Goal: Communication & Community: Answer question/provide support

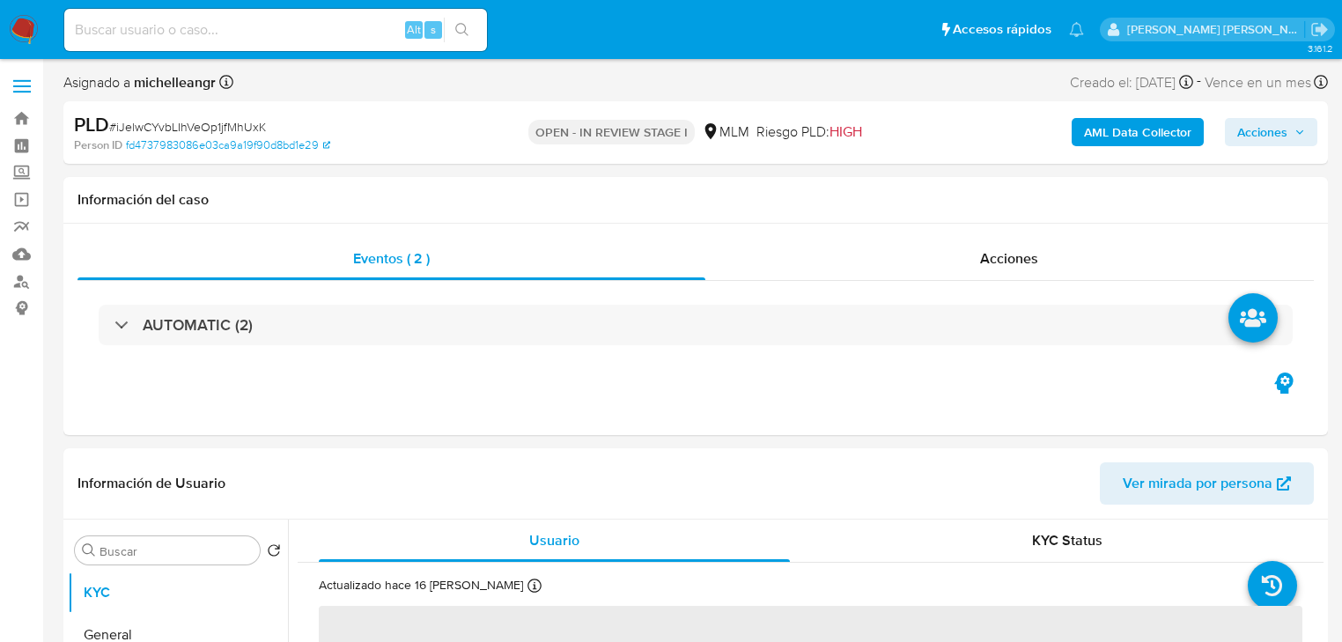
select select "10"
click at [280, 40] on input at bounding box center [275, 29] width 423 height 23
paste input "eBQfgc5zHGLMUMtF1CyndAr1"
type input "eBQfgc5zHGLMUMtF1CyndAr1"
select select "10"
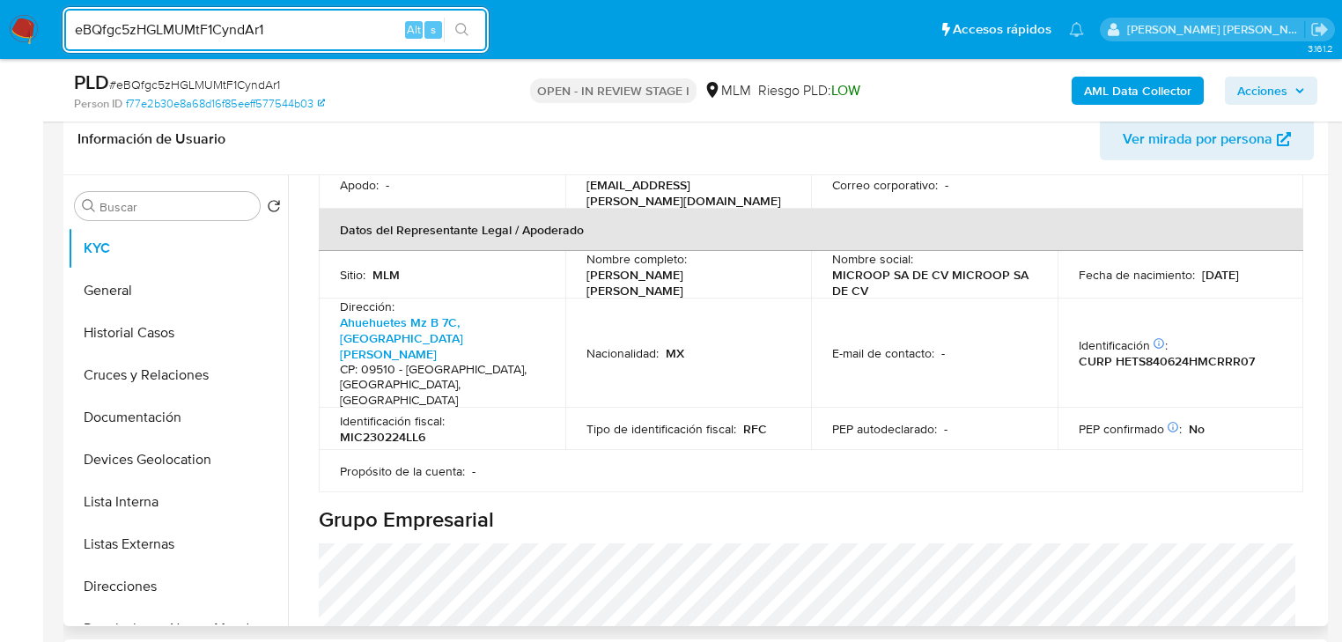
scroll to position [493, 0]
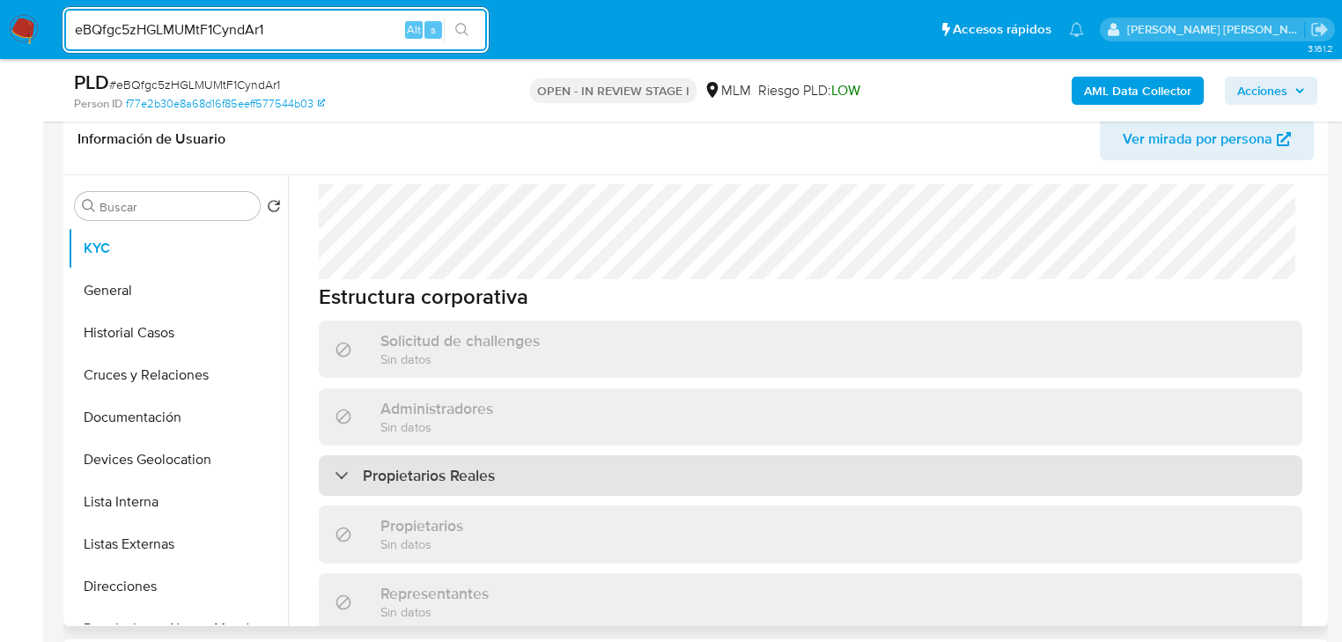
click at [601, 455] on div "Propietarios Reales" at bounding box center [810, 475] width 983 height 41
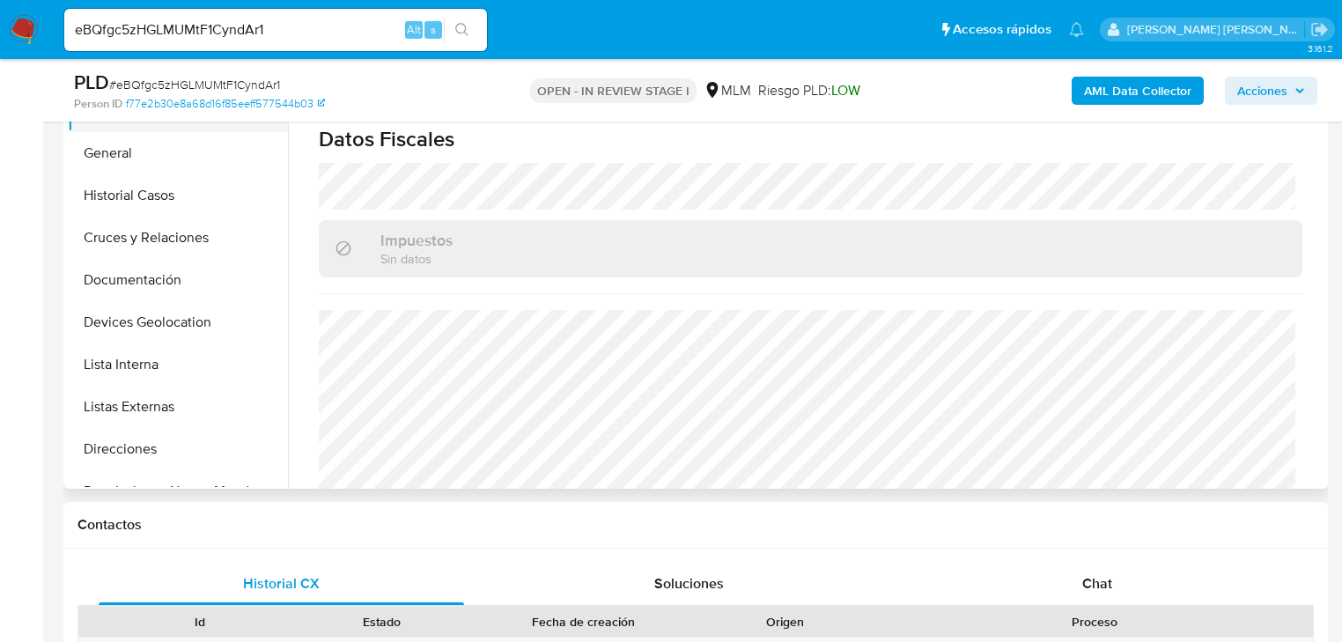
scroll to position [282, 0]
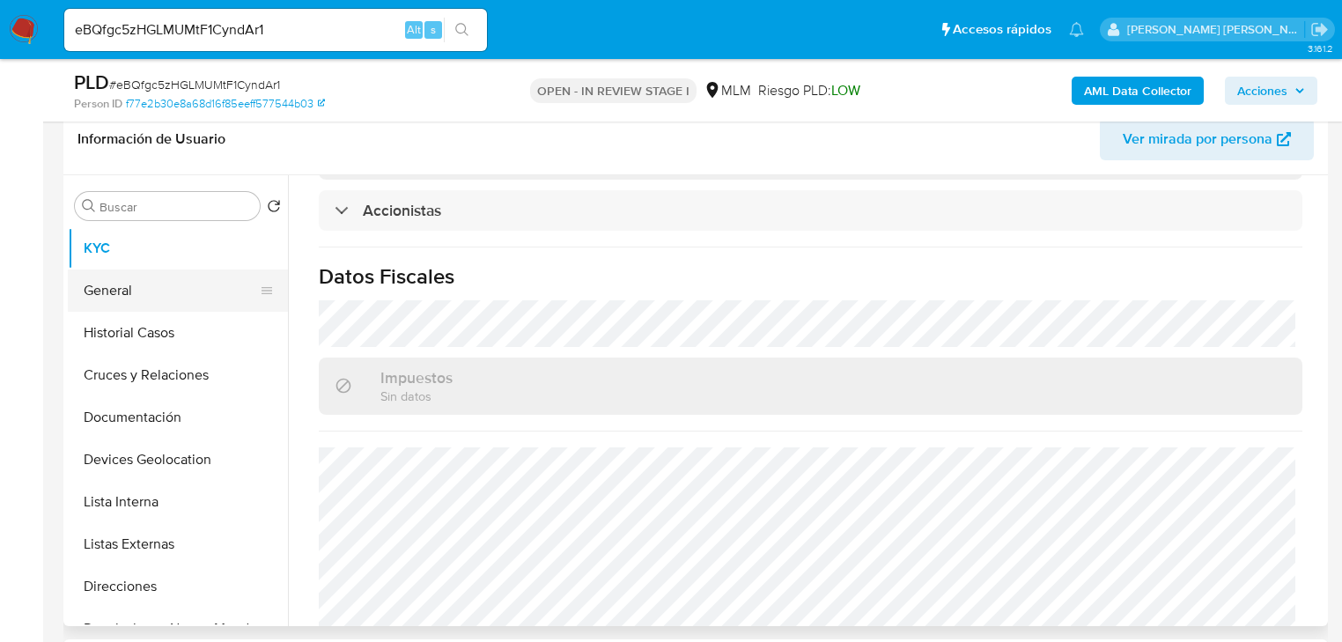
drag, startPoint x: 148, startPoint y: 259, endPoint x: 165, endPoint y: 299, distance: 43.8
click at [153, 258] on button "KYC" at bounding box center [178, 248] width 220 height 42
click at [165, 298] on button "General" at bounding box center [171, 290] width 206 height 42
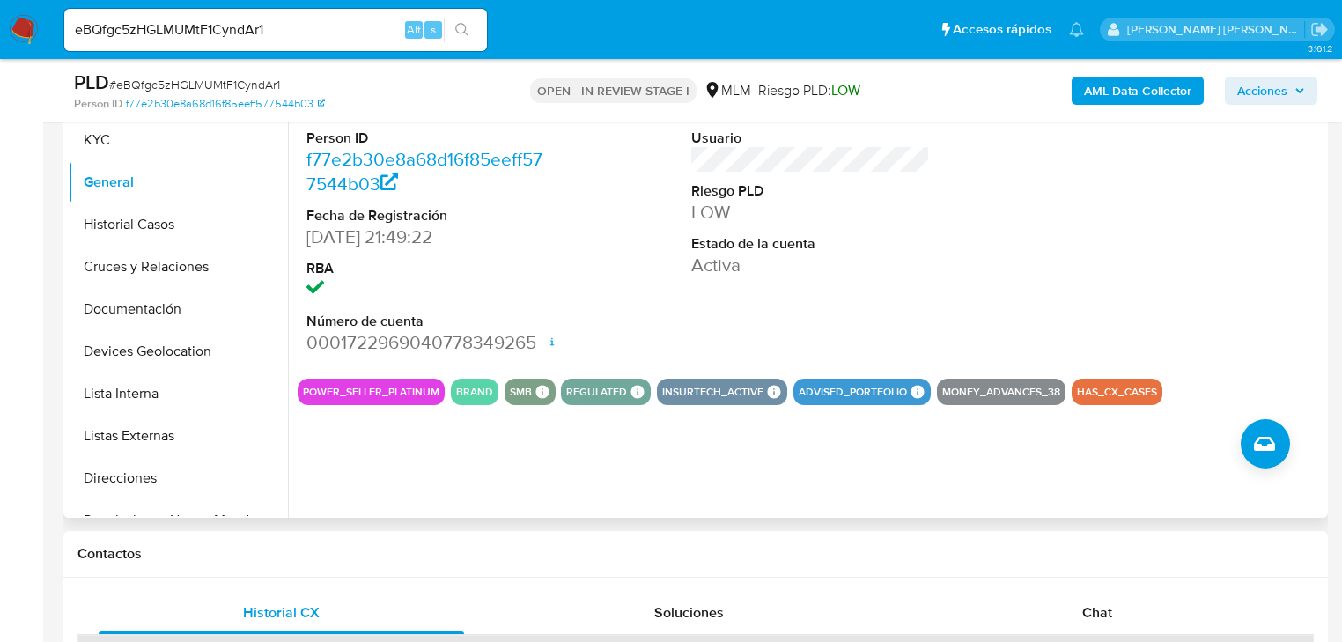
scroll to position [423, 0]
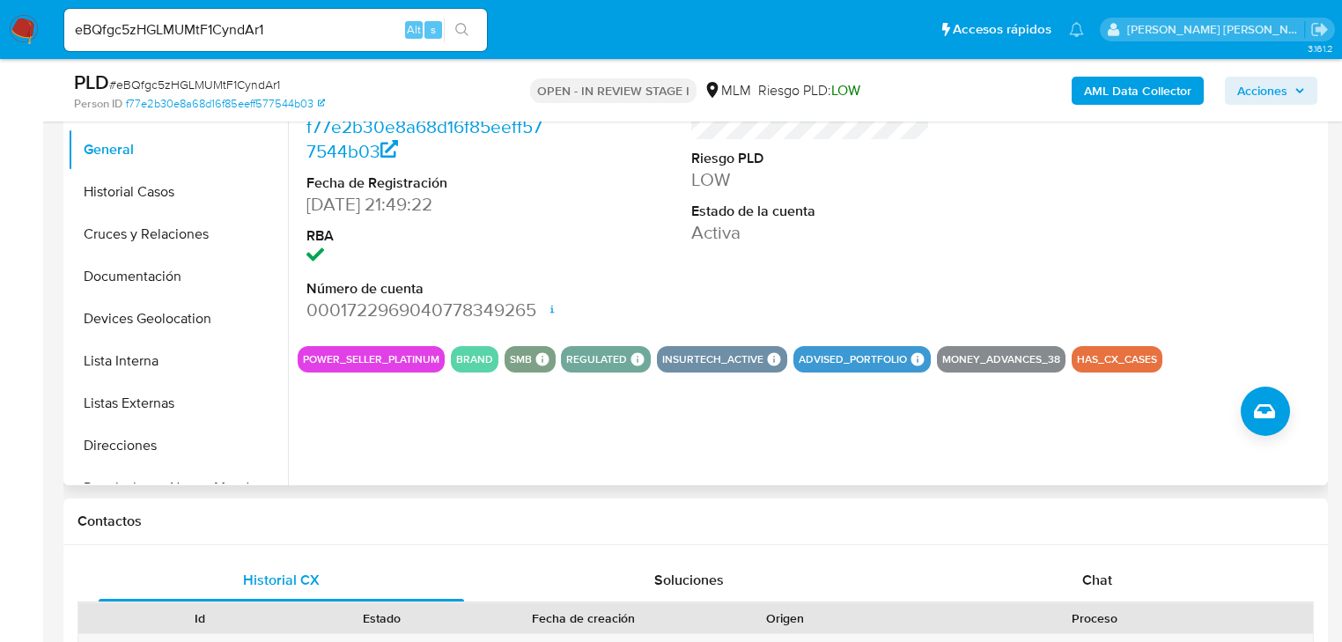
drag, startPoint x: 1080, startPoint y: 245, endPoint x: 701, endPoint y: 319, distance: 386.6
click at [1079, 244] on div at bounding box center [1195, 183] width 256 height 298
click at [781, 303] on div "Puntos 148 Usuario Riesgo PLD LOW Estado de la cuenta Activa" at bounding box center [810, 183] width 256 height 298
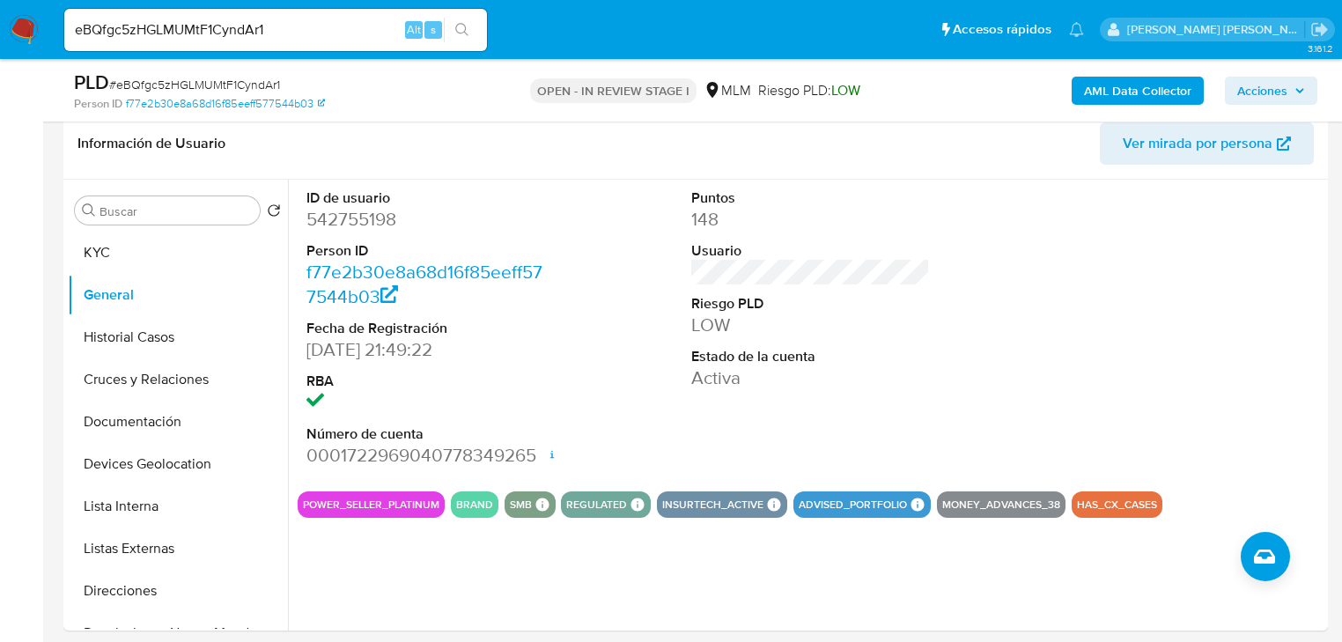
scroll to position [141, 0]
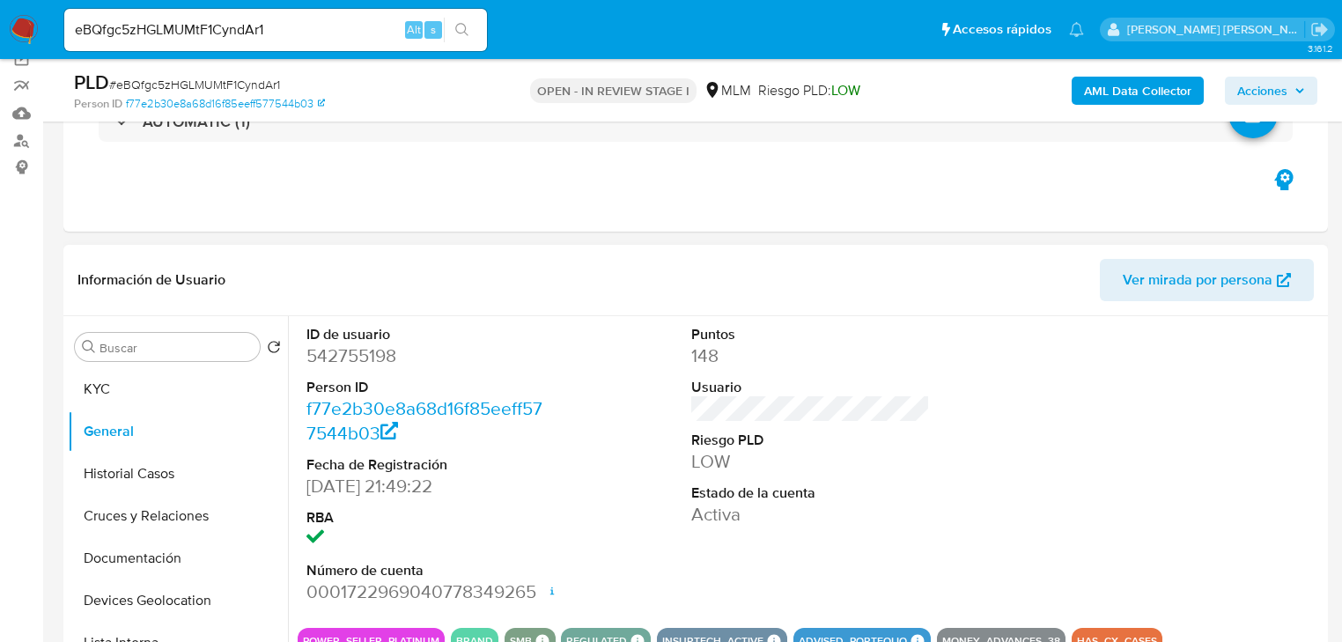
click at [1202, 264] on span "Ver mirada por persona" at bounding box center [1198, 280] width 150 height 42
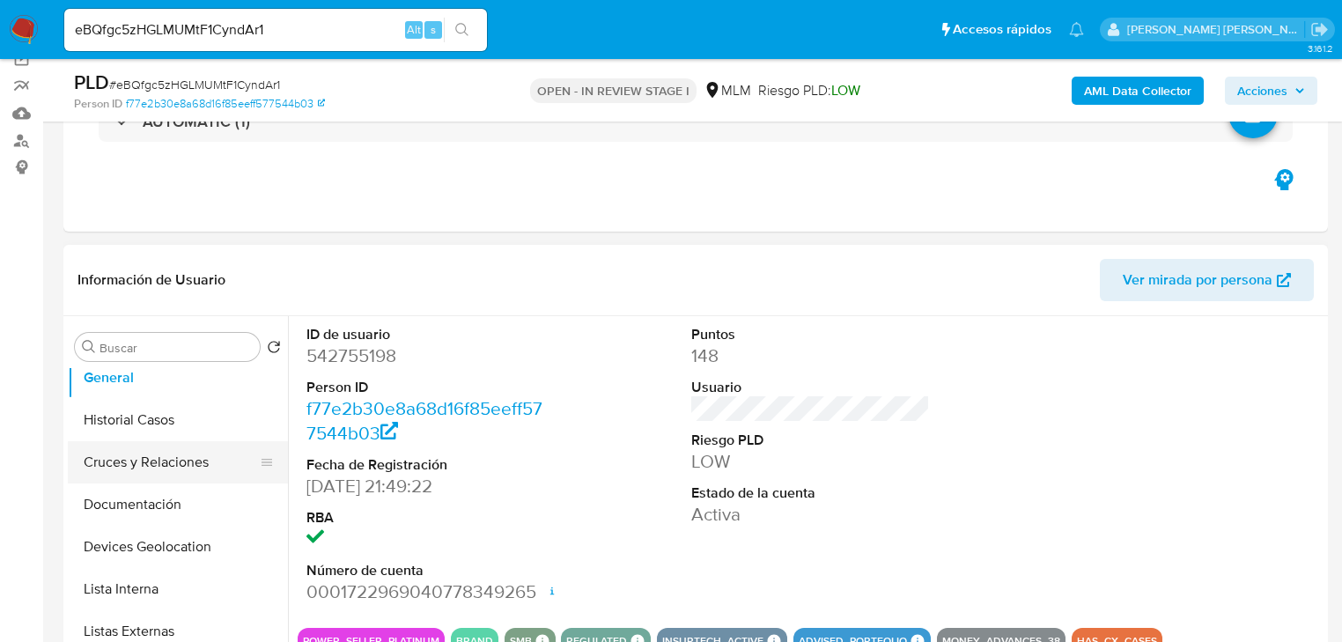
scroll to position [70, 0]
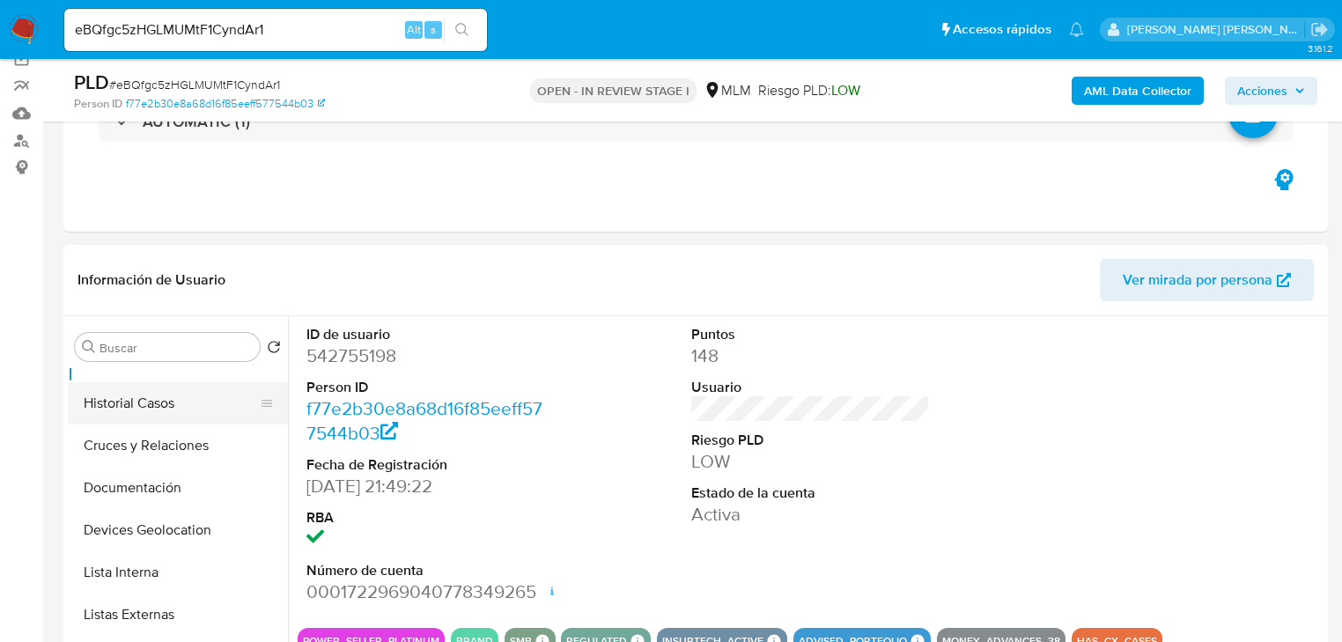
drag, startPoint x: 187, startPoint y: 418, endPoint x: 226, endPoint y: 416, distance: 39.7
click at [187, 418] on button "Historial Casos" at bounding box center [171, 403] width 206 height 42
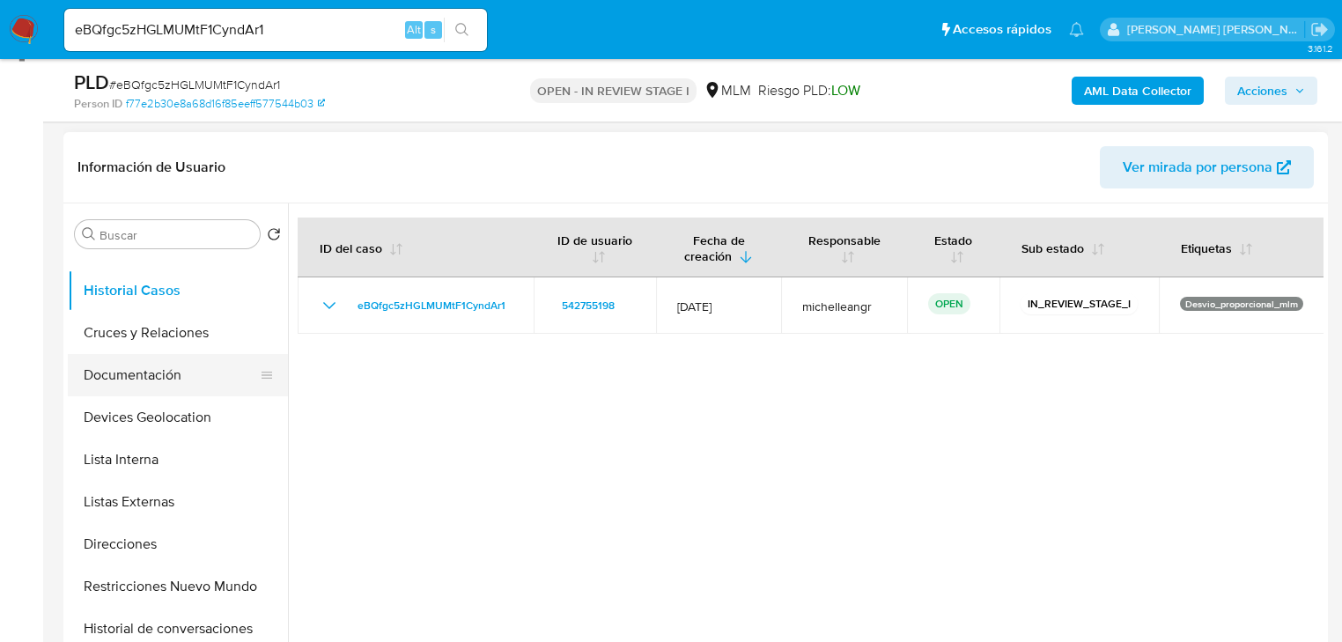
scroll to position [282, 0]
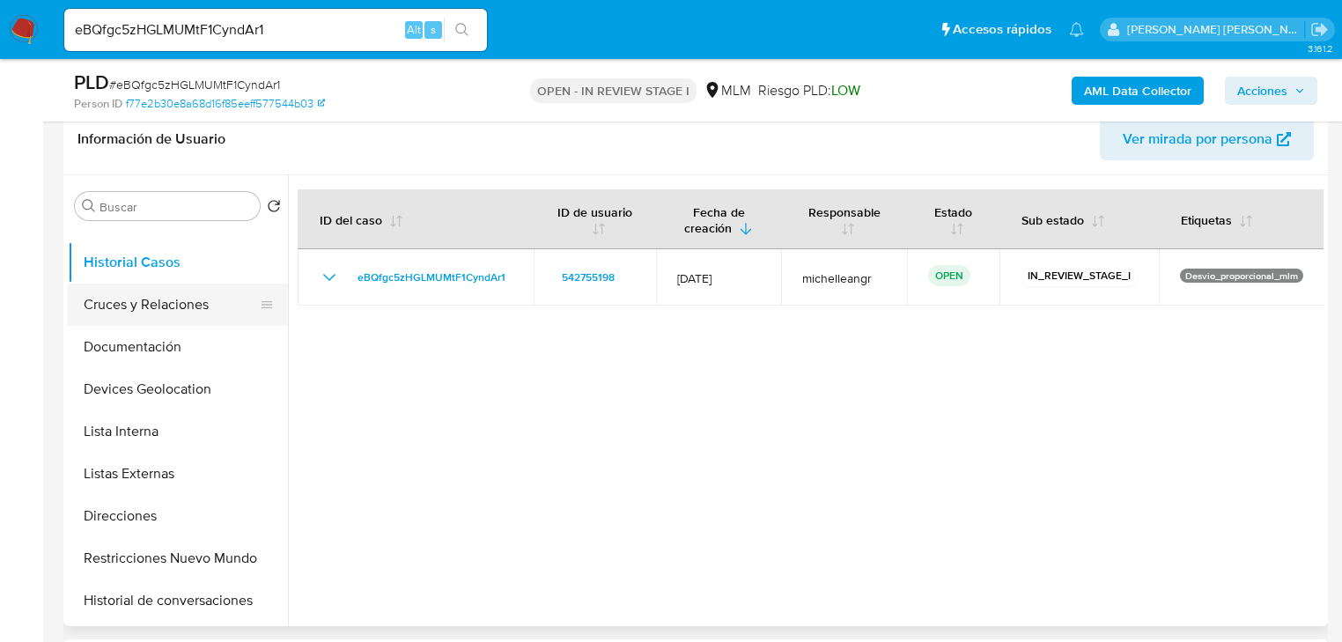
click at [163, 319] on button "Cruces y Relaciones" at bounding box center [171, 305] width 206 height 42
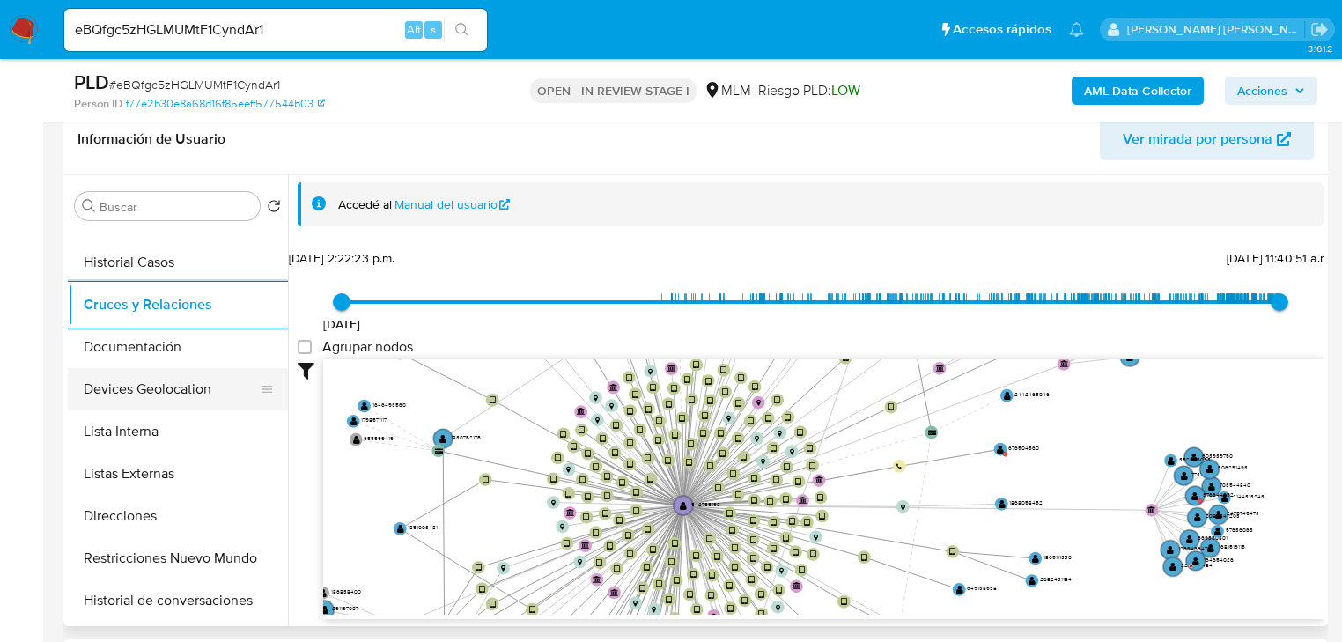
drag, startPoint x: 124, startPoint y: 374, endPoint x: 137, endPoint y: 366, distance: 15.4
click at [129, 371] on button "Devices Geolocation" at bounding box center [171, 389] width 206 height 42
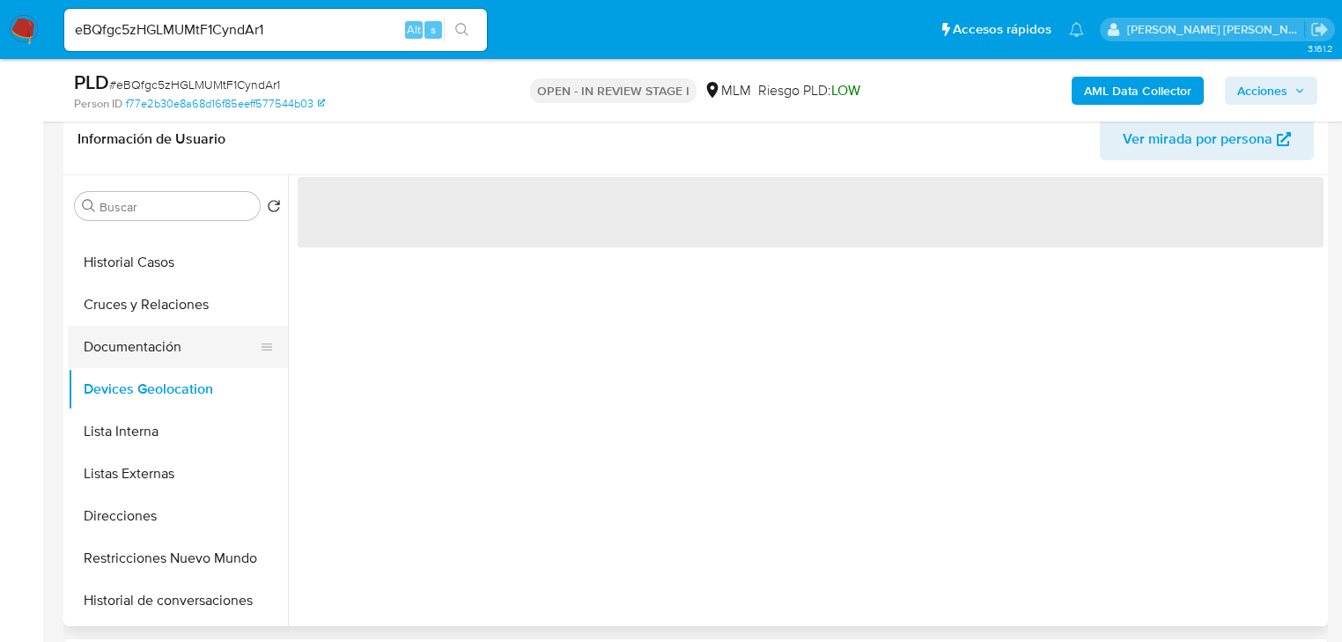
click at [153, 350] on button "Documentación" at bounding box center [171, 347] width 206 height 42
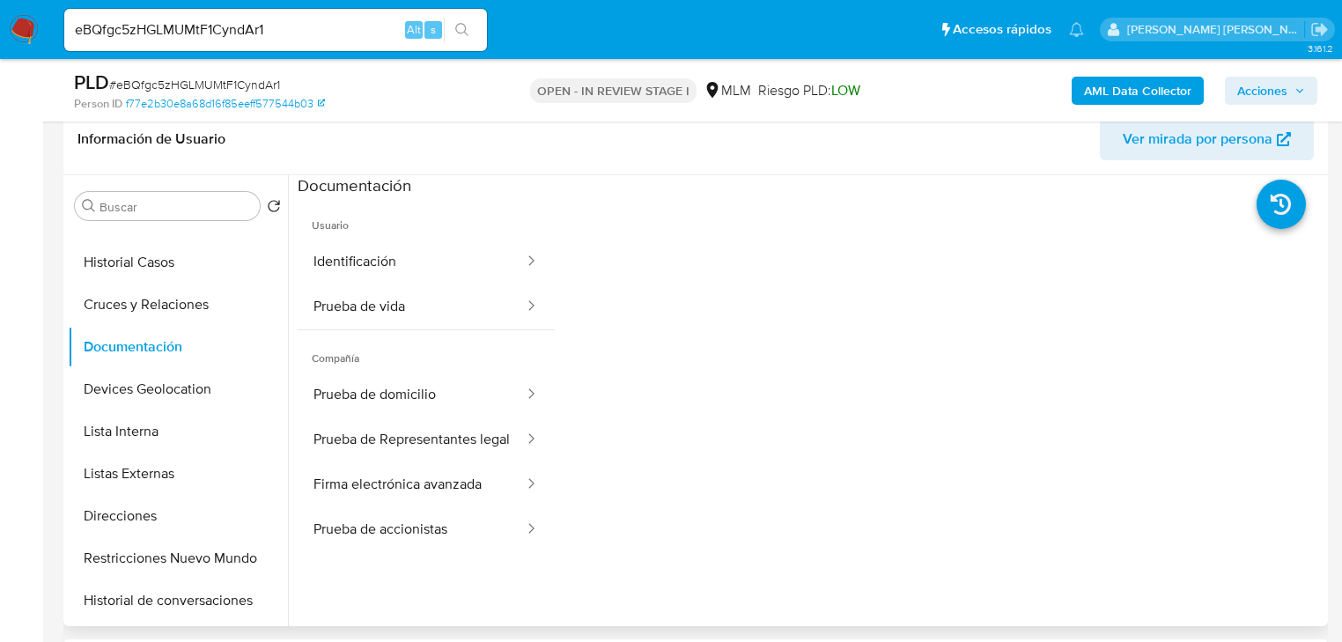
drag, startPoint x: 439, startPoint y: 237, endPoint x: 556, endPoint y: 286, distance: 126.2
click at [440, 236] on span "Usuario" at bounding box center [426, 218] width 256 height 42
drag, startPoint x: 319, startPoint y: 261, endPoint x: 349, endPoint y: 247, distance: 33.1
click at [326, 254] on button "Identificación" at bounding box center [412, 261] width 228 height 45
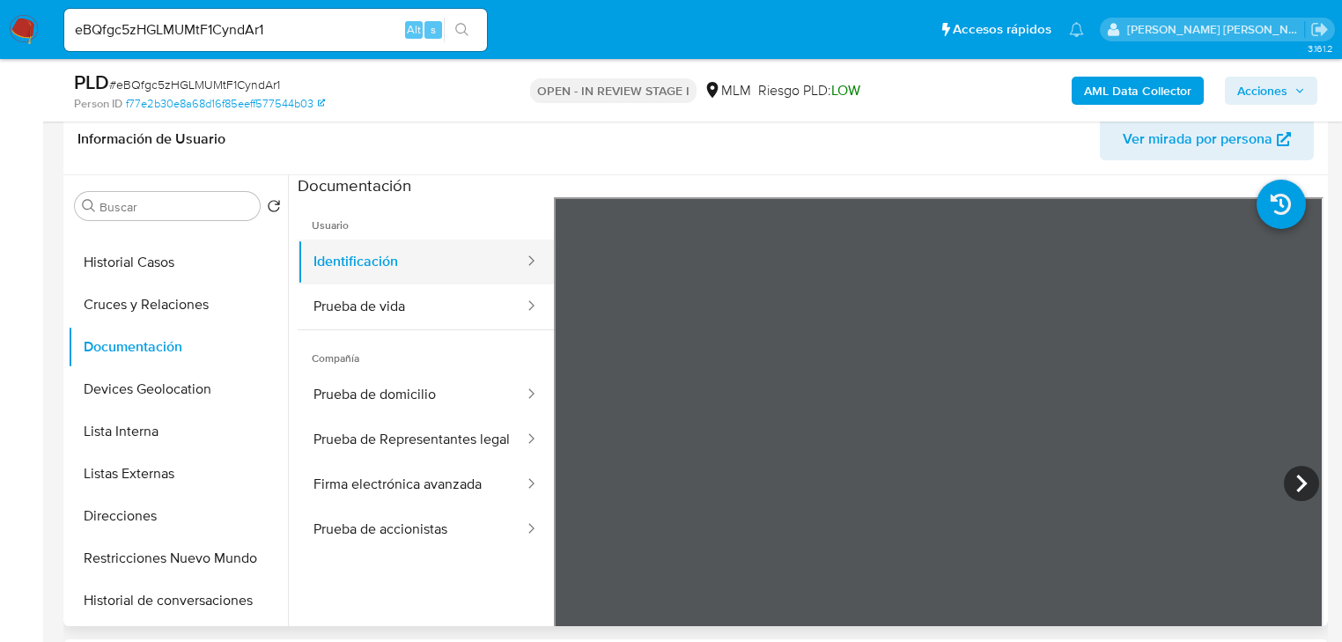
click at [359, 284] on button "Prueba de vida" at bounding box center [412, 306] width 228 height 45
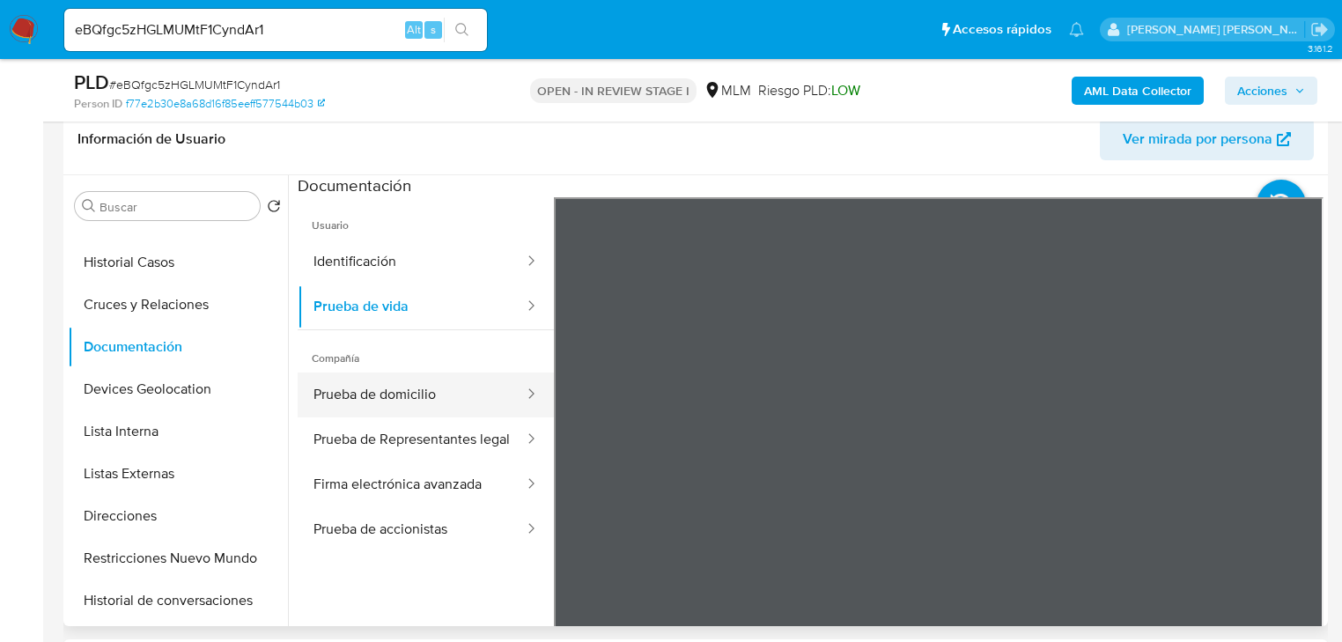
drag, startPoint x: 419, startPoint y: 386, endPoint x: 459, endPoint y: 398, distance: 41.5
click at [422, 386] on button "Prueba de domicilio" at bounding box center [412, 394] width 228 height 45
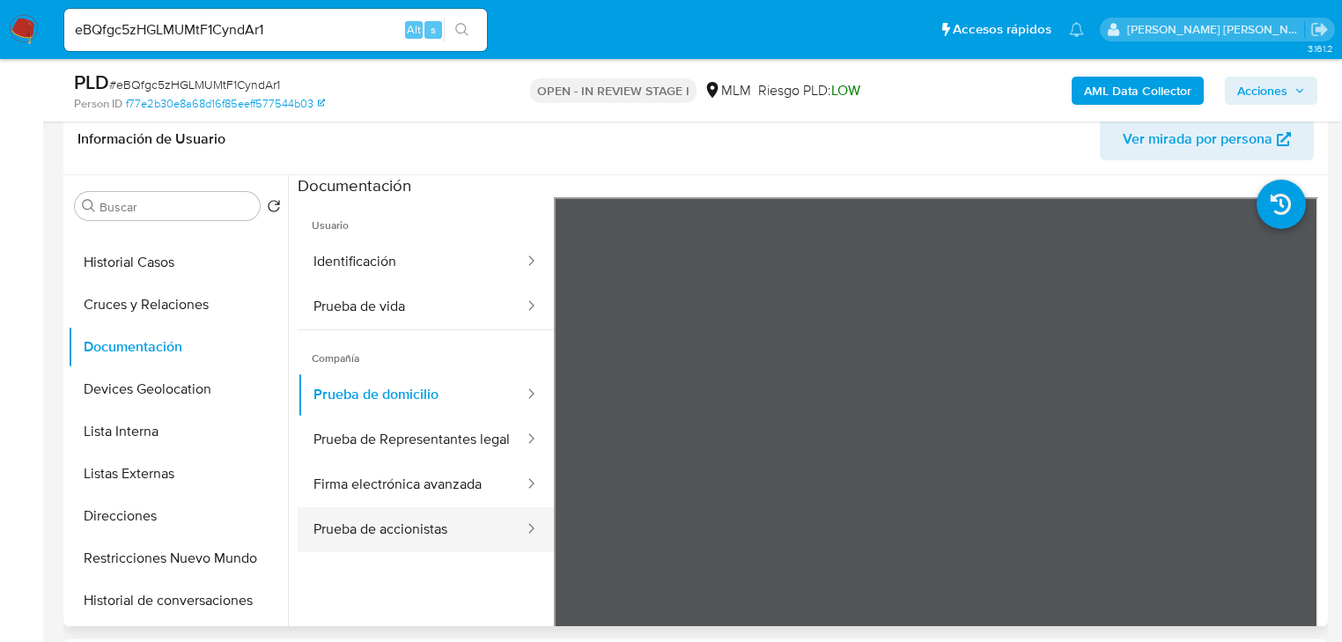
click at [400, 530] on button "Prueba de accionistas" at bounding box center [412, 529] width 228 height 45
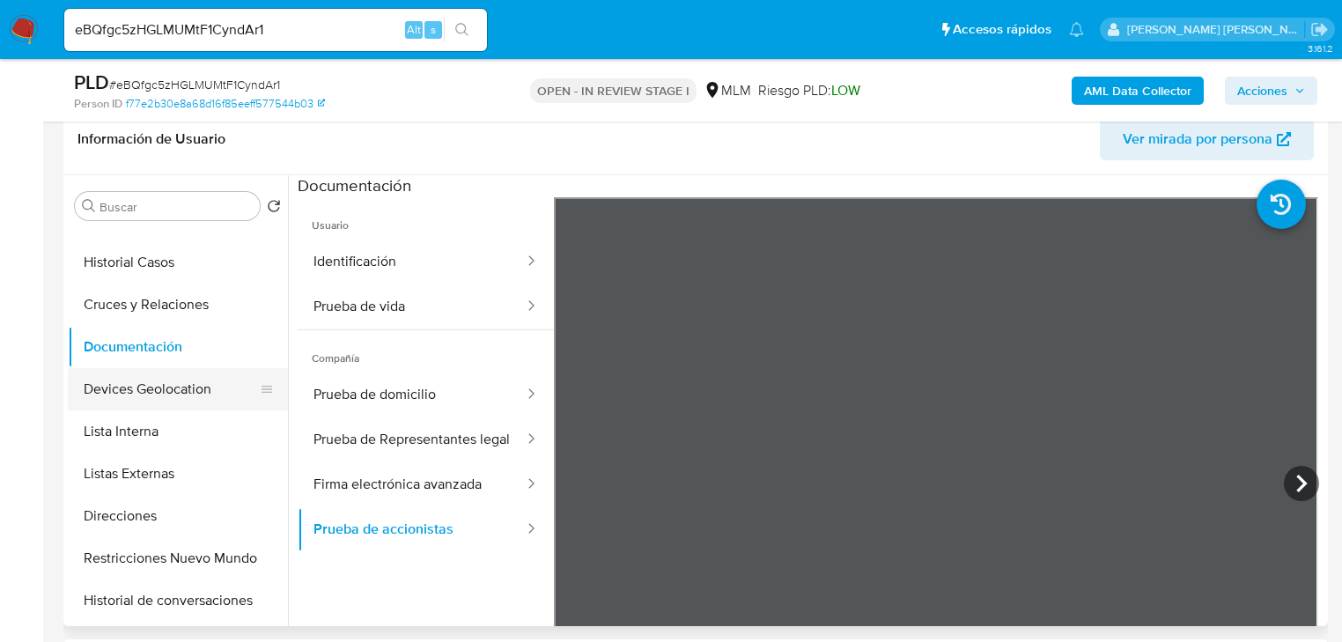
click at [159, 396] on button "Devices Geolocation" at bounding box center [171, 389] width 206 height 42
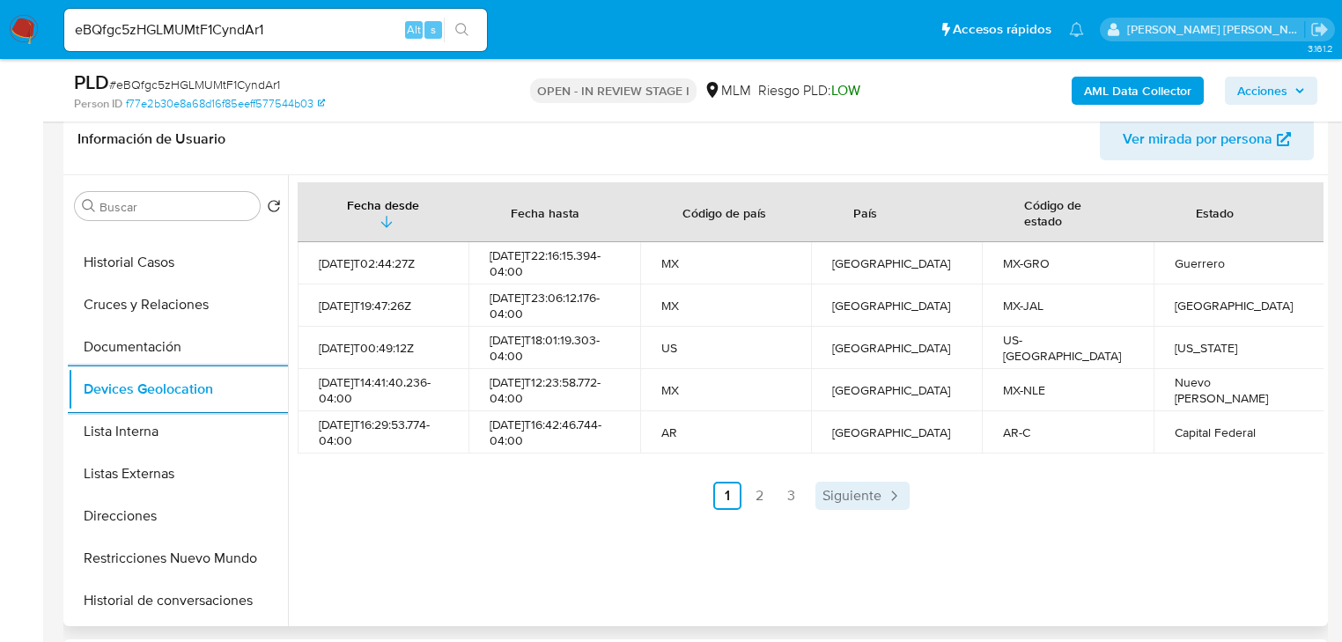
click at [828, 502] on span "Siguiente" at bounding box center [851, 496] width 59 height 14
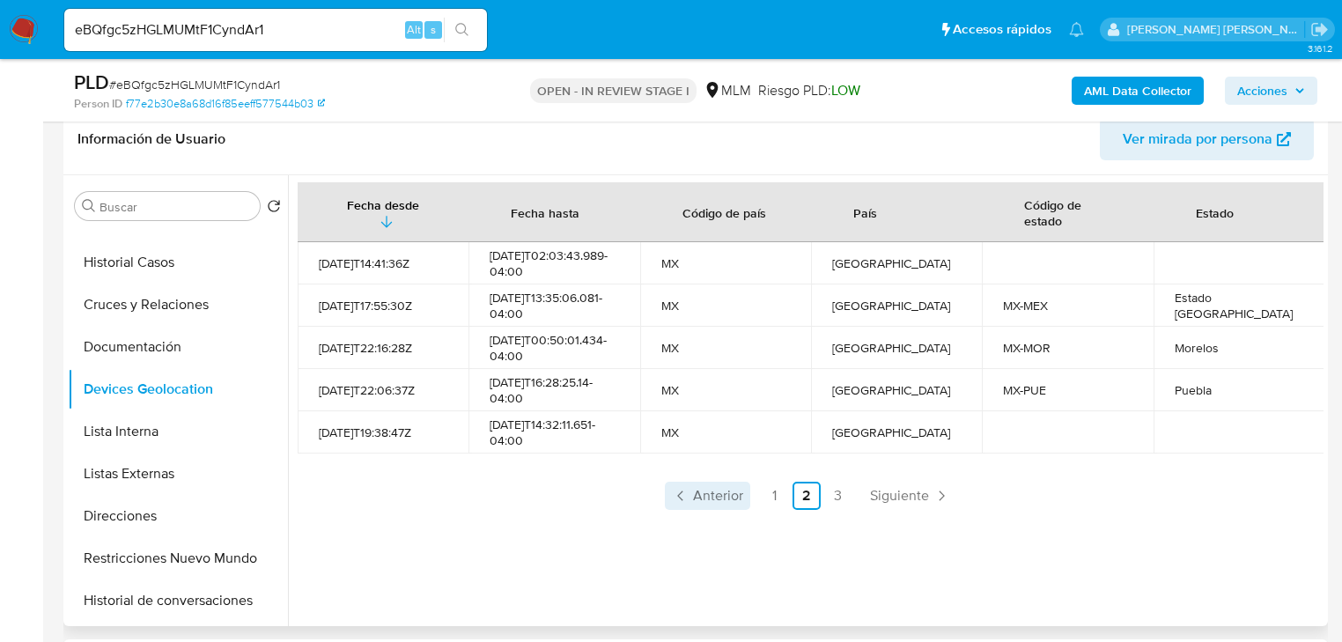
click at [697, 499] on span "Anterior" at bounding box center [718, 496] width 50 height 14
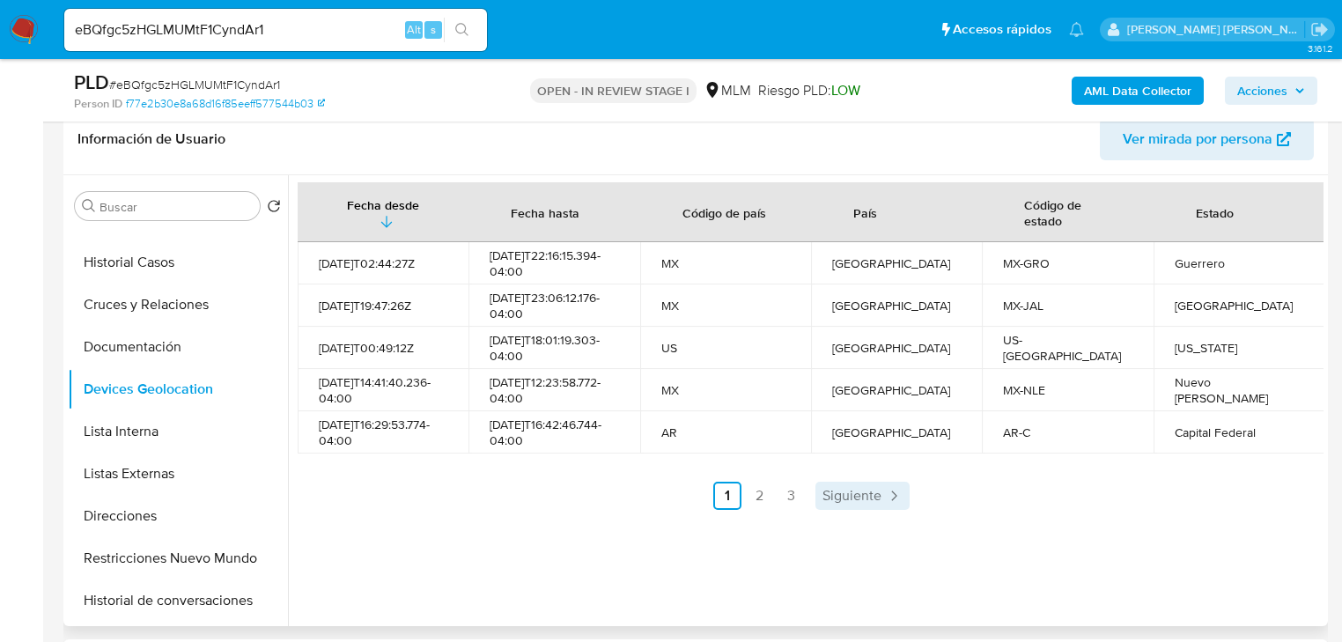
click at [847, 499] on span "Siguiente" at bounding box center [851, 496] width 59 height 14
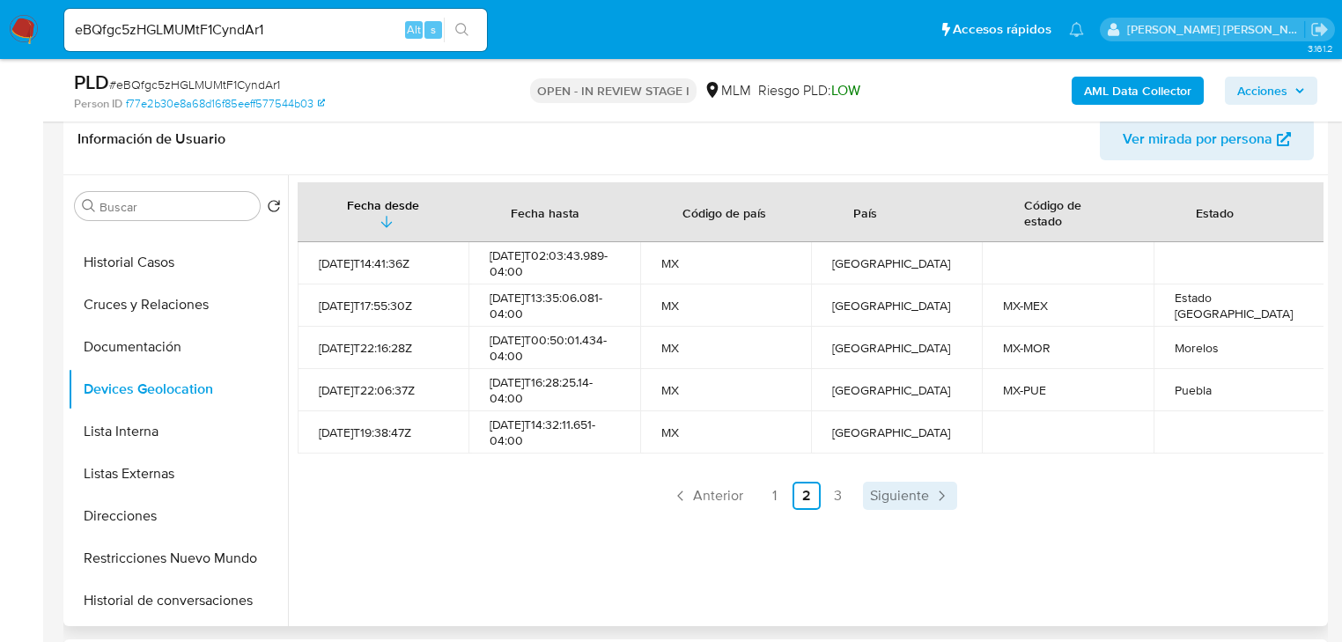
click at [891, 499] on span "Siguiente" at bounding box center [899, 496] width 59 height 14
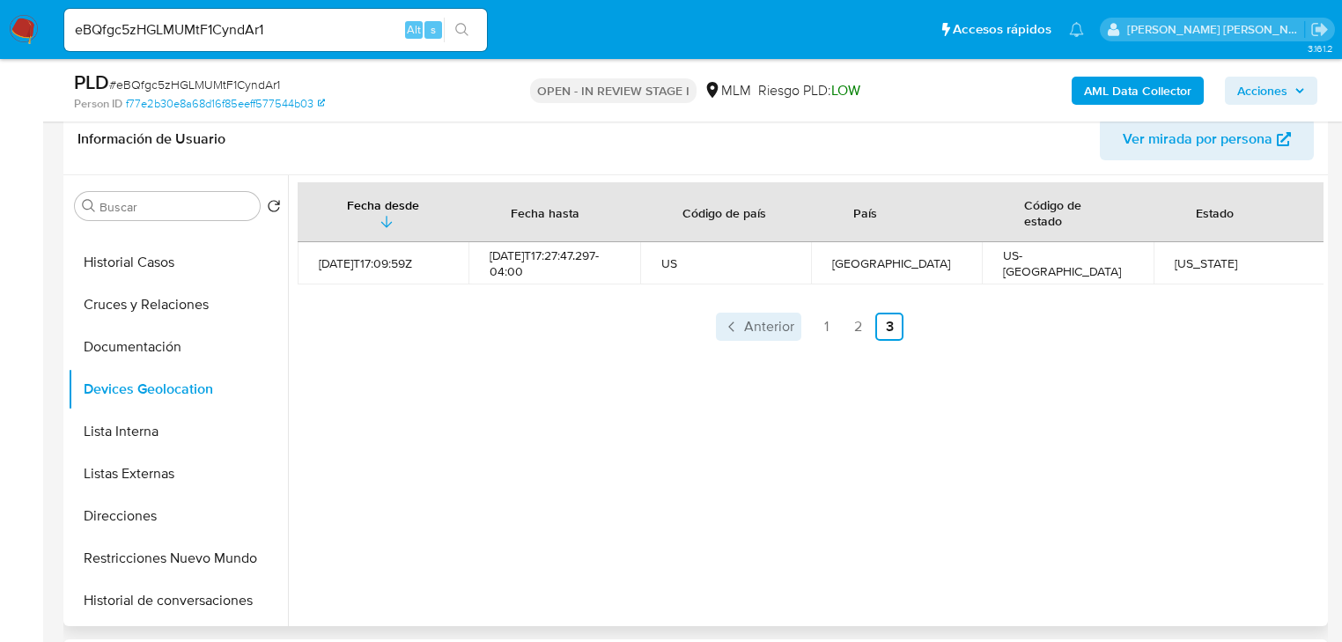
click at [744, 320] on span "Anterior" at bounding box center [769, 327] width 50 height 14
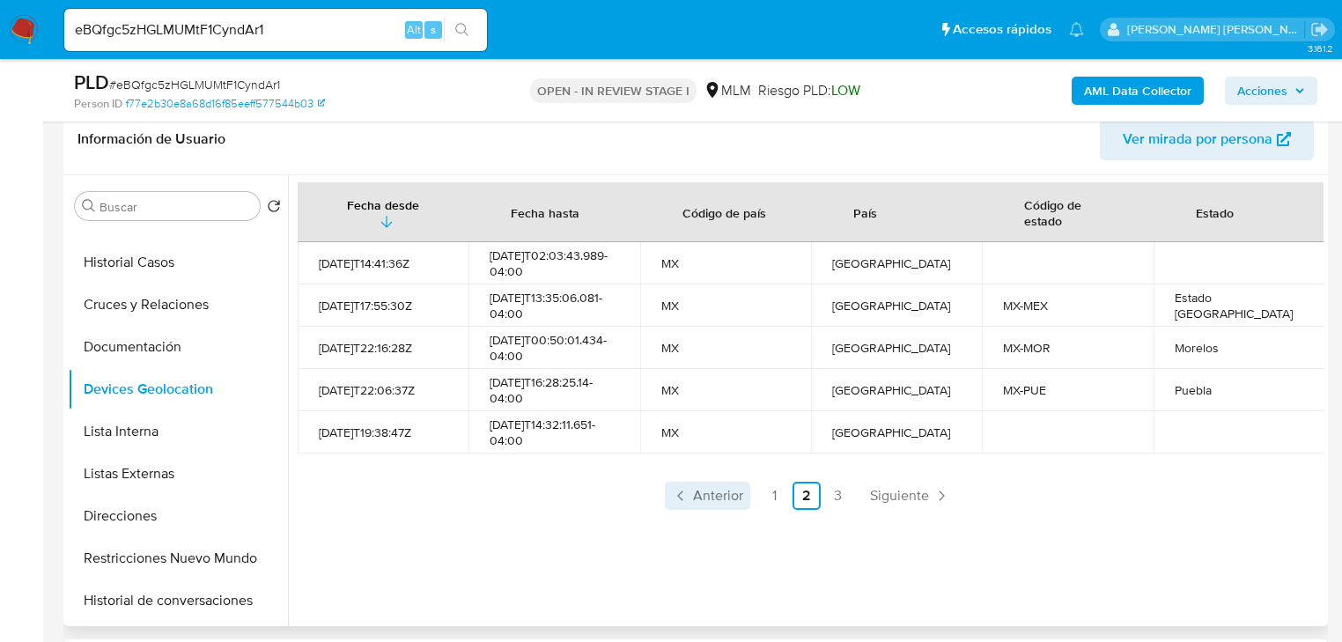
click at [682, 505] on icon "Paginación" at bounding box center [681, 496] width 18 height 18
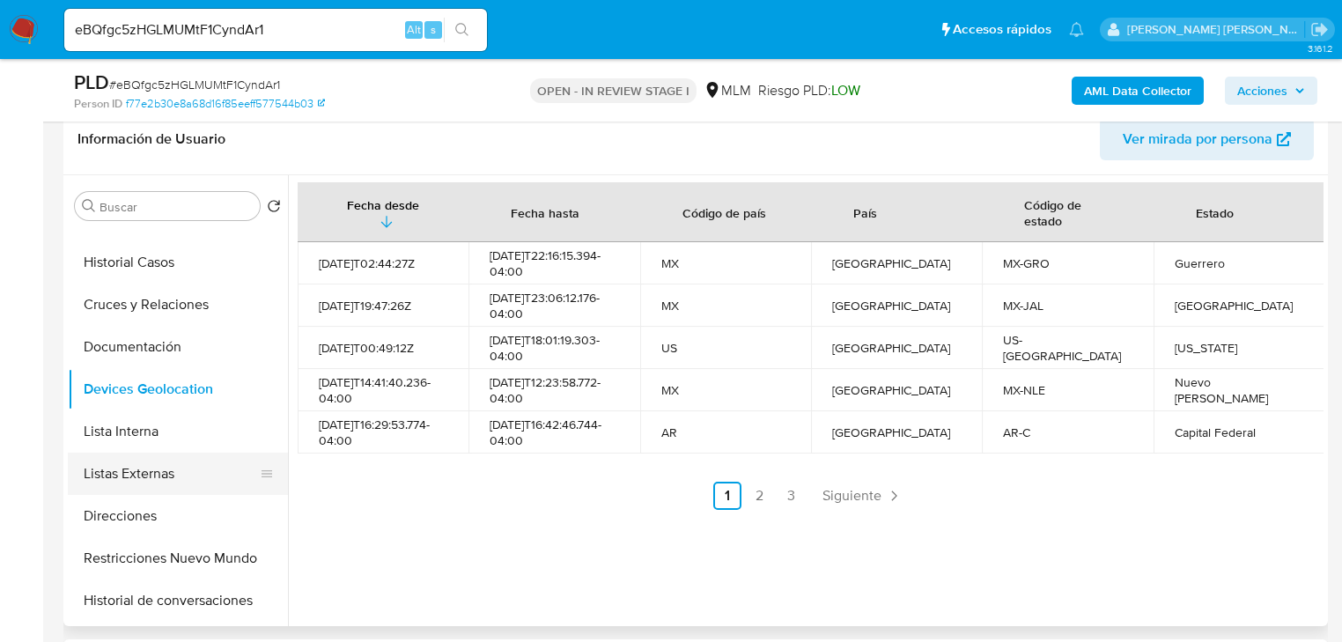
click at [194, 475] on button "Listas Externas" at bounding box center [171, 474] width 206 height 42
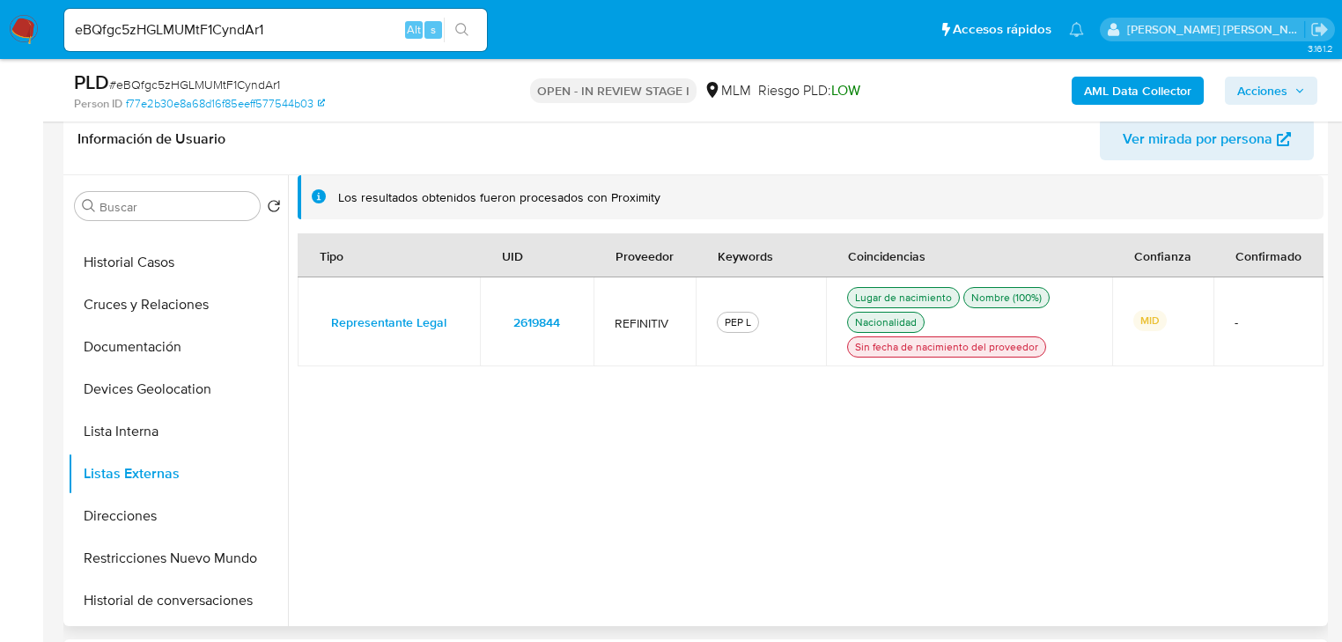
click at [701, 537] on div "Tipo UID Proveedor Keywords Coincidencias Confianza Confirmado Representante Le…" at bounding box center [811, 419] width 1026 height 372
click at [513, 320] on span "2619844" at bounding box center [536, 322] width 47 height 25
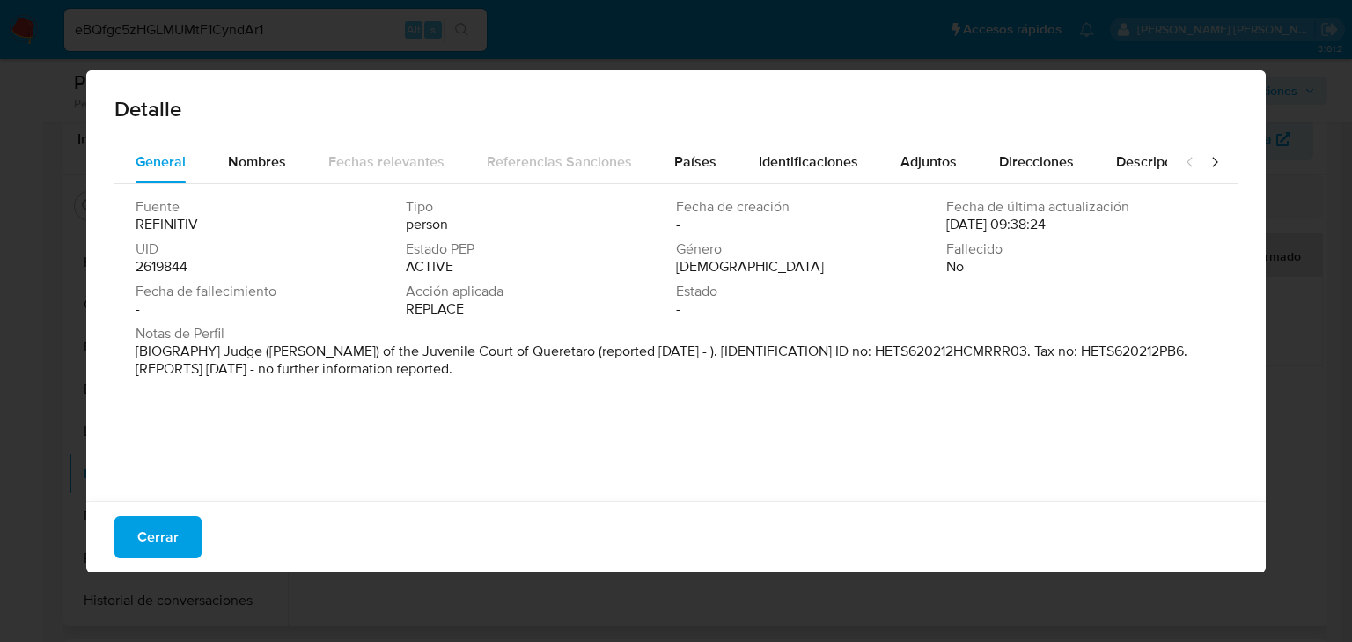
drag, startPoint x: 227, startPoint y: 352, endPoint x: 961, endPoint y: 333, distance: 734.6
click at [1054, 344] on p "[BIOGRAPHY] Judge (Juez) of the Juvenile Court of Queretaro (reported Apr 2015 …" at bounding box center [675, 360] width 1078 height 35
click at [272, 153] on span "Nombres" at bounding box center [257, 161] width 58 height 20
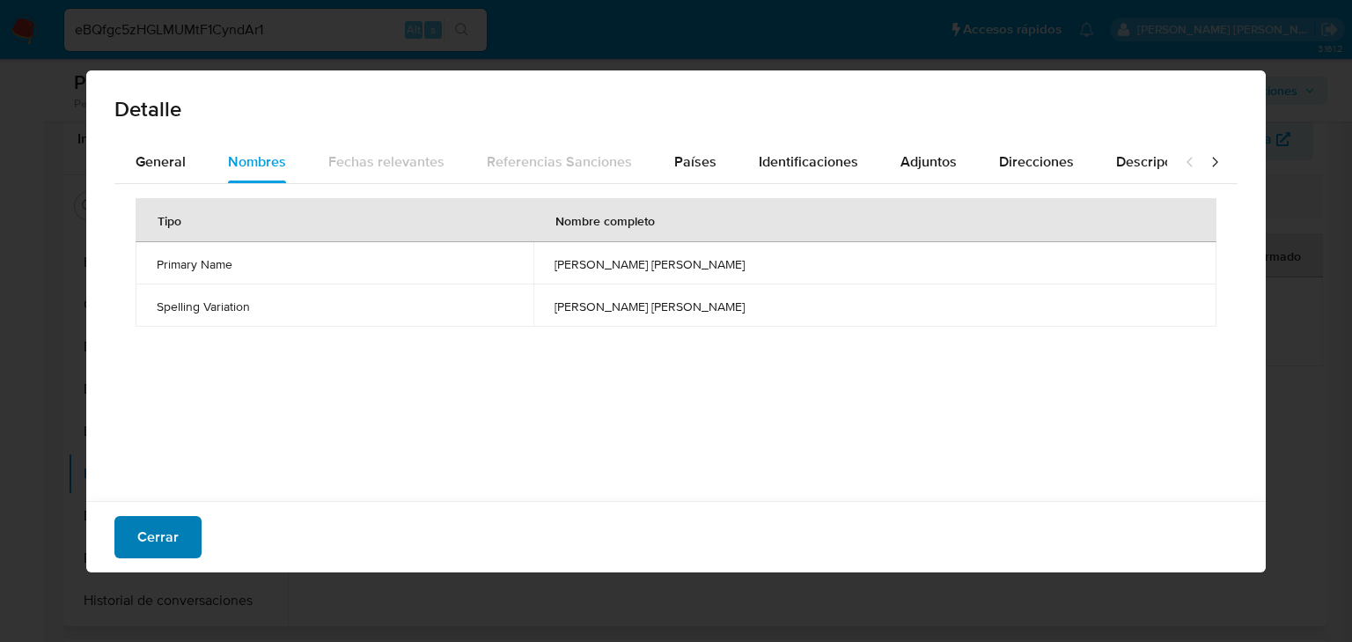
click at [144, 546] on span "Cerrar" at bounding box center [157, 537] width 41 height 39
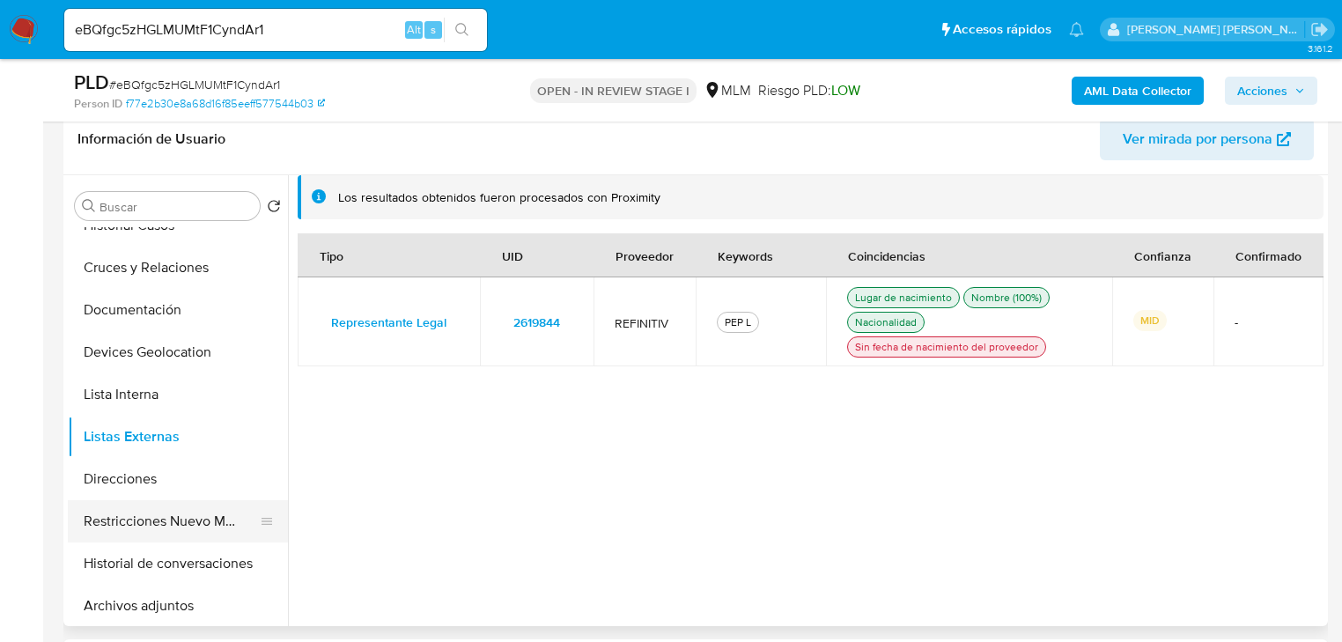
scroll to position [141, 0]
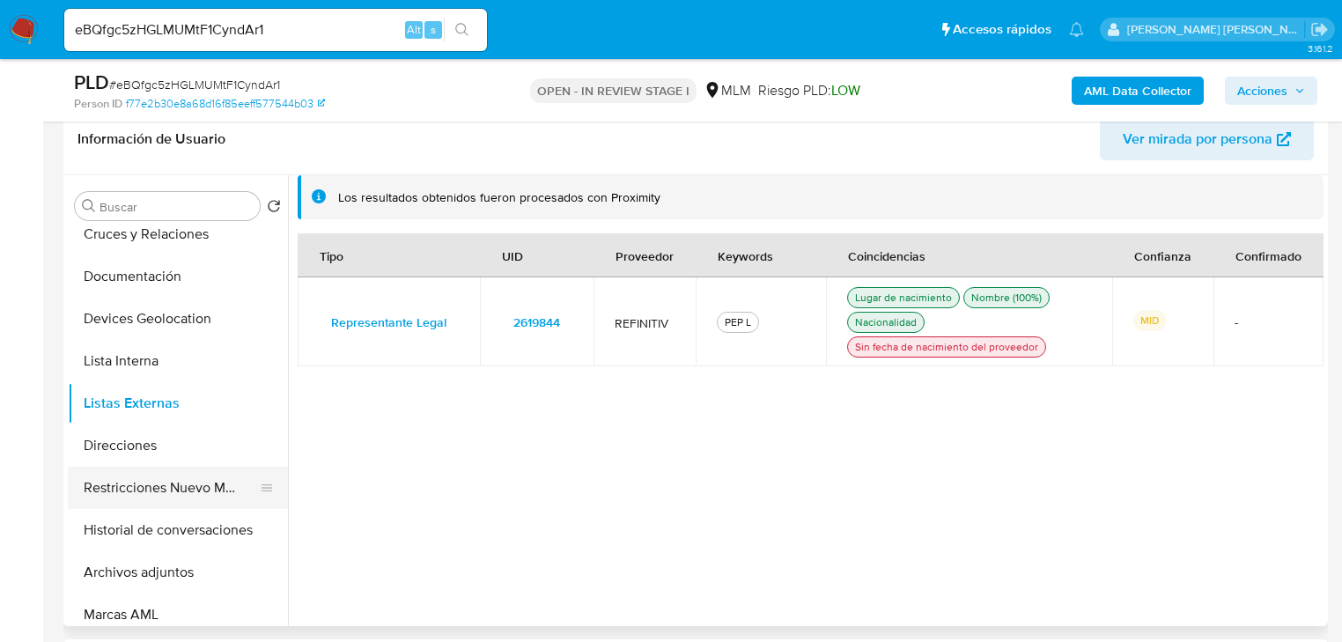
click at [206, 486] on button "Restricciones Nuevo Mundo" at bounding box center [171, 488] width 206 height 42
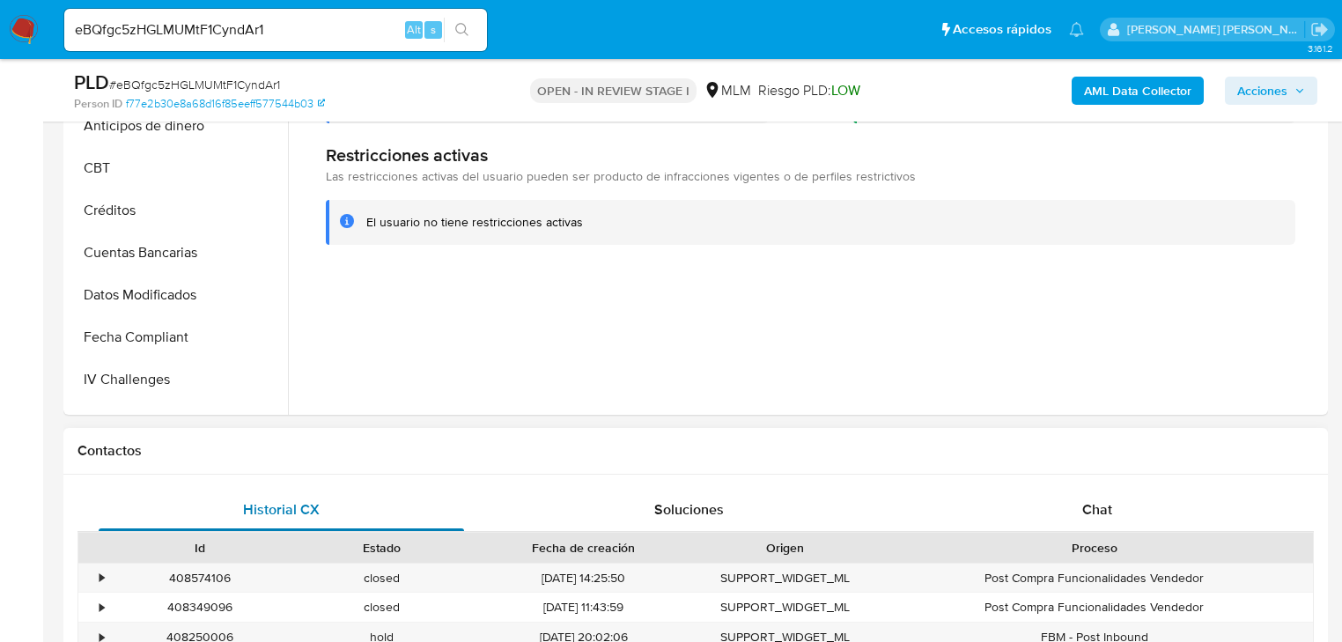
scroll to position [634, 0]
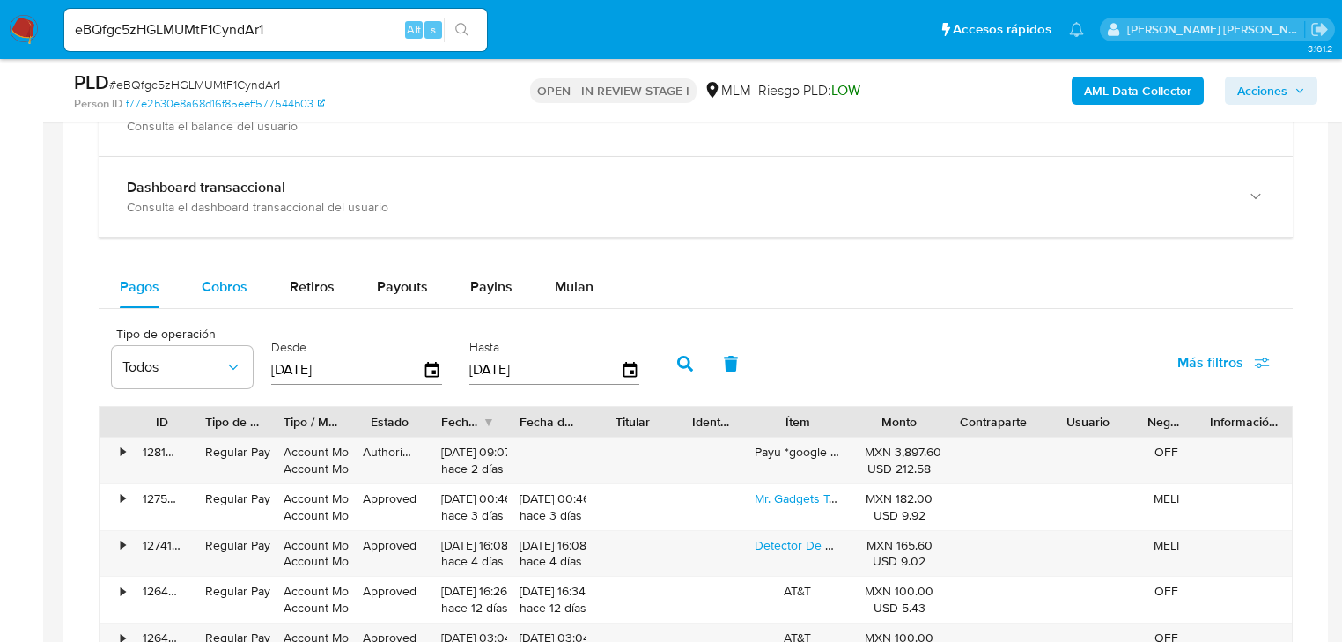
drag, startPoint x: 215, startPoint y: 293, endPoint x: 252, endPoint y: 280, distance: 39.3
click at [224, 285] on span "Cobros" at bounding box center [225, 286] width 46 height 20
select select "10"
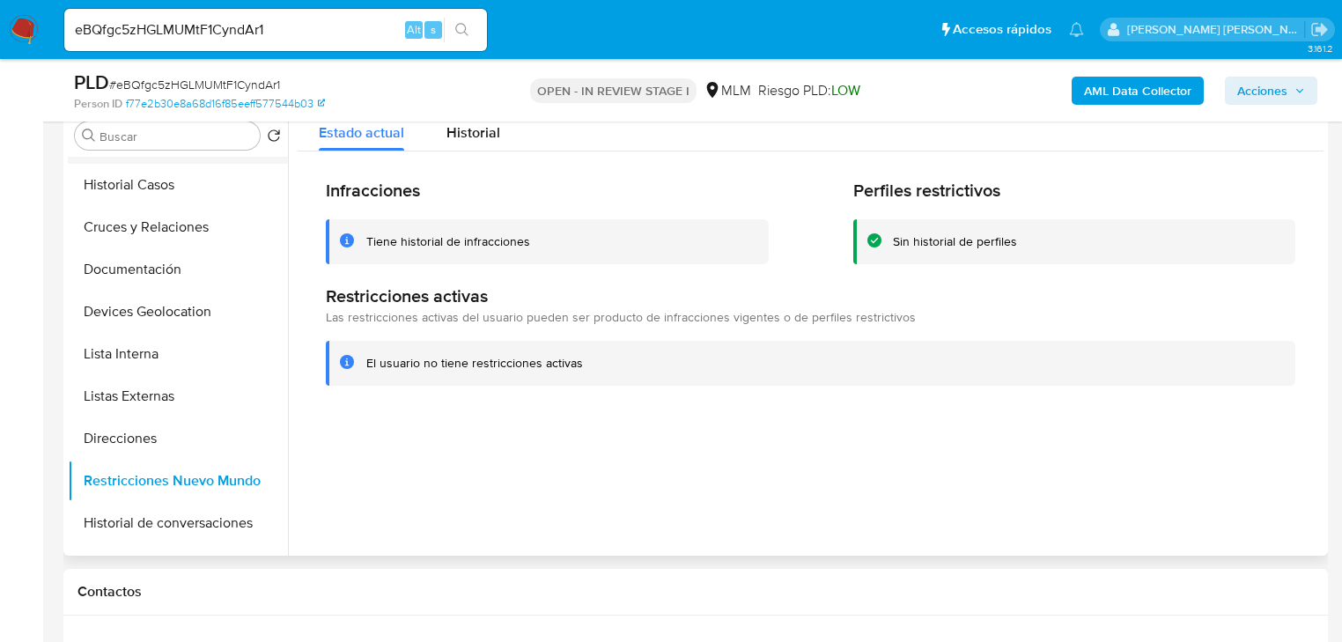
scroll to position [0, 0]
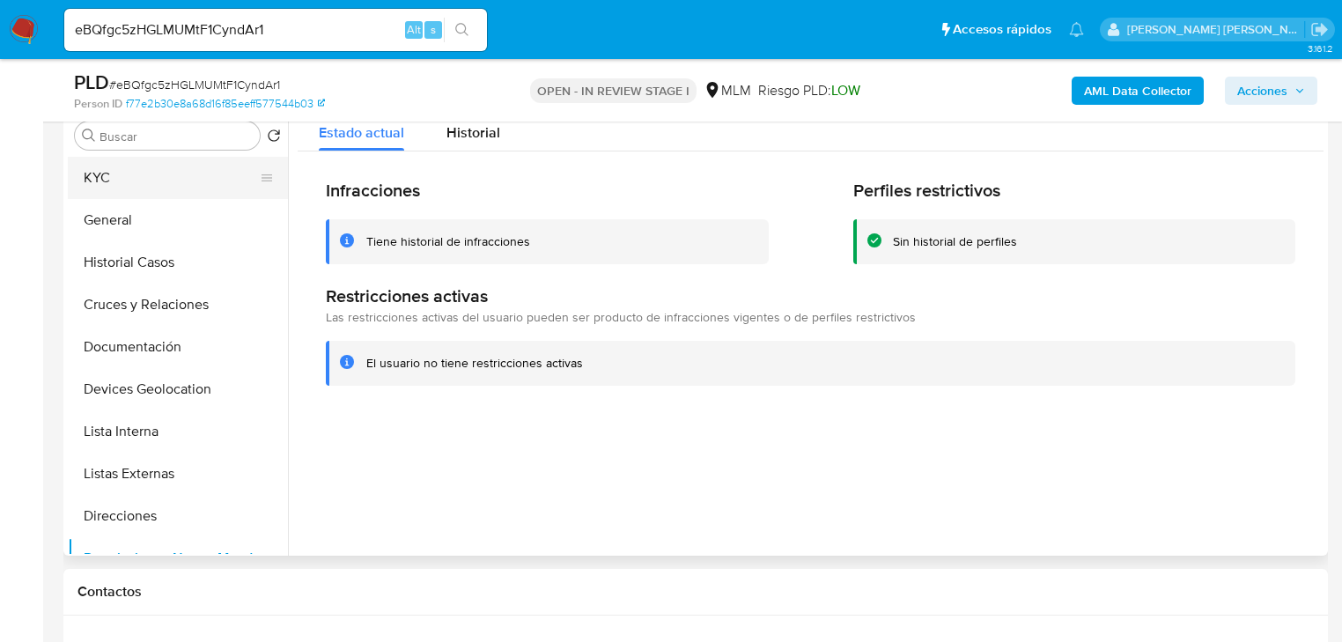
click at [148, 178] on button "KYC" at bounding box center [171, 178] width 206 height 42
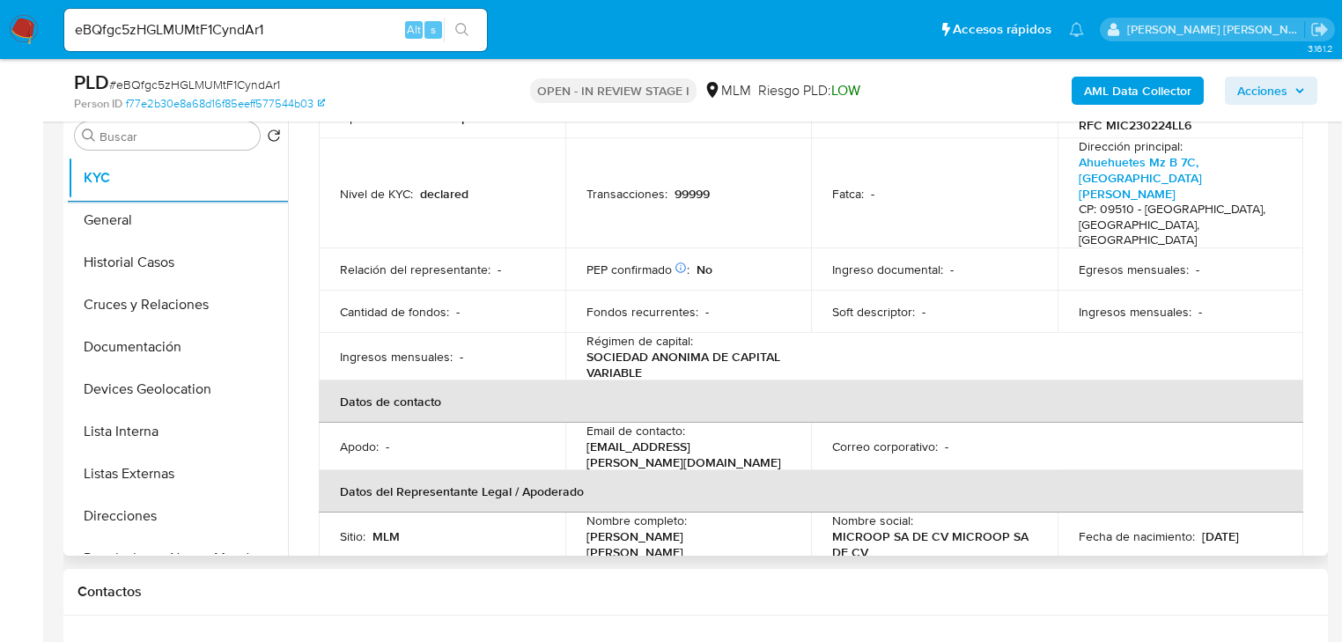
scroll to position [294, 0]
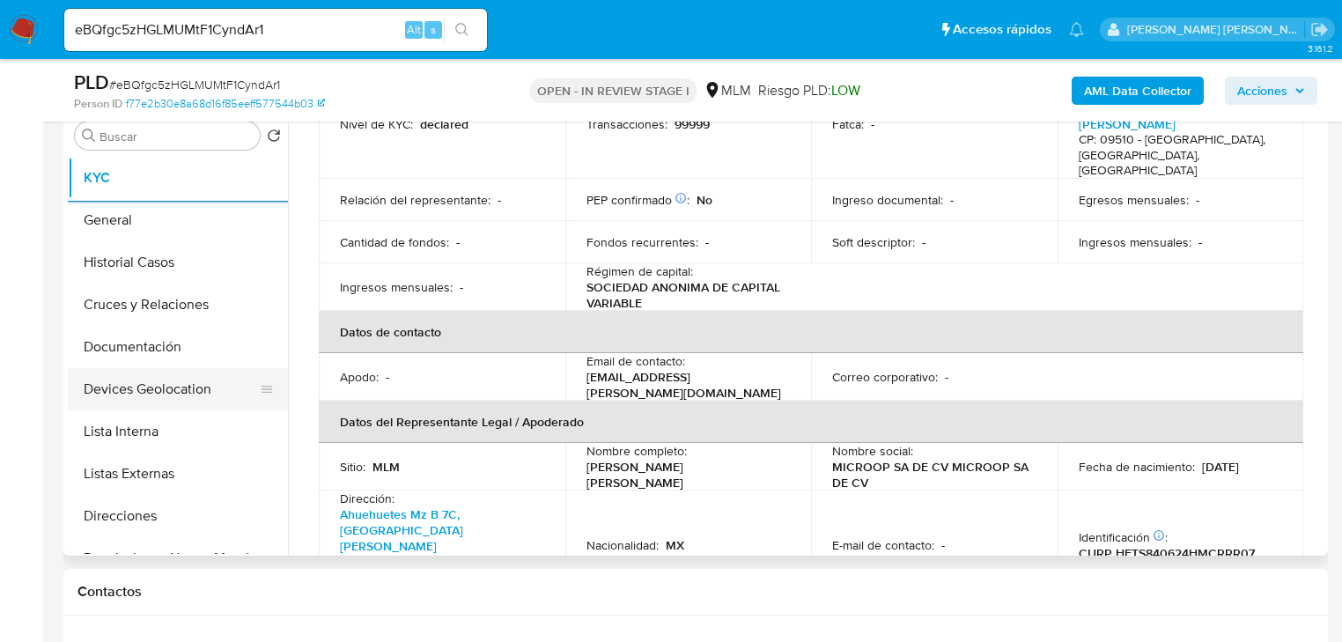
drag, startPoint x: 151, startPoint y: 391, endPoint x: 147, endPoint y: 380, distance: 11.1
click at [148, 387] on button "Devices Geolocation" at bounding box center [171, 389] width 206 height 42
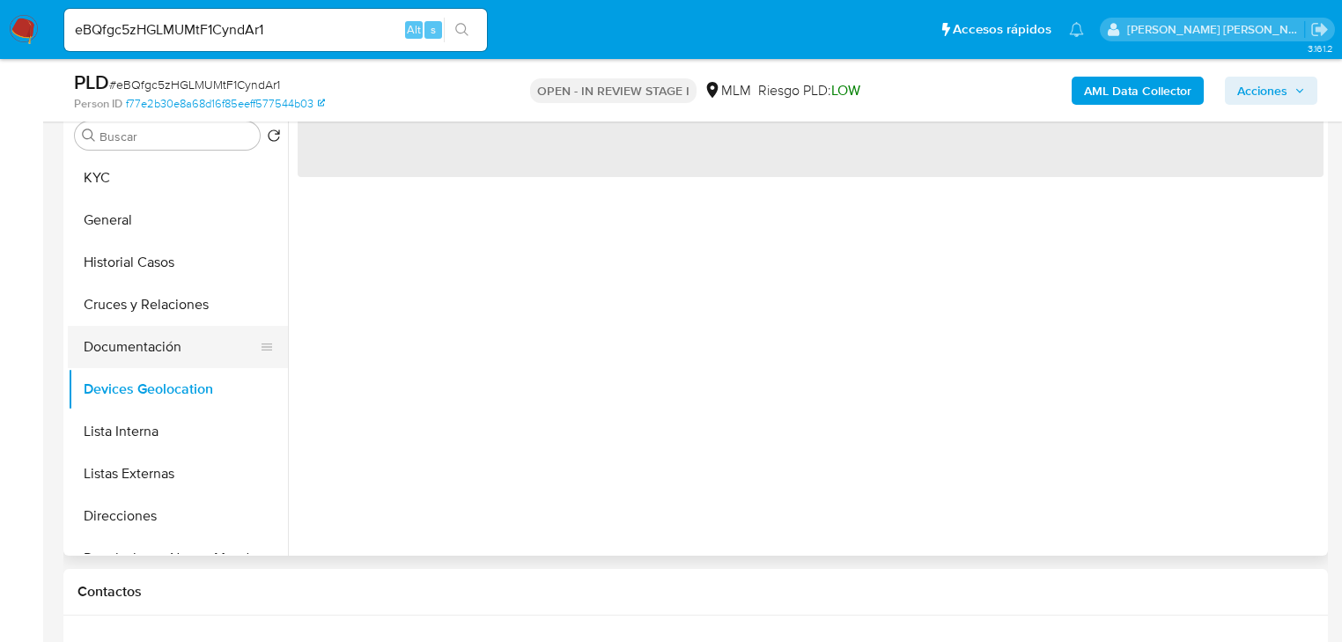
scroll to position [0, 0]
click at [150, 358] on button "Documentación" at bounding box center [171, 347] width 206 height 42
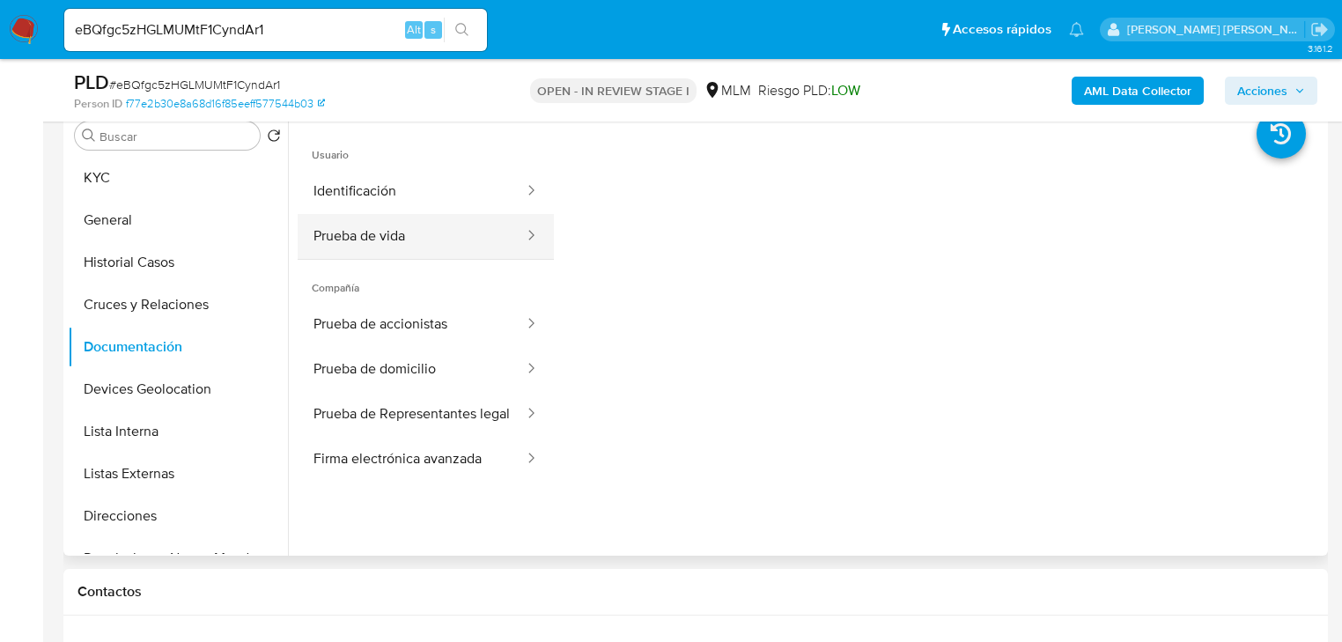
click at [416, 228] on button "Prueba de vida" at bounding box center [412, 236] width 228 height 45
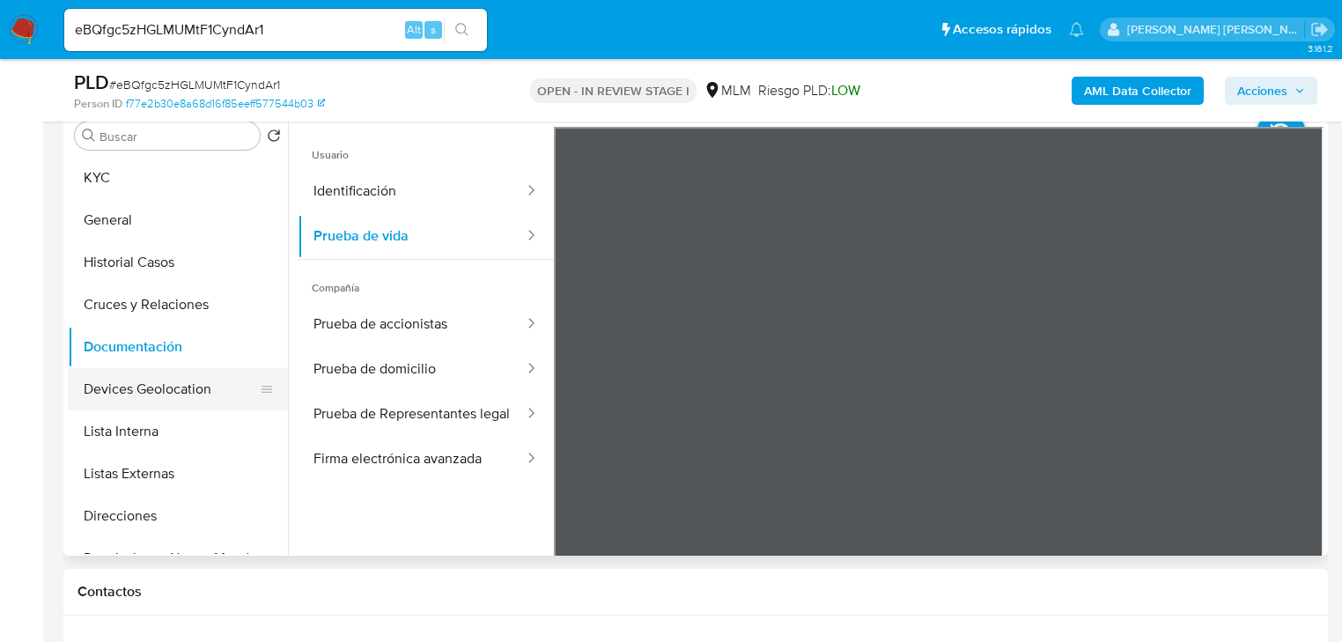
click at [187, 374] on button "Devices Geolocation" at bounding box center [171, 389] width 206 height 42
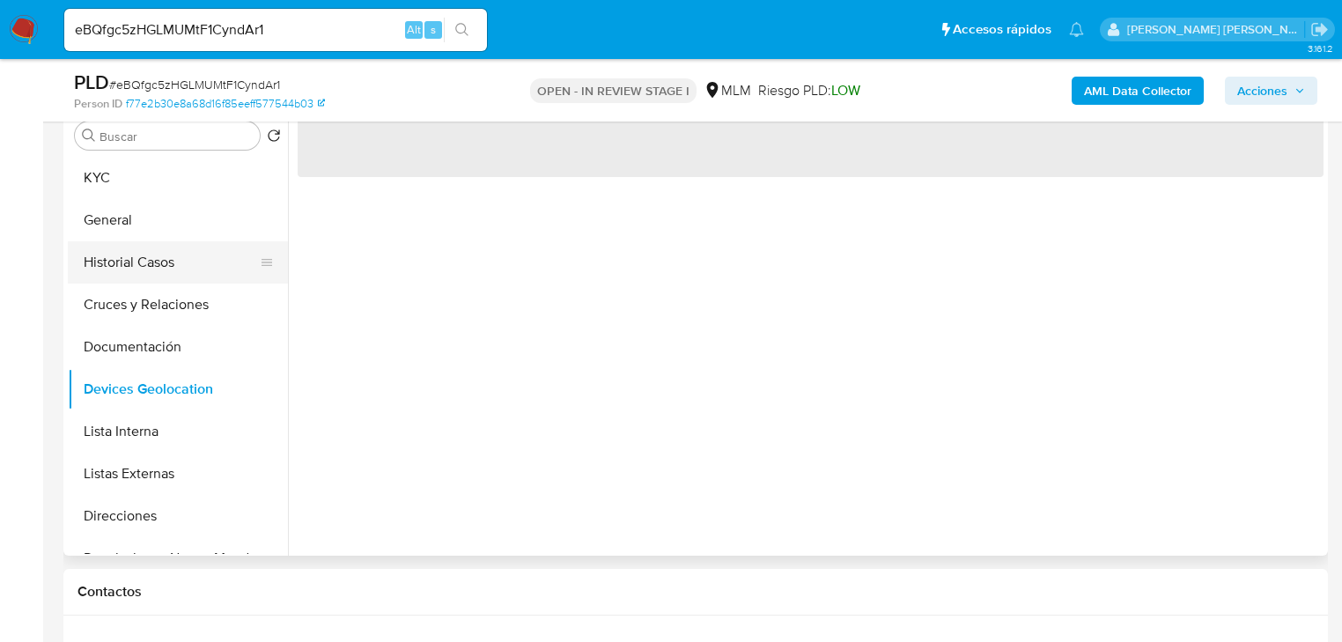
drag, startPoint x: 174, startPoint y: 298, endPoint x: 173, endPoint y: 276, distance: 22.9
click at [174, 298] on button "Cruces y Relaciones" at bounding box center [178, 305] width 220 height 42
click at [169, 249] on button "Historial Casos" at bounding box center [171, 262] width 206 height 42
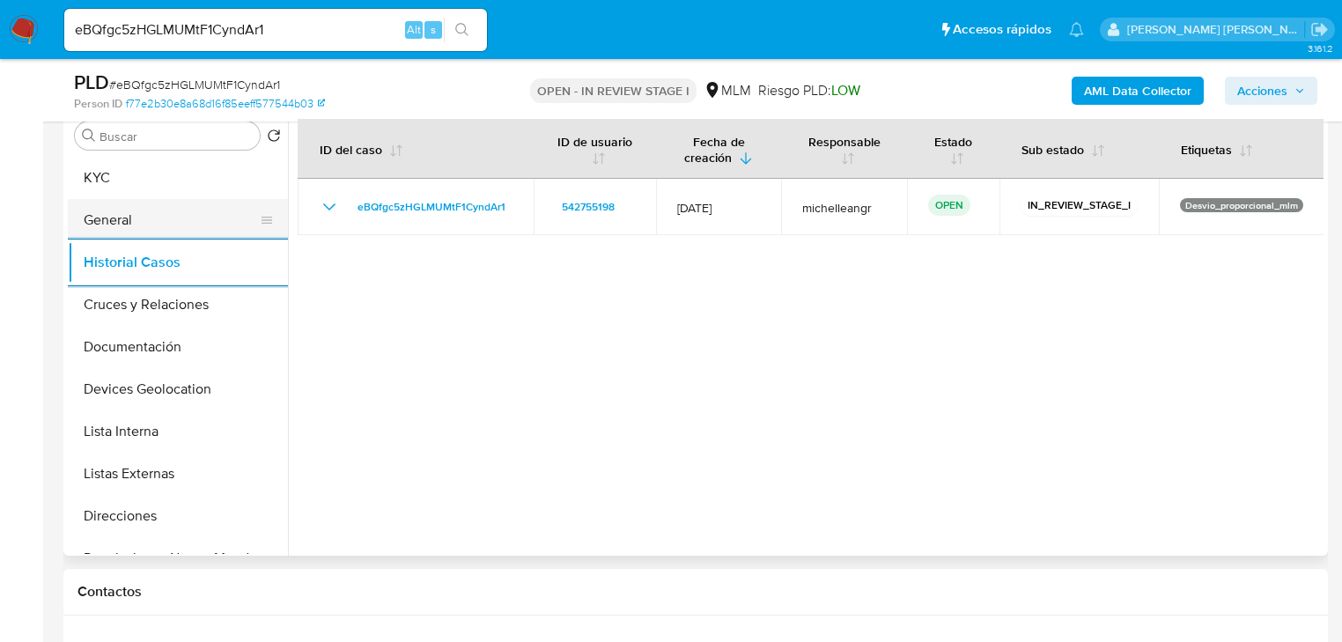
click at [171, 228] on button "General" at bounding box center [171, 220] width 206 height 42
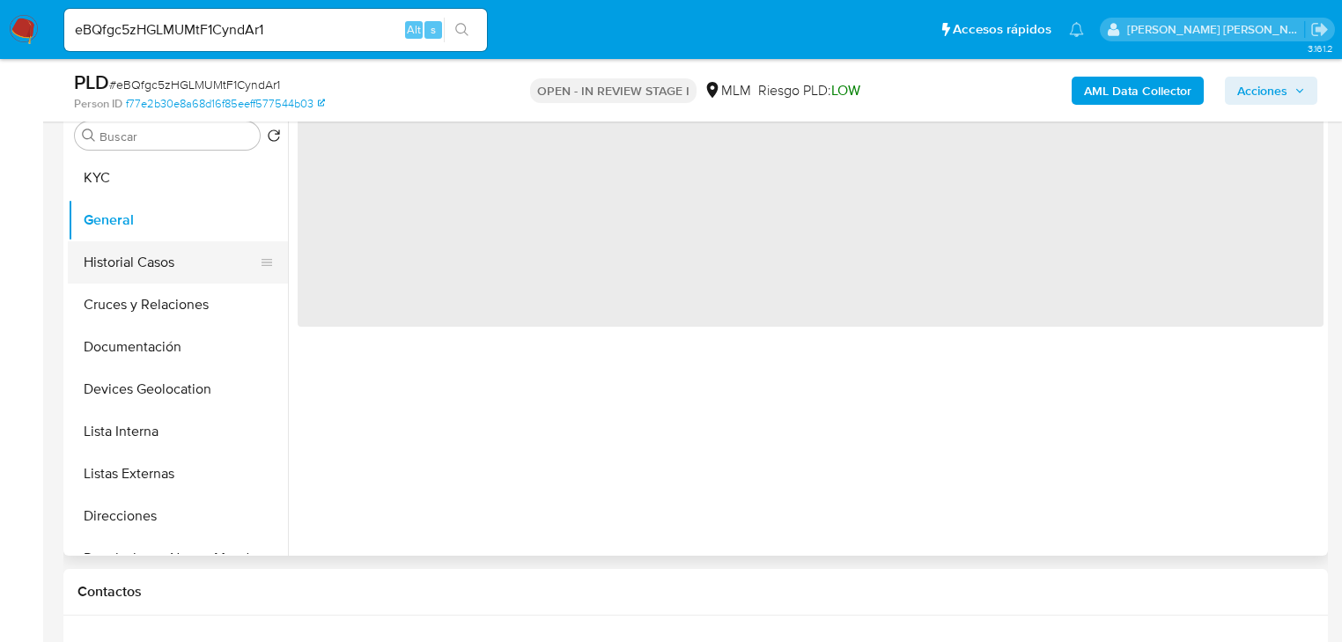
click at [162, 260] on button "Historial Casos" at bounding box center [171, 262] width 206 height 42
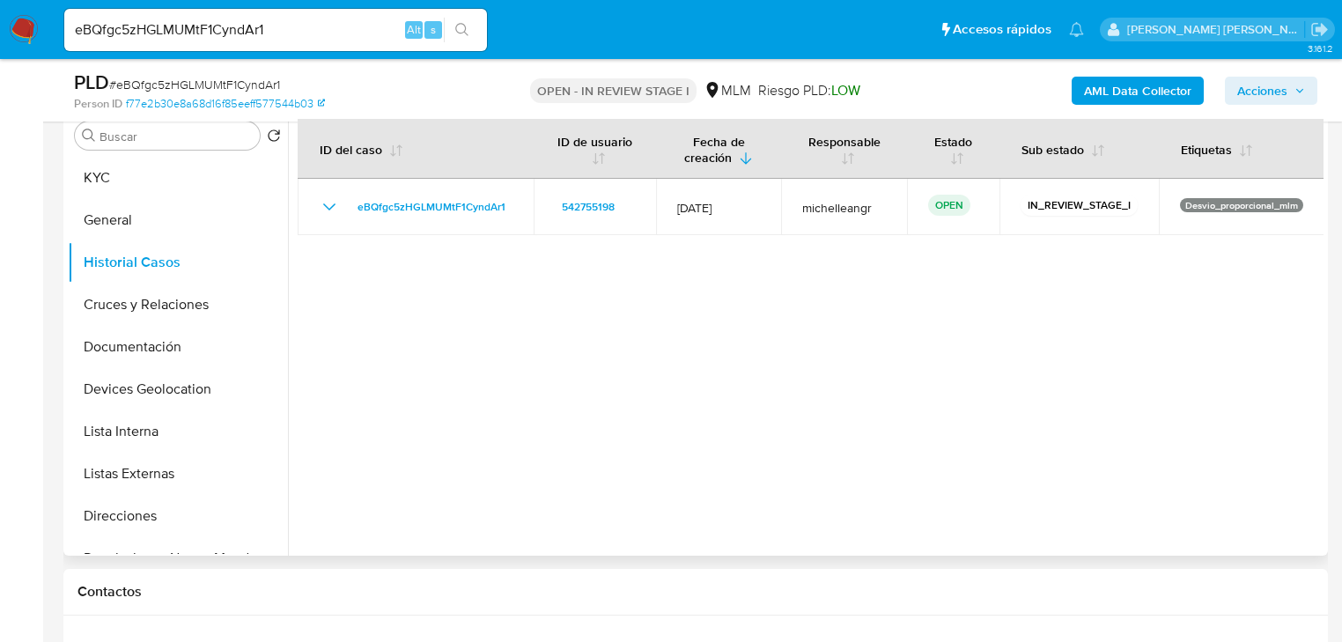
drag, startPoint x: 215, startPoint y: 319, endPoint x: 283, endPoint y: 305, distance: 69.2
click at [214, 317] on button "Cruces y Relaciones" at bounding box center [178, 305] width 220 height 42
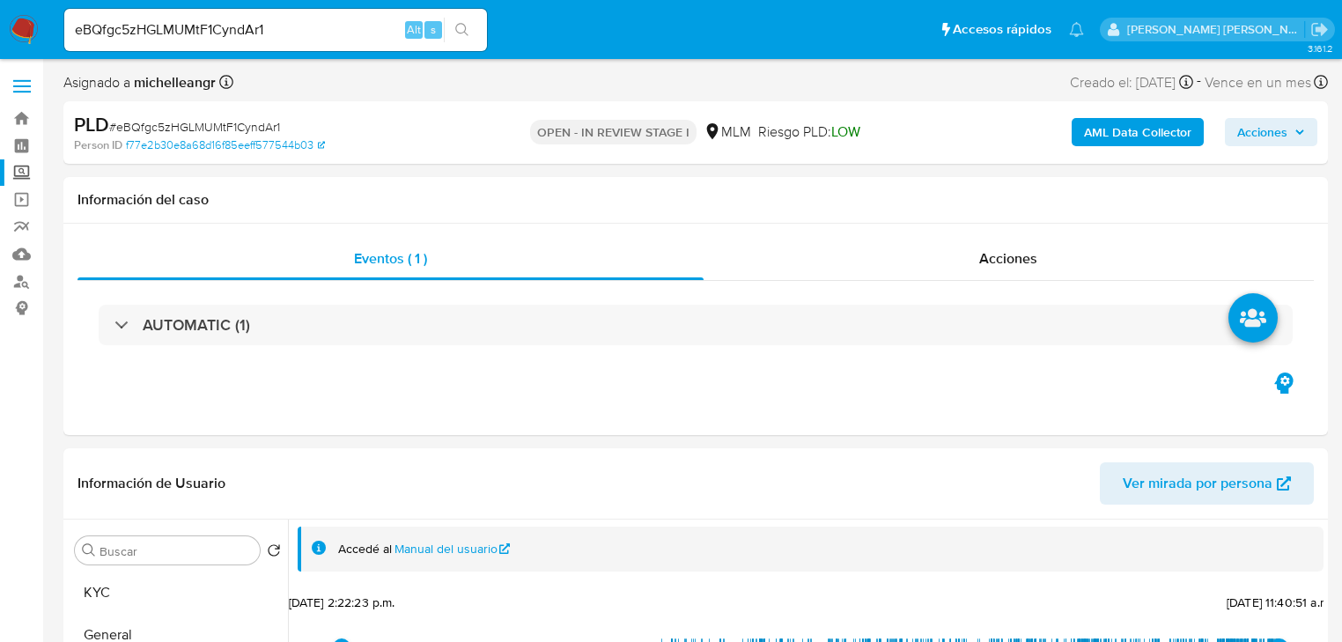
click at [25, 173] on label "Screening" at bounding box center [105, 172] width 210 height 27
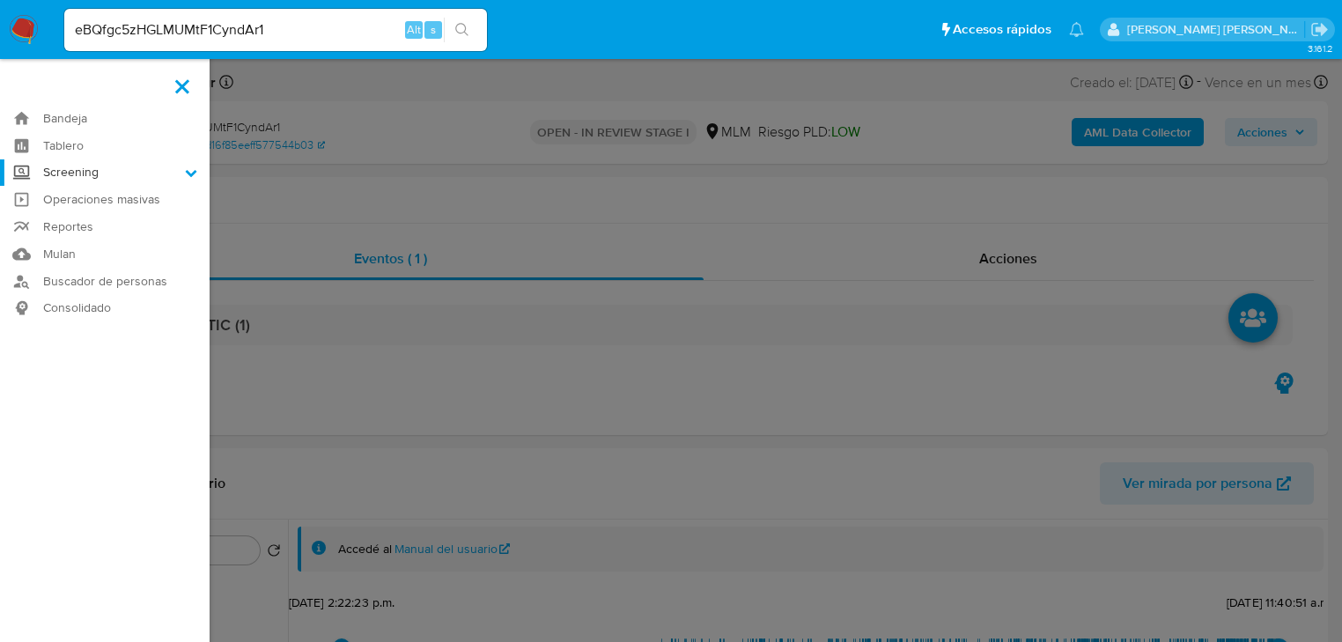
click at [0, 0] on input "Screening" at bounding box center [0, 0] width 0 height 0
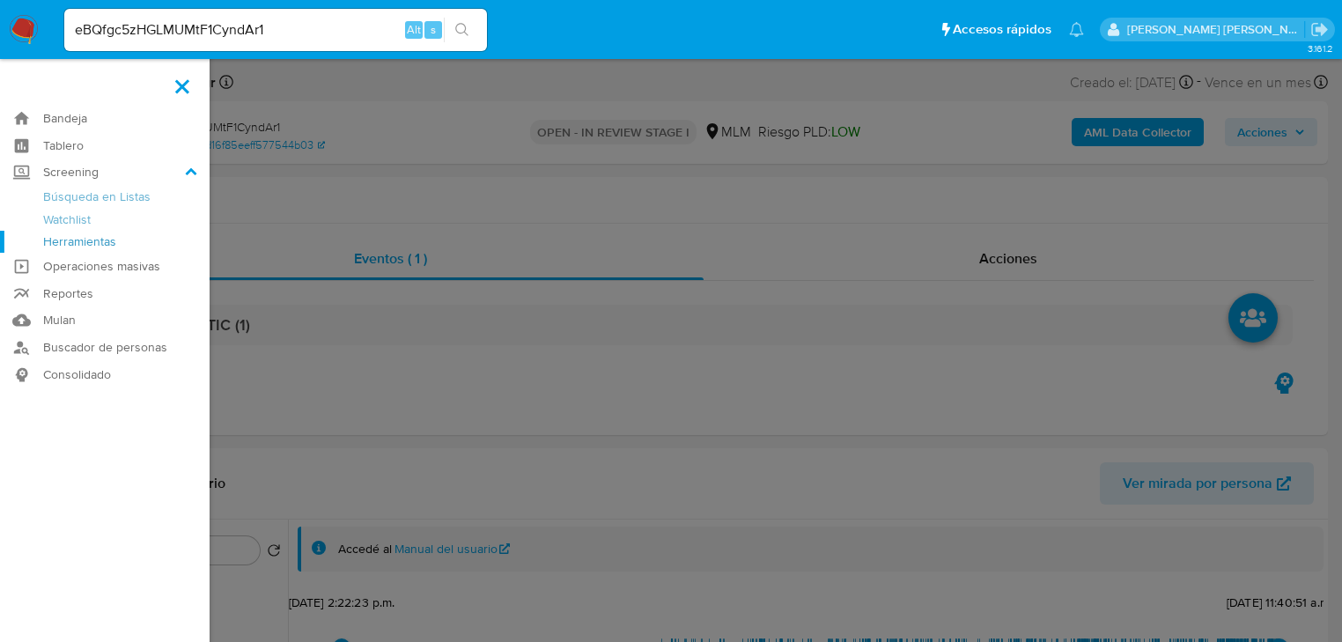
click at [74, 240] on link "Herramientas" at bounding box center [105, 242] width 210 height 22
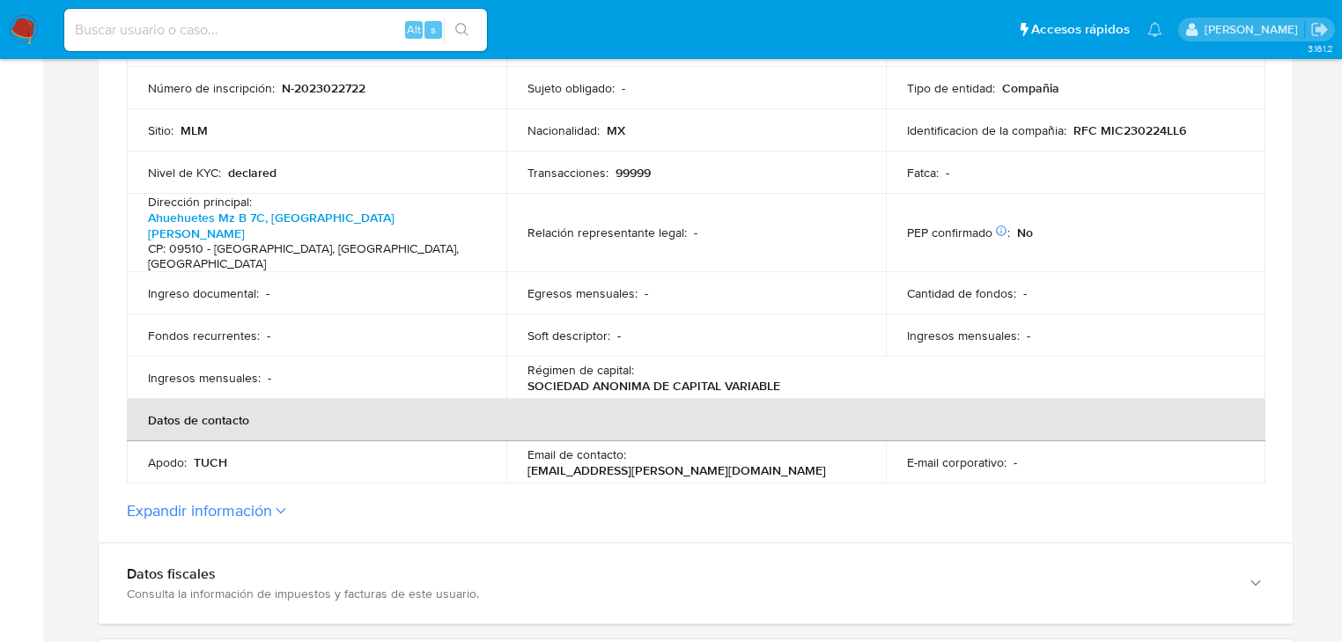
scroll to position [493, 0]
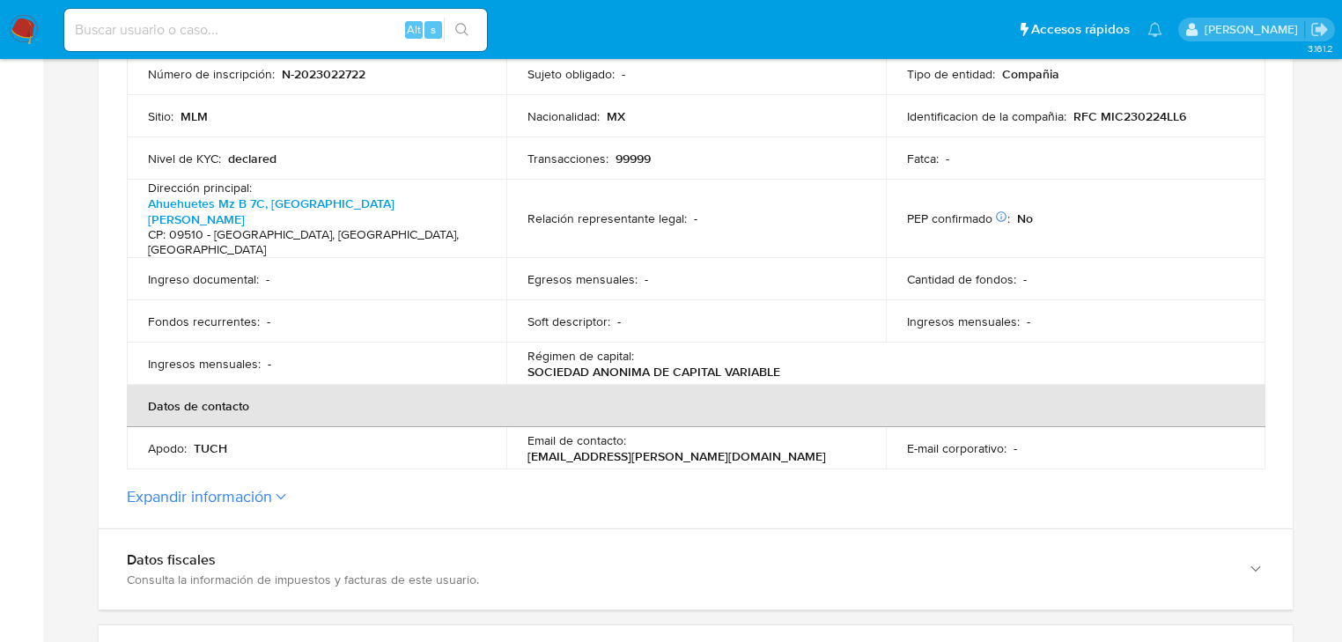
drag, startPoint x: 767, startPoint y: 416, endPoint x: 707, endPoint y: 412, distance: 60.0
click at [707, 432] on div "Email de contacto : fey.marcovich@grupomovix.com" at bounding box center [695, 448] width 337 height 32
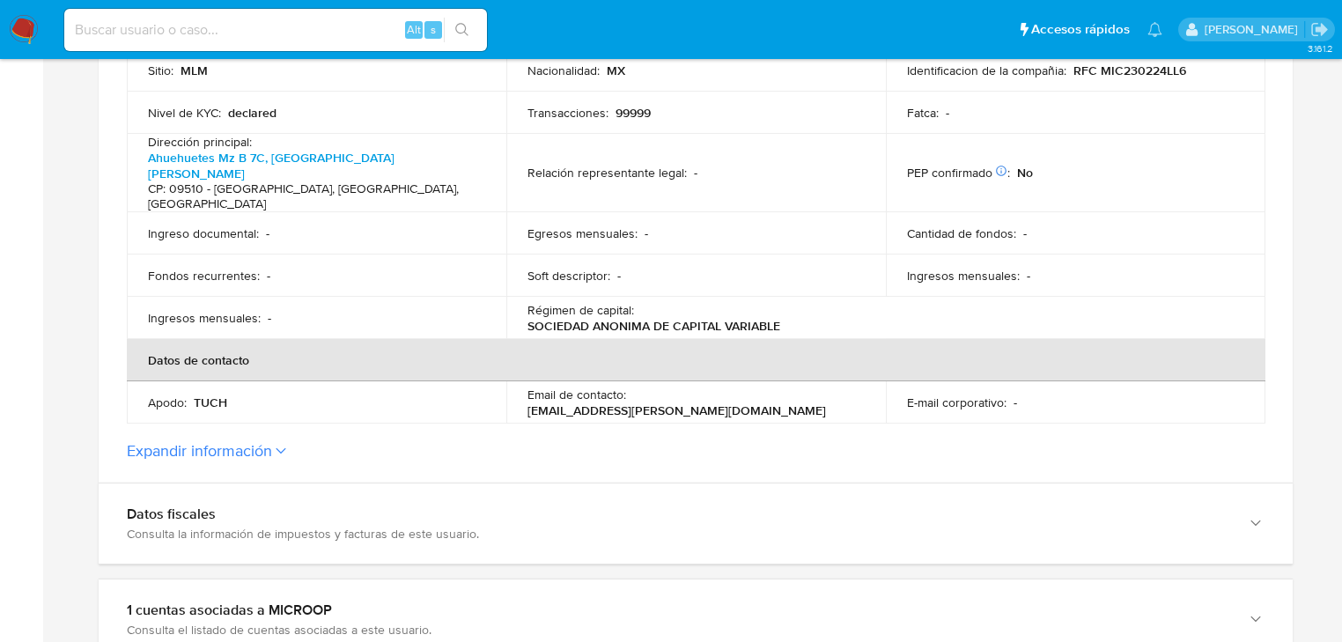
scroll to position [563, 0]
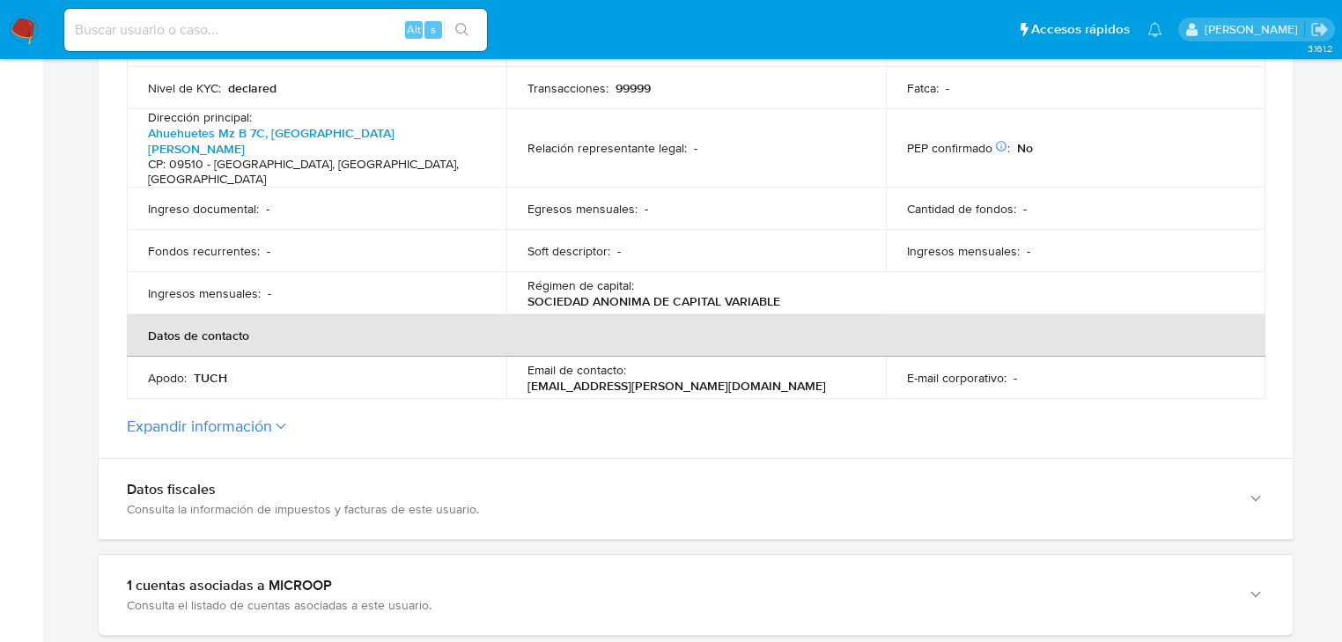
click at [811, 362] on div "Email de contacto : fey.marcovich@grupomovix.com" at bounding box center [695, 378] width 337 height 32
drag, startPoint x: 819, startPoint y: 350, endPoint x: 630, endPoint y: 342, distance: 189.5
click at [630, 362] on div "Email de contacto : fey.marcovich@grupomovix.com" at bounding box center [695, 378] width 337 height 32
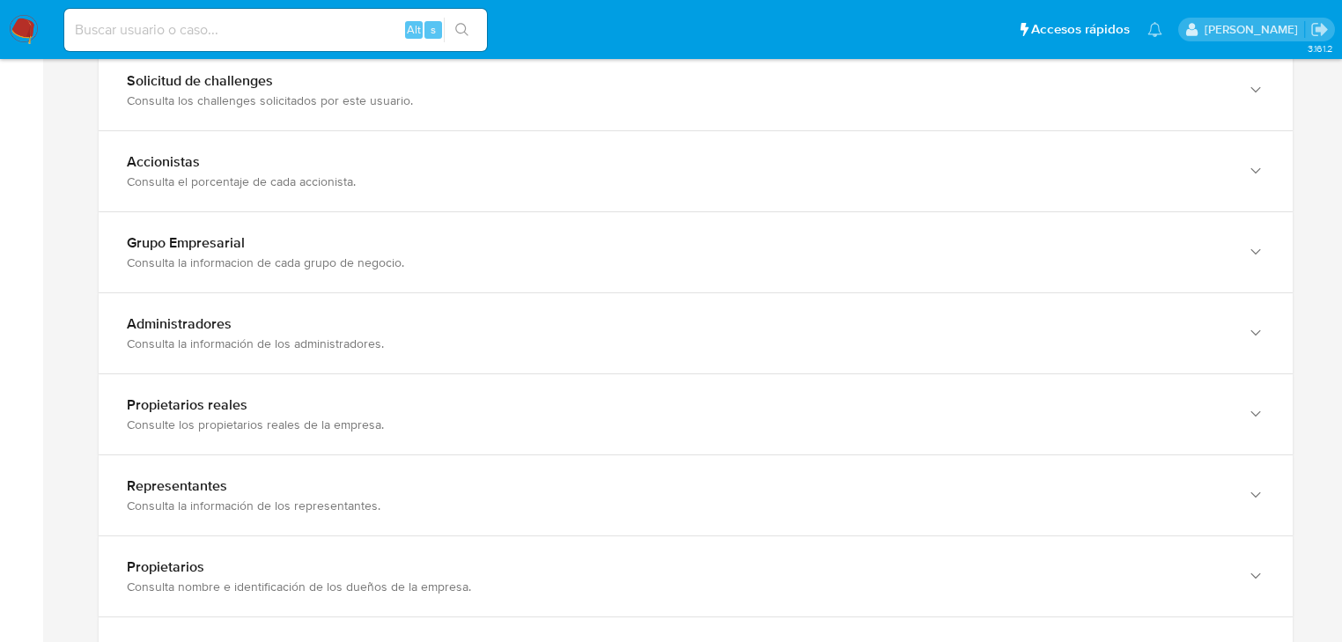
scroll to position [1268, 0]
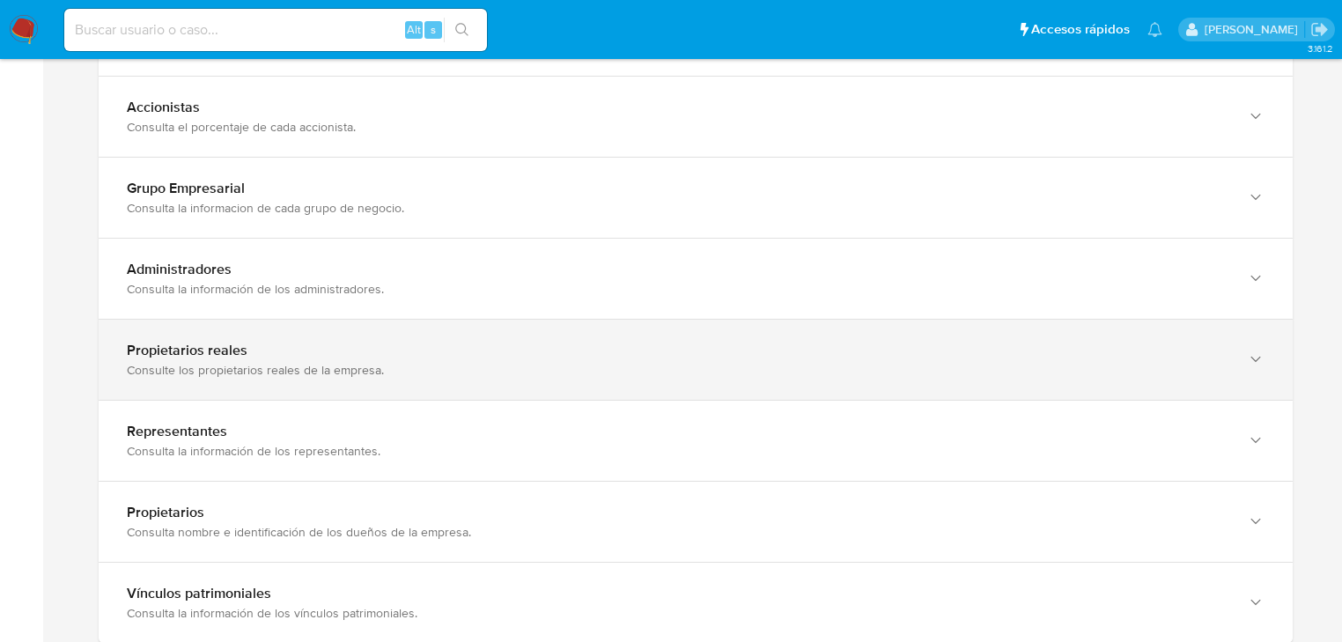
click at [472, 364] on div "Información de la empresa Solicitud de challenges Consulta los challenges solic…" at bounding box center [696, 301] width 1194 height 684
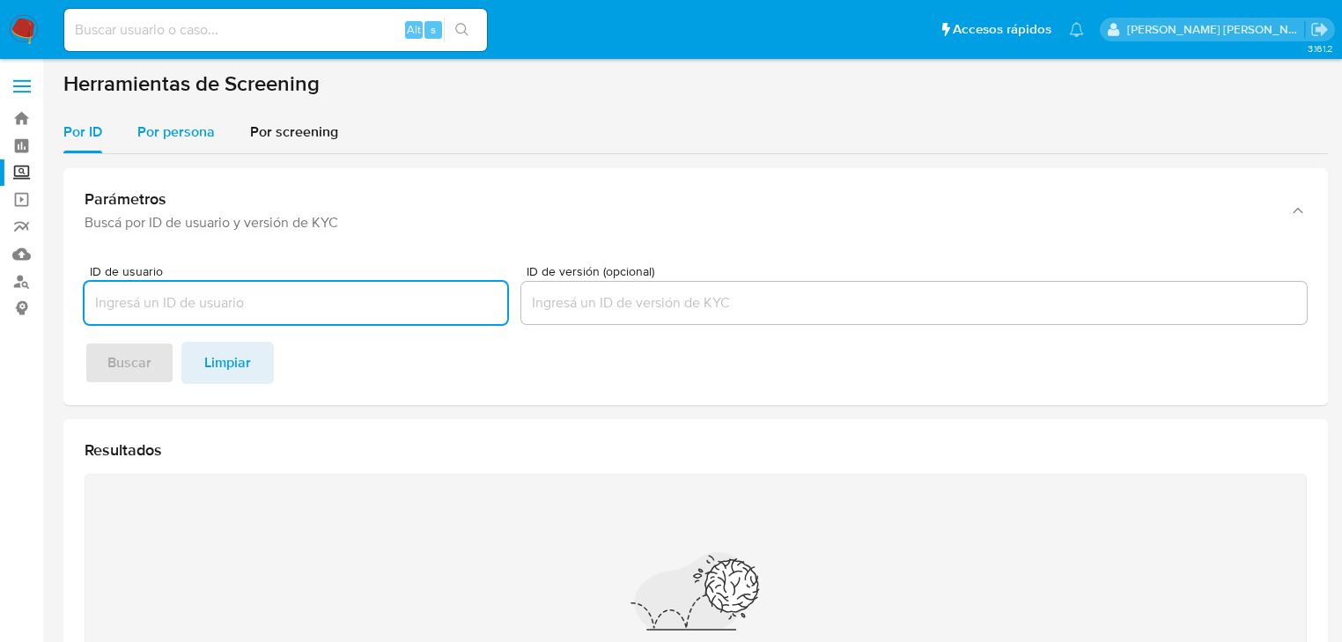
click at [203, 129] on button "Por persona" at bounding box center [176, 132] width 113 height 42
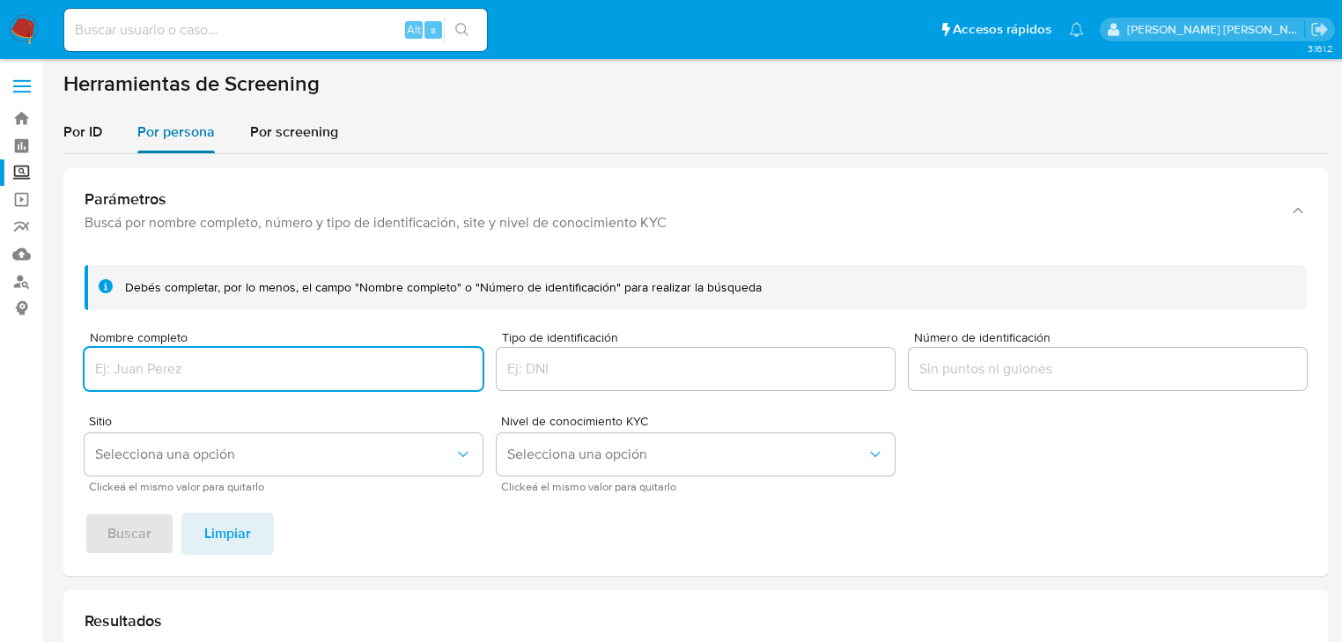
drag, startPoint x: 202, startPoint y: 129, endPoint x: 190, endPoint y: 145, distance: 19.5
click at [202, 129] on span "Por persona" at bounding box center [175, 132] width 77 height 20
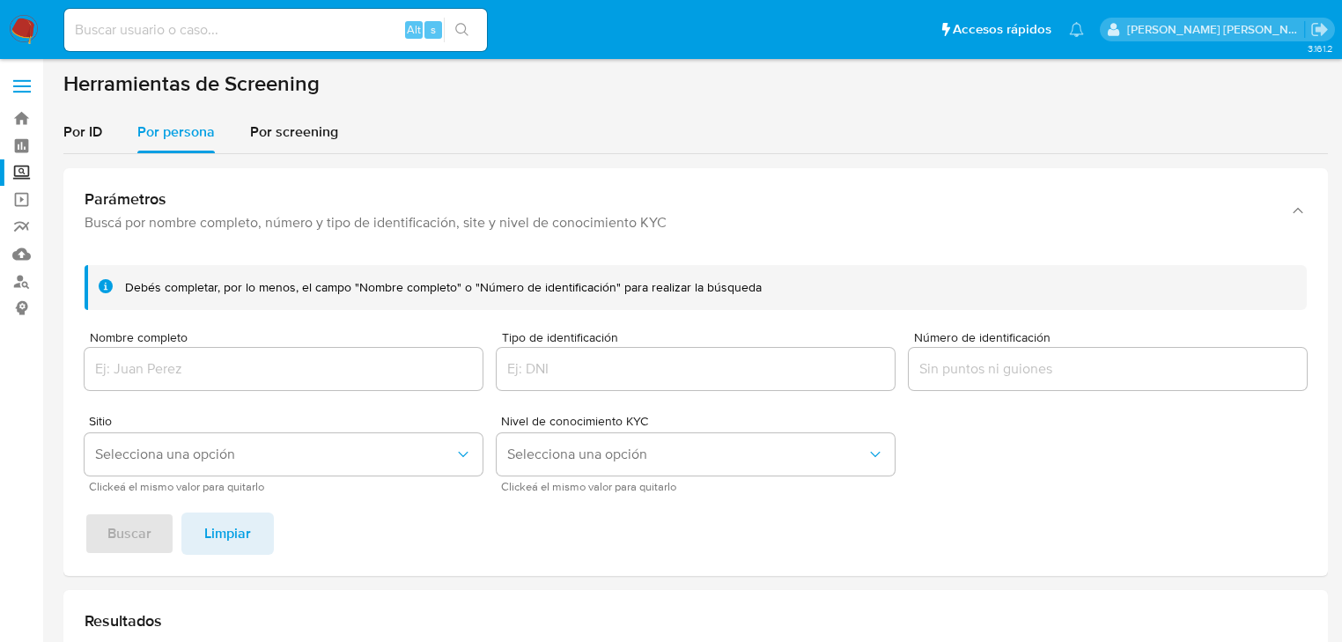
click at [140, 351] on div at bounding box center [284, 369] width 398 height 42
click at [135, 365] on input "Nombre completo" at bounding box center [284, 368] width 398 height 23
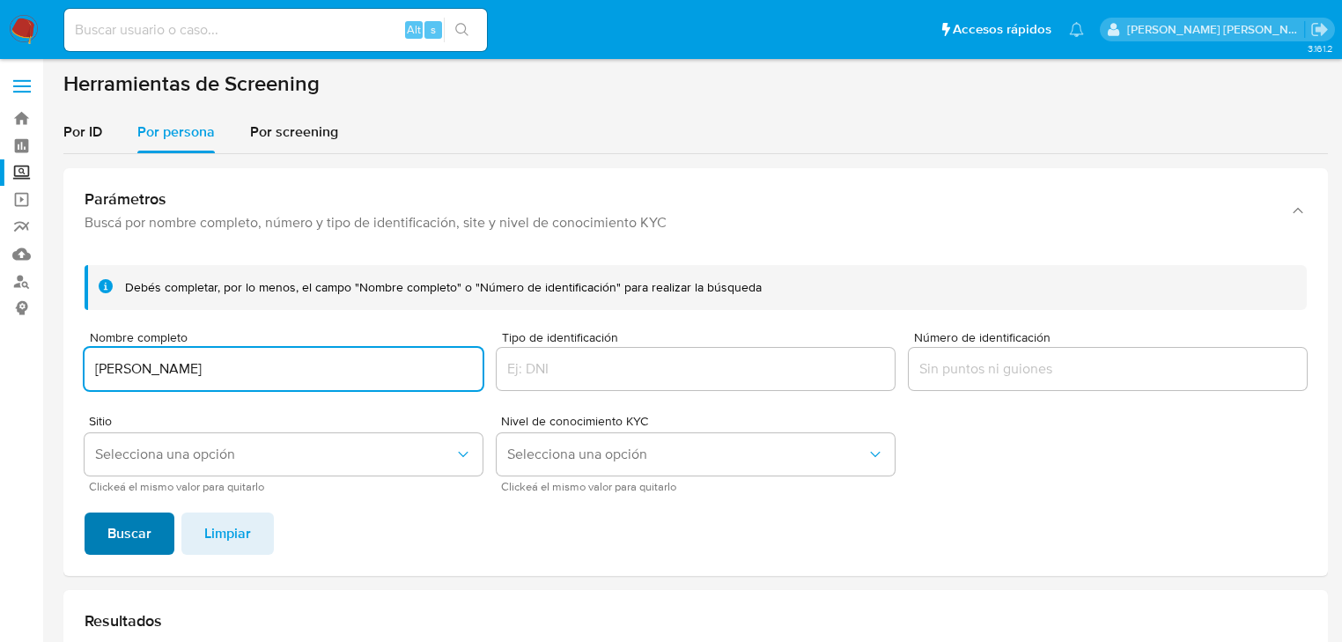
type input "ISAAC TUSSIE CHACALO"
drag, startPoint x: 121, startPoint y: 536, endPoint x: 121, endPoint y: 524, distance: 12.3
click at [121, 528] on span "Buscar" at bounding box center [129, 533] width 44 height 39
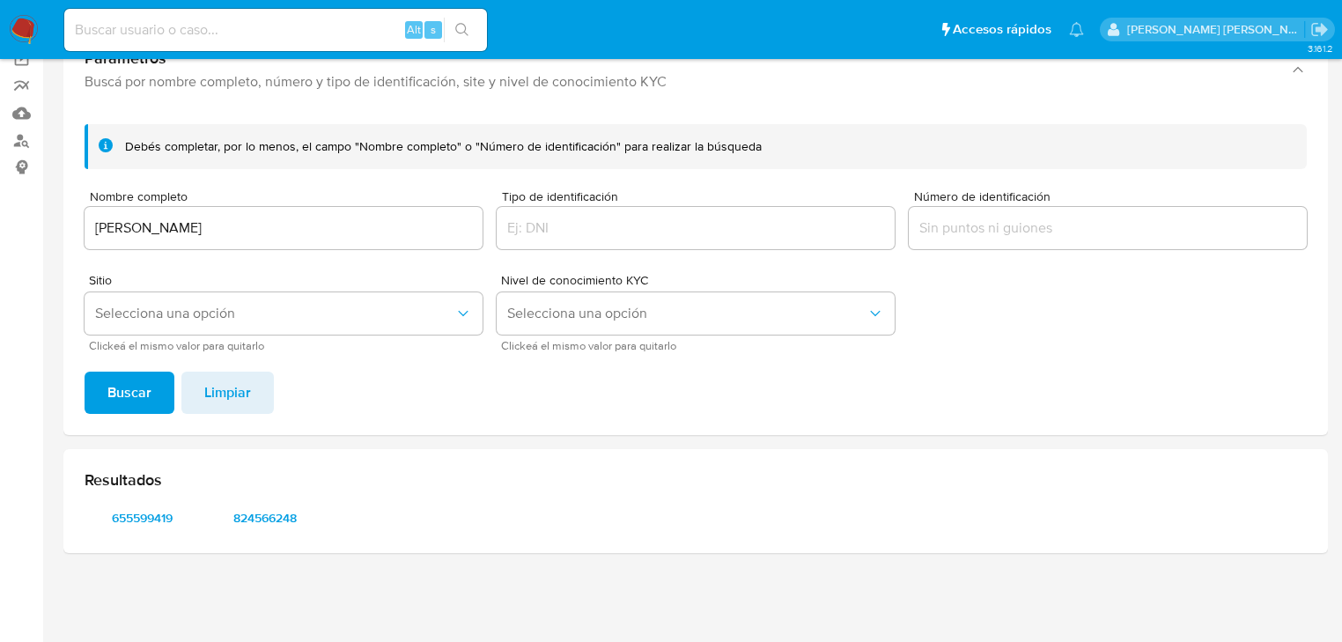
scroll to position [141, 0]
click at [122, 524] on span "655599419" at bounding box center [143, 517] width 92 height 25
click at [264, 517] on span "824566248" at bounding box center [266, 517] width 92 height 25
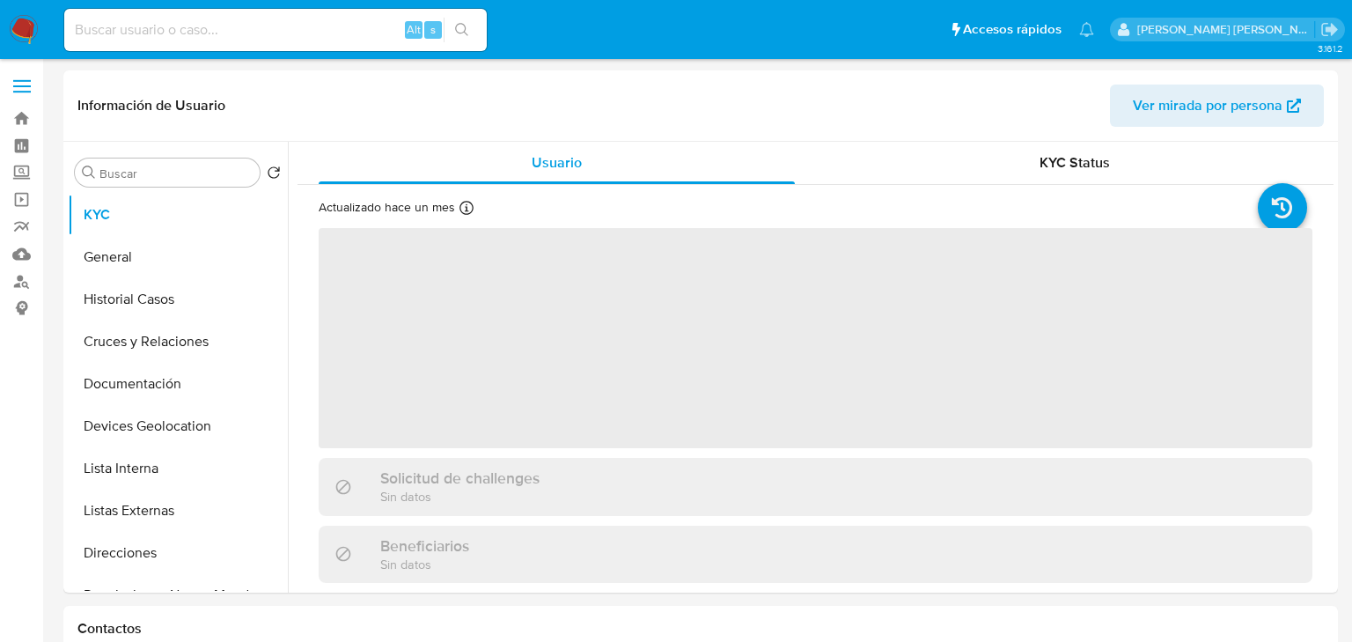
select select "10"
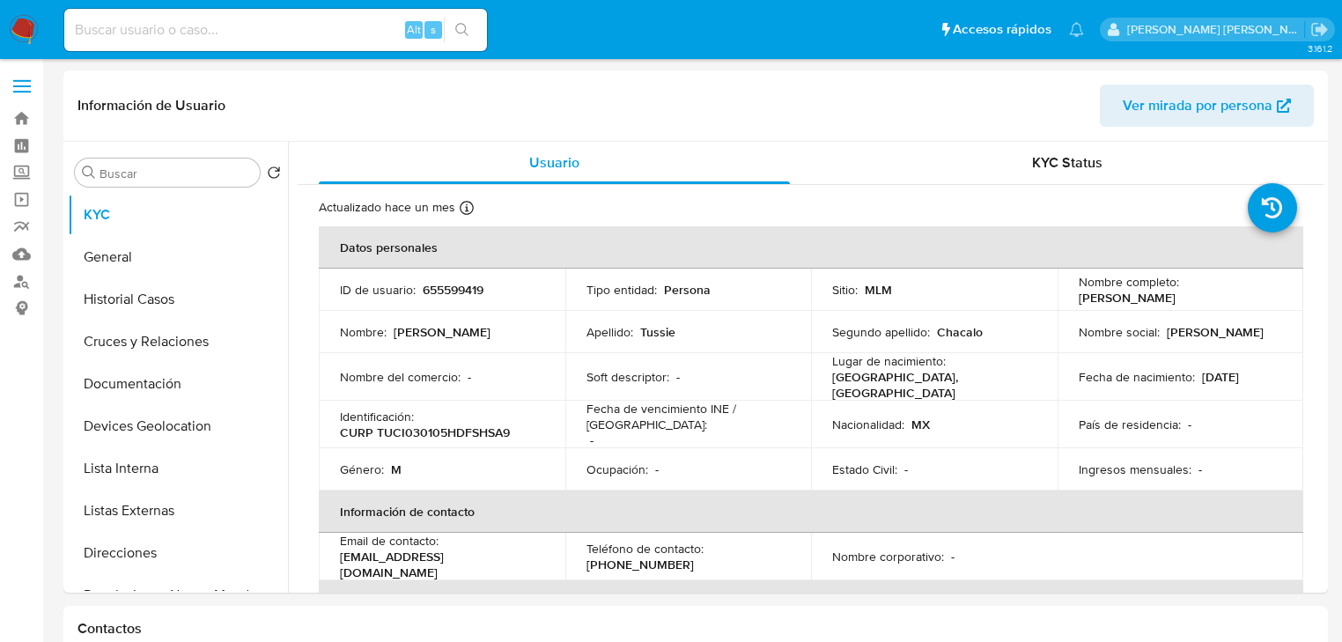
drag, startPoint x: 103, startPoint y: 262, endPoint x: 184, endPoint y: 9, distance: 266.2
click at [102, 262] on button "General" at bounding box center [178, 257] width 220 height 42
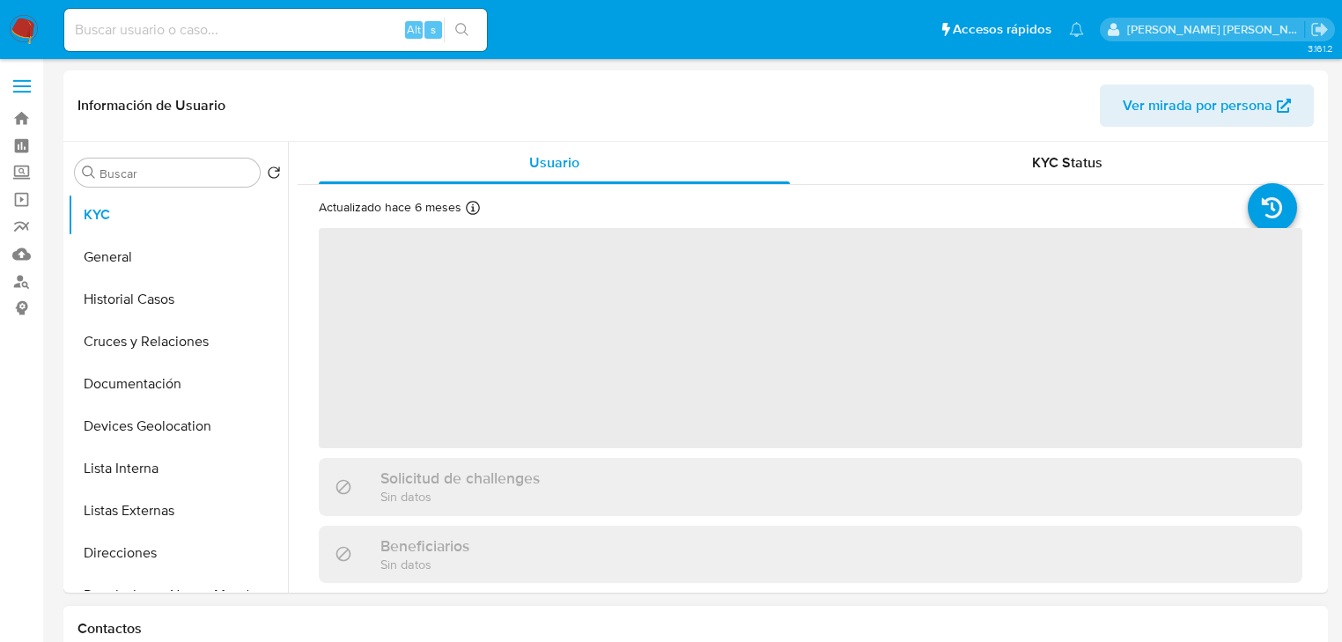
select select "10"
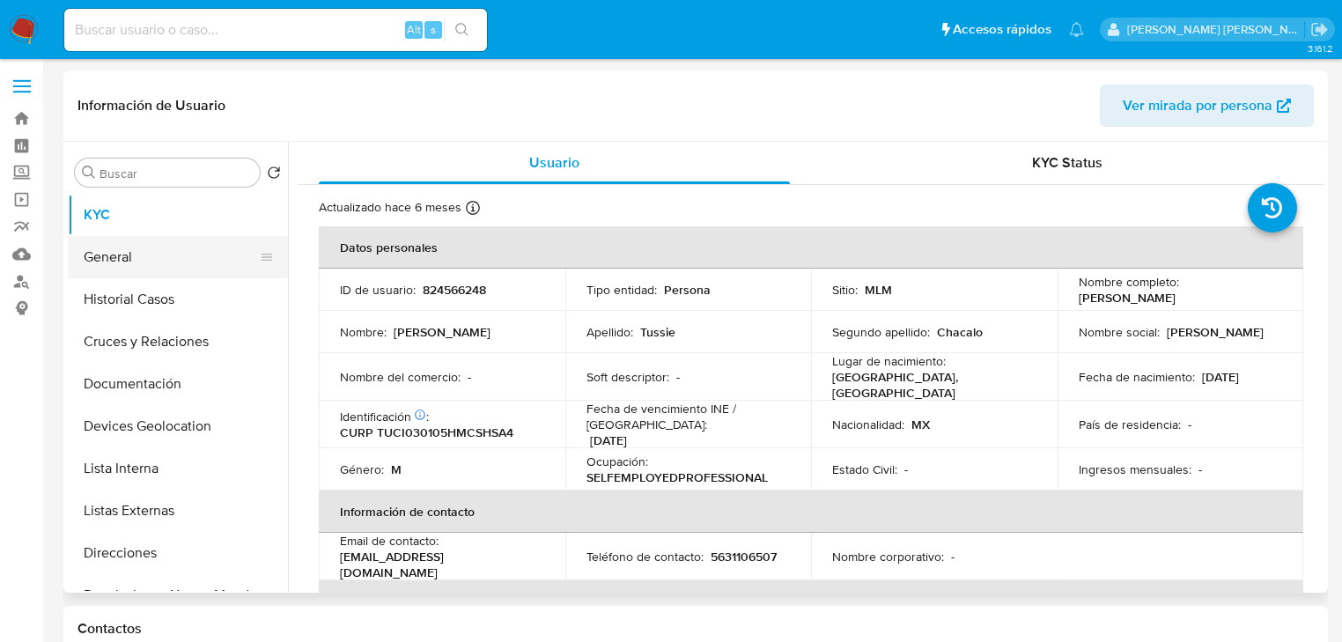
click at [122, 261] on button "General" at bounding box center [171, 257] width 206 height 42
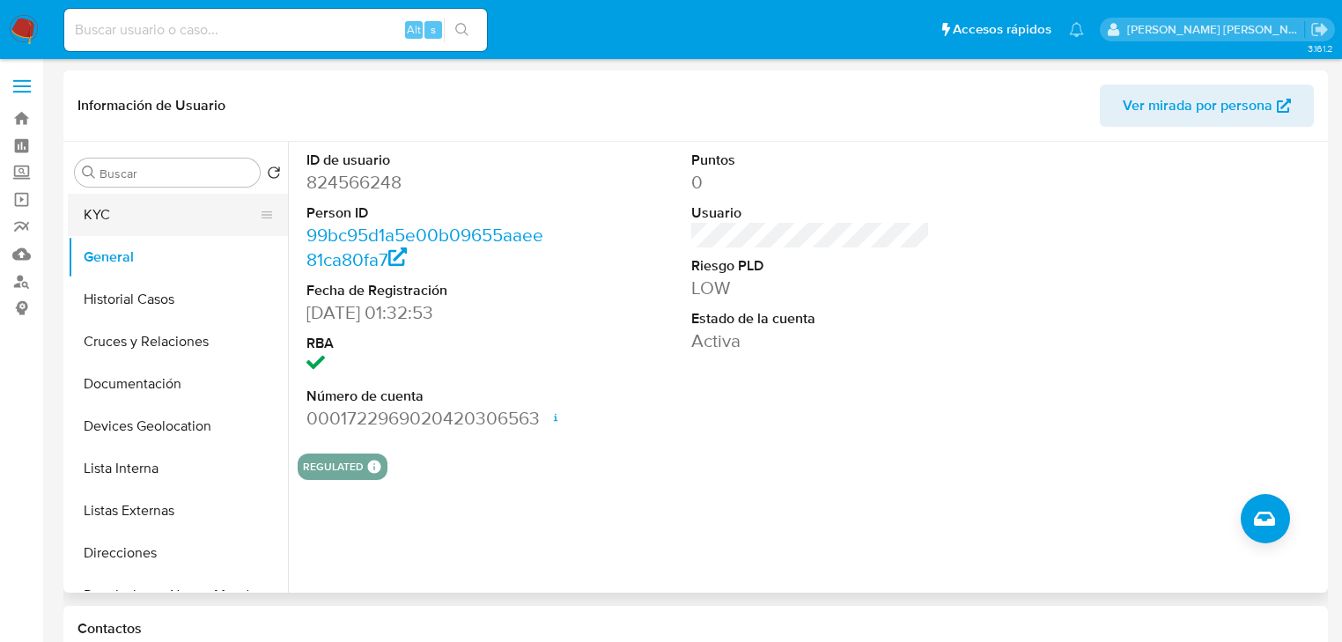
drag, startPoint x: 134, startPoint y: 225, endPoint x: 215, endPoint y: 229, distance: 81.1
click at [134, 224] on button "KYC" at bounding box center [171, 215] width 206 height 42
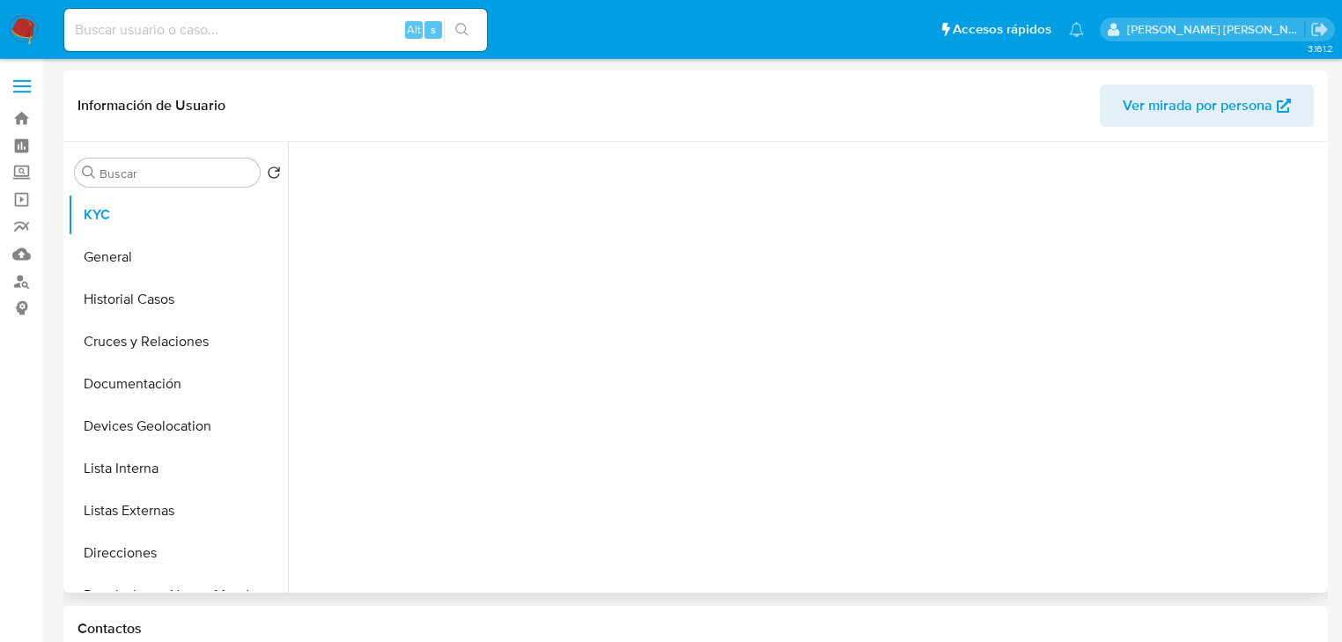
click at [610, 325] on div at bounding box center [811, 363] width 1026 height 442
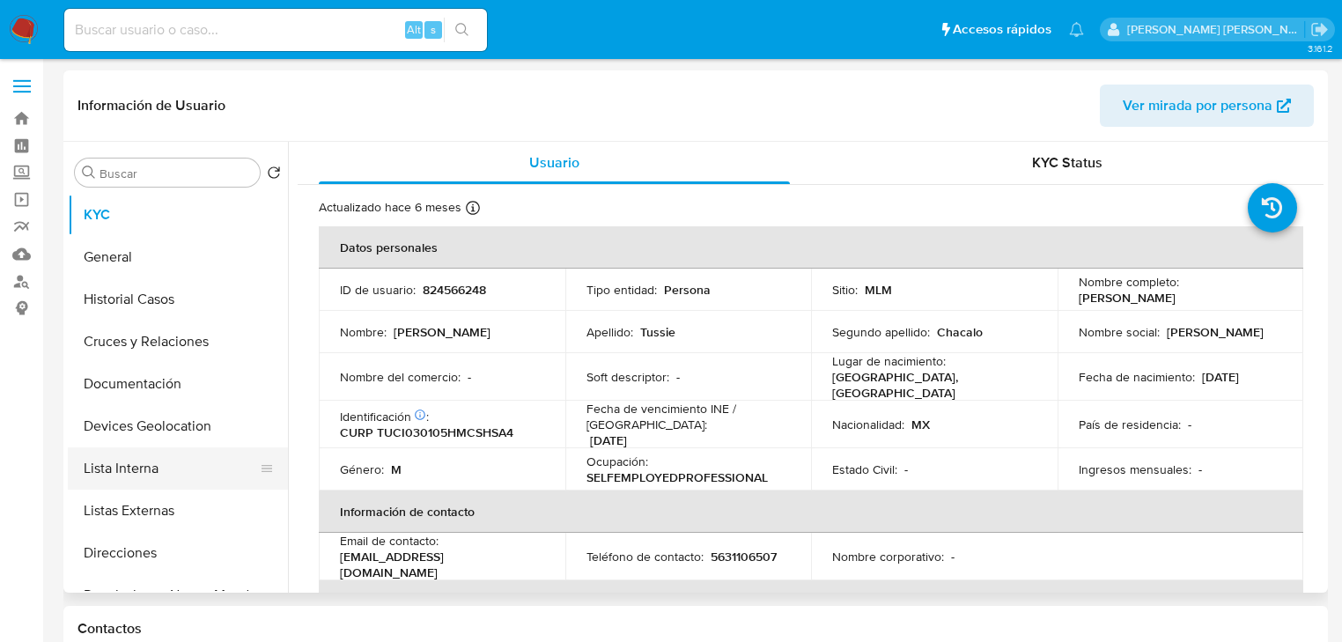
drag, startPoint x: 166, startPoint y: 512, endPoint x: 276, endPoint y: 472, distance: 117.0
click at [166, 510] on button "Listas Externas" at bounding box center [178, 511] width 220 height 42
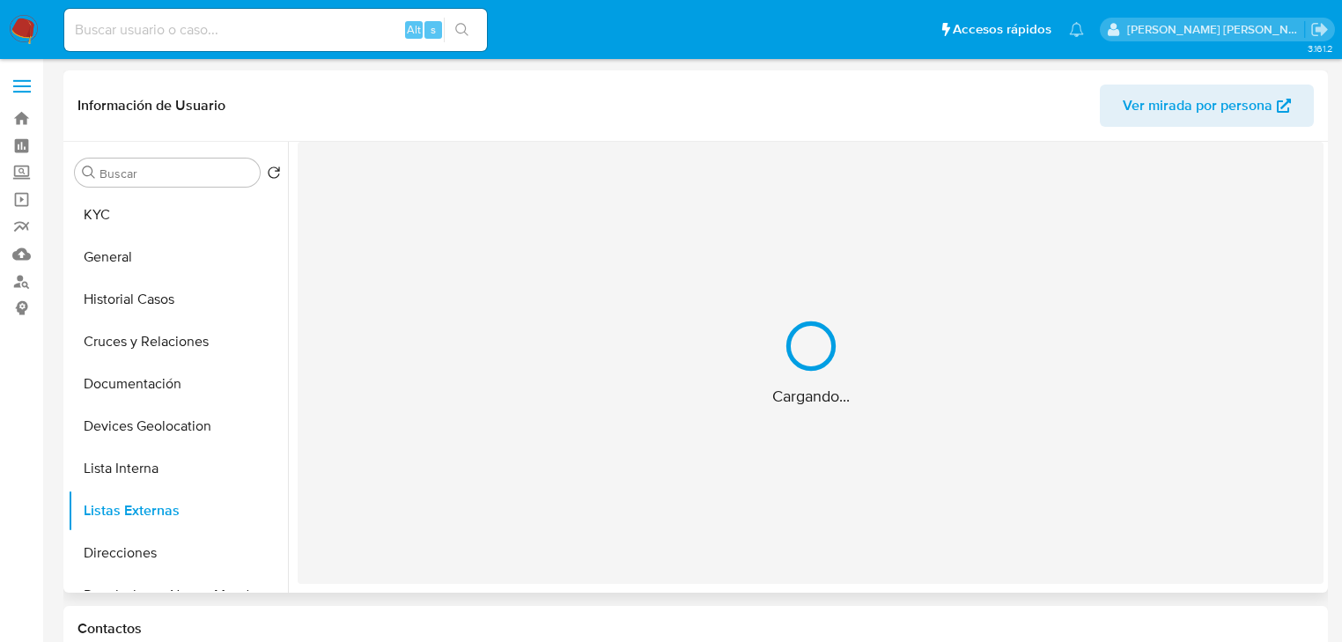
click at [407, 451] on div "Cargando..." at bounding box center [811, 363] width 1026 height 442
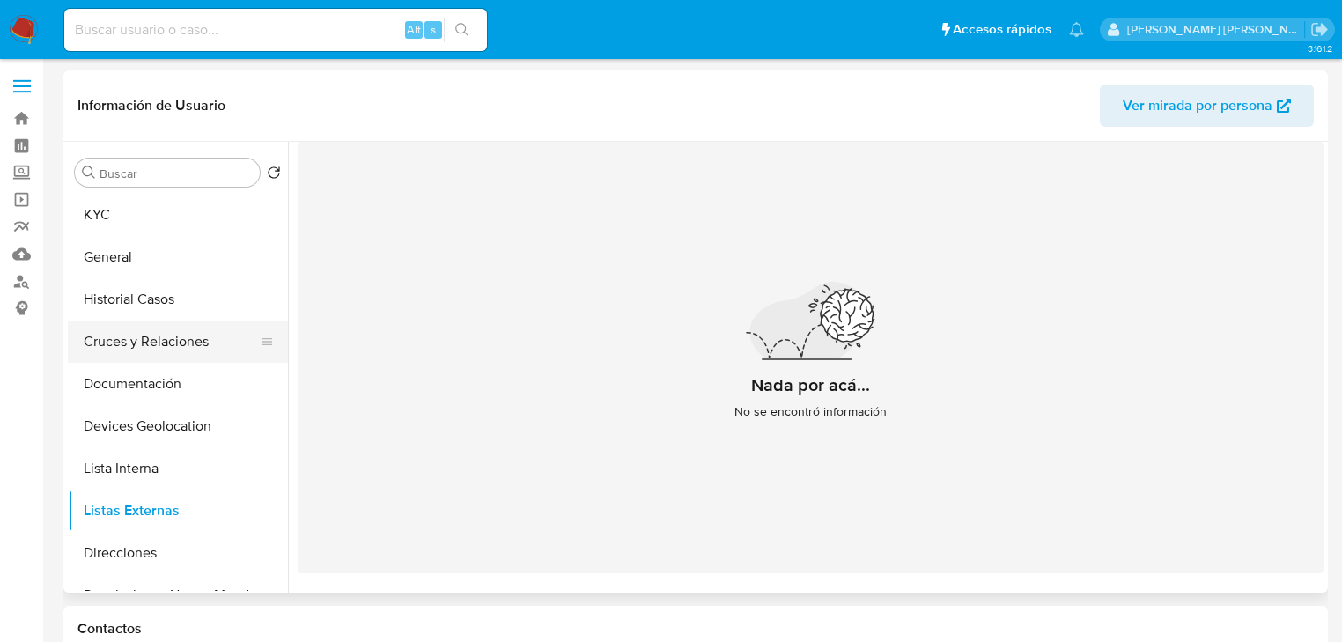
click at [142, 330] on button "Cruces y Relaciones" at bounding box center [171, 341] width 206 height 42
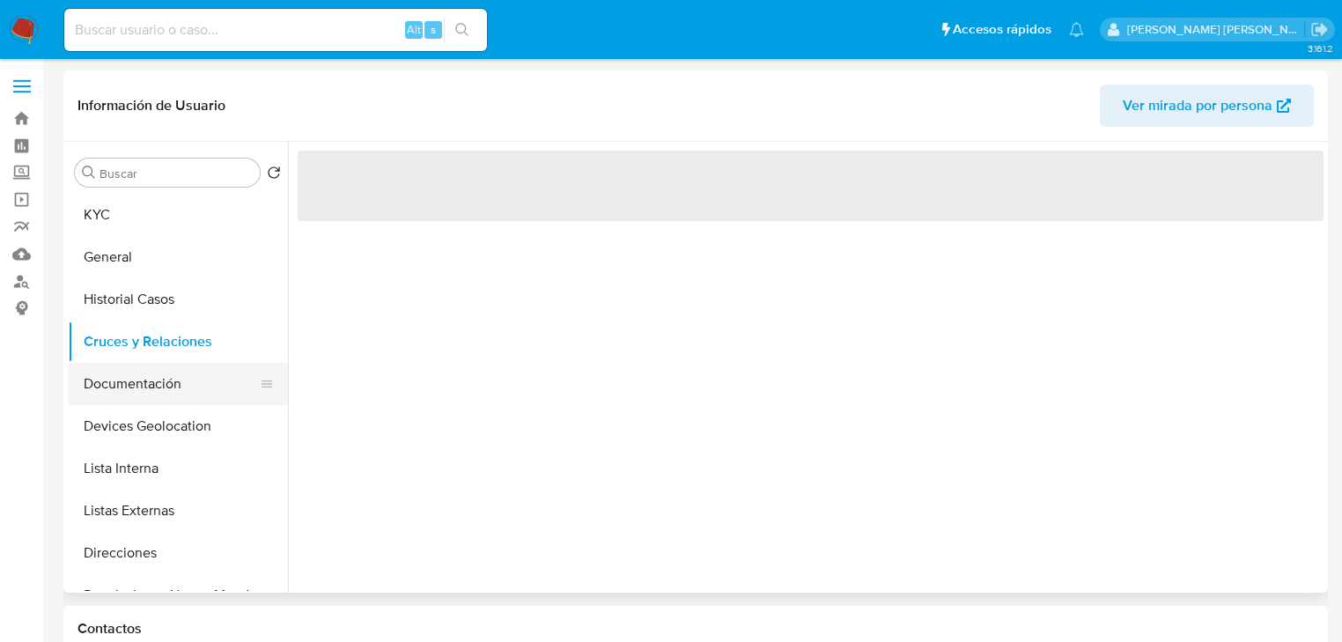
click at [152, 392] on button "Documentación" at bounding box center [171, 384] width 206 height 42
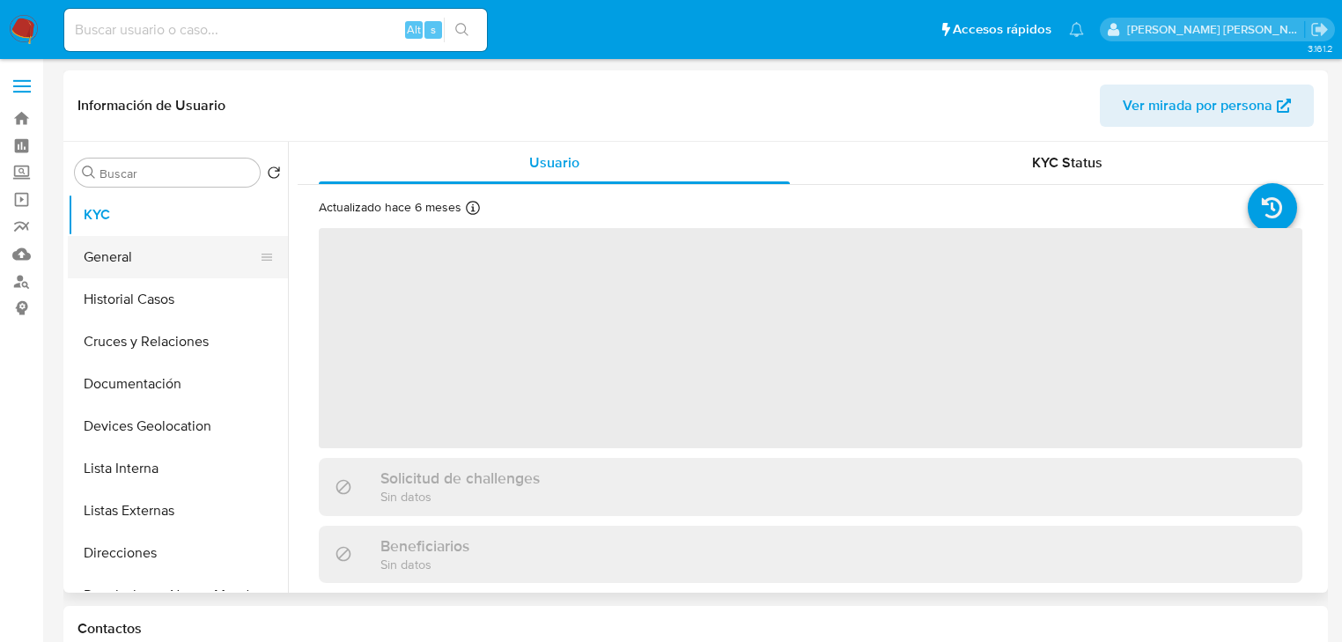
select select "10"
click at [153, 249] on button "General" at bounding box center [171, 257] width 206 height 42
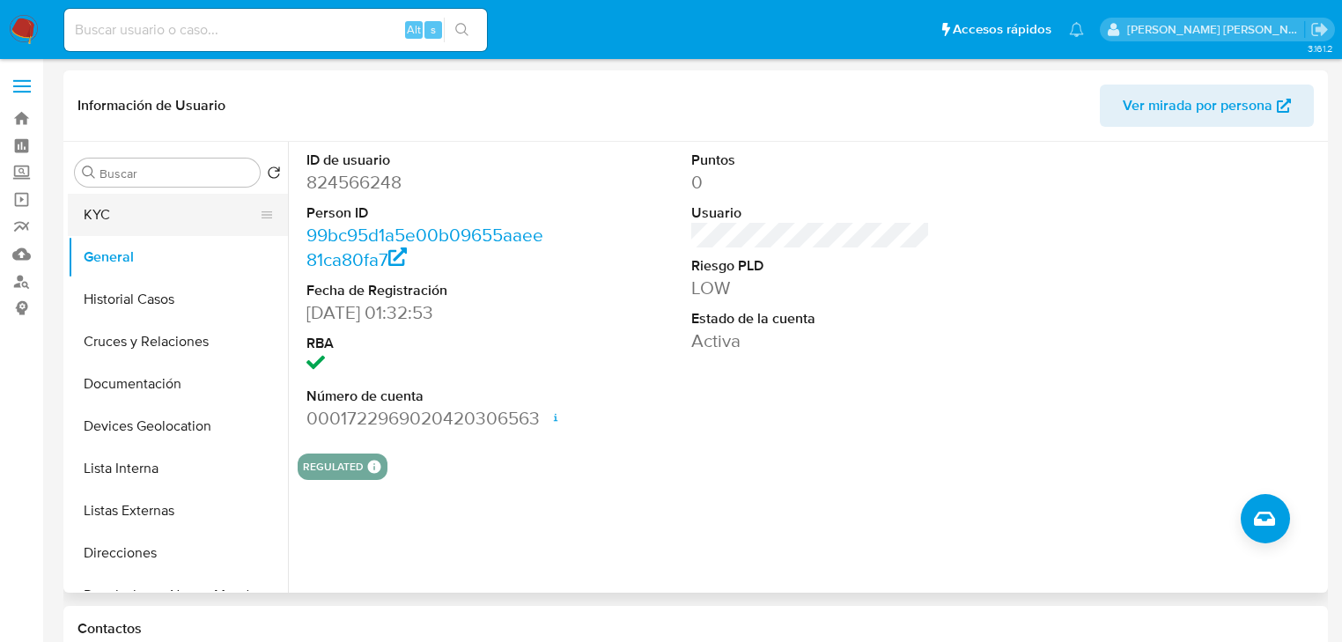
click at [144, 225] on button "KYC" at bounding box center [171, 215] width 206 height 42
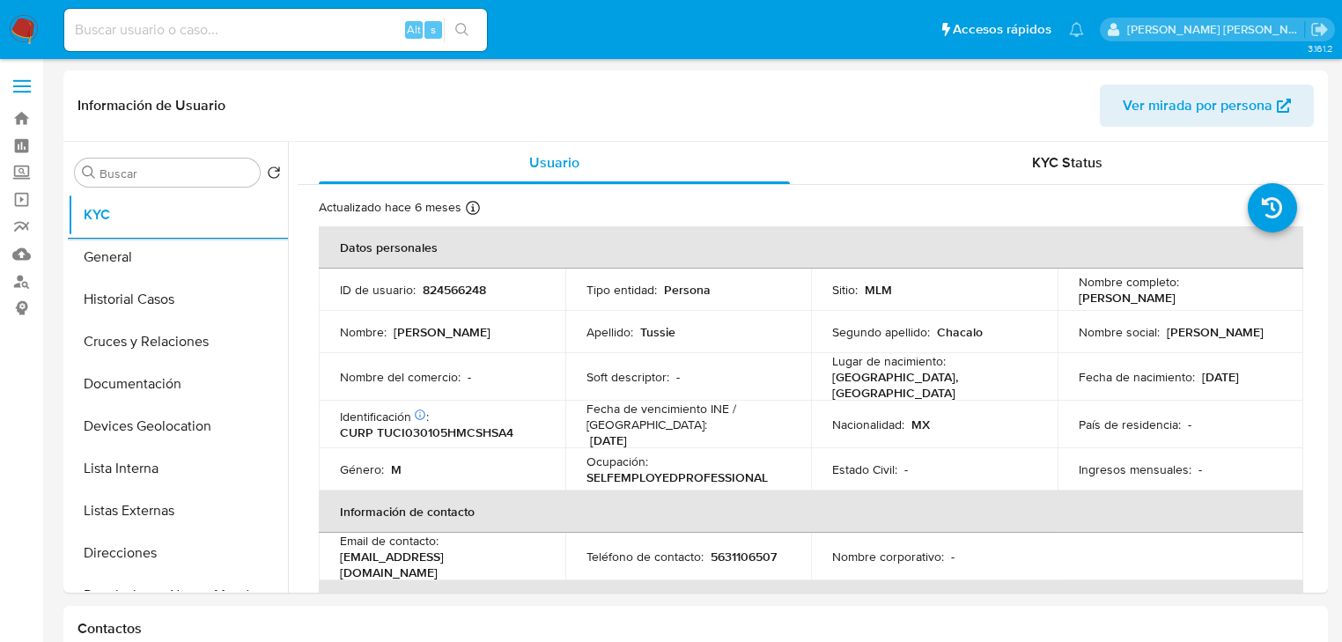
click at [133, 21] on input at bounding box center [275, 29] width 423 height 23
paste input "542755198"
type input "542755198"
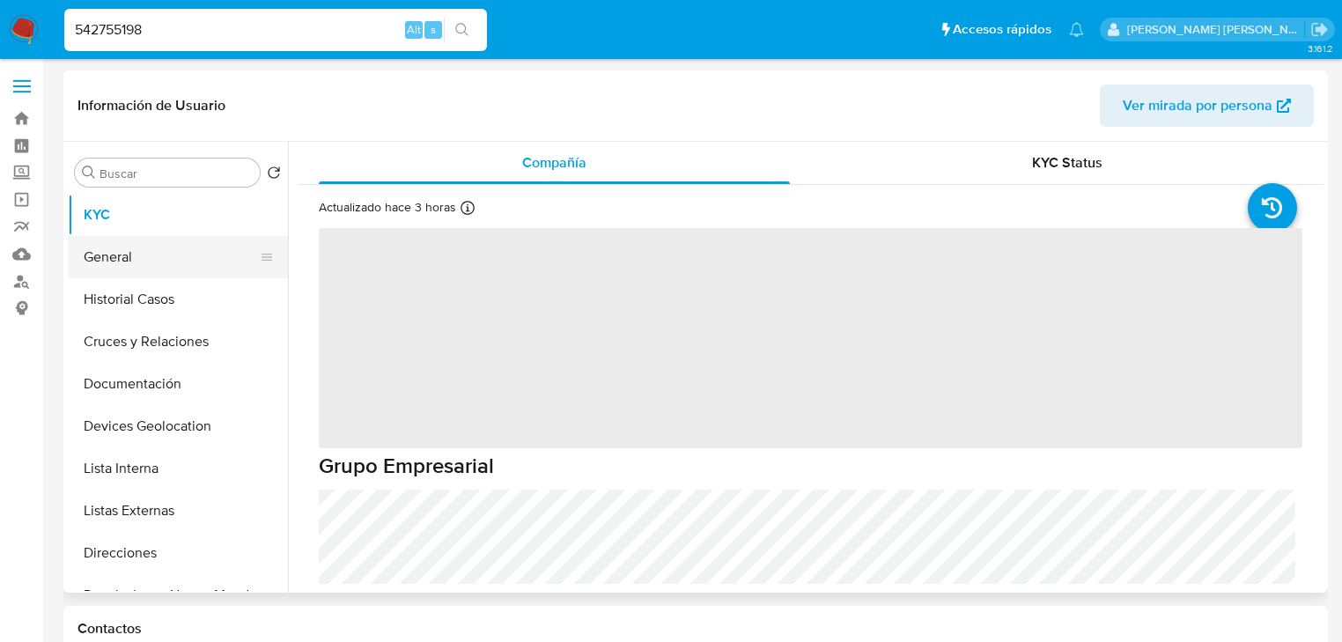
click at [170, 261] on button "General" at bounding box center [171, 257] width 206 height 42
select select "10"
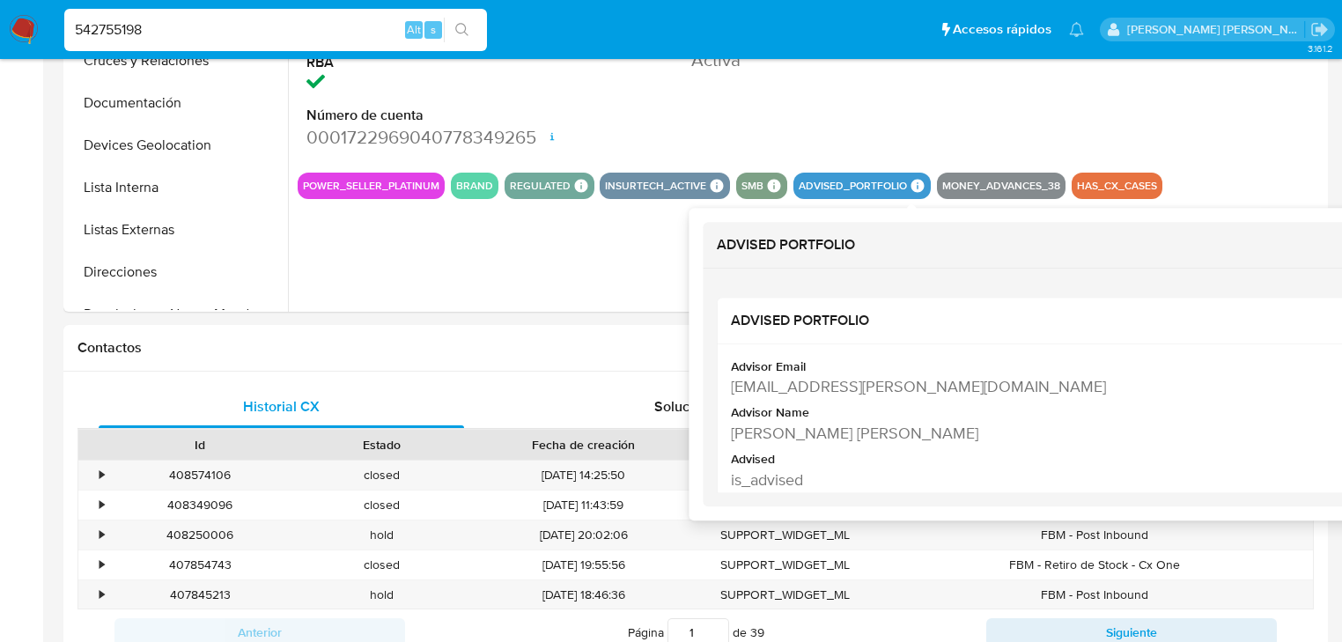
scroll to position [282, 0]
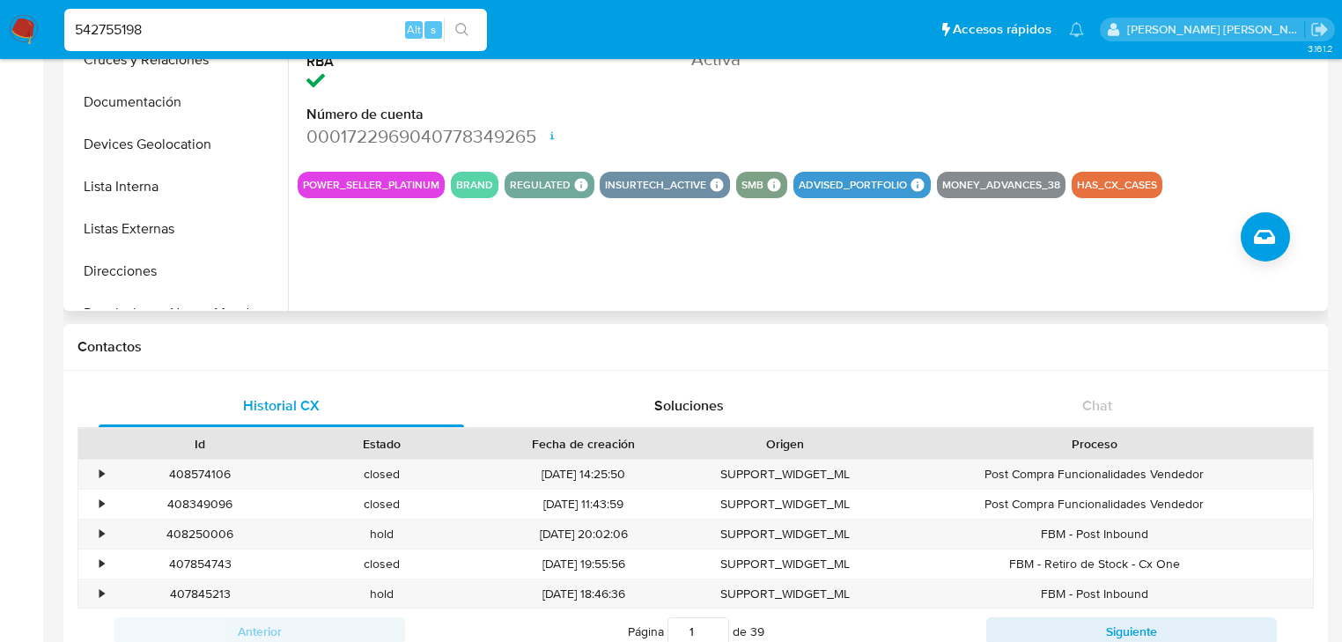
click at [531, 310] on div "ID de usuario 542755198 Person ID f77e2b30e8a68d16f85eeff577544b03 Fecha de Reg…" at bounding box center [805, 85] width 1035 height 451
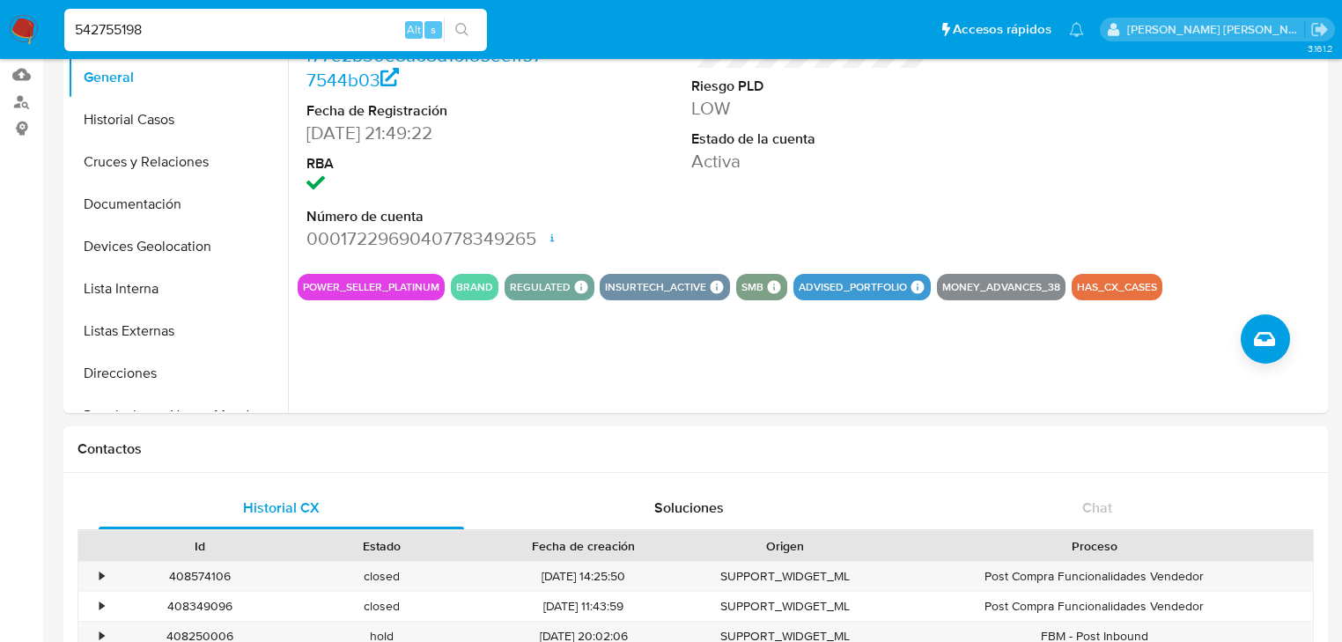
scroll to position [0, 0]
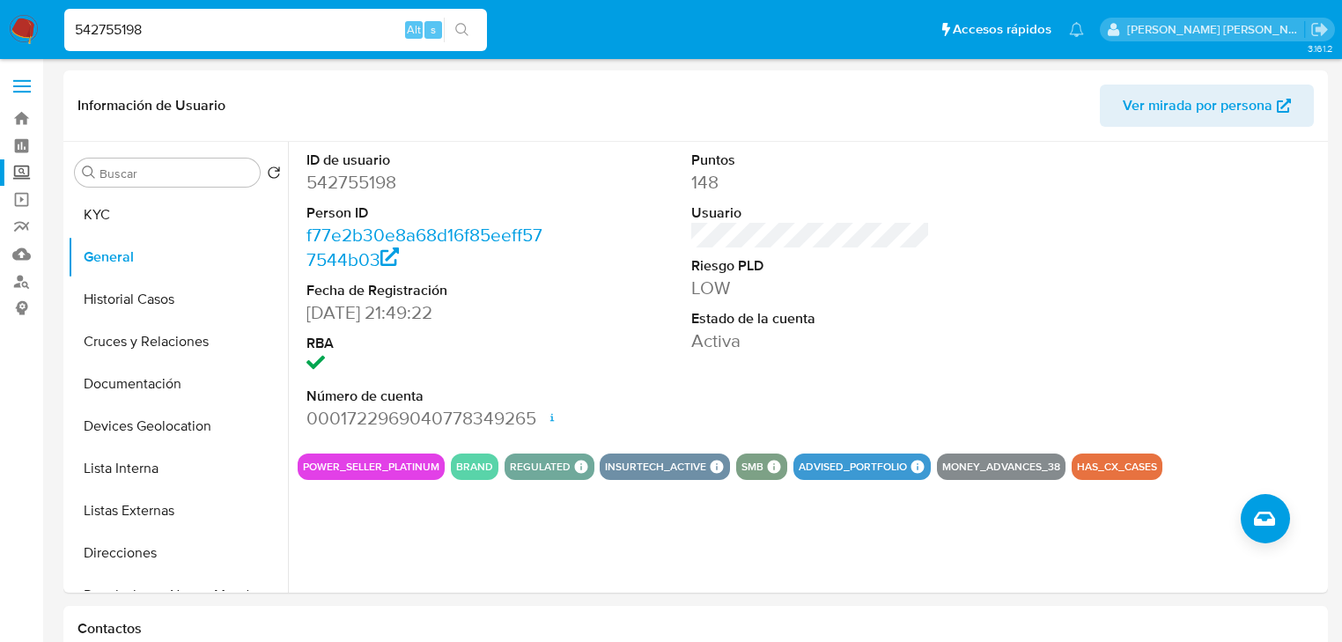
click at [21, 173] on label "Screening" at bounding box center [105, 172] width 210 height 27
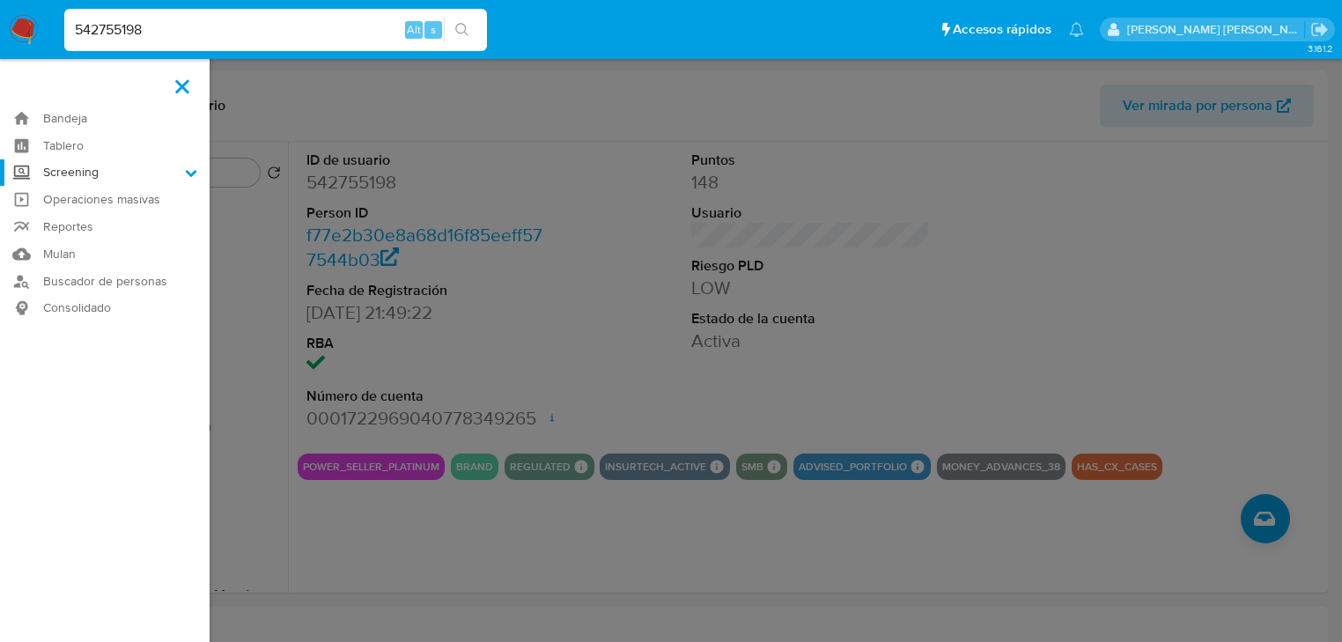
click at [0, 0] on input "Screening" at bounding box center [0, 0] width 0 height 0
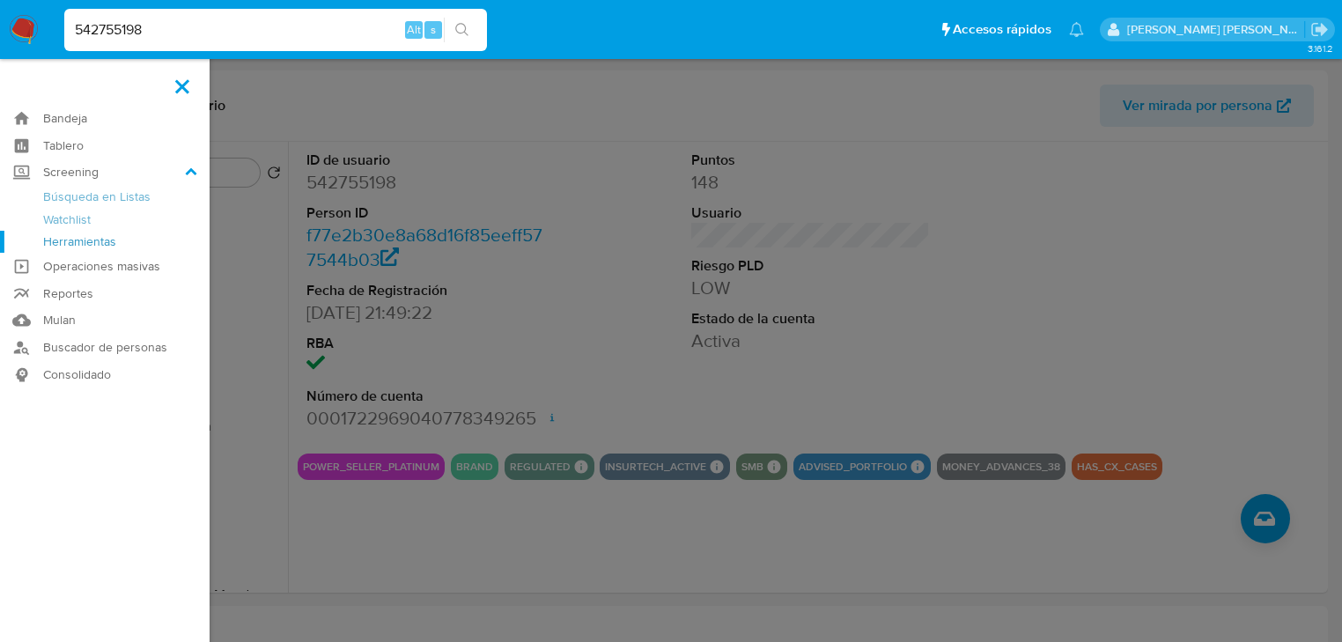
click at [67, 243] on link "Herramientas" at bounding box center [105, 242] width 210 height 22
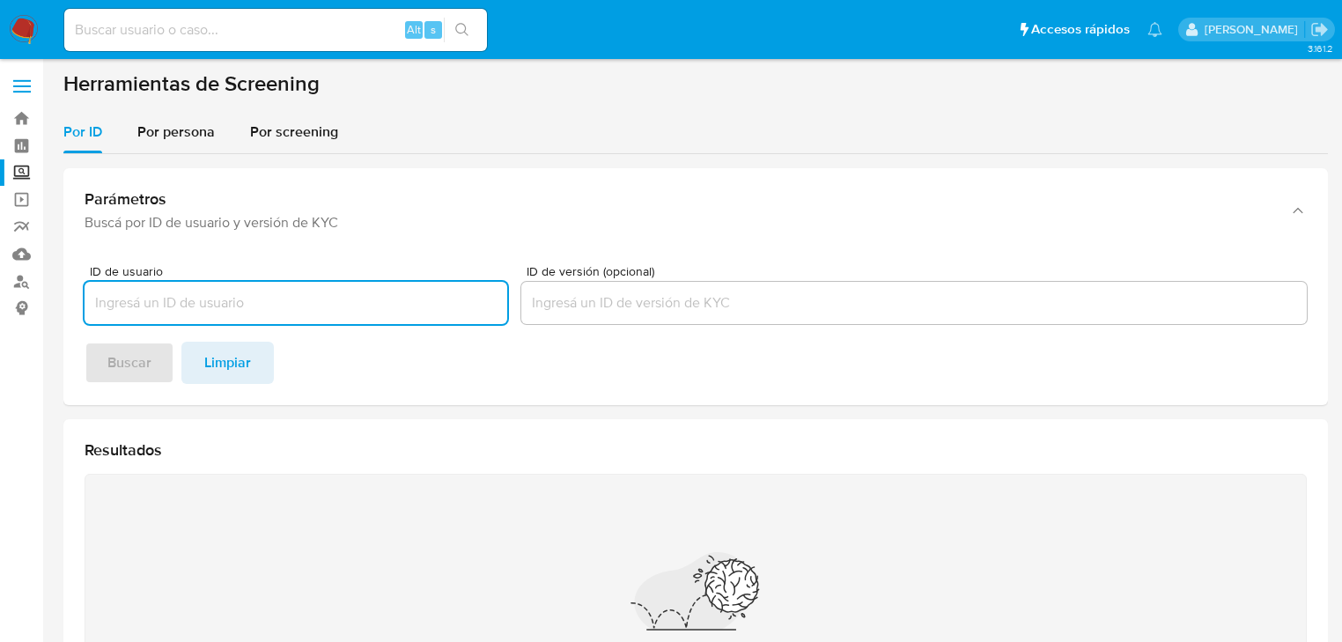
click at [173, 300] on input "ID de usuario" at bounding box center [296, 302] width 423 height 23
drag, startPoint x: 180, startPoint y: 122, endPoint x: 187, endPoint y: 164, distance: 42.8
click at [180, 122] on span "Por persona" at bounding box center [175, 132] width 77 height 20
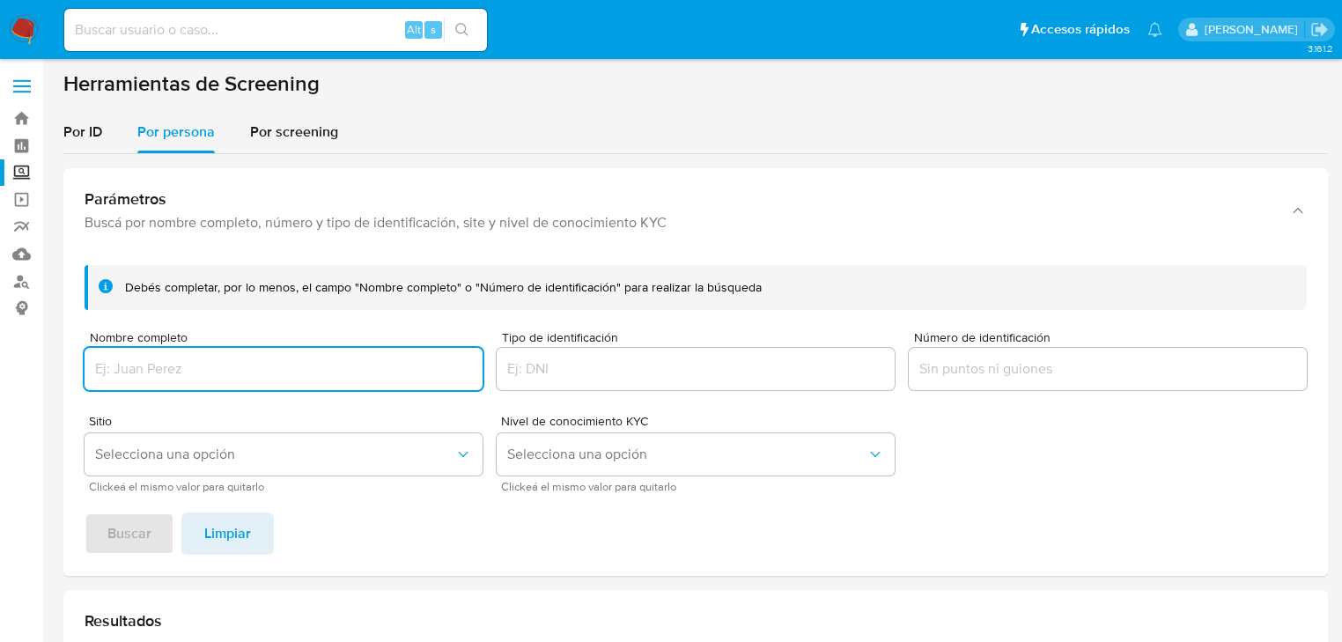
drag, startPoint x: 166, startPoint y: 367, endPoint x: 166, endPoint y: 420, distance: 52.8
click at [166, 367] on input "Nombre completo" at bounding box center [284, 368] width 398 height 23
type input "[PERSON_NAME]"
click at [122, 532] on span "Buscar" at bounding box center [129, 533] width 44 height 39
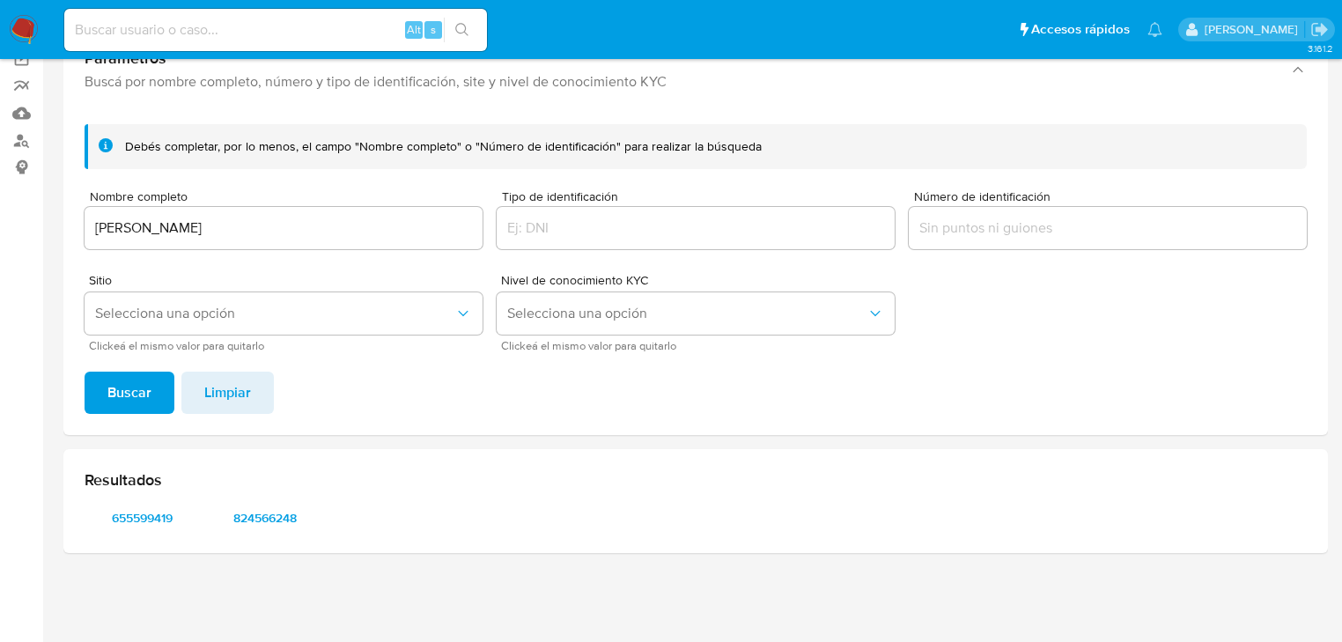
scroll to position [141, 0]
click at [150, 518] on span "655599419" at bounding box center [143, 517] width 92 height 25
click at [268, 518] on span "824566248" at bounding box center [266, 517] width 92 height 25
click at [310, 239] on div "[PERSON_NAME]" at bounding box center [284, 228] width 398 height 42
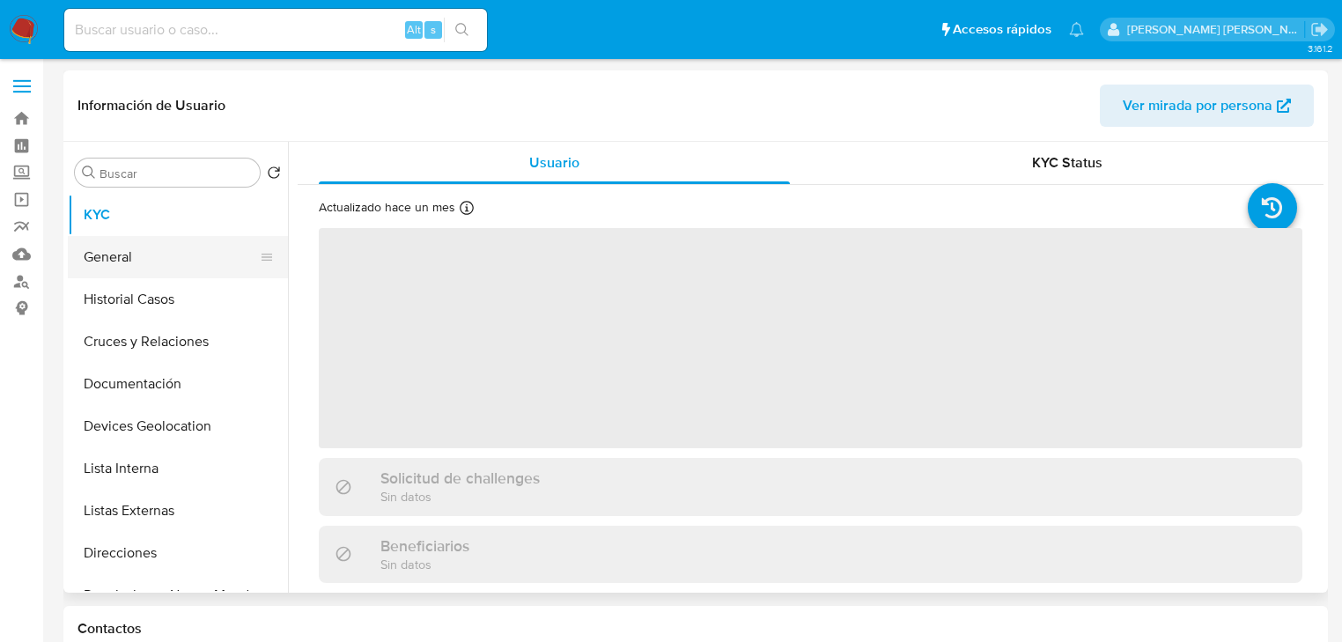
click at [139, 269] on button "General" at bounding box center [171, 257] width 206 height 42
select select "10"
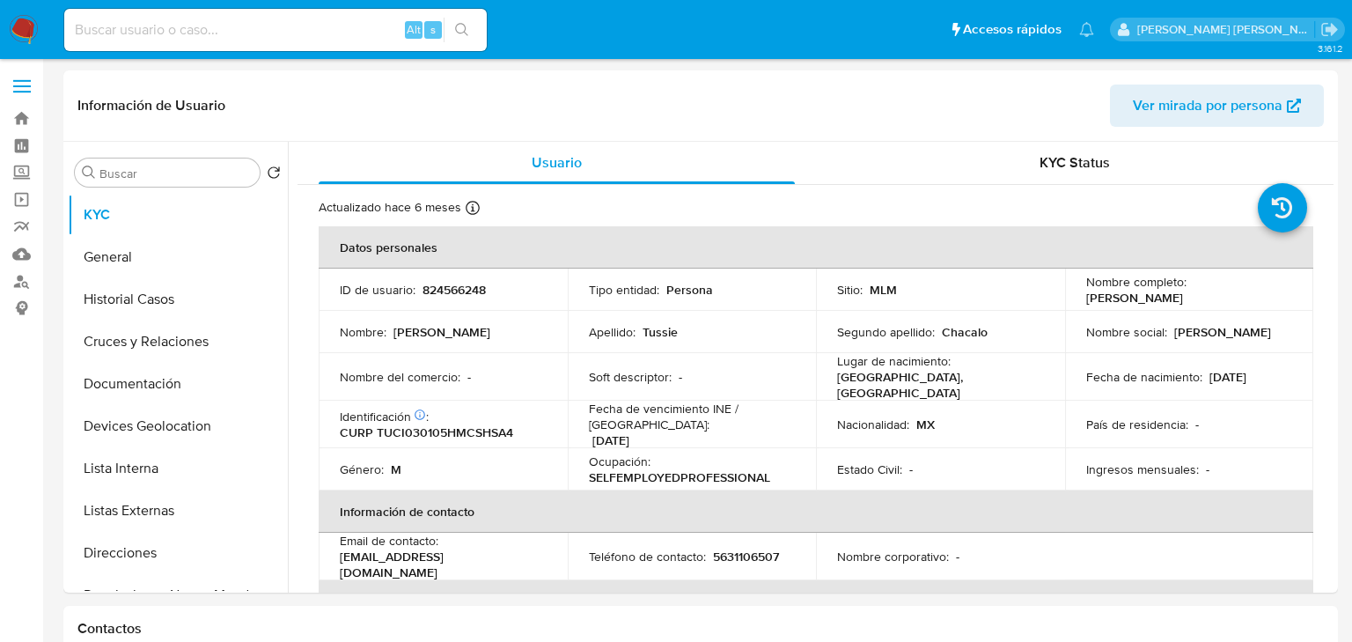
select select "10"
drag, startPoint x: 109, startPoint y: 264, endPoint x: 155, endPoint y: 244, distance: 50.1
click at [109, 262] on button "General" at bounding box center [171, 257] width 206 height 42
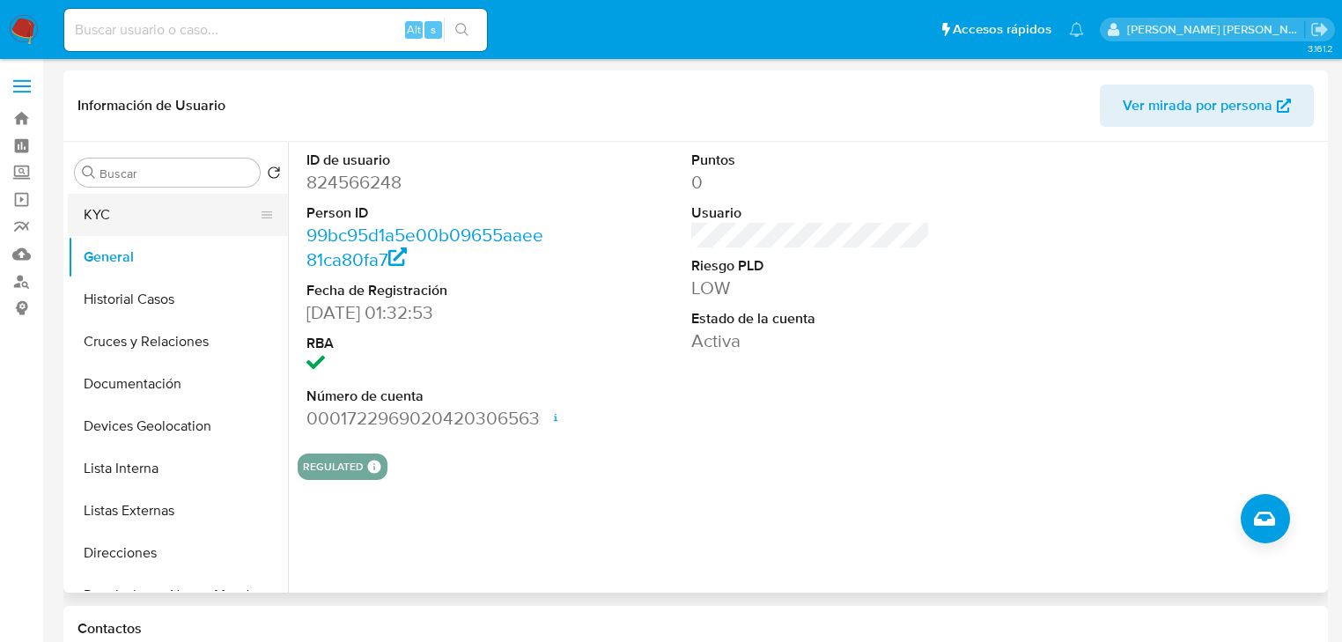
click at [135, 215] on button "KYC" at bounding box center [171, 215] width 206 height 42
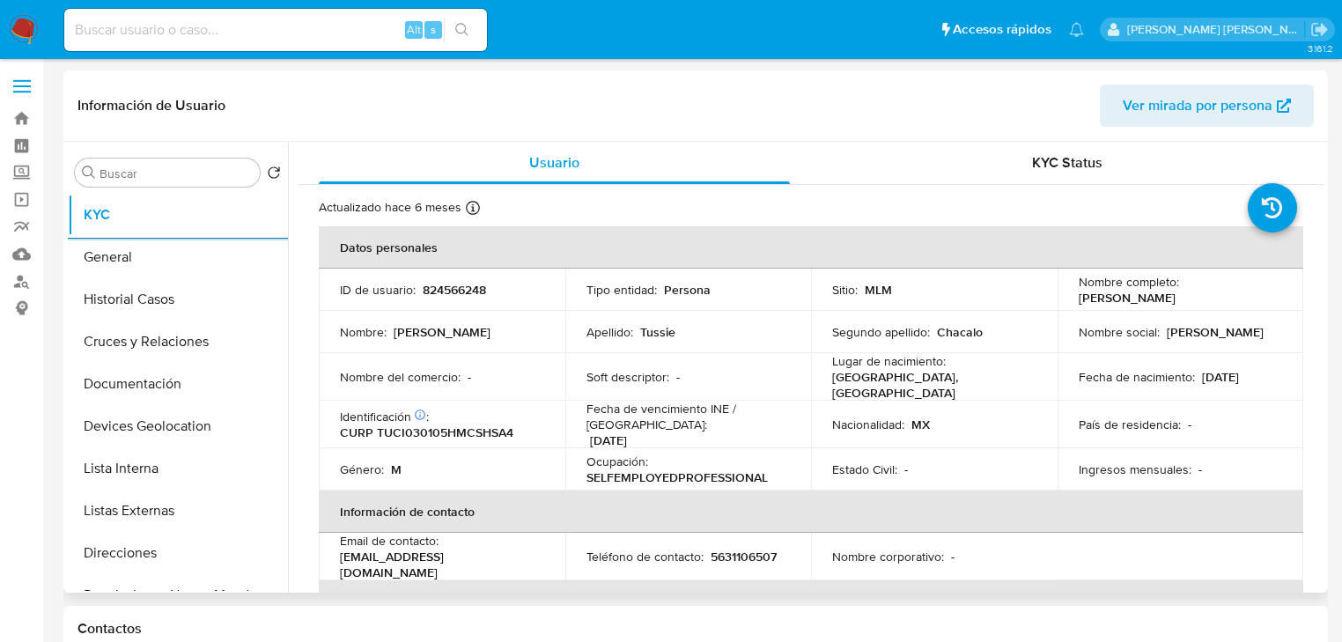
click at [459, 289] on p "824566248" at bounding box center [454, 290] width 63 height 16
copy p "824566248"
click at [469, 424] on p "CURP TUCI030105HMCSHSA4" at bounding box center [426, 432] width 173 height 16
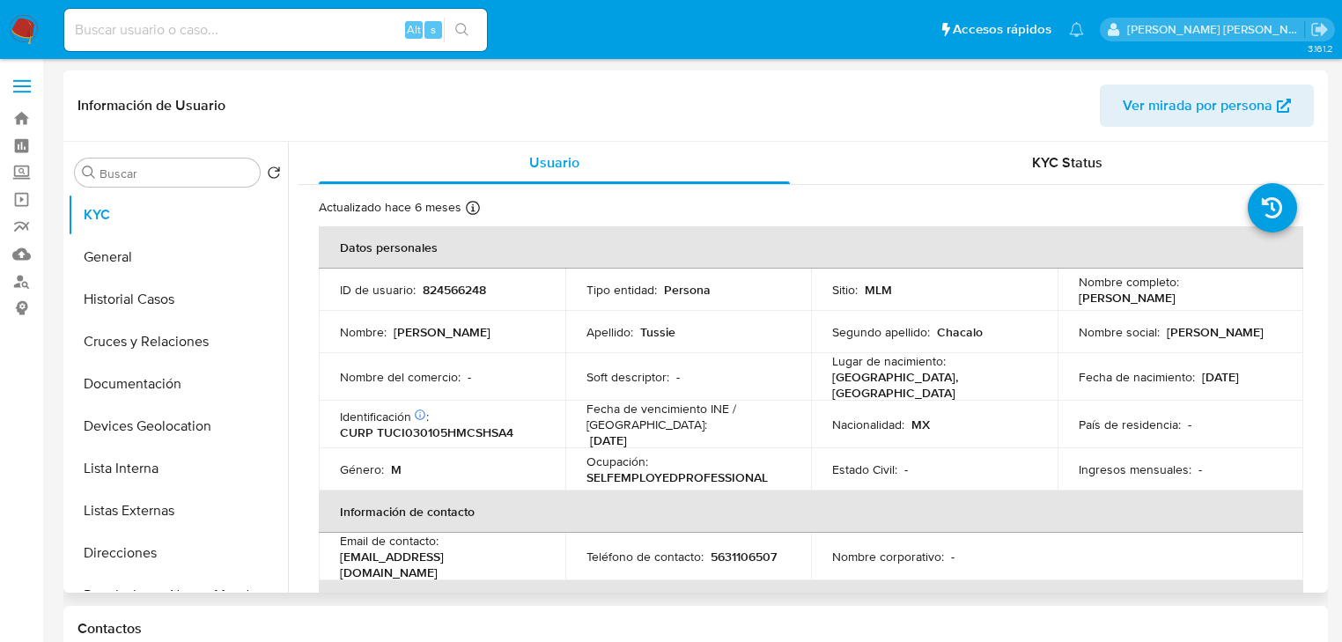
click at [469, 425] on p "CURP TUCI030105HMCSHSA4" at bounding box center [426, 432] width 173 height 16
copy p "TUCI030105HMCSHSA4"
click at [1129, 374] on p "Fecha de nacimiento :" at bounding box center [1137, 377] width 116 height 16
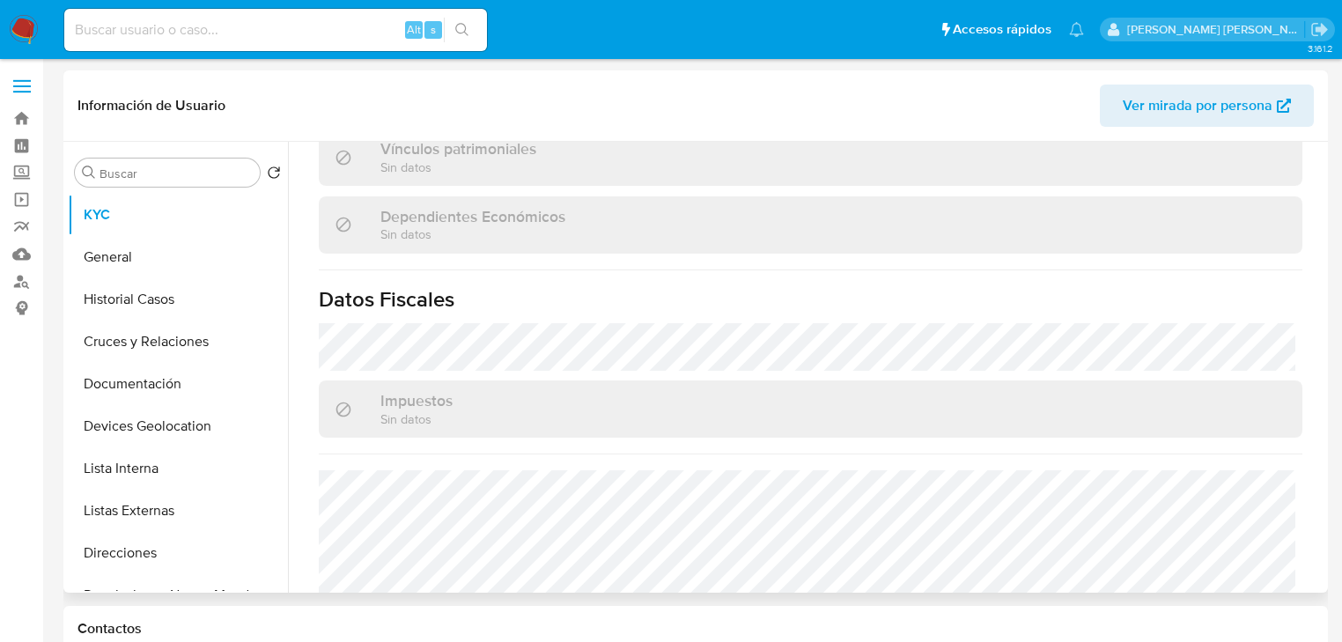
scroll to position [1112, 0]
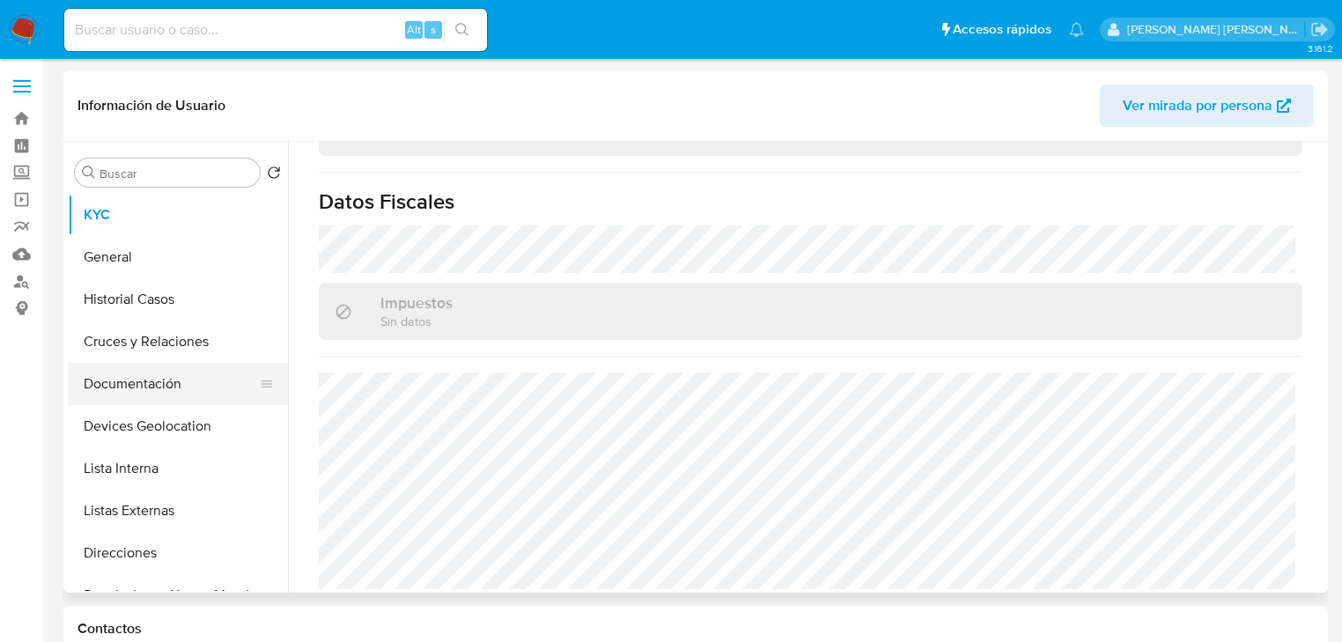
click at [188, 383] on button "Documentación" at bounding box center [171, 384] width 206 height 42
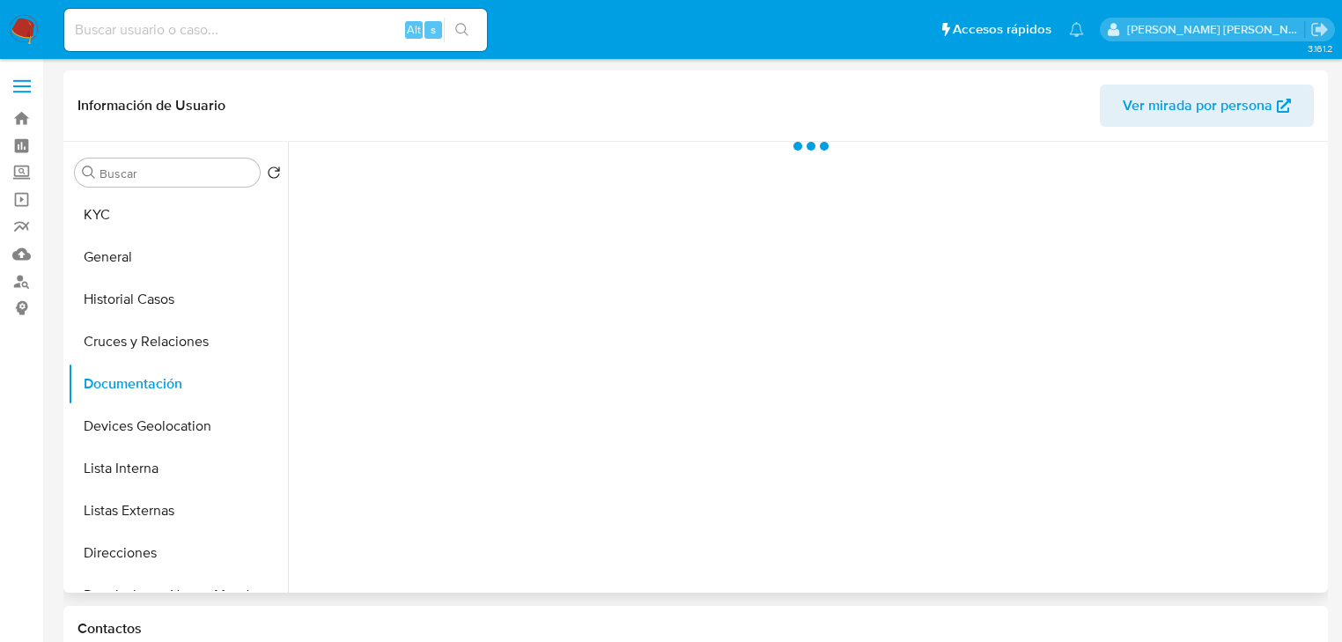
scroll to position [0, 0]
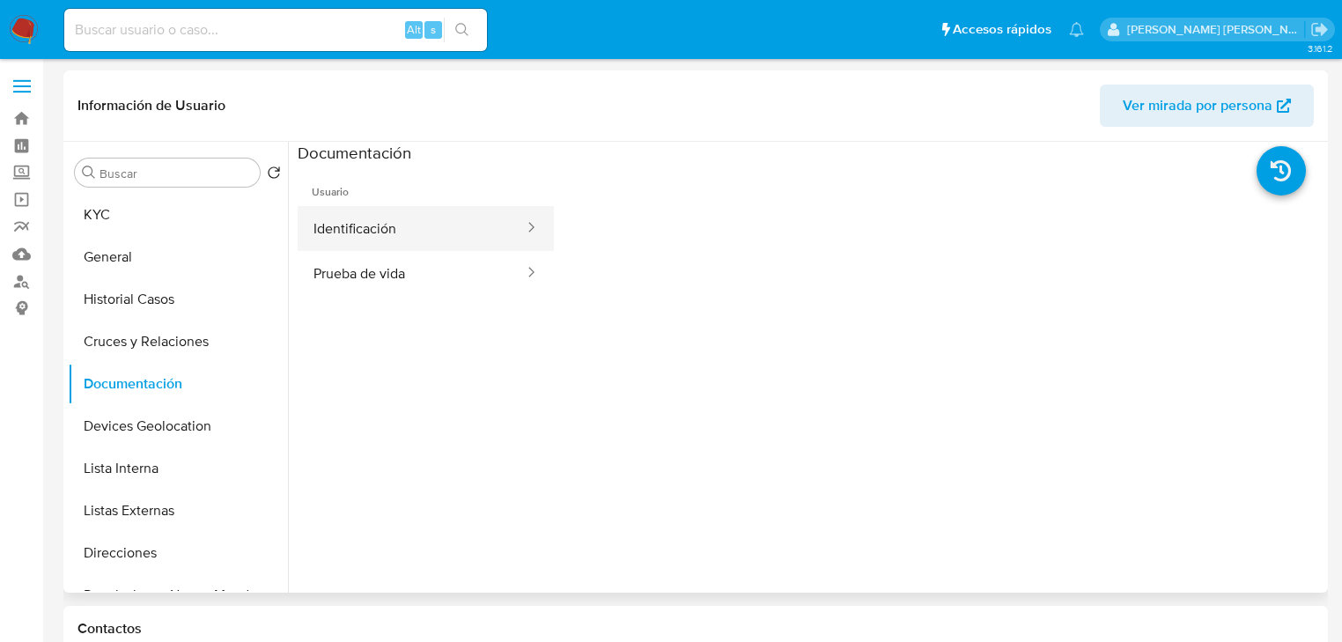
click at [430, 241] on button "Identificación" at bounding box center [412, 228] width 228 height 45
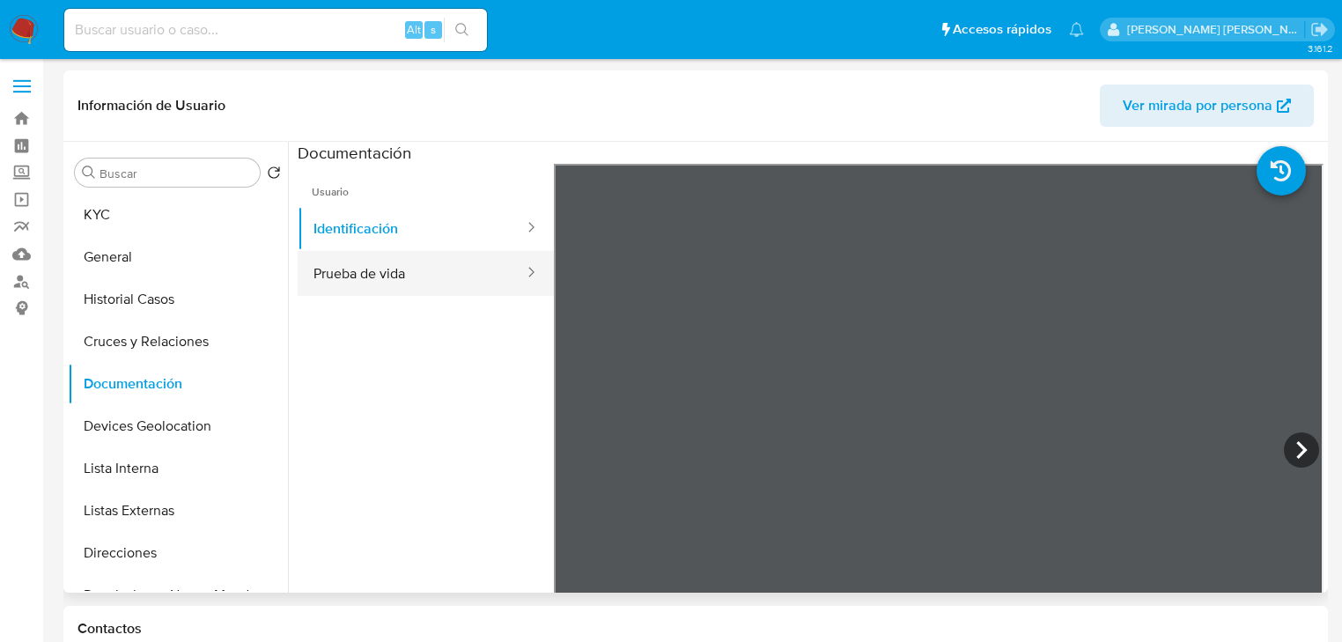
click at [410, 279] on button "Prueba de vida" at bounding box center [412, 273] width 228 height 45
drag, startPoint x: 382, startPoint y: 246, endPoint x: 379, endPoint y: 272, distance: 26.6
click at [380, 246] on button "Identificación" at bounding box center [412, 228] width 228 height 45
click at [172, 35] on input at bounding box center [275, 29] width 423 height 23
paste input "ZVYg77tORfo8zJk7NYxFU70W"
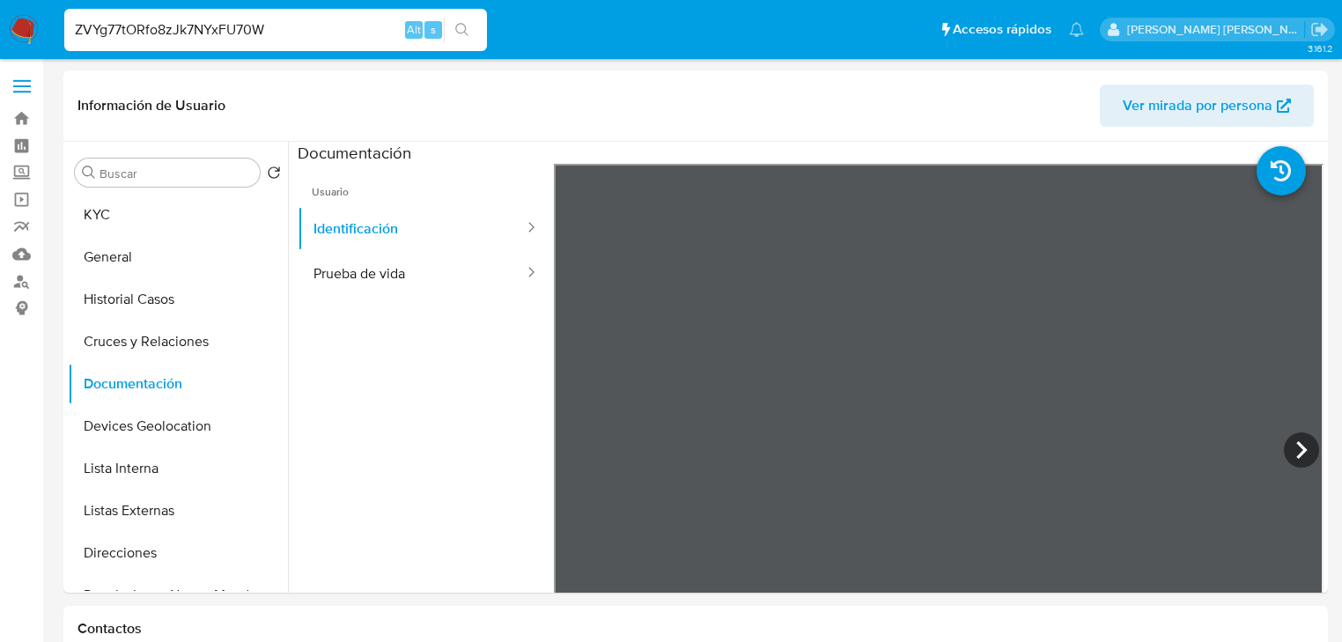
type input "ZVYg77tORfo8zJk7NYxFU70W"
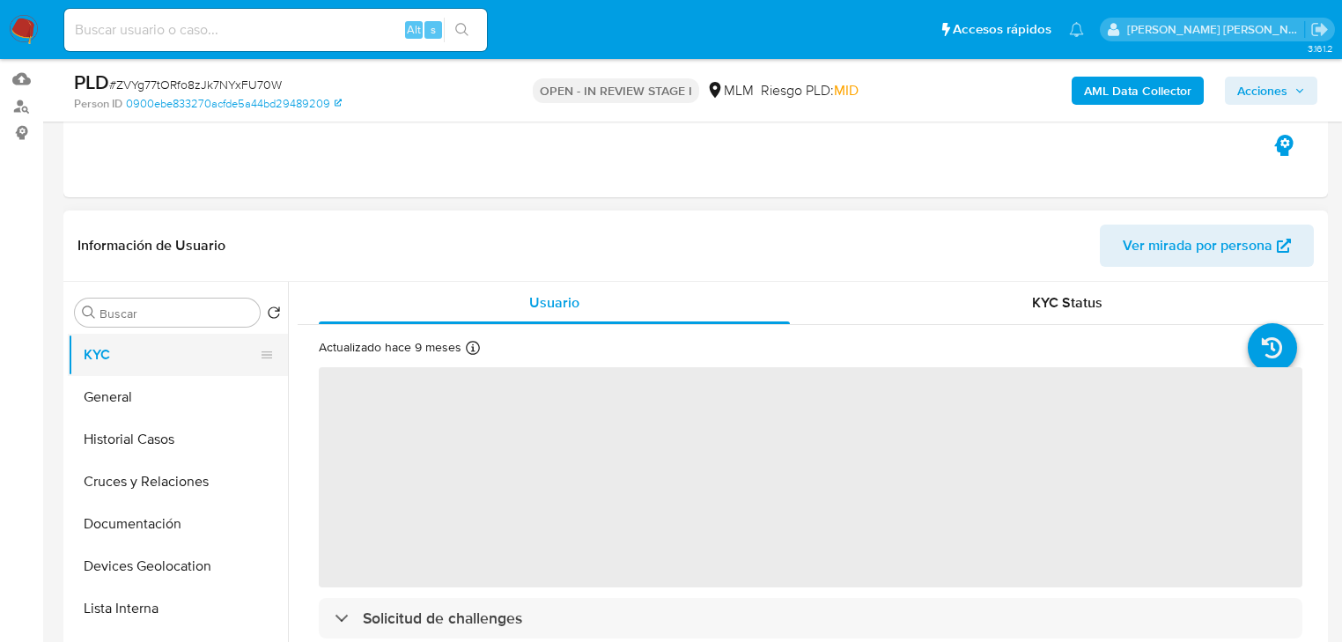
scroll to position [211, 0]
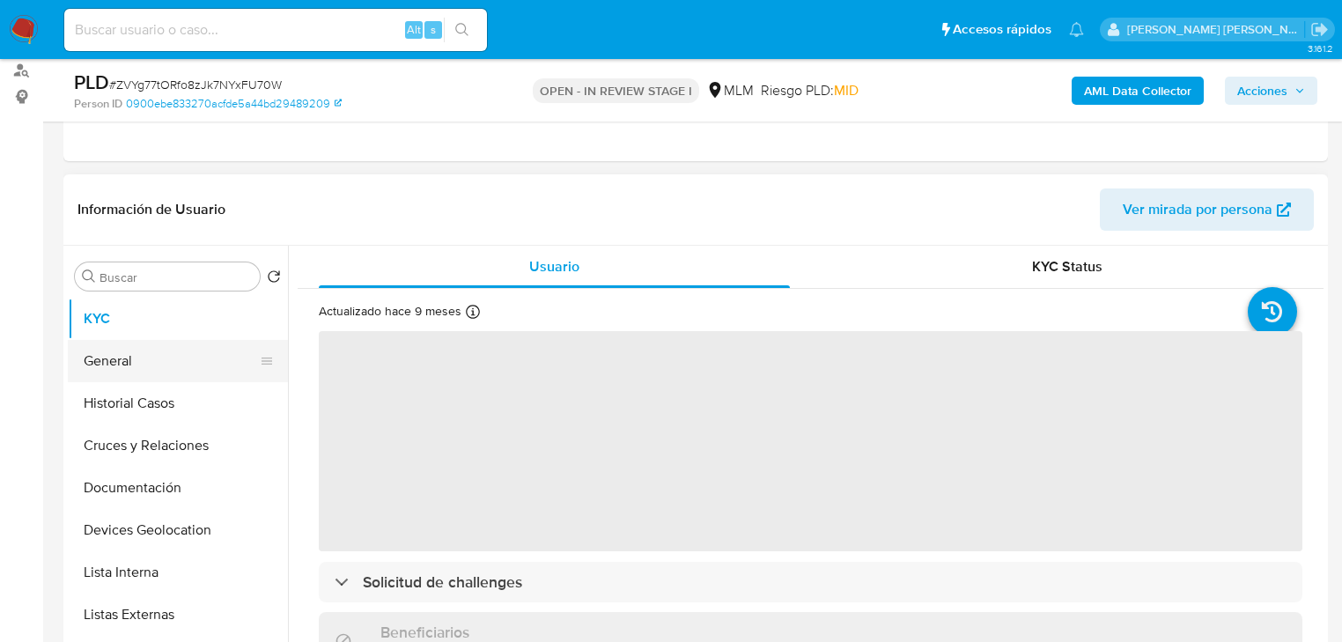
select select "10"
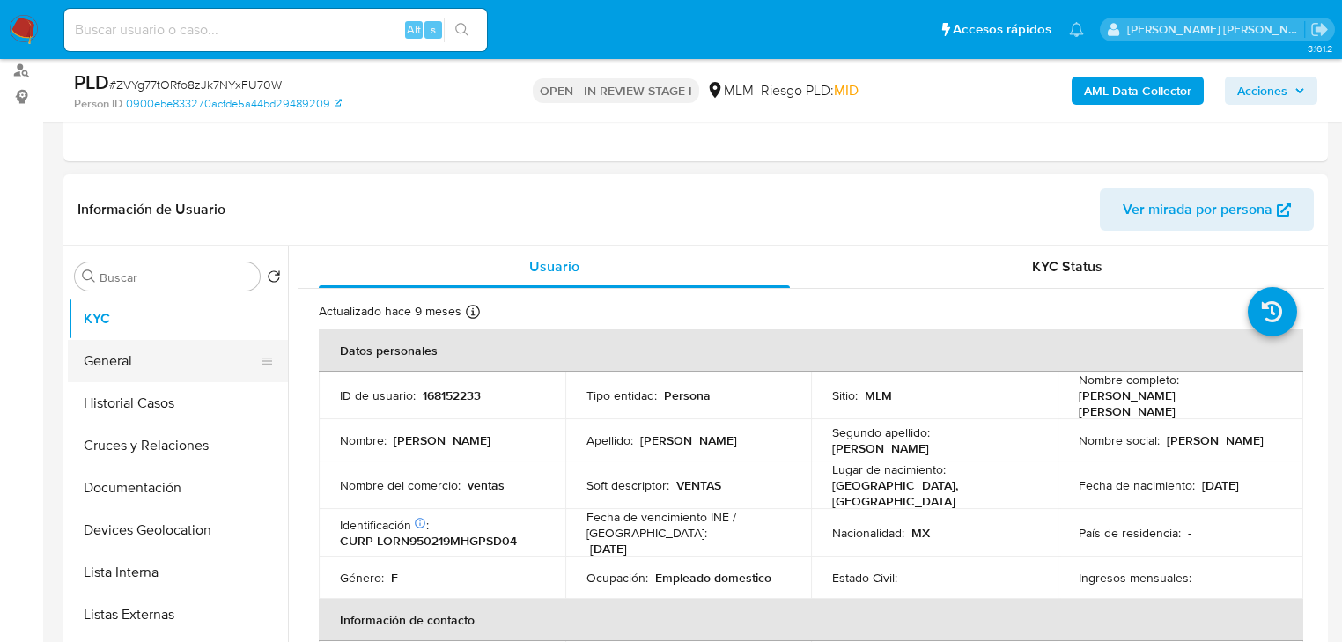
click at [171, 365] on button "General" at bounding box center [171, 361] width 206 height 42
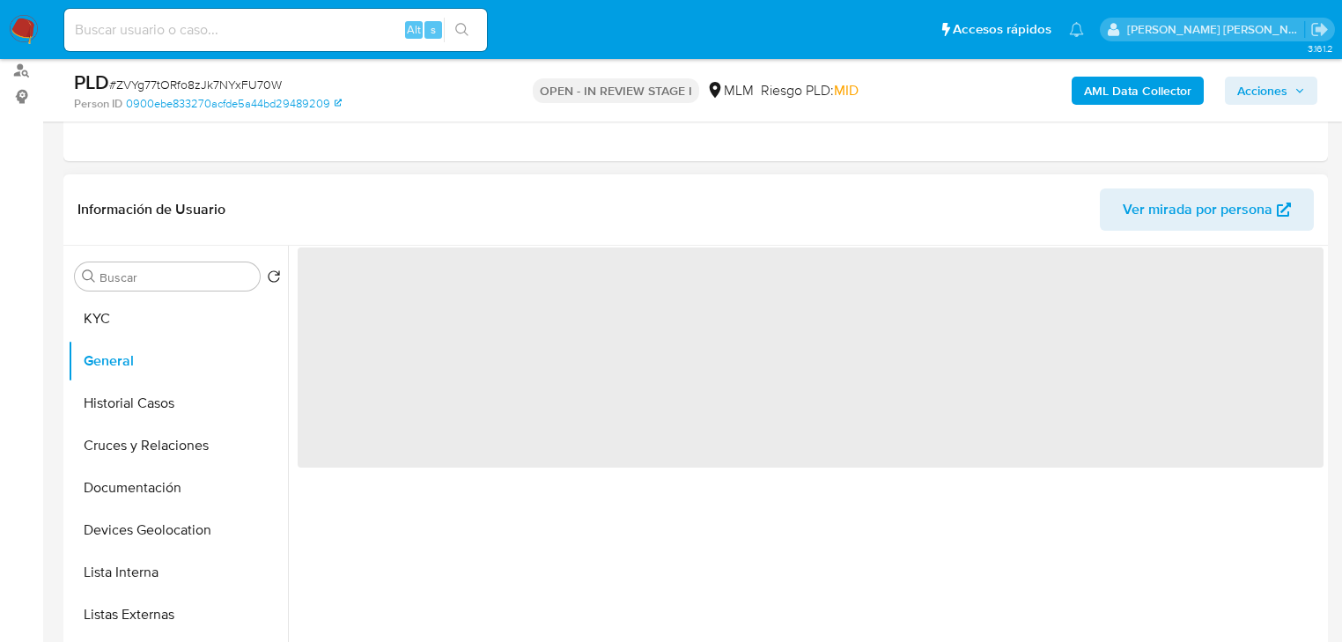
click at [468, 359] on span "‌" at bounding box center [811, 357] width 1026 height 220
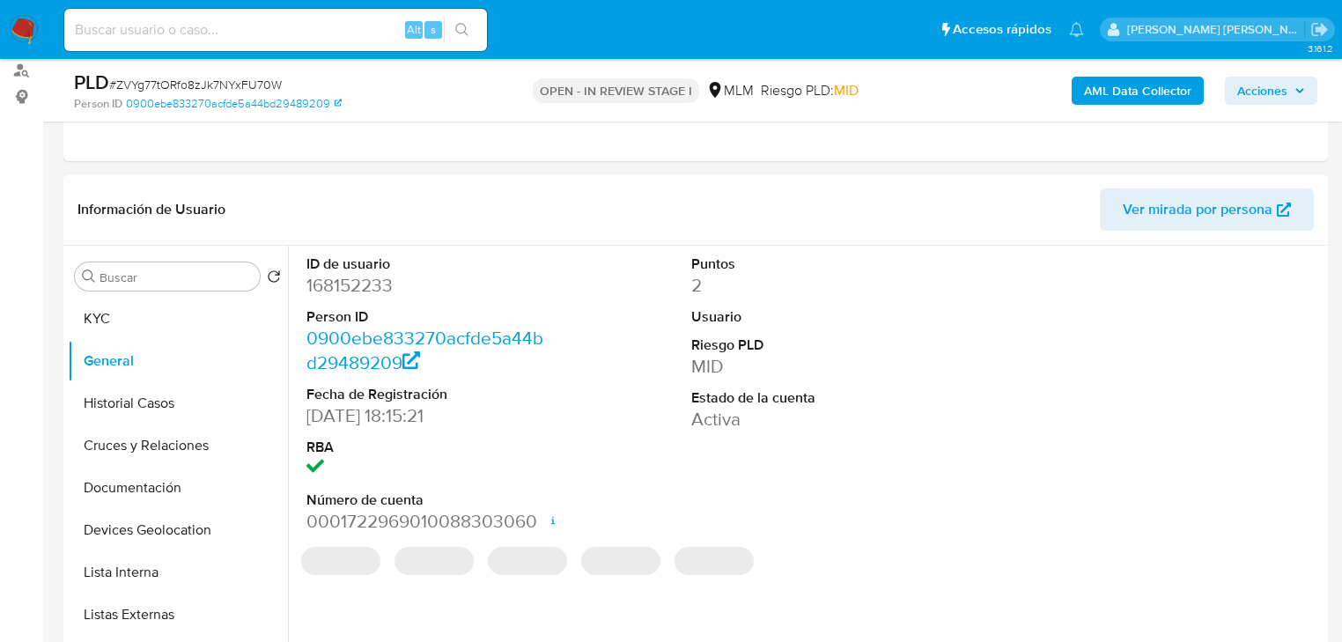
click at [416, 325] on link "0900ebe833270acfde5a44bd29489209" at bounding box center [424, 350] width 237 height 50
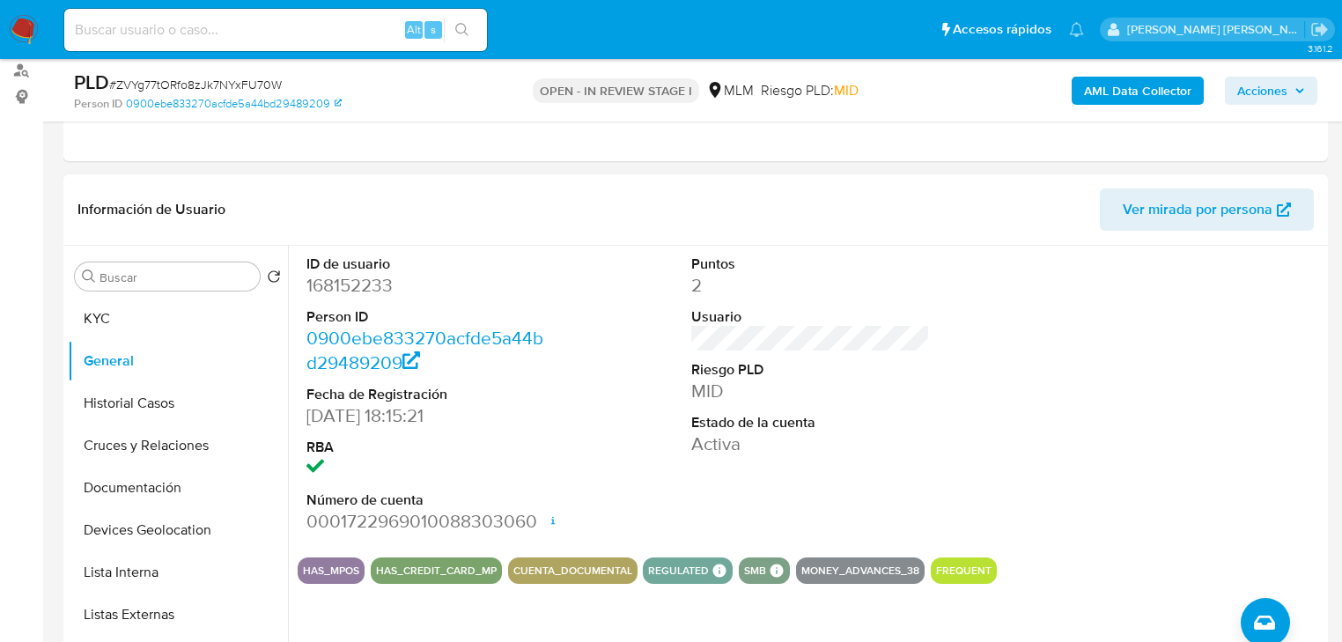
click at [356, 282] on dd "168152233" at bounding box center [425, 285] width 239 height 25
copy dd "168152233"
click at [122, 322] on button "KYC" at bounding box center [171, 319] width 206 height 42
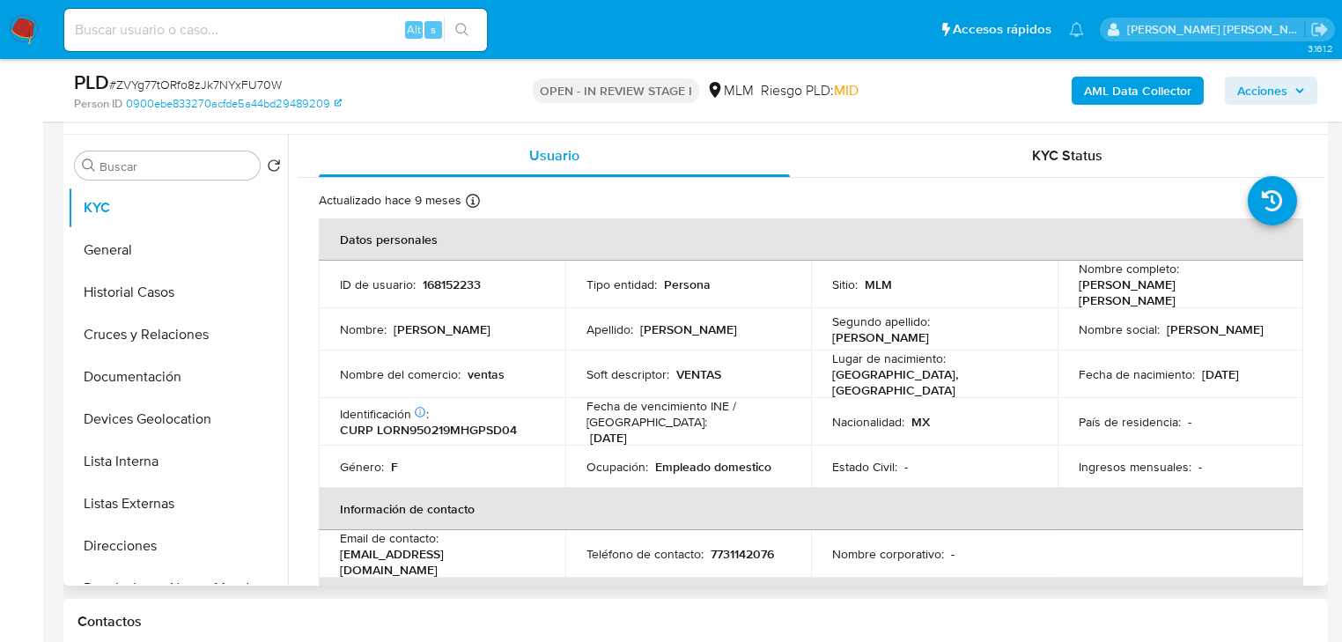
scroll to position [70, 0]
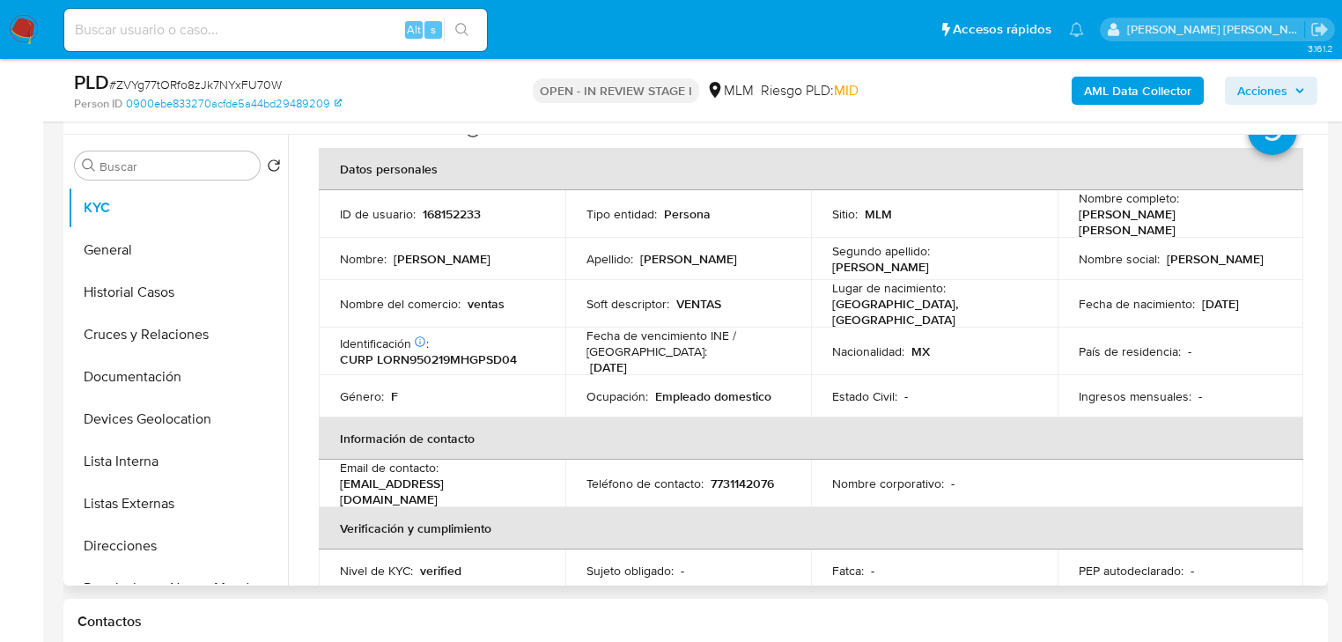
click at [1151, 313] on td "Fecha de nacimiento : 19/02/1995" at bounding box center [1180, 304] width 247 height 48
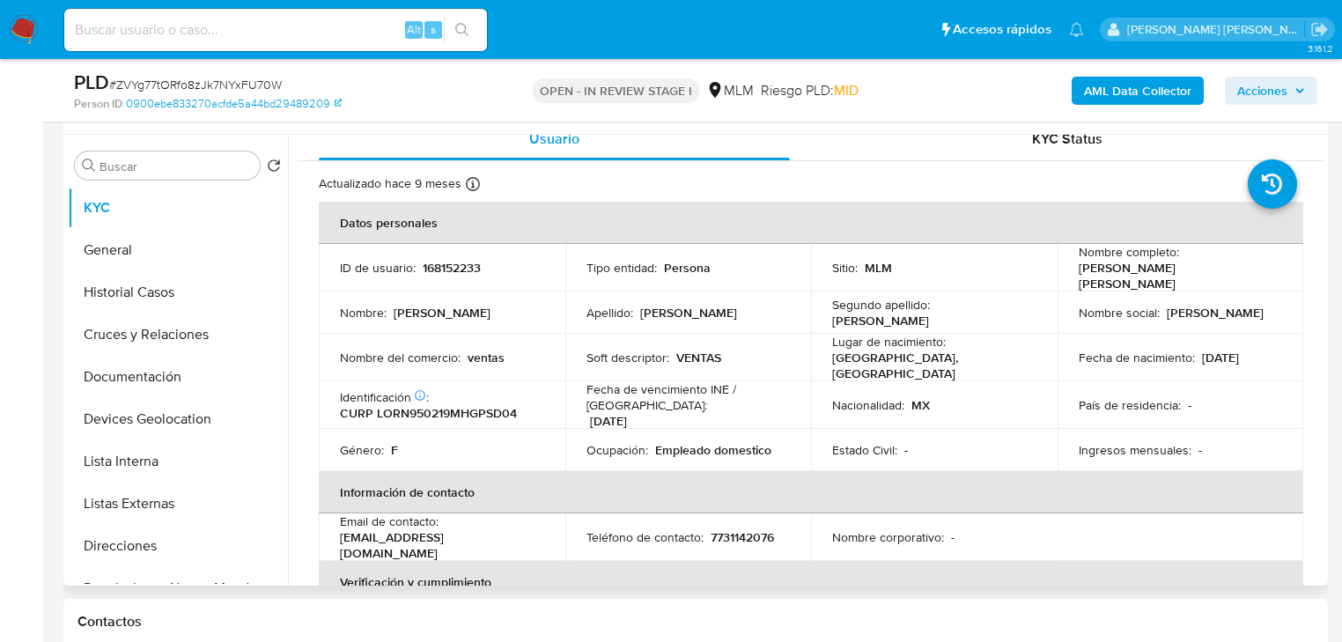
scroll to position [0, 0]
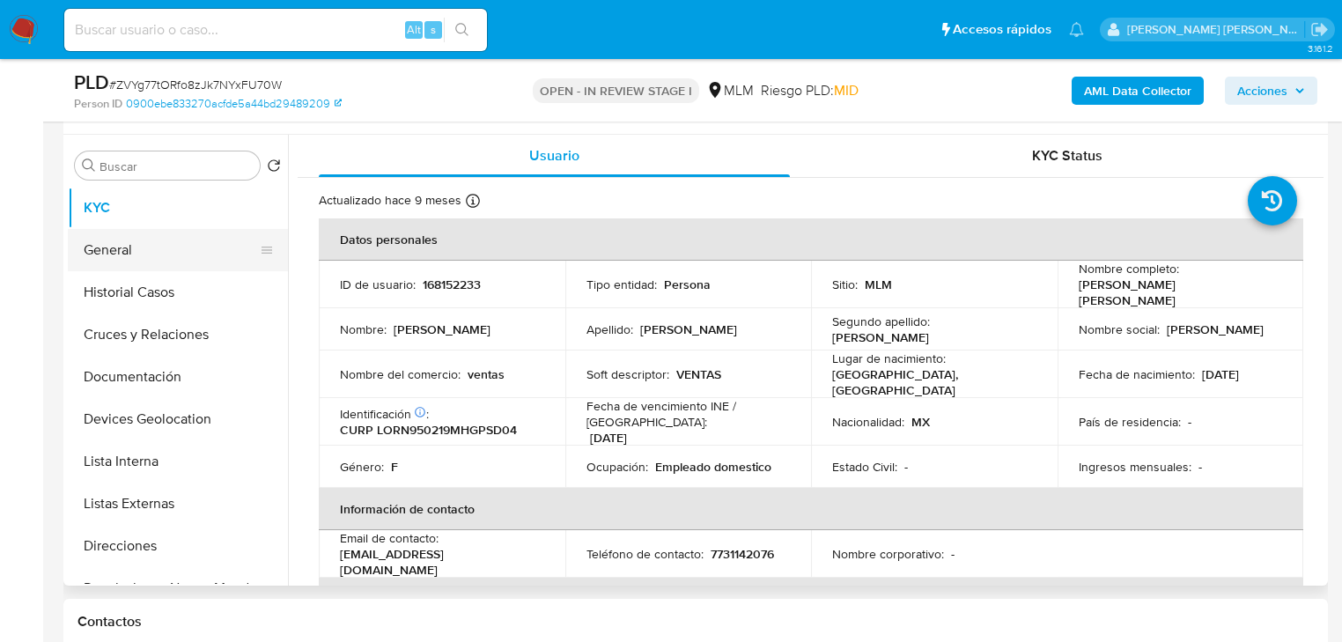
click at [173, 247] on button "General" at bounding box center [171, 250] width 206 height 42
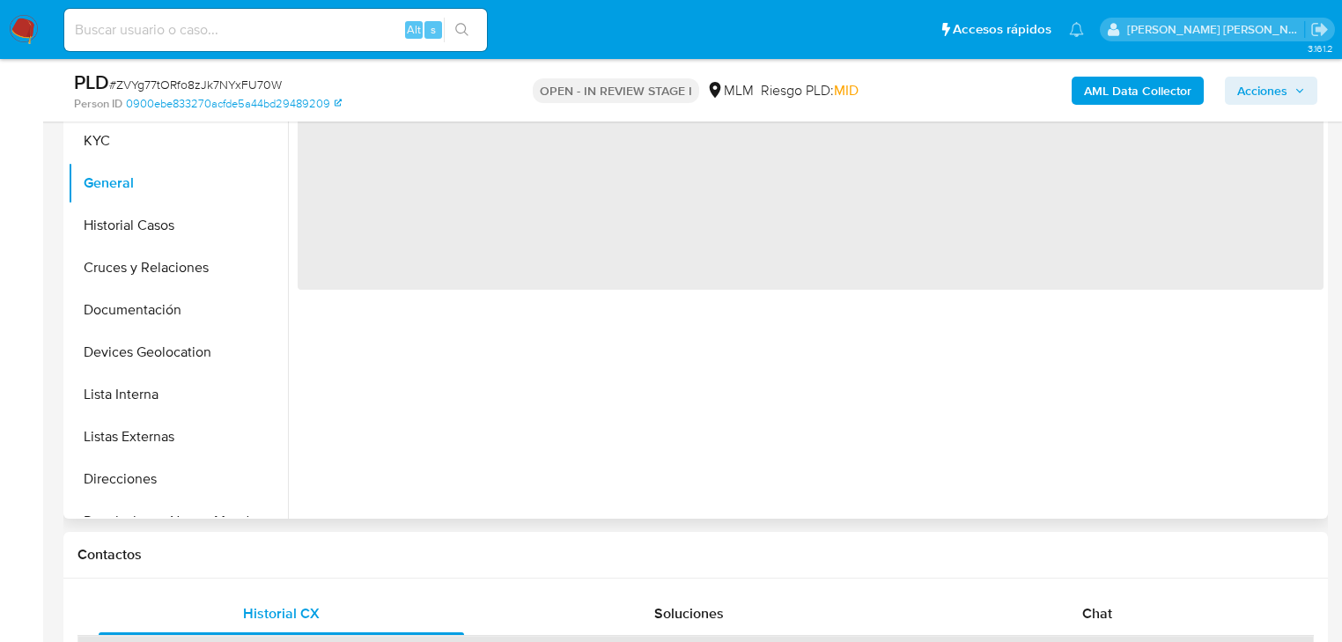
scroll to position [393, 0]
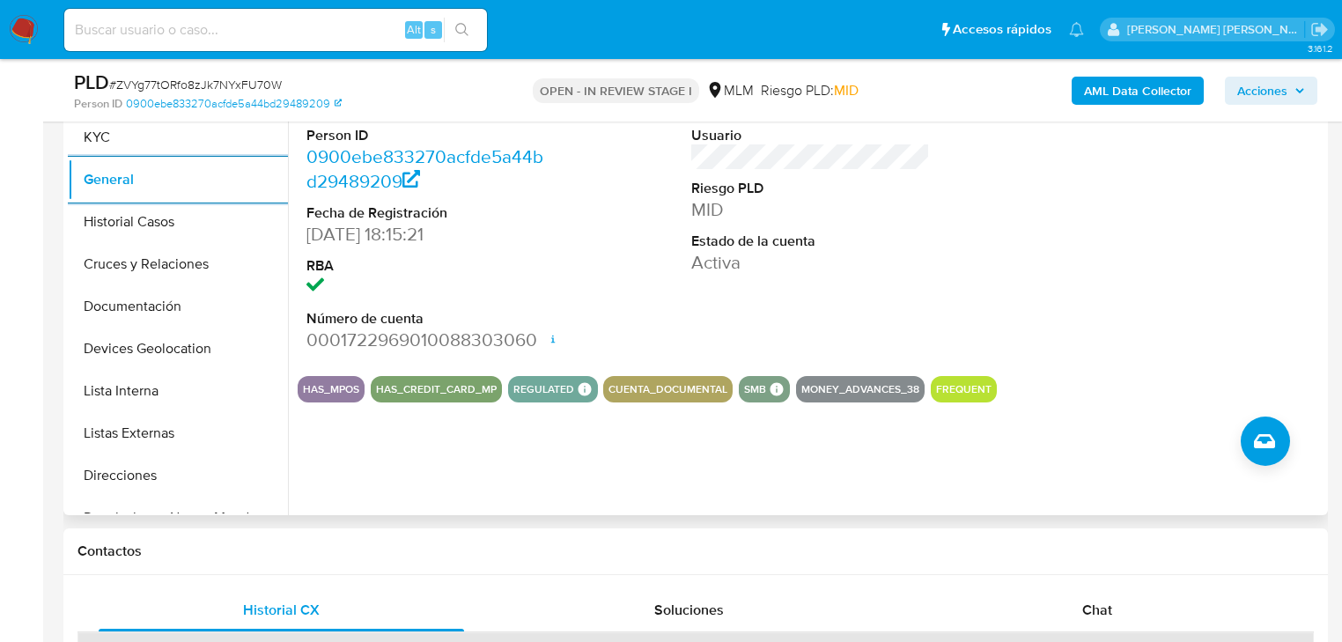
click at [182, 225] on button "Historial Casos" at bounding box center [178, 222] width 220 height 42
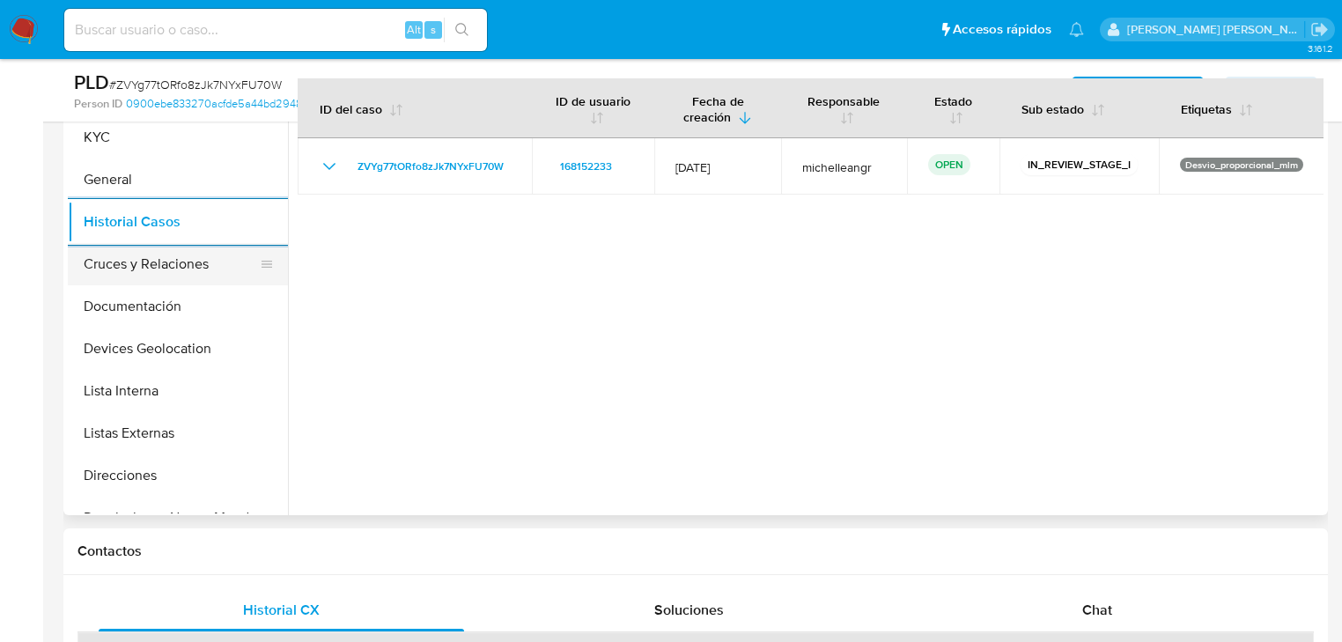
click at [227, 276] on button "Cruces y Relaciones" at bounding box center [171, 264] width 206 height 42
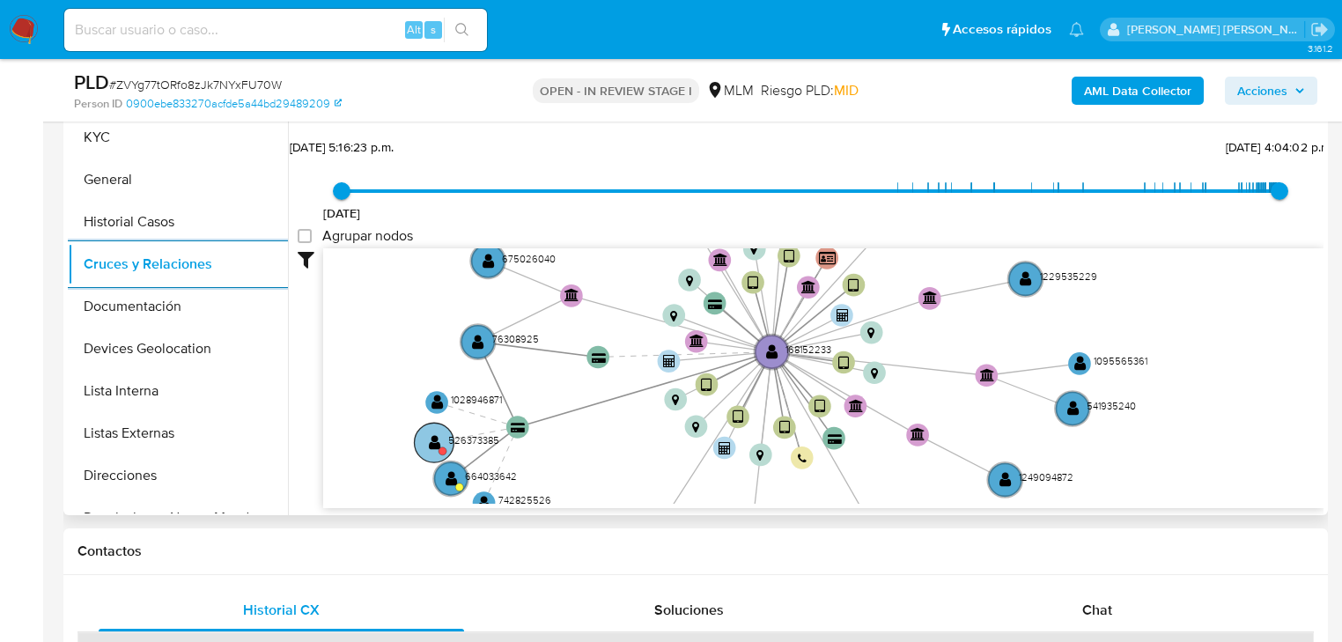
click at [437, 450] on circle at bounding box center [435, 443] width 40 height 40
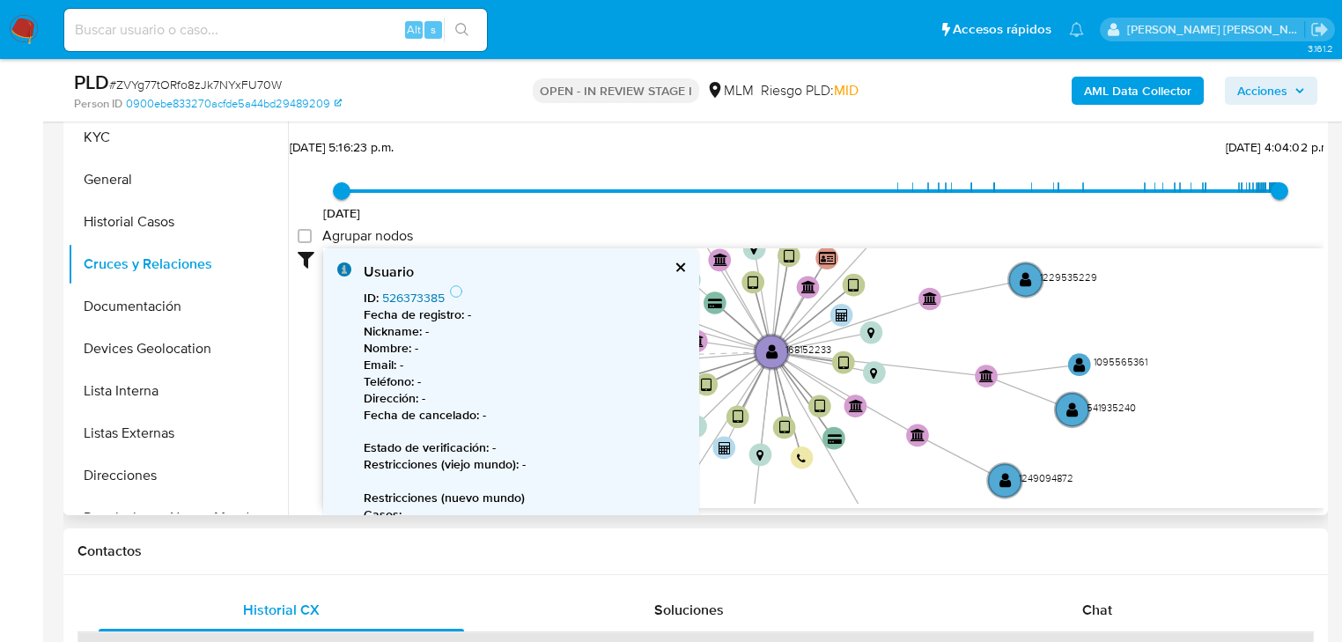
click at [413, 298] on link "526373385" at bounding box center [413, 298] width 63 height 18
click at [676, 265] on button "cerrar" at bounding box center [679, 266] width 11 height 11
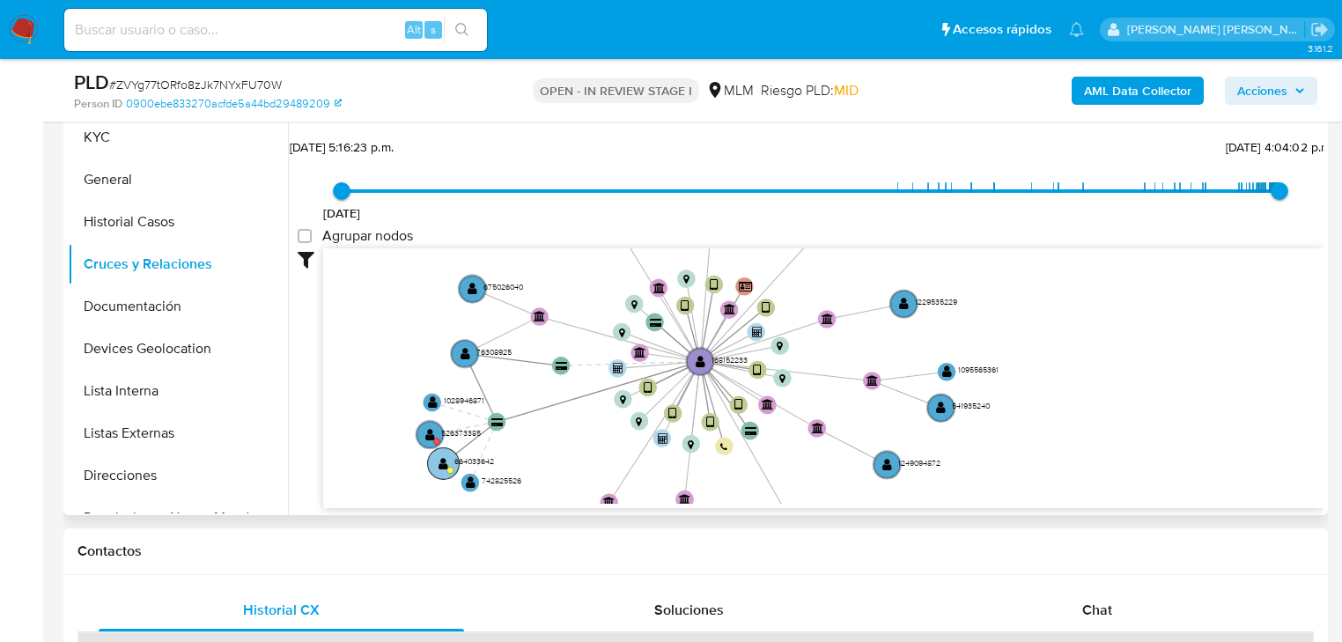
click at [441, 458] on text "" at bounding box center [443, 462] width 10 height 13
click at [441, 460] on text "" at bounding box center [444, 462] width 10 height 13
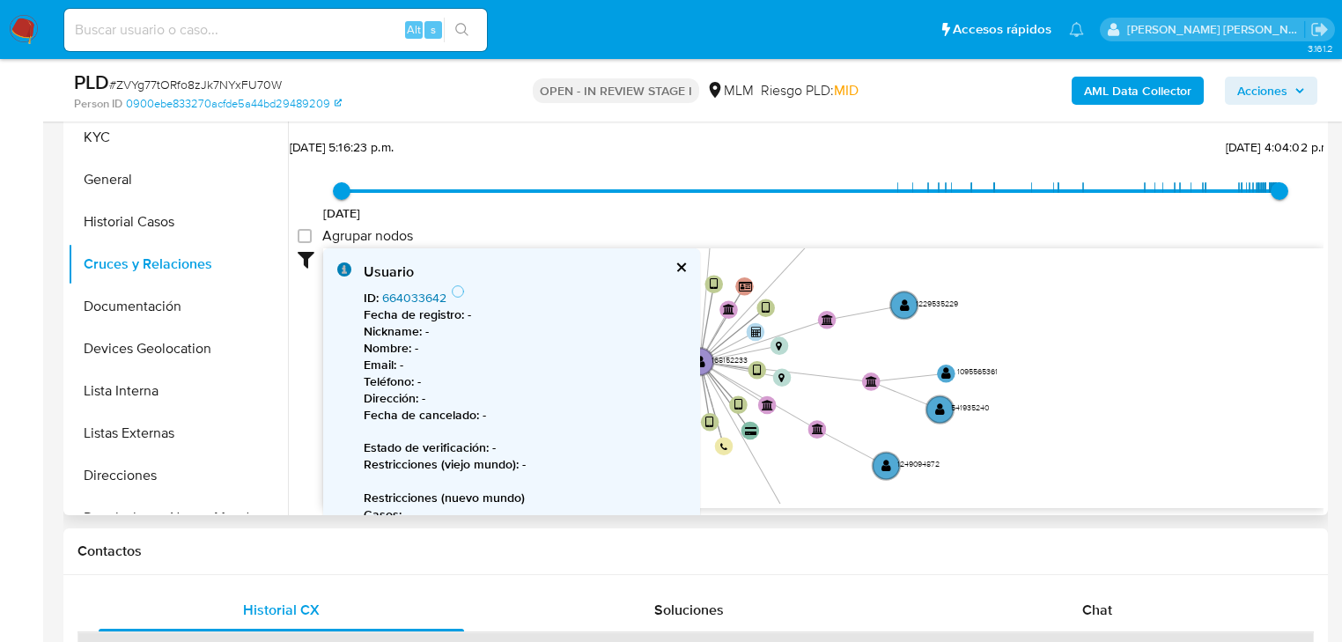
click at [411, 289] on link "664033642" at bounding box center [414, 298] width 64 height 18
click at [623, 328] on p "Nickname : -" at bounding box center [525, 331] width 322 height 17
click at [144, 293] on button "Documentación" at bounding box center [171, 306] width 206 height 42
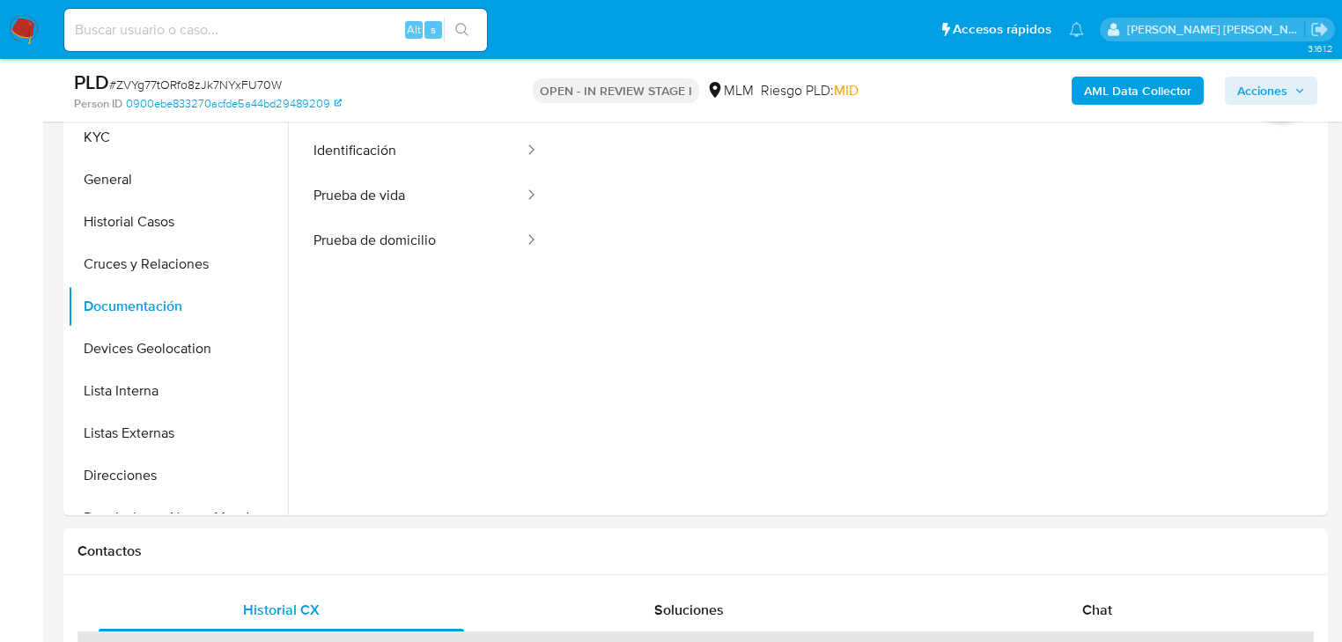
click at [23, 20] on img at bounding box center [24, 30] width 30 height 30
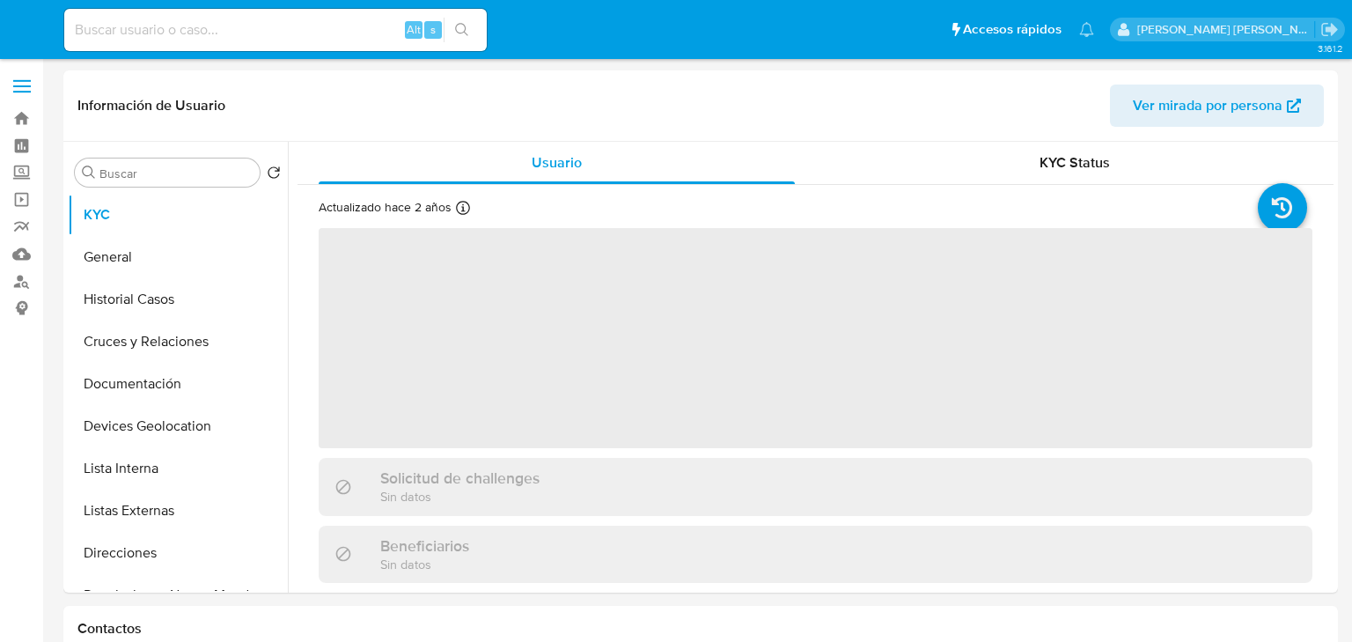
select select "10"
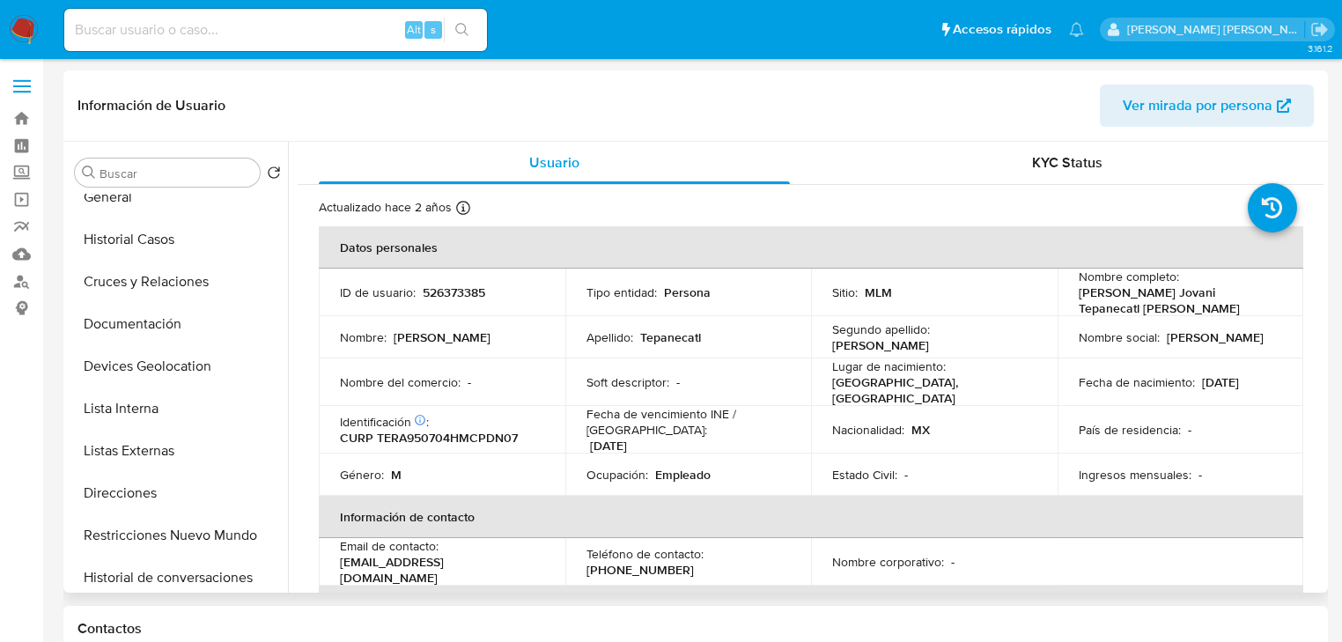
scroll to position [141, 0]
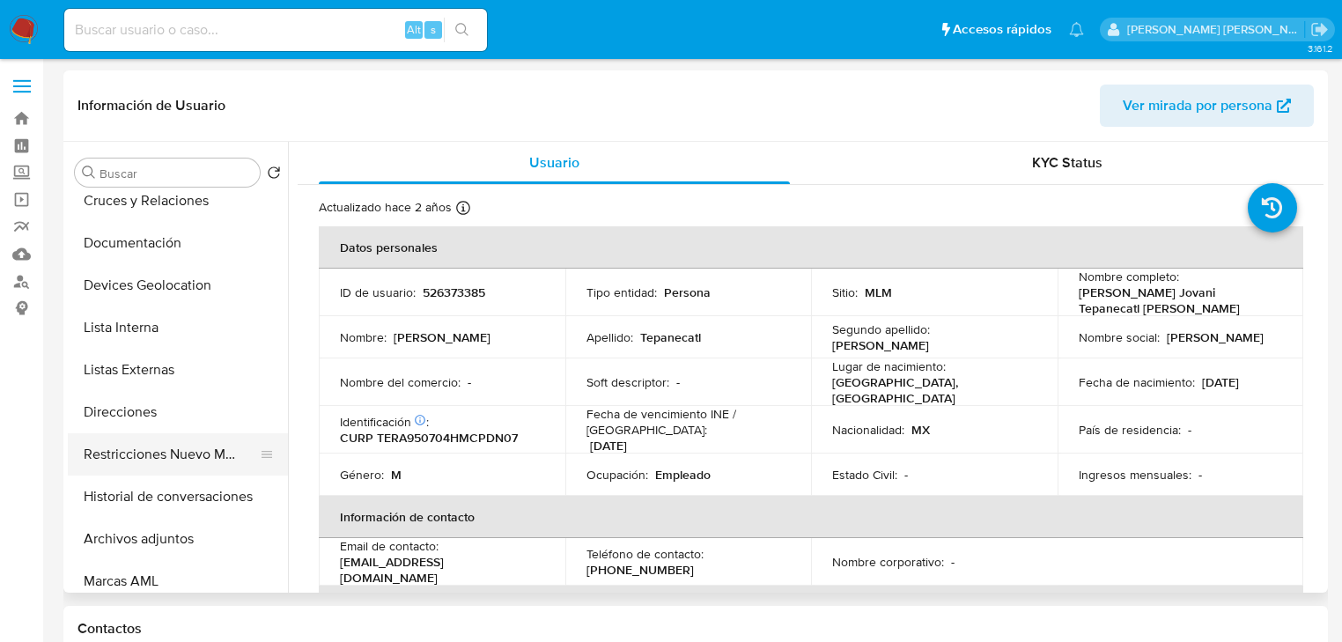
click at [186, 462] on button "Restricciones Nuevo Mundo" at bounding box center [171, 454] width 206 height 42
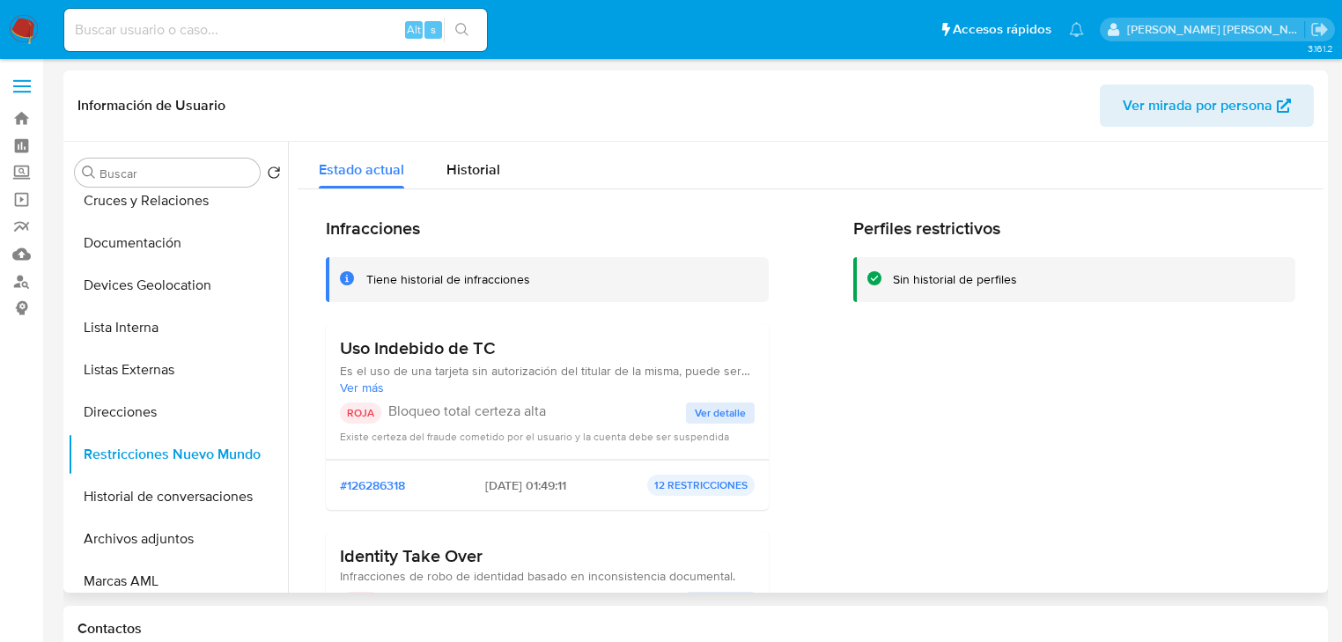
click at [697, 419] on span "Ver detalle" at bounding box center [720, 413] width 51 height 18
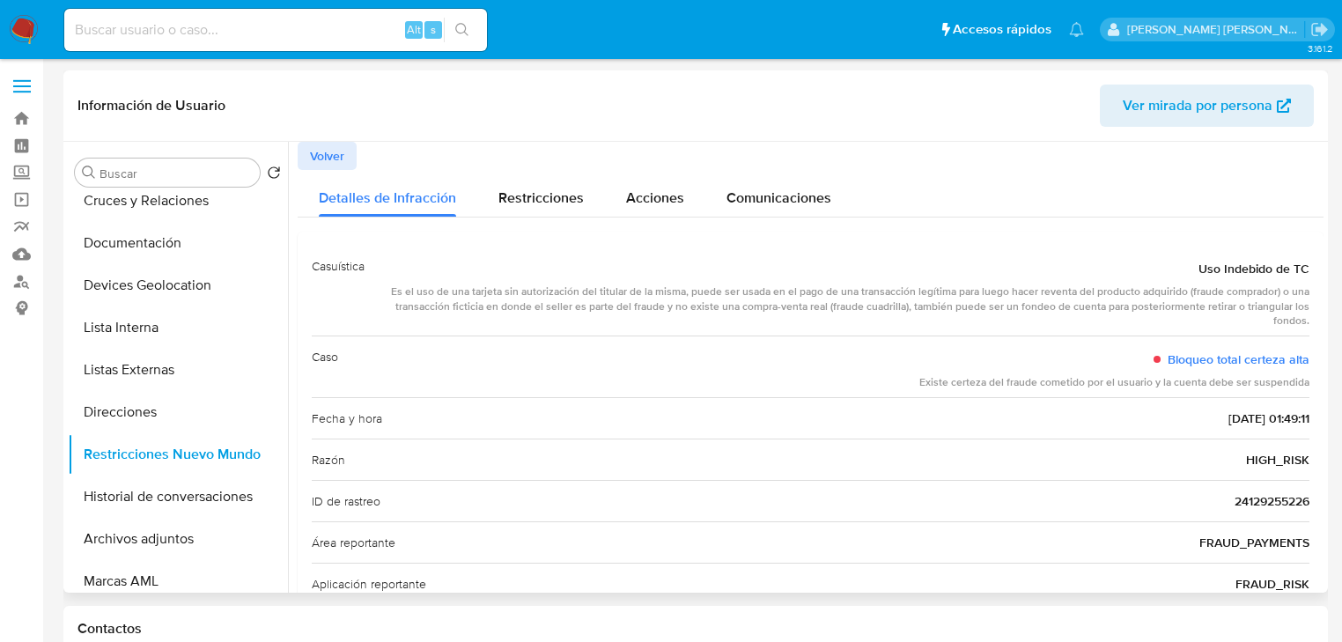
drag, startPoint x: 390, startPoint y: 292, endPoint x: 1298, endPoint y: 304, distance: 907.8
click at [1298, 304] on div "Es el uso de una tarjeta sin autorización del titular de la misma, puede ser us…" at bounding box center [844, 306] width 931 height 44
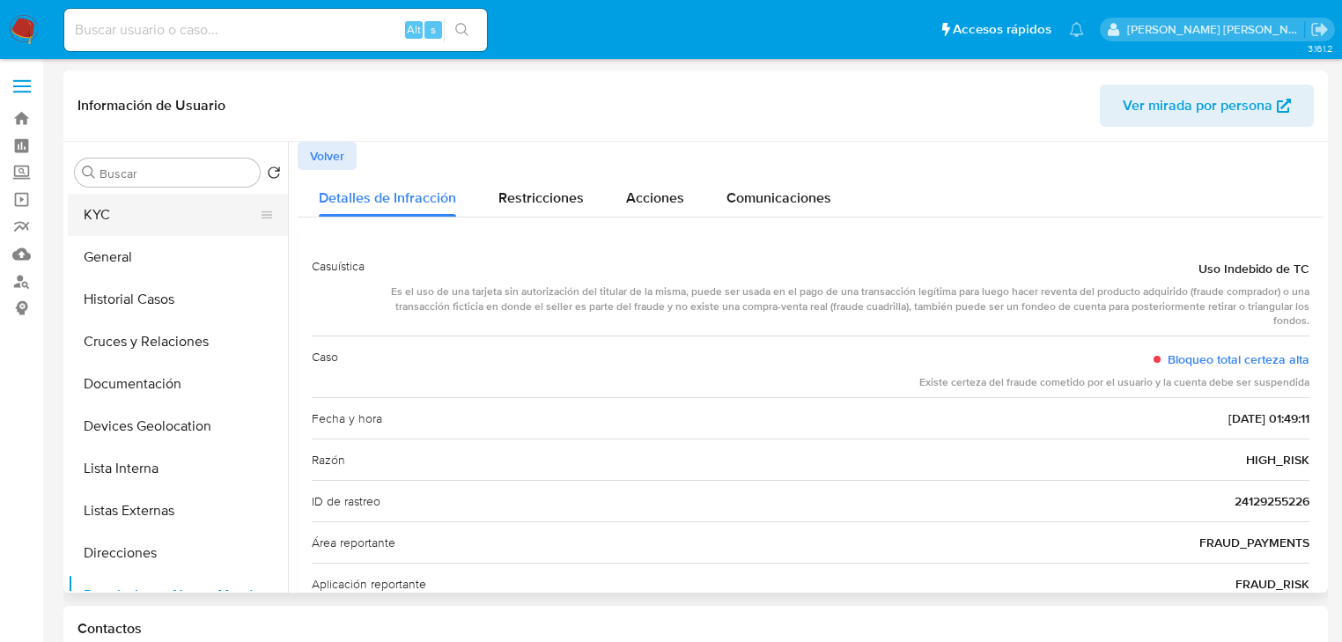
click at [136, 205] on button "KYC" at bounding box center [171, 215] width 206 height 42
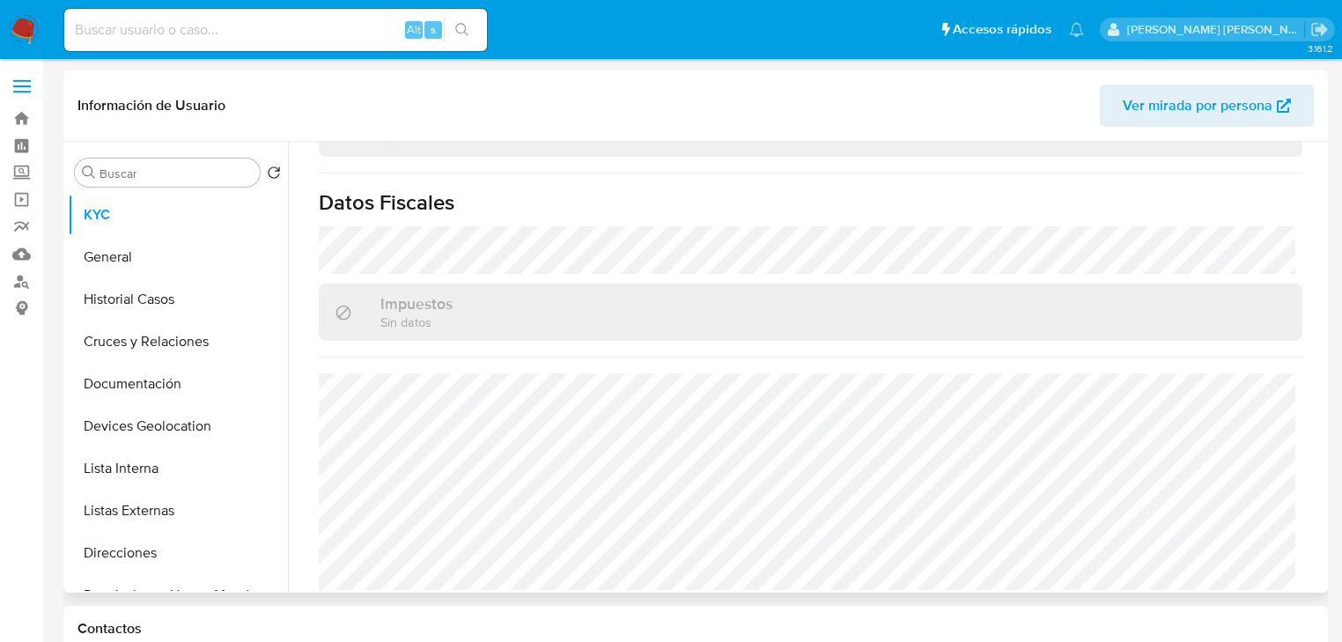
scroll to position [282, 0]
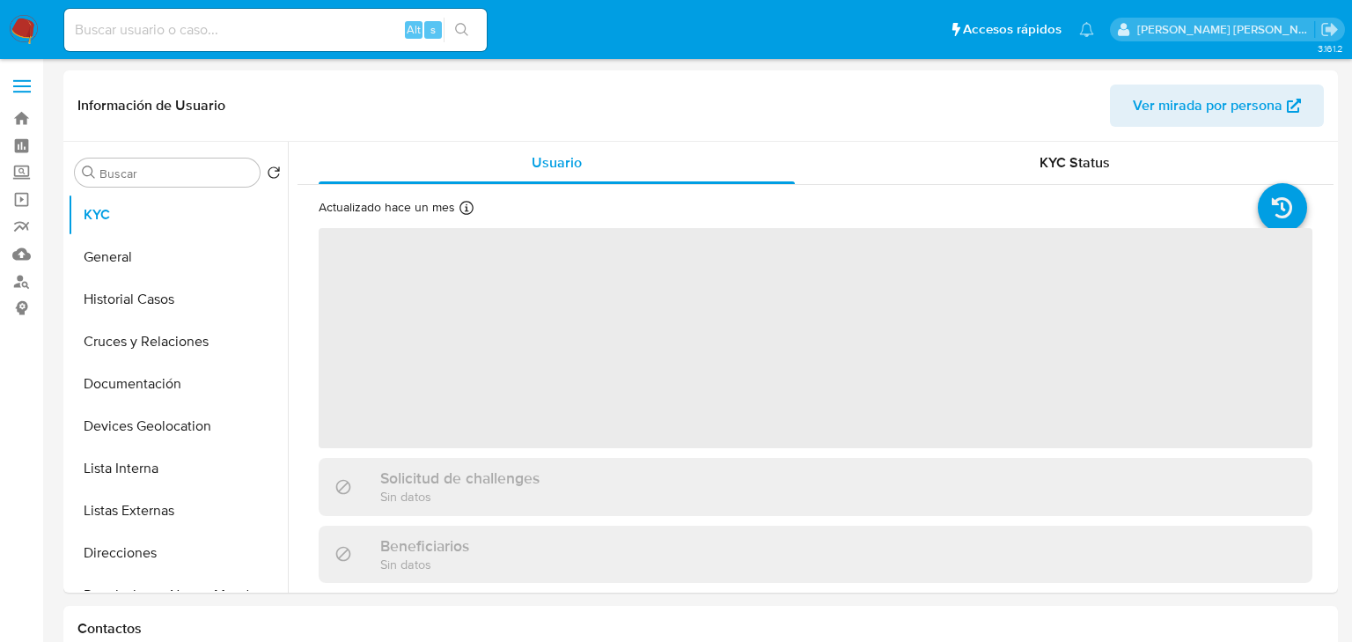
select select "10"
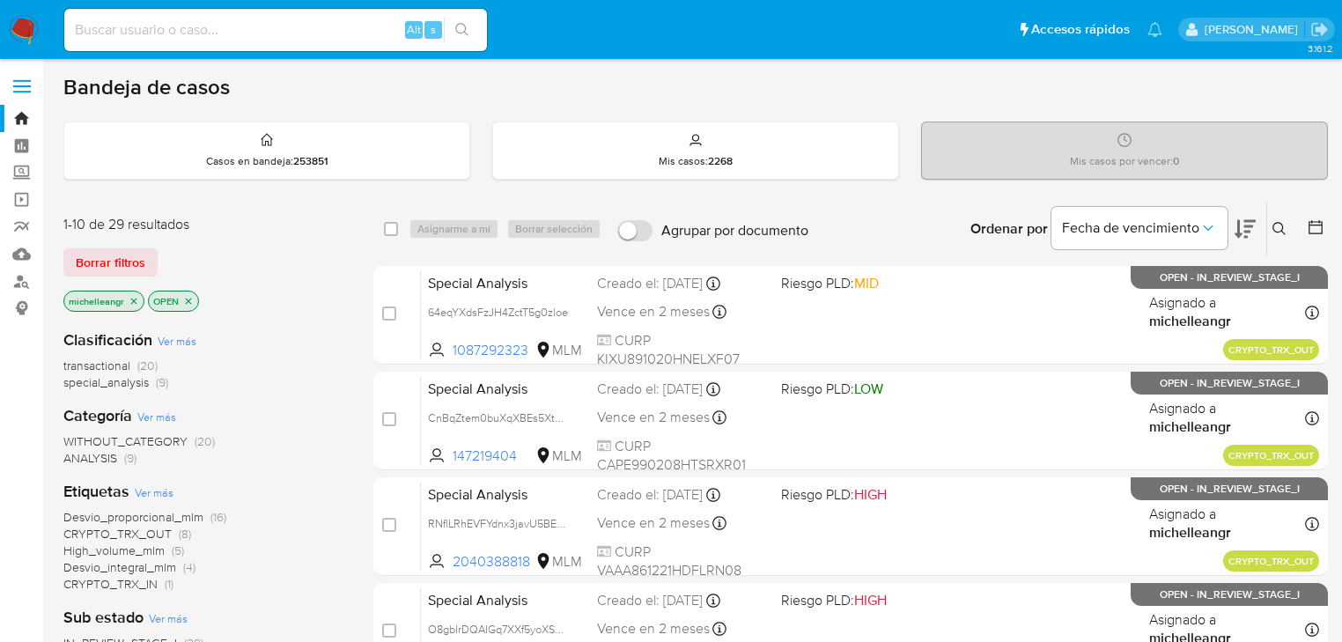
click at [136, 301] on icon "close-filter" at bounding box center [134, 301] width 6 height 6
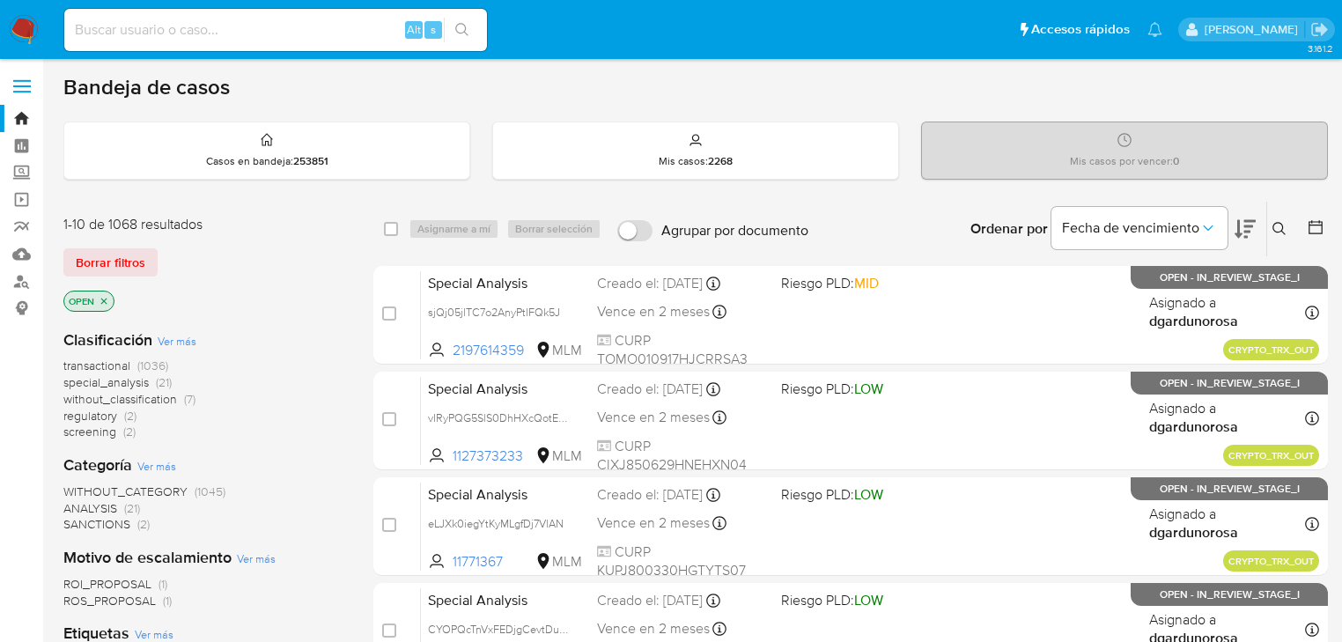
click at [1289, 224] on button at bounding box center [1281, 228] width 29 height 21
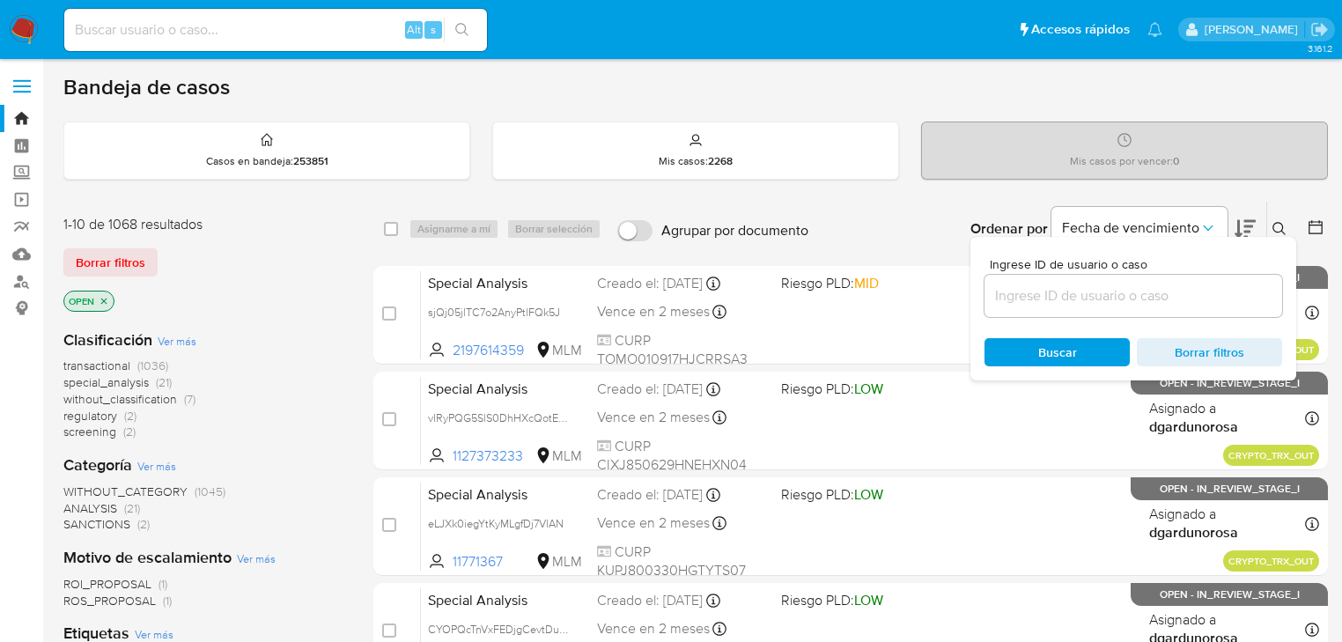
click at [1028, 299] on input at bounding box center [1133, 295] width 298 height 23
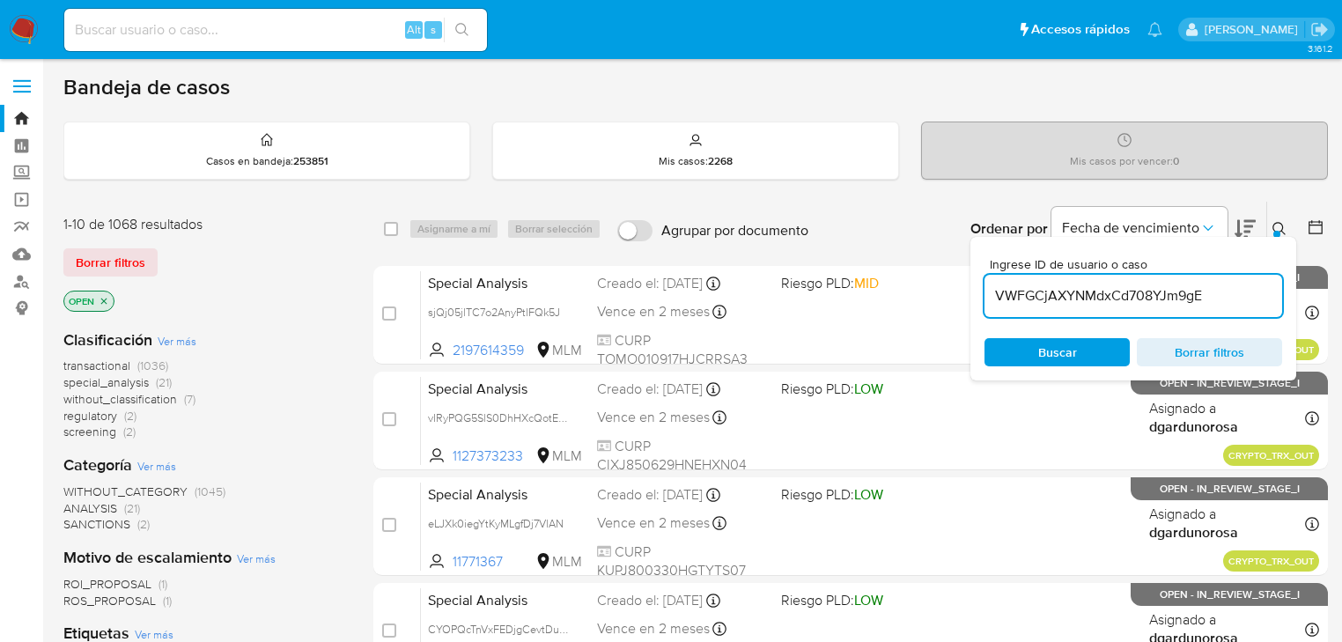
type input "VWFGCjAXYNMdxCd708YJm9gE"
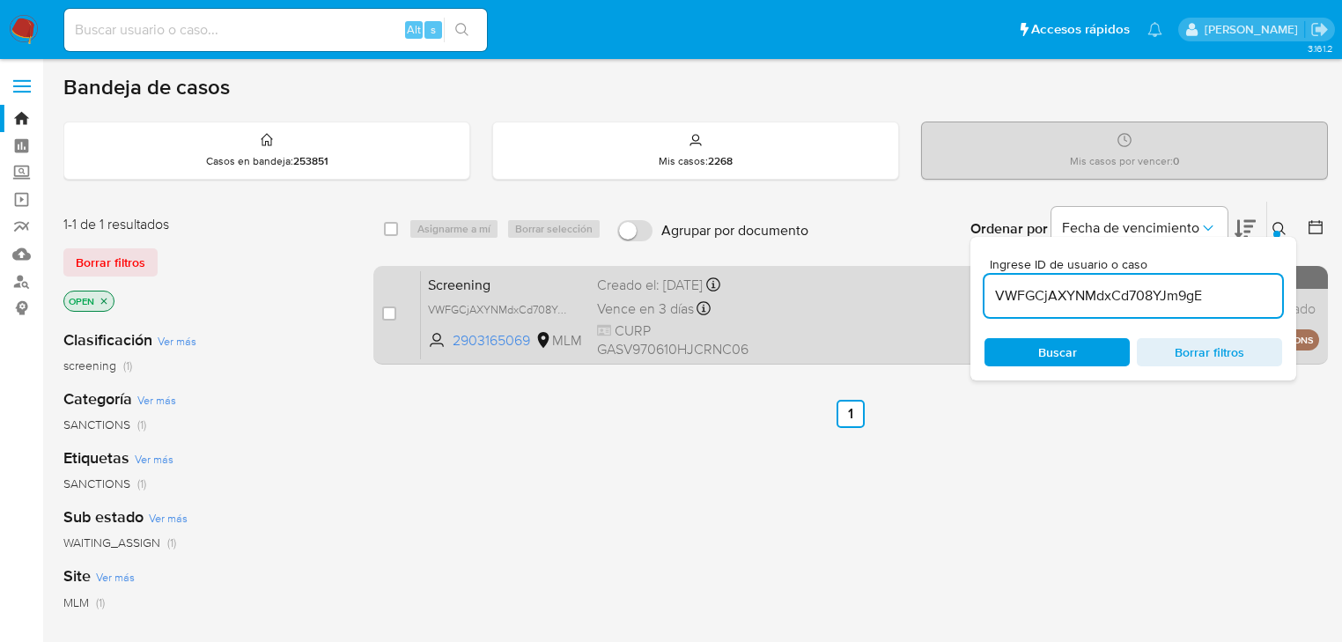
click at [447, 282] on span "Screening" at bounding box center [505, 283] width 155 height 23
click at [390, 313] on input "checkbox" at bounding box center [389, 313] width 14 height 14
checkbox input "true"
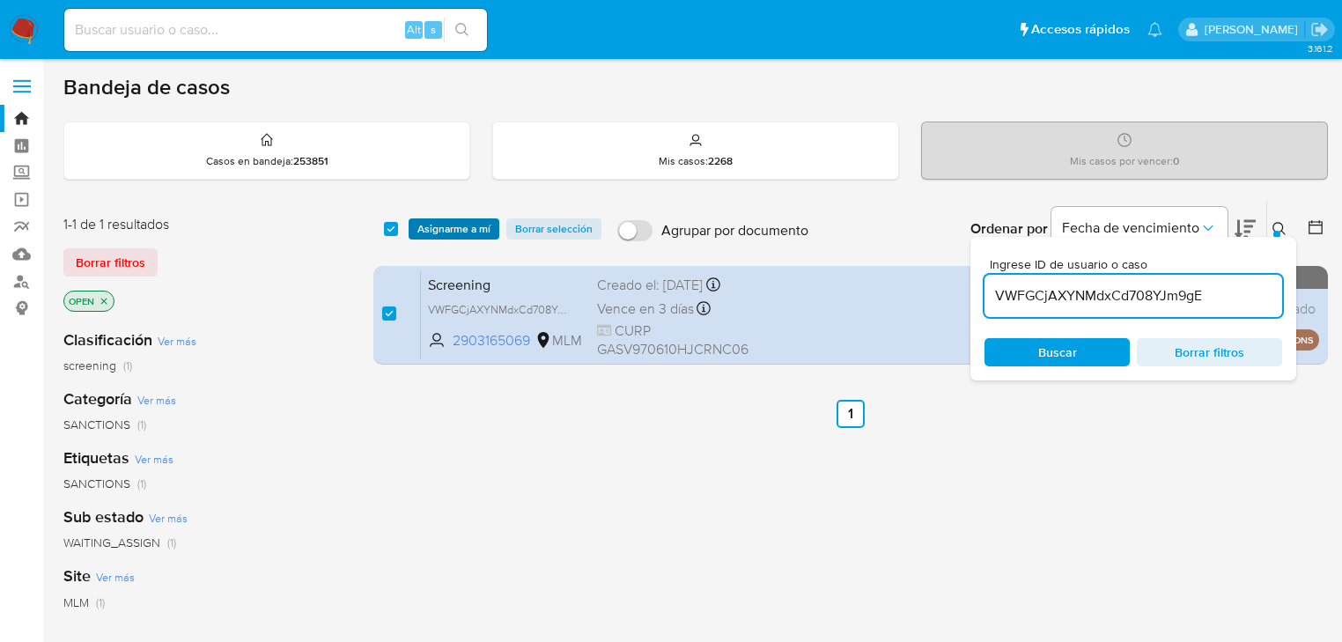
click at [446, 224] on span "Asignarme a mí" at bounding box center [453, 229] width 73 height 18
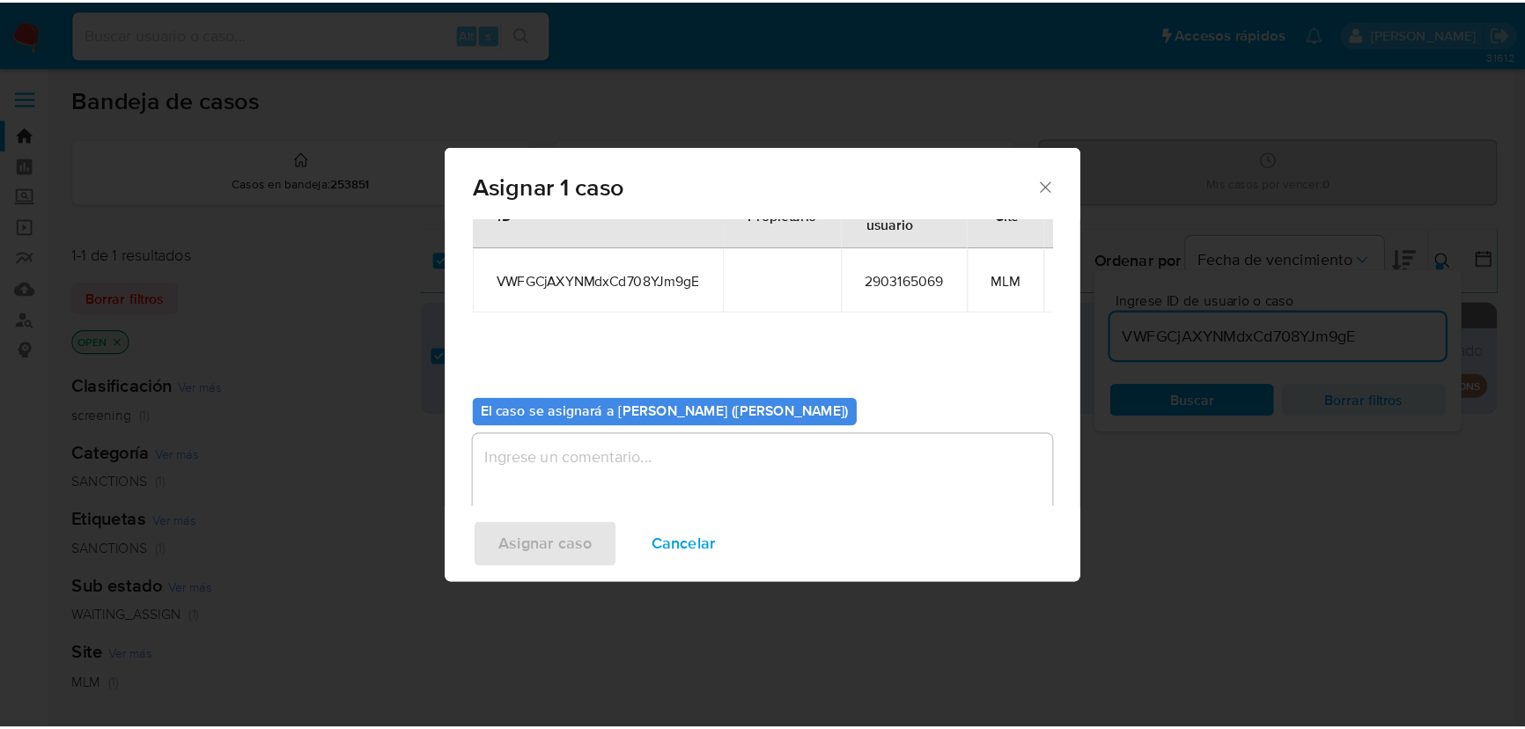
scroll to position [101, 0]
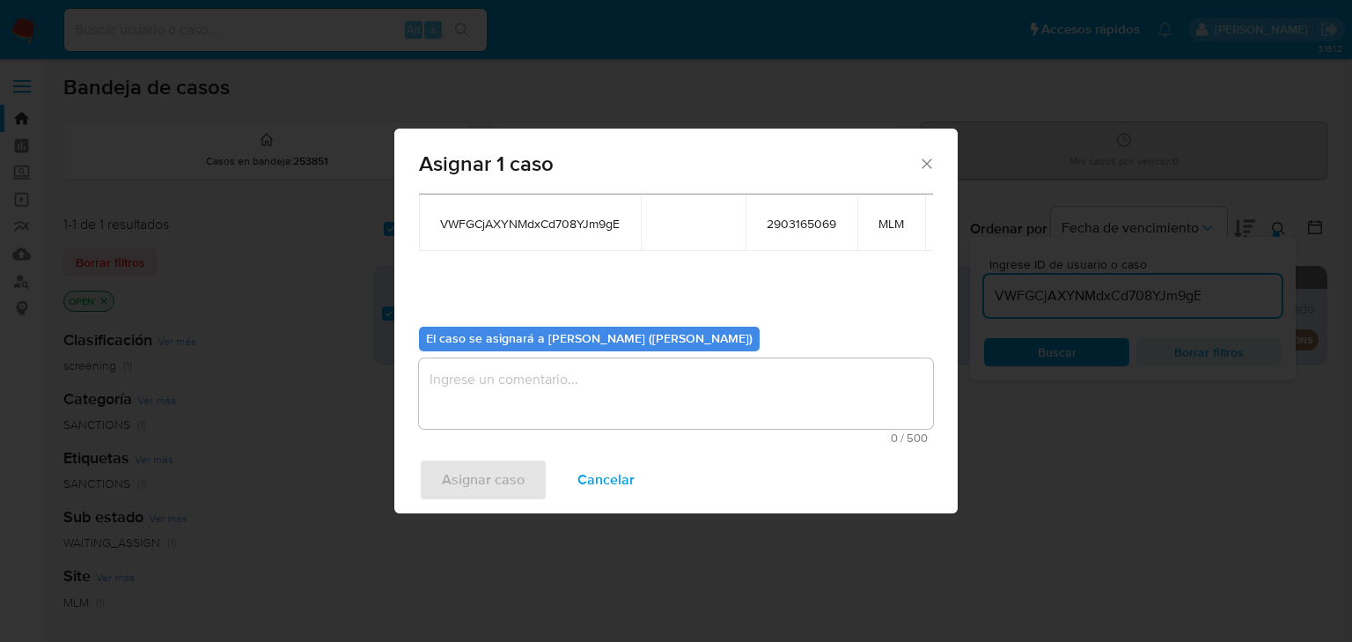
click at [585, 377] on textarea "assign-modal" at bounding box center [676, 393] width 514 height 70
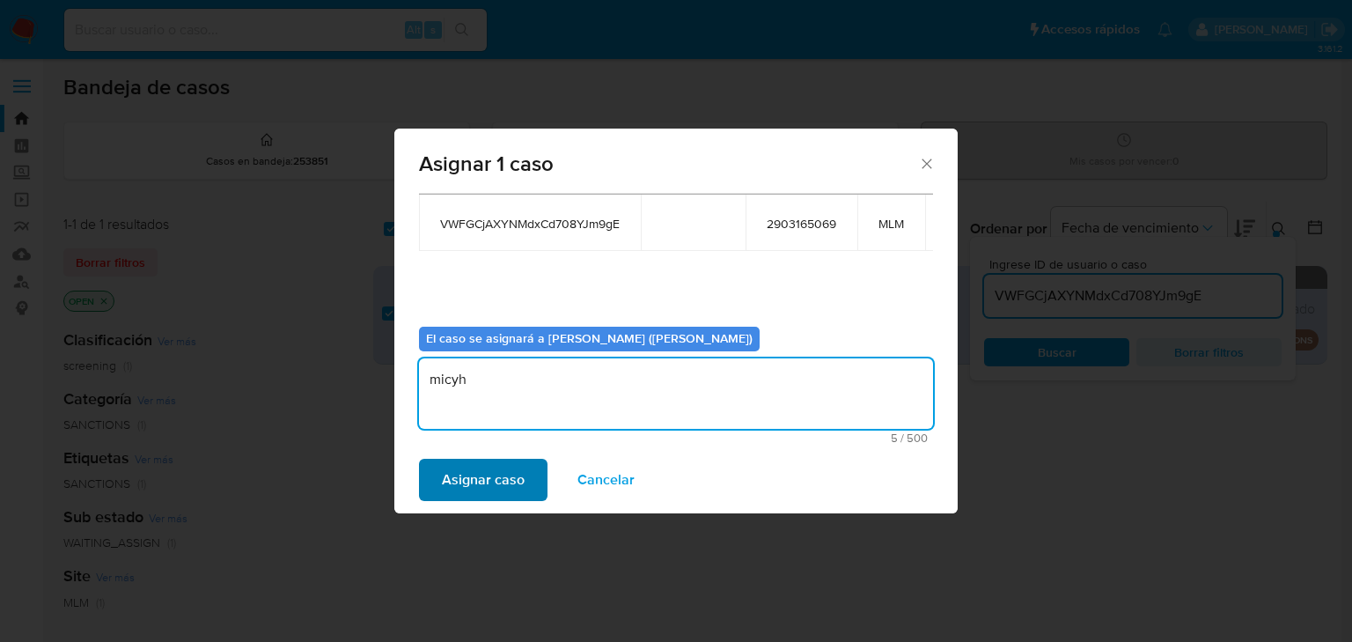
type textarea "micyh"
click at [472, 496] on span "Asignar caso" at bounding box center [483, 479] width 83 height 39
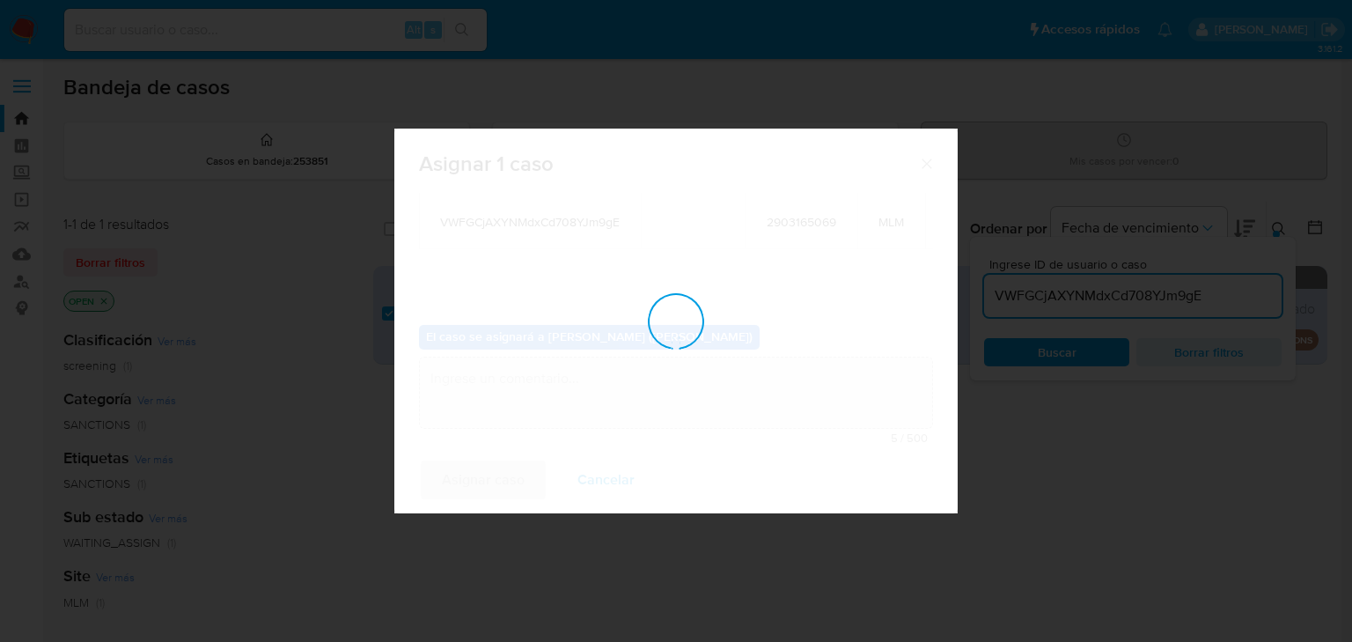
checkbox input "false"
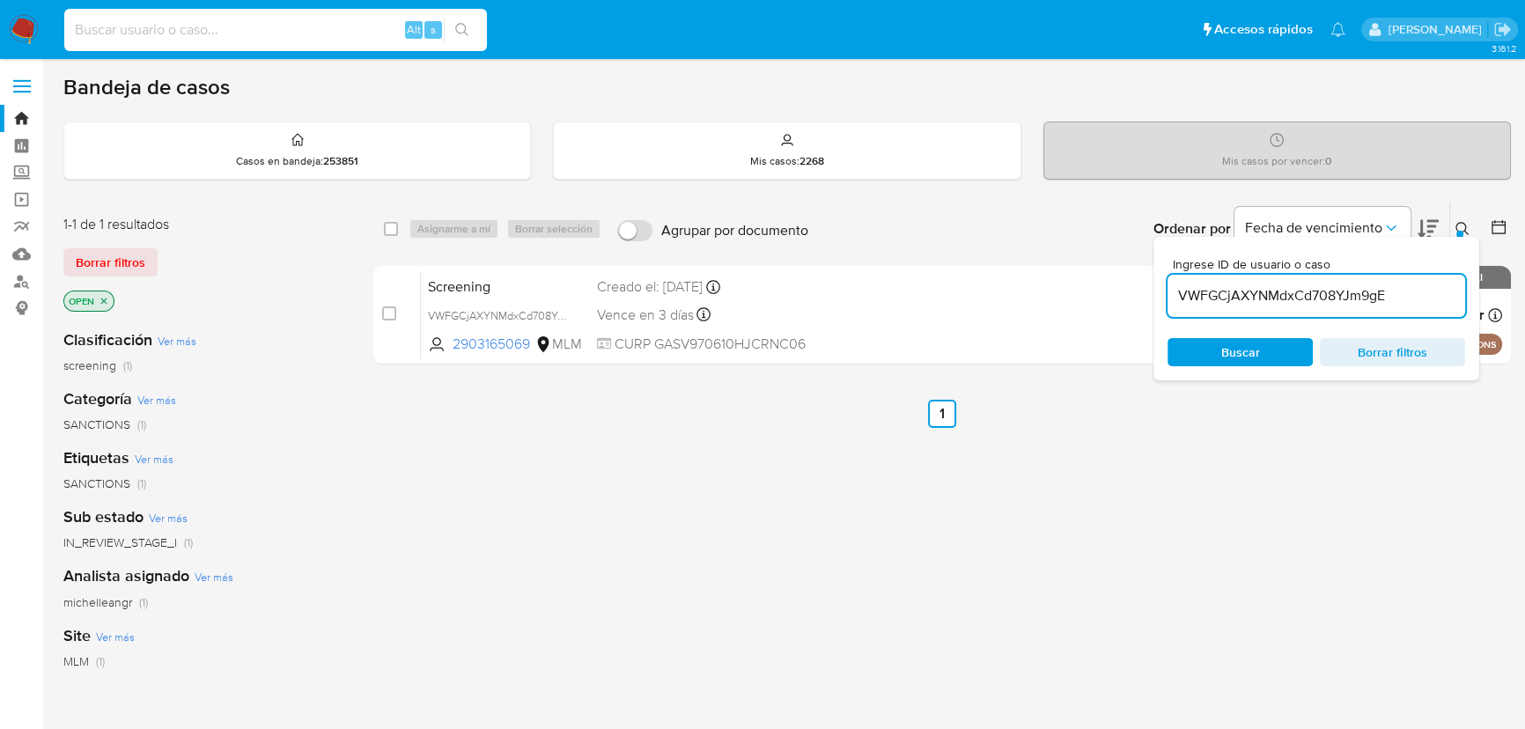
click at [187, 21] on input at bounding box center [275, 29] width 423 height 23
paste input "ZVYg77tORfo8zJk7NYxFU70W"
type input "ZVYg77tORfo8zJk7NYxFU70W"
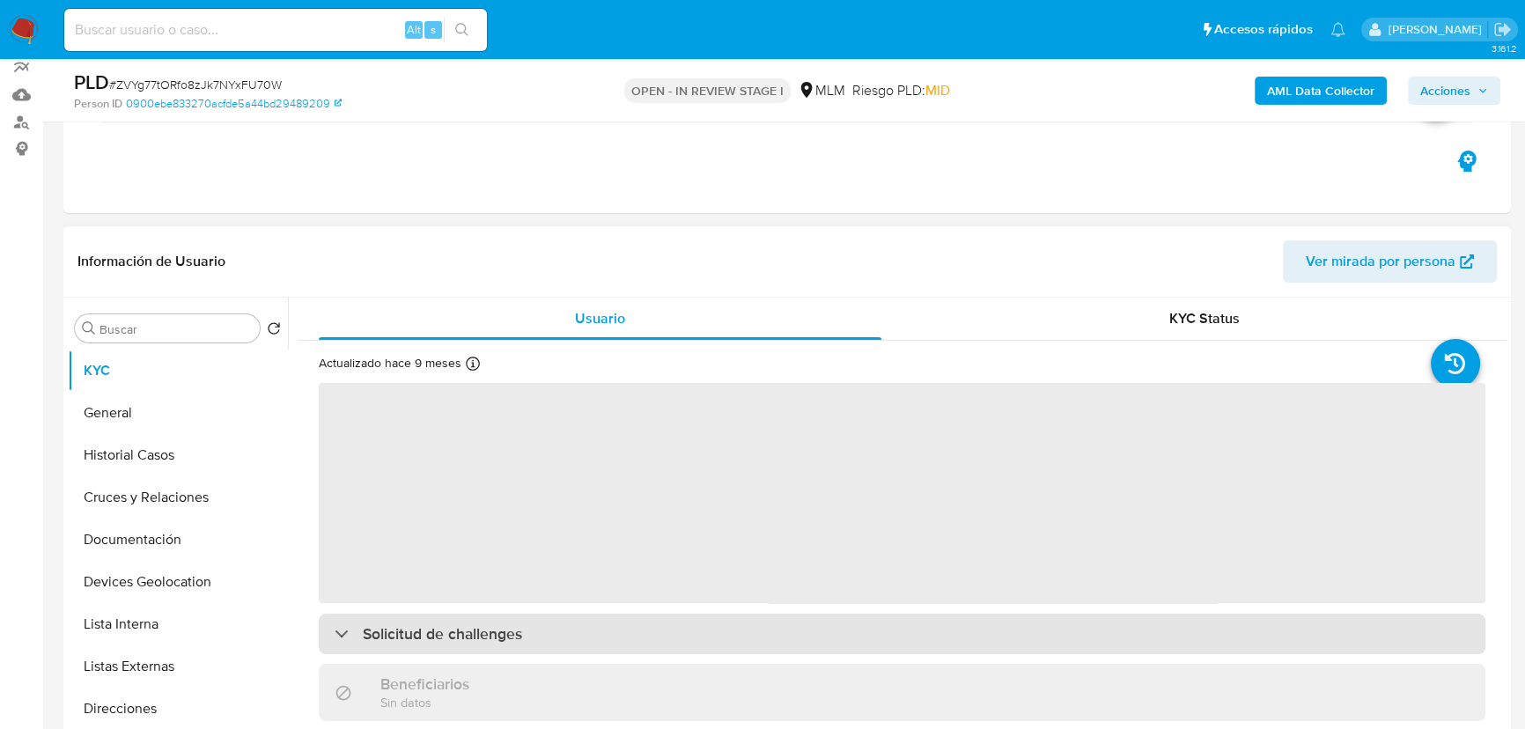
scroll to position [239, 0]
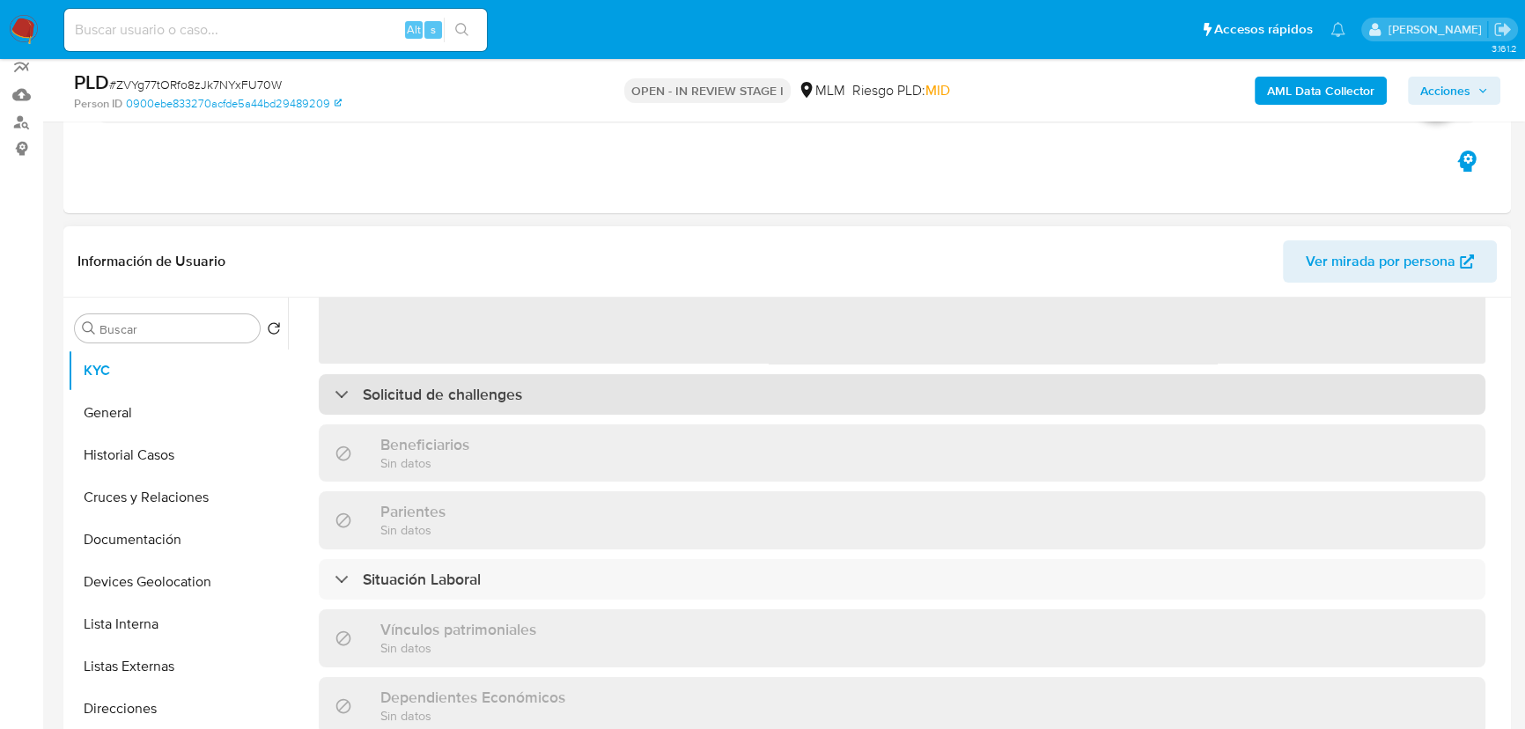
select select "10"
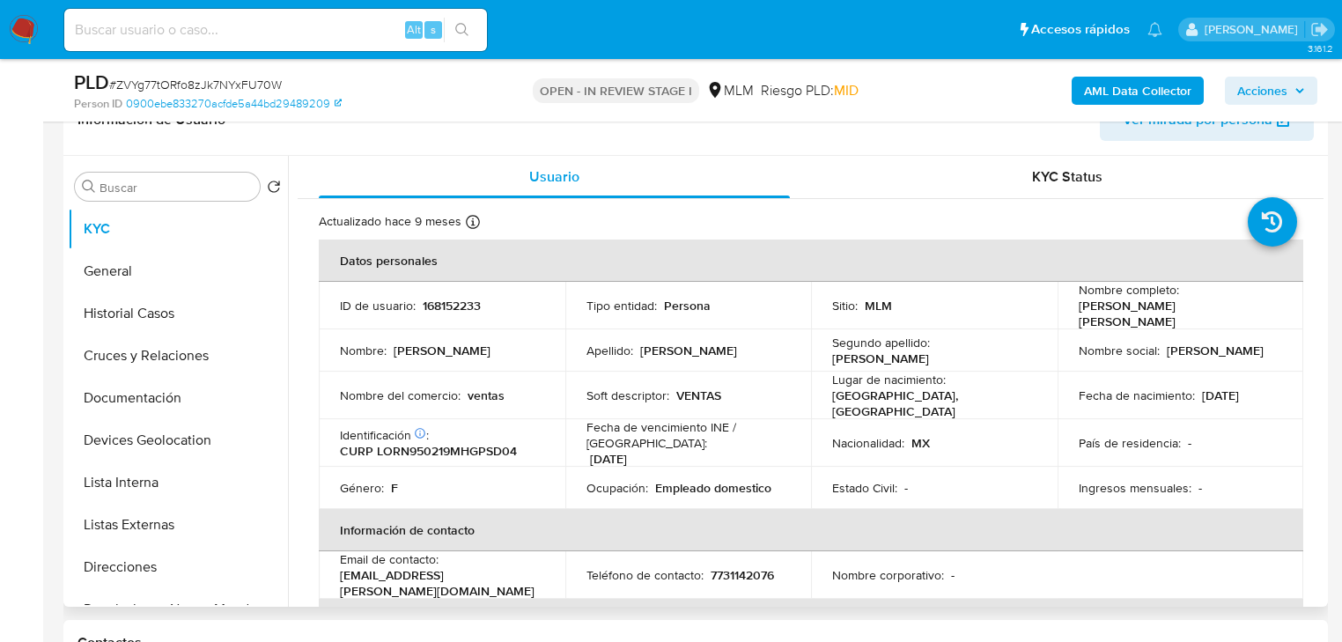
scroll to position [70, 0]
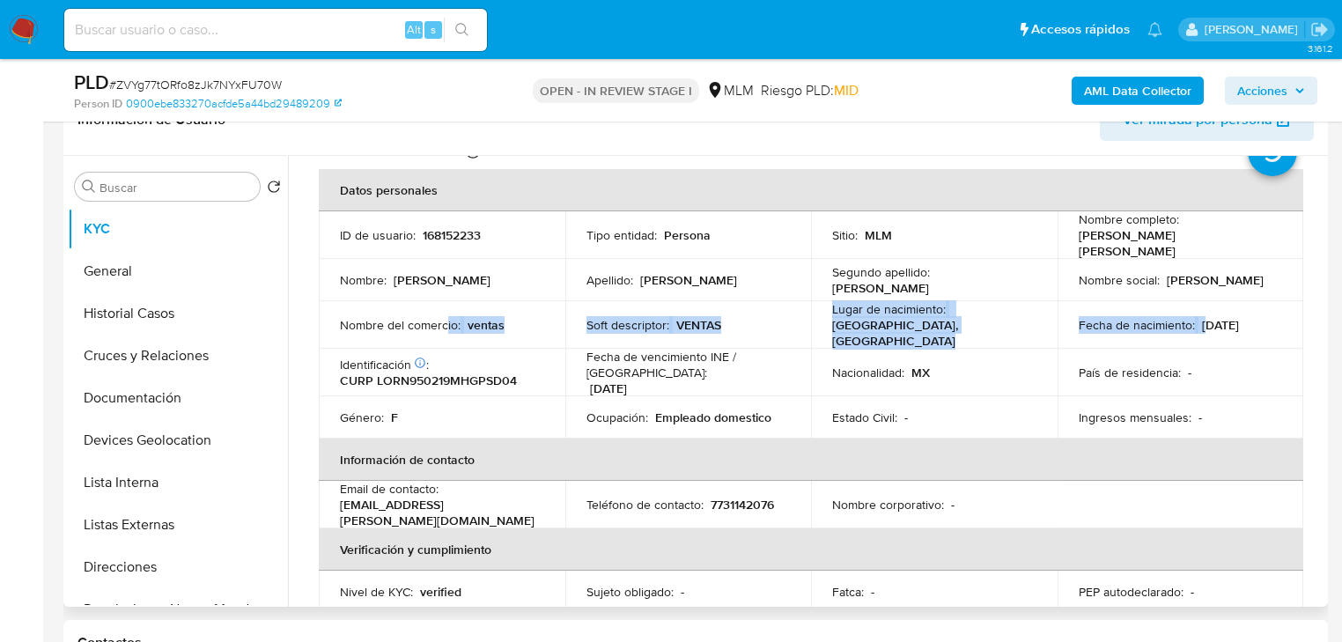
drag, startPoint x: 569, startPoint y: 330, endPoint x: 1197, endPoint y: 318, distance: 628.8
click at [1197, 318] on tr "Nombre del comercio : ventas Soft descriptor : VENTAS Lugar de nacimiento : MEX…" at bounding box center [811, 325] width 984 height 48
click at [135, 315] on button "Historial Casos" at bounding box center [171, 313] width 206 height 42
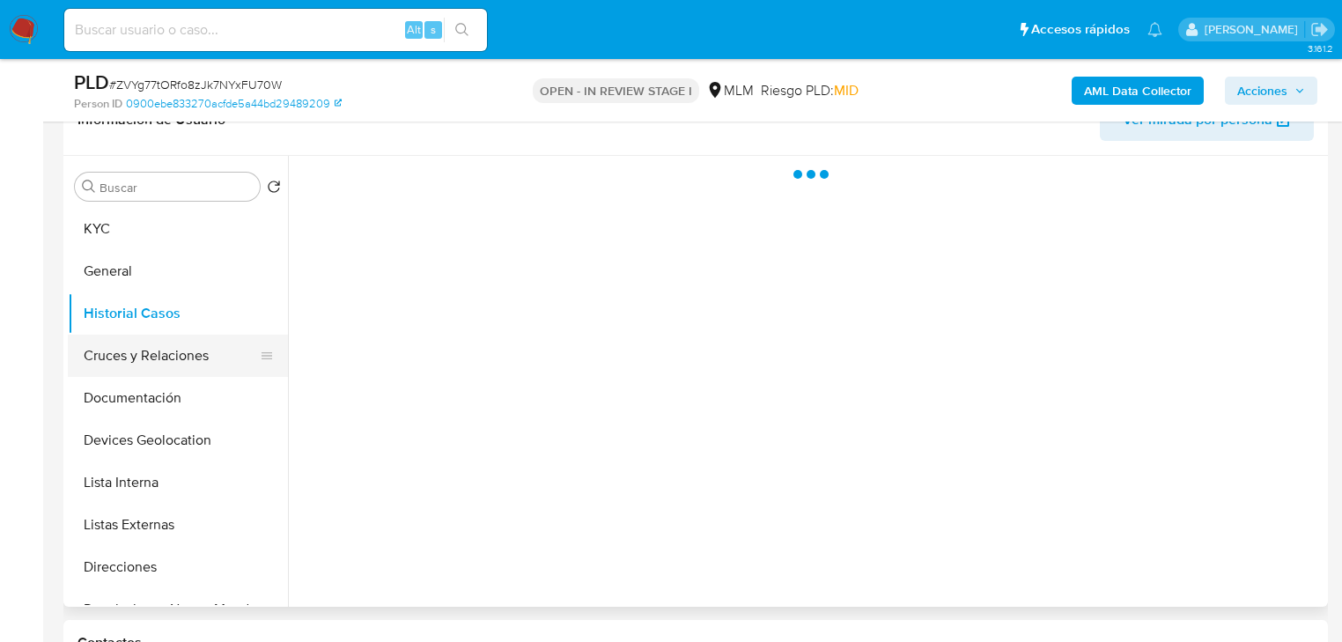
scroll to position [0, 0]
click at [151, 355] on button "Cruces y Relaciones" at bounding box center [171, 356] width 206 height 42
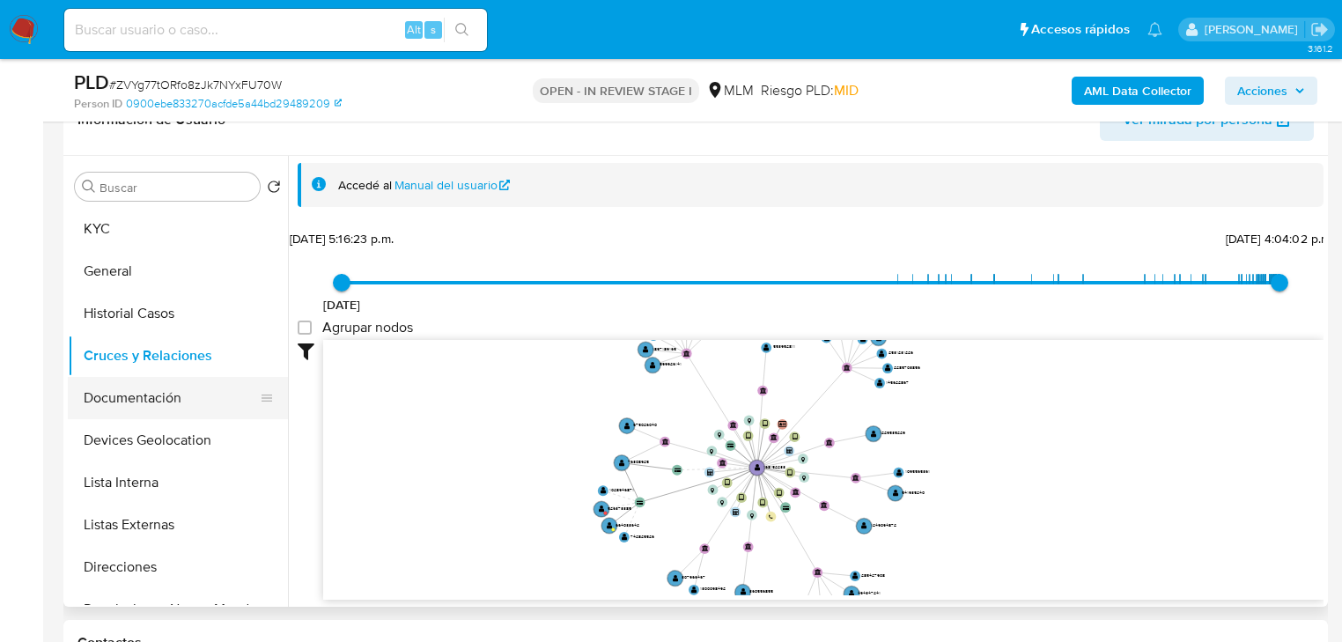
drag, startPoint x: 195, startPoint y: 412, endPoint x: 253, endPoint y: 406, distance: 57.6
click at [195, 411] on button "Documentación" at bounding box center [171, 398] width 206 height 42
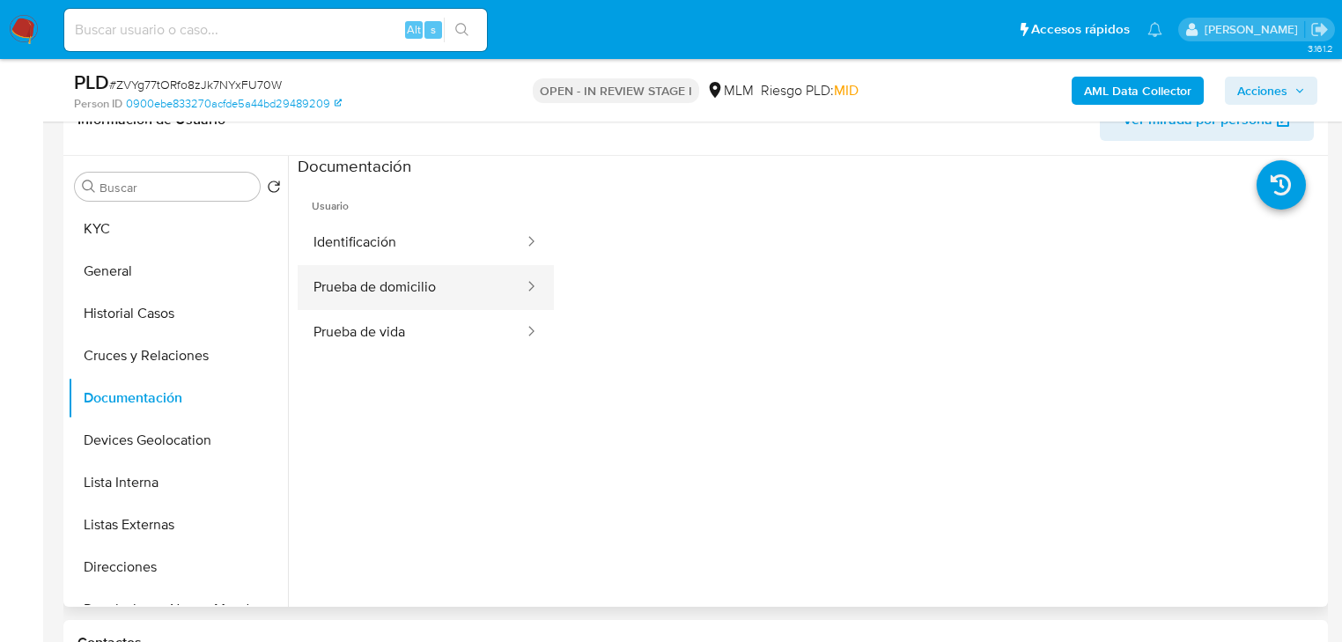
drag, startPoint x: 424, startPoint y: 291, endPoint x: 475, endPoint y: 281, distance: 52.8
click at [423, 289] on button "Prueba de domicilio" at bounding box center [412, 287] width 228 height 45
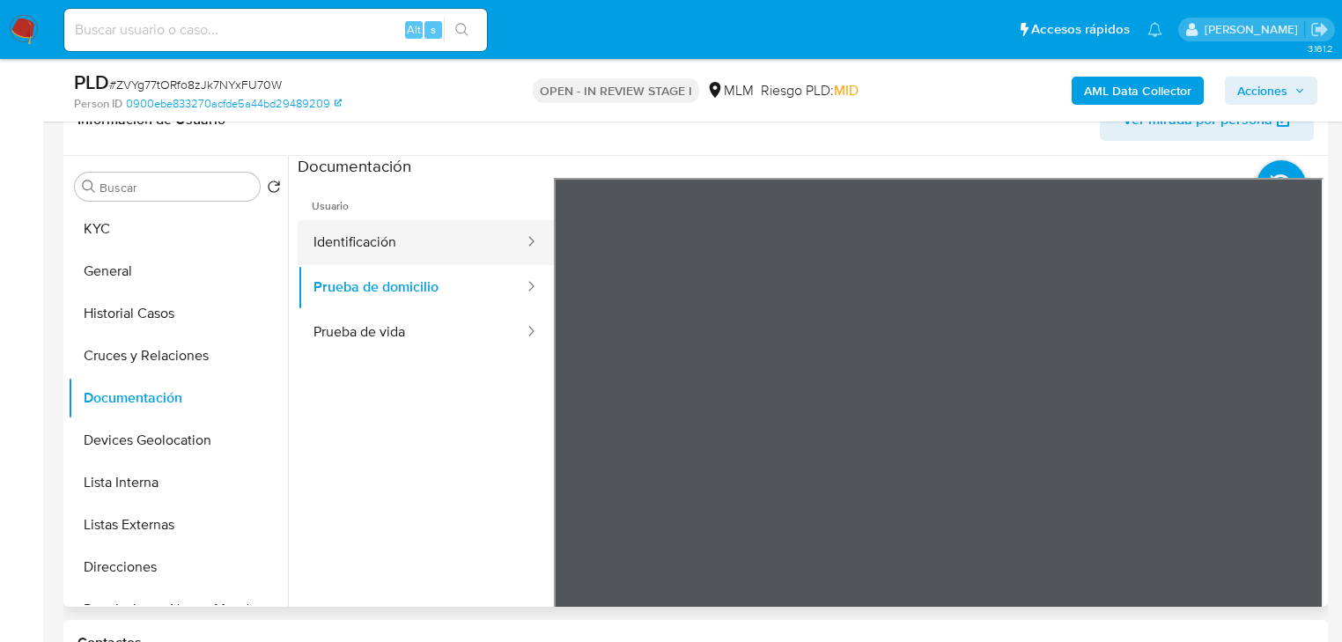
drag, startPoint x: 435, startPoint y: 232, endPoint x: 528, endPoint y: 236, distance: 93.4
click at [454, 229] on button "Identificación" at bounding box center [412, 242] width 228 height 45
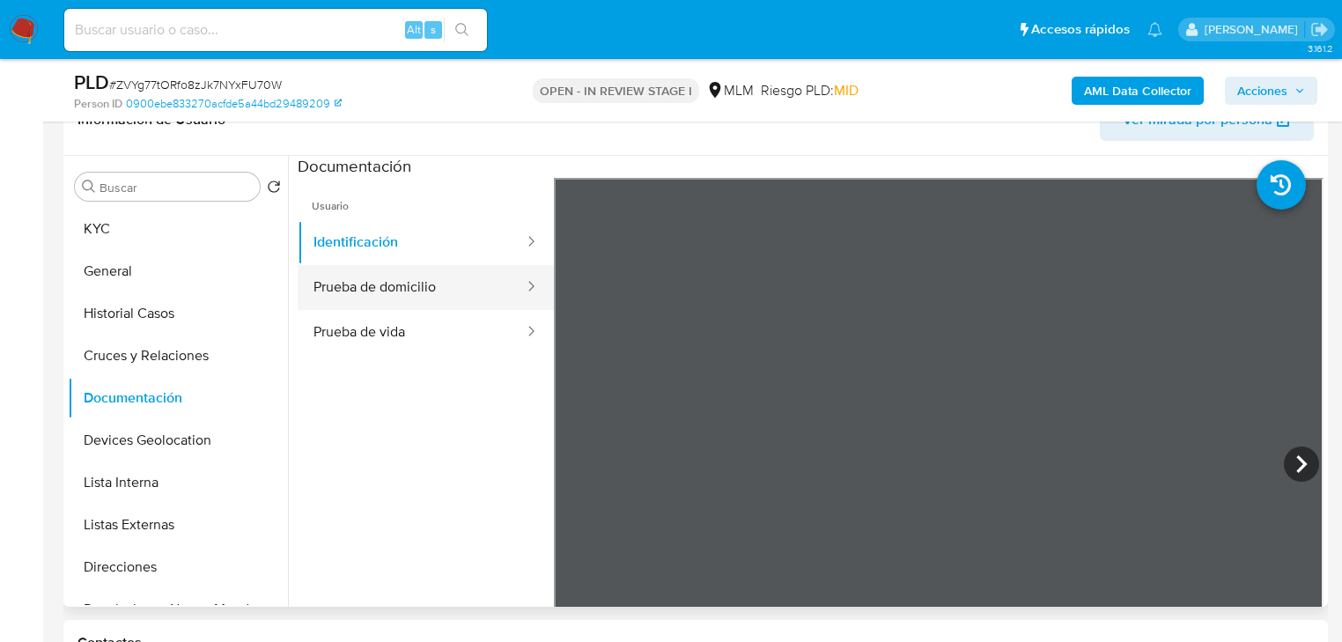
click at [436, 291] on button "Prueba de domicilio" at bounding box center [412, 287] width 228 height 45
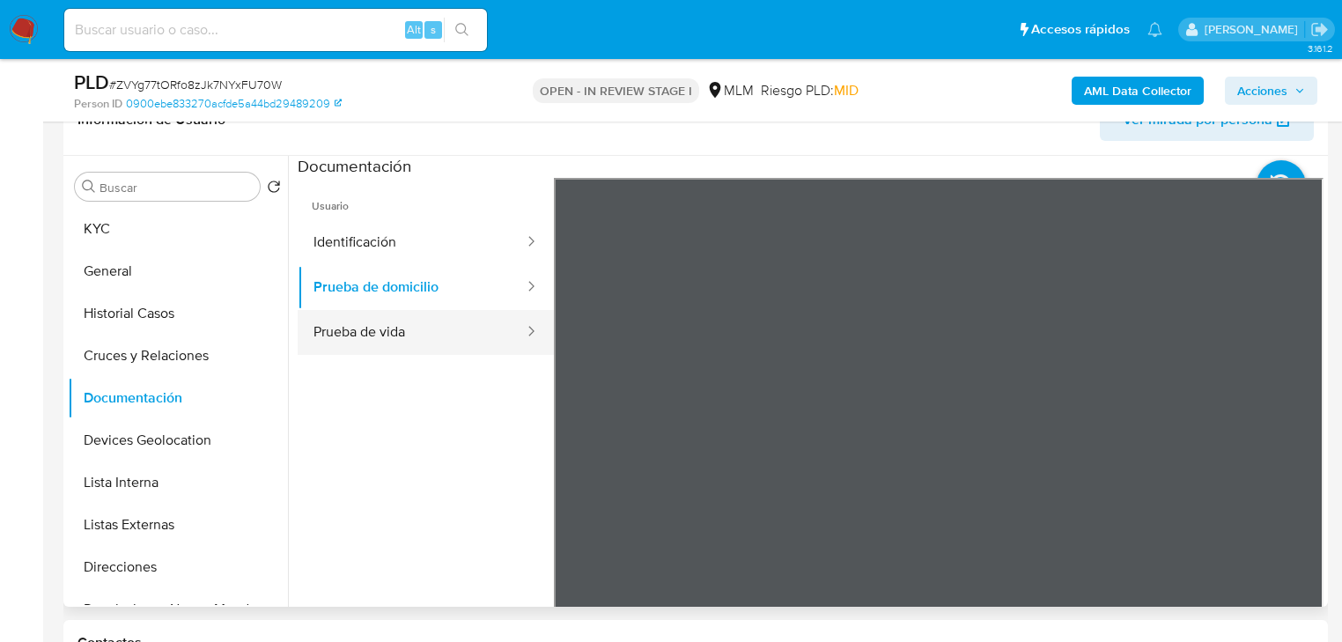
click at [443, 344] on button "Prueba de vida" at bounding box center [412, 332] width 228 height 45
drag, startPoint x: 407, startPoint y: 292, endPoint x: 474, endPoint y: 310, distance: 69.2
click at [409, 292] on button "Prueba de domicilio" at bounding box center [412, 287] width 228 height 45
click at [134, 461] on button "Lista Interna" at bounding box center [171, 482] width 206 height 42
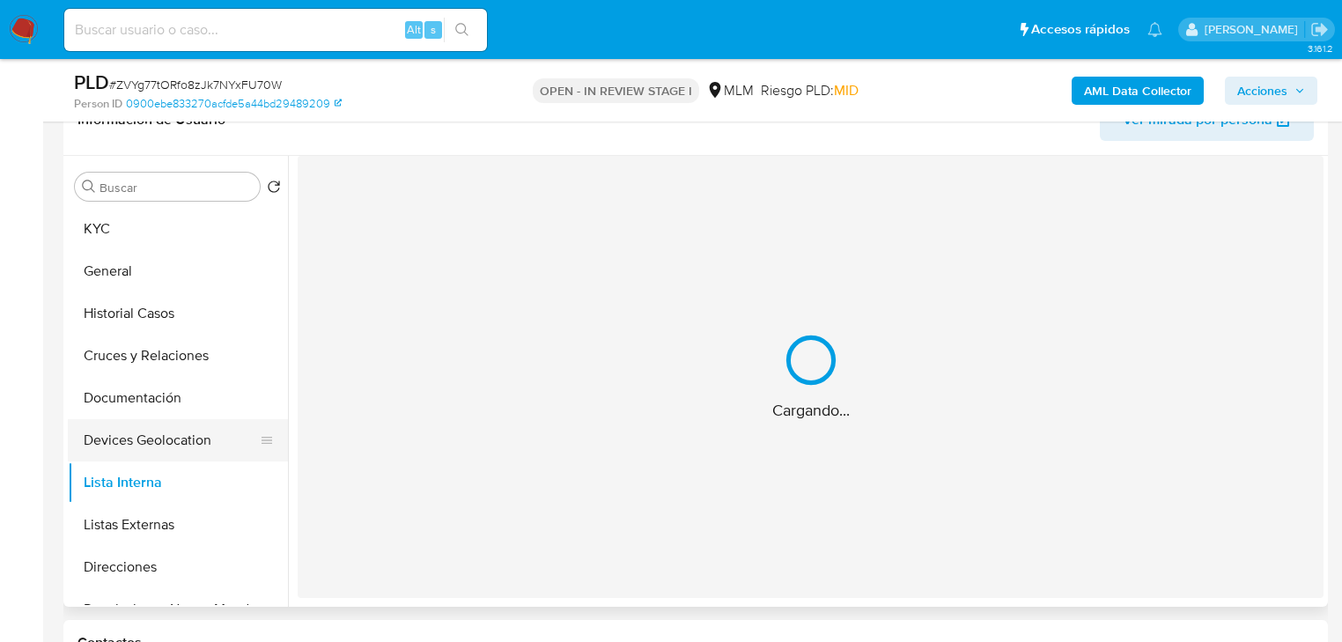
click at [144, 444] on button "Devices Geolocation" at bounding box center [171, 440] width 206 height 42
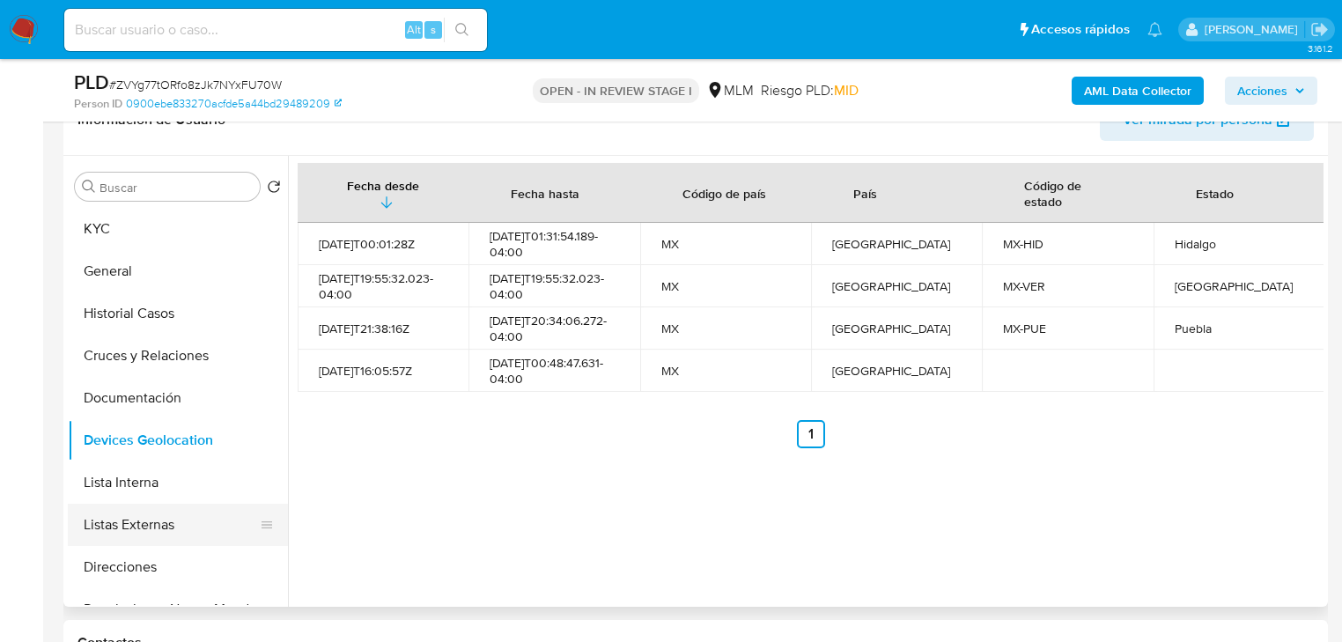
click at [192, 526] on button "Listas Externas" at bounding box center [171, 525] width 206 height 42
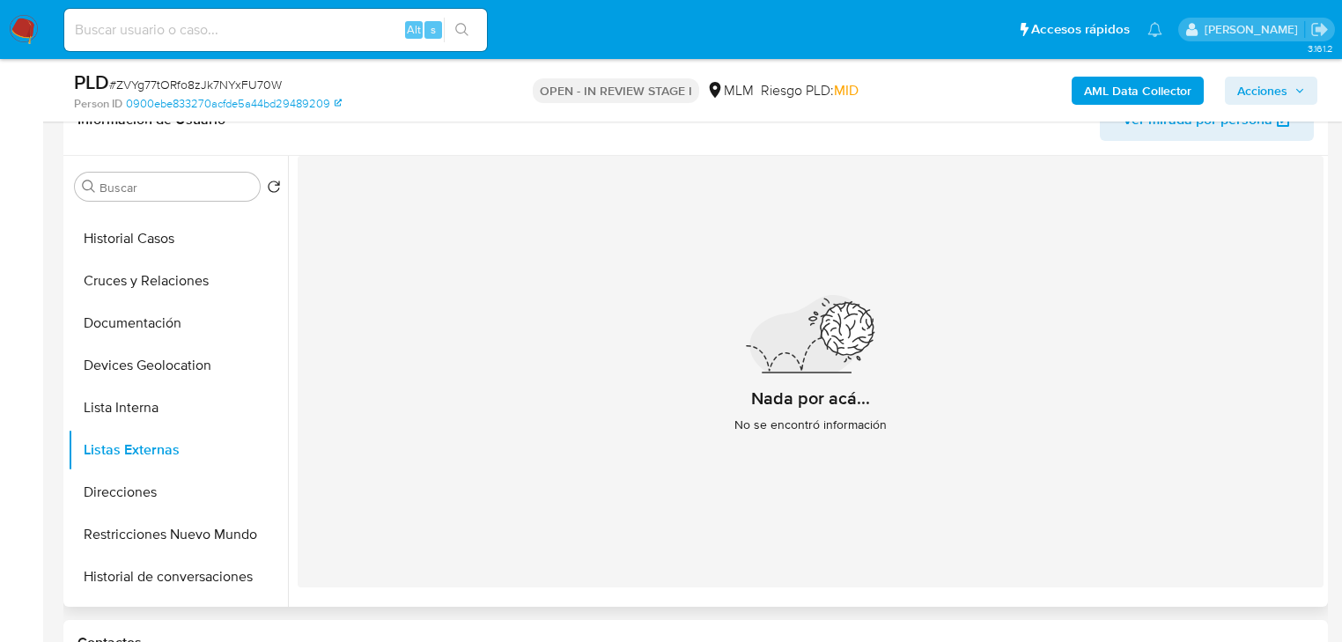
scroll to position [211, 0]
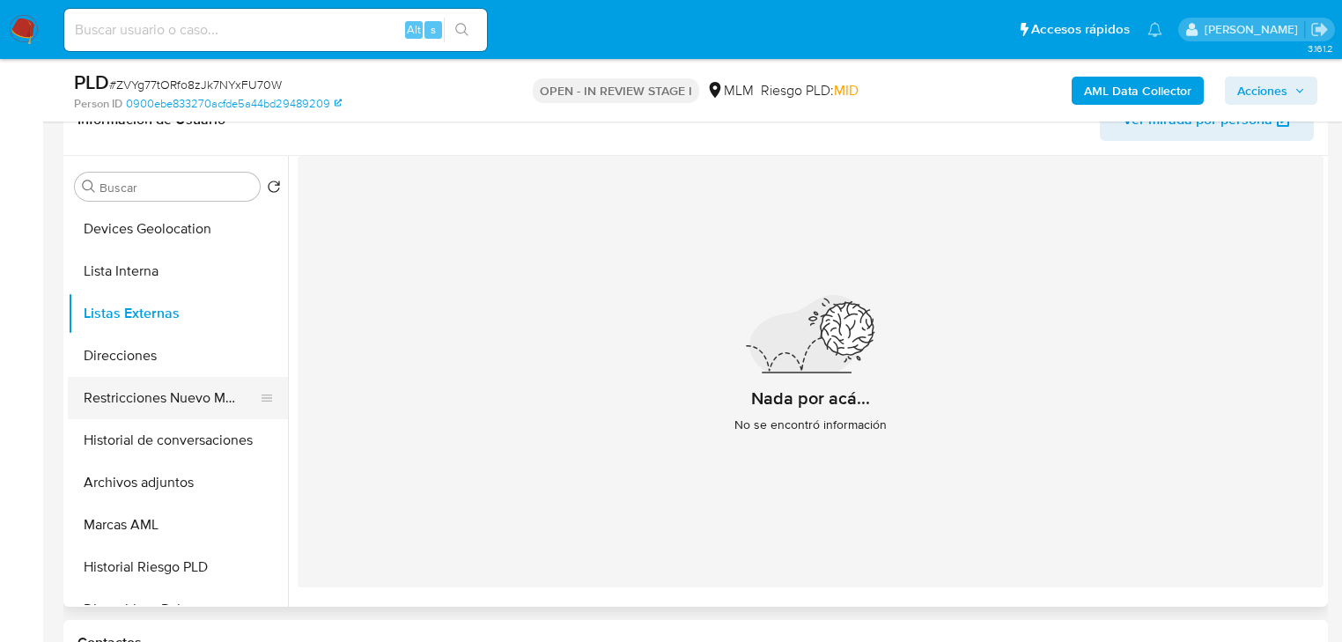
click at [198, 398] on button "Restricciones Nuevo Mundo" at bounding box center [171, 398] width 206 height 42
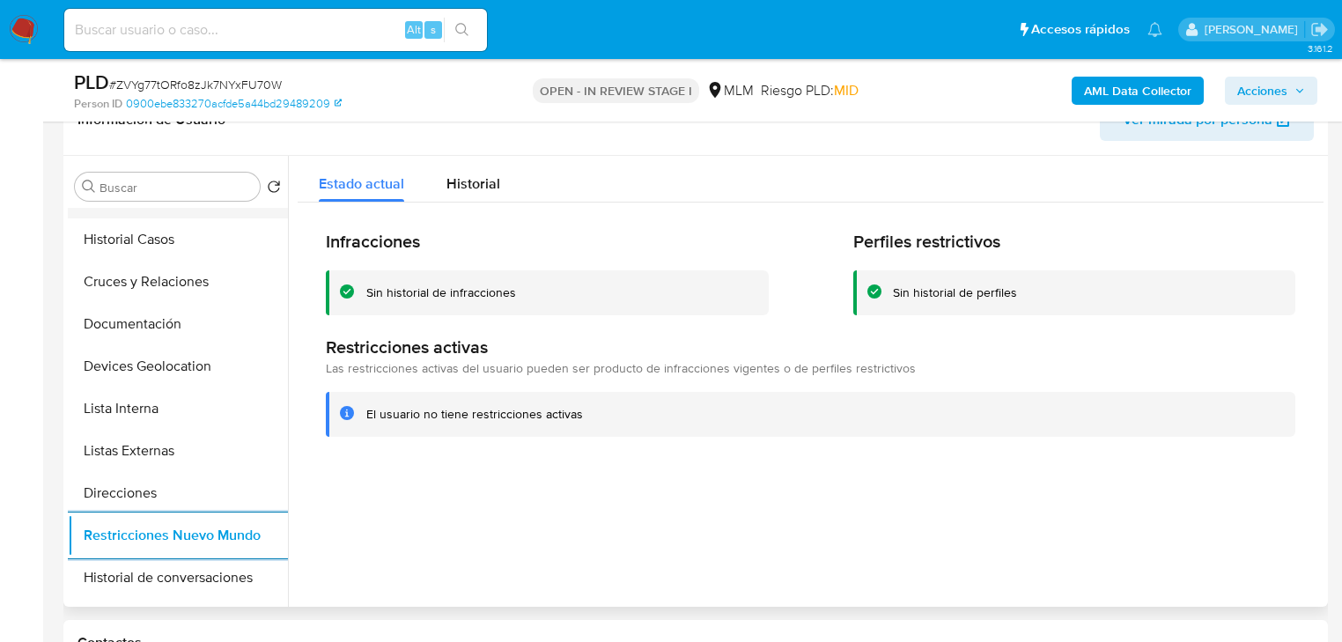
scroll to position [0, 0]
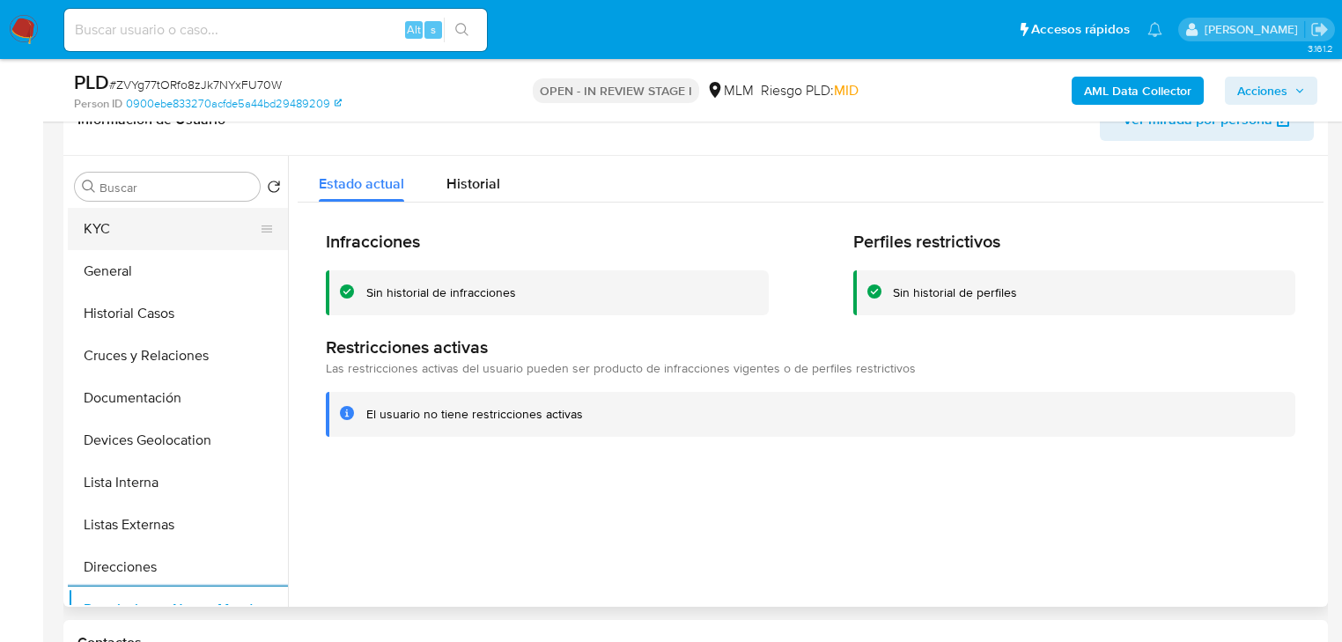
click at [132, 224] on button "KYC" at bounding box center [171, 229] width 206 height 42
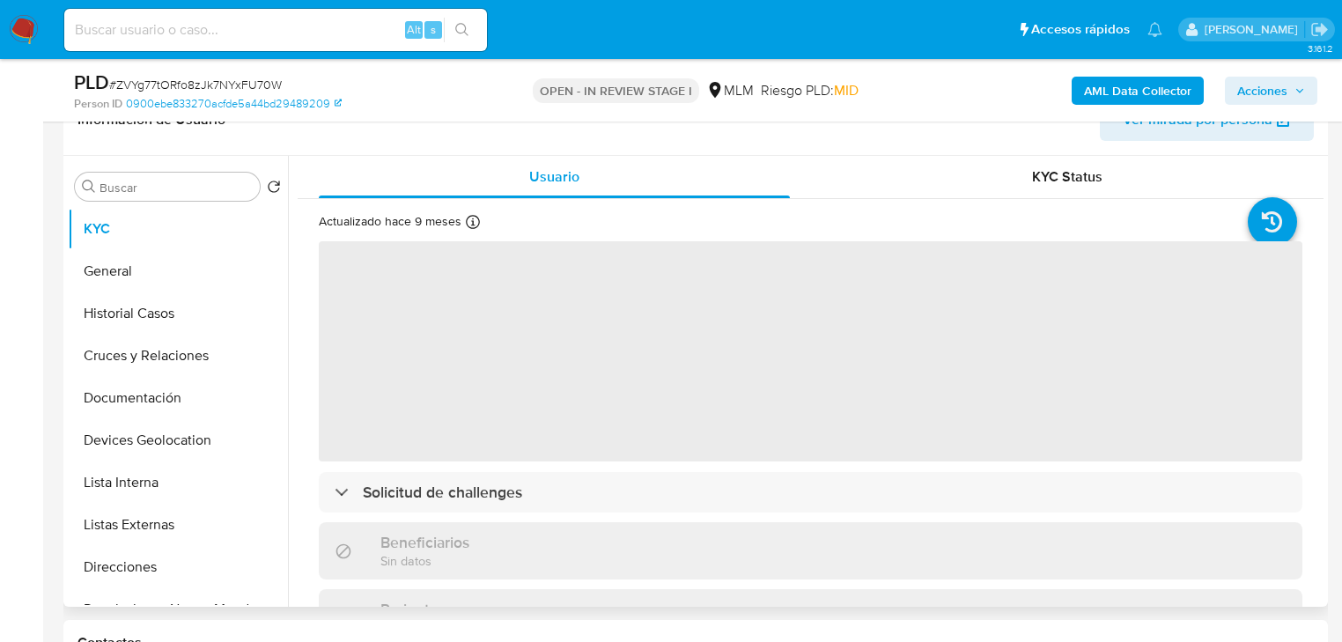
scroll to position [70, 0]
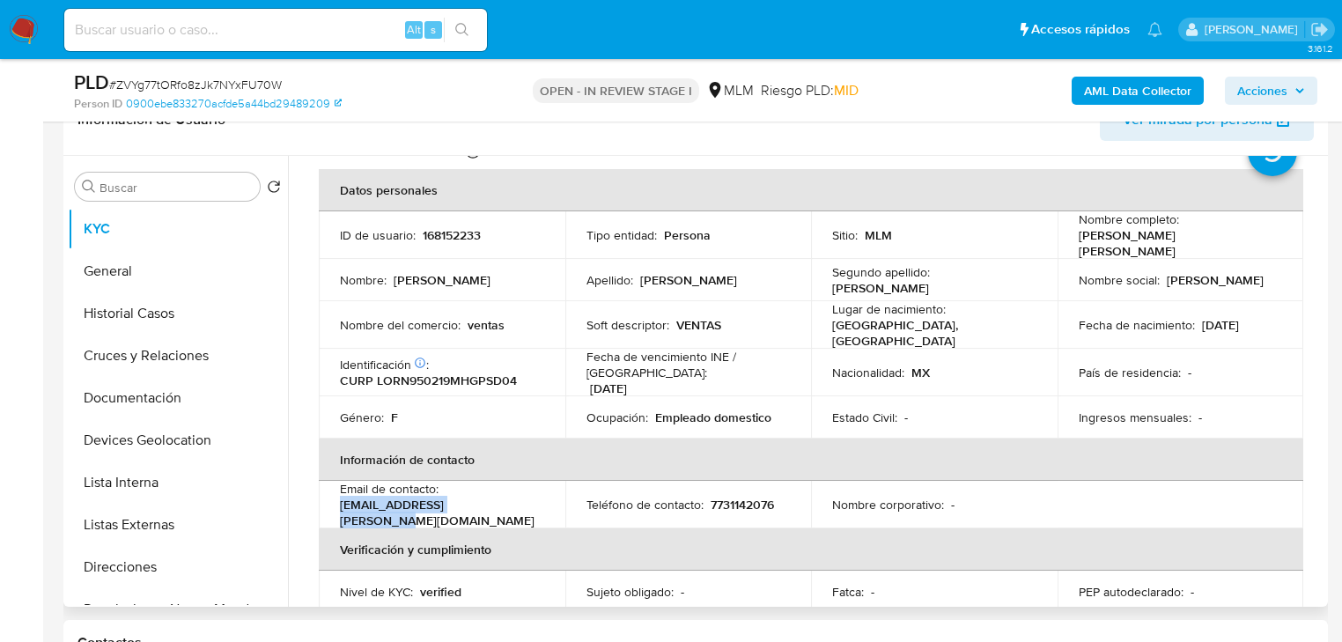
drag, startPoint x: 471, startPoint y: 510, endPoint x: 335, endPoint y: 503, distance: 136.7
click at [335, 503] on td "Email de contacto : quetzalli.nadia@gmail.com" at bounding box center [442, 505] width 247 height 48
copy p "quetzalli.nadia@gmail.com"
click at [740, 497] on p "7731142076" at bounding box center [742, 505] width 63 height 16
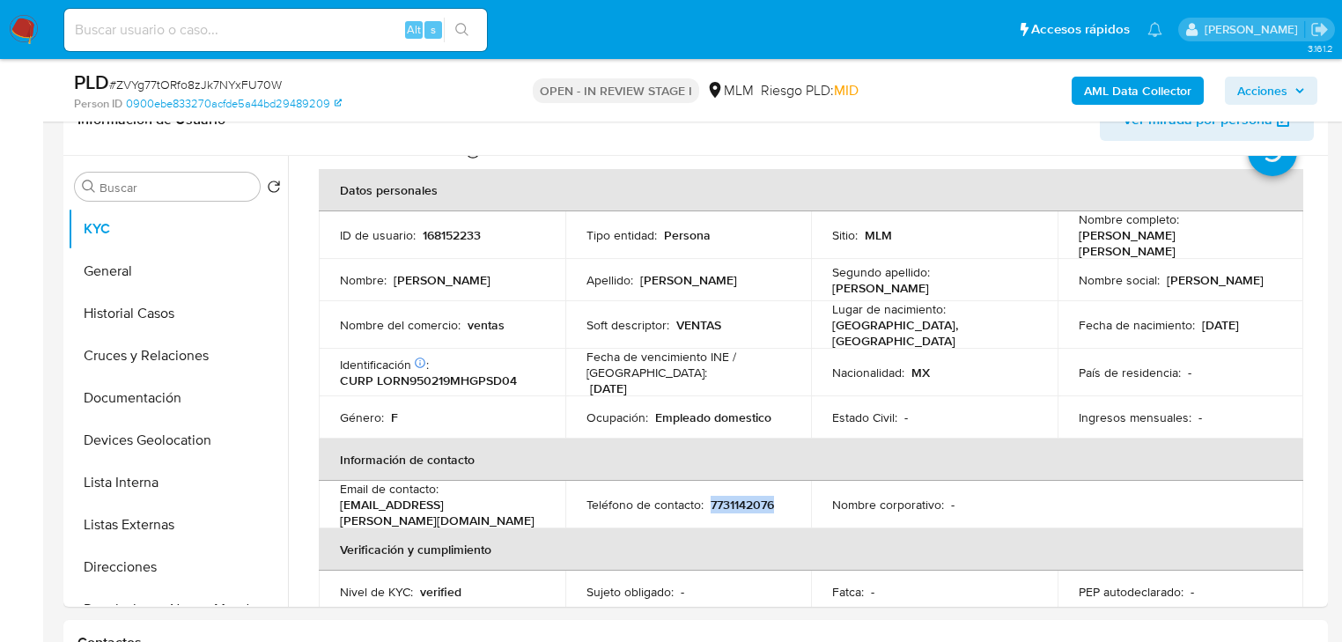
copy p "7731142076"
drag, startPoint x: 138, startPoint y: 554, endPoint x: 544, endPoint y: 641, distance: 415.1
click at [139, 552] on button "Direcciones" at bounding box center [178, 567] width 220 height 42
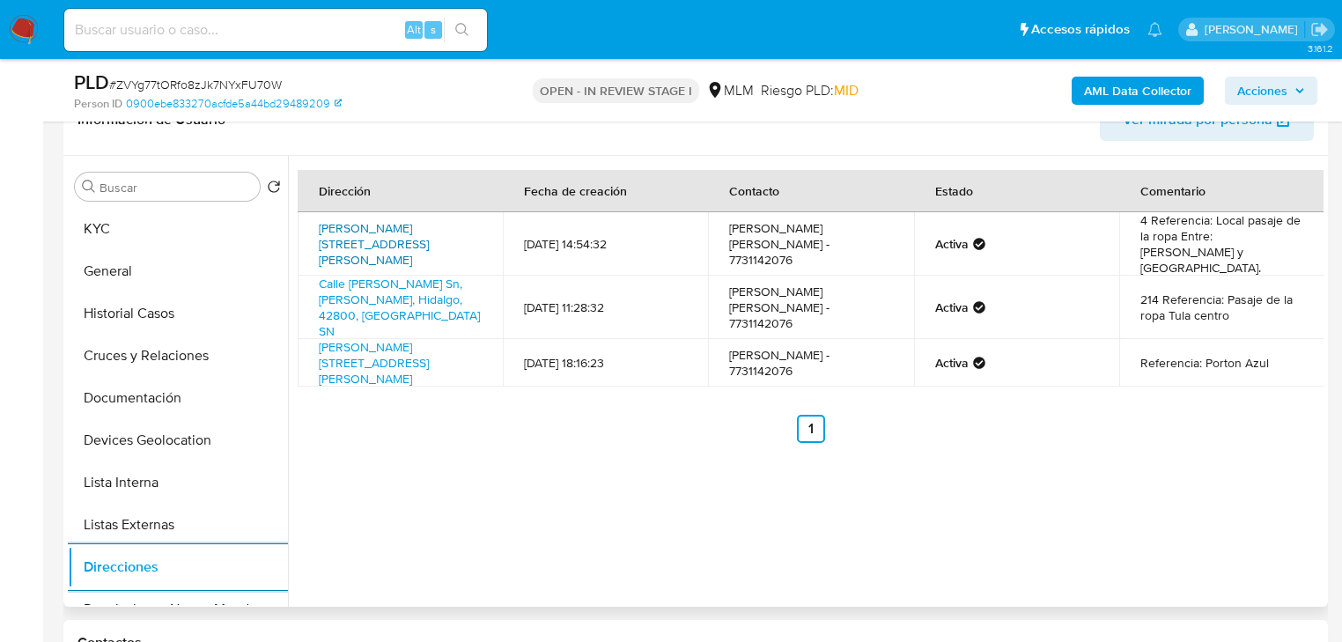
click at [381, 234] on link "Moctezuma 214 Sn, Tula De Allende, Hidalgo, 42800, Mexico SN" at bounding box center [374, 243] width 110 height 49
click at [833, 241] on td "Nadia QUetzalli LOPez ReSendiz - 7731142076" at bounding box center [810, 243] width 205 height 63
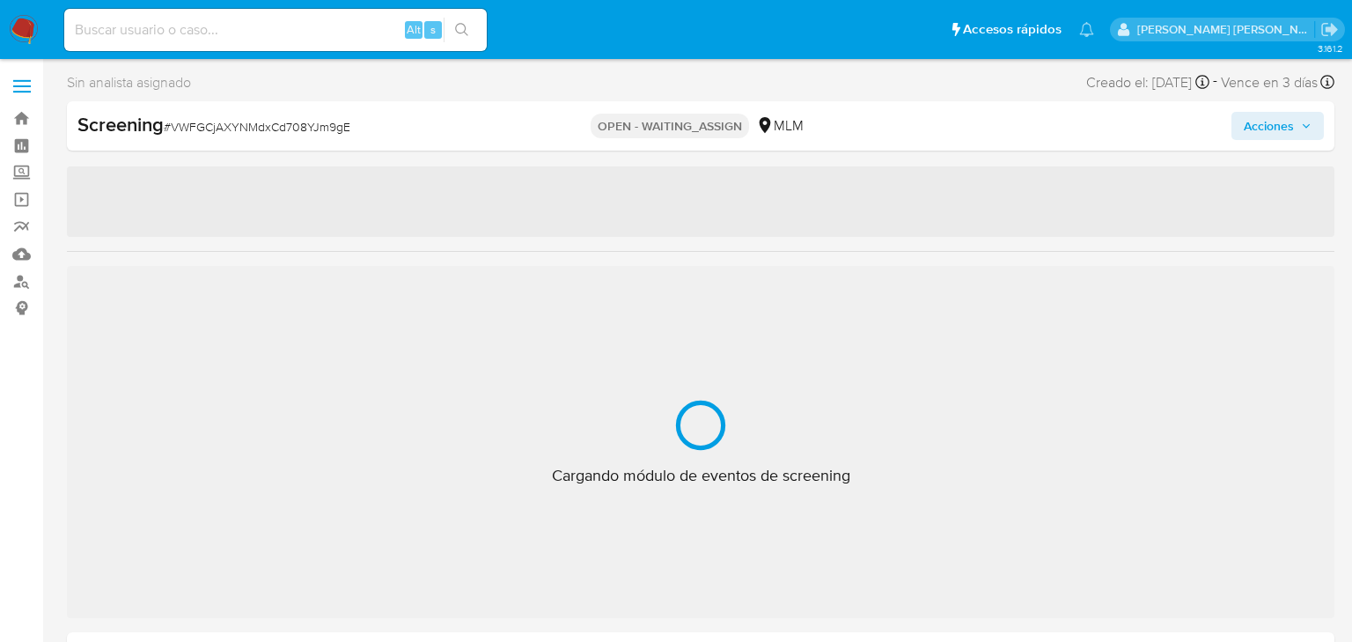
select select "10"
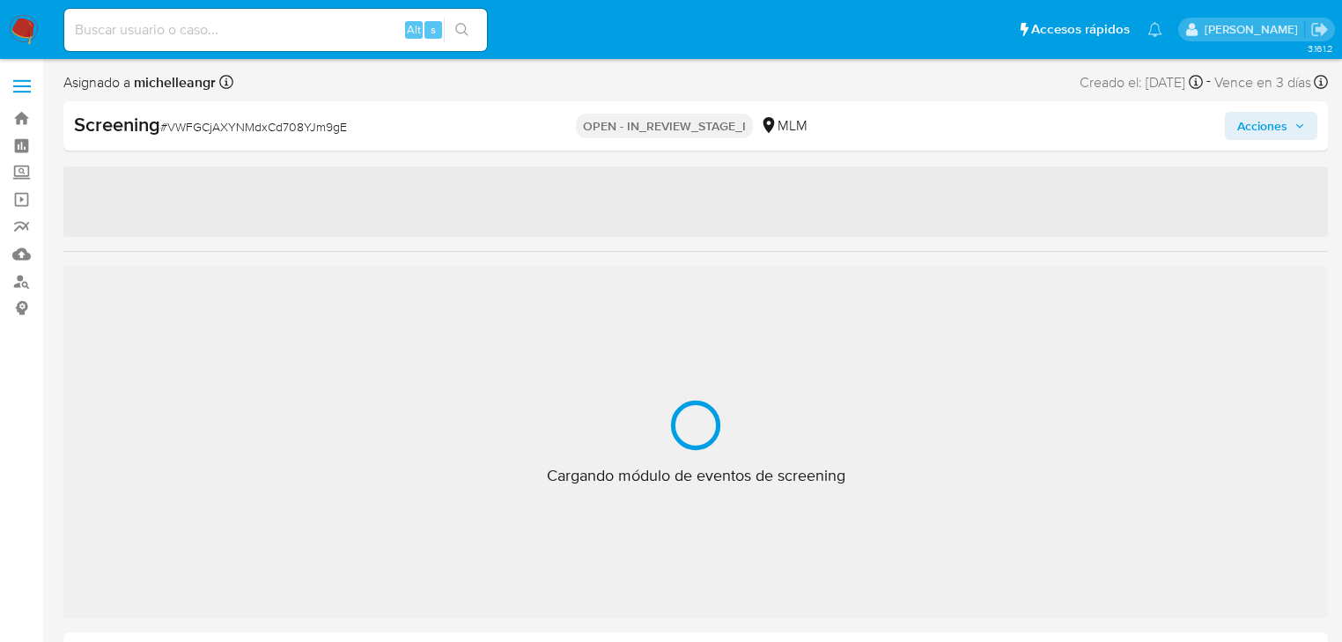
select select "10"
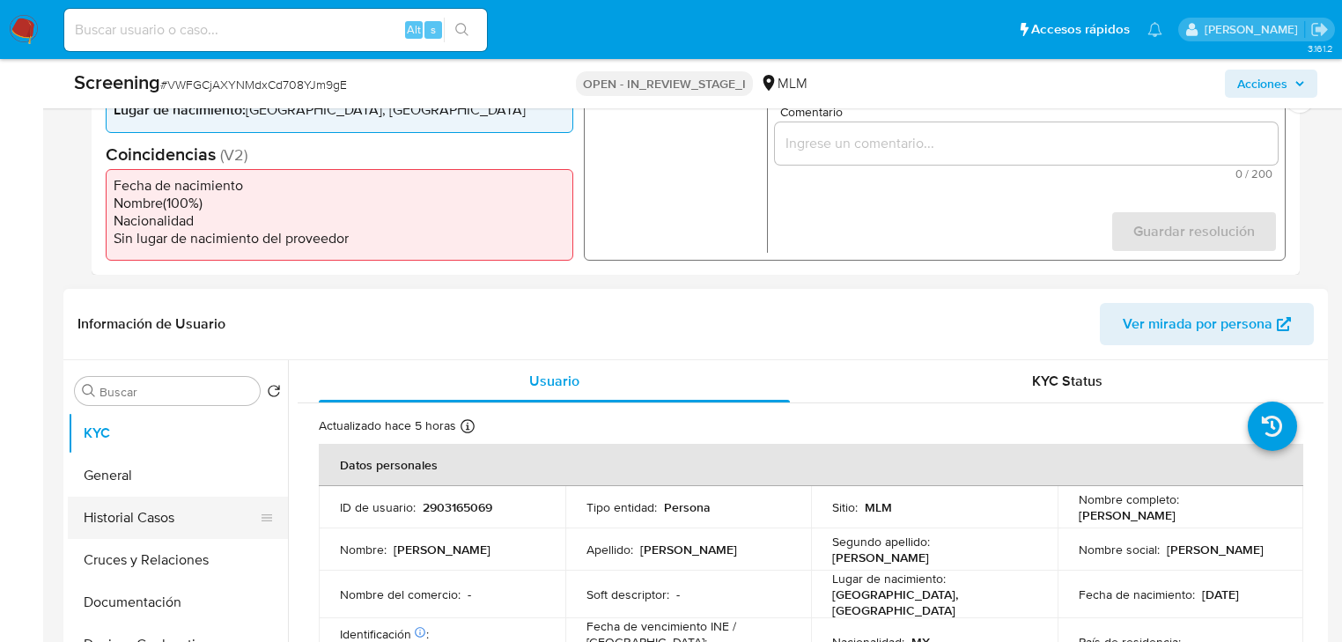
scroll to position [634, 0]
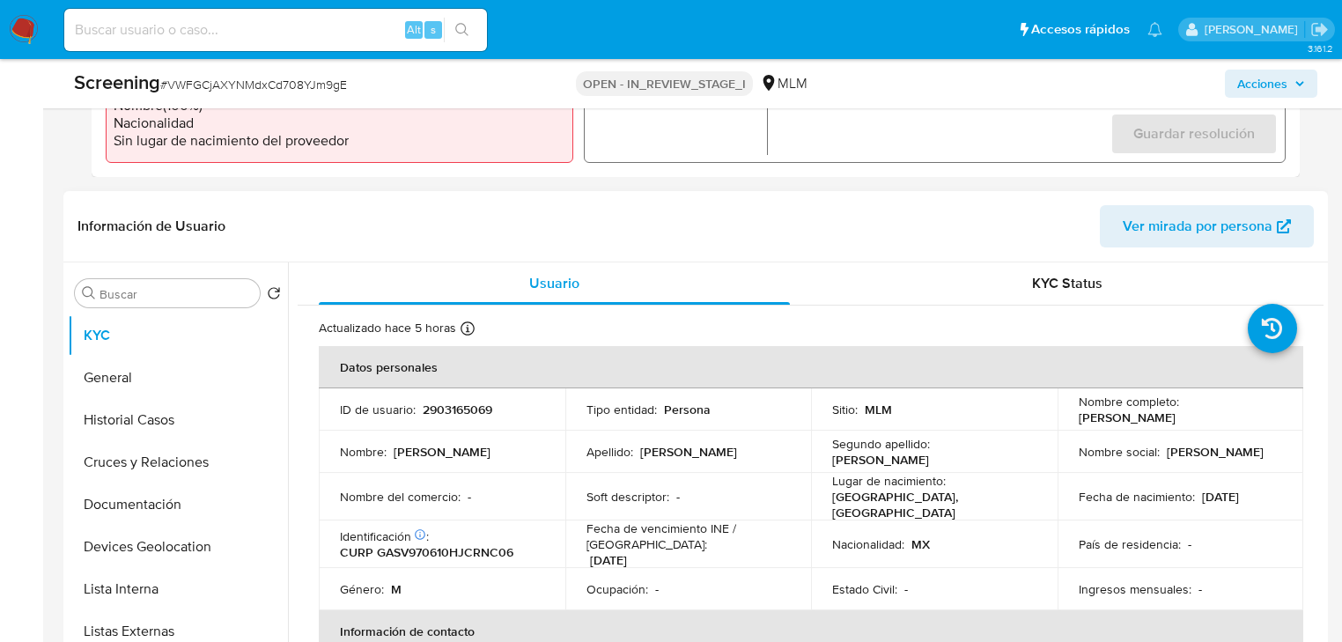
click at [463, 413] on p "2903165069" at bounding box center [458, 409] width 70 height 16
copy p "2903165069"
drag, startPoint x: 1076, startPoint y: 421, endPoint x: 1216, endPoint y: 416, distance: 140.1
click at [1216, 416] on td "Nombre completo : [PERSON_NAME]" at bounding box center [1180, 409] width 247 height 42
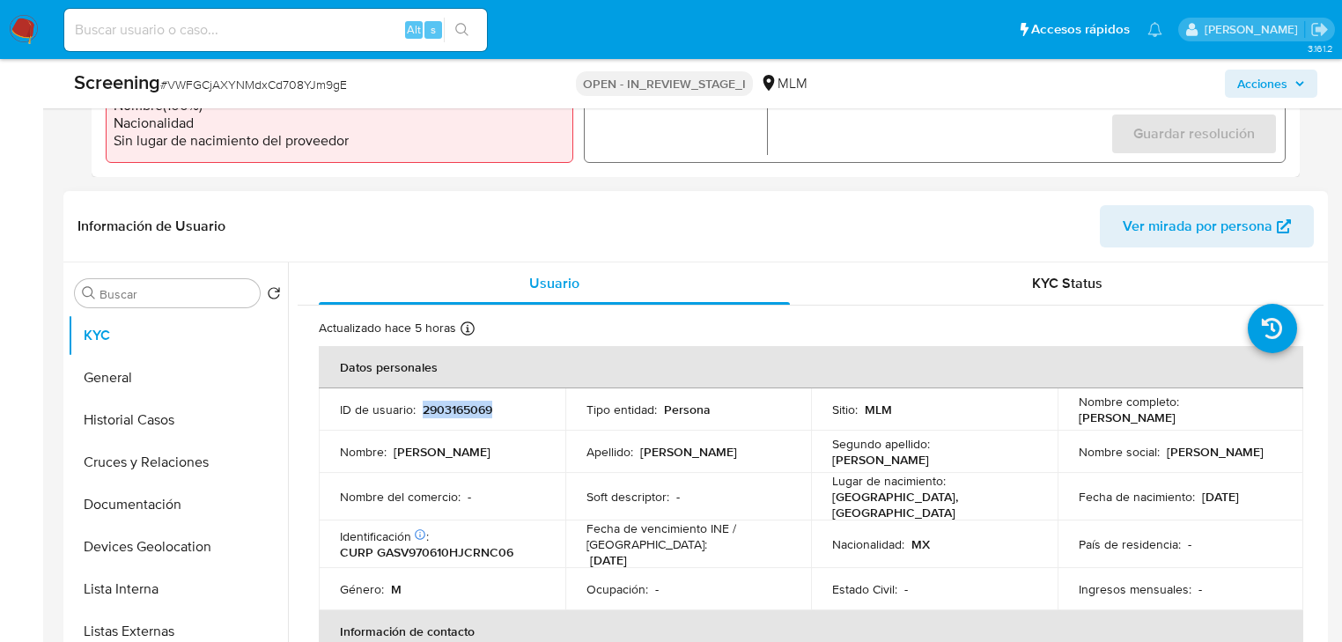
copy p "[PERSON_NAME]"
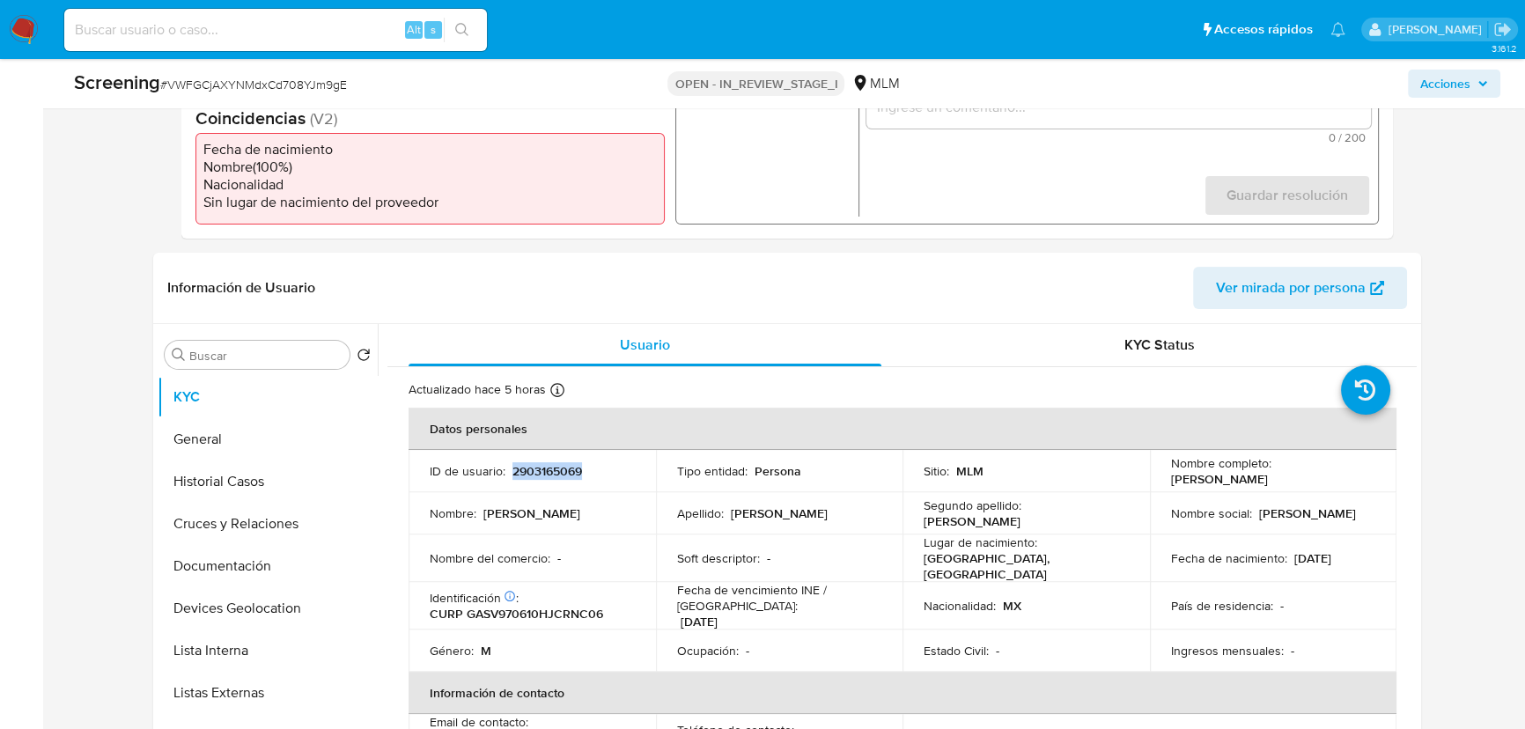
scroll to position [474, 0]
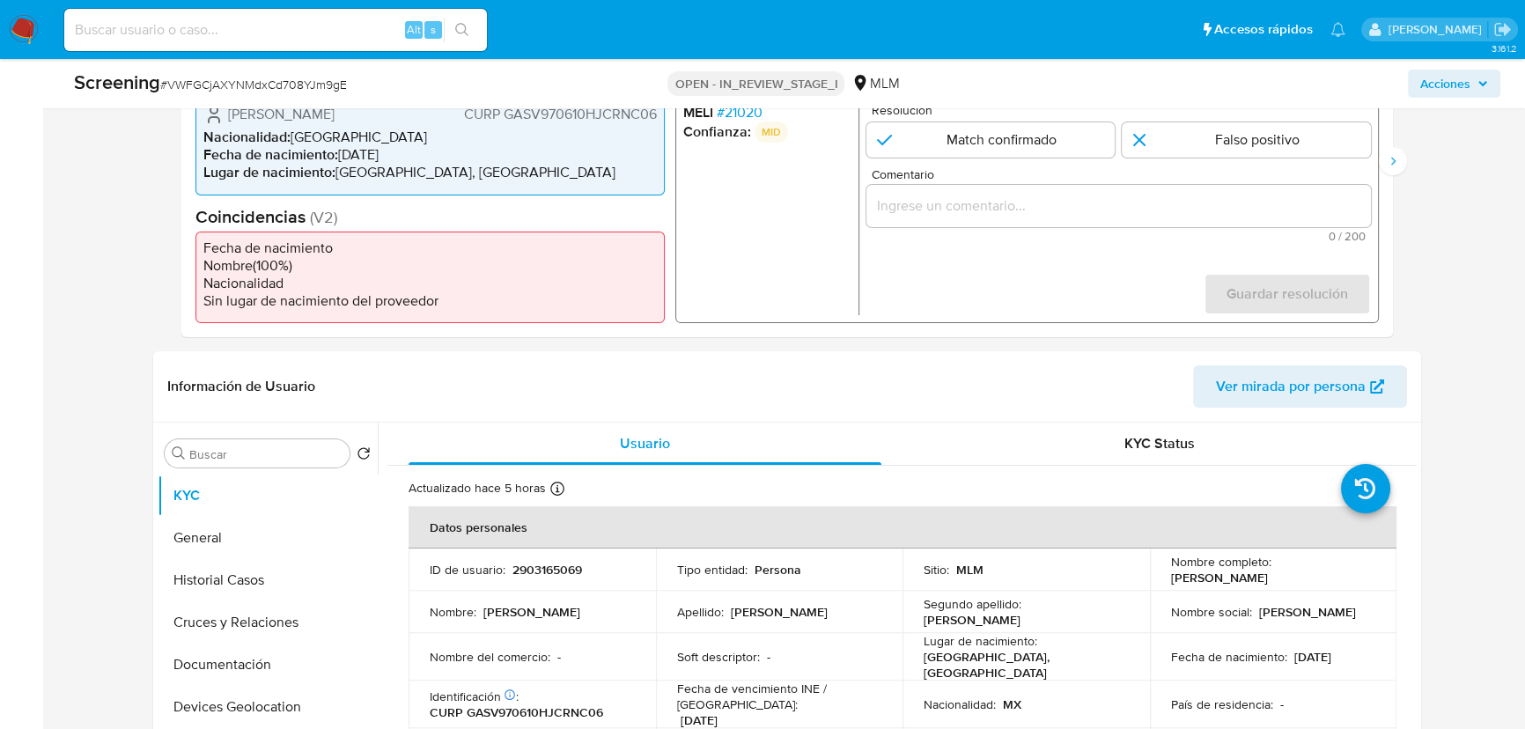
click at [722, 111] on span "# 21020" at bounding box center [740, 113] width 46 height 18
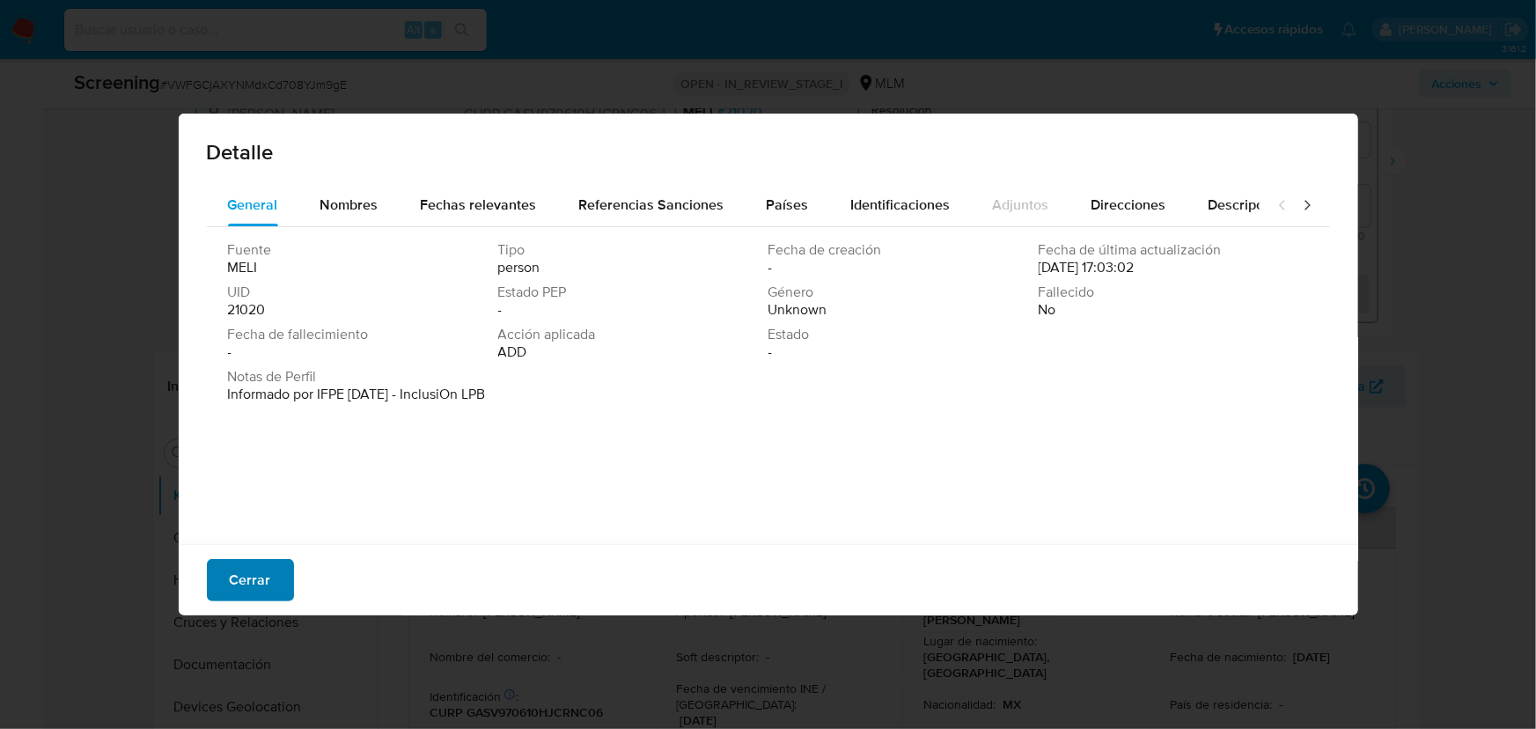
click at [255, 580] on span "Cerrar" at bounding box center [250, 580] width 41 height 39
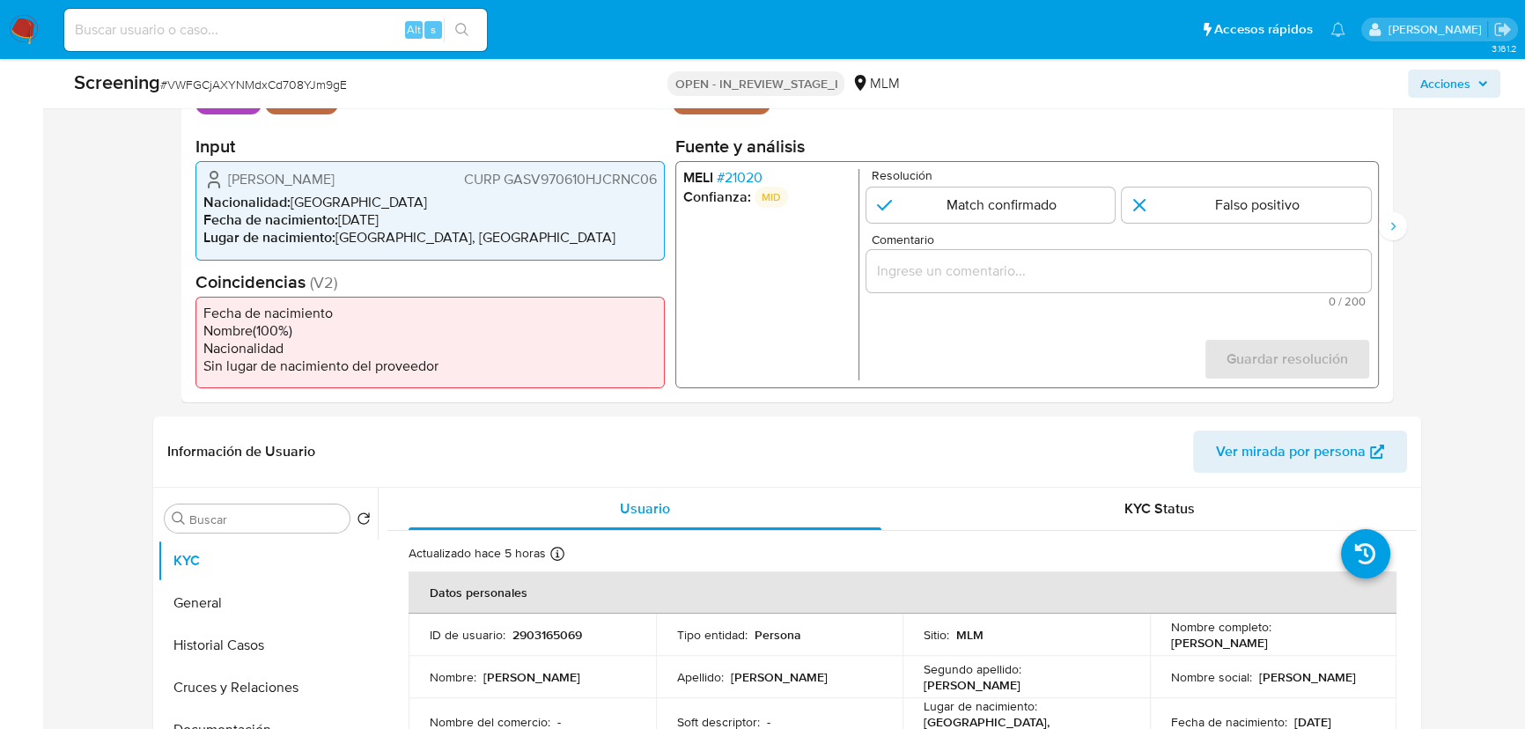
scroll to position [416, 0]
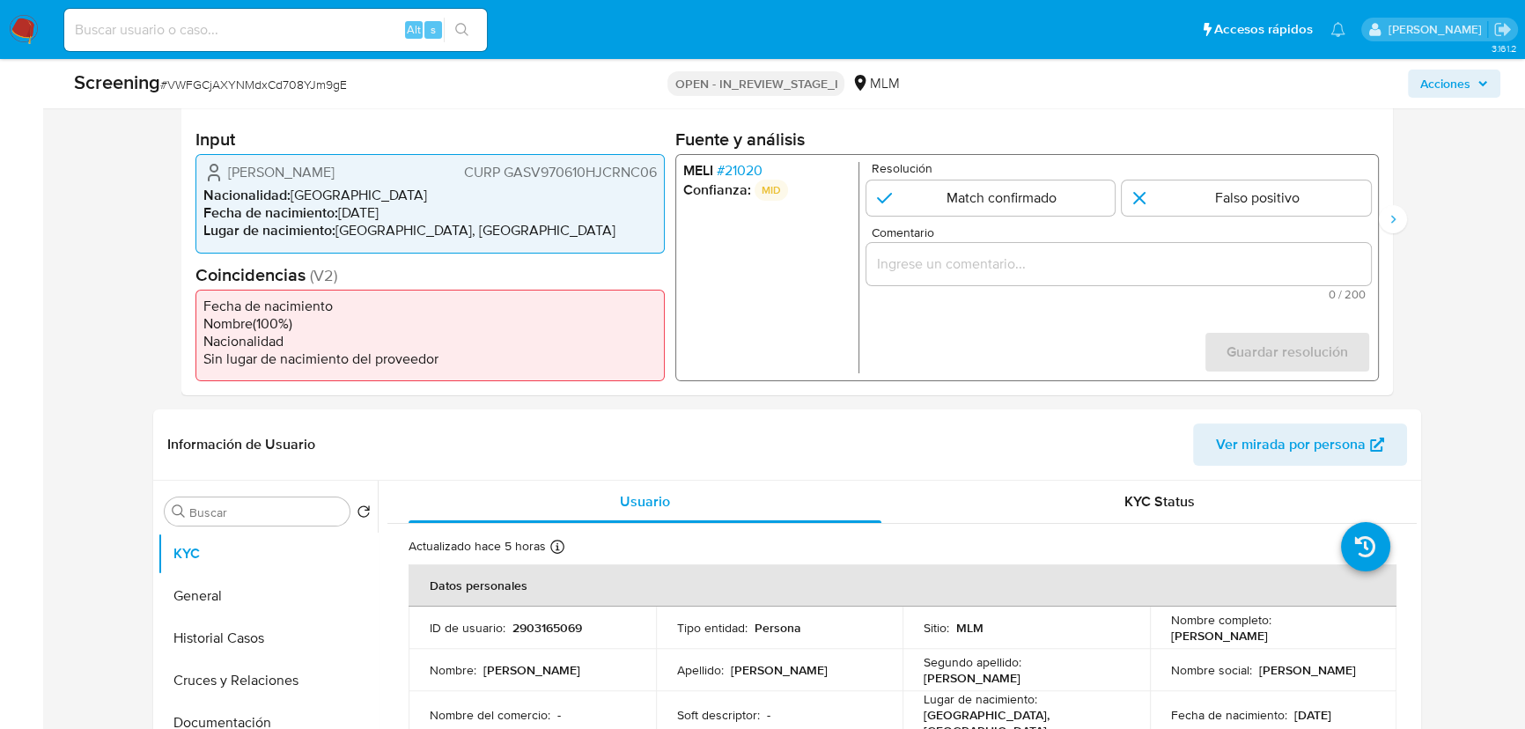
click at [748, 169] on span "# 21020" at bounding box center [740, 171] width 46 height 18
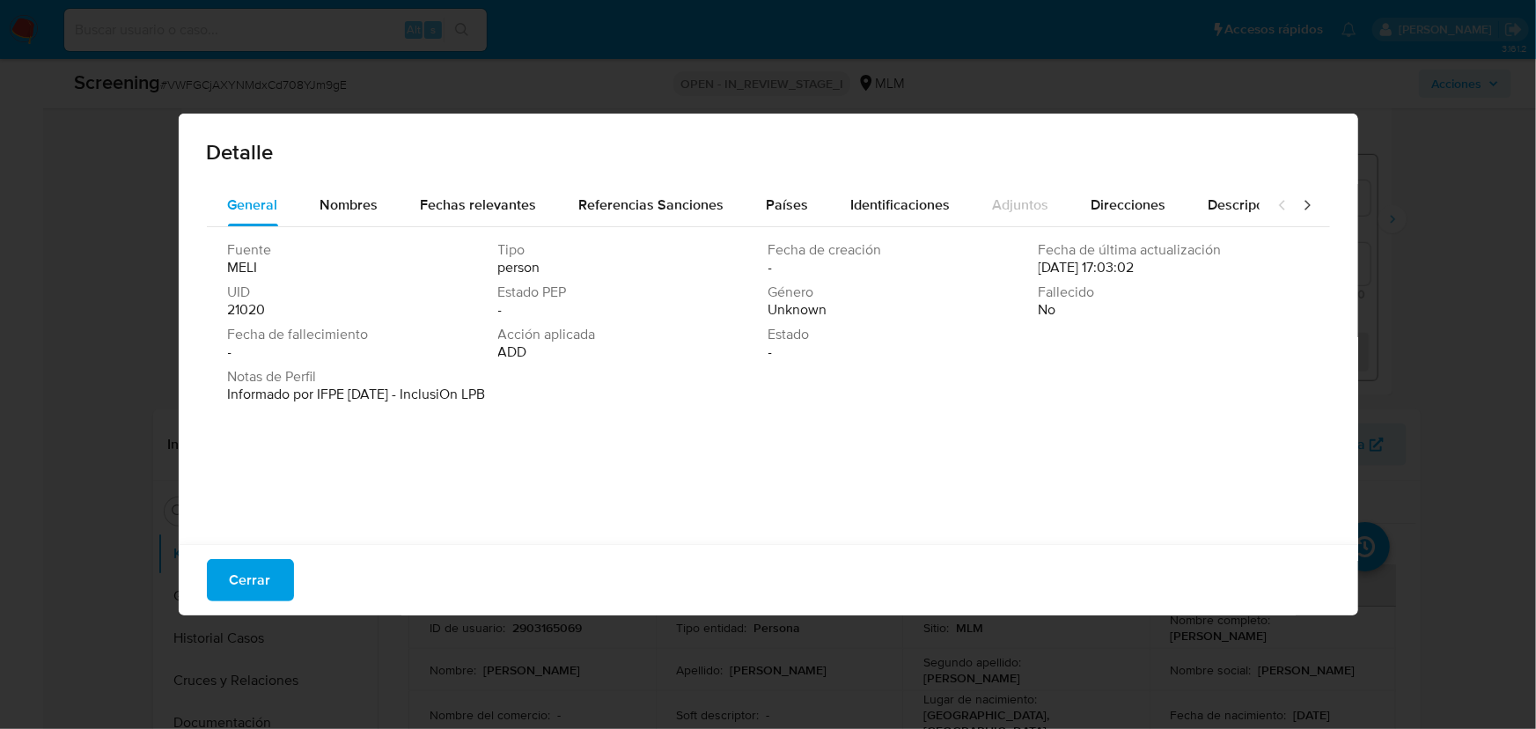
drag, startPoint x: 670, startPoint y: 406, endPoint x: 608, endPoint y: 388, distance: 64.9
click at [625, 402] on div "Fuente [PERSON_NAME] Tipo person Fecha de creación - Fecha de última actualizac…" at bounding box center [768, 381] width 1123 height 308
click at [334, 201] on span "Nombres" at bounding box center [349, 205] width 58 height 20
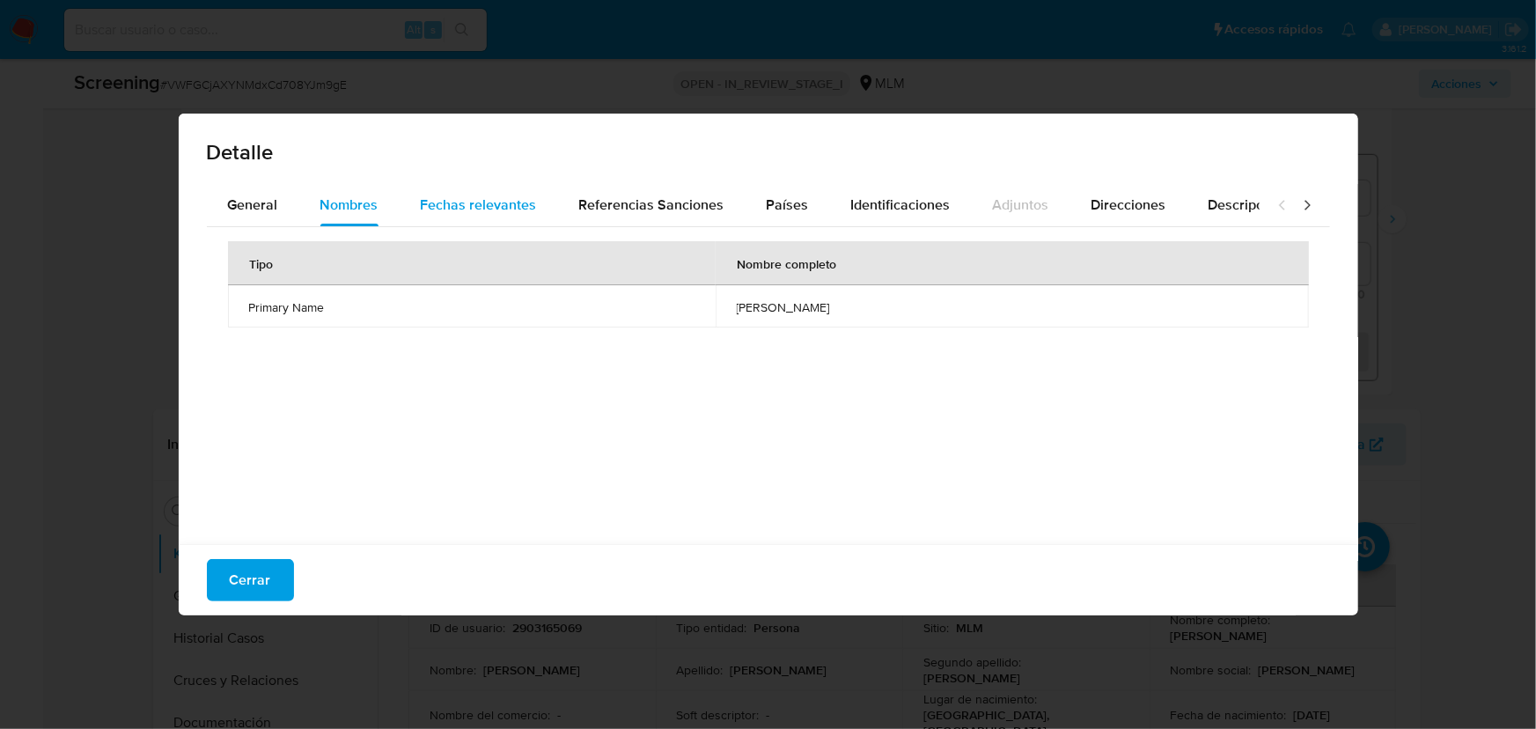
drag, startPoint x: 768, startPoint y: 306, endPoint x: 522, endPoint y: 212, distance: 263.1
click at [835, 303] on td "[PERSON_NAME]" at bounding box center [1012, 306] width 593 height 42
click at [497, 193] on div "Fechas relevantes" at bounding box center [479, 205] width 116 height 42
drag, startPoint x: 731, startPoint y: 304, endPoint x: 622, endPoint y: 306, distance: 108.3
click at [623, 306] on tr "Date of birth [DEMOGRAPHIC_DATA] -" at bounding box center [768, 306] width 1081 height 42
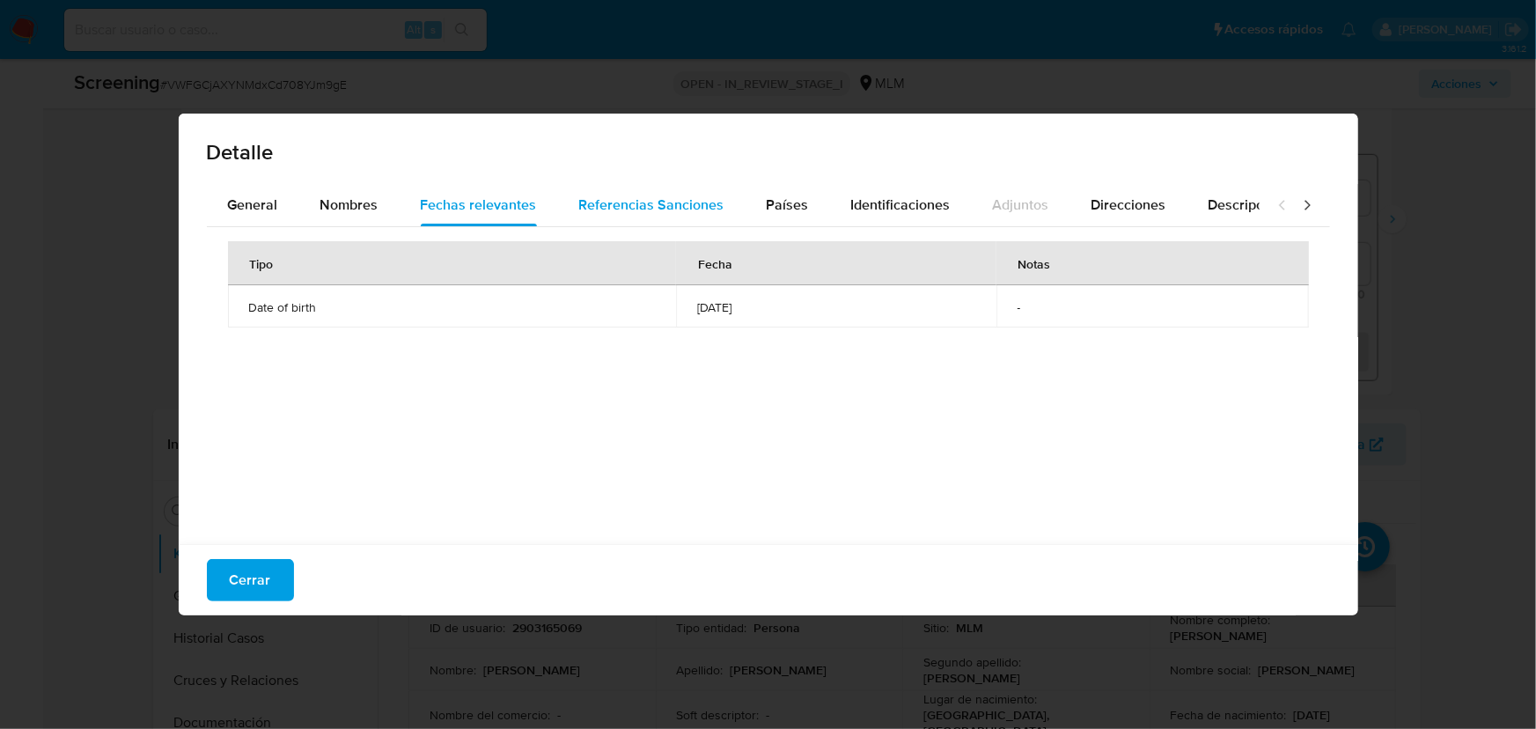
click at [666, 202] on span "Referencias Sanciones" at bounding box center [651, 205] width 145 height 20
click at [756, 204] on button "Países" at bounding box center [788, 205] width 85 height 42
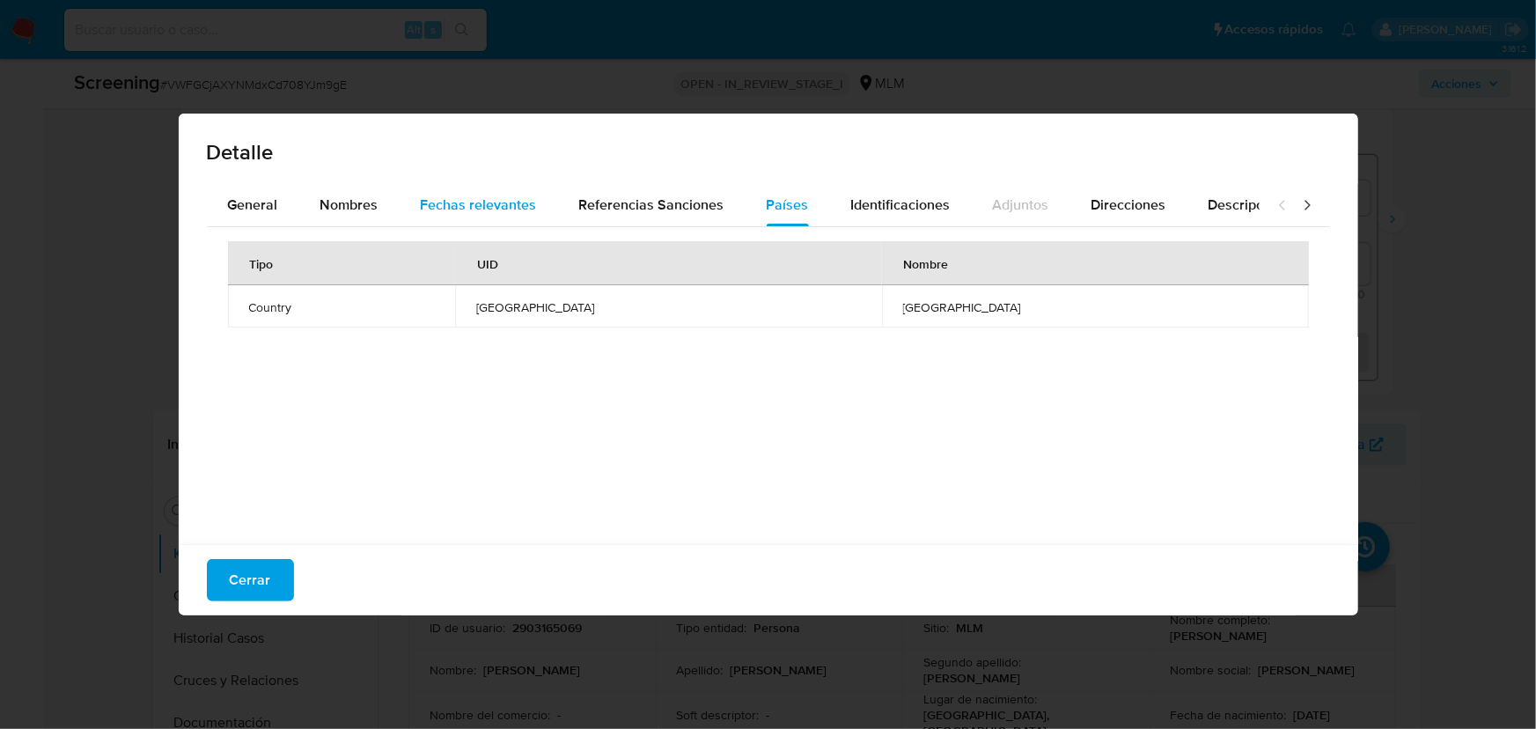
drag, startPoint x: 515, startPoint y: 208, endPoint x: 601, endPoint y: 215, distance: 86.6
click at [516, 208] on span "Fechas relevantes" at bounding box center [479, 205] width 116 height 20
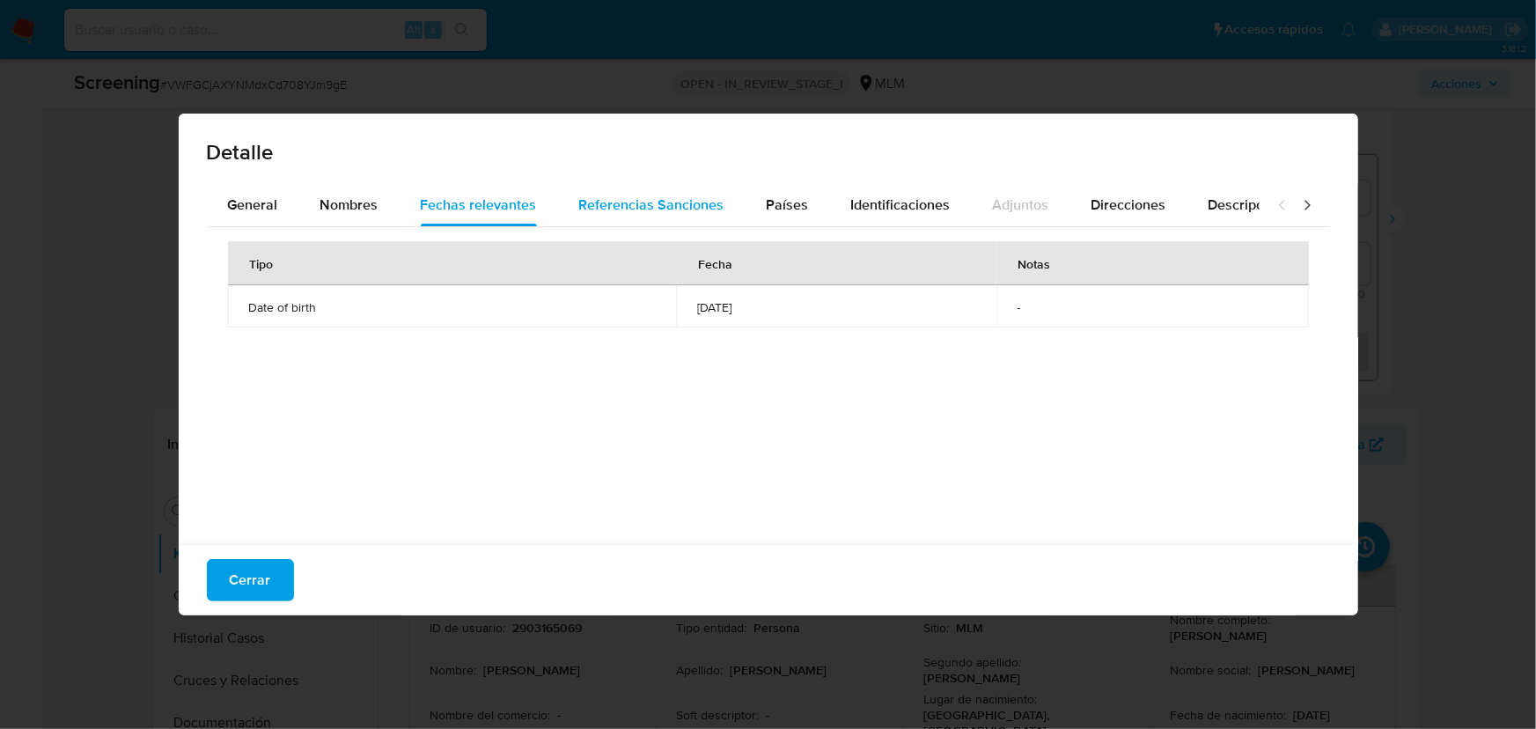
click at [616, 203] on span "Referencias Sanciones" at bounding box center [651, 205] width 145 height 20
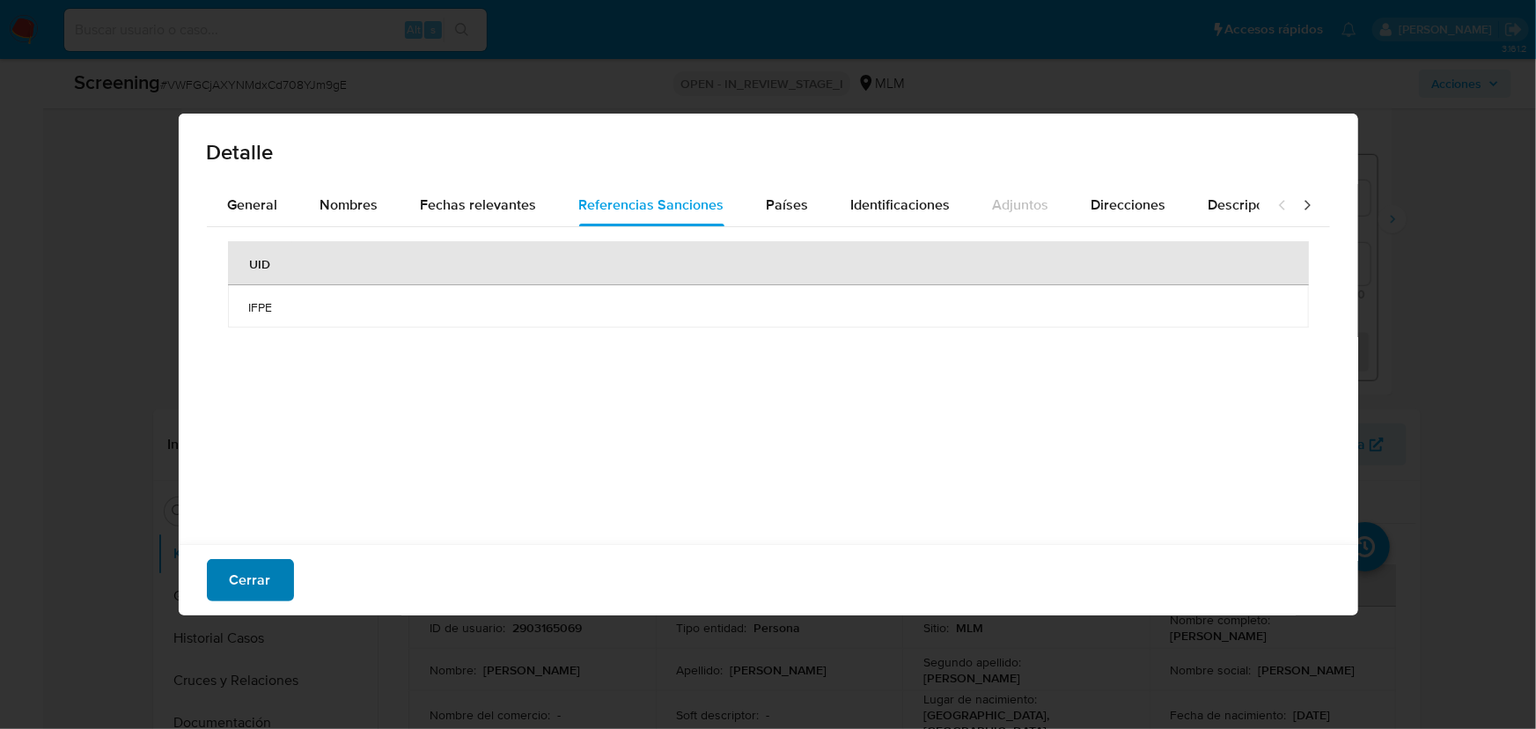
click at [250, 582] on span "Cerrar" at bounding box center [250, 580] width 41 height 39
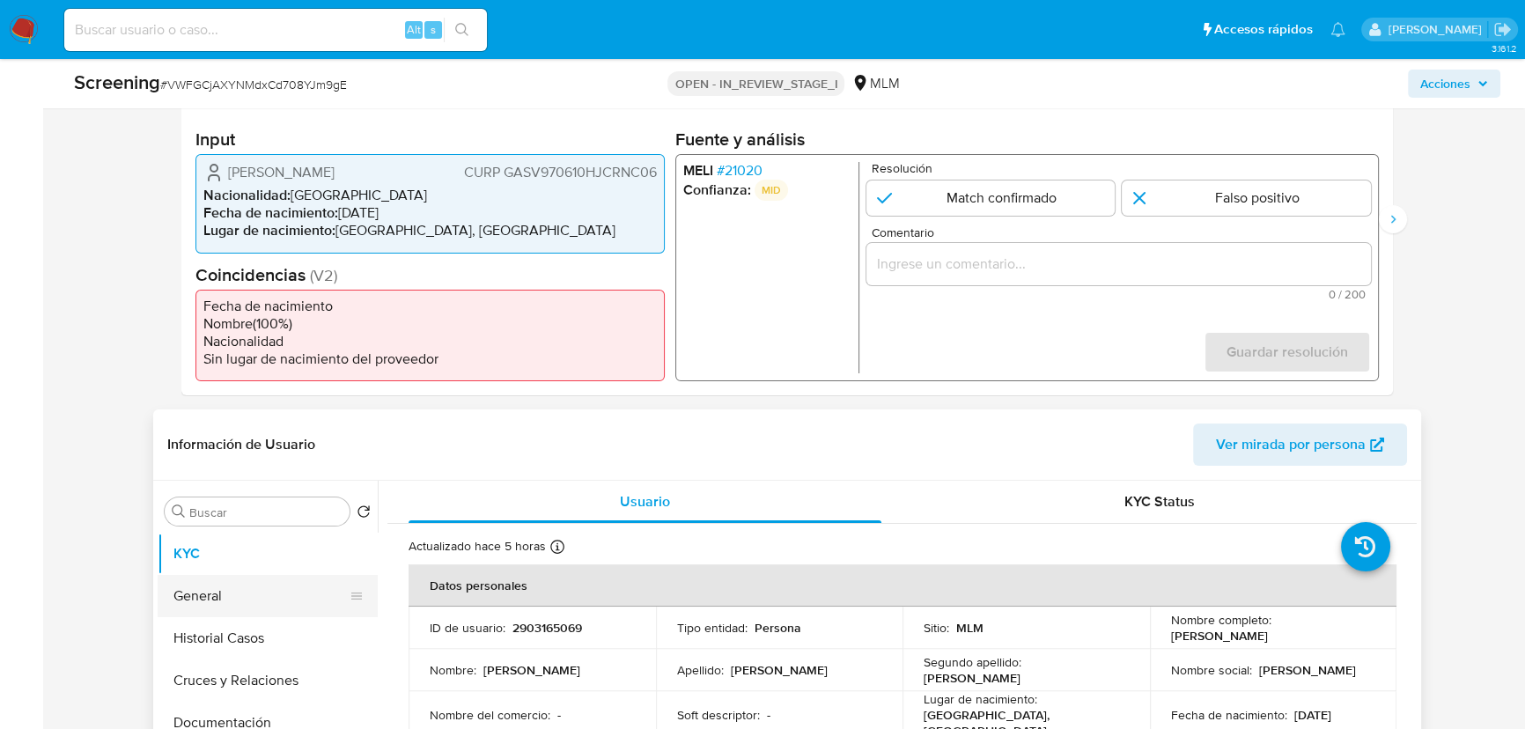
click at [222, 583] on button "General" at bounding box center [261, 596] width 206 height 42
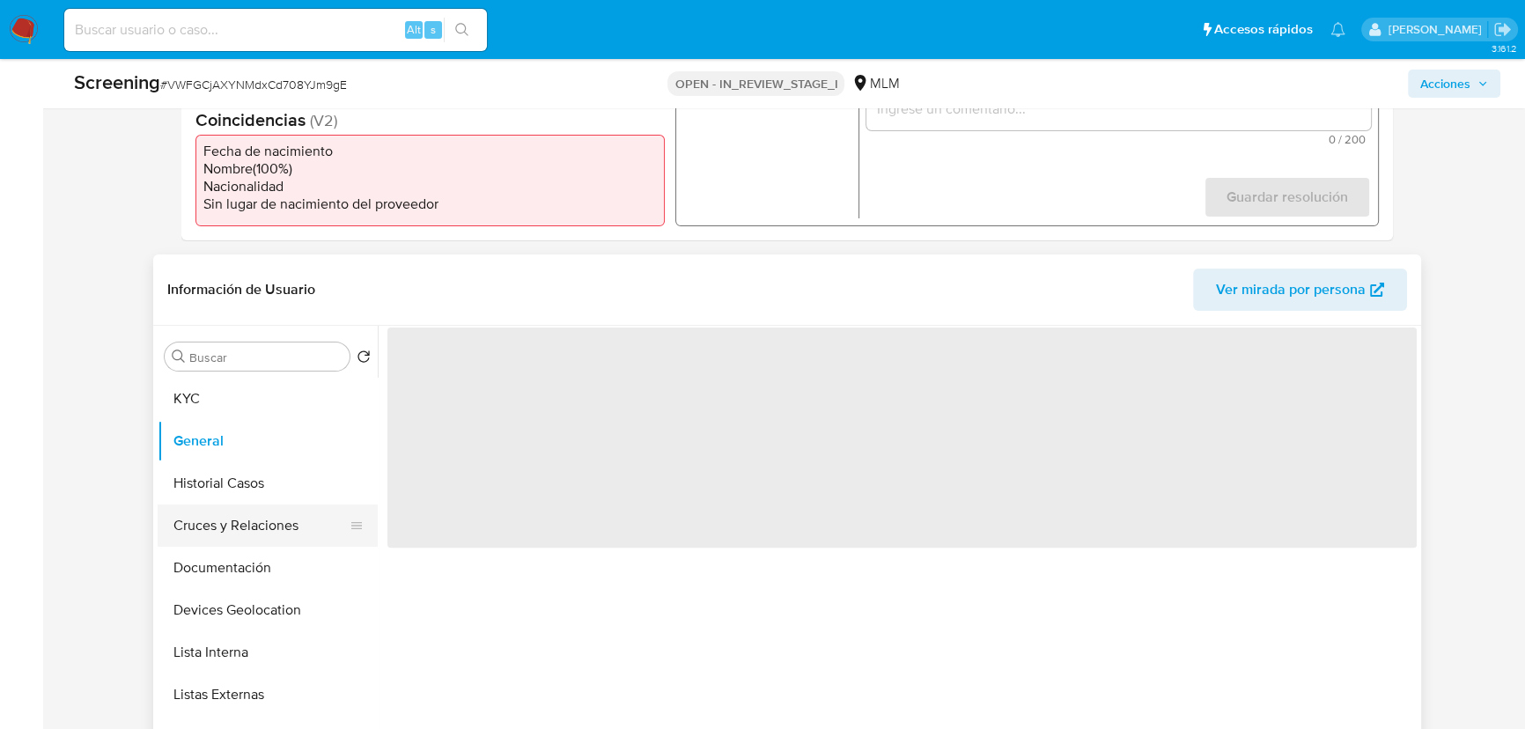
scroll to position [576, 0]
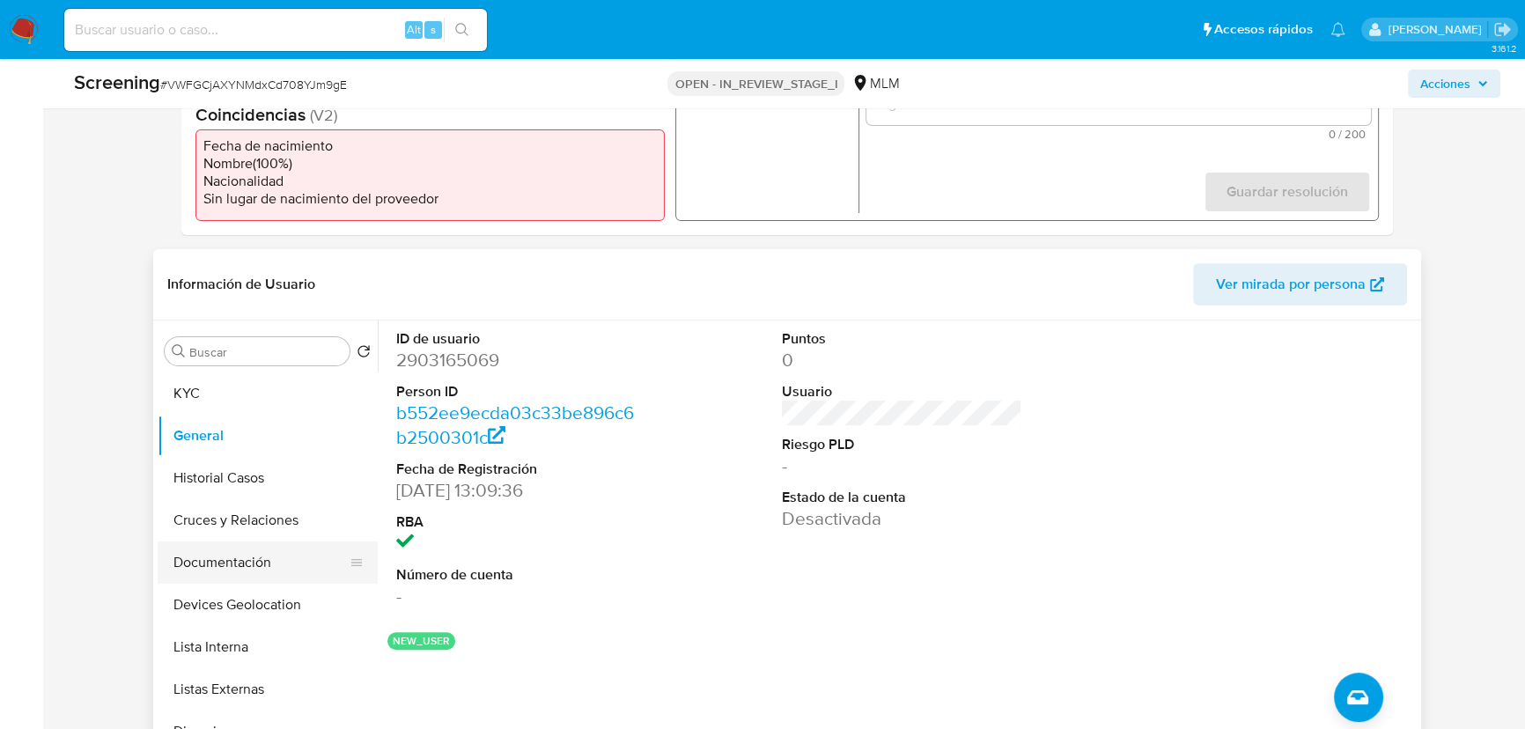
click at [255, 568] on button "Documentación" at bounding box center [261, 562] width 206 height 42
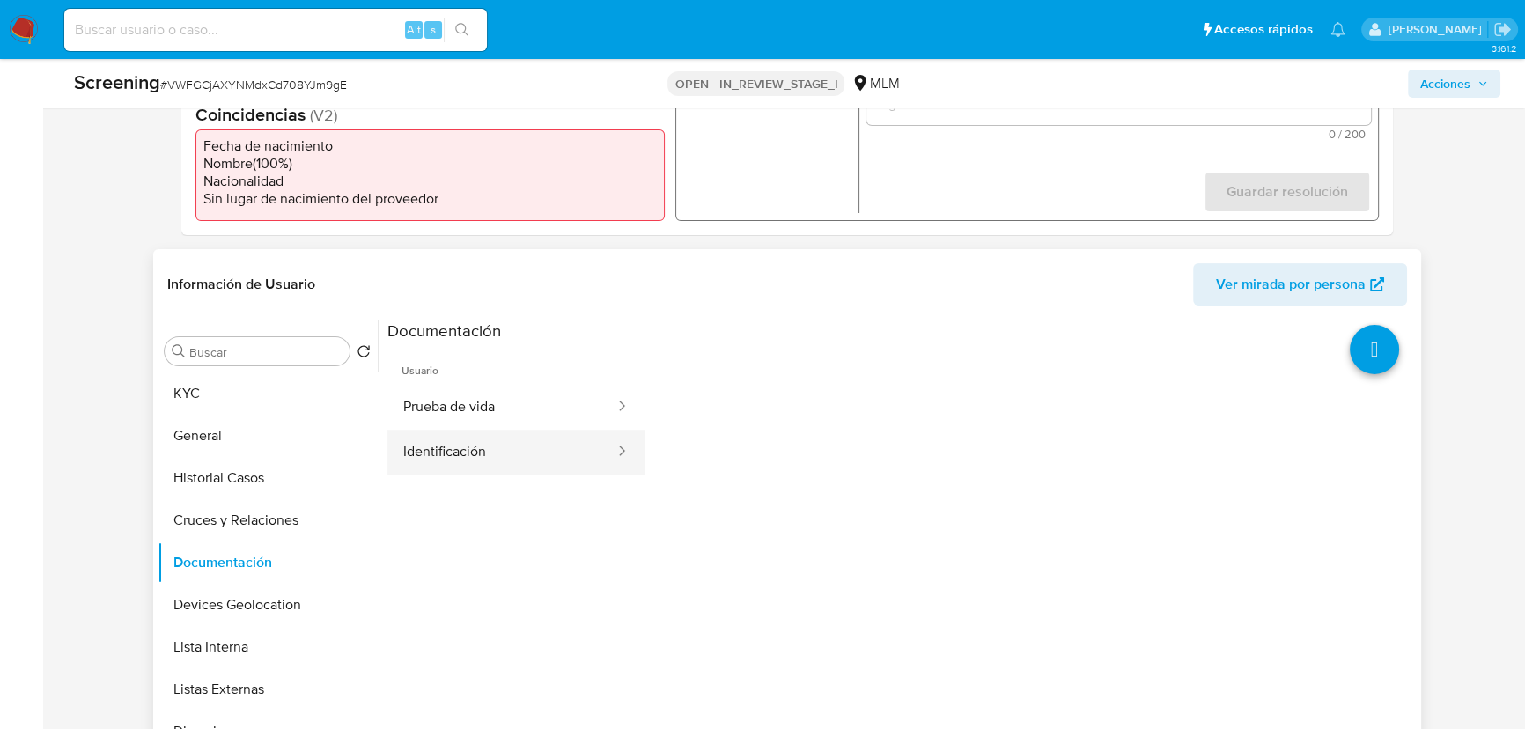
click at [484, 450] on button "Identificación" at bounding box center [501, 452] width 229 height 45
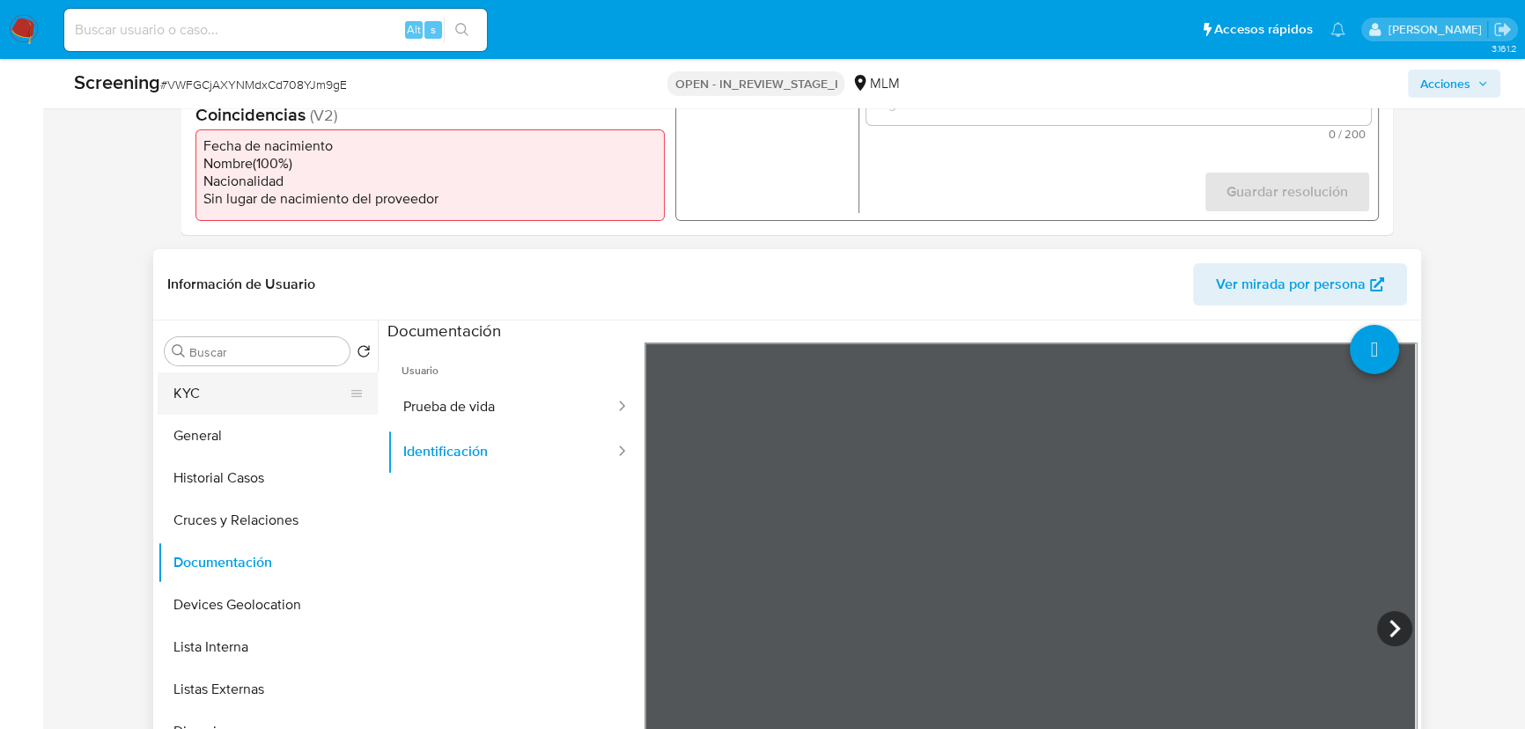
click at [204, 397] on button "KYC" at bounding box center [261, 393] width 206 height 42
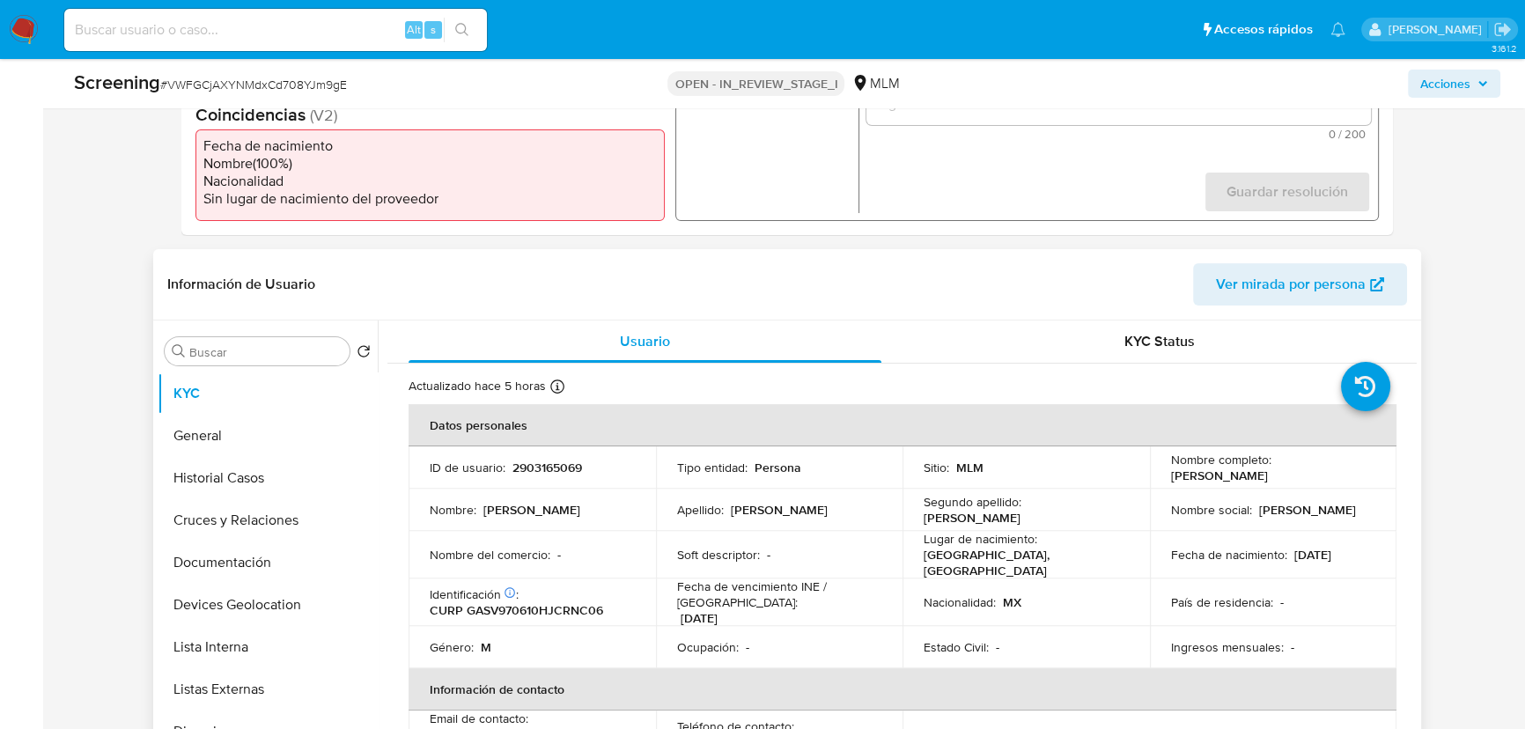
drag, startPoint x: 1358, startPoint y: 547, endPoint x: 1286, endPoint y: 549, distance: 71.3
click at [1286, 549] on div "Fecha de nacimiento : 10/06/1997" at bounding box center [1273, 555] width 205 height 16
copy p "[DATE]"
click at [528, 602] on p "CURP GASV970610HJCRNC06" at bounding box center [516, 610] width 173 height 16
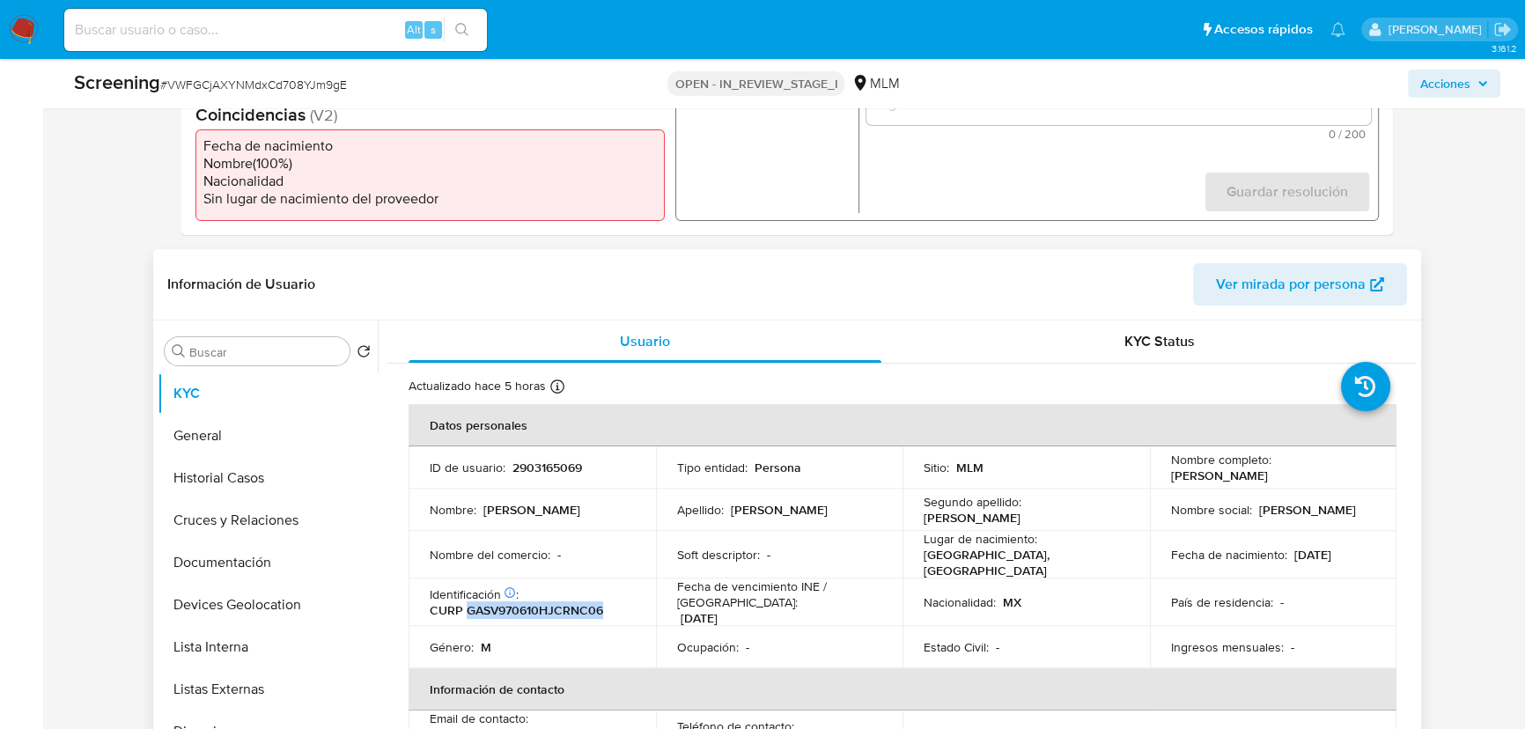
copy p "GASV970610HJCRNC06"
drag, startPoint x: 219, startPoint y: 438, endPoint x: 290, endPoint y: 439, distance: 70.5
click at [222, 438] on button "General" at bounding box center [261, 436] width 206 height 42
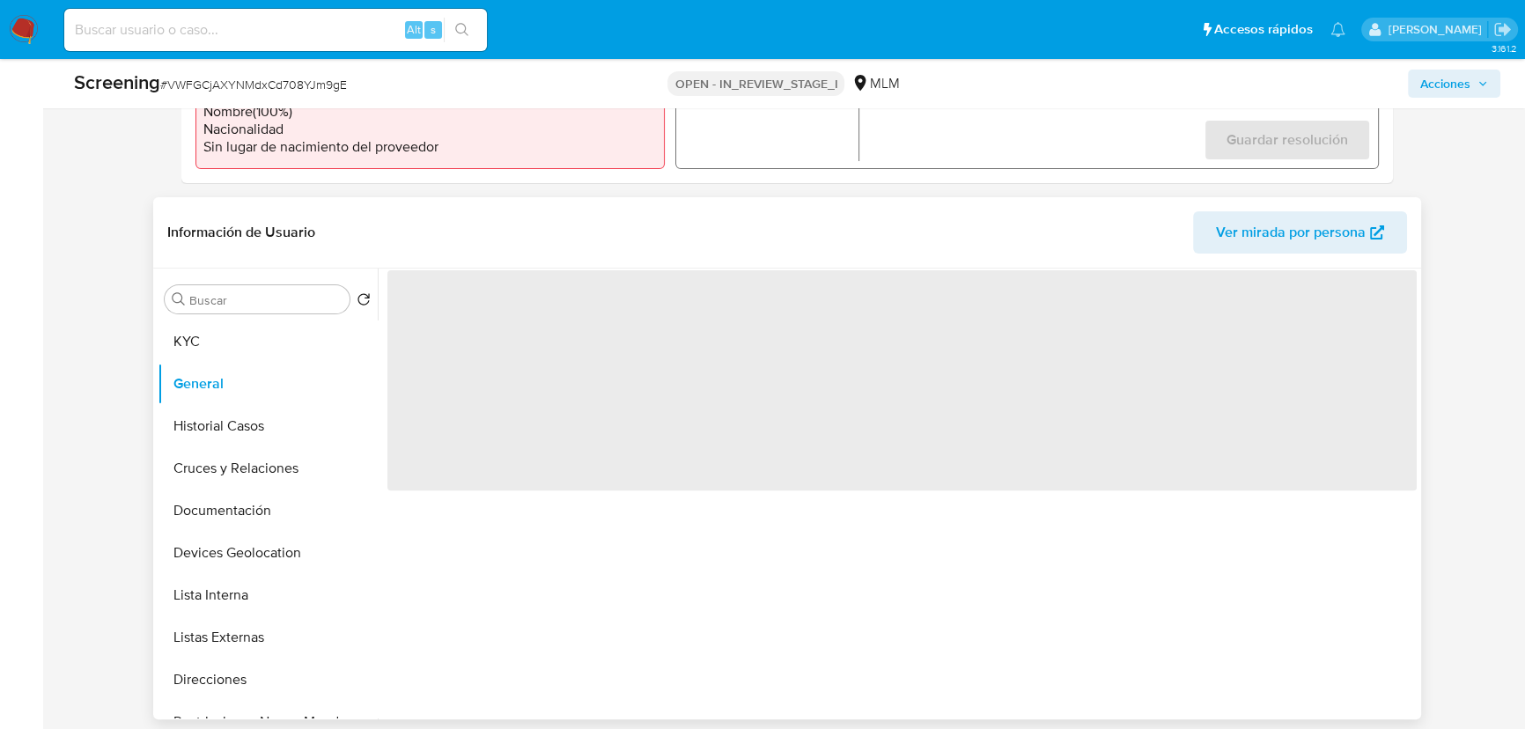
scroll to position [656, 0]
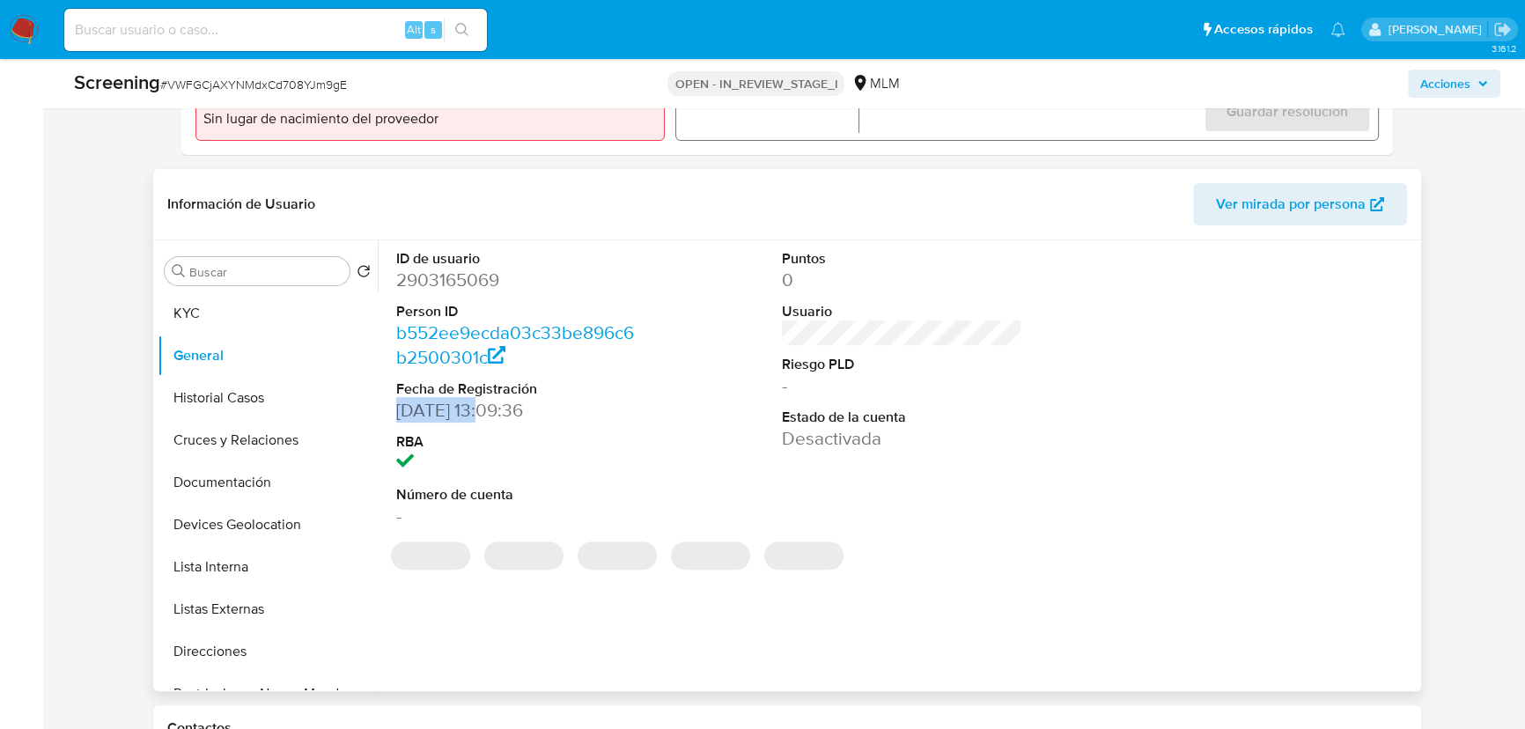
drag, startPoint x: 399, startPoint y: 406, endPoint x: 527, endPoint y: 408, distance: 127.7
click at [528, 409] on dd "03/10/2025 13:09:36" at bounding box center [515, 410] width 239 height 25
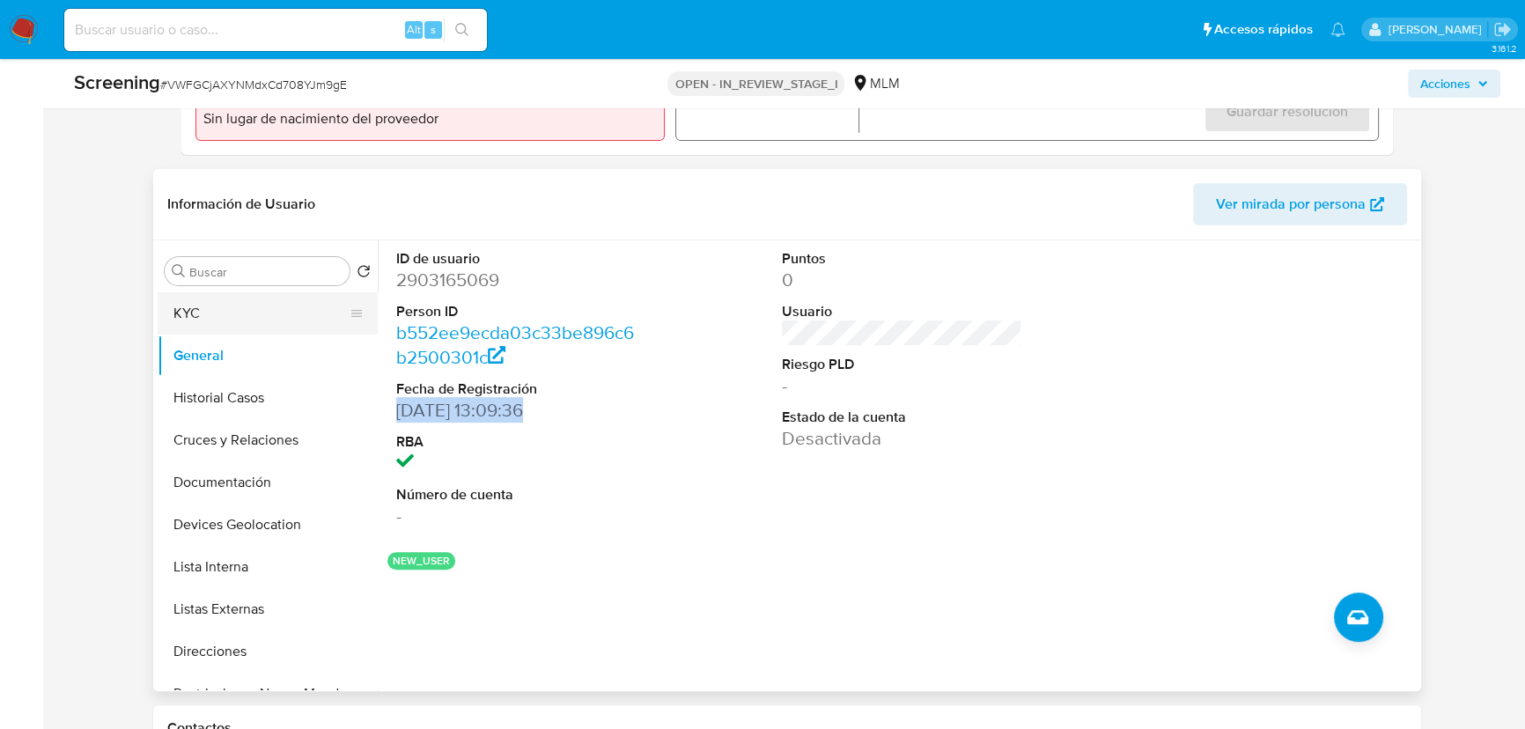
click at [230, 316] on button "KYC" at bounding box center [261, 313] width 206 height 42
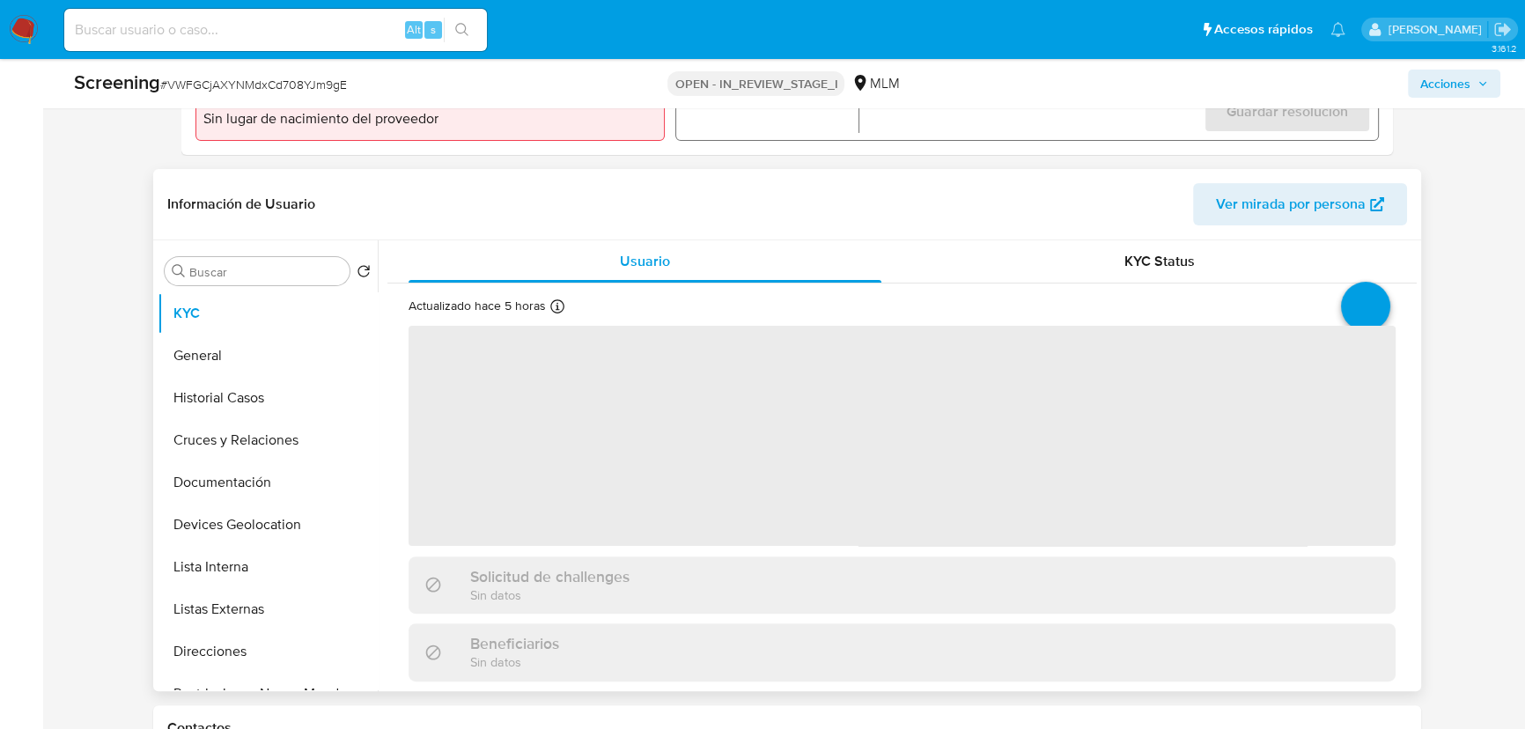
click at [475, 439] on span "‌" at bounding box center [902, 436] width 987 height 220
click at [503, 469] on span "‌" at bounding box center [902, 436] width 987 height 220
click at [500, 475] on span "‌" at bounding box center [902, 436] width 987 height 220
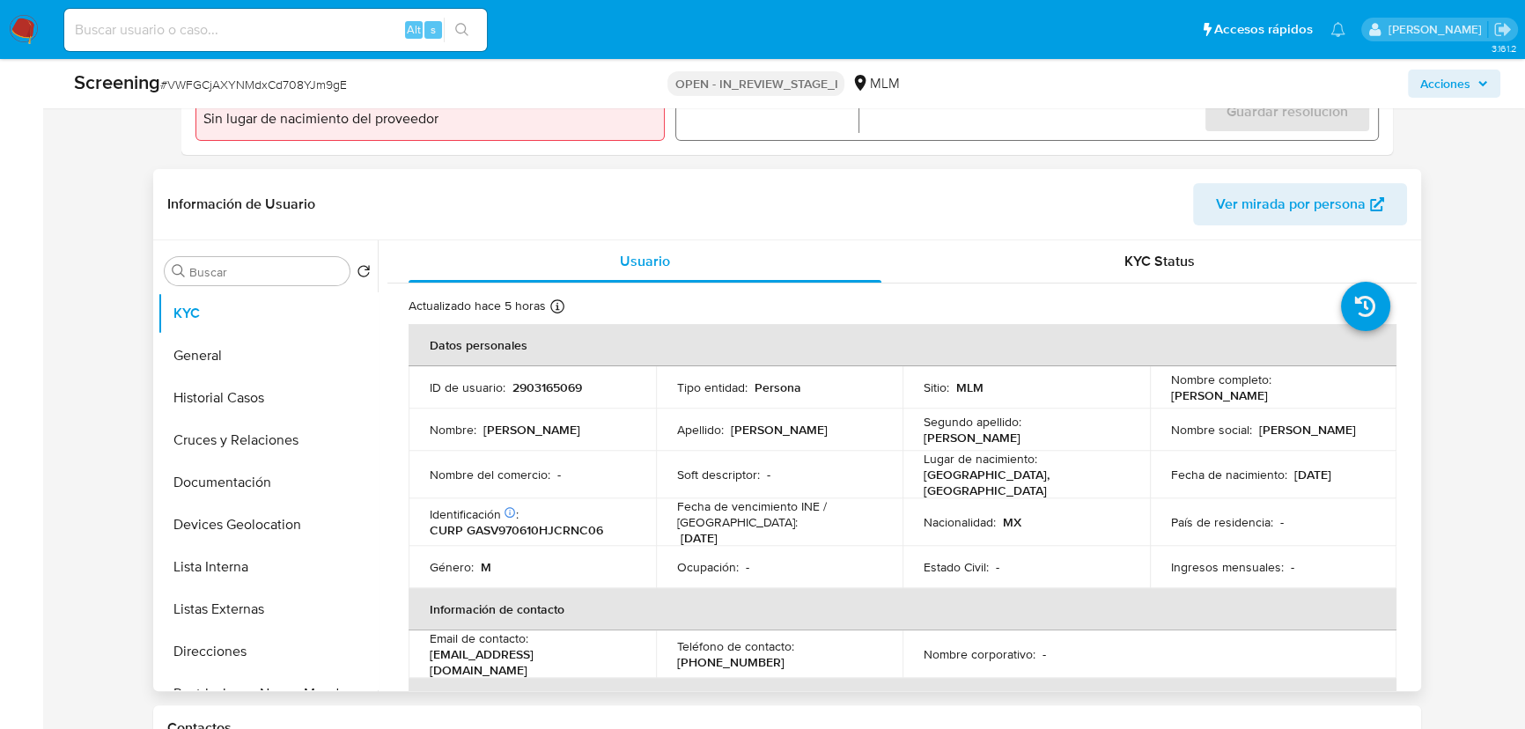
click at [512, 522] on p "CURP GASV970610HJCRNC06" at bounding box center [516, 530] width 173 height 16
copy p "GASV970610HJCRNC06"
click at [226, 350] on button "General" at bounding box center [261, 356] width 206 height 42
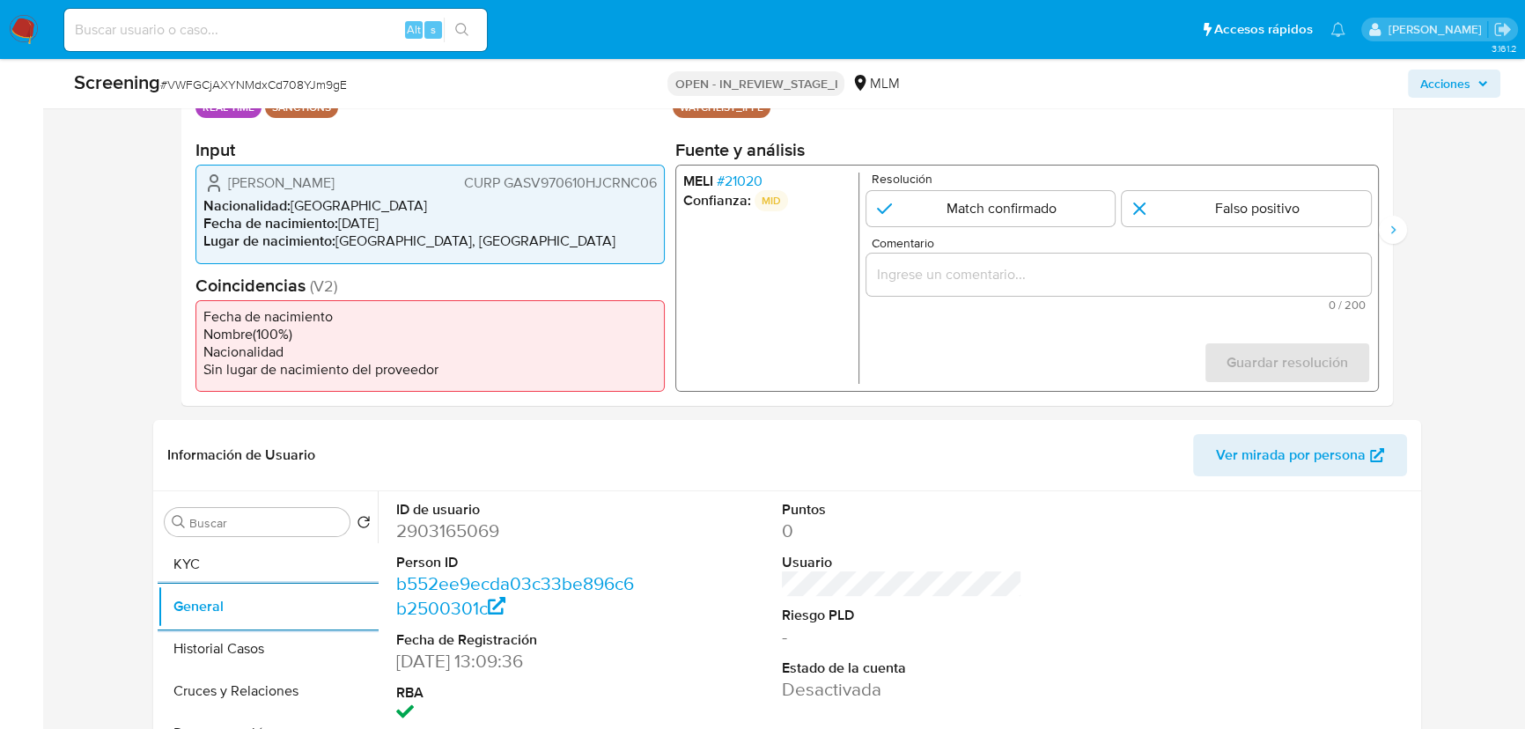
scroll to position [255, 0]
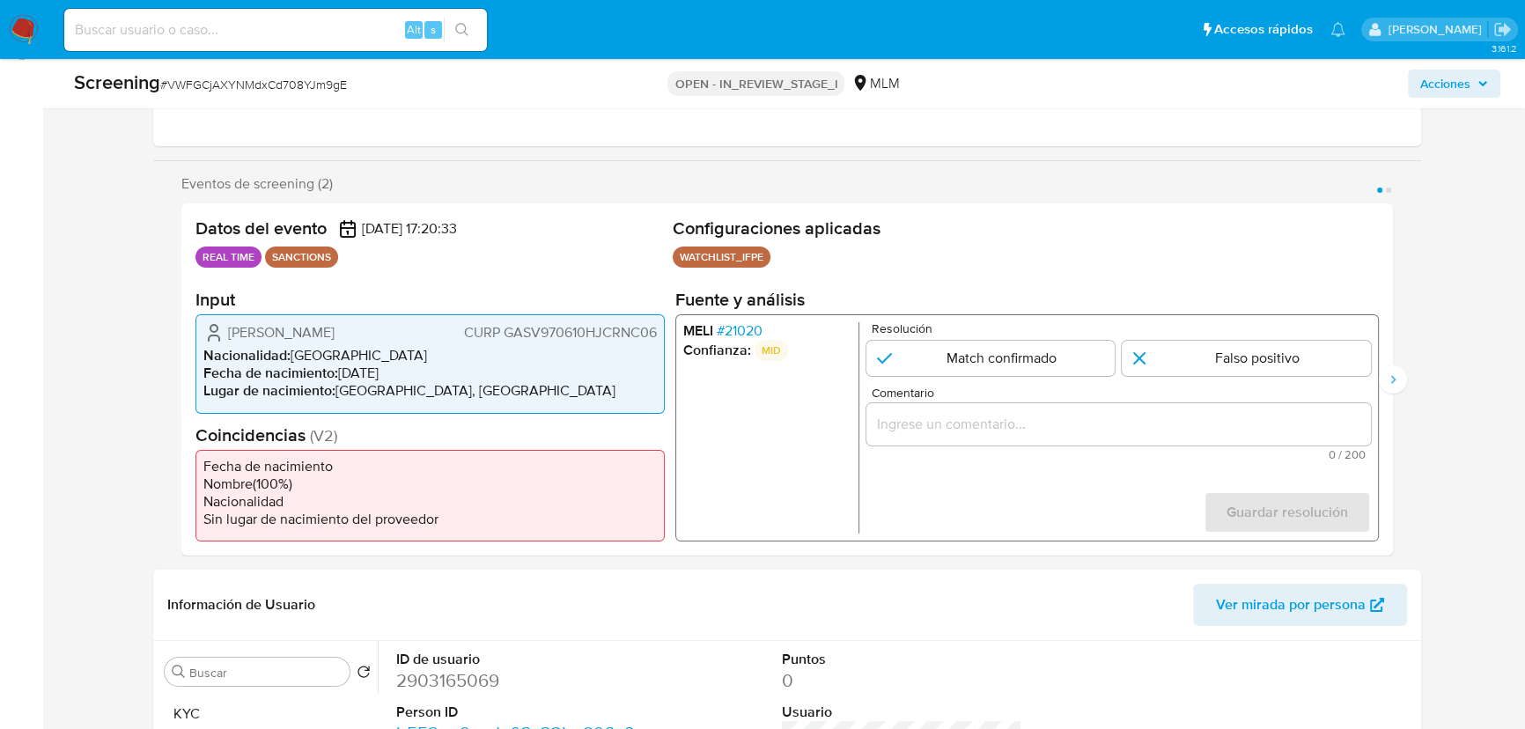
click at [750, 324] on span "# 21020" at bounding box center [740, 331] width 46 height 18
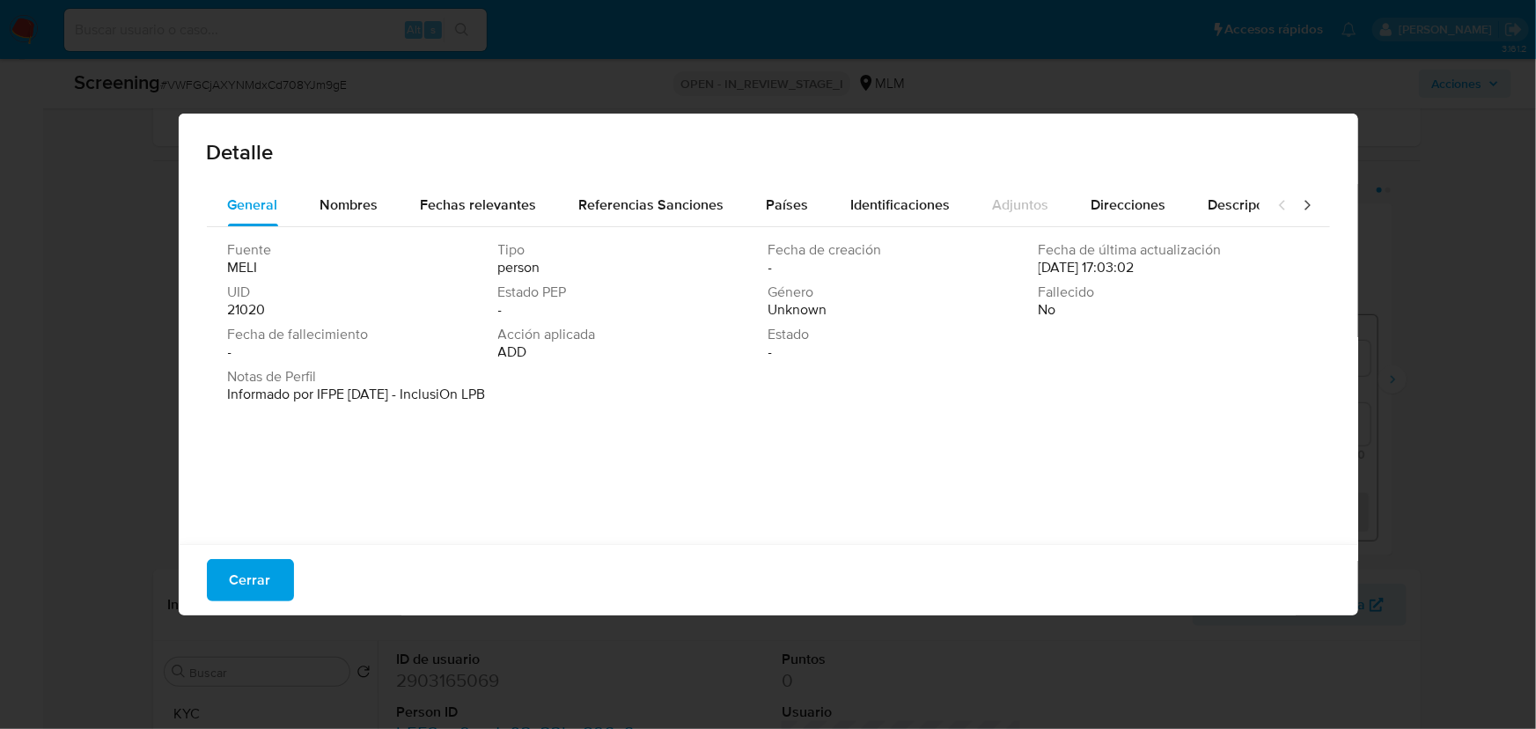
drag, startPoint x: 378, startPoint y: 402, endPoint x: 401, endPoint y: 409, distance: 24.0
click at [401, 409] on div "Notas de Perfil Informado por IFPE 09-01-2023 - InclusiOn LPB" at bounding box center [768, 389] width 1081 height 42
drag, startPoint x: 237, startPoint y: 592, endPoint x: 555, endPoint y: 551, distance: 320.4
click at [238, 592] on span "Cerrar" at bounding box center [250, 580] width 41 height 39
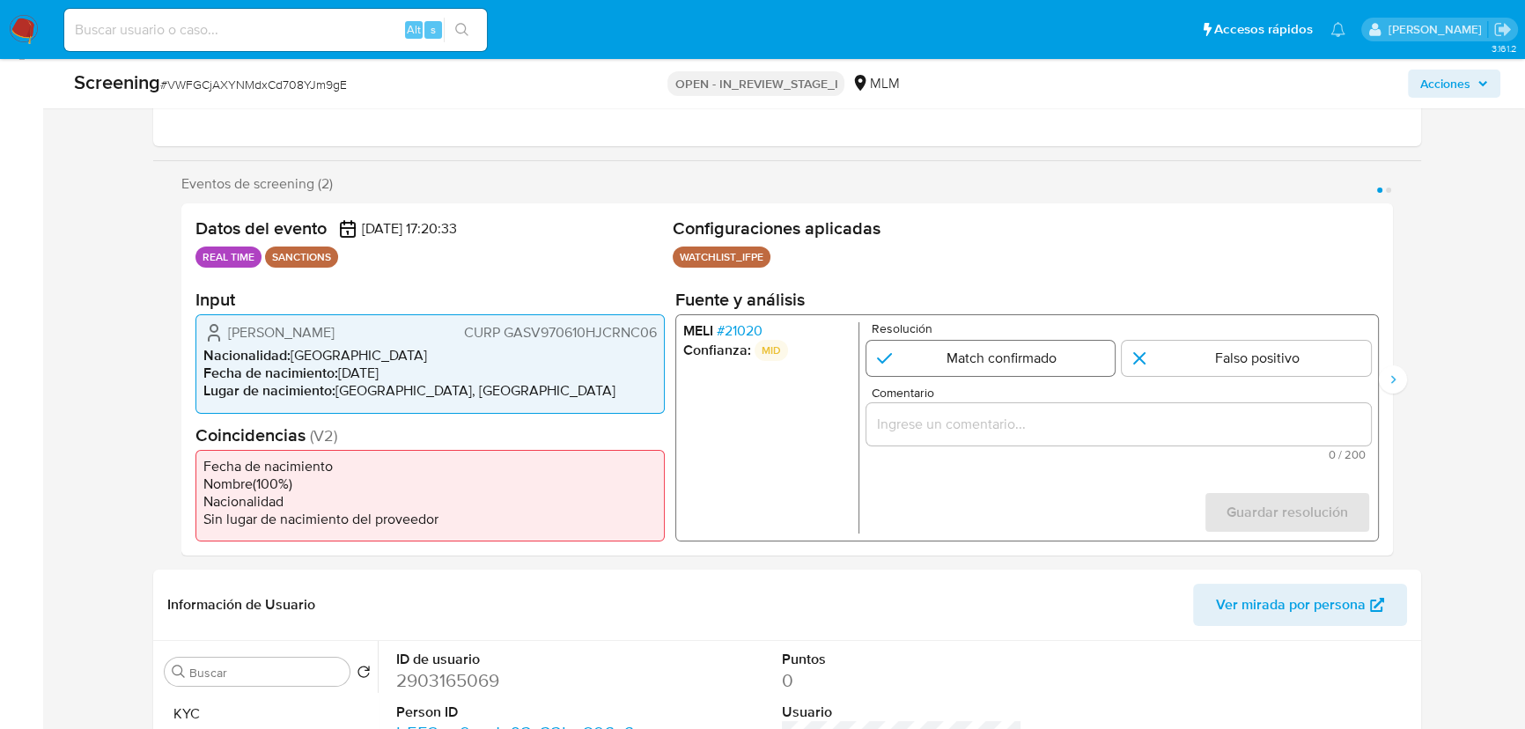
click at [1013, 367] on input "1 de 2" at bounding box center [990, 358] width 249 height 35
radio input "true"
click at [984, 416] on input "Comentario" at bounding box center [1118, 424] width 505 height 23
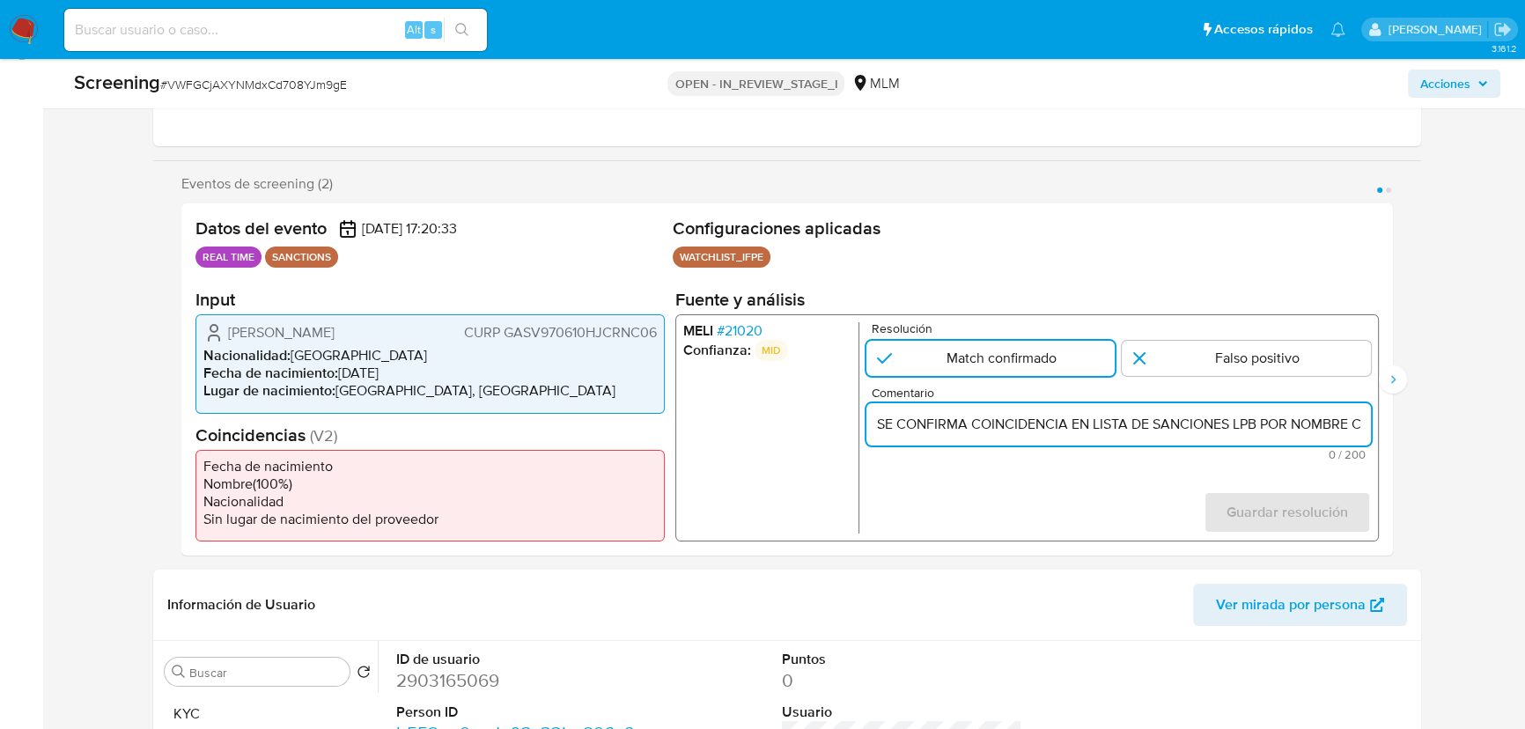
scroll to position [0, 236]
type input "SE CONFIRMA COINCIDENCIA EN LISTA DE SANCIONES LPB POR NOMBRE COMPLETO Y FECHA …"
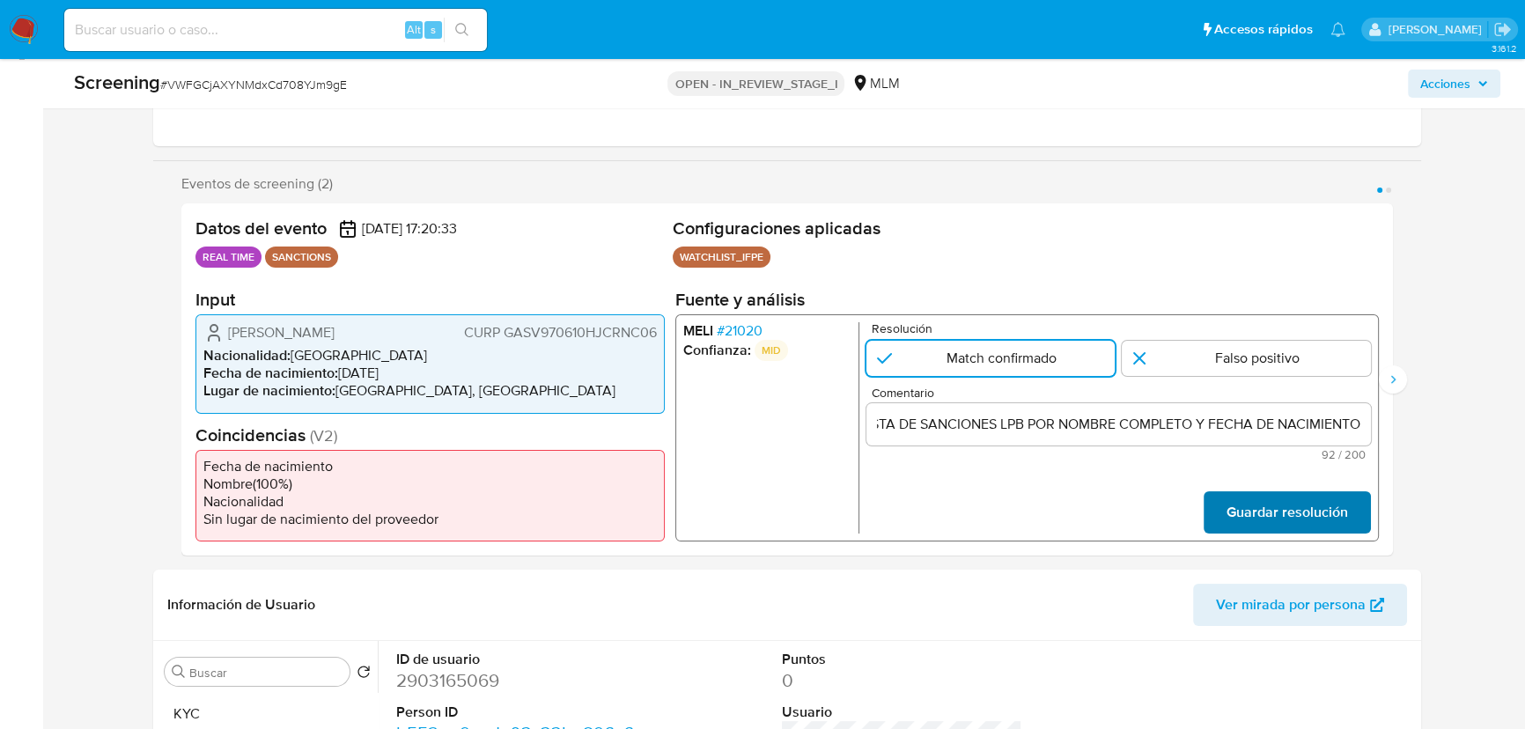
click at [1287, 505] on span "Guardar resolución" at bounding box center [1287, 512] width 122 height 39
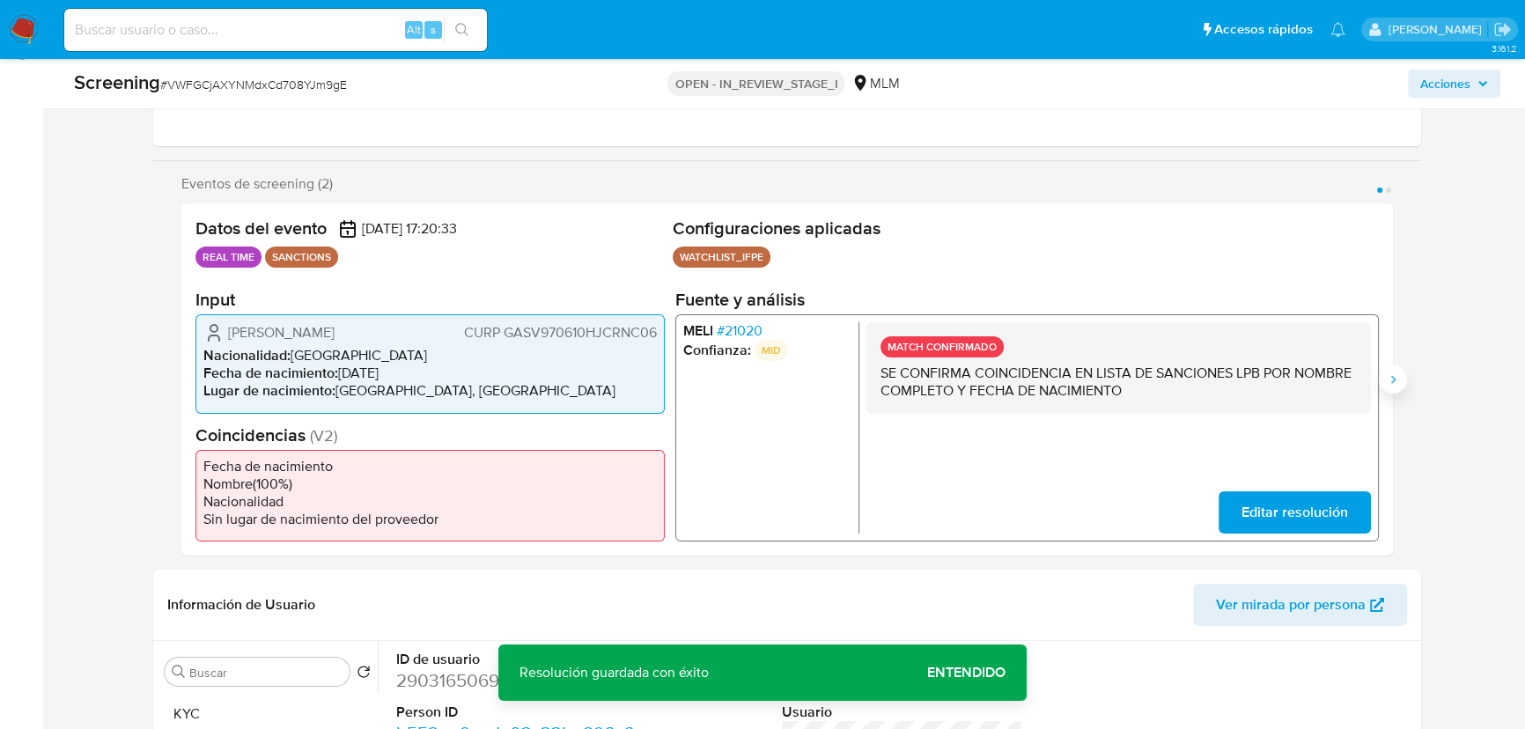
click at [1341, 372] on icon "Siguiente" at bounding box center [1393, 379] width 14 height 14
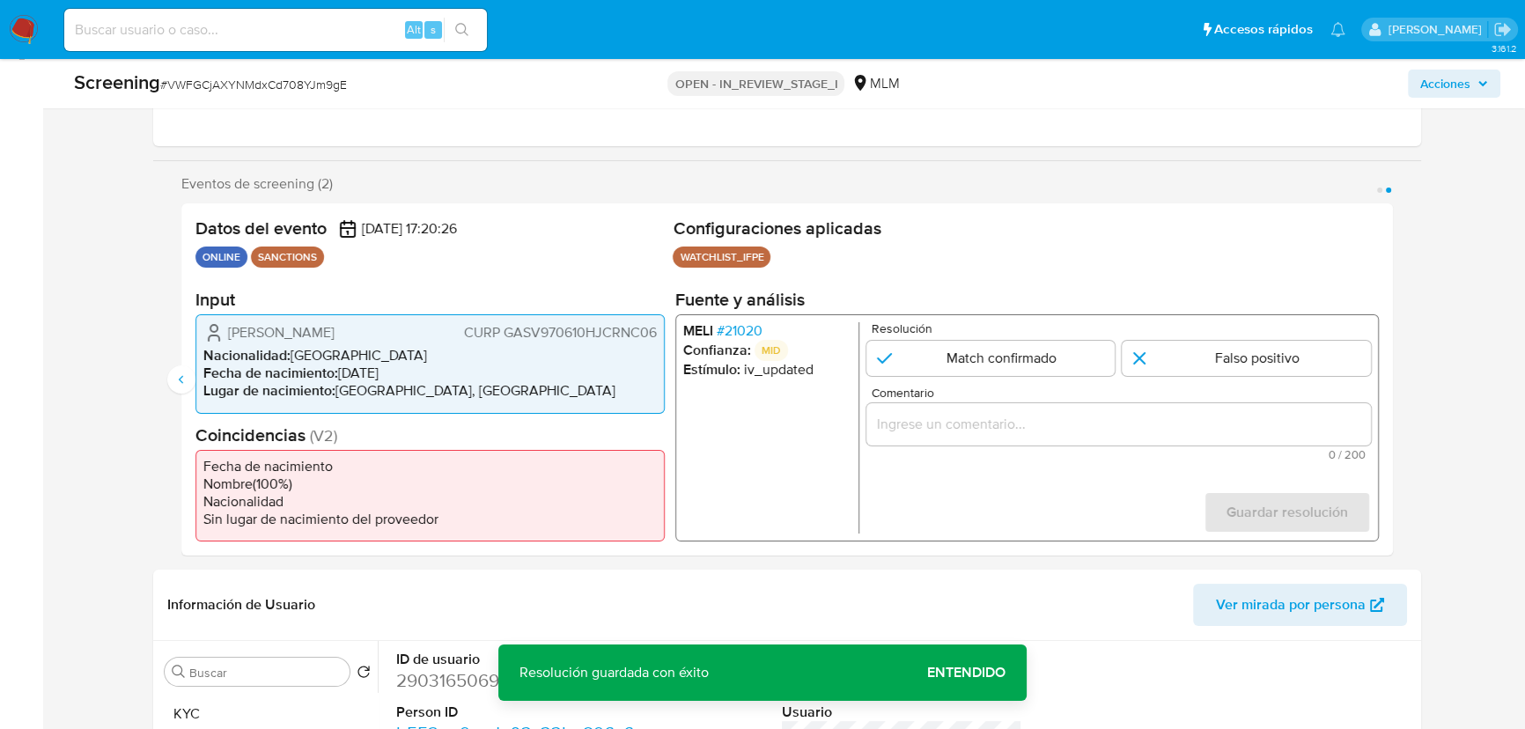
click at [472, 263] on ul "ONLINE SANCTIONS" at bounding box center [430, 257] width 470 height 21
click at [739, 335] on span "# 21020" at bounding box center [740, 331] width 46 height 18
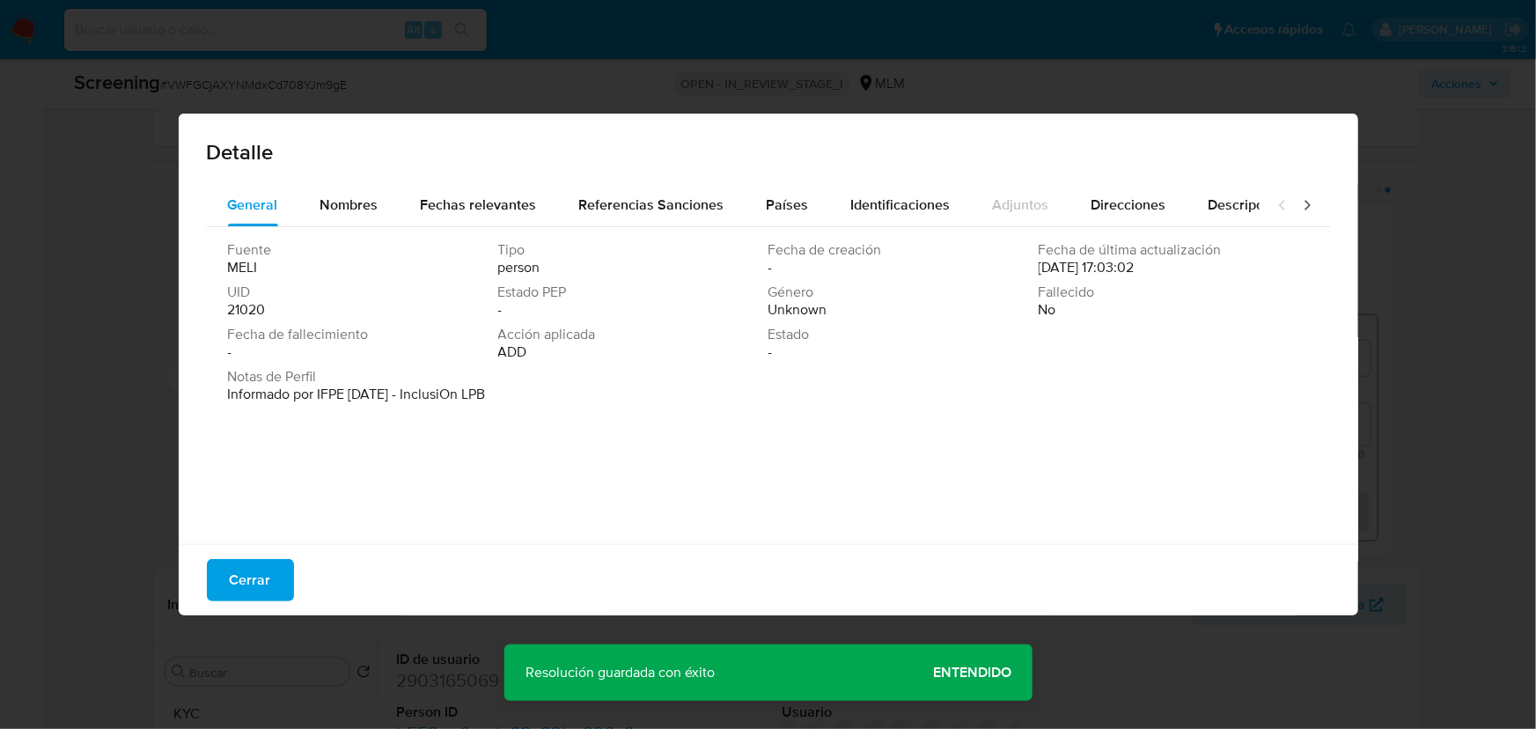
drag, startPoint x: 401, startPoint y: 403, endPoint x: 407, endPoint y: 303, distance: 100.5
click at [327, 401] on div "Fuente MELI Tipo person Fecha de creación - Fecha de última actualización 09/02…" at bounding box center [768, 381] width 1123 height 308
click at [259, 586] on span "Cerrar" at bounding box center [250, 580] width 41 height 39
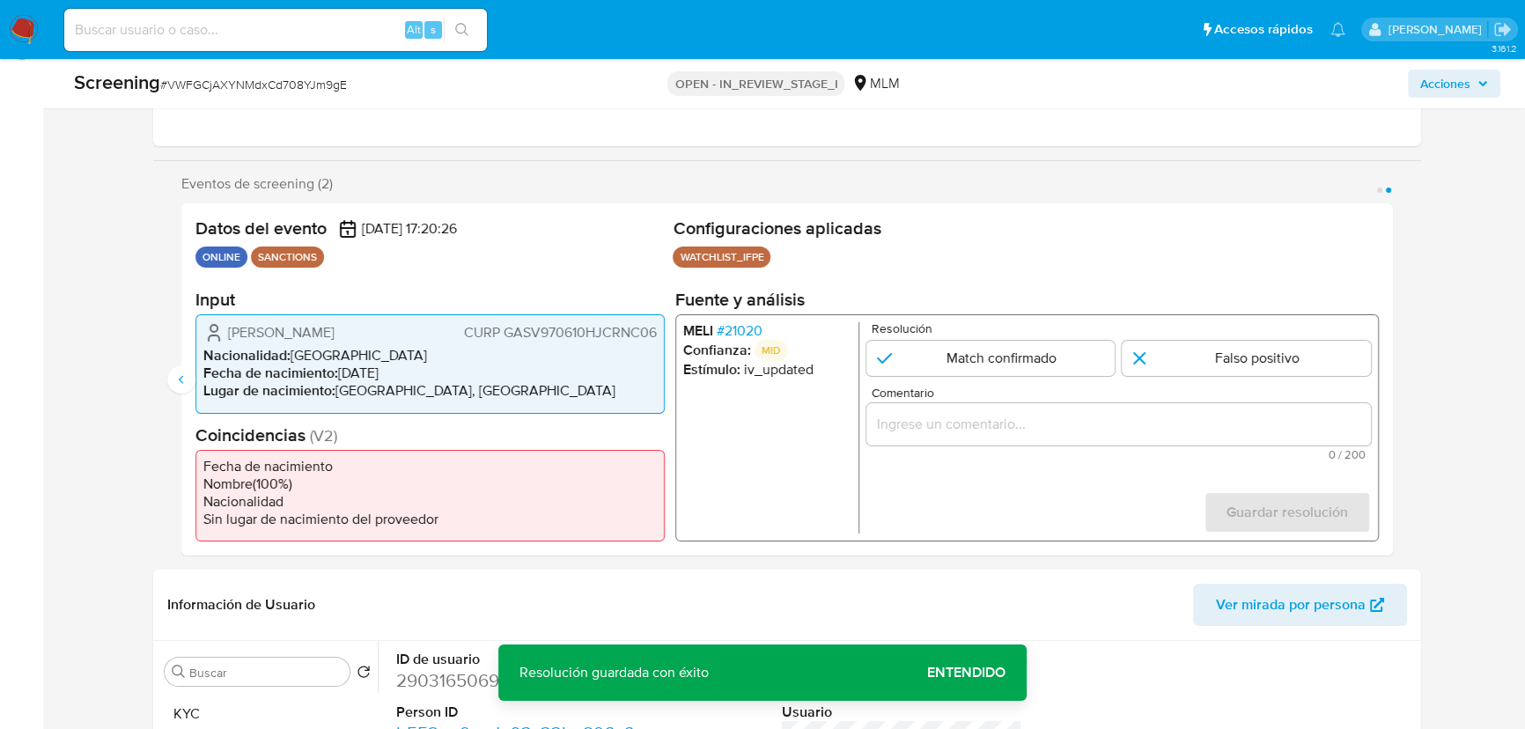
drag, startPoint x: 961, startPoint y: 366, endPoint x: 947, endPoint y: 409, distance: 44.5
click at [962, 366] on input "2 de 2" at bounding box center [990, 358] width 249 height 35
radio input "true"
click at [942, 444] on div "Comentario 0 / 200 200 caracteres restantes" at bounding box center [1118, 424] width 505 height 74
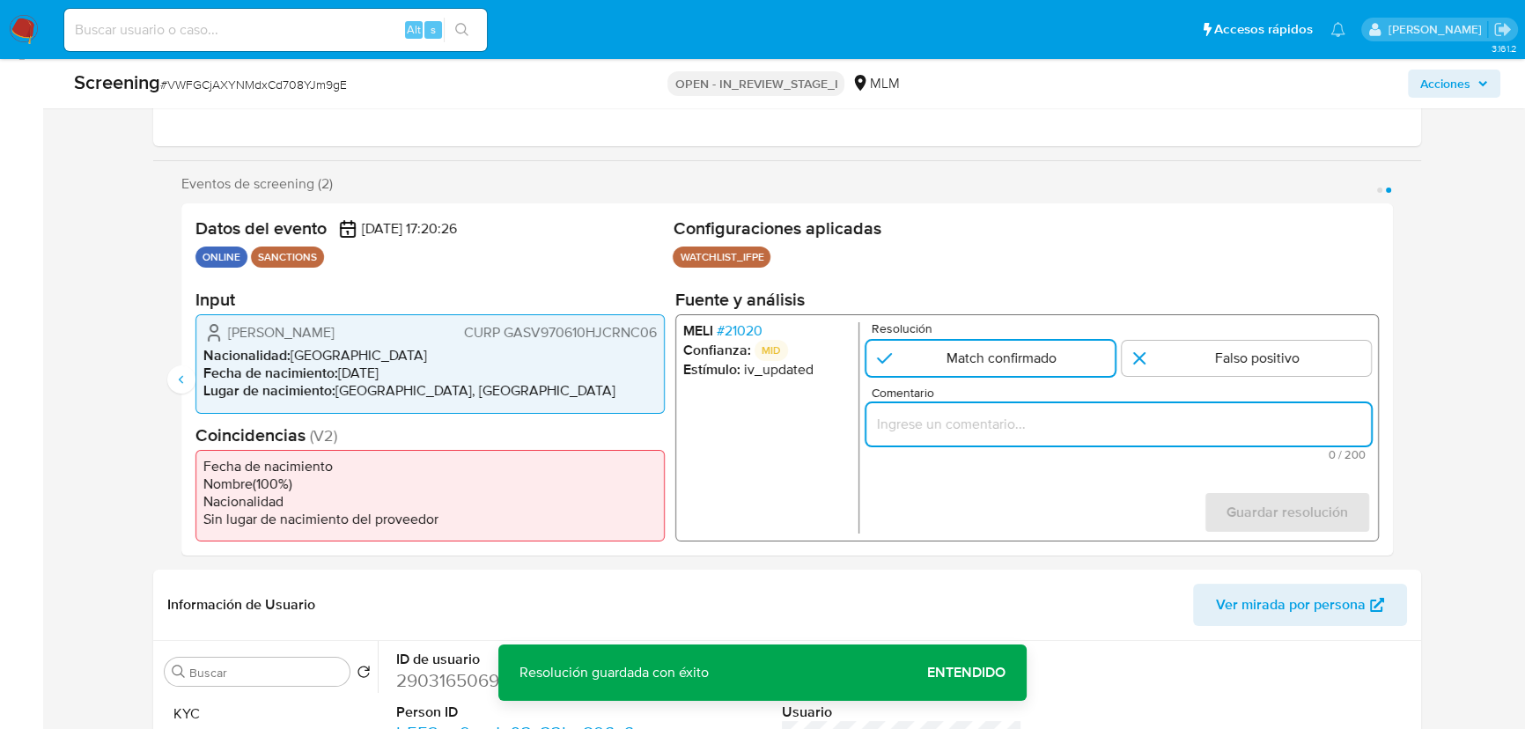
drag, startPoint x: 969, startPoint y: 425, endPoint x: 1271, endPoint y: 439, distance: 303.2
click at [969, 425] on input "Comentario" at bounding box center [1118, 424] width 505 height 23
paste input "SE CONFIRMA COINCIDENCIA EN LISTA DE SANCIONES LPB POR NOMBRE COMPLETO Y FECHA …"
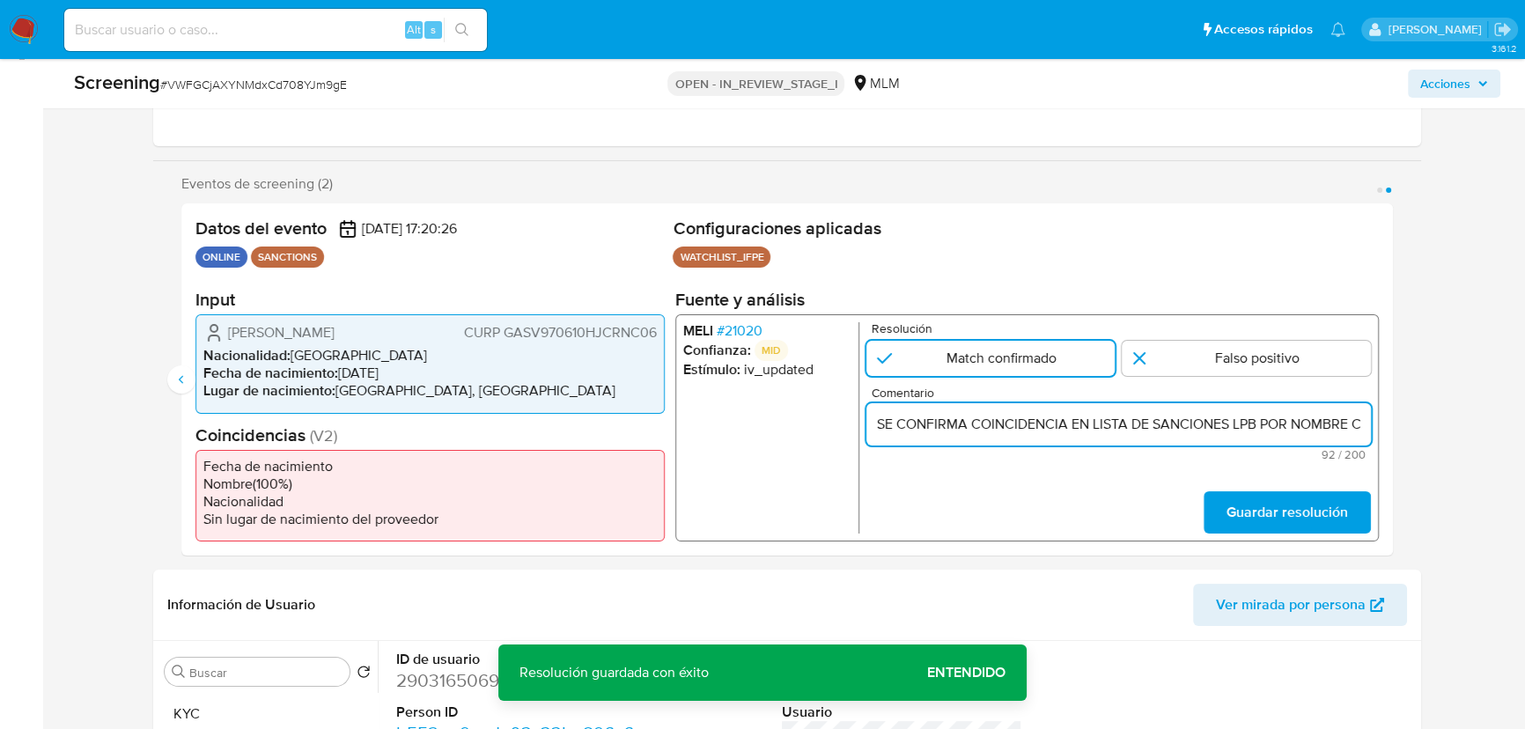
scroll to position [0, 236]
type input "SE CONFIRMA COINCIDENCIA EN LISTA DE SANCIONES LPB POR NOMBRE COMPLETO Y FECHA …"
drag, startPoint x: 1307, startPoint y: 497, endPoint x: 1289, endPoint y: 497, distance: 18.5
click at [1307, 497] on span "Guardar resolución" at bounding box center [1287, 512] width 122 height 39
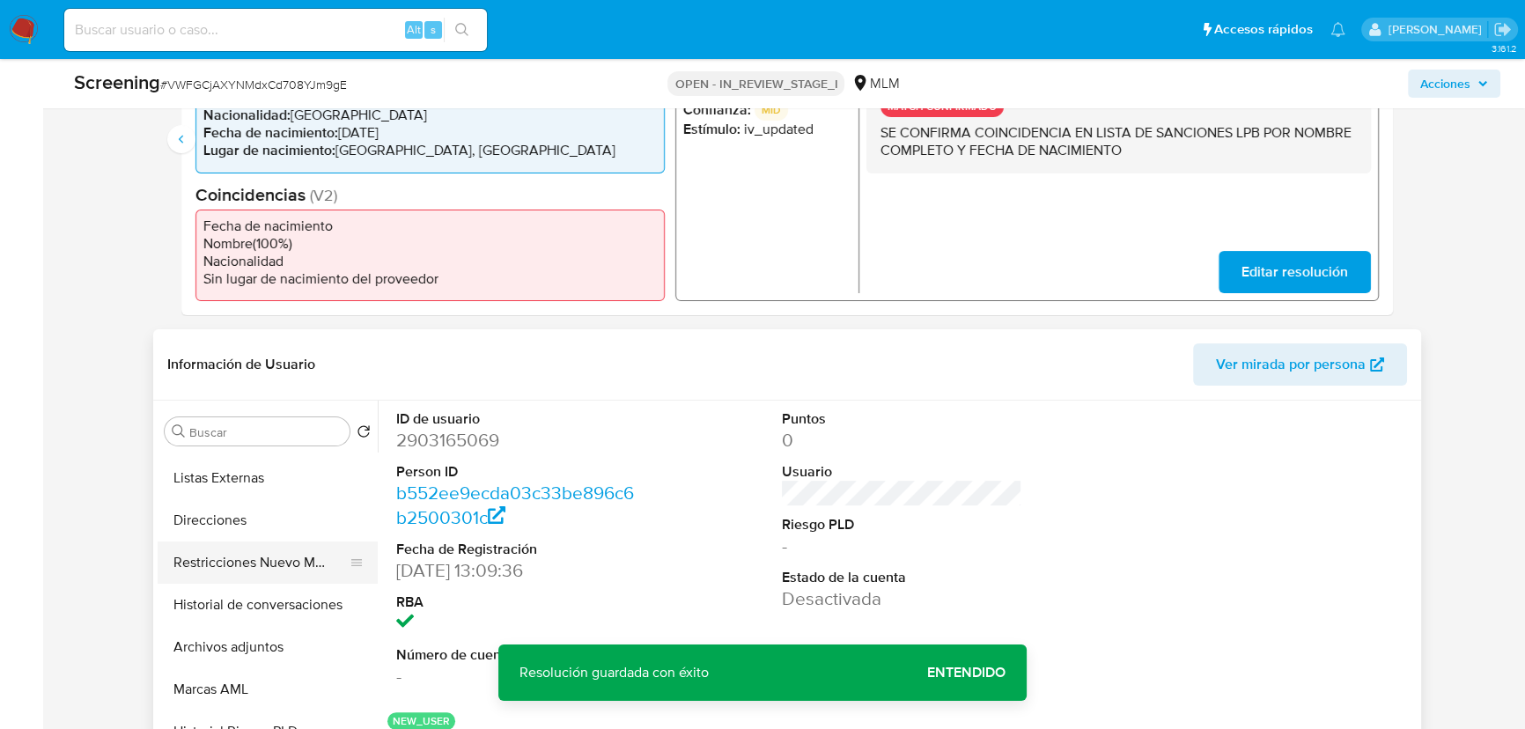
scroll to position [320, 0]
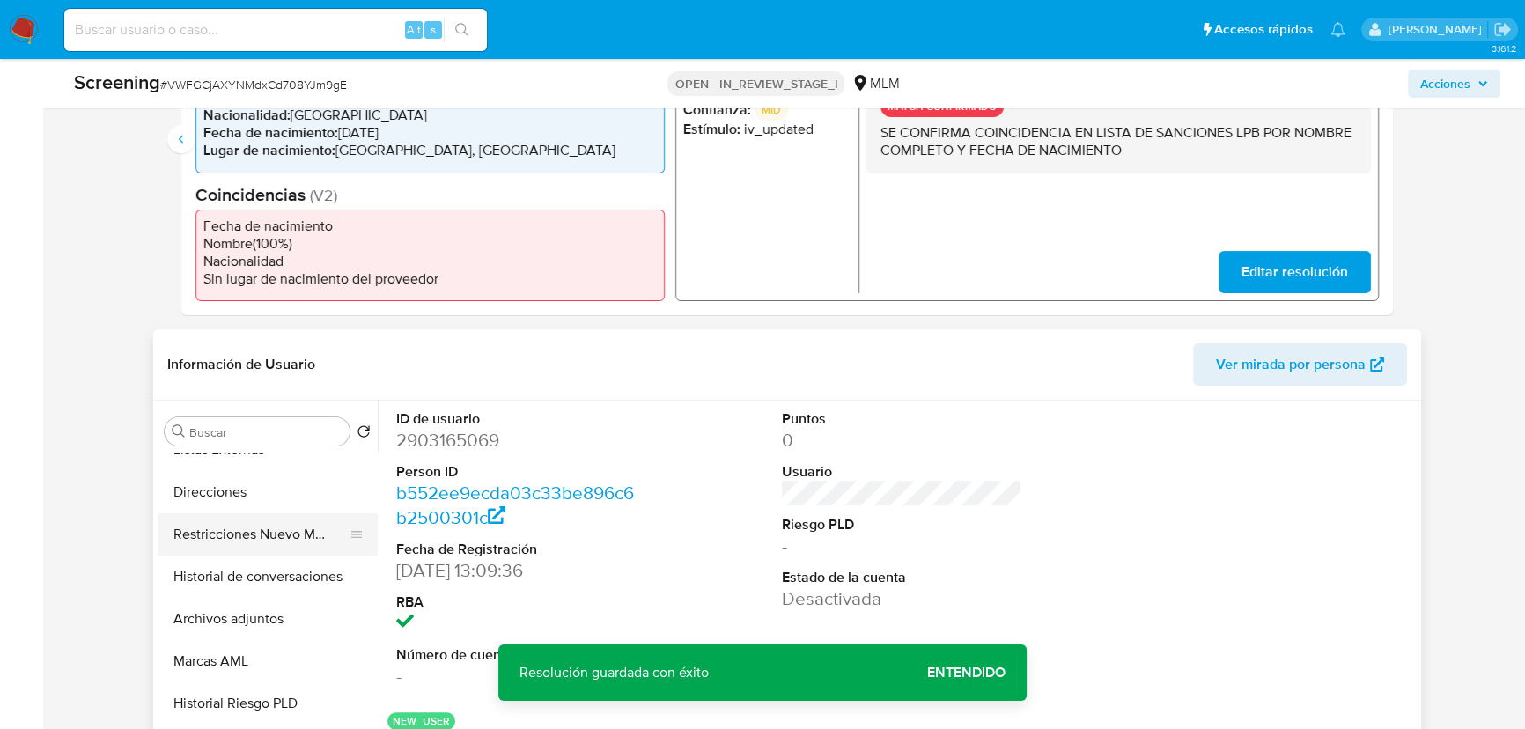
click at [271, 543] on button "Restricciones Nuevo Mundo" at bounding box center [261, 534] width 206 height 42
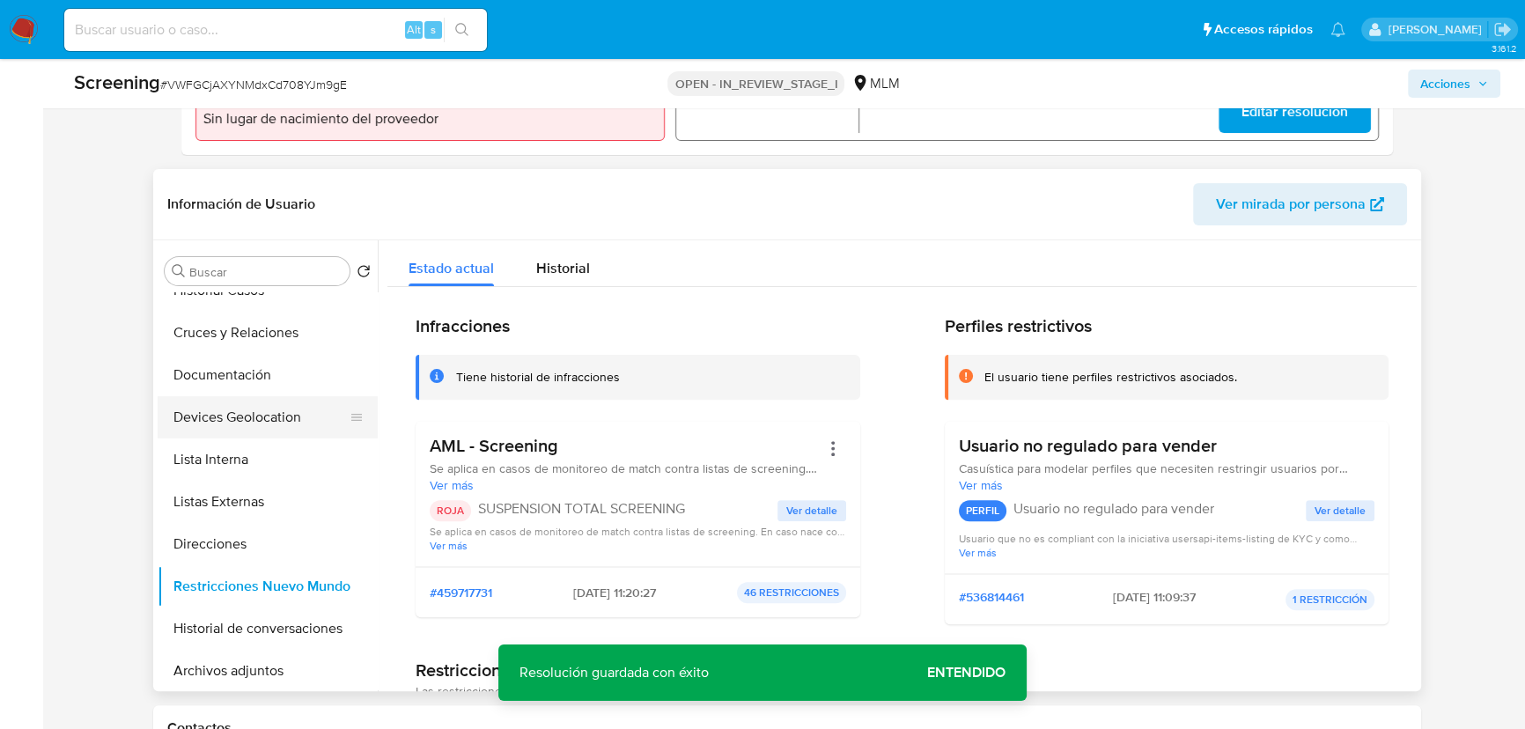
scroll to position [79, 0]
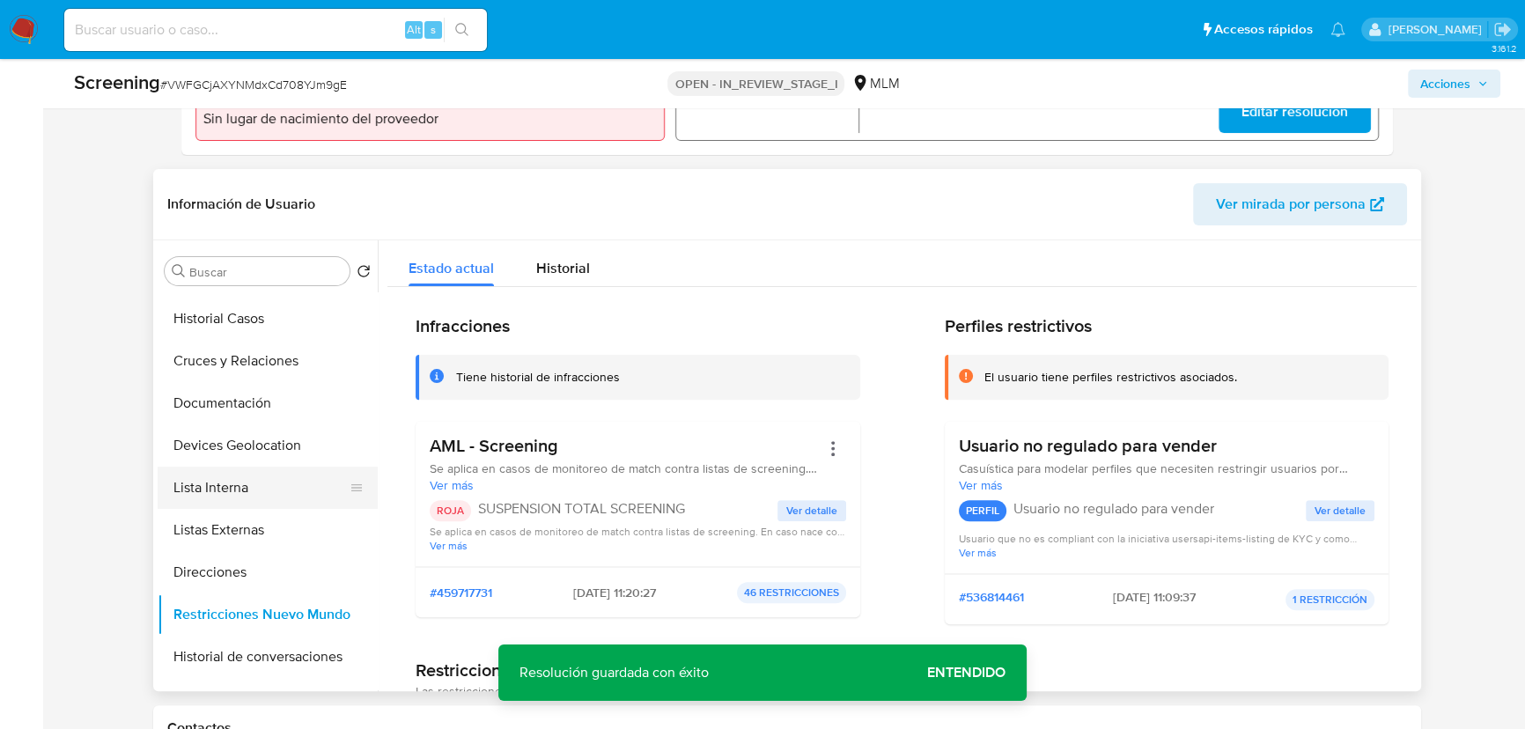
click at [217, 477] on button "Lista Interna" at bounding box center [261, 488] width 206 height 42
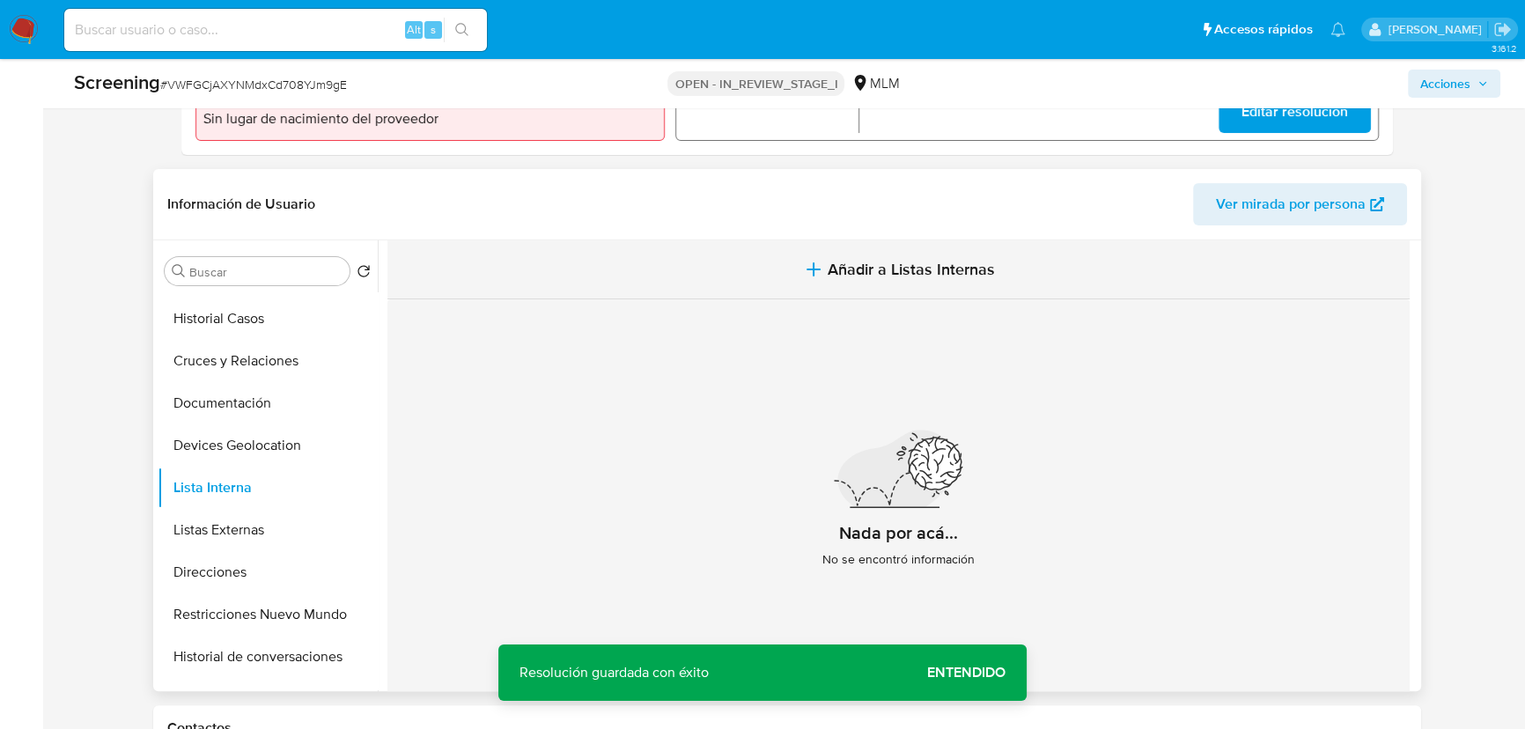
click at [894, 268] on span "Añadir a Listas Internas" at bounding box center [911, 269] width 167 height 19
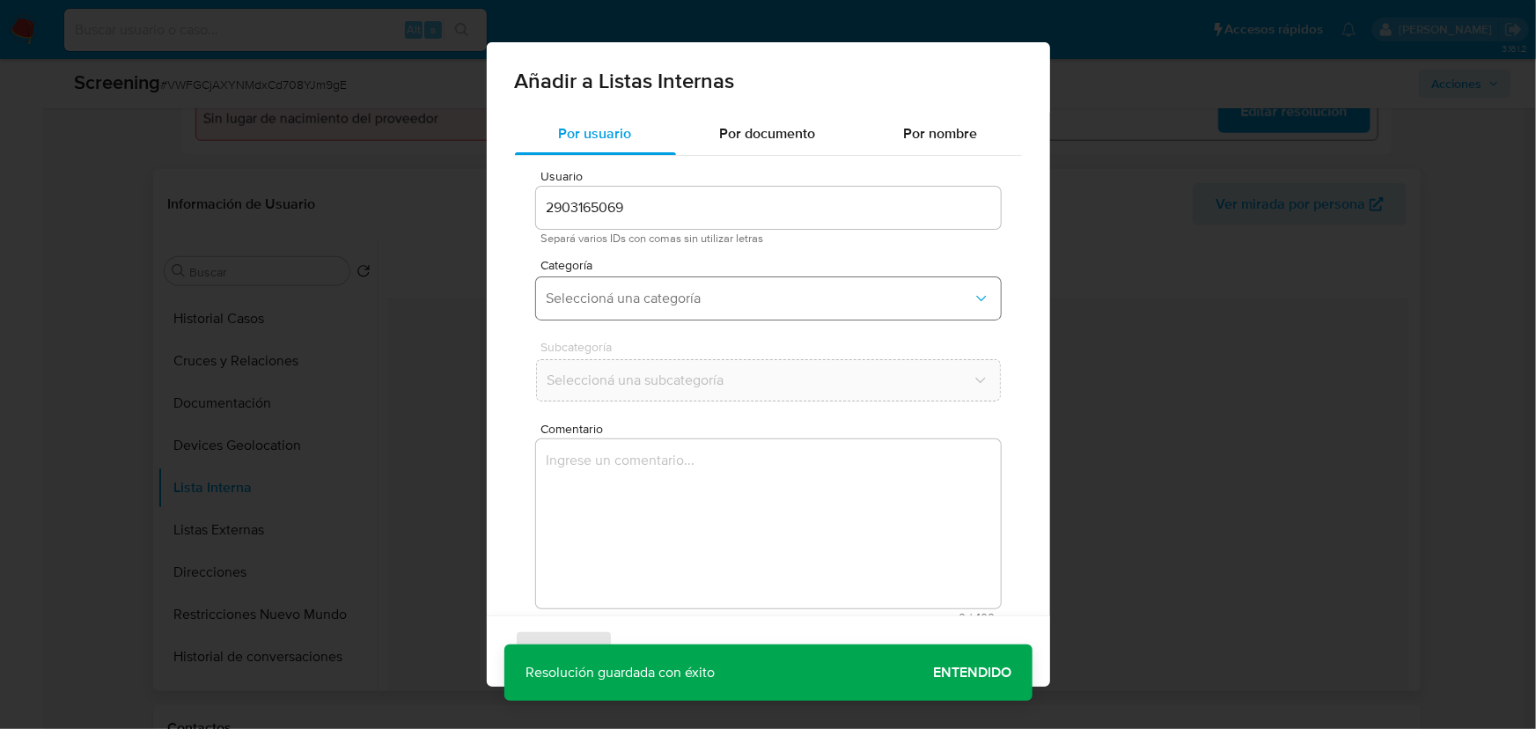
drag, startPoint x: 660, startPoint y: 273, endPoint x: 665, endPoint y: 294, distance: 21.6
click at [663, 273] on div "Categoría Seleccioná una categoría" at bounding box center [768, 293] width 465 height 68
click at [666, 293] on span "Seleccioná una categoría" at bounding box center [760, 299] width 426 height 18
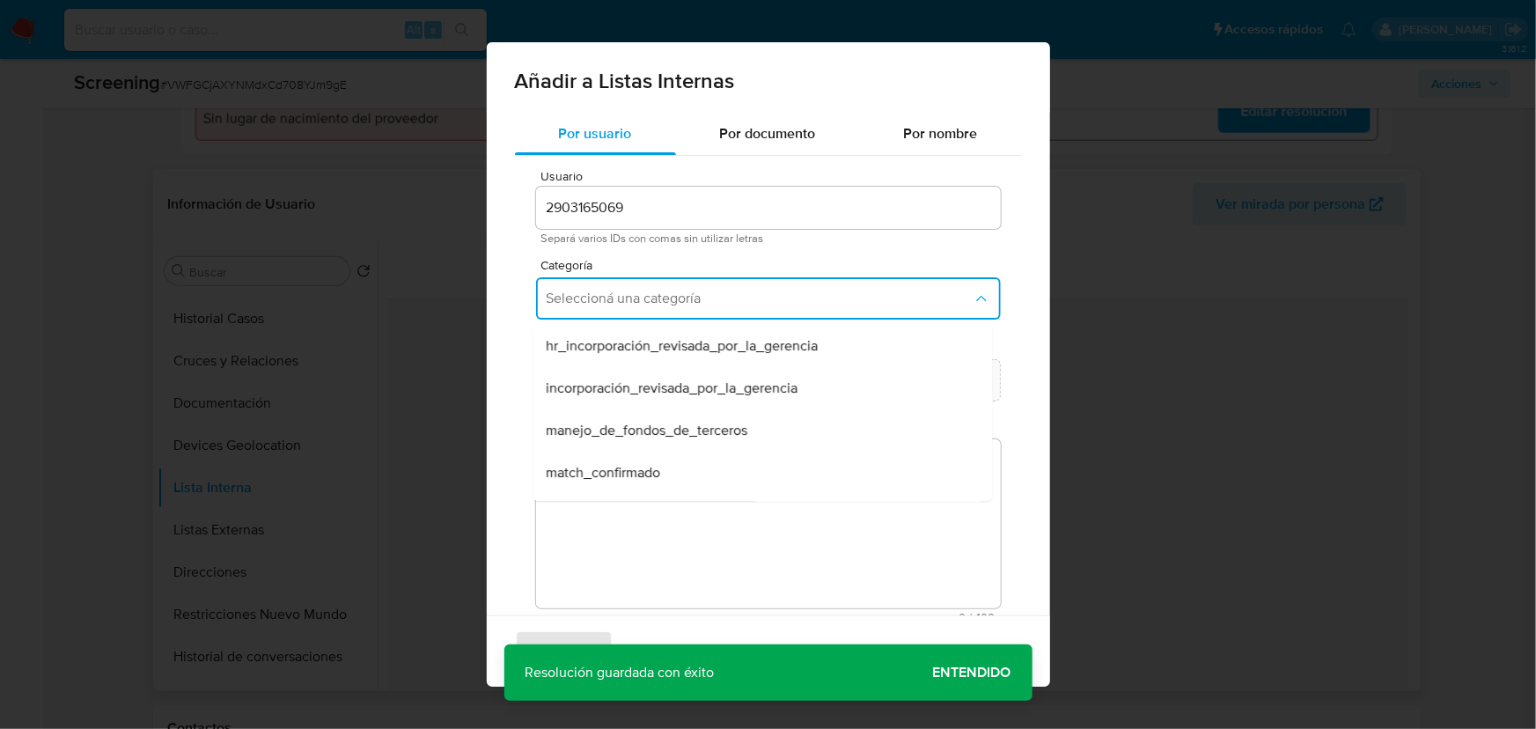
drag, startPoint x: 599, startPoint y: 470, endPoint x: 599, endPoint y: 460, distance: 9.7
click at [599, 467] on span "match_confirmado" at bounding box center [604, 473] width 114 height 18
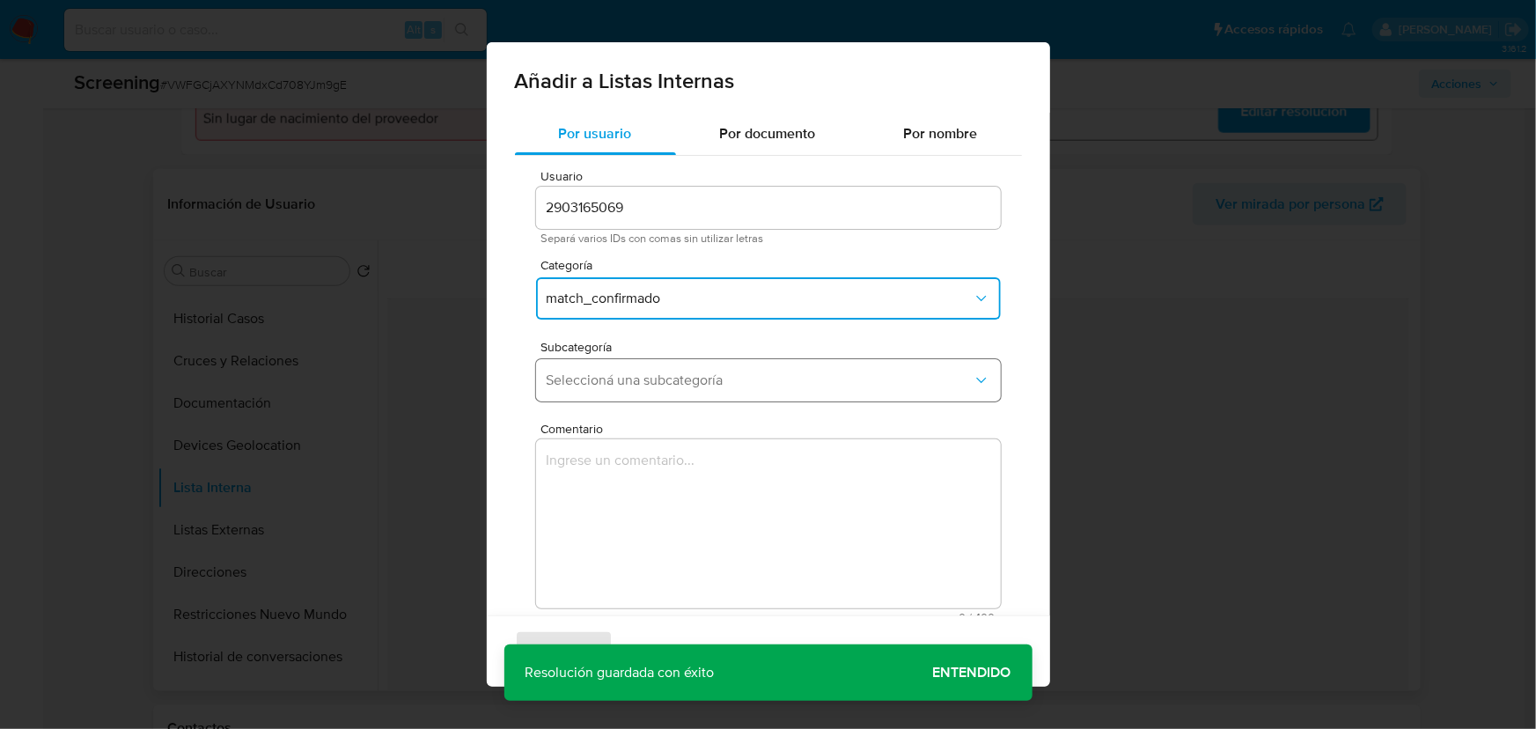
click at [624, 369] on button "Seleccioná una subcategoría" at bounding box center [768, 380] width 465 height 42
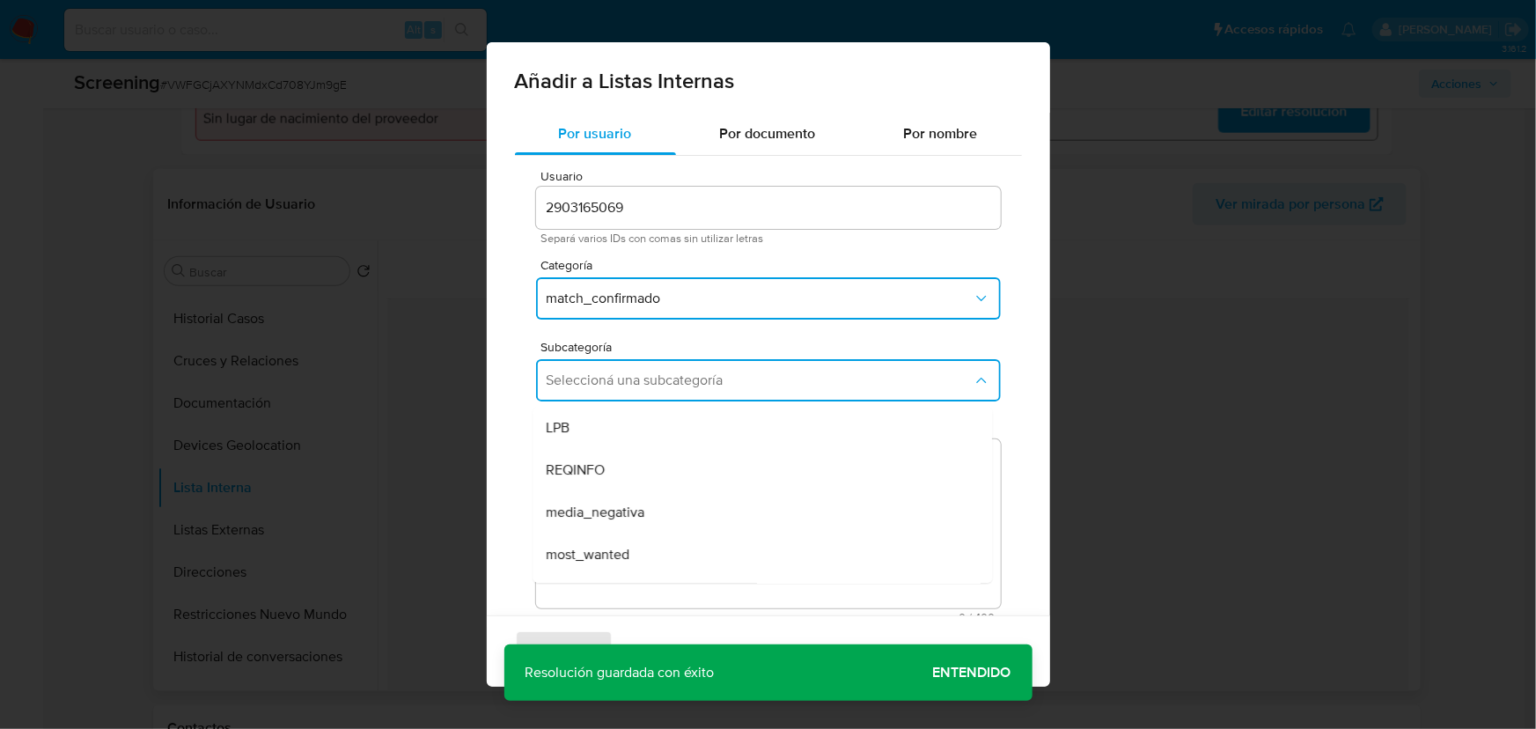
drag, startPoint x: 606, startPoint y: 422, endPoint x: 607, endPoint y: 447, distance: 25.5
click at [608, 422] on div "LPB" at bounding box center [757, 428] width 421 height 42
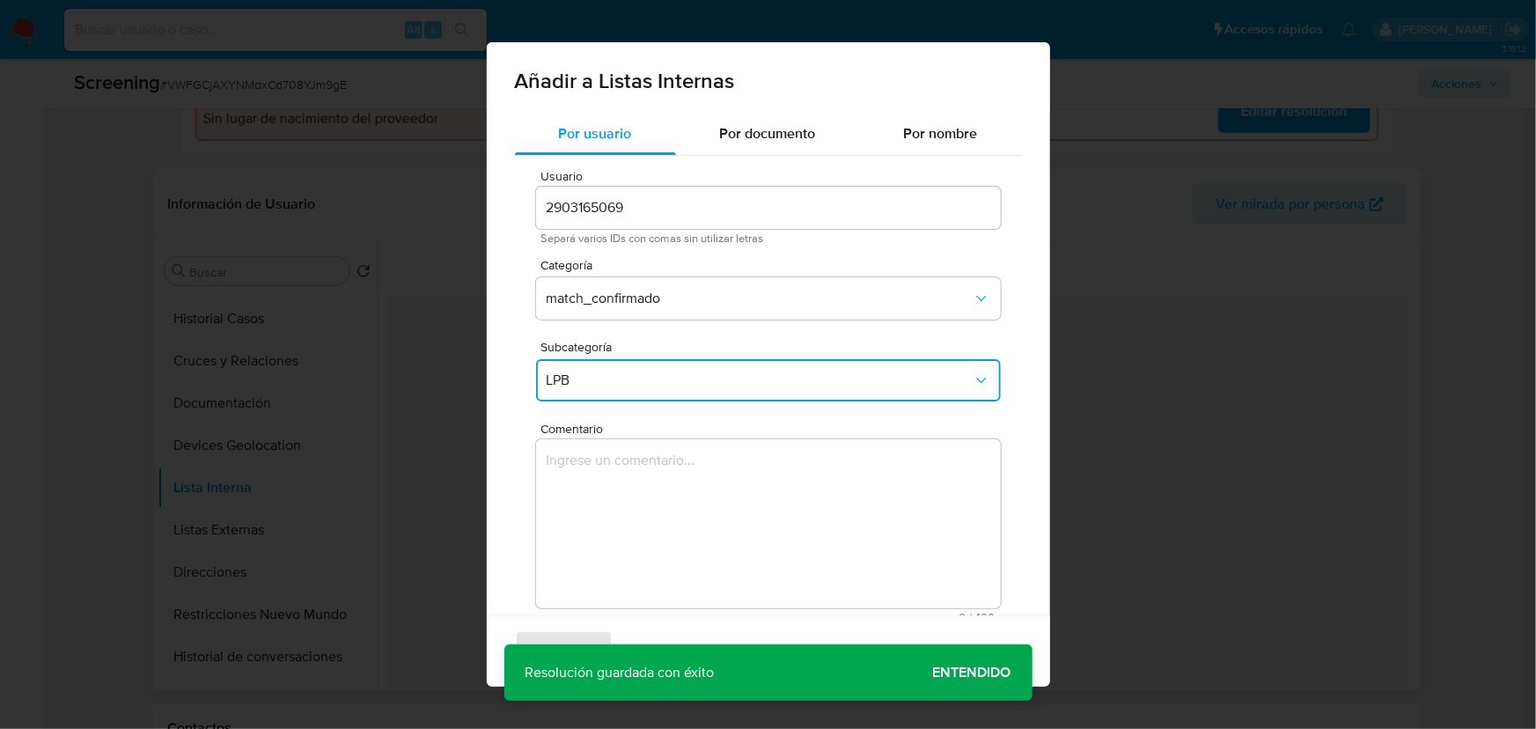
click at [600, 455] on textarea "Comentario" at bounding box center [768, 523] width 465 height 169
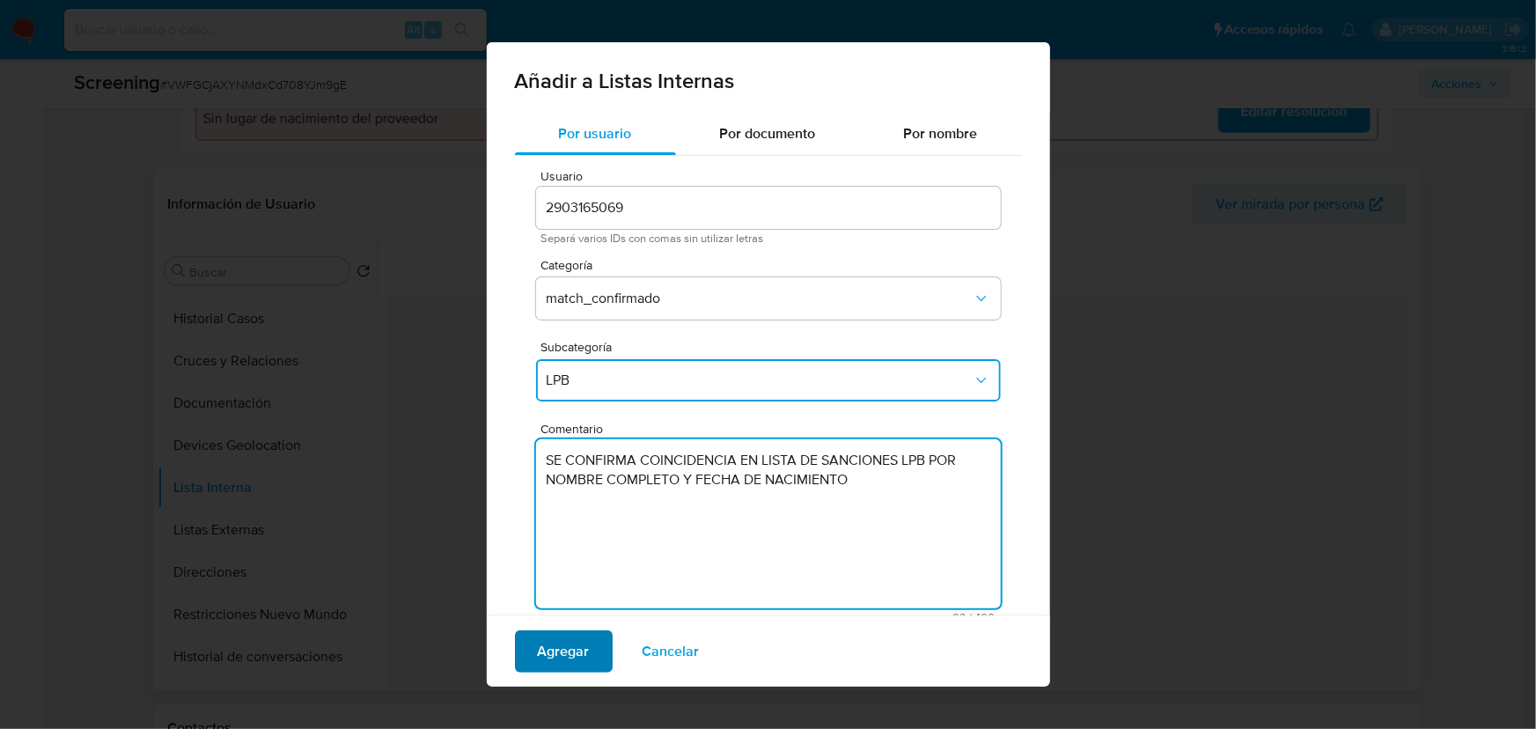
type textarea "SE CONFIRMA COINCIDENCIA EN LISTA DE SANCIONES LPB POR NOMBRE COMPLETO Y FECHA …"
click at [563, 637] on span "Agregar" at bounding box center [564, 651] width 52 height 39
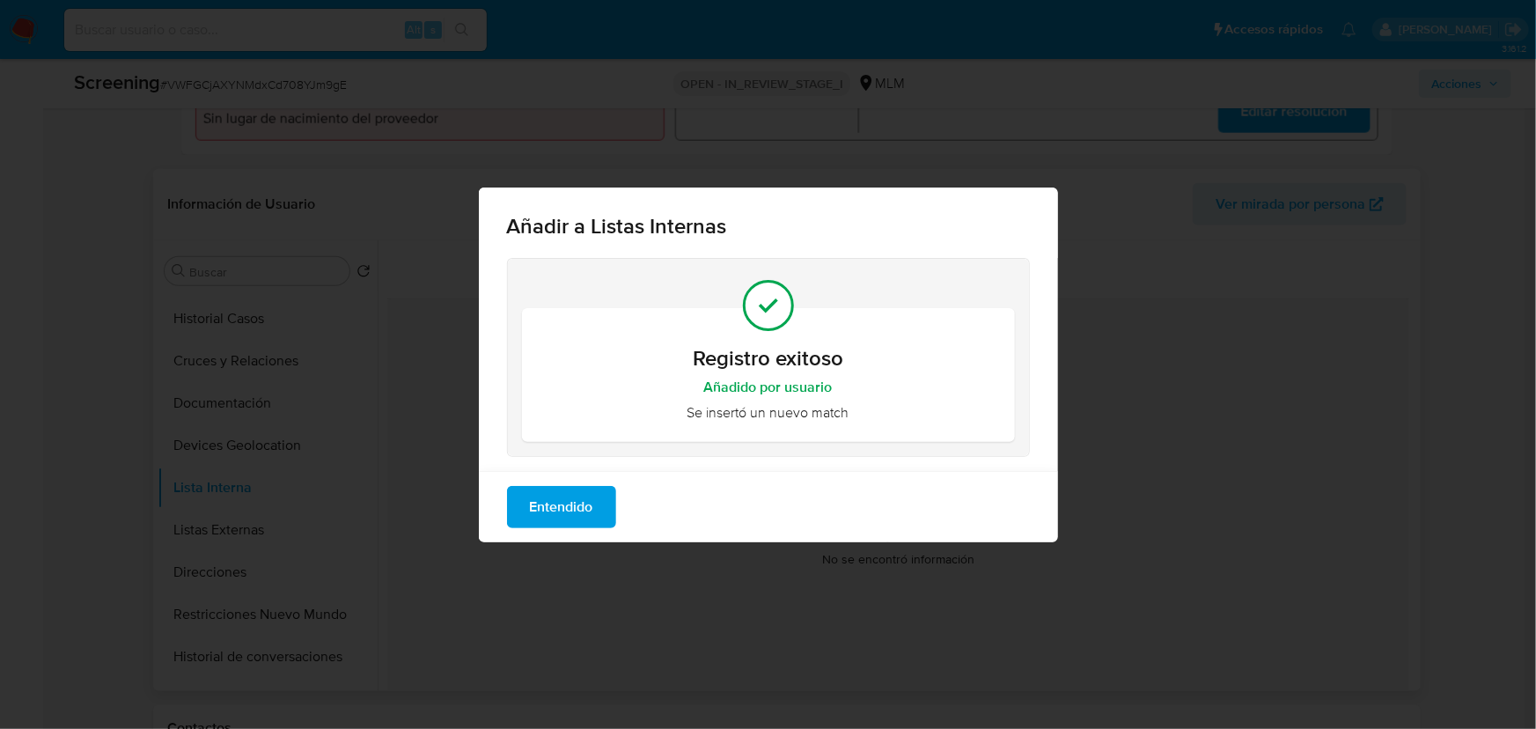
click at [567, 513] on span "Entendido" at bounding box center [561, 507] width 63 height 39
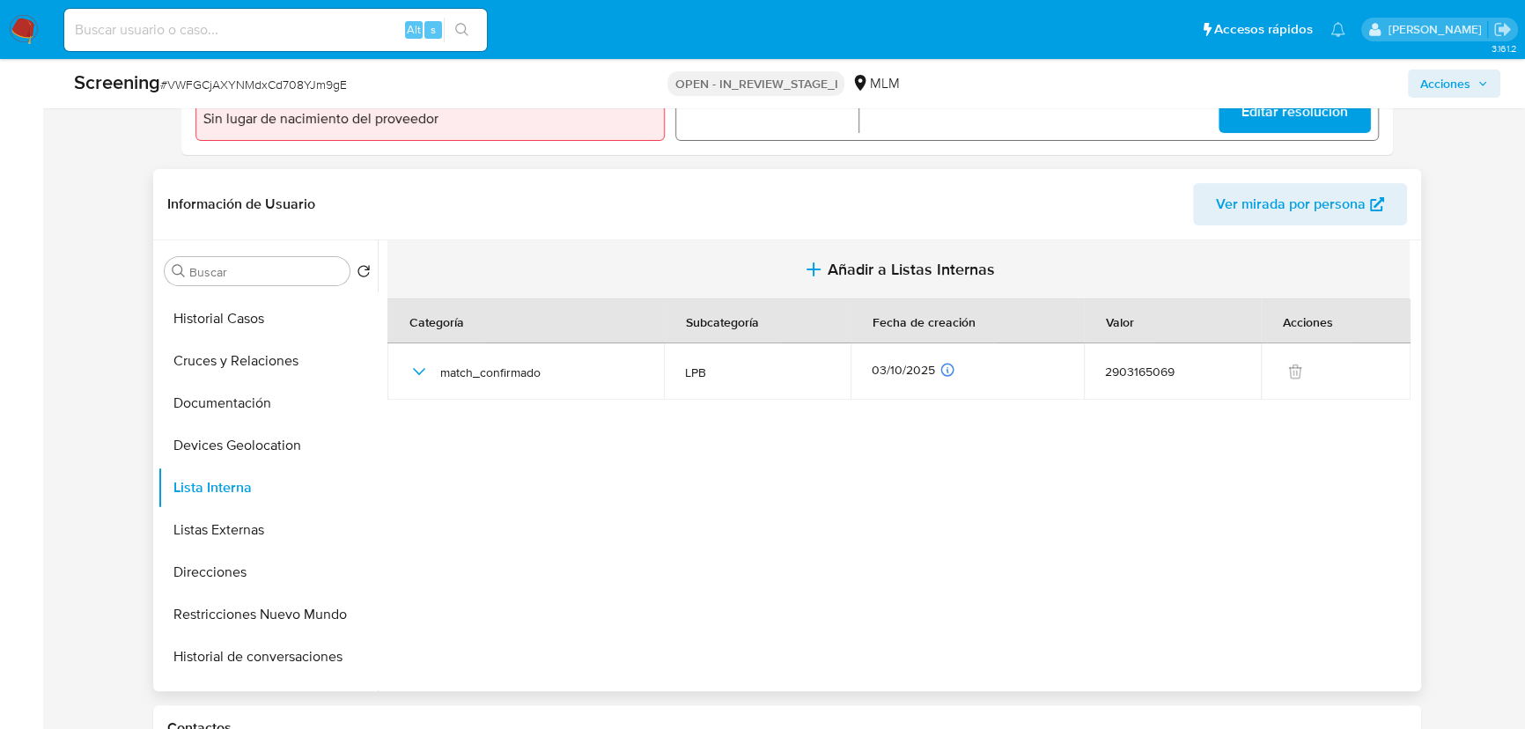
click at [893, 269] on span "Añadir a Listas Internas" at bounding box center [911, 269] width 167 height 19
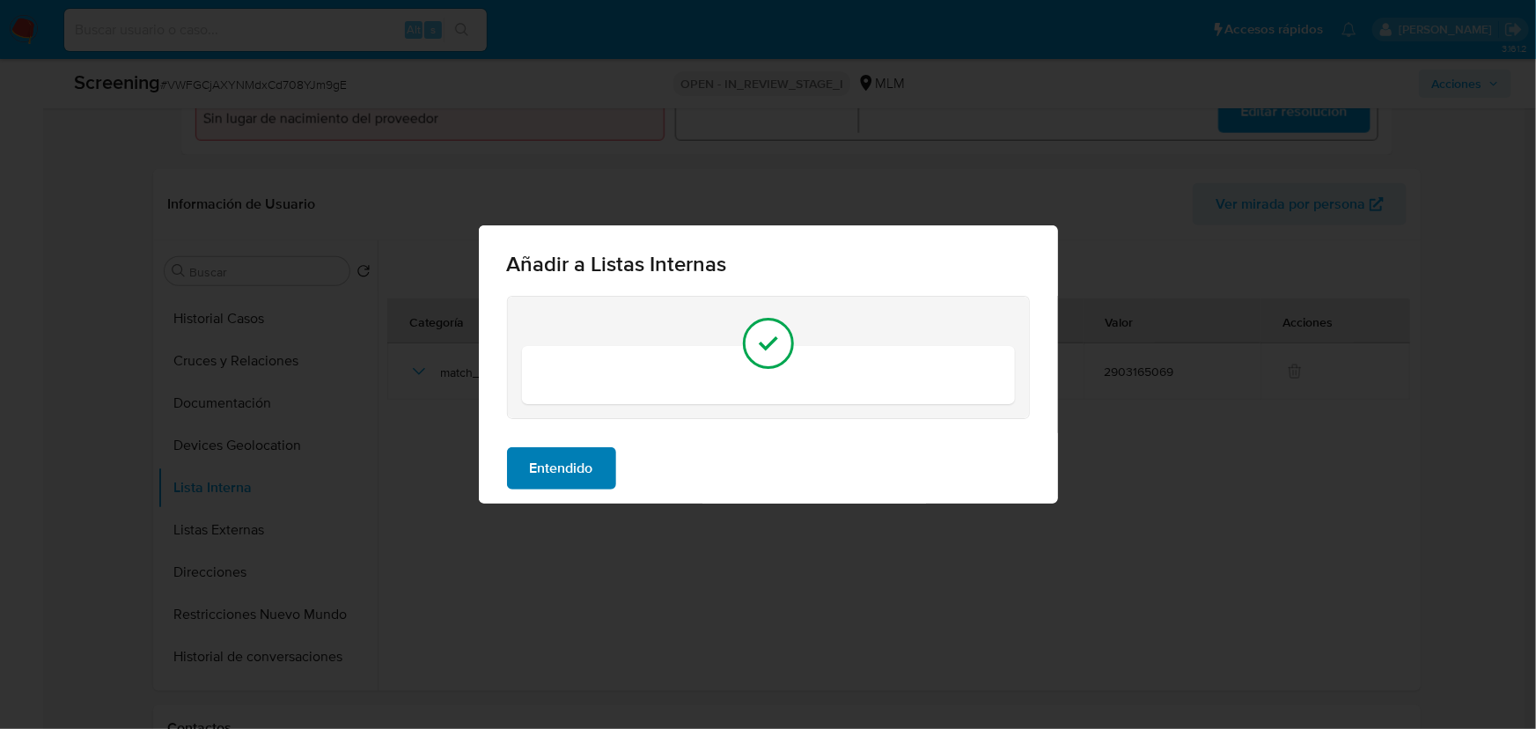
drag, startPoint x: 575, startPoint y: 468, endPoint x: 521, endPoint y: 467, distance: 53.7
click at [572, 466] on span "Entendido" at bounding box center [561, 468] width 63 height 39
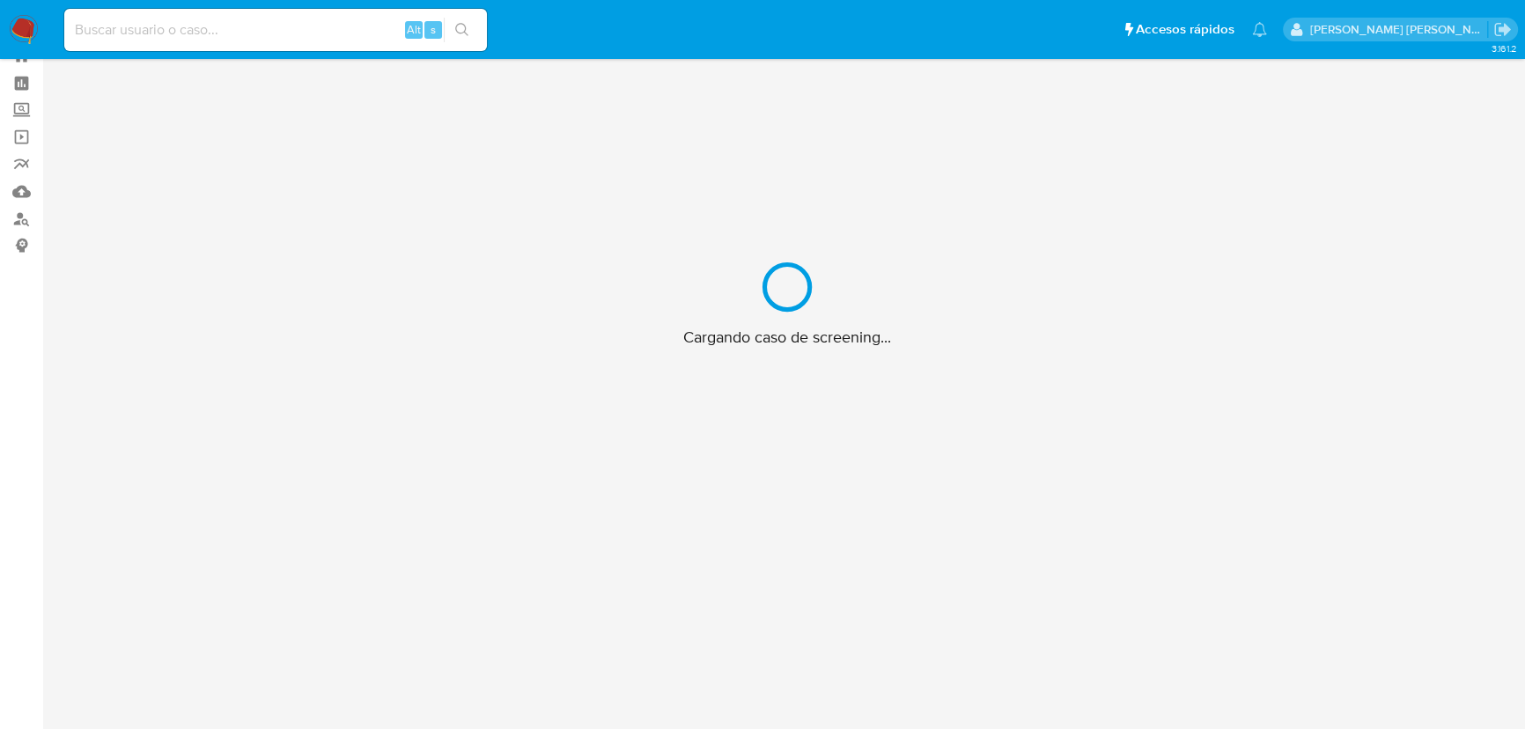
scroll to position [63, 0]
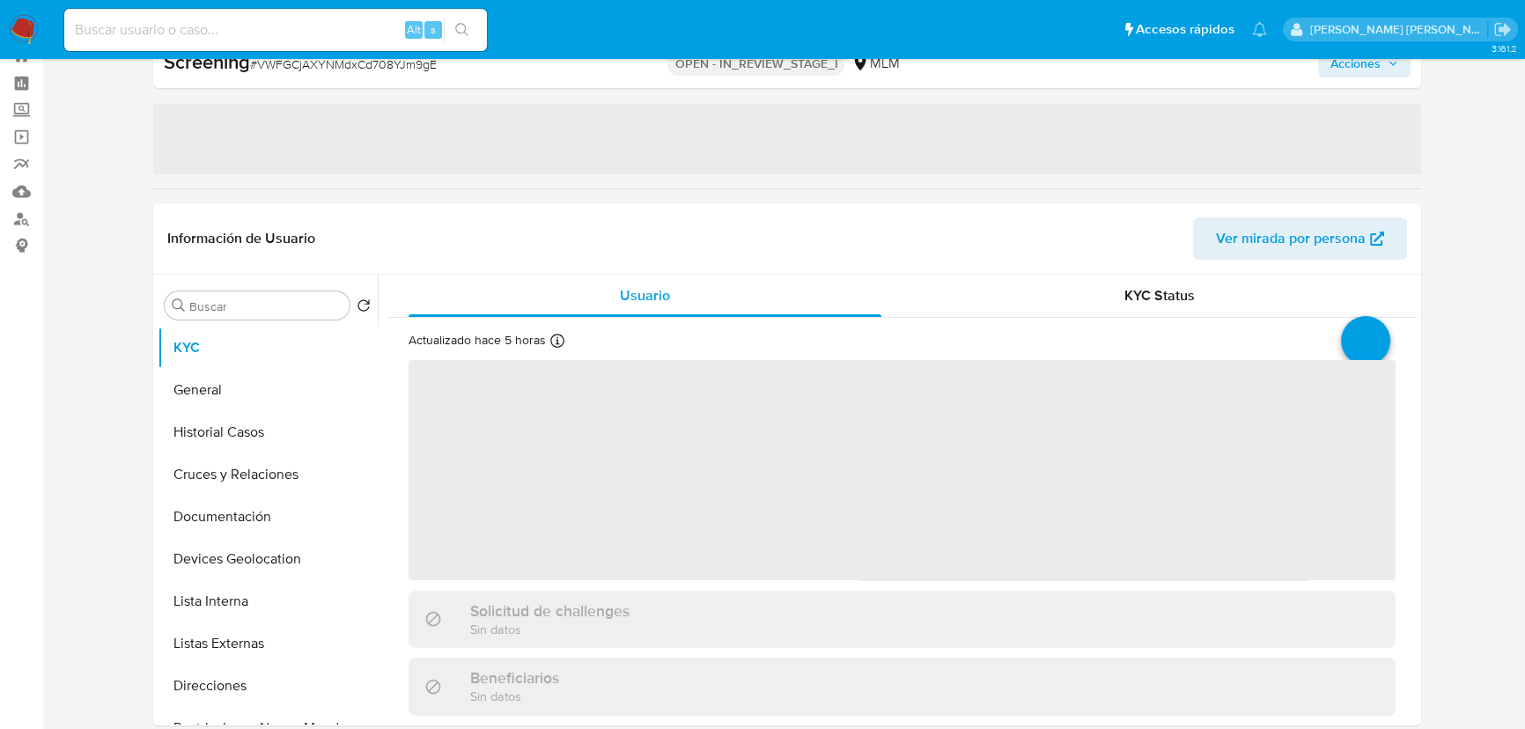
select select "10"
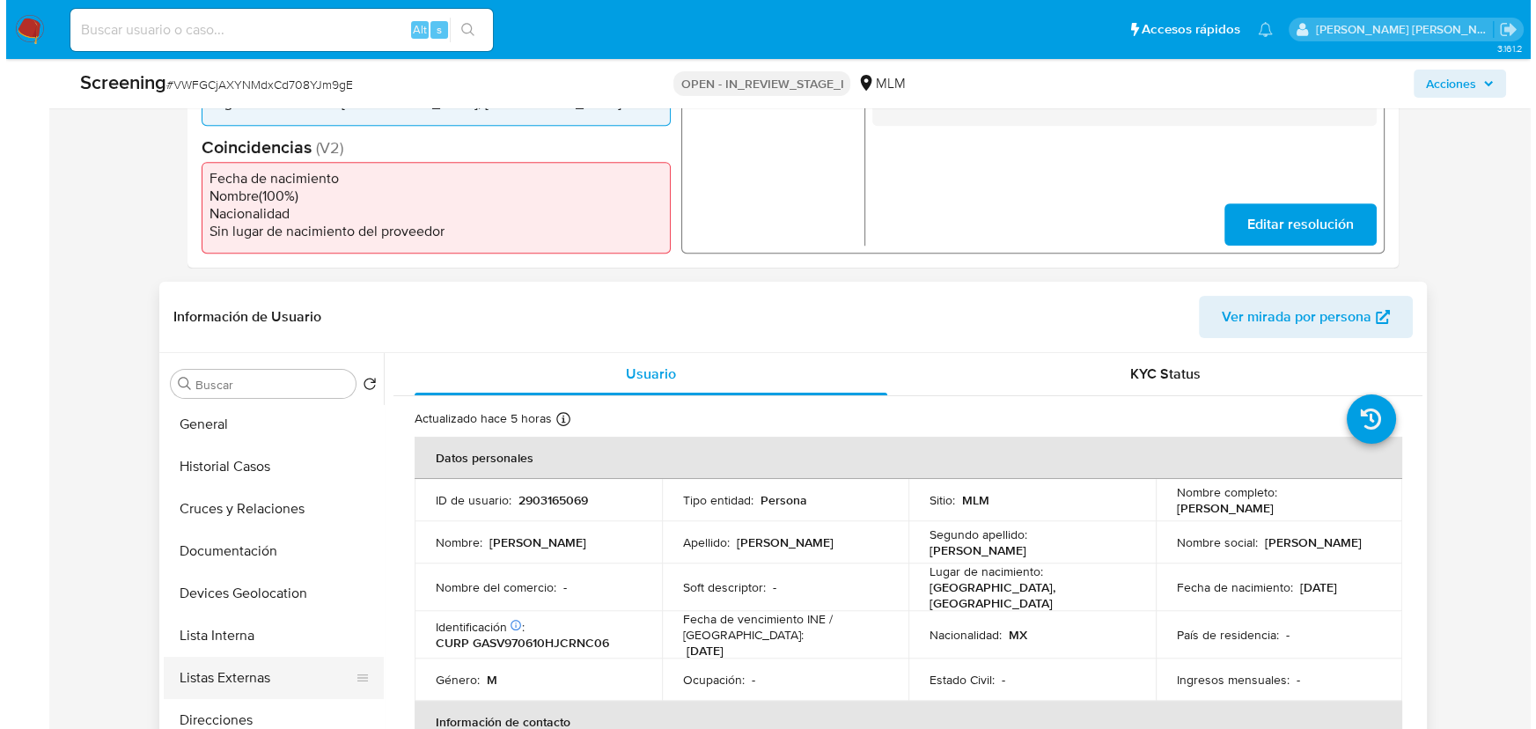
scroll to position [79, 0]
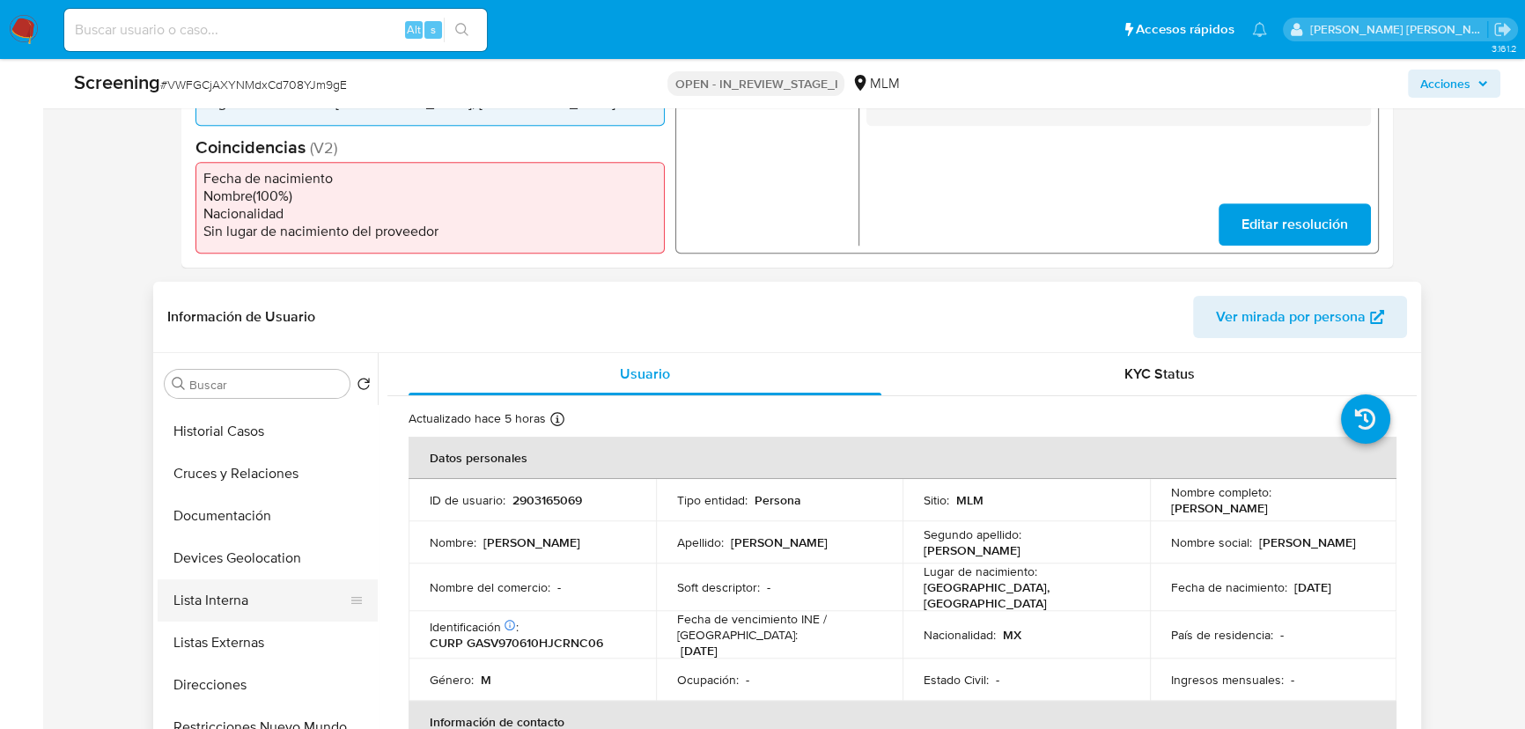
click at [241, 608] on button "Lista Interna" at bounding box center [261, 600] width 206 height 42
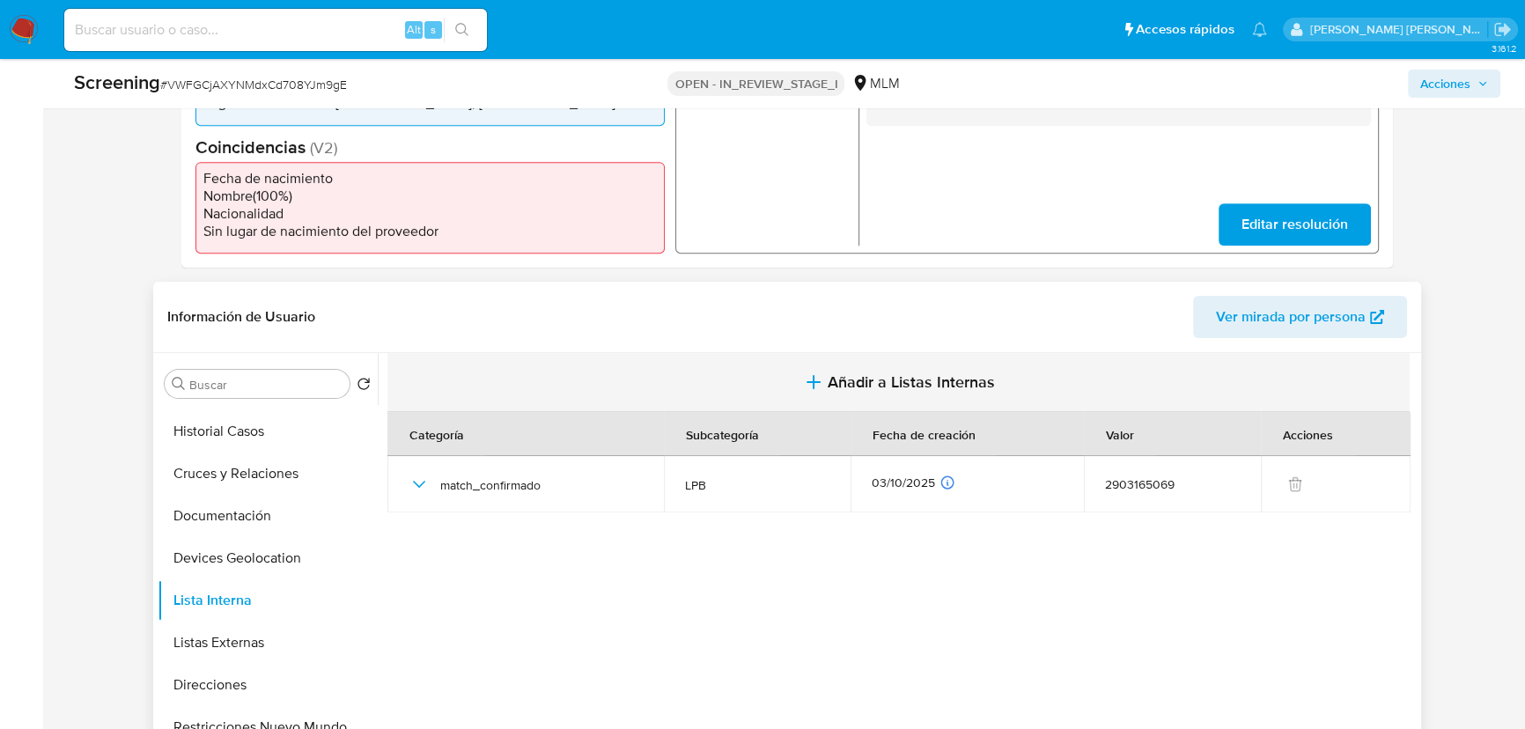
click at [821, 382] on icon "button" at bounding box center [813, 382] width 21 height 21
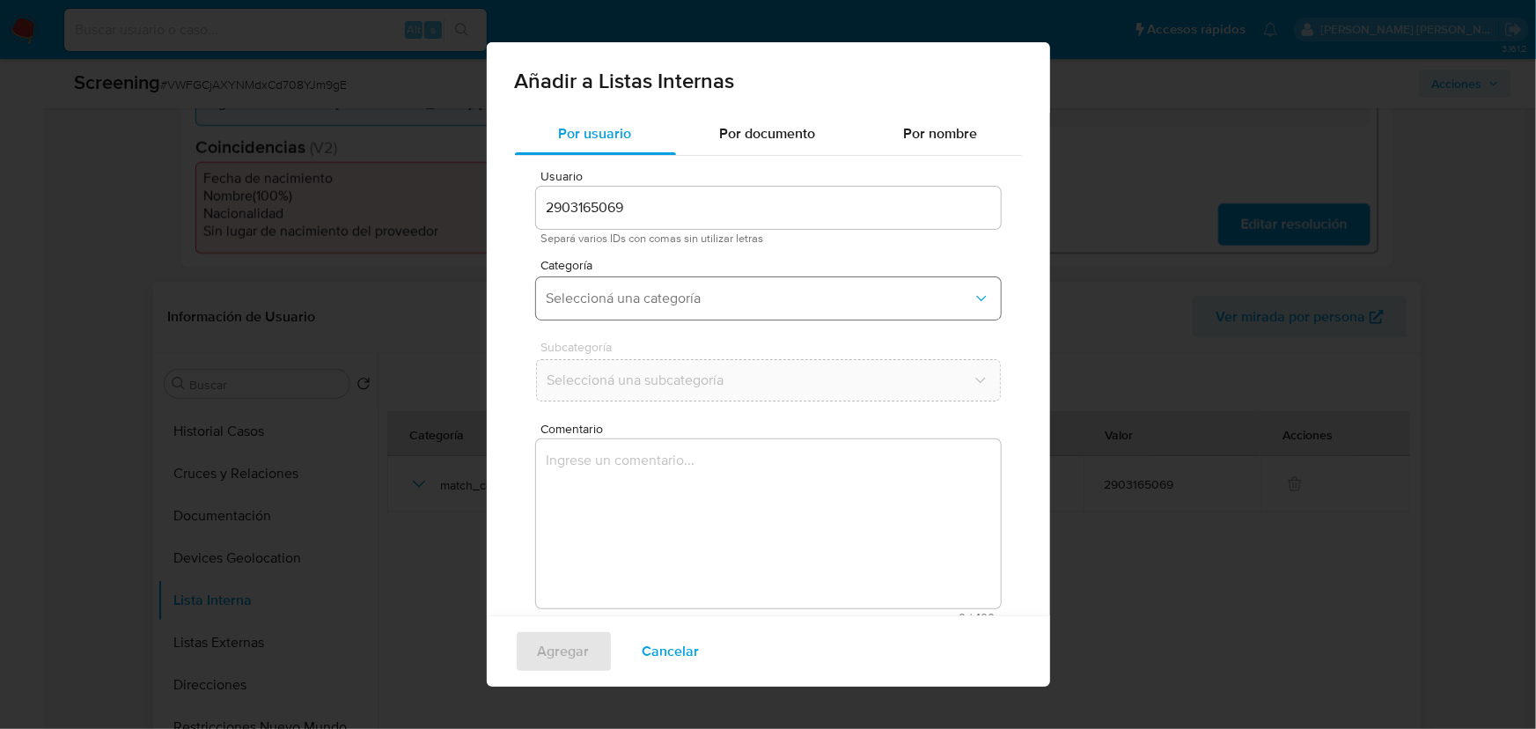
drag, startPoint x: 652, startPoint y: 290, endPoint x: 655, endPoint y: 315, distance: 25.8
click at [652, 290] on span "Seleccioná una categoría" at bounding box center [760, 299] width 426 height 18
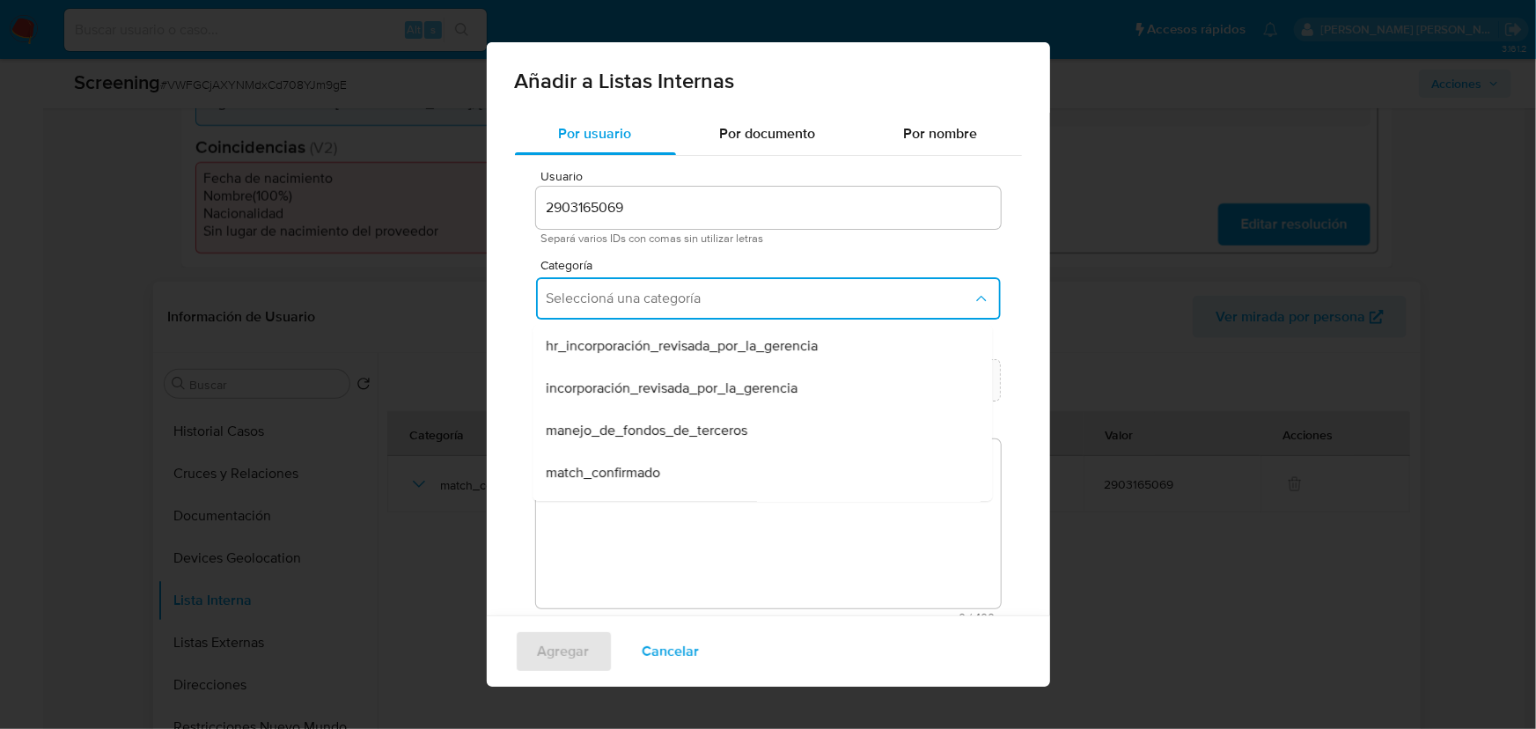
click at [634, 482] on span "match_confirmado" at bounding box center [604, 473] width 114 height 18
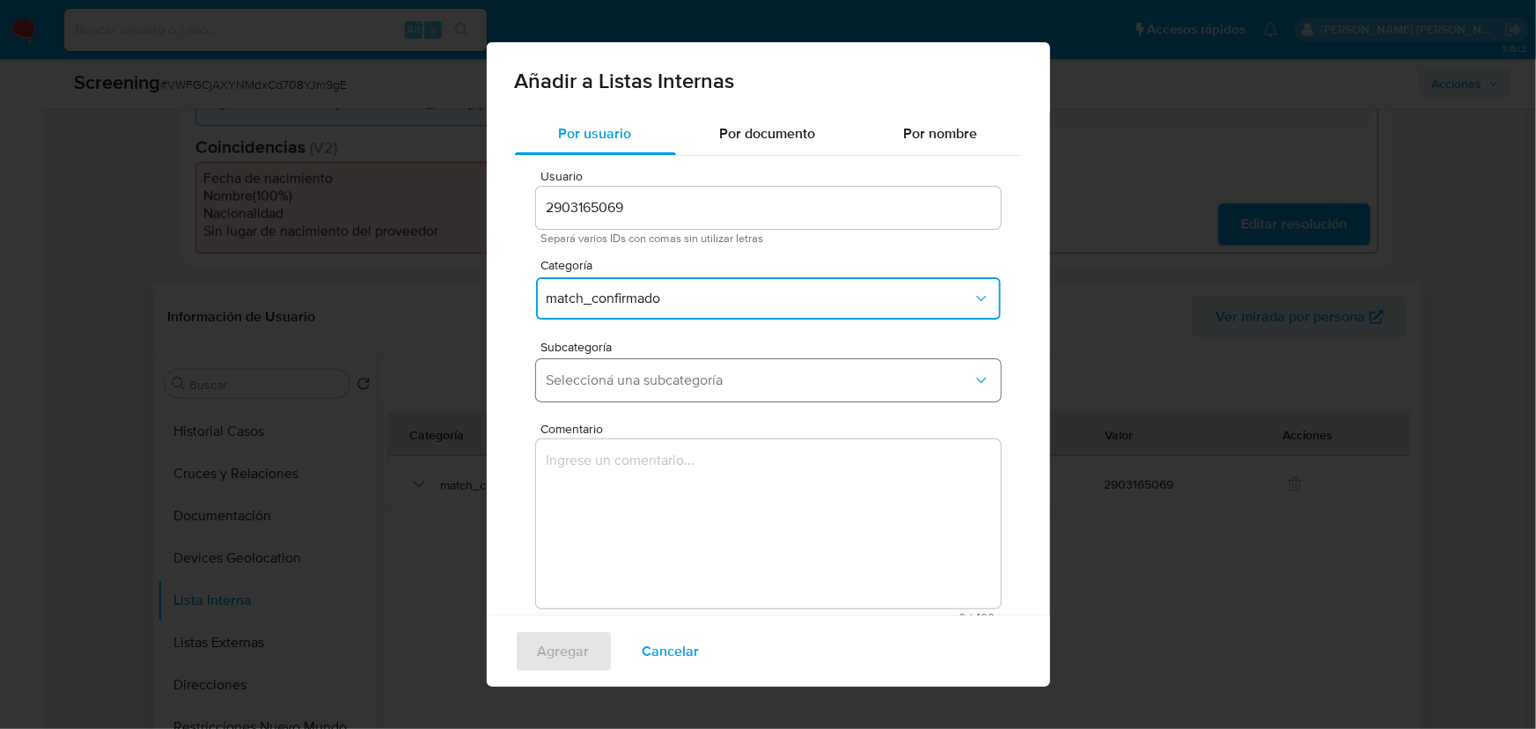
drag, startPoint x: 638, startPoint y: 372, endPoint x: 637, endPoint y: 398, distance: 25.6
click at [639, 372] on span "Seleccioná una subcategoría" at bounding box center [760, 381] width 426 height 18
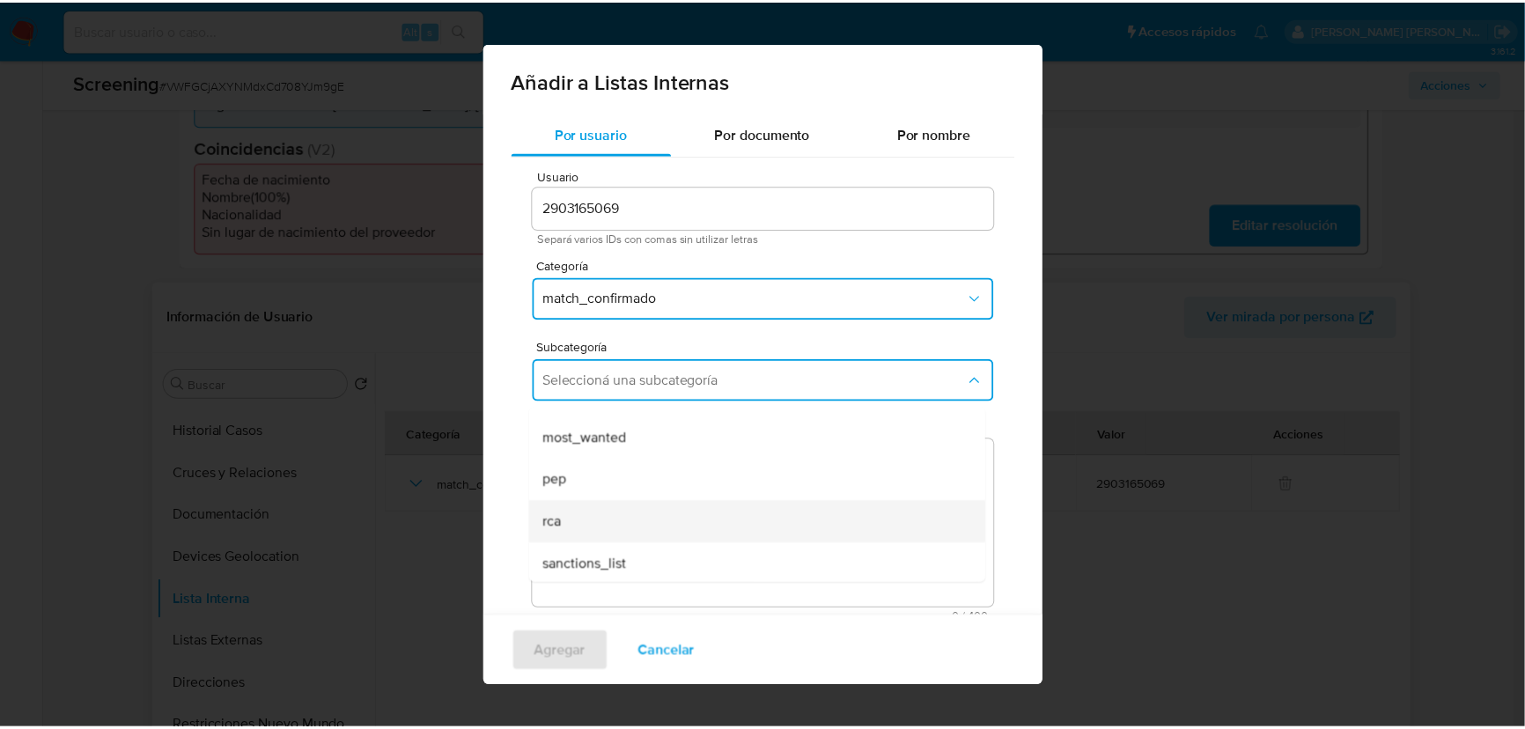
scroll to position [119, 0]
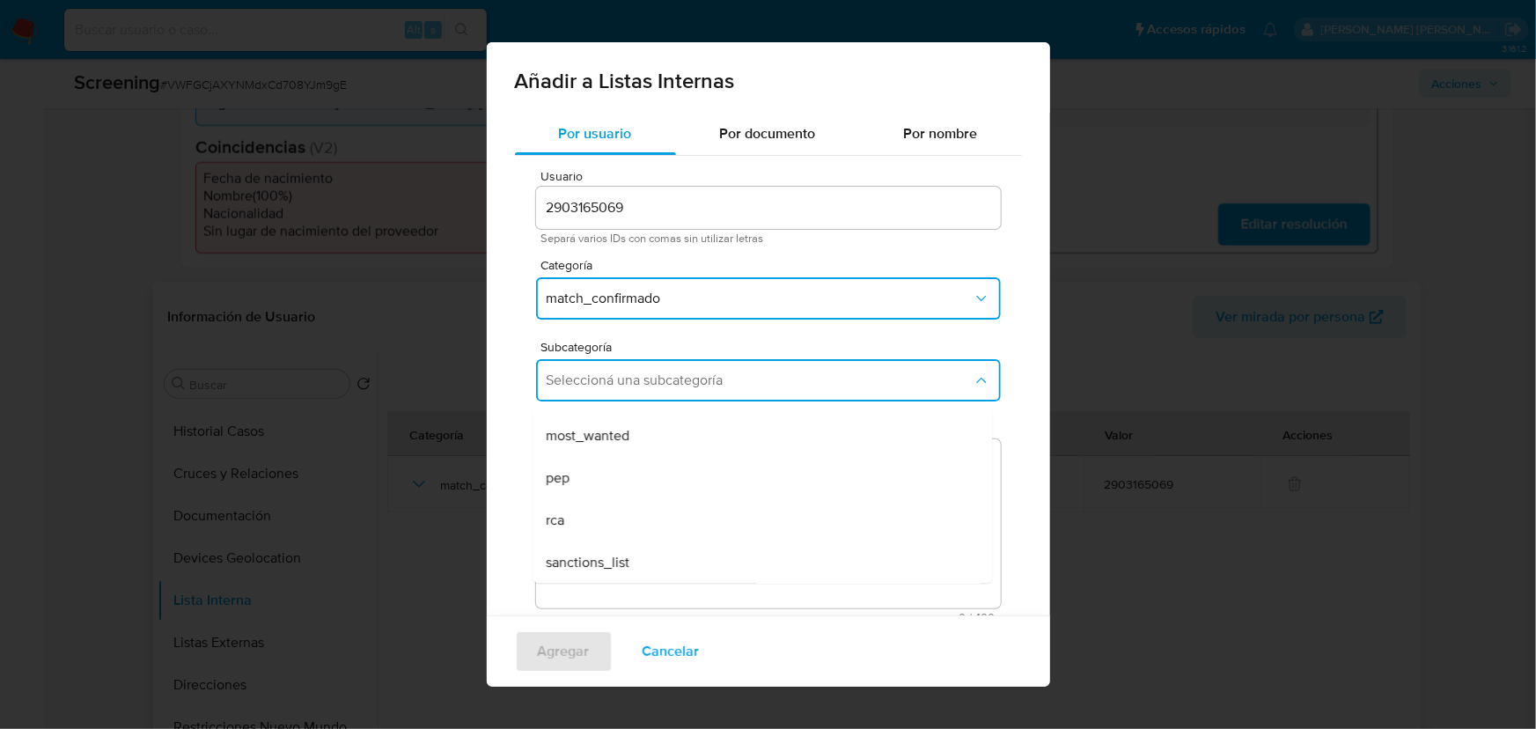
click at [616, 556] on span "sanctions_list" at bounding box center [589, 563] width 84 height 18
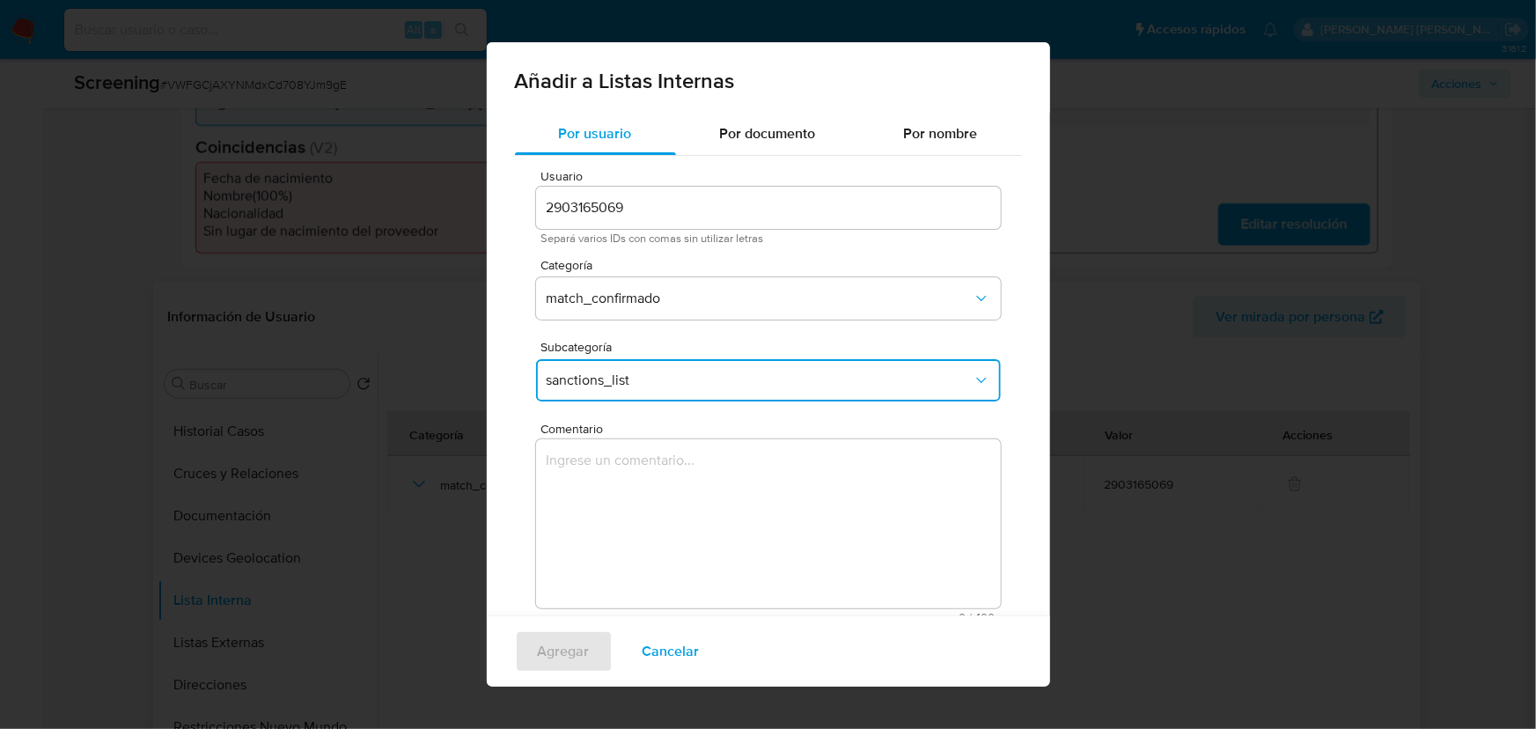
click at [608, 468] on textarea "Comentario" at bounding box center [768, 523] width 465 height 169
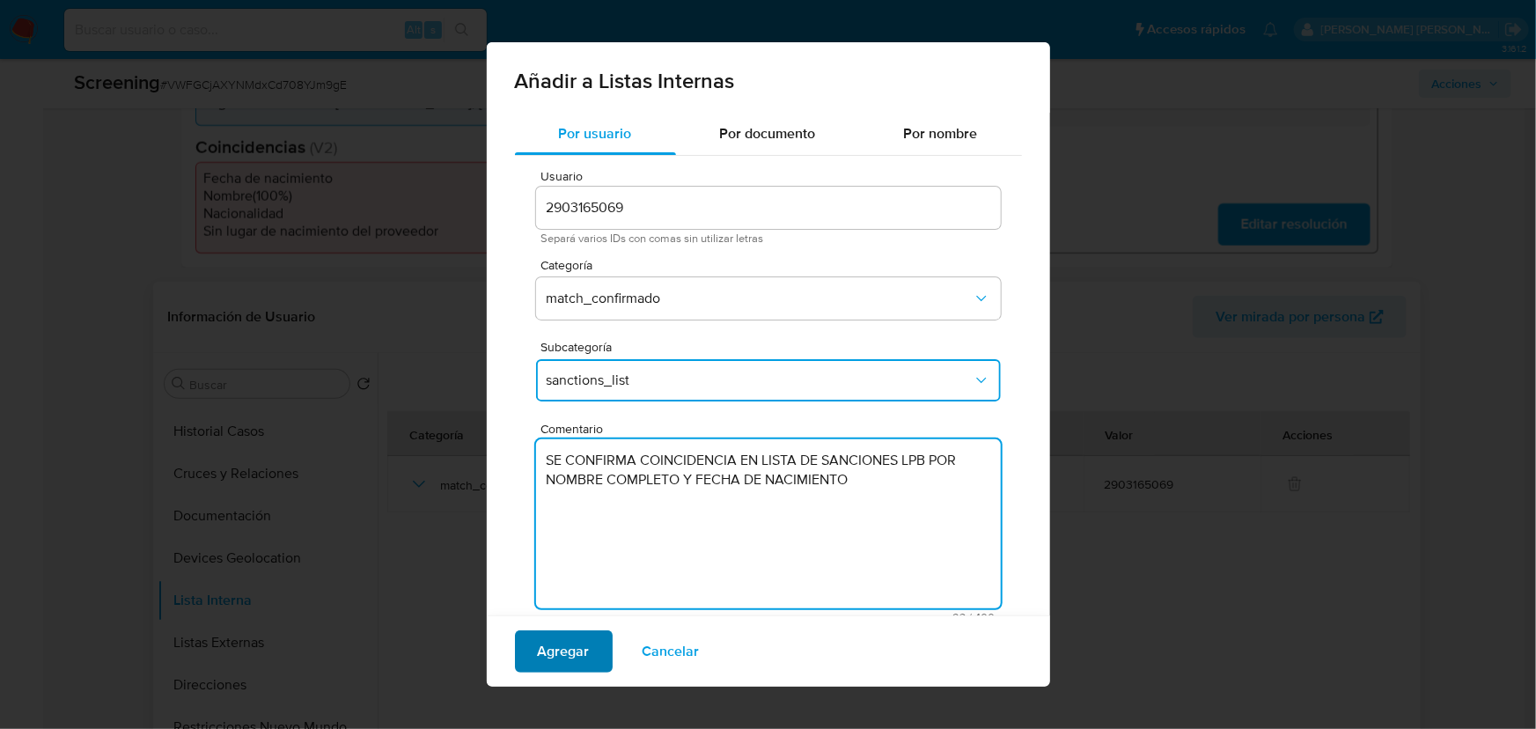
type textarea "SE CONFIRMA COINCIDENCIA EN LISTA DE SANCIONES LPB POR NOMBRE COMPLETO Y FECHA …"
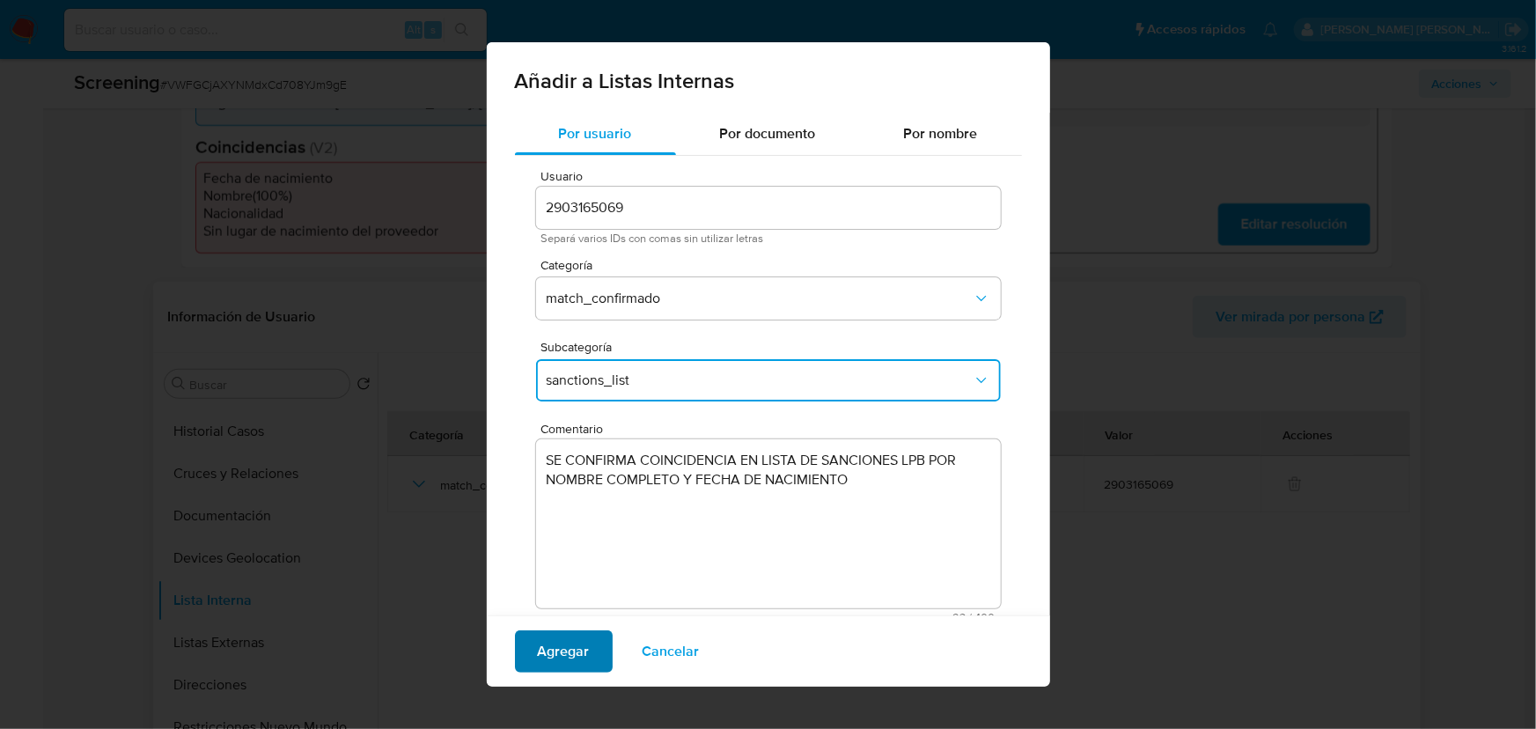
click at [572, 652] on span "Agregar" at bounding box center [564, 651] width 52 height 39
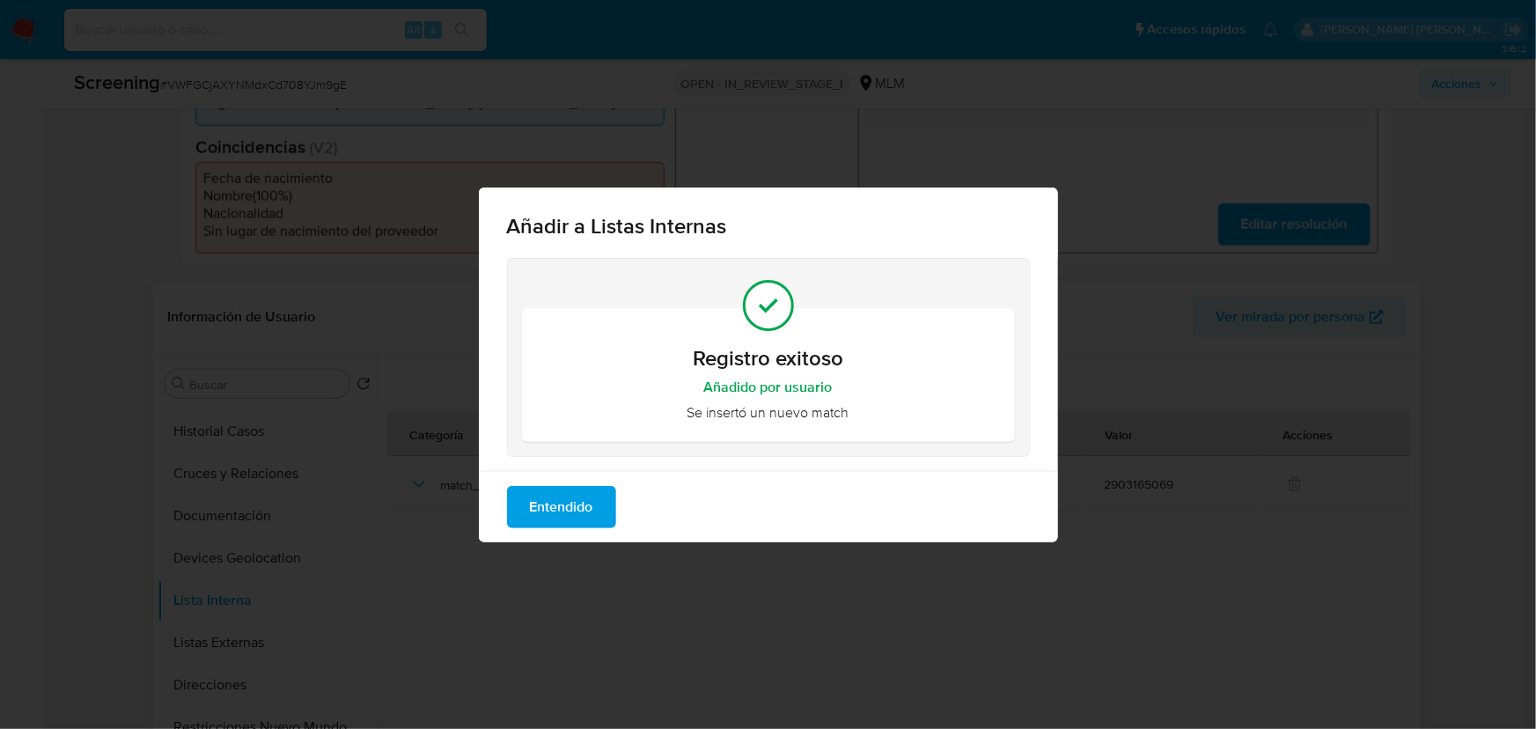
click at [577, 515] on span "Entendido" at bounding box center [561, 507] width 63 height 39
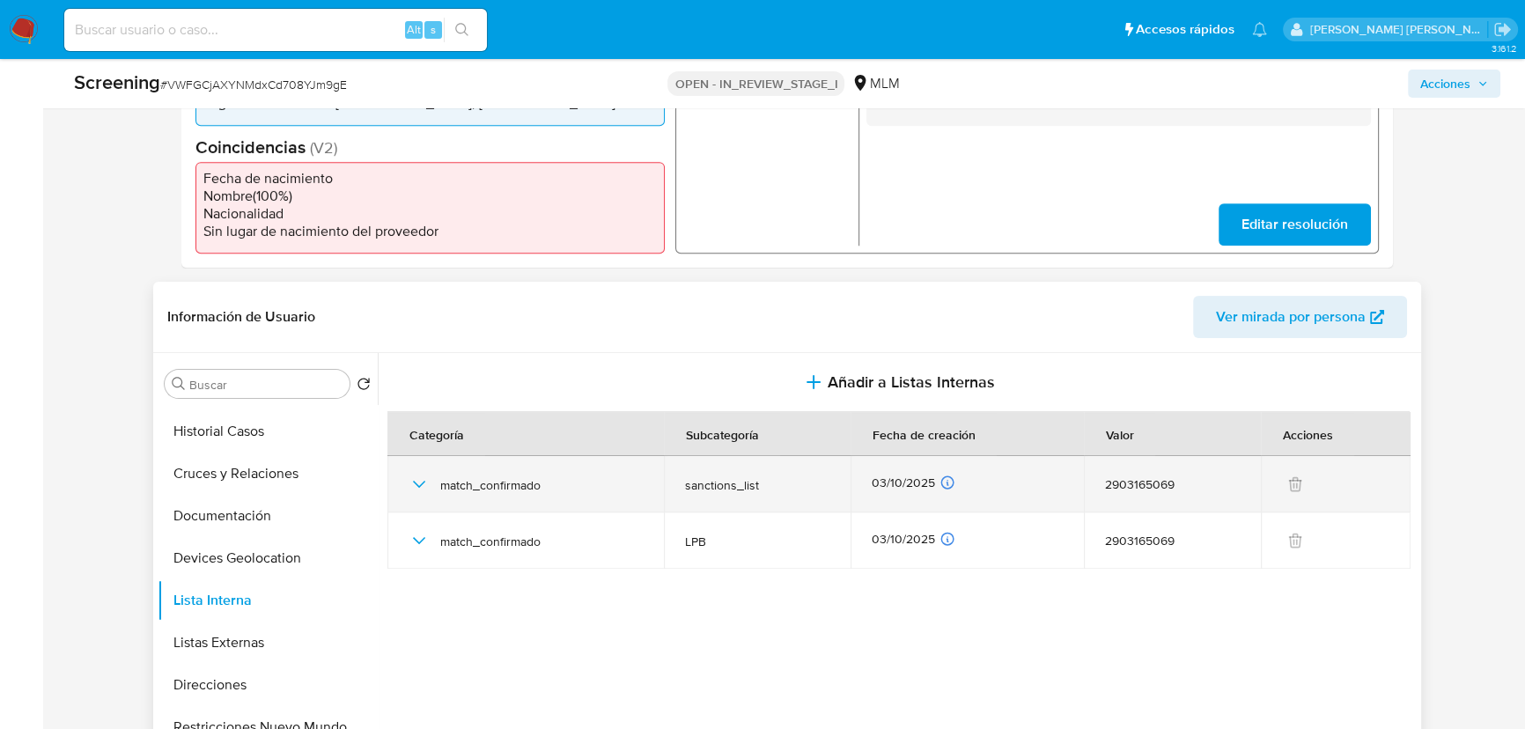
click at [415, 481] on icon "button" at bounding box center [419, 484] width 21 height 21
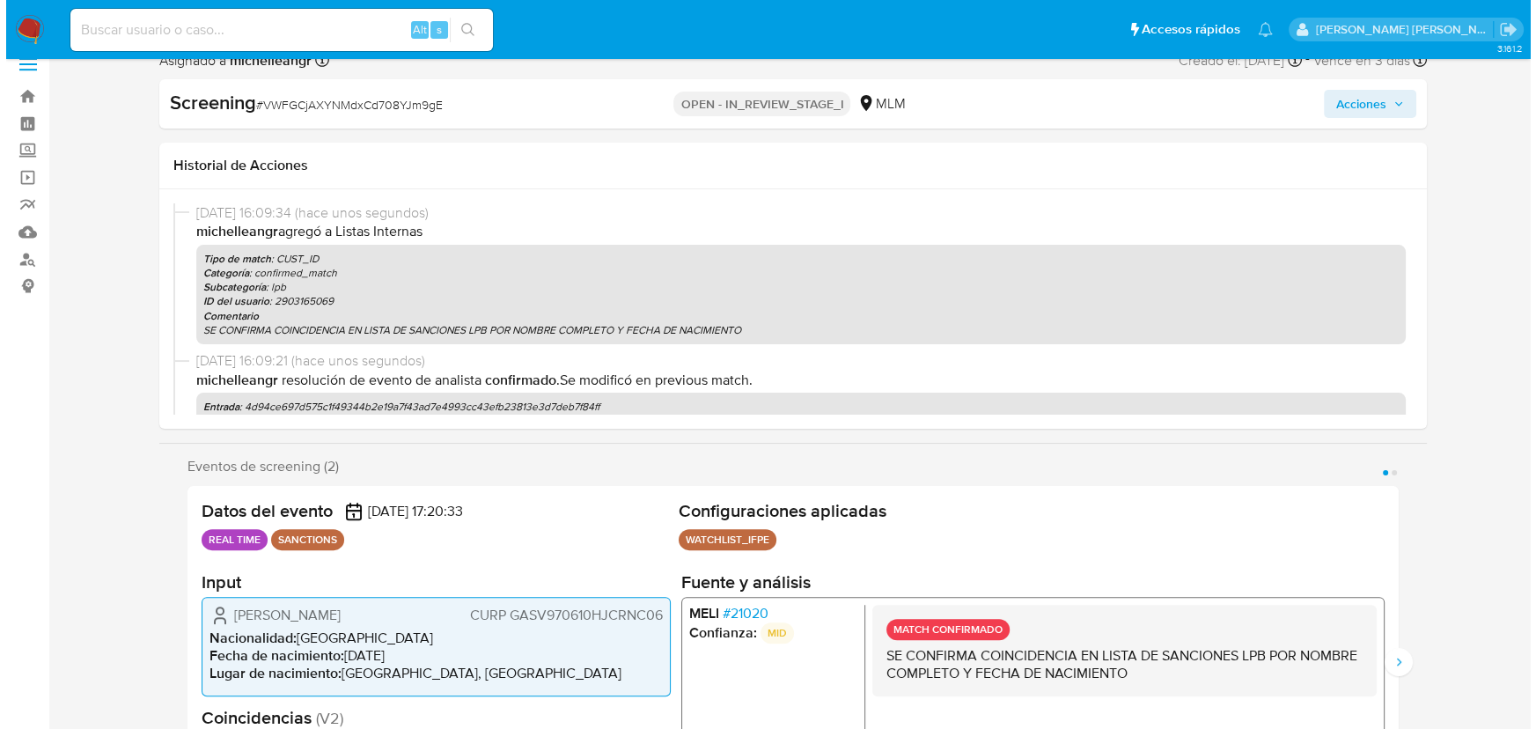
scroll to position [0, 0]
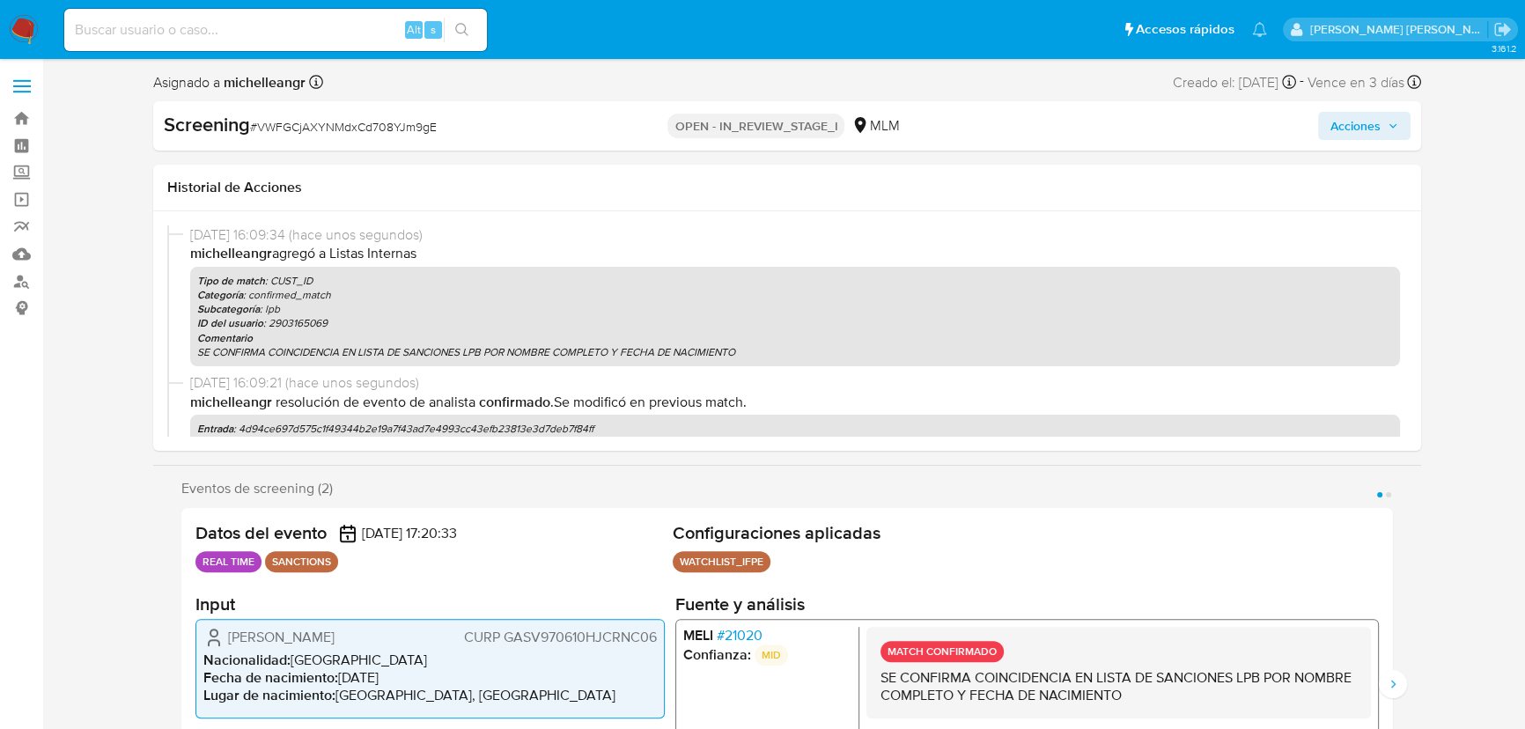
drag, startPoint x: 1337, startPoint y: 122, endPoint x: 1278, endPoint y: 139, distance: 61.3
click at [1336, 122] on span "Acciones" at bounding box center [1355, 126] width 50 height 28
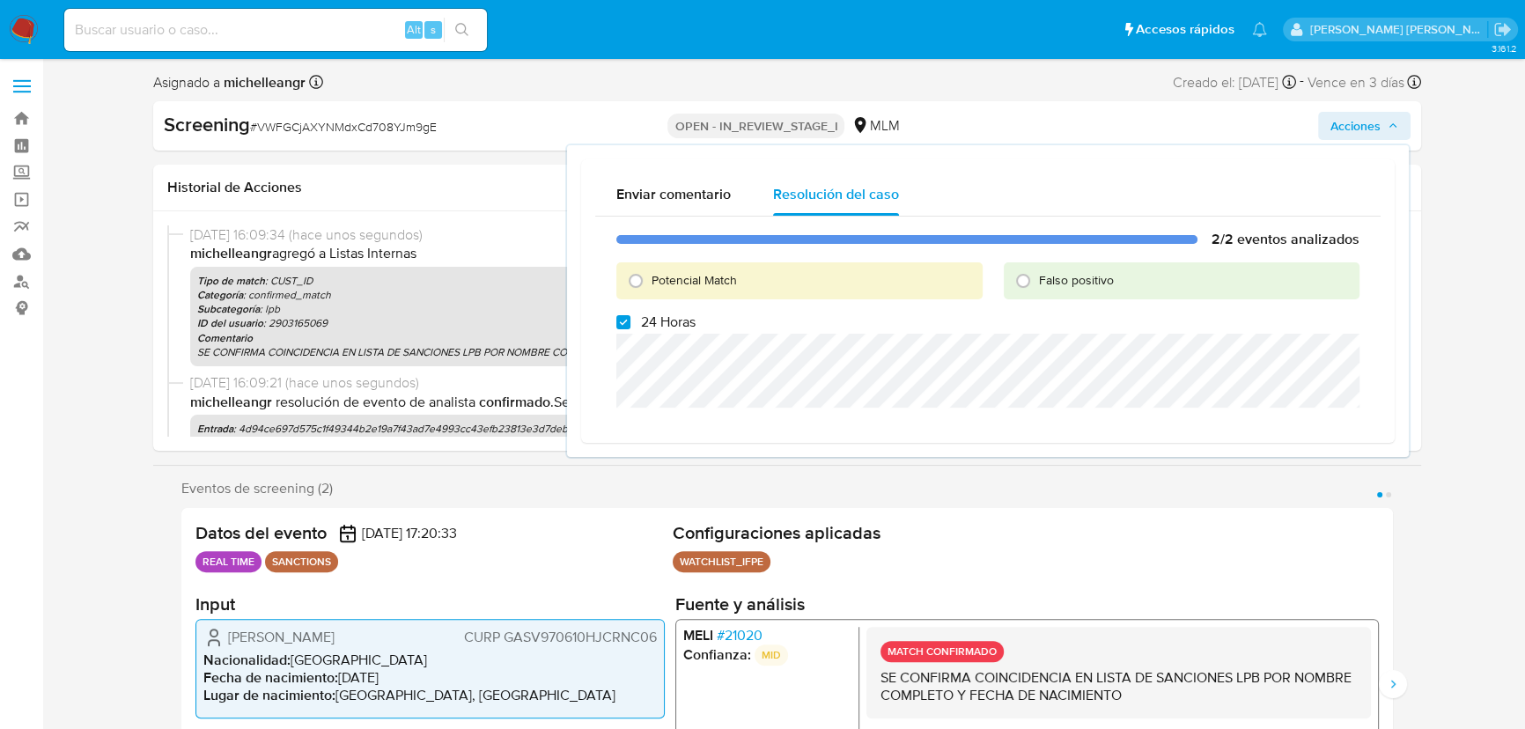
click at [669, 289] on div "Potencial Match" at bounding box center [799, 280] width 366 height 37
click at [634, 285] on input "Potencial Match" at bounding box center [636, 281] width 28 height 28
radio input "true"
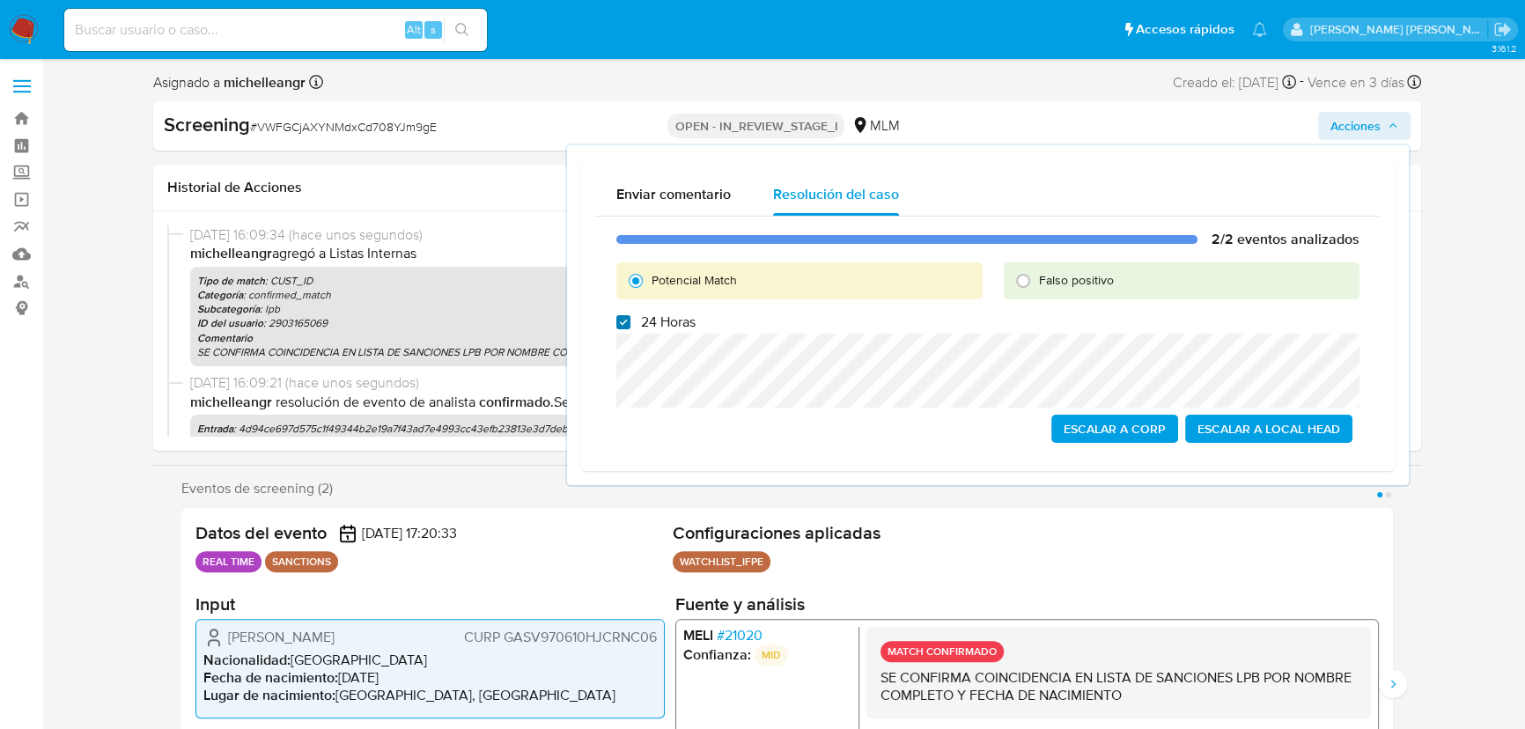
click at [624, 325] on input "24 Horas" at bounding box center [623, 322] width 14 height 14
checkbox input "false"
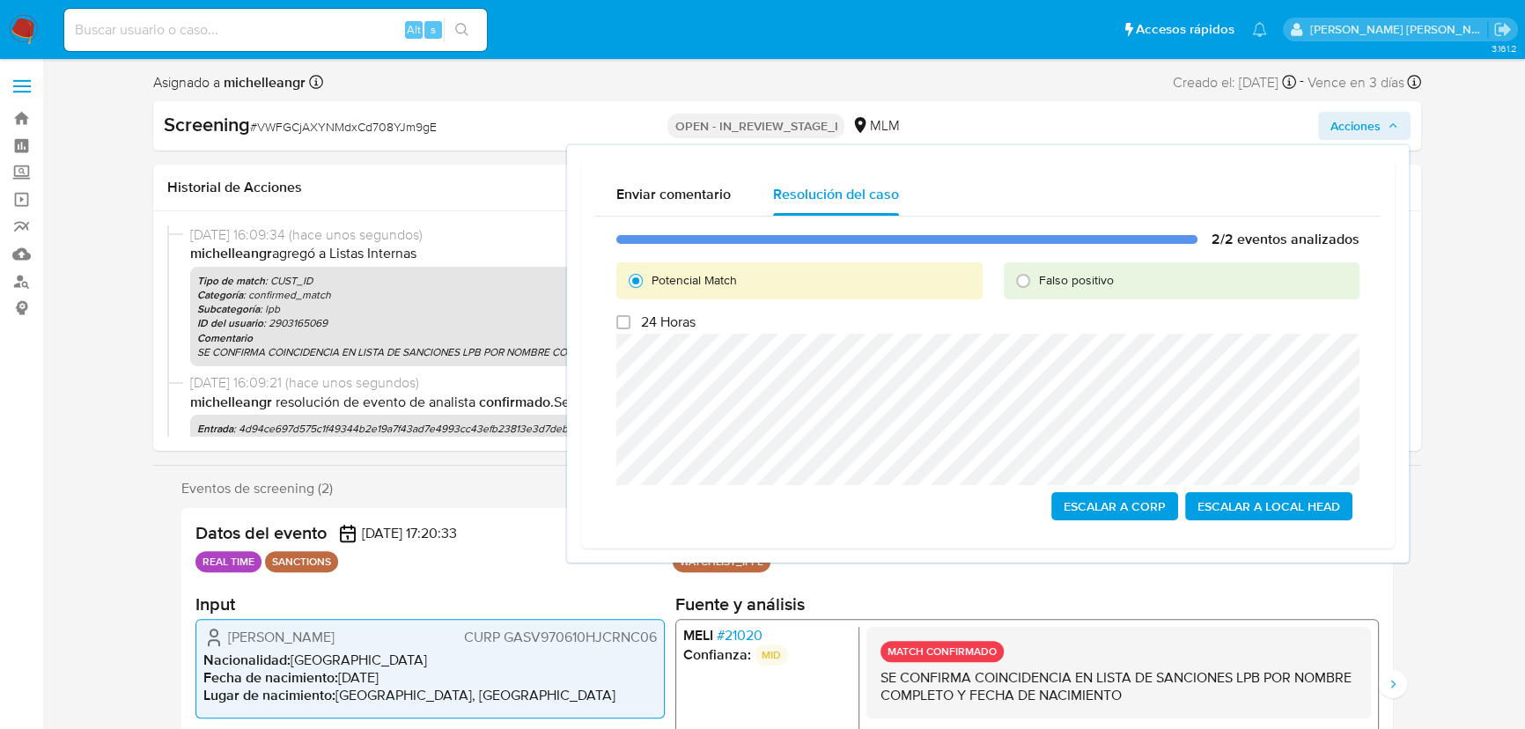
click at [1241, 501] on span "Escalar a Local Head" at bounding box center [1268, 506] width 143 height 25
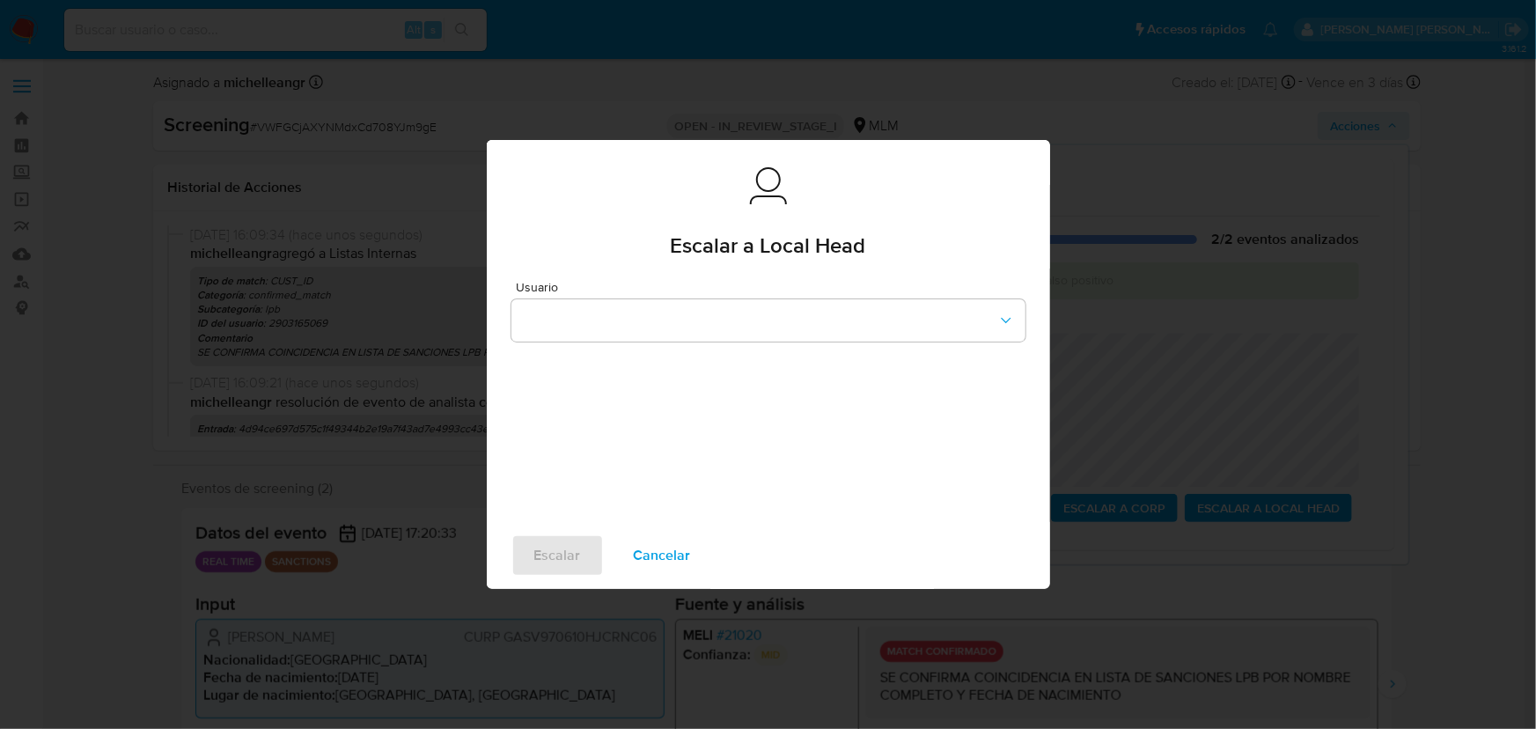
click at [703, 296] on div "Usuario" at bounding box center [769, 311] width 514 height 61
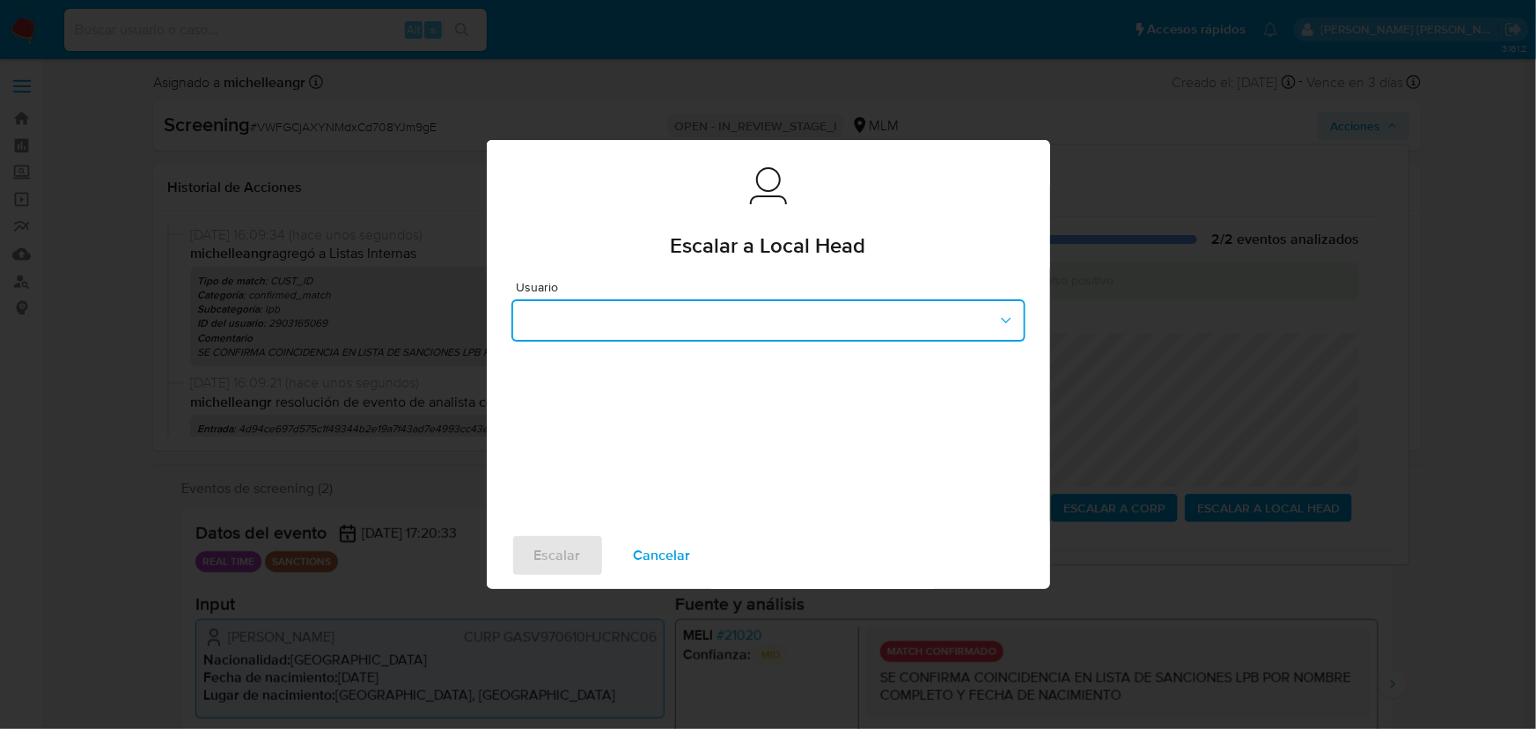
drag, startPoint x: 710, startPoint y: 321, endPoint x: 705, endPoint y: 338, distance: 17.3
click at [711, 321] on button "button" at bounding box center [769, 320] width 514 height 42
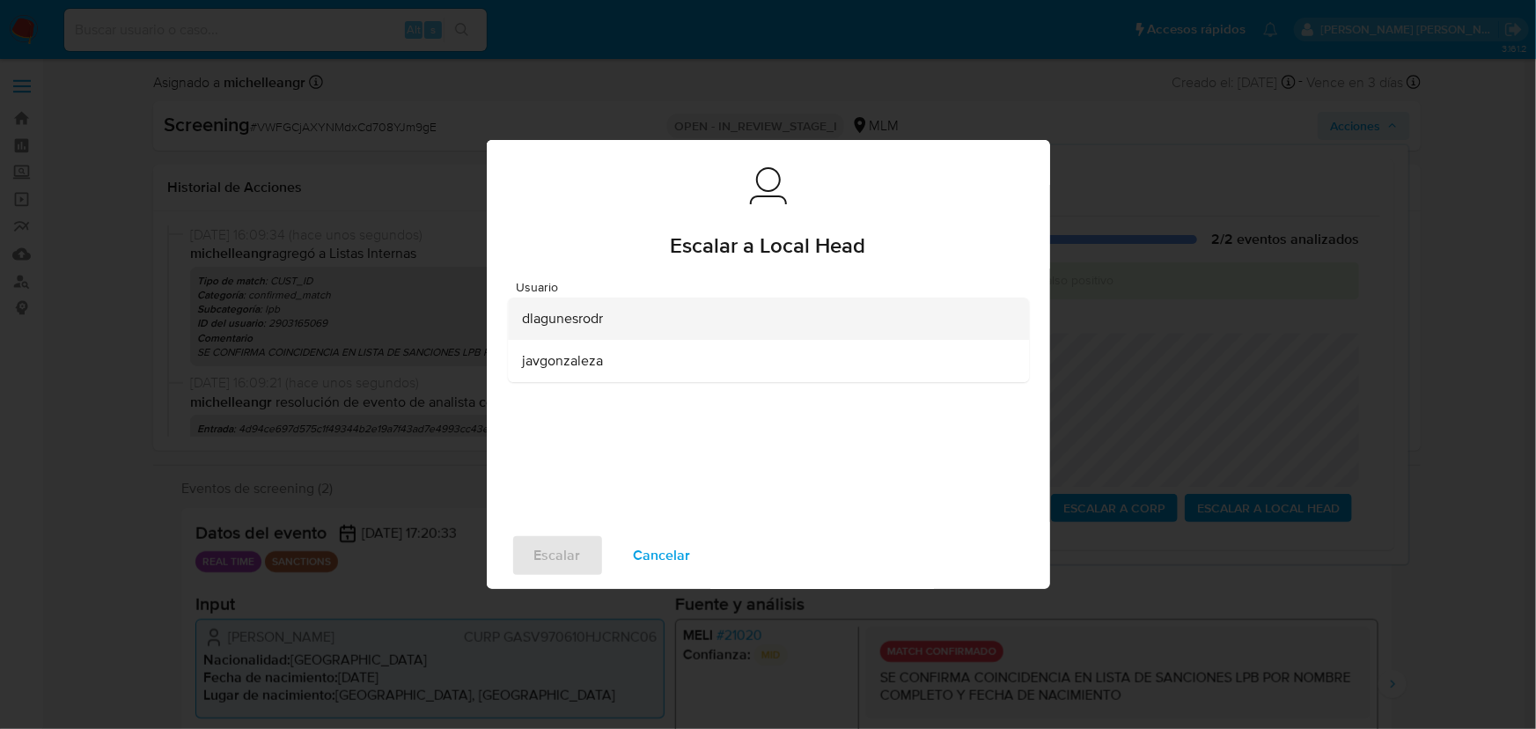
click at [602, 328] on div "dlagunesrodr" at bounding box center [763, 319] width 482 height 42
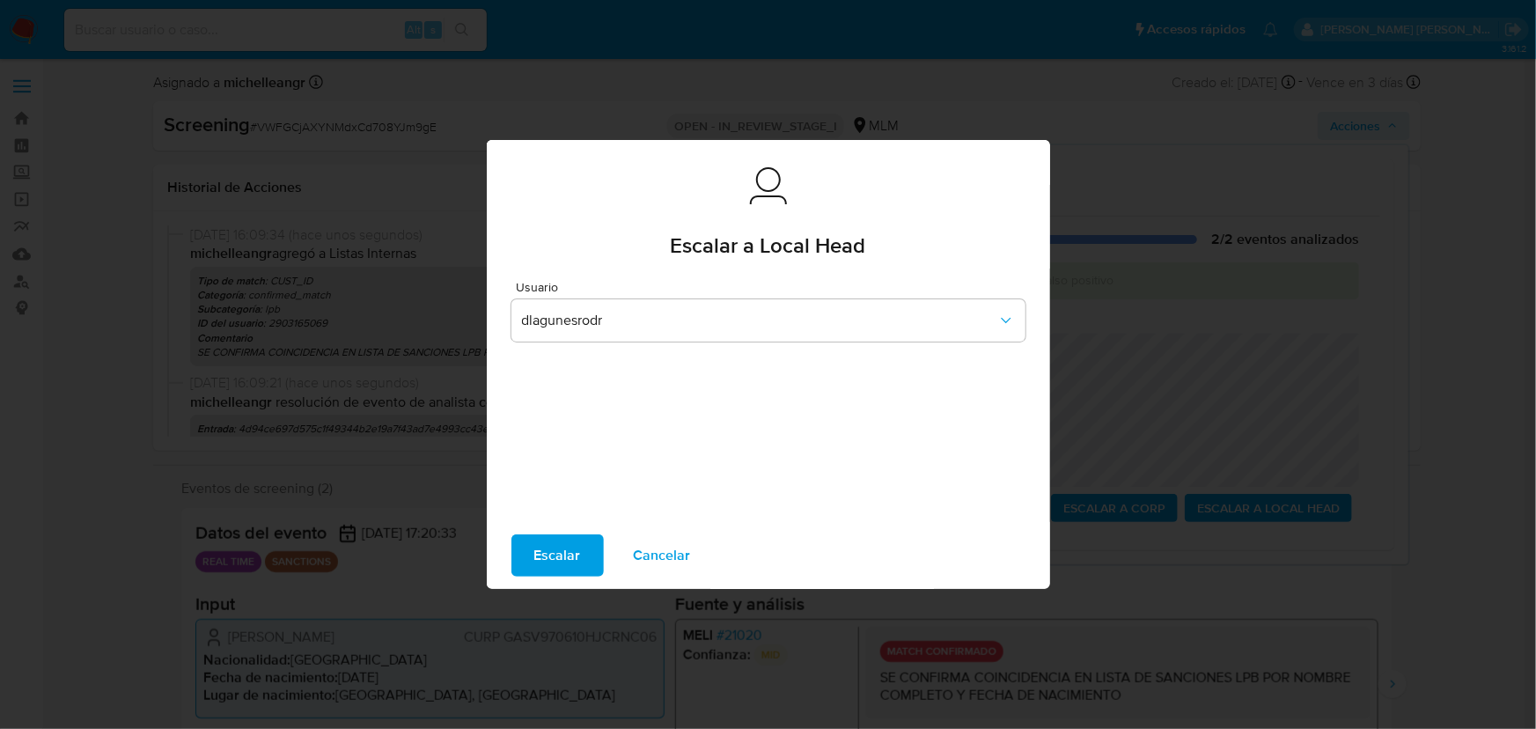
drag, startPoint x: 533, startPoint y: 534, endPoint x: 529, endPoint y: 544, distance: 10.3
click at [531, 534] on button "Escalar" at bounding box center [558, 555] width 92 height 42
click at [530, 544] on button "Escalar" at bounding box center [558, 555] width 92 height 42
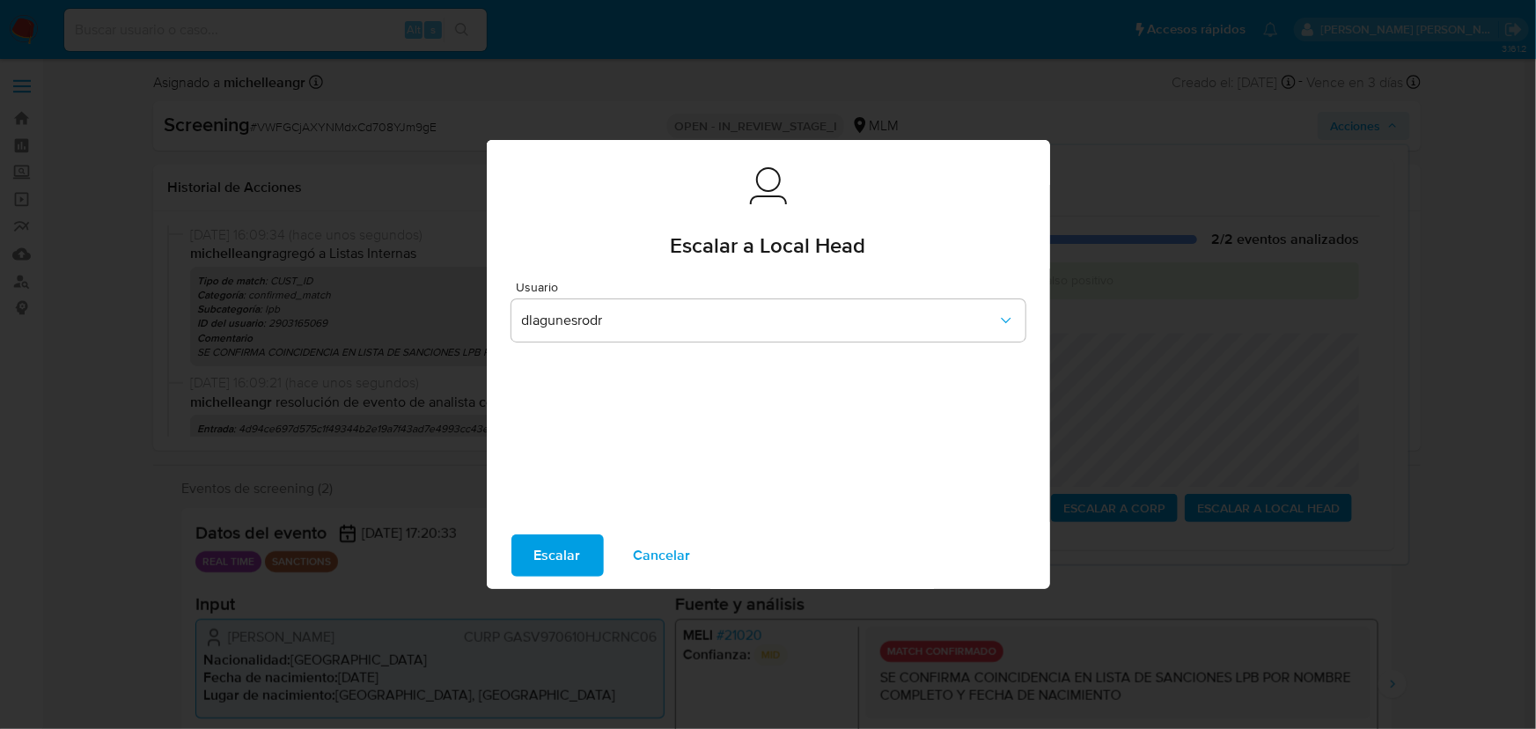
click at [533, 544] on button "Escalar" at bounding box center [558, 555] width 92 height 42
click at [557, 549] on span "Escalar" at bounding box center [557, 555] width 47 height 39
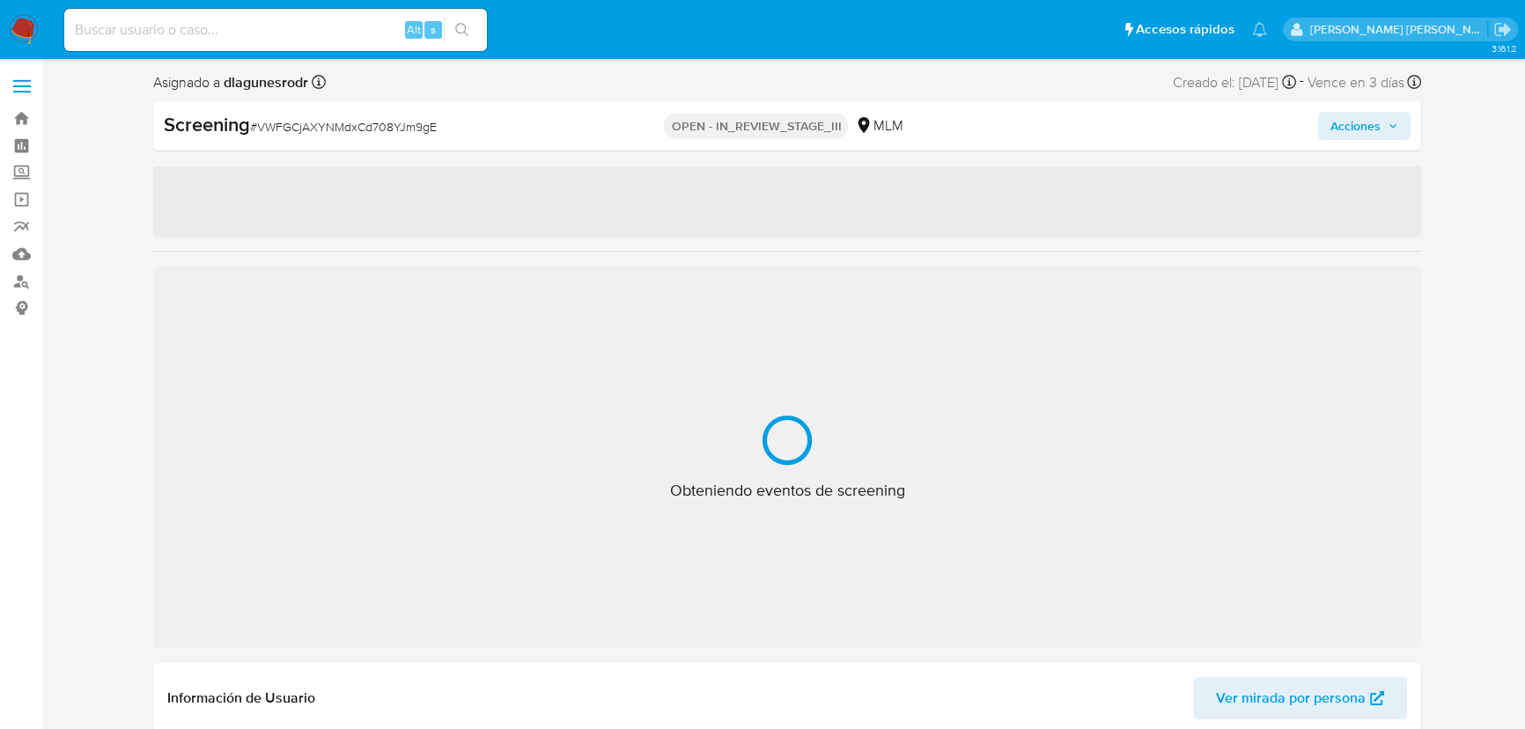
select select "10"
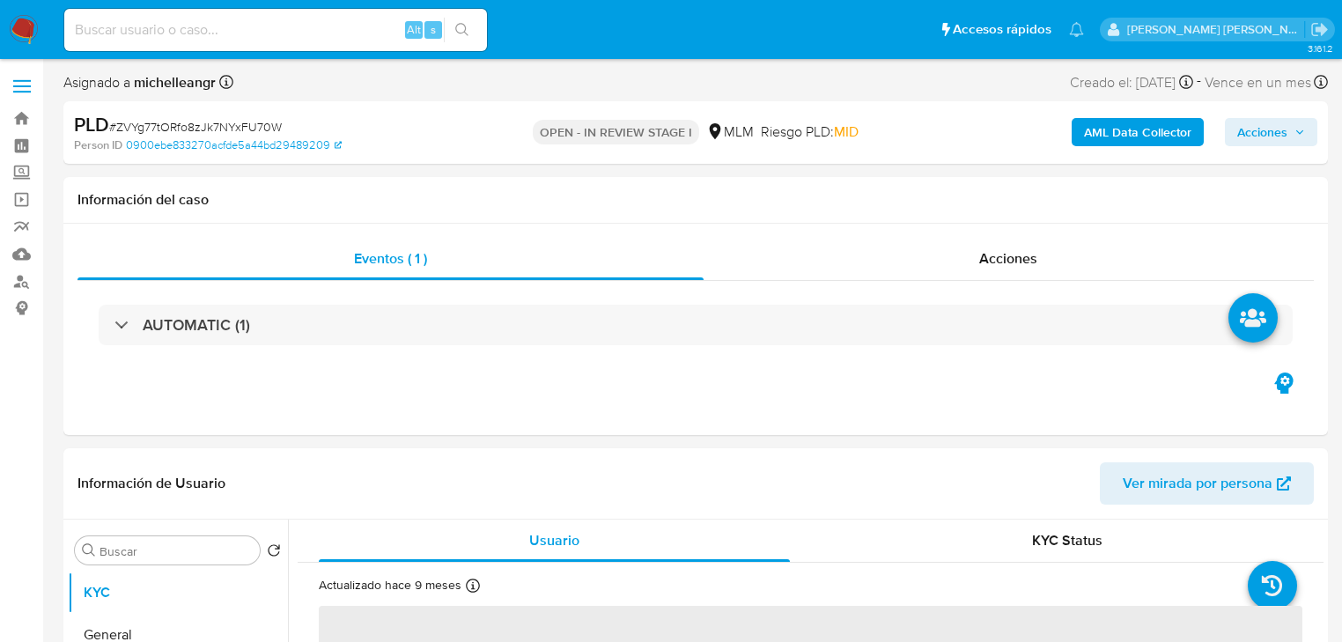
select select "10"
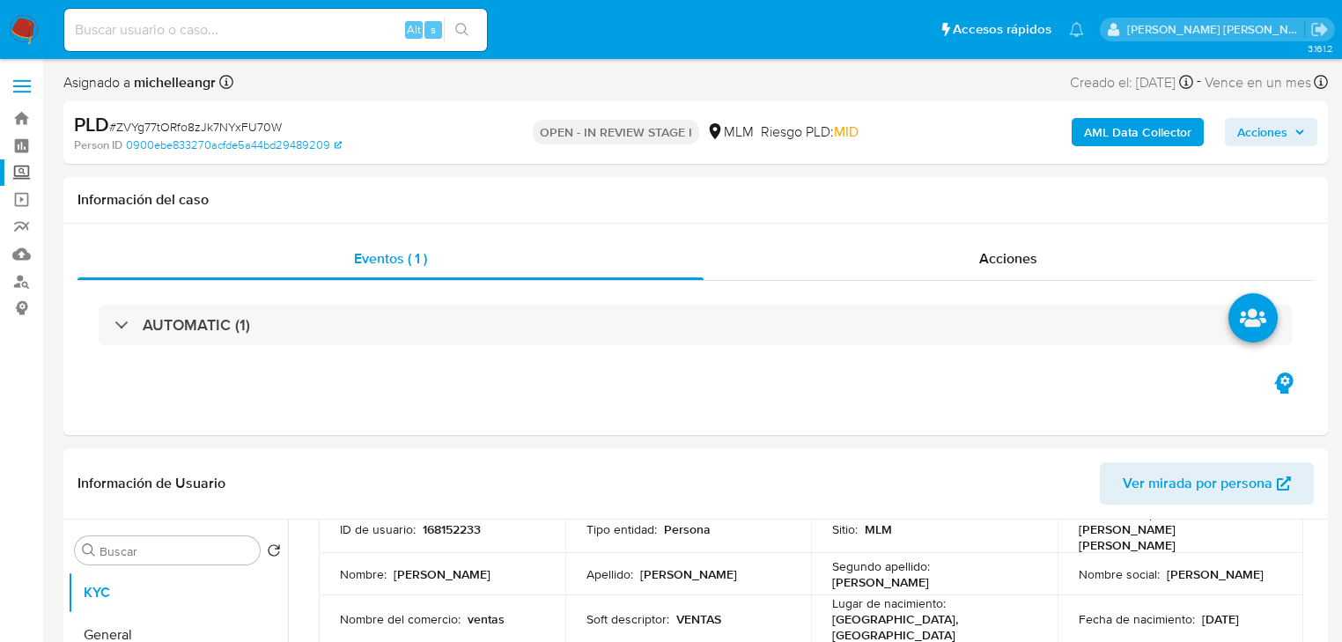
click at [24, 176] on label "Screening" at bounding box center [105, 172] width 210 height 27
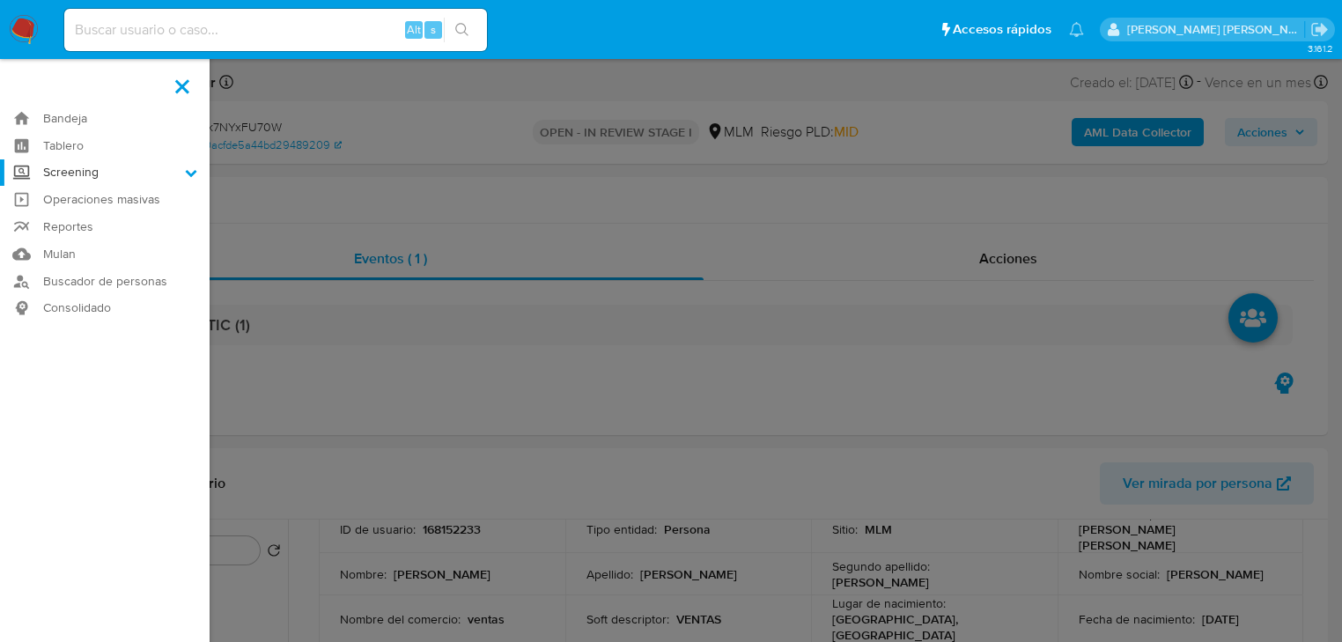
click at [0, 0] on input "Screening" at bounding box center [0, 0] width 0 height 0
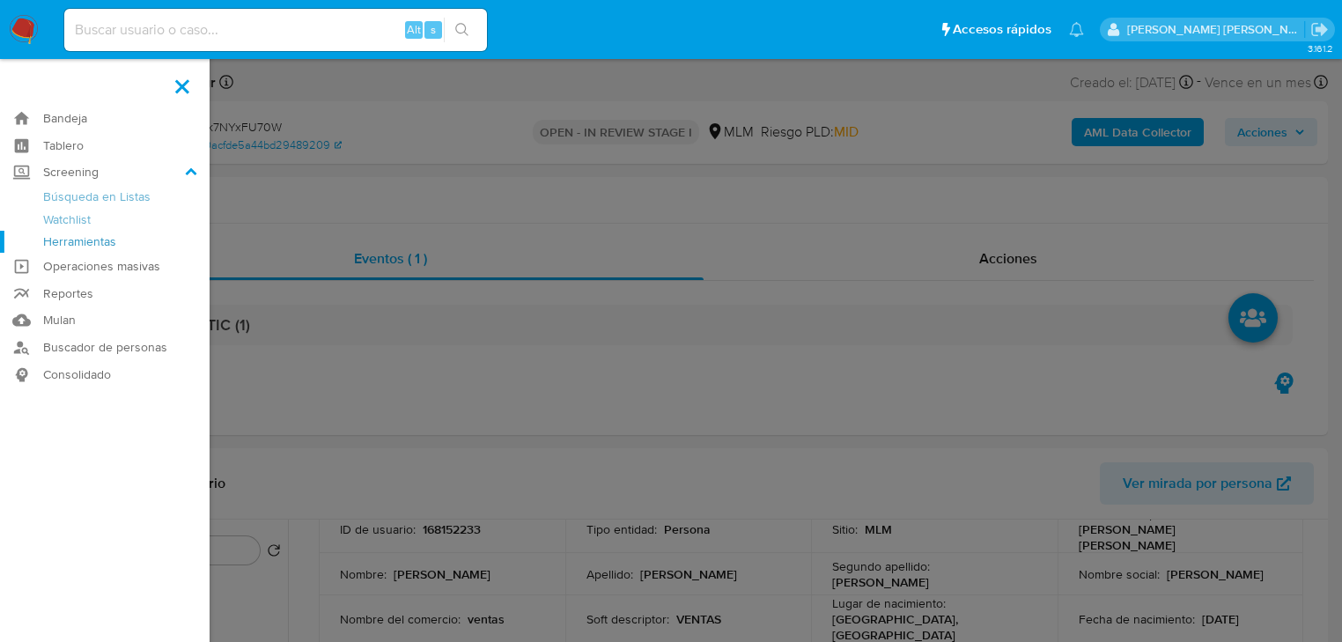
click at [65, 248] on link "Herramientas" at bounding box center [105, 242] width 210 height 22
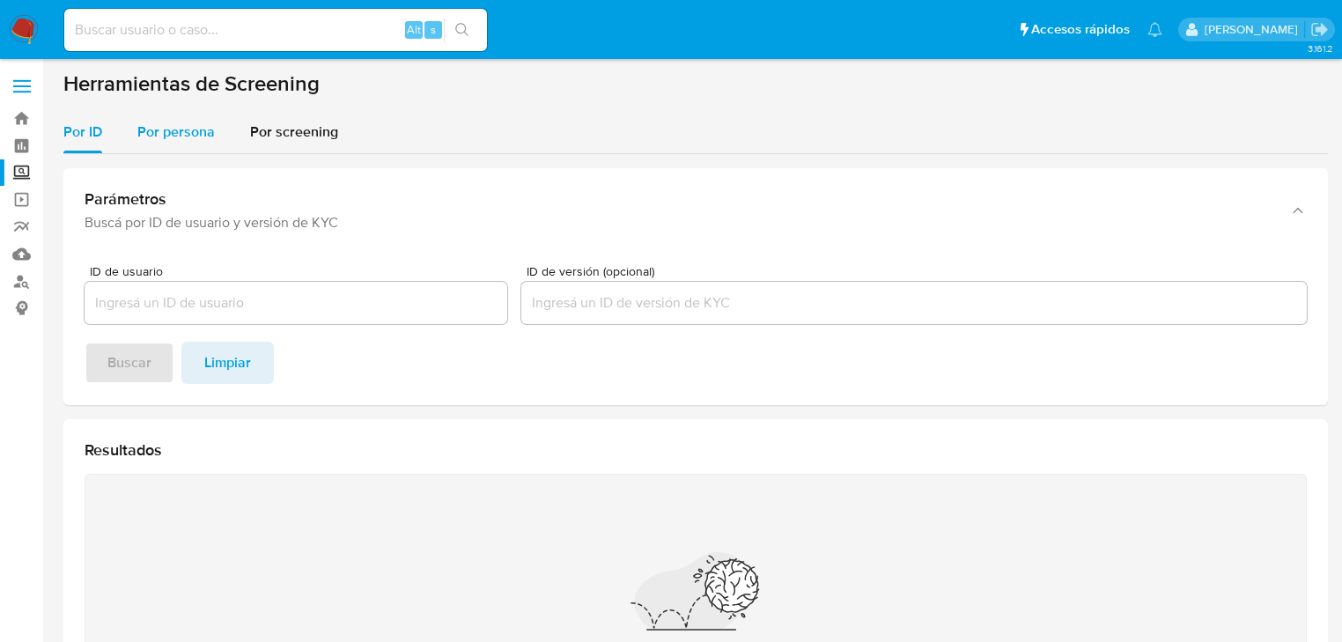
drag, startPoint x: 175, startPoint y: 127, endPoint x: 190, endPoint y: 145, distance: 23.8
click at [180, 130] on span "Por persona" at bounding box center [175, 132] width 77 height 20
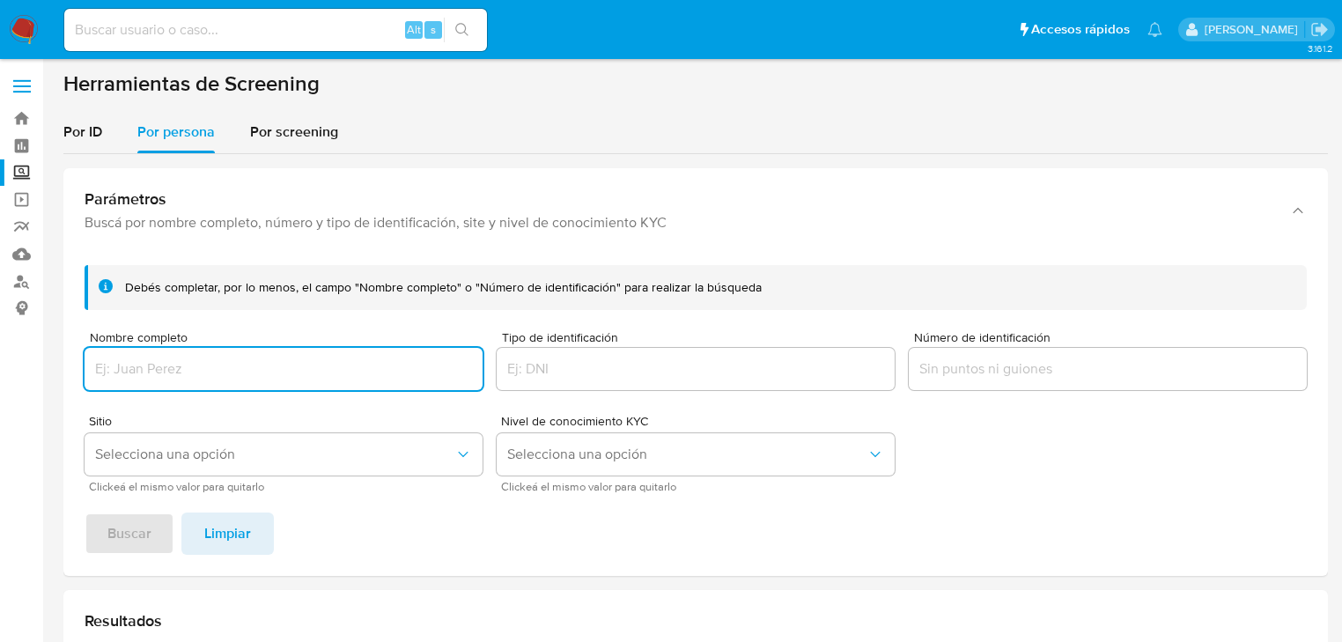
click at [162, 365] on input "Nombre completo" at bounding box center [284, 368] width 398 height 23
type input "MIXTLI TONANTZIN LOPEZ RESENDIZ"
click at [123, 537] on span "Buscar" at bounding box center [129, 533] width 44 height 39
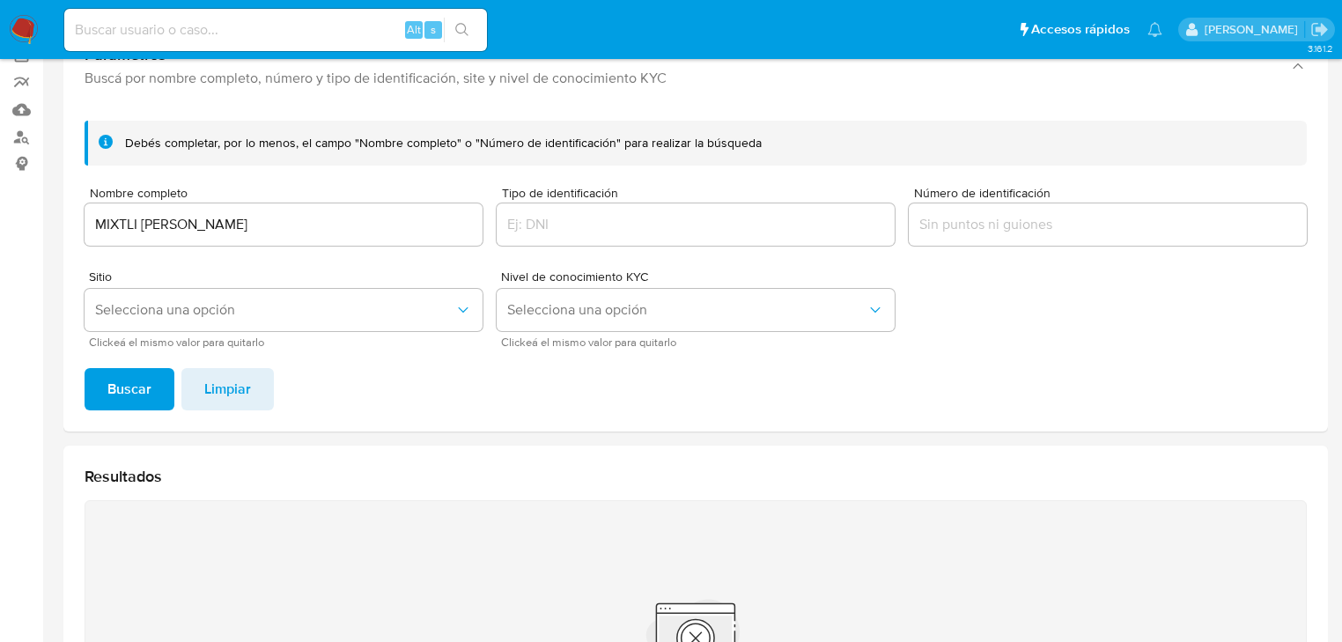
scroll to position [138, 0]
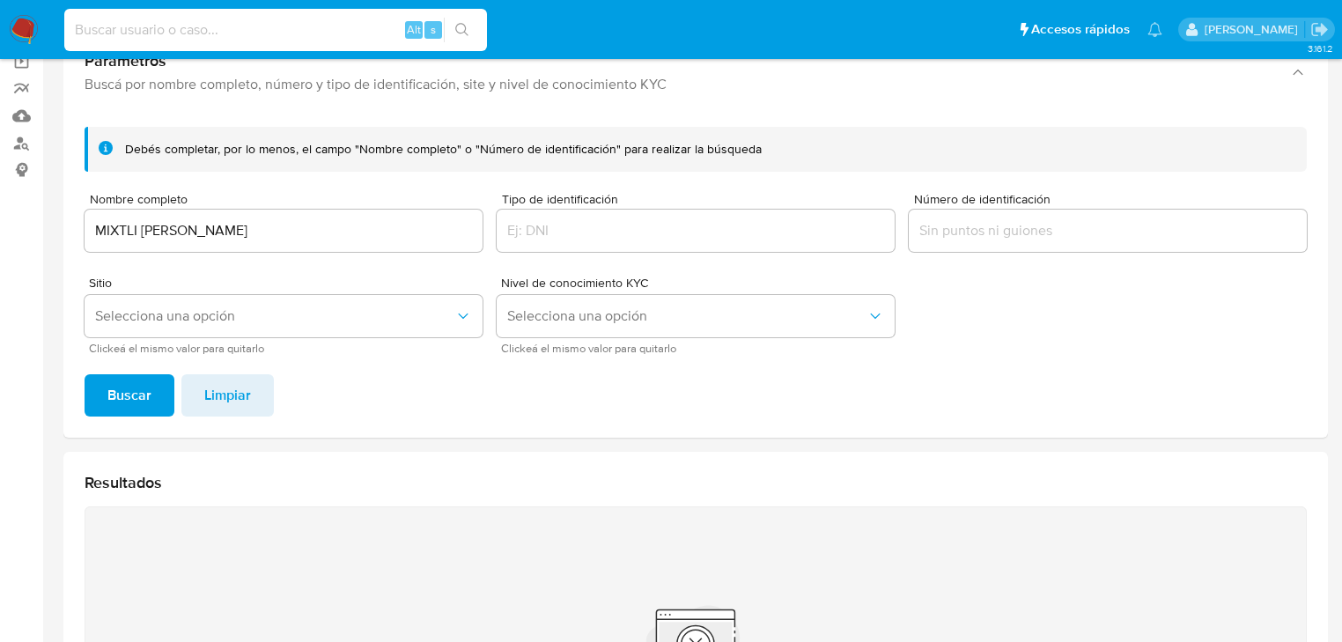
click at [217, 33] on input at bounding box center [275, 29] width 423 height 23
paste input "1346702641"
type input "1346702641"
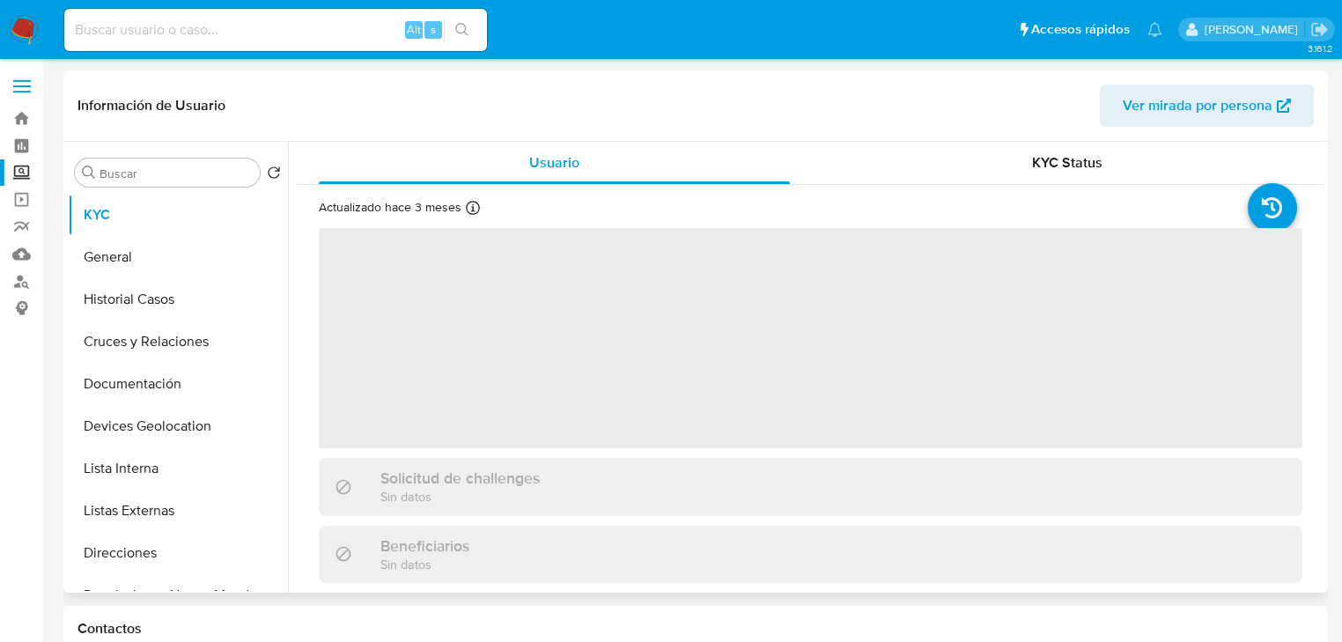
select select "10"
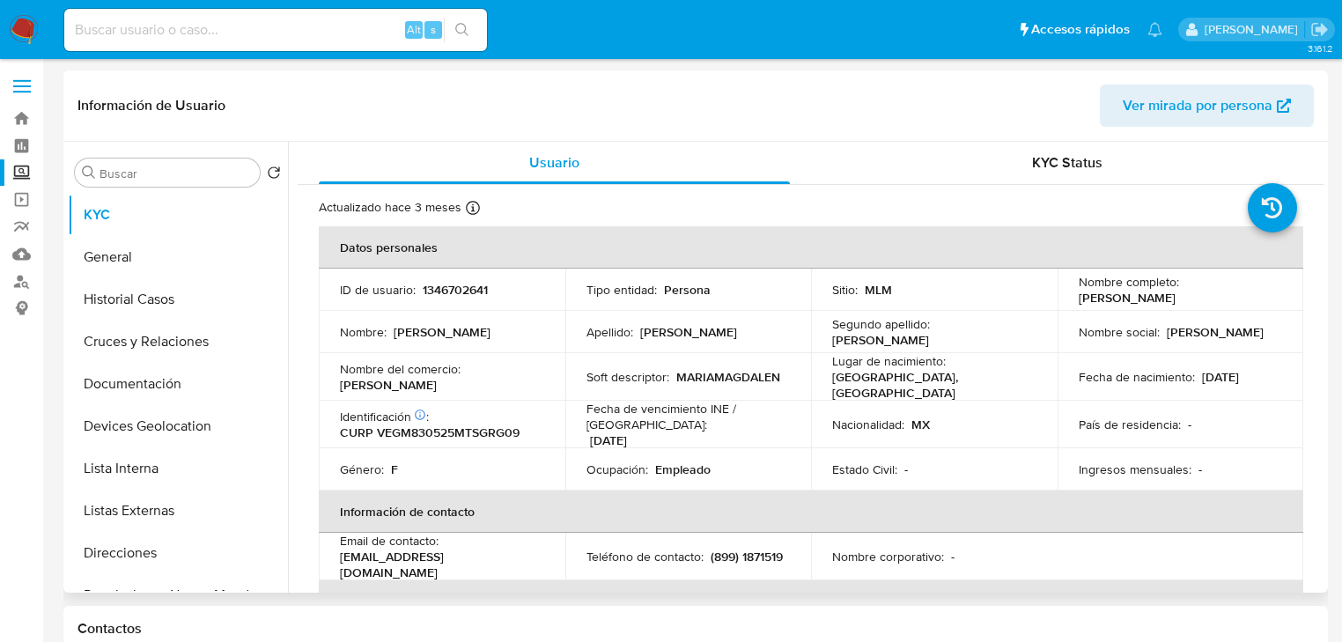
drag, startPoint x: 176, startPoint y: 507, endPoint x: 284, endPoint y: 489, distance: 109.0
click at [176, 505] on button "Listas Externas" at bounding box center [178, 511] width 220 height 42
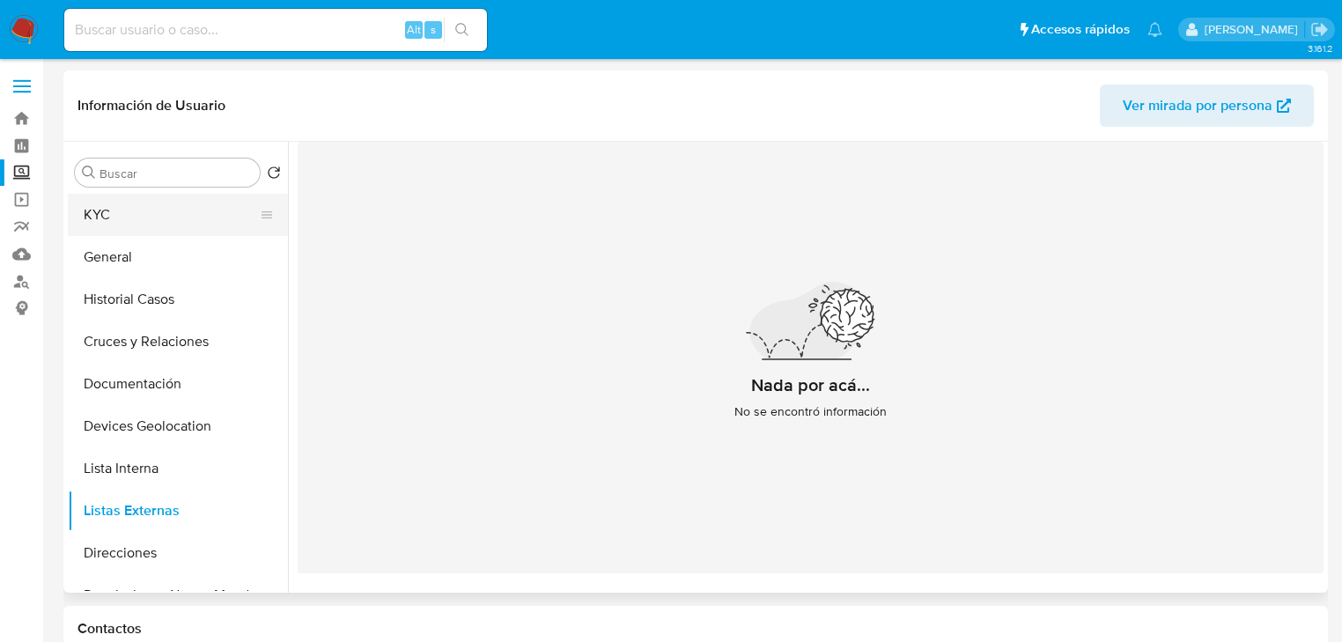
click at [151, 212] on button "KYC" at bounding box center [171, 215] width 206 height 42
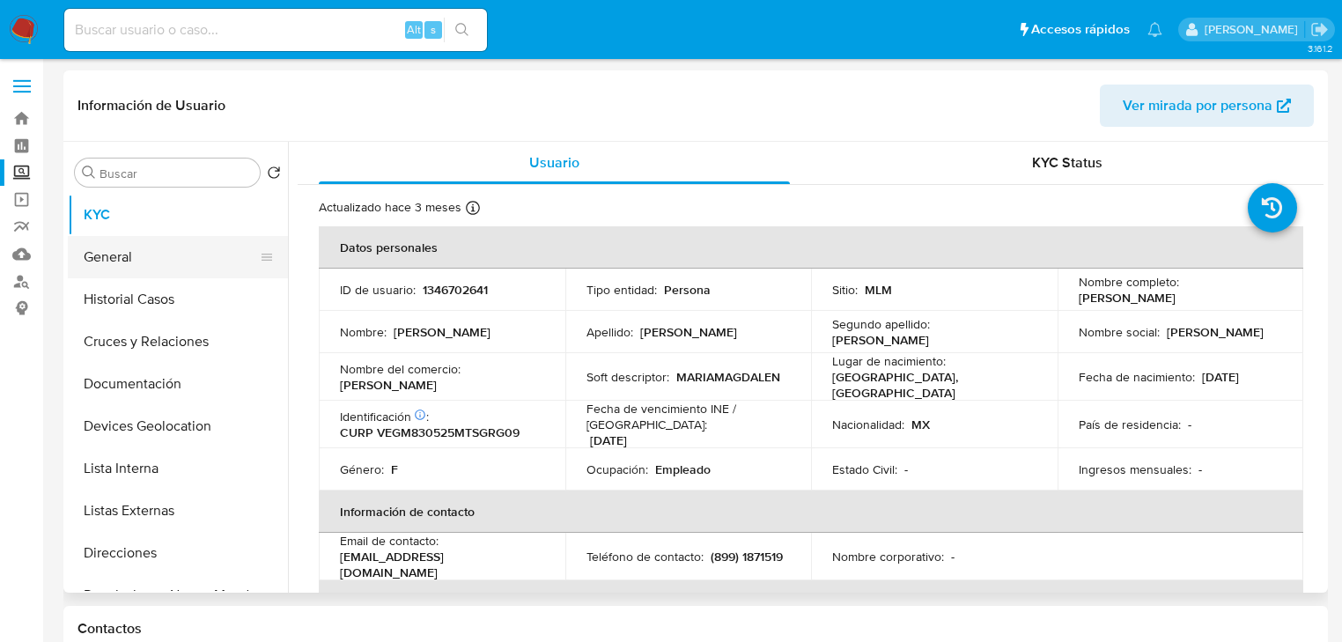
click at [157, 293] on button "Historial Casos" at bounding box center [178, 299] width 220 height 42
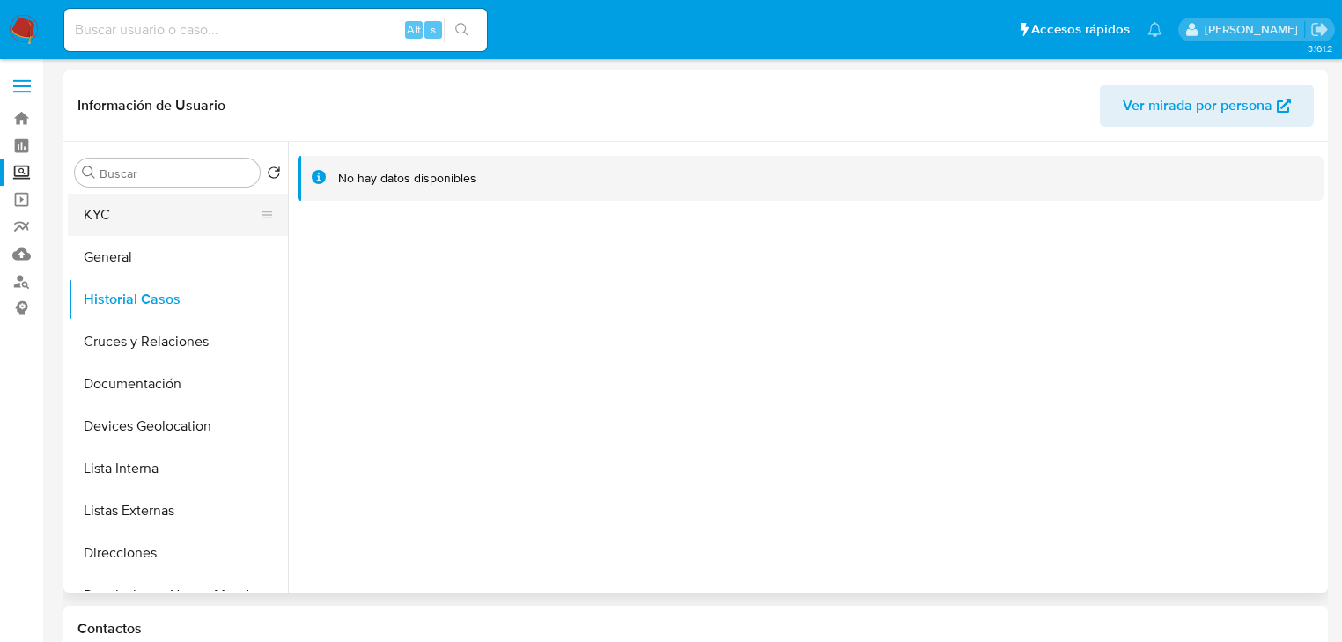
click at [124, 218] on button "KYC" at bounding box center [171, 215] width 206 height 42
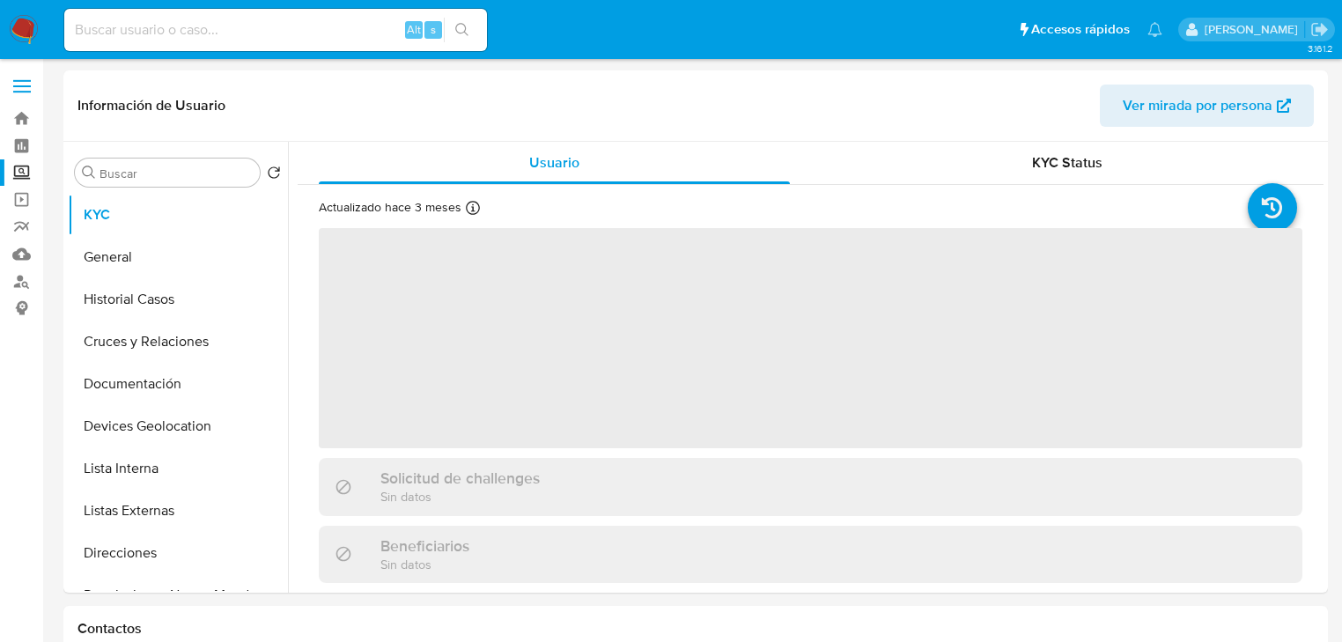
click at [505, 385] on span "‌" at bounding box center [810, 338] width 983 height 220
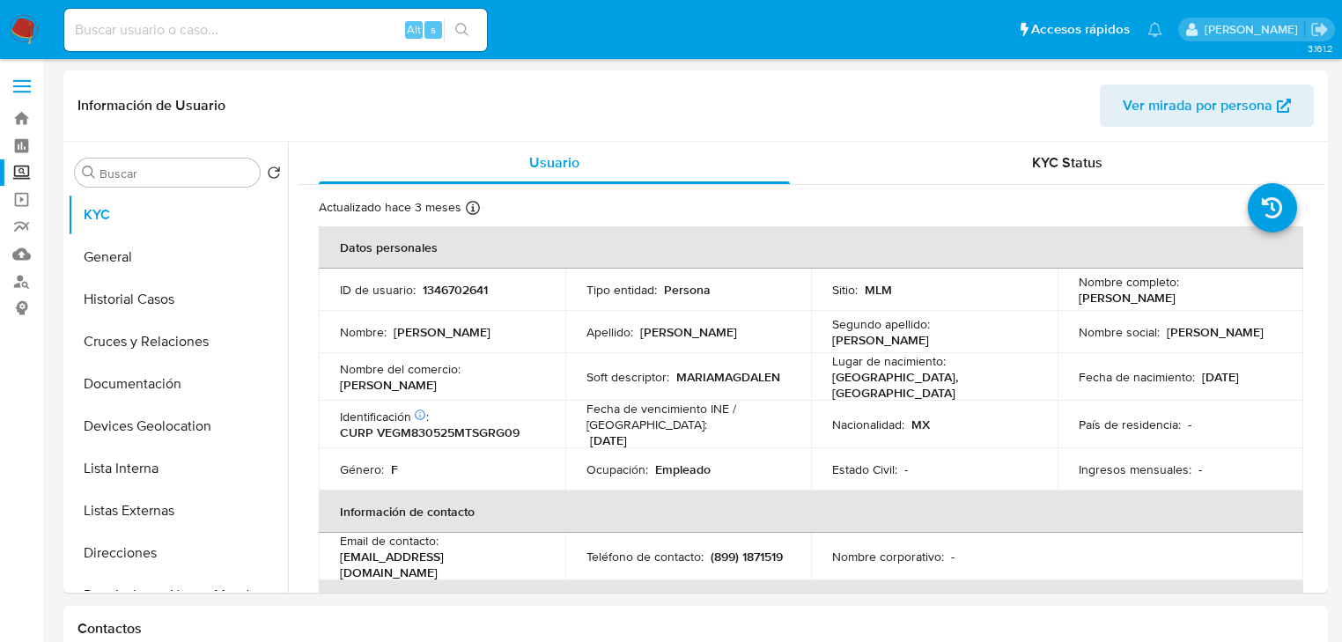
click at [455, 285] on p "1346702641" at bounding box center [455, 290] width 65 height 16
copy p "1346702641"
click at [489, 424] on p "CURP VEGM830525MTSGRG09" at bounding box center [430, 432] width 180 height 16
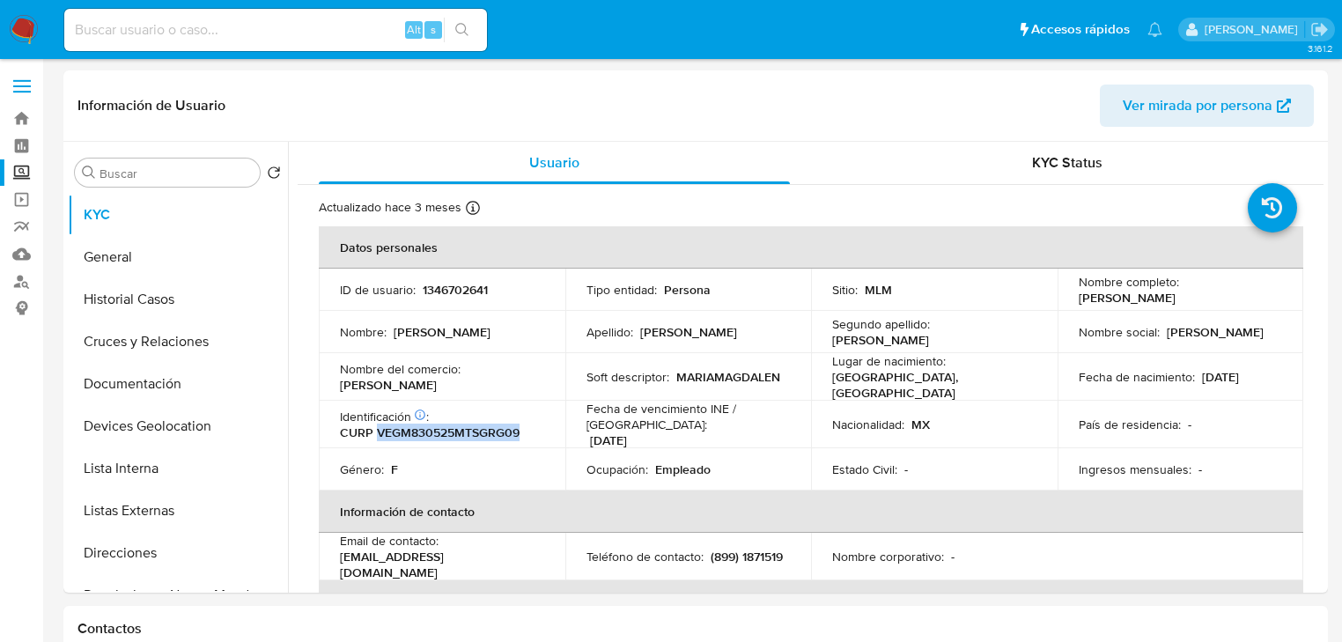
copy p "VEGM830525MTSGRG09"
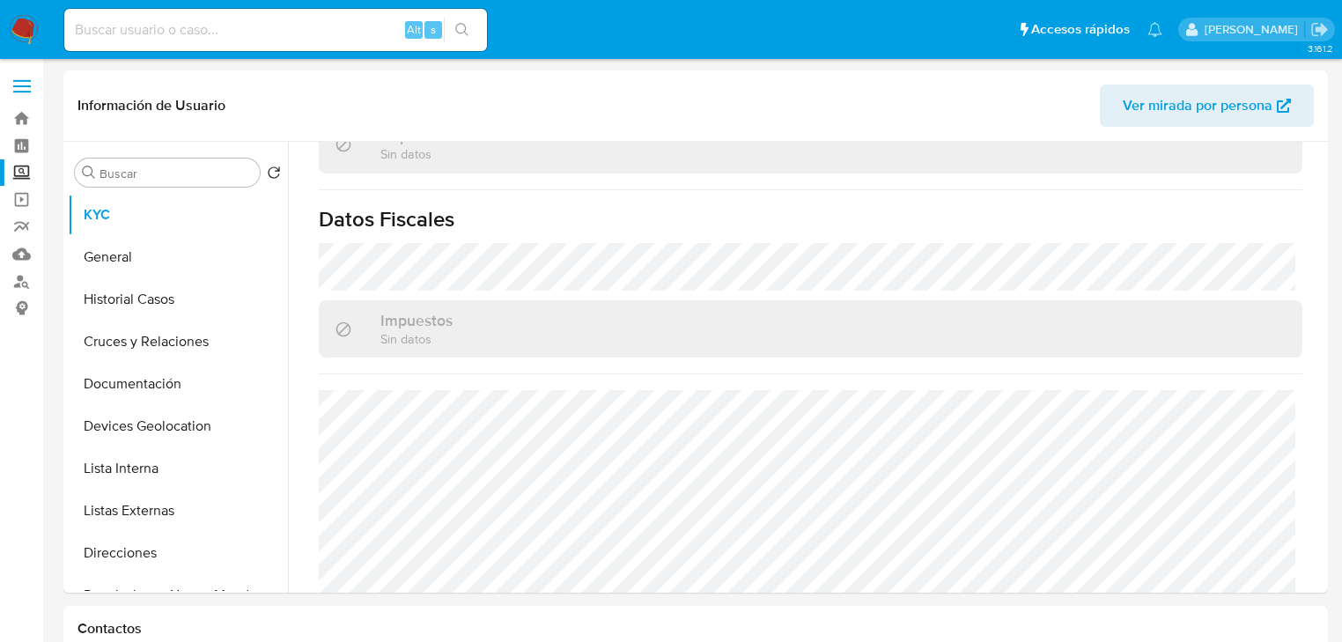
scroll to position [1112, 0]
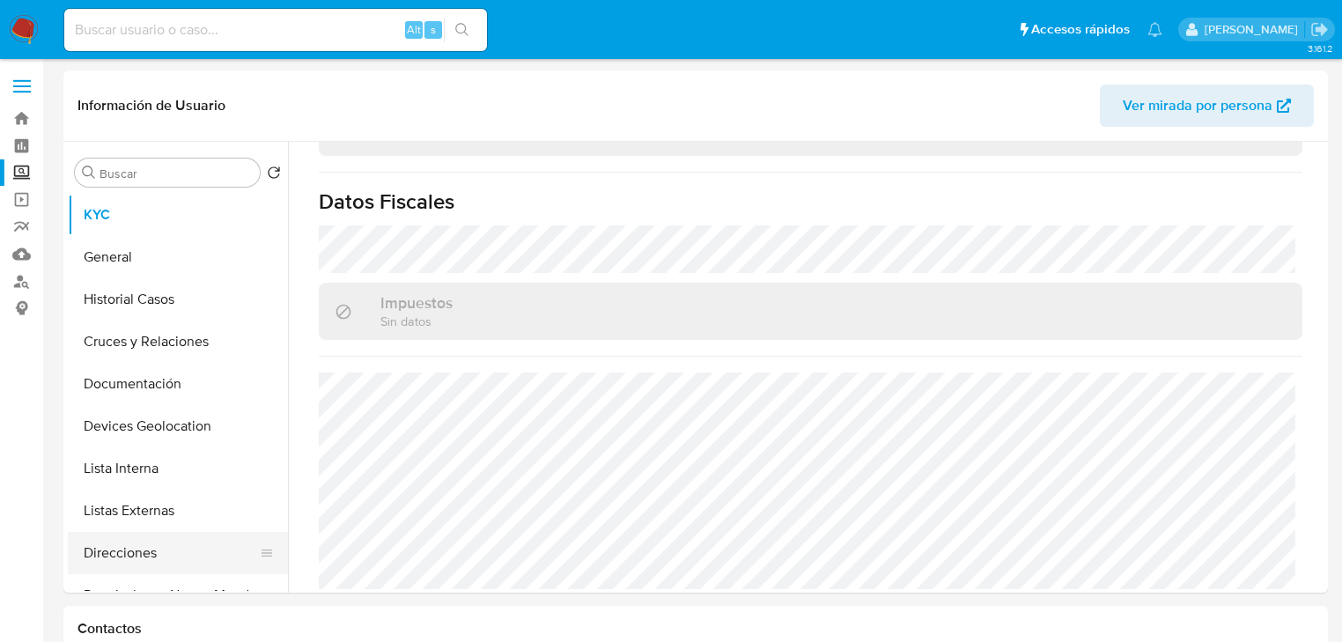
click at [190, 556] on button "Direcciones" at bounding box center [171, 553] width 206 height 42
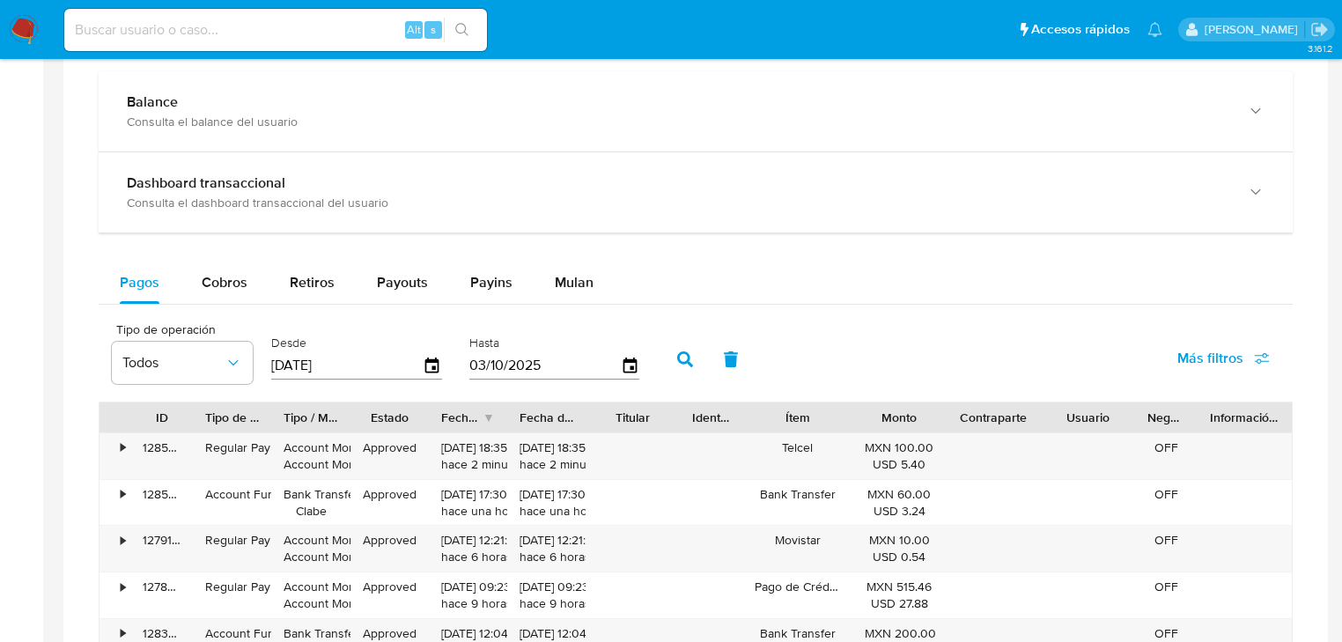
scroll to position [916, 0]
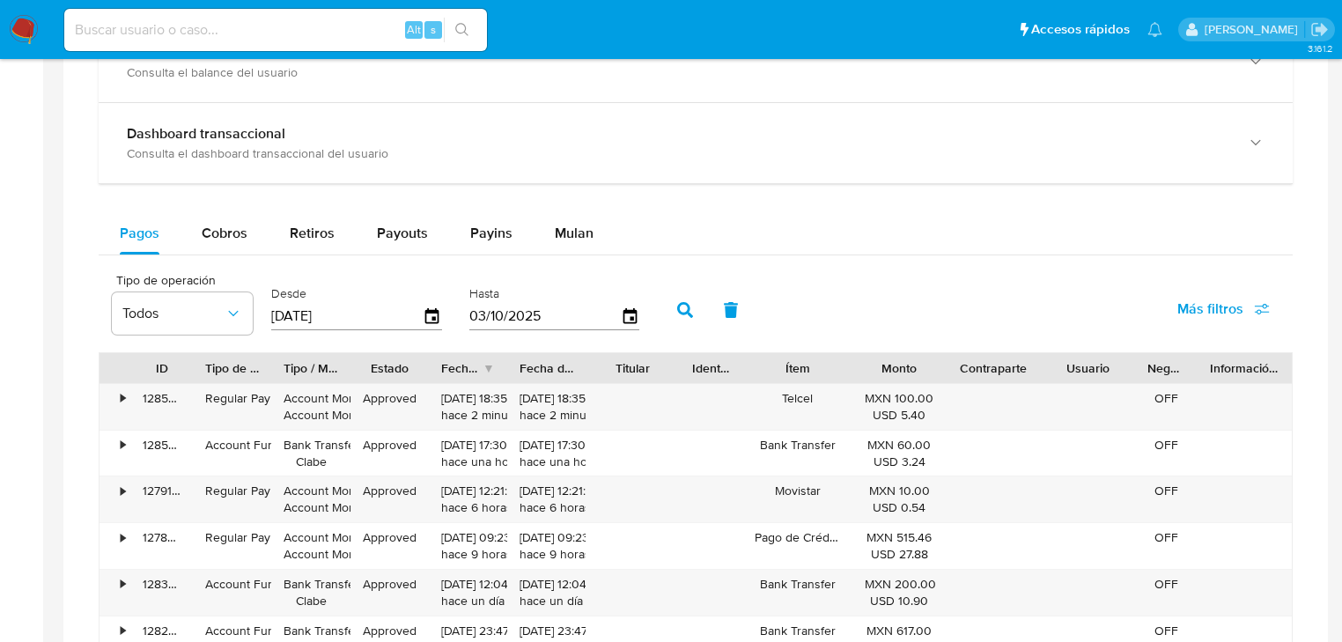
drag, startPoint x: 201, startPoint y: 228, endPoint x: 373, endPoint y: 257, distance: 175.0
click at [221, 215] on div "Cobros" at bounding box center [225, 233] width 46 height 42
select select "10"
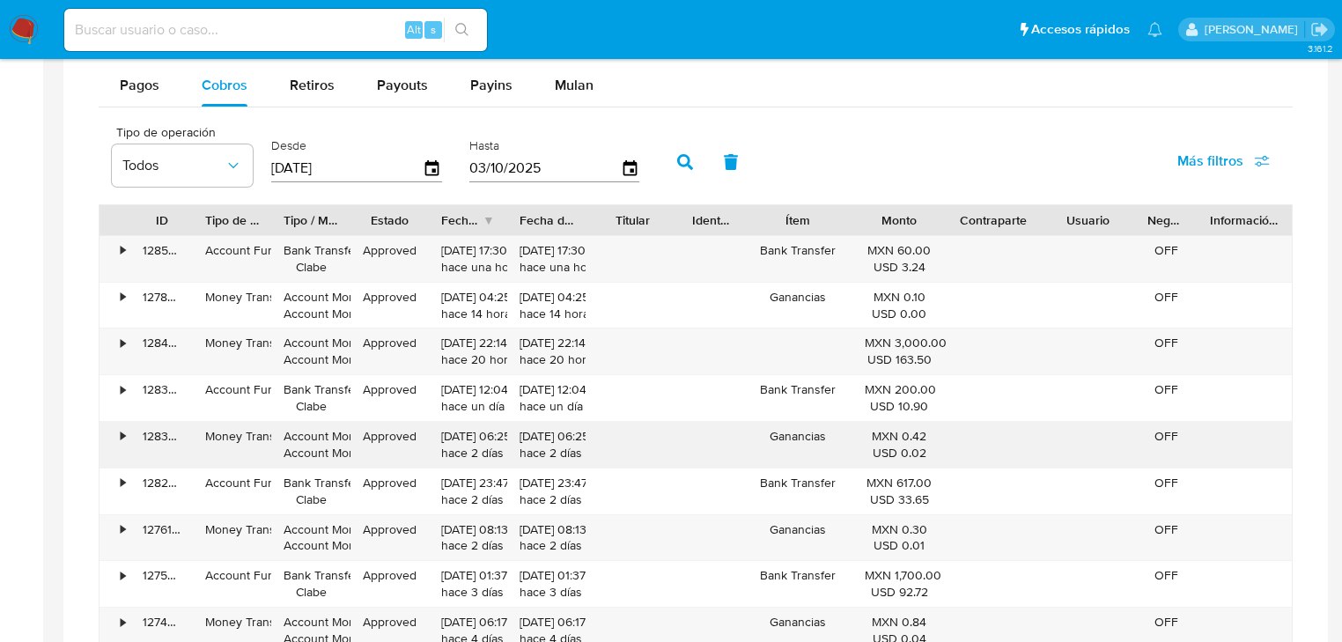
scroll to position [986, 0]
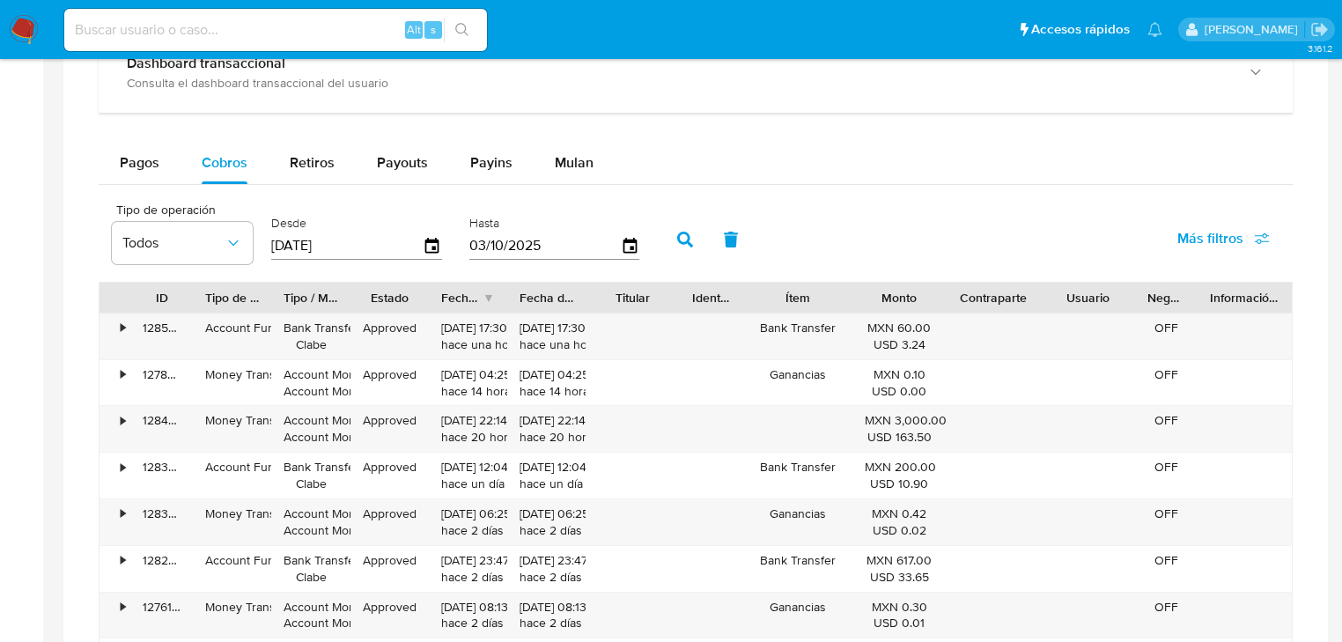
click at [114, 136] on div "Balance Consulta el balance del usuario Dashboard transaccional Consulta el das…" at bounding box center [696, 389] width 1194 height 874
click at [140, 155] on span "Pagos" at bounding box center [140, 162] width 40 height 20
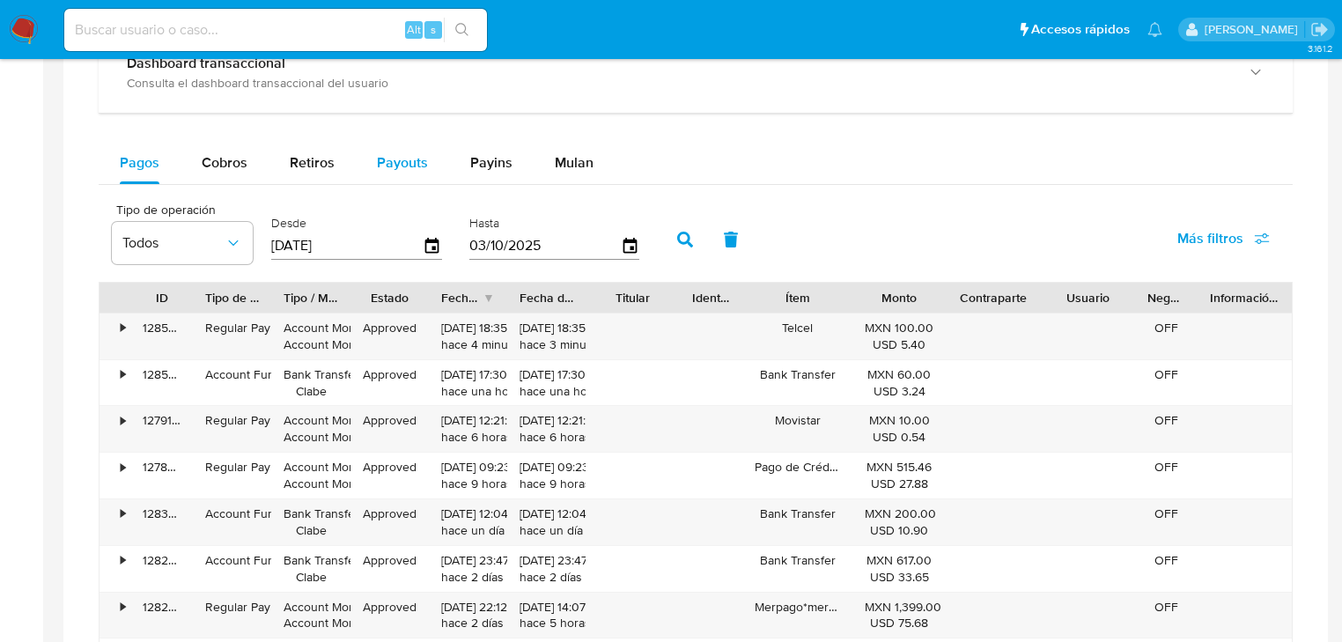
click at [409, 166] on span "Payouts" at bounding box center [402, 162] width 51 height 20
select select "10"
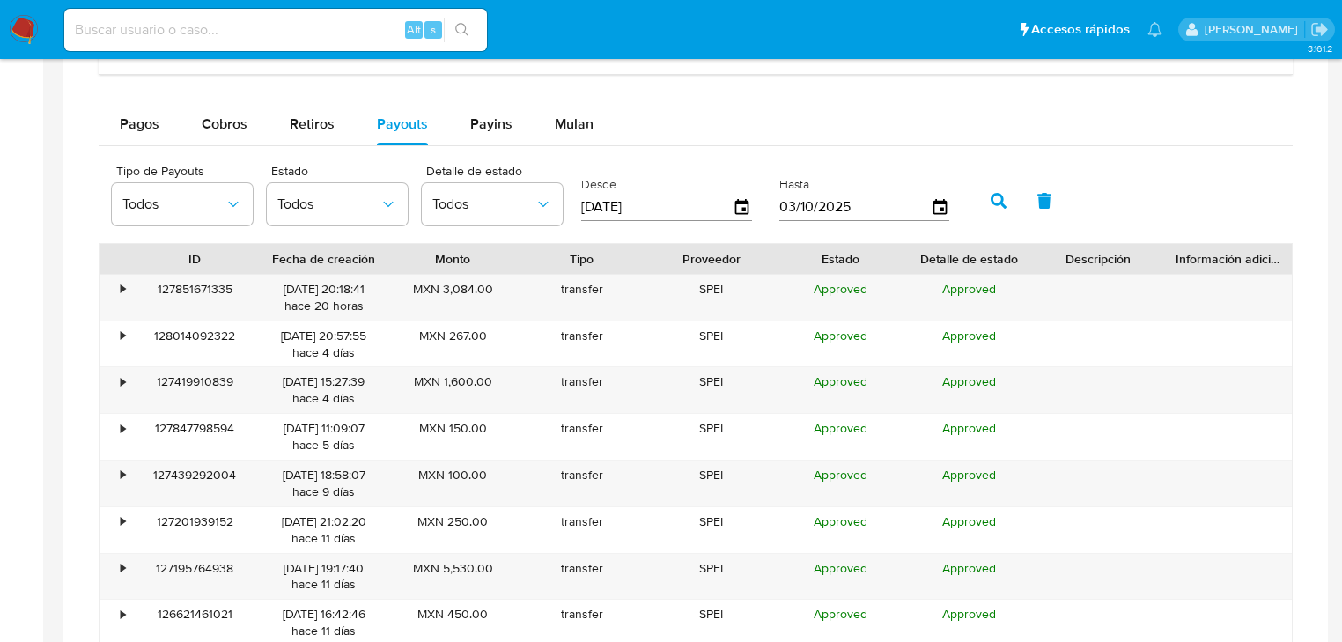
scroll to position [1057, 0]
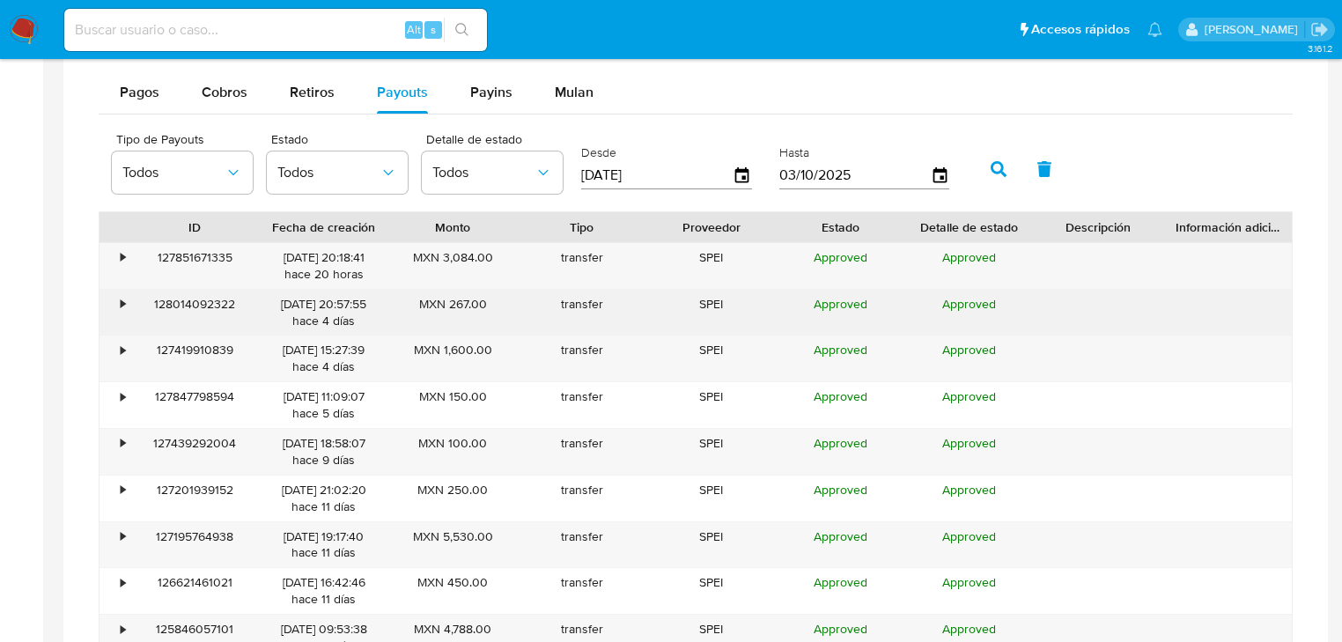
click at [127, 314] on div "•" at bounding box center [114, 313] width 31 height 46
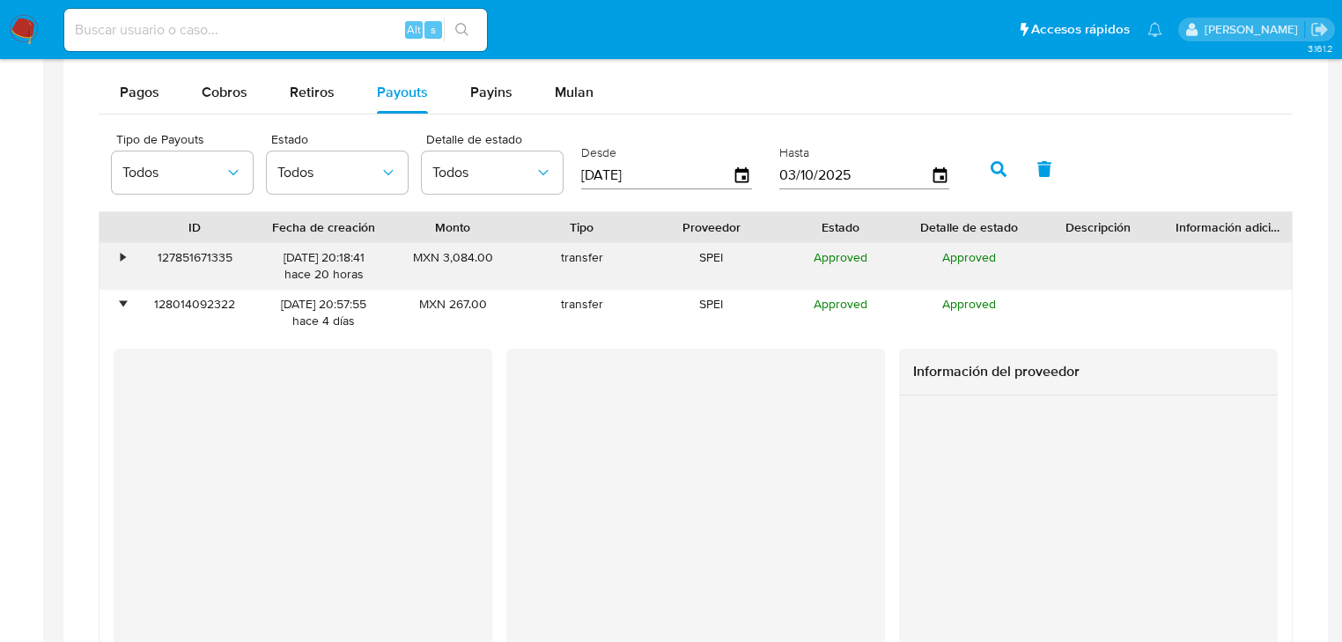
click at [113, 250] on div "•" at bounding box center [114, 266] width 31 height 46
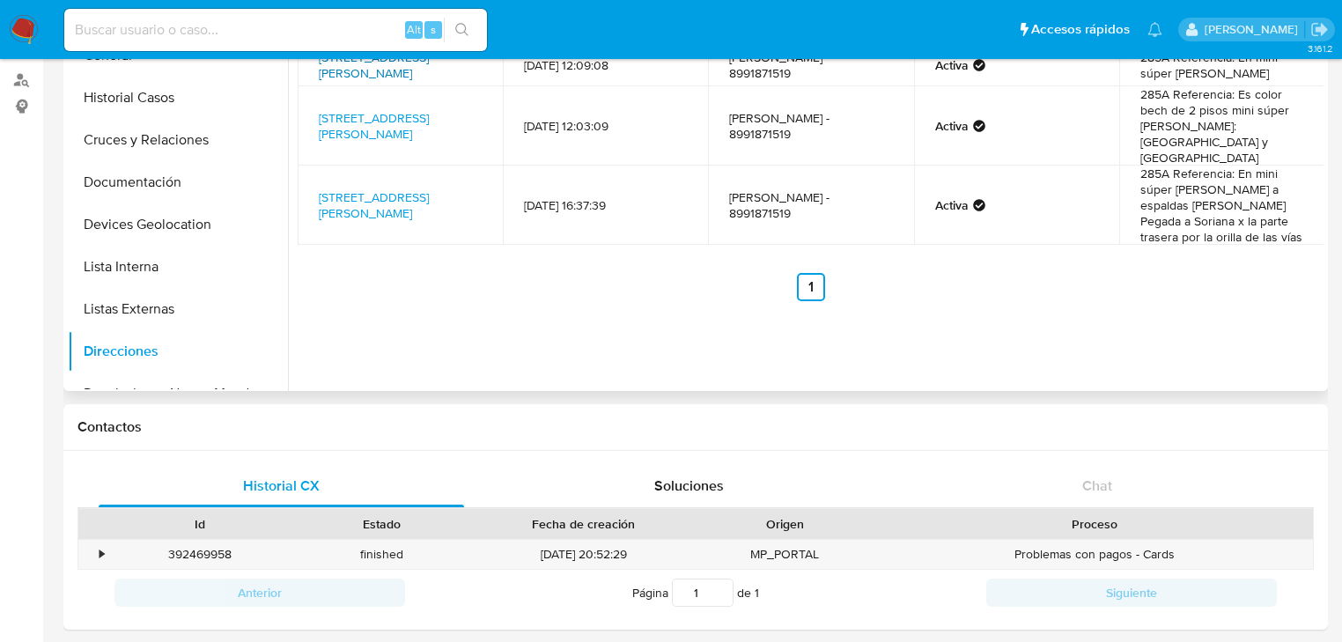
scroll to position [0, 0]
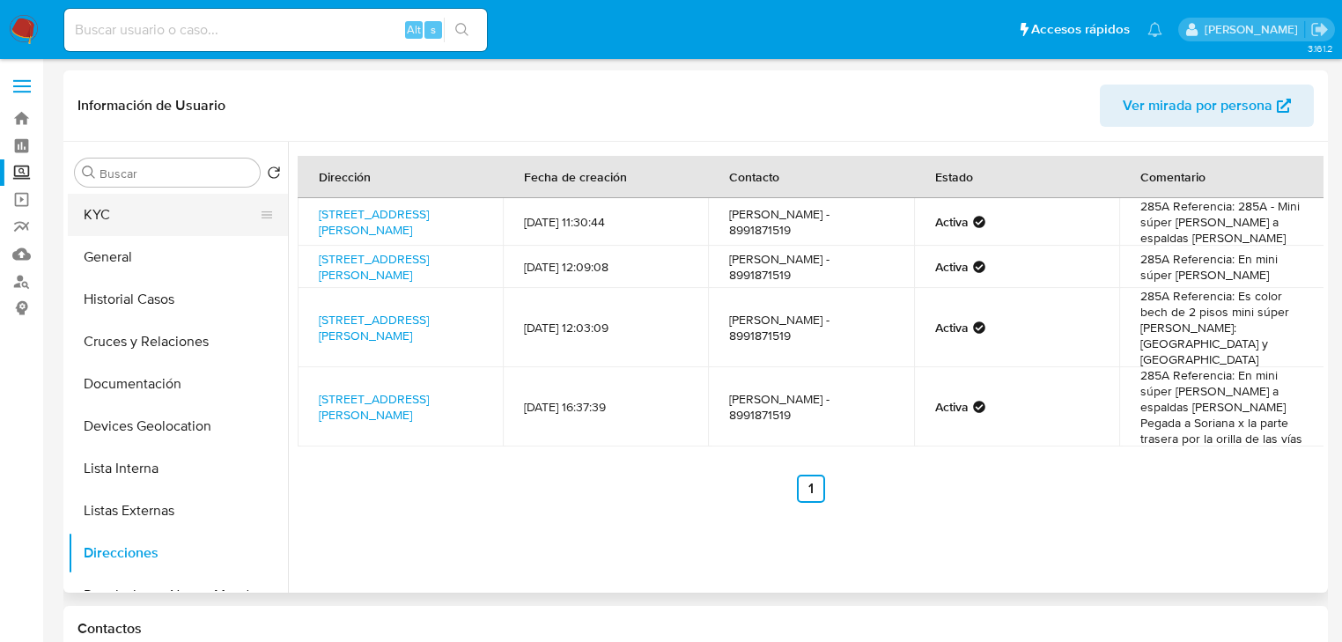
drag, startPoint x: 190, startPoint y: 227, endPoint x: 291, endPoint y: 215, distance: 101.1
click at [188, 227] on button "KYC" at bounding box center [178, 215] width 220 height 42
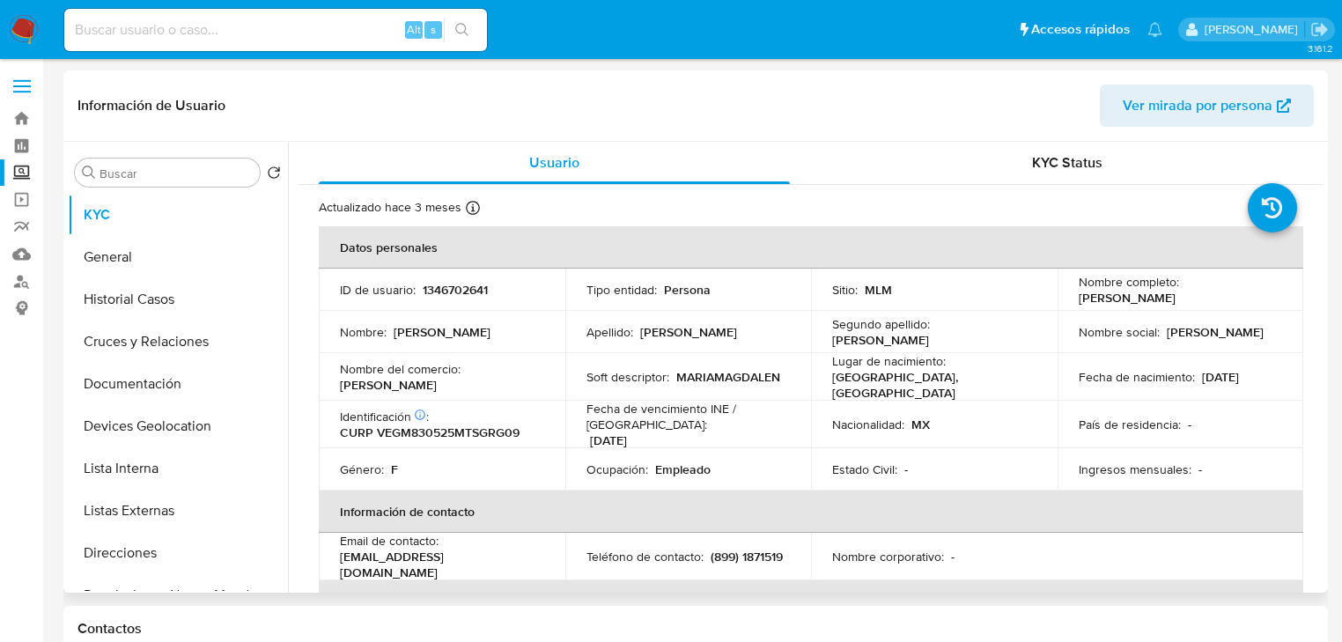
drag, startPoint x: 536, startPoint y: 557, endPoint x: 335, endPoint y: 548, distance: 201.9
click at [329, 558] on td "Email de contacto : vegagarciamagdalena2@gmail.com" at bounding box center [442, 557] width 247 height 48
copy p "vegagarciamagdalena2@gmail.com"
click at [661, 565] on td "Teléfono de contacto : (899) 1871519" at bounding box center [688, 557] width 247 height 48
click at [711, 563] on p "(899) 1871519" at bounding box center [747, 557] width 72 height 16
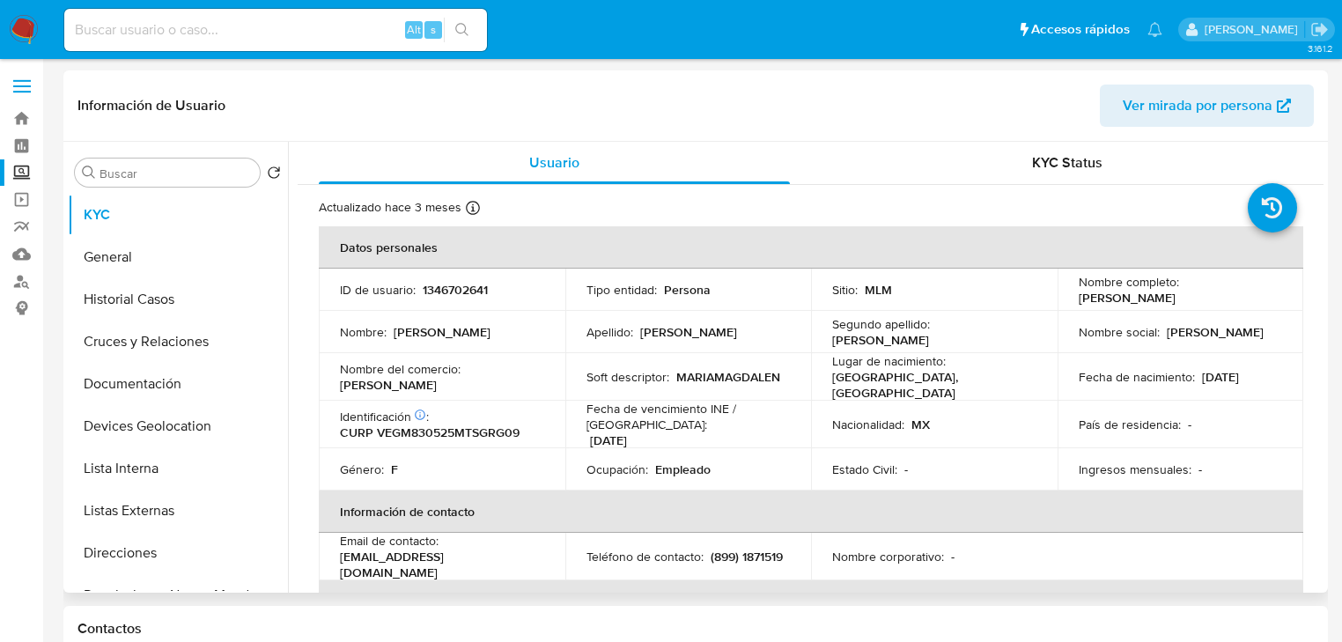
click at [703, 437] on div "Fecha de vencimiento INE / Pasaporte : 31/12/2029" at bounding box center [688, 425] width 204 height 48
click at [711, 563] on p "(899) 1871519" at bounding box center [747, 557] width 72 height 16
copy p "1871519"
click at [223, 36] on input at bounding box center [275, 29] width 423 height 23
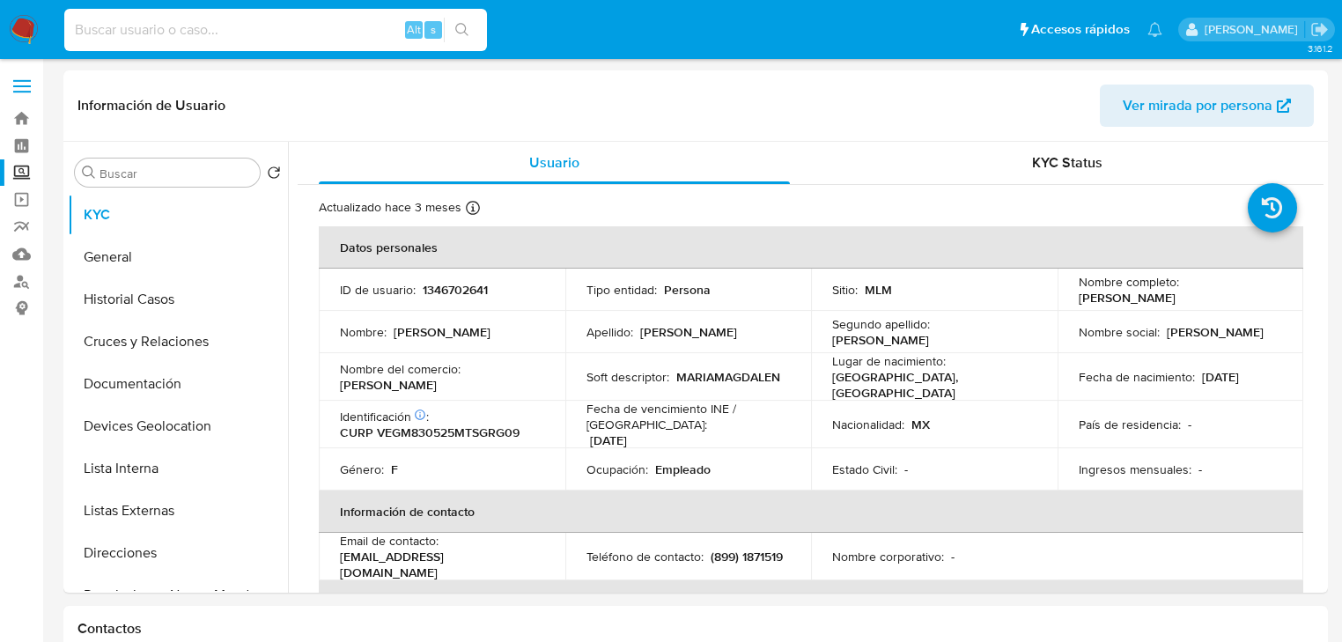
paste input "76308925"
type input "76308925"
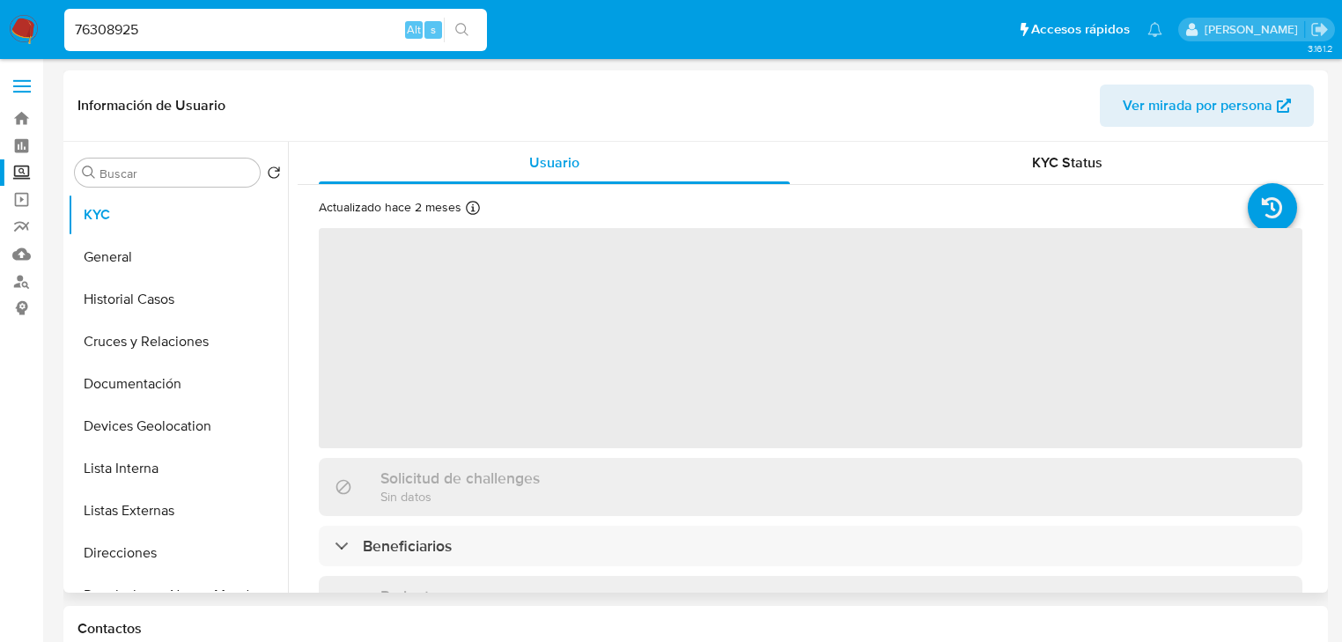
select select "10"
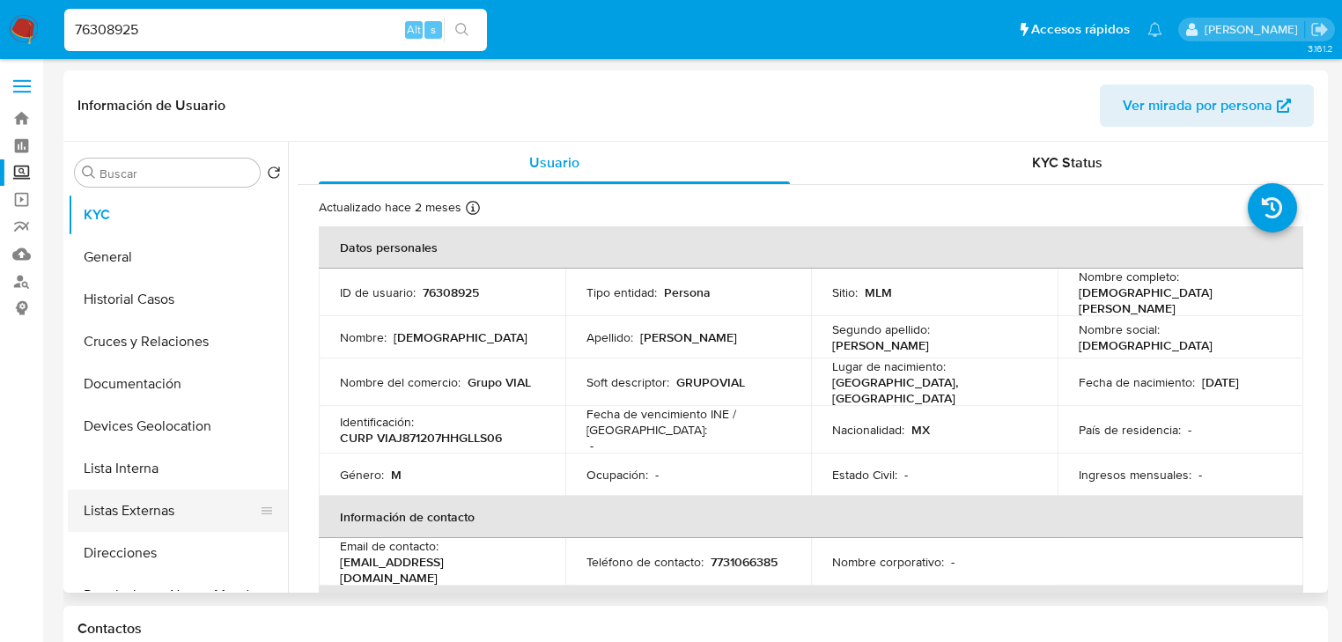
drag, startPoint x: 122, startPoint y: 512, endPoint x: 131, endPoint y: 511, distance: 9.0
click at [122, 511] on button "Listas Externas" at bounding box center [171, 511] width 206 height 42
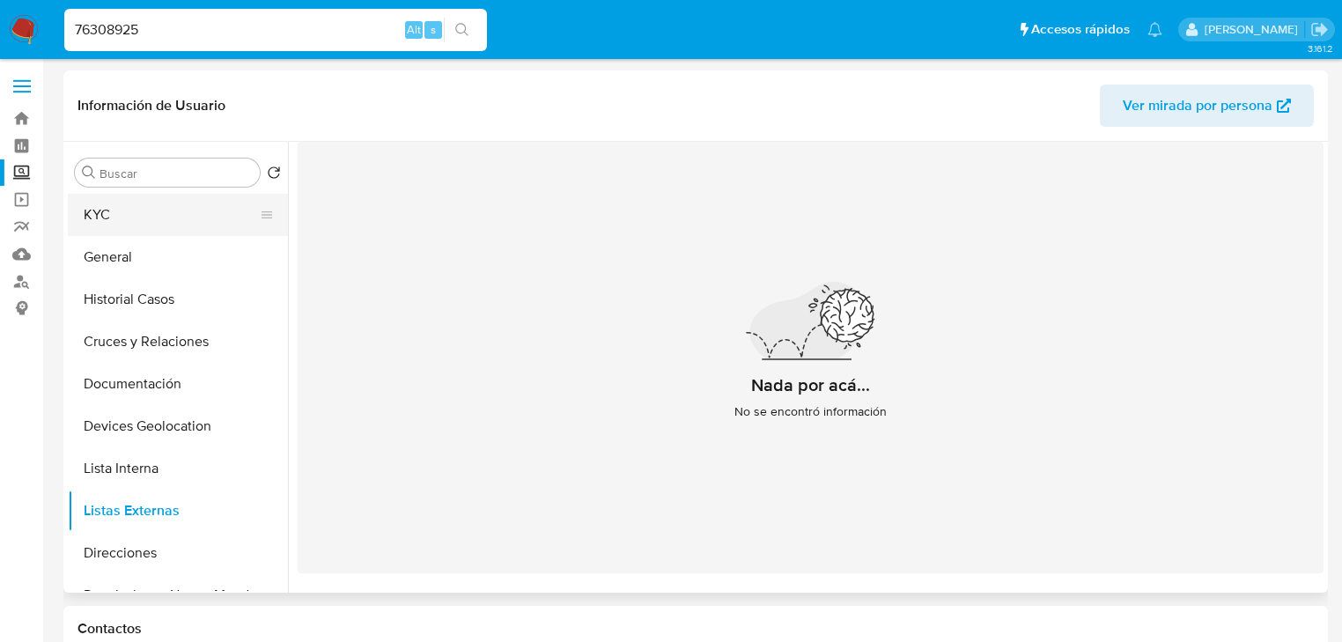
click at [113, 220] on button "KYC" at bounding box center [171, 215] width 206 height 42
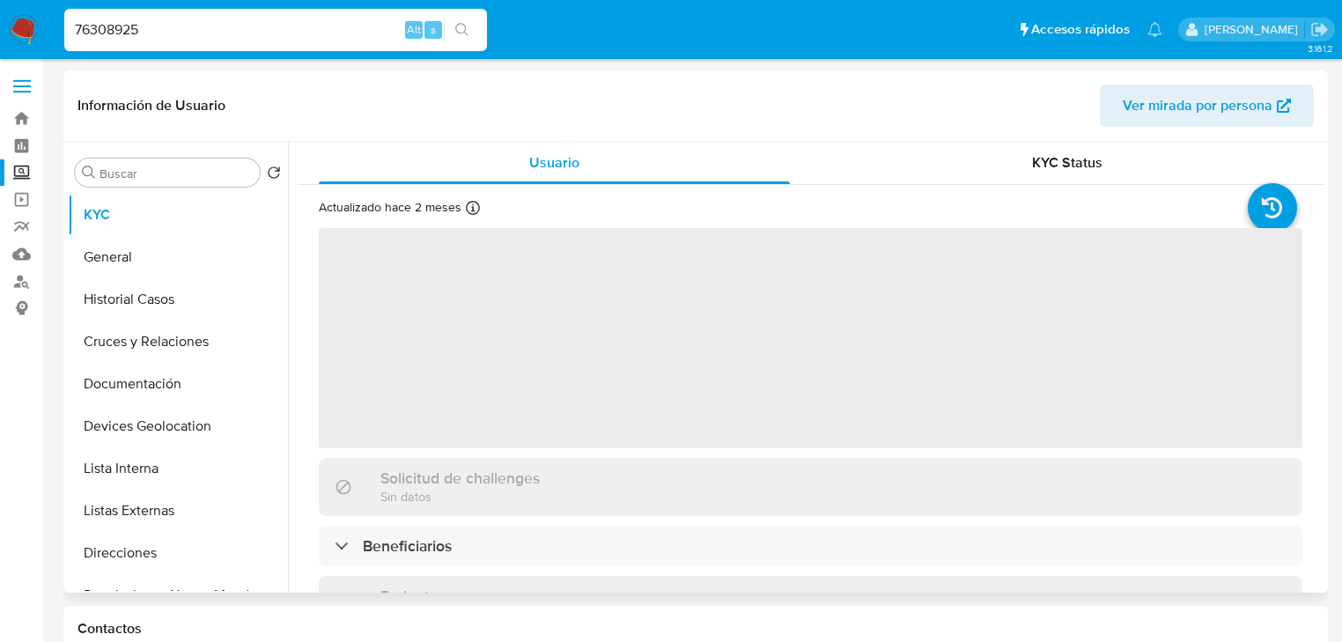
click at [556, 434] on span "‌" at bounding box center [810, 338] width 983 height 220
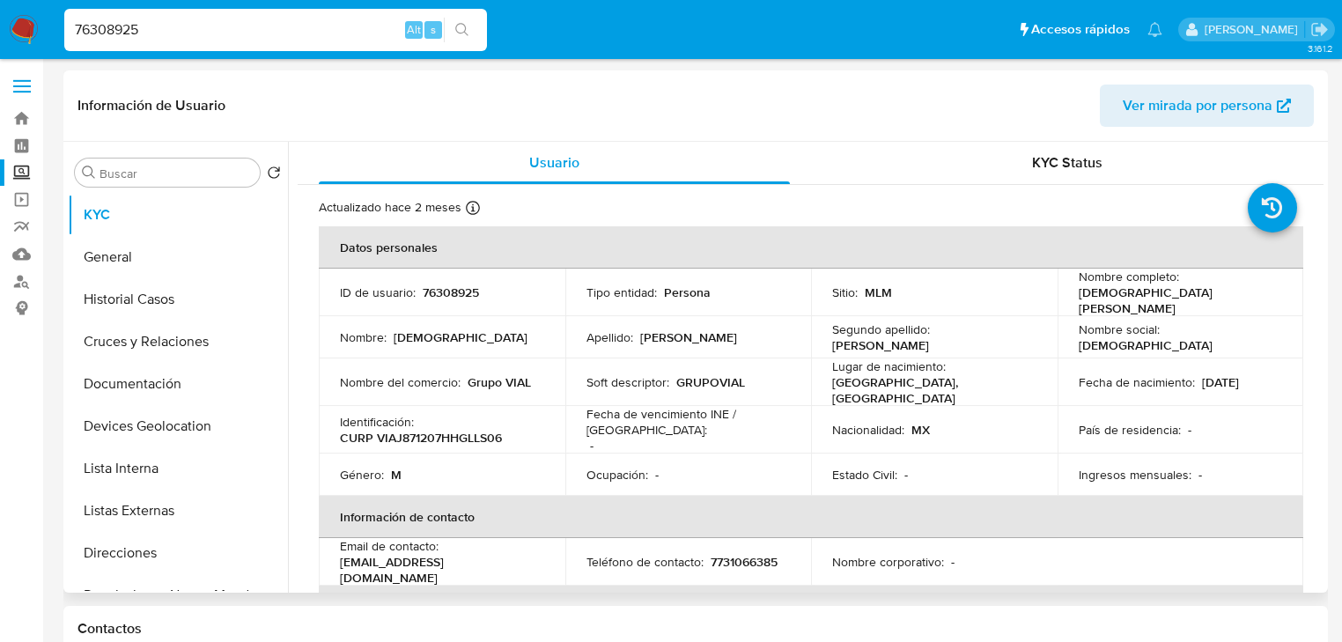
click at [447, 414] on div "Identificación : CURP VIAJ871207HHGLLS06" at bounding box center [442, 430] width 204 height 32
click at [400, 338] on p "Jesus" at bounding box center [461, 337] width 134 height 16
click at [457, 276] on td "ID de usuario : 76308925" at bounding box center [442, 293] width 247 height 48
click at [451, 284] on p "76308925" at bounding box center [451, 292] width 56 height 16
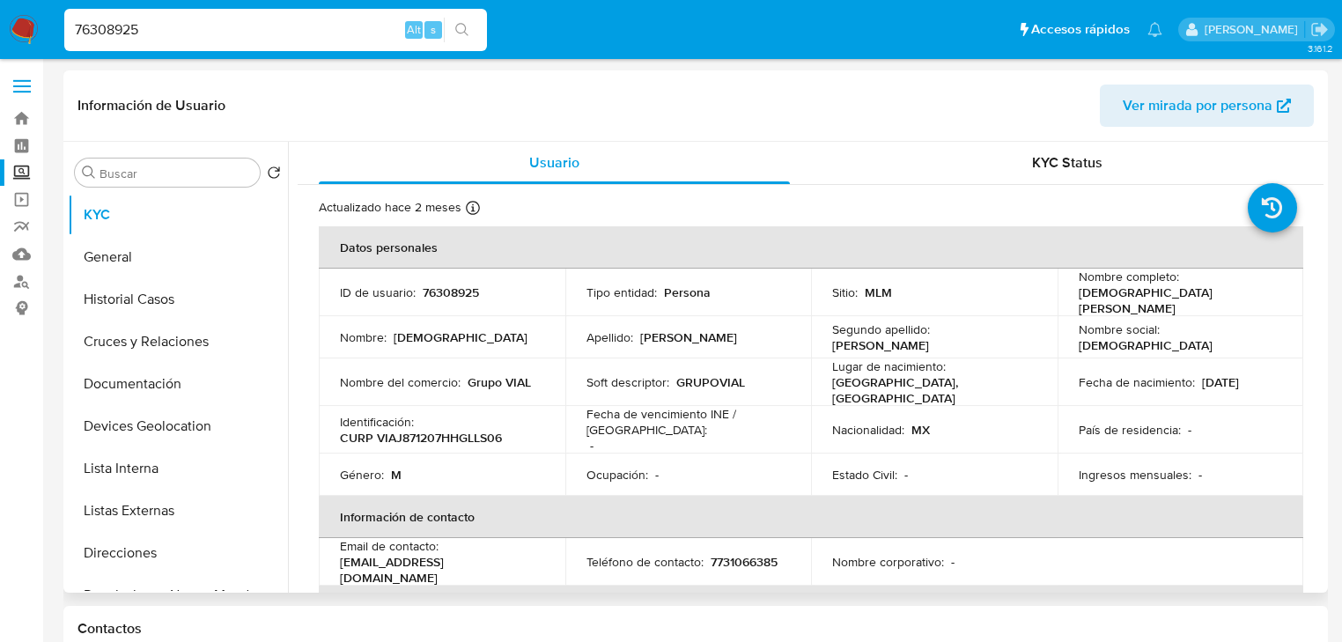
click at [440, 436] on td "Identificación : CURP VIAJ871207HHGLLS06" at bounding box center [442, 430] width 247 height 48
click at [445, 430] on p "CURP VIAJ871207HHGLLS06" at bounding box center [421, 438] width 162 height 16
copy p "VIAJ871207HHGLLS06"
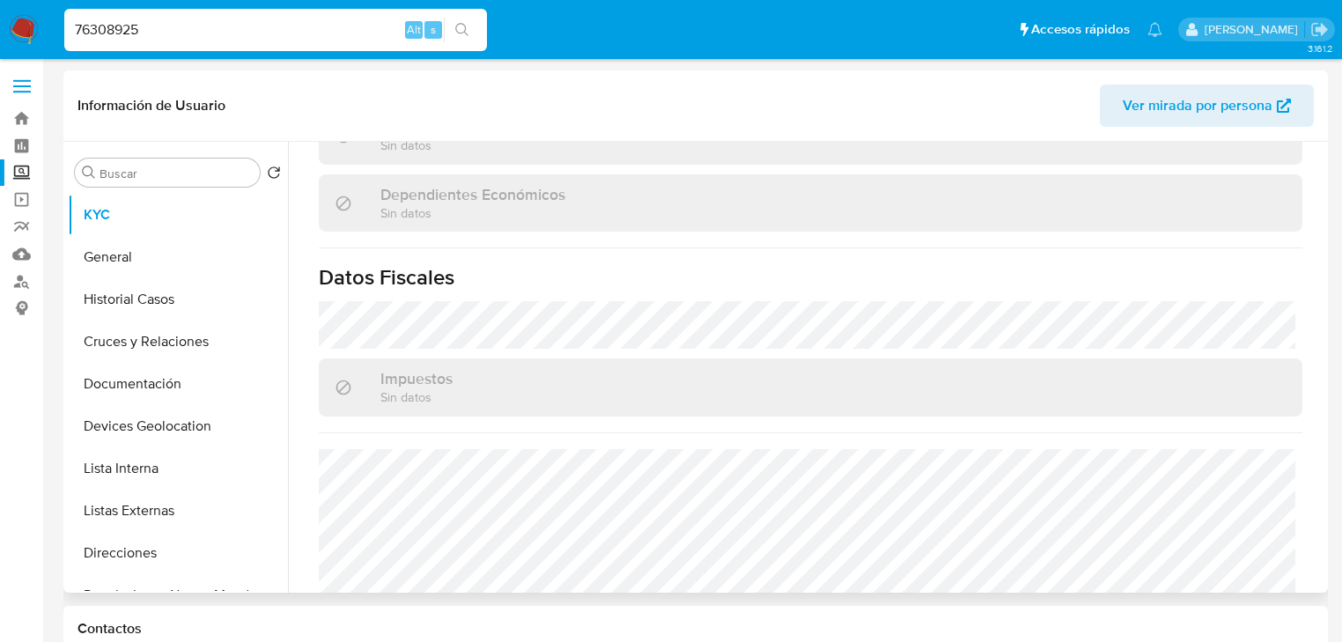
scroll to position [1094, 0]
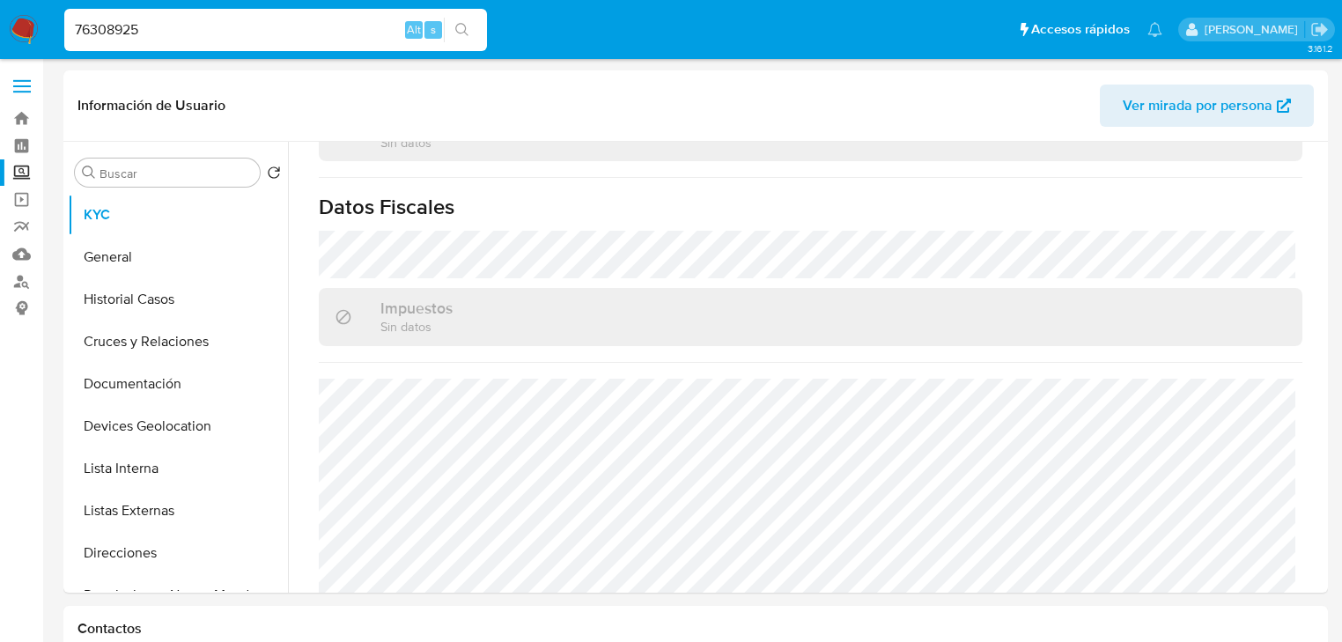
click at [21, 167] on label "Screening" at bounding box center [105, 172] width 210 height 27
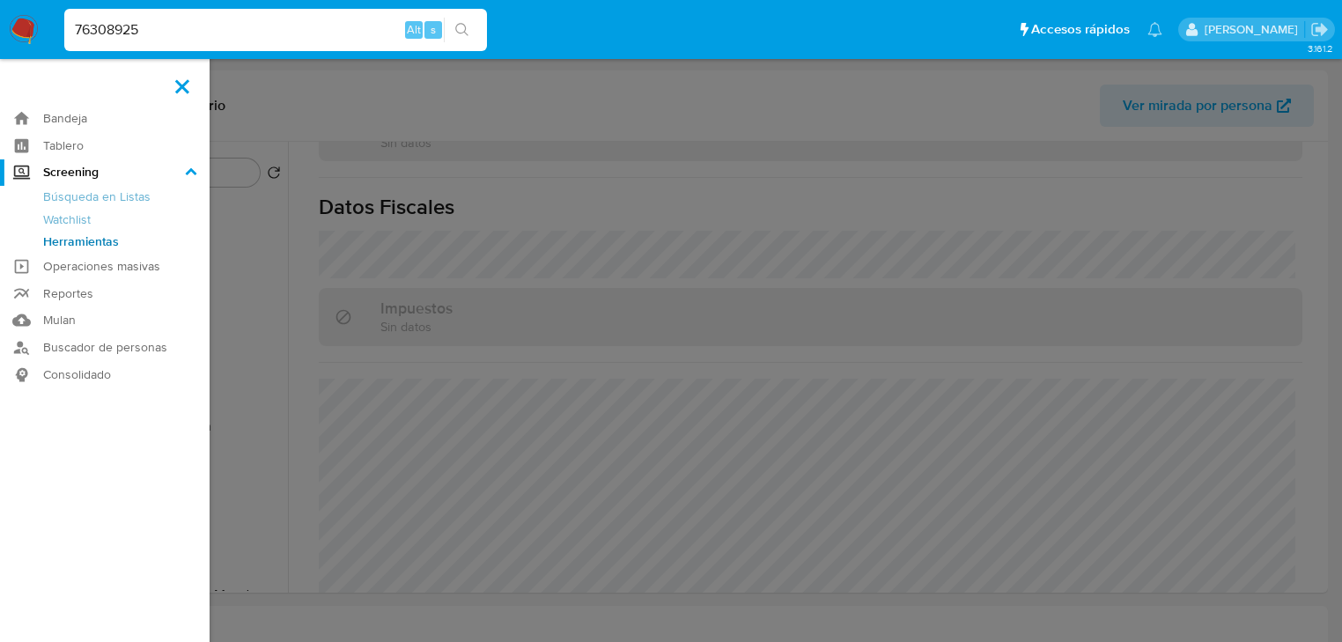
click at [0, 0] on input "Screening" at bounding box center [0, 0] width 0 height 0
click at [99, 247] on link "Herramientas" at bounding box center [105, 242] width 210 height 22
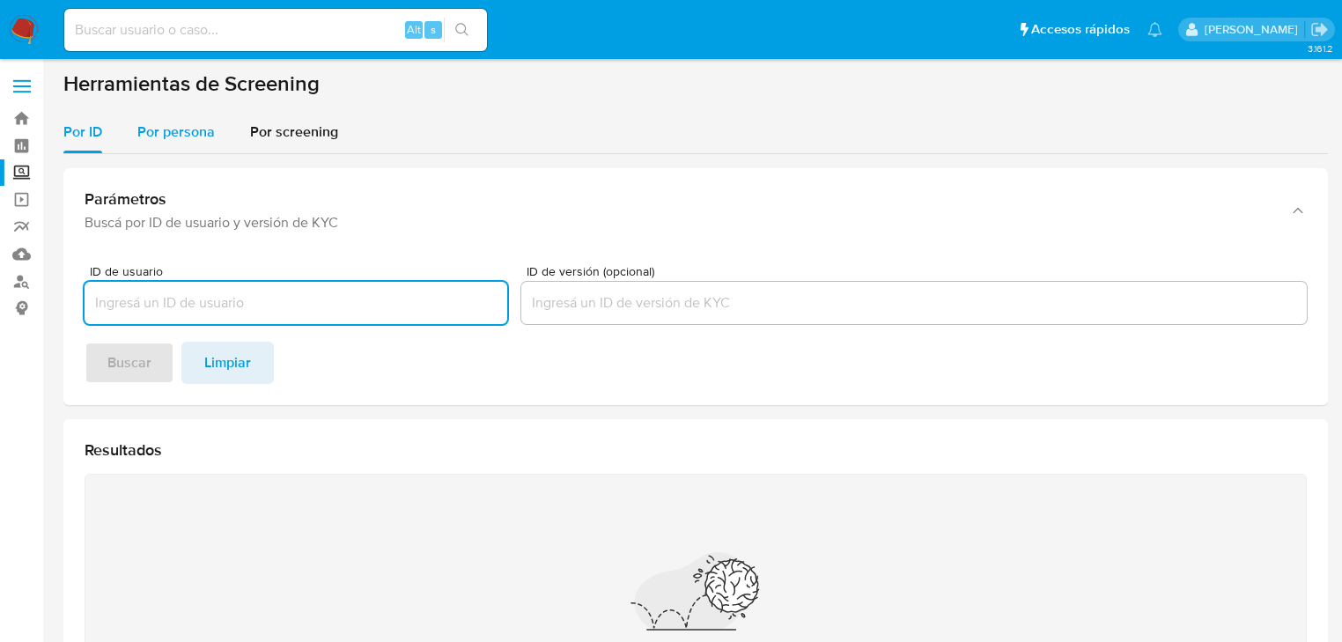
click at [180, 117] on div "Por persona" at bounding box center [175, 132] width 77 height 42
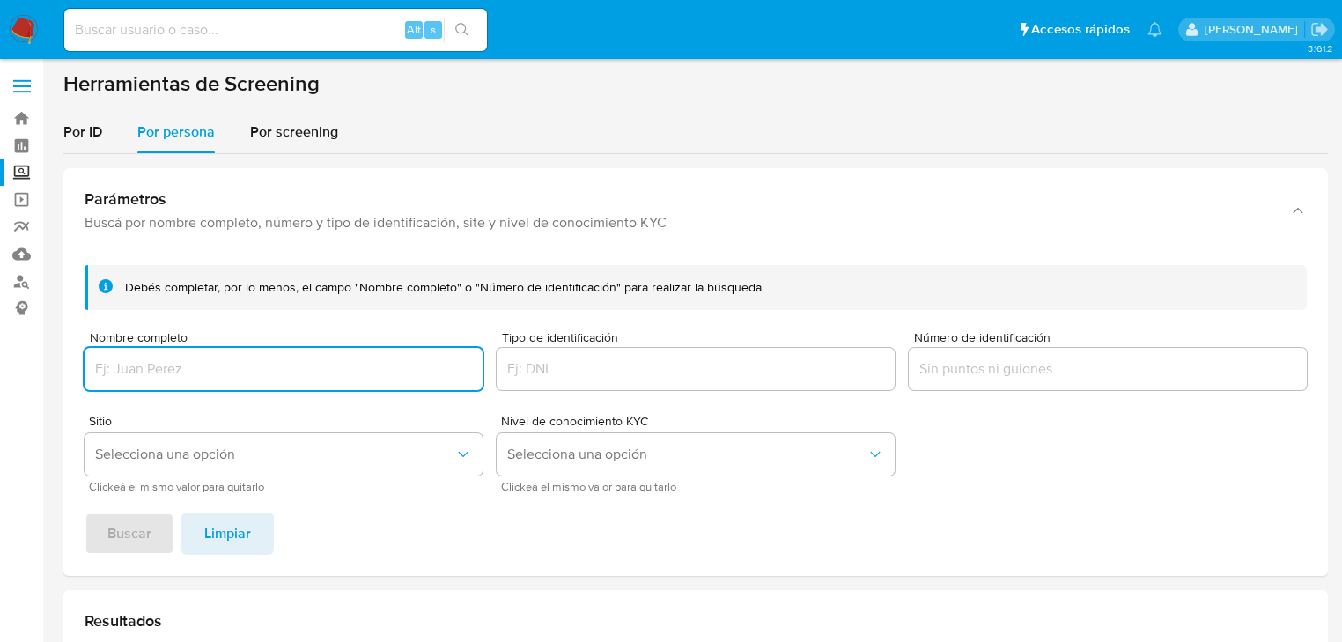
click at [180, 363] on input "Nombre completo" at bounding box center [284, 368] width 398 height 23
click at [148, 532] on span "Buscar" at bounding box center [129, 533] width 44 height 39
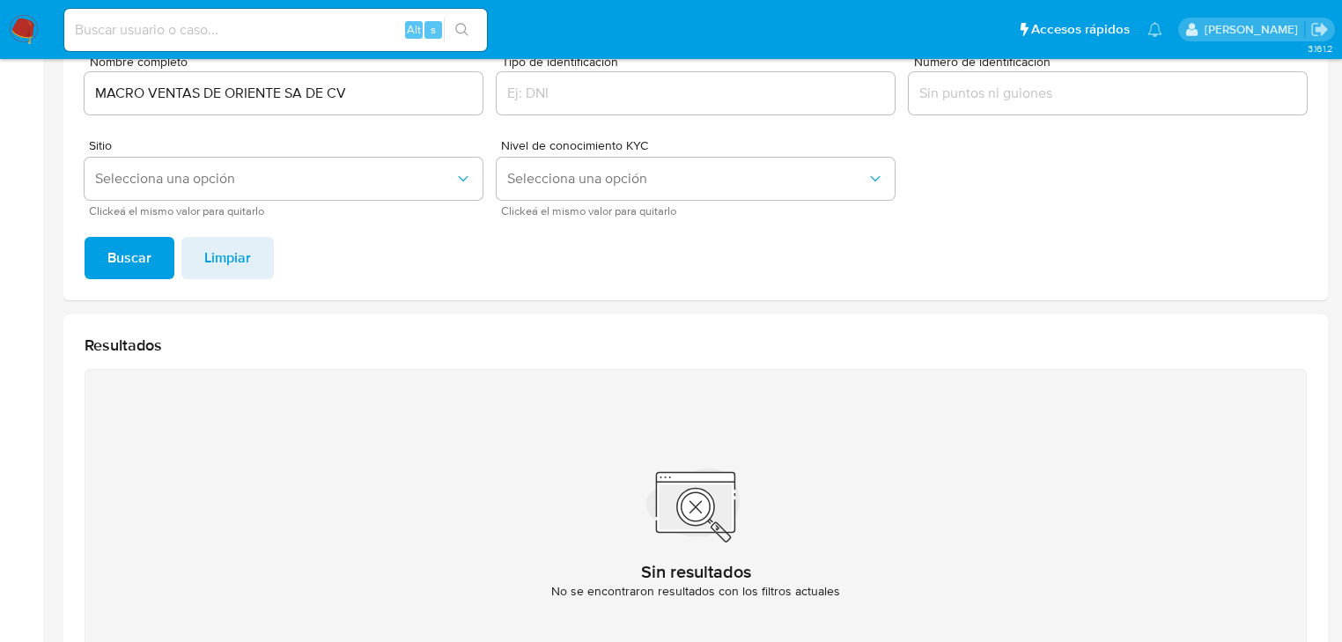
scroll to position [138, 0]
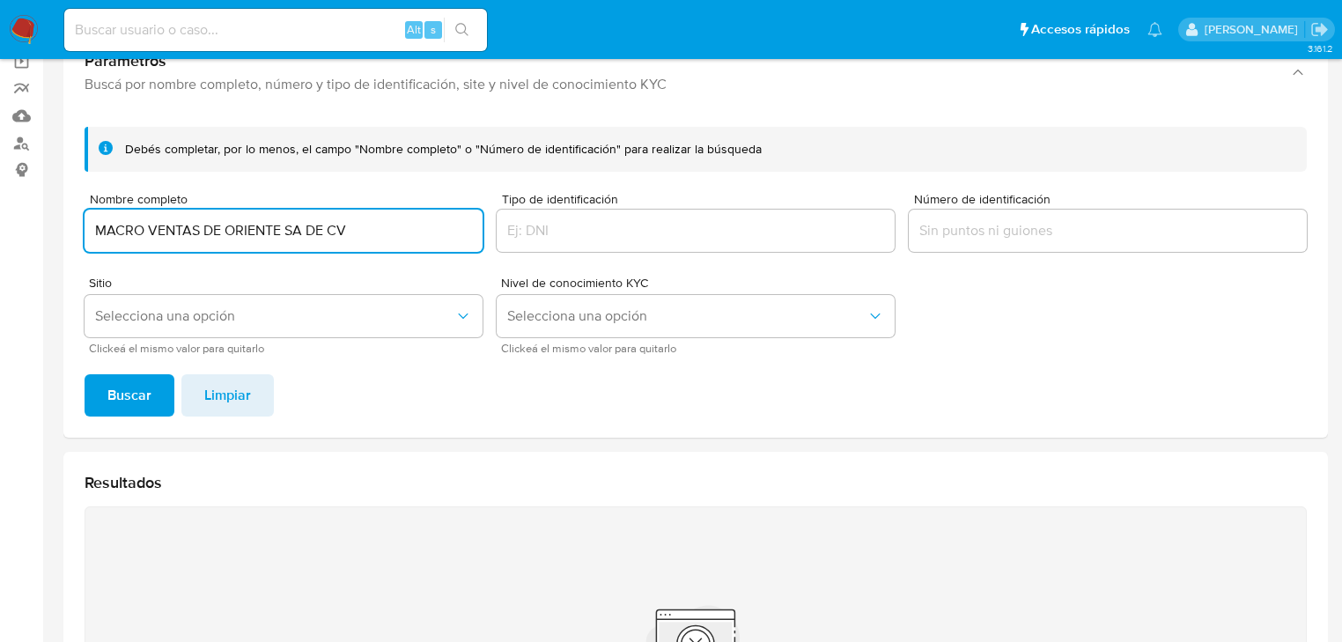
drag, startPoint x: 369, startPoint y: 234, endPoint x: 264, endPoint y: 254, distance: 106.6
click at [290, 232] on input "MACRO VENTAS DE ORIENTE SA DE CV" at bounding box center [284, 230] width 398 height 23
drag, startPoint x: 152, startPoint y: 377, endPoint x: 142, endPoint y: 383, distance: 12.2
click at [151, 378] on button "Buscar" at bounding box center [130, 395] width 90 height 42
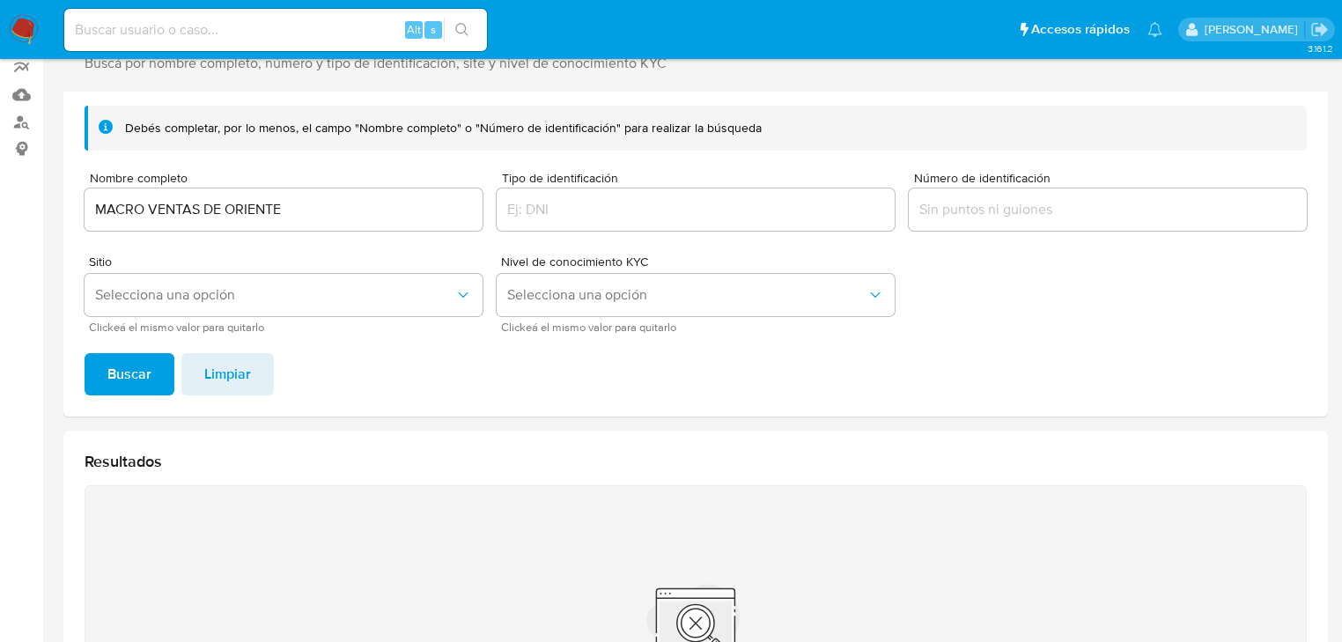
scroll to position [0, 0]
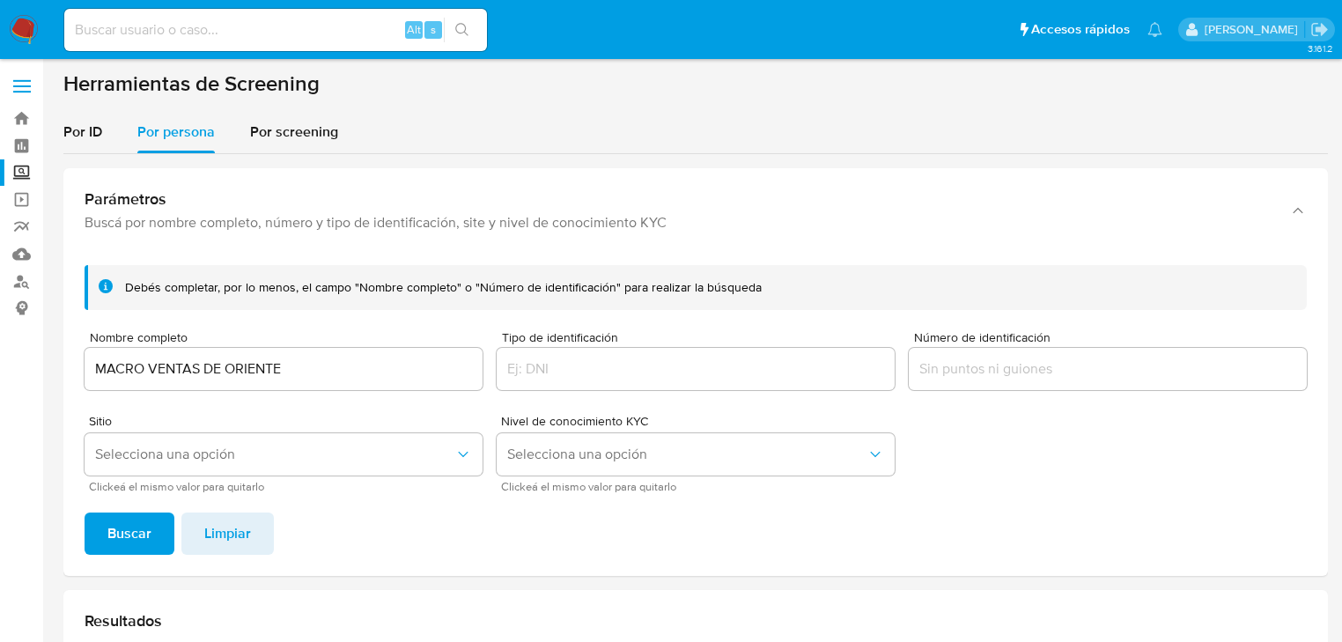
drag, startPoint x: 293, startPoint y: 367, endPoint x: 83, endPoint y: 315, distance: 216.7
click at [0, 306] on section "Bandeja Tablero Screening Búsqueda en Listas Watchlist Herramientas Operaciones…" at bounding box center [671, 531] width 1342 height 1063
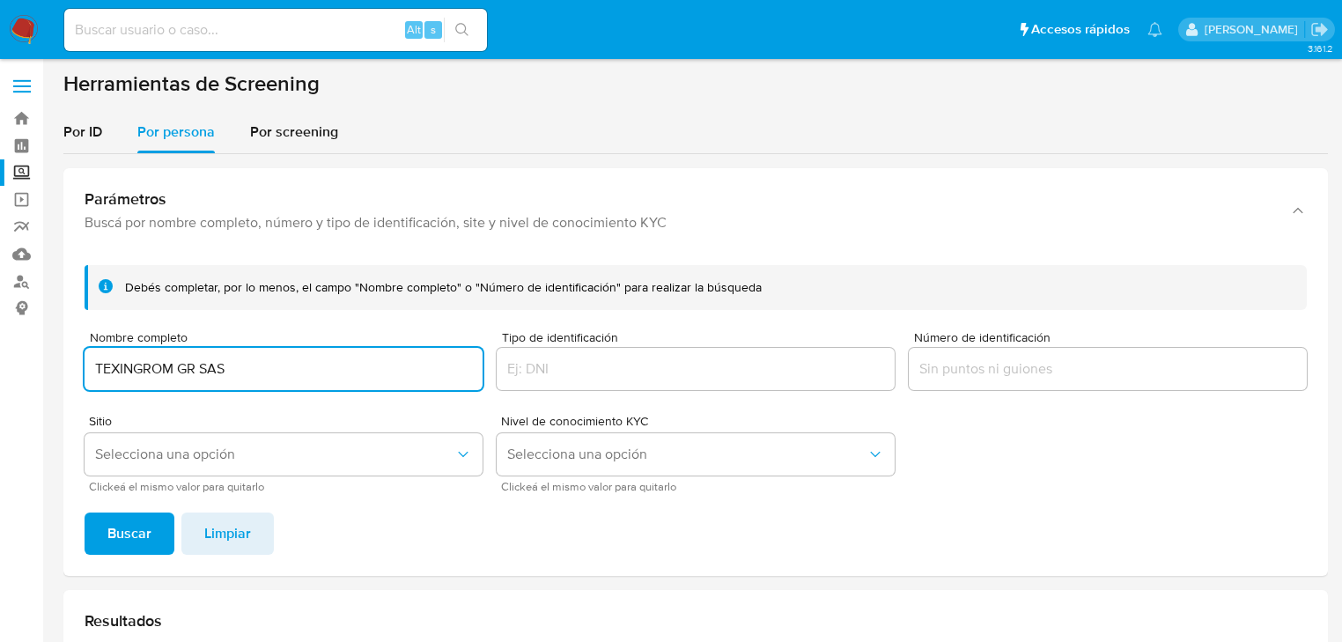
click at [115, 541] on span "Buscar" at bounding box center [129, 533] width 44 height 39
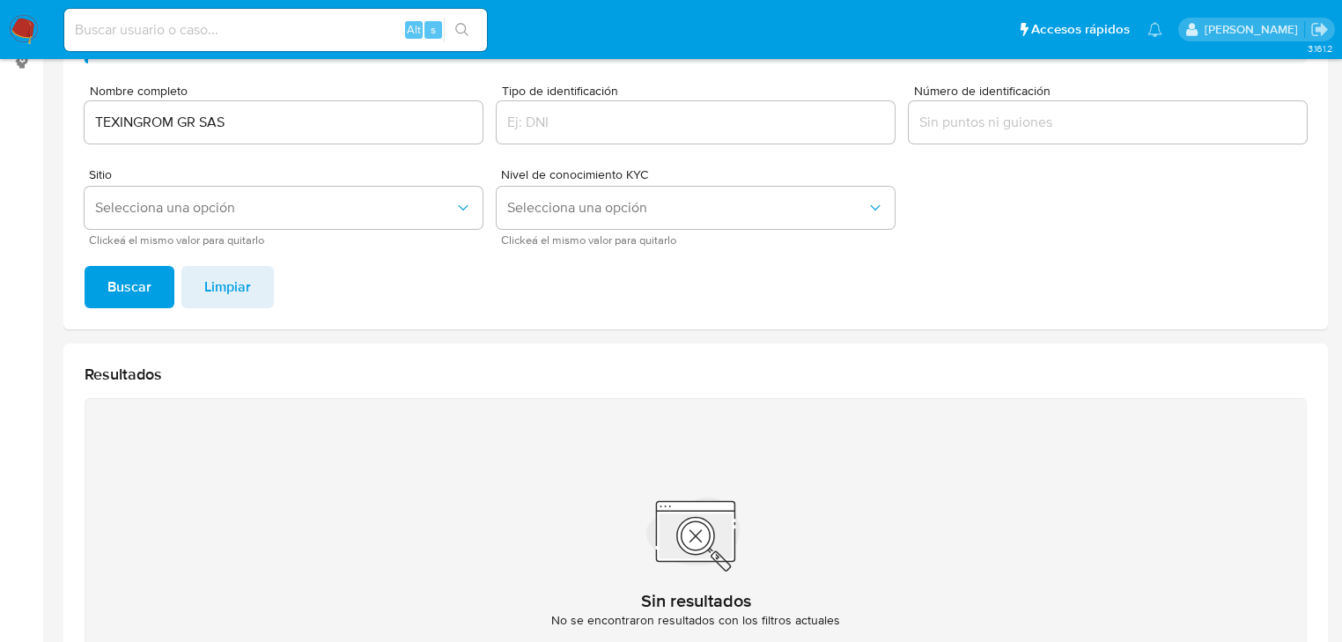
scroll to position [68, 0]
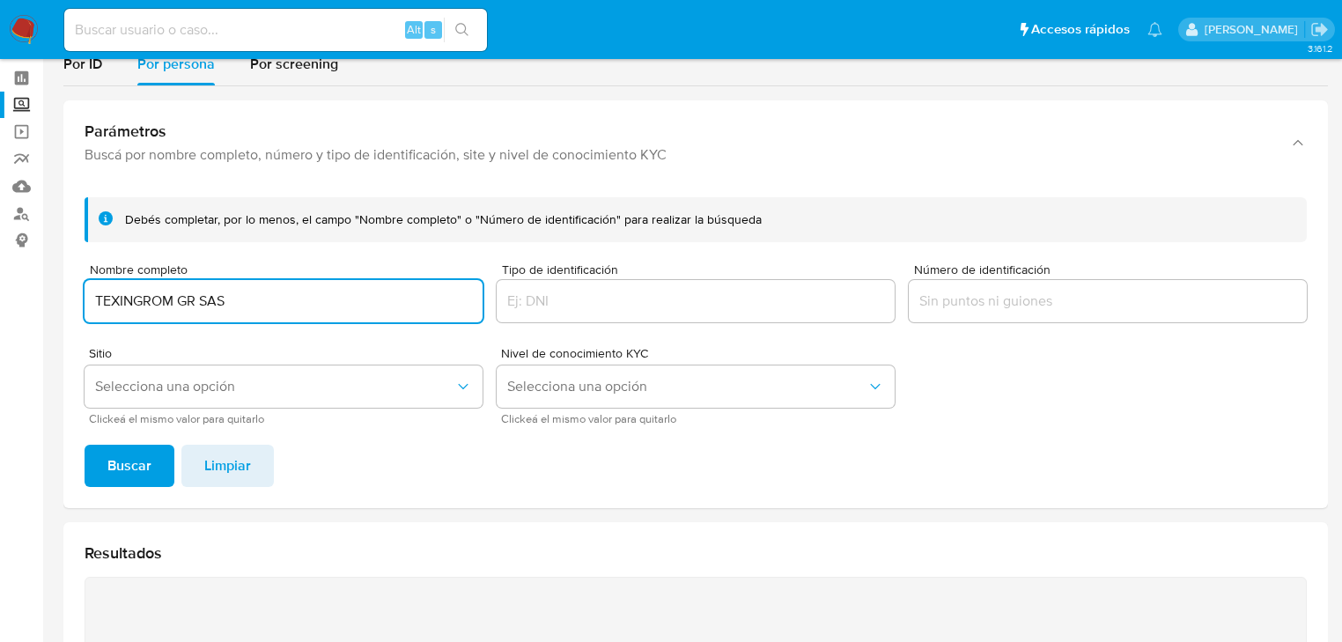
drag, startPoint x: 234, startPoint y: 298, endPoint x: 210, endPoint y: 303, distance: 25.0
click at [210, 303] on input "TEXINGROM GR SAS" at bounding box center [284, 301] width 398 height 23
click at [114, 452] on span "Buscar" at bounding box center [129, 465] width 44 height 39
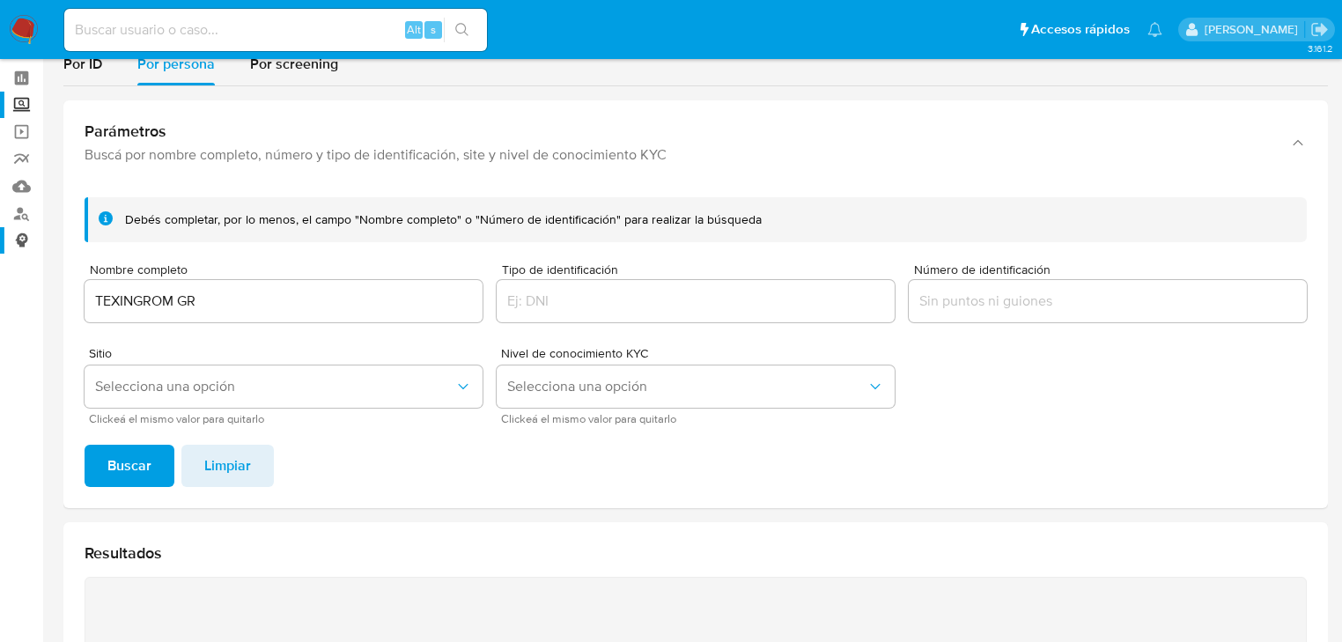
click at [0, 256] on section "Bandeja Tablero Screening Búsqueda en Listas Watchlist Herramientas Operaciones…" at bounding box center [671, 463] width 1342 height 1063
click at [155, 472] on button "Buscar" at bounding box center [130, 466] width 90 height 42
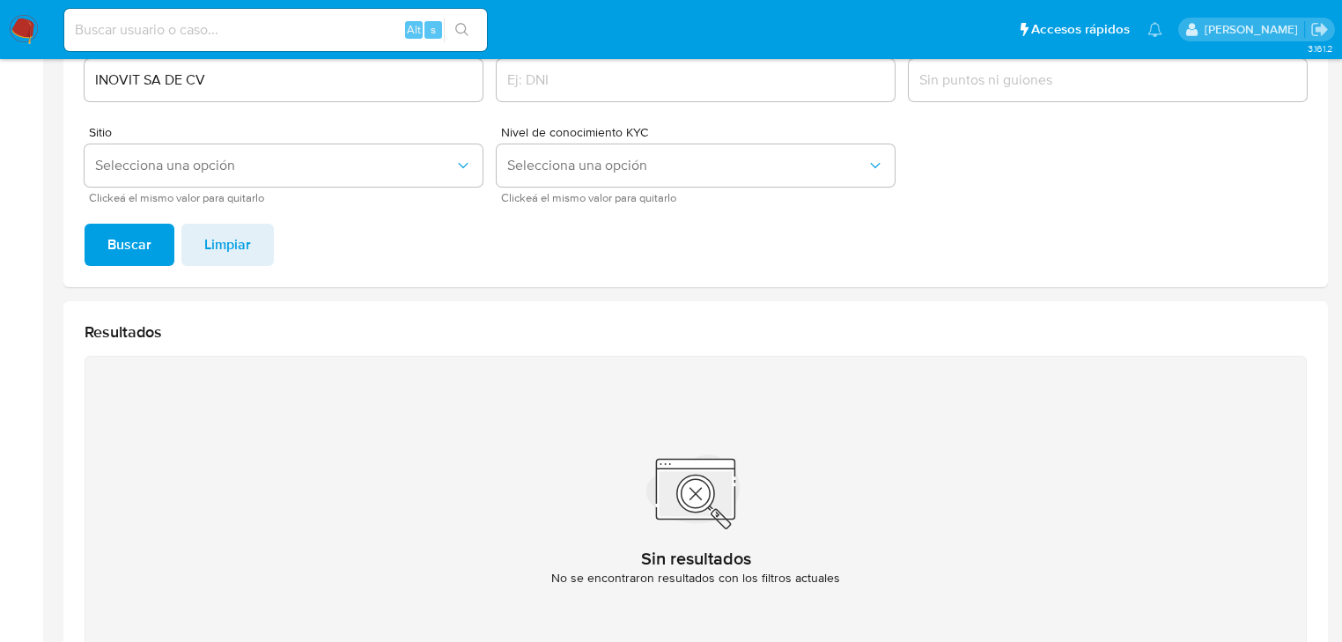
scroll to position [138, 0]
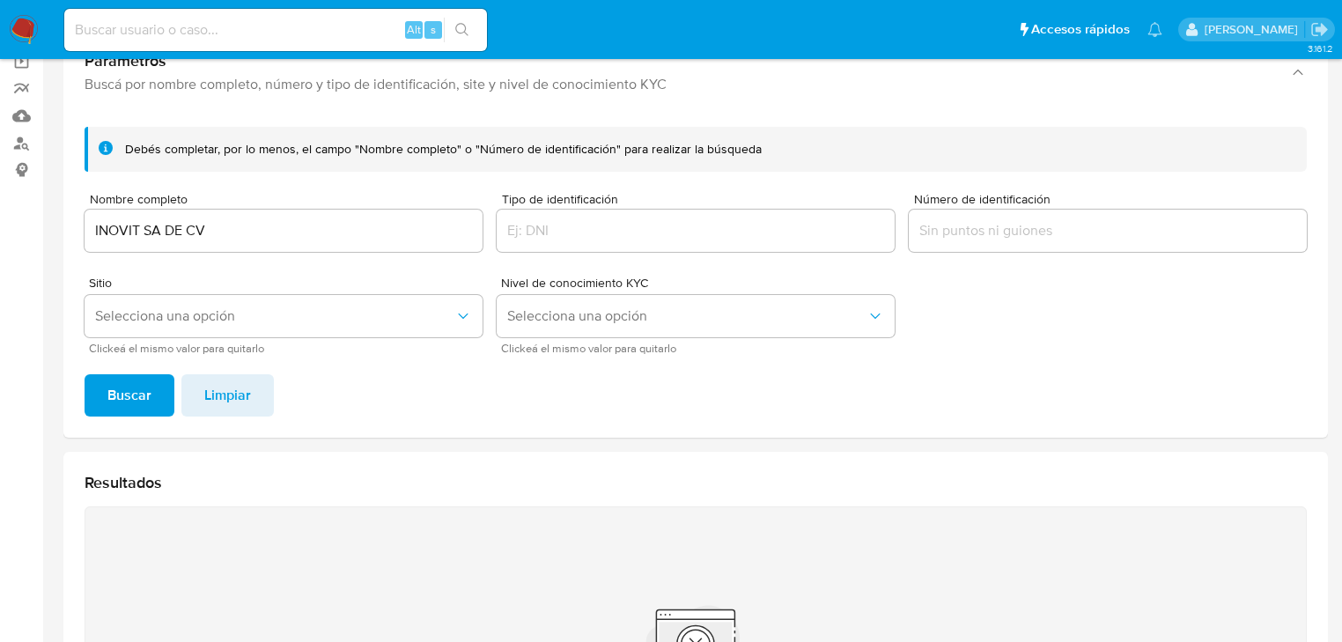
click at [258, 210] on div "INOVIT SA DE CV" at bounding box center [284, 231] width 398 height 42
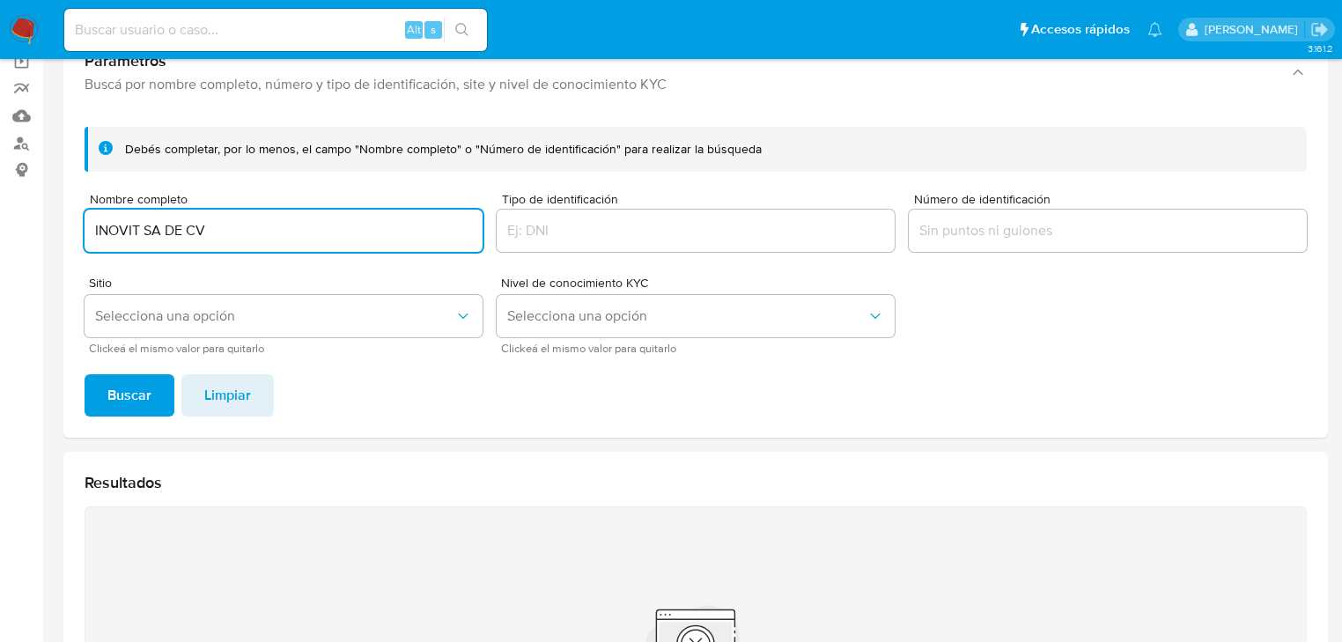
click at [220, 232] on input "INOVIT SA DE CV" at bounding box center [284, 230] width 398 height 23
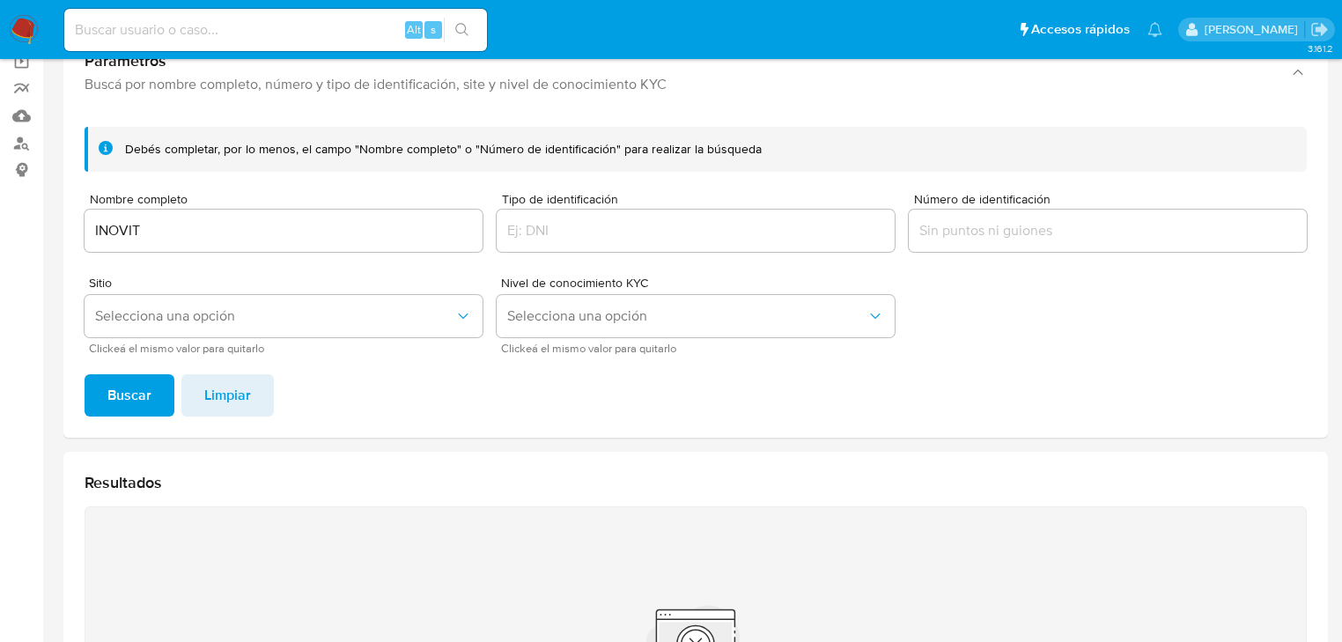
click at [137, 381] on span "Buscar" at bounding box center [129, 395] width 44 height 39
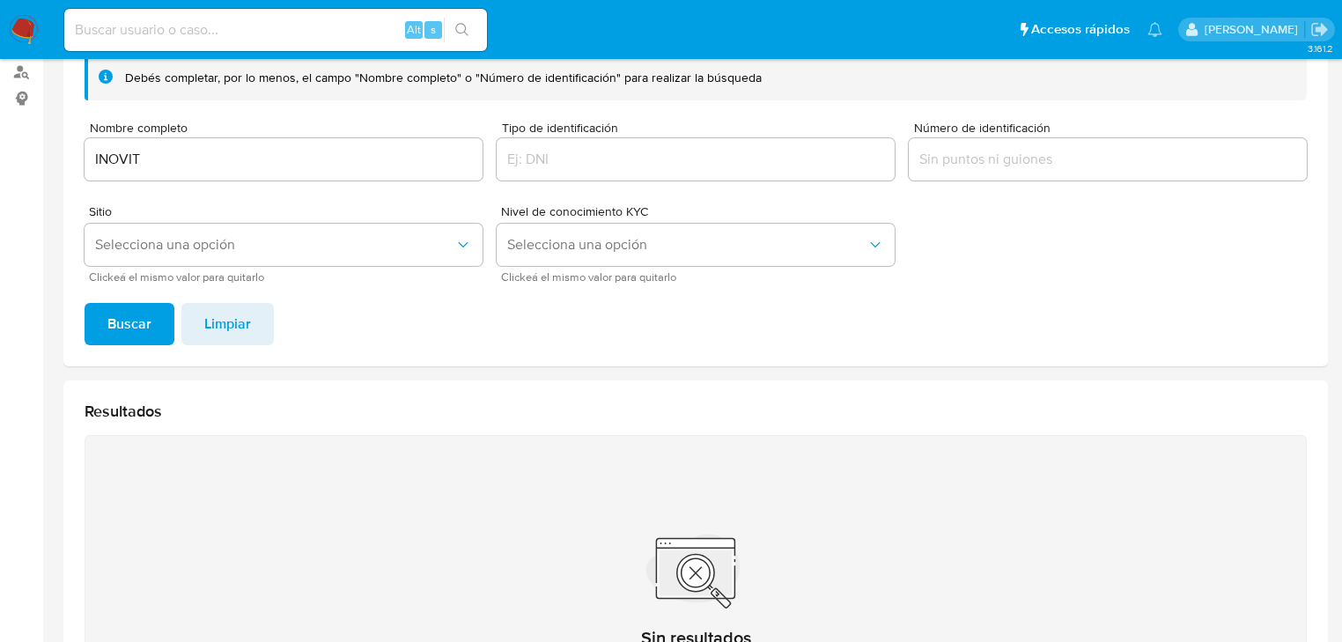
scroll to position [209, 0]
click at [0, 141] on section "Bandeja Tablero Screening Búsqueda en Listas Watchlist Herramientas Operaciones…" at bounding box center [671, 322] width 1342 height 1063
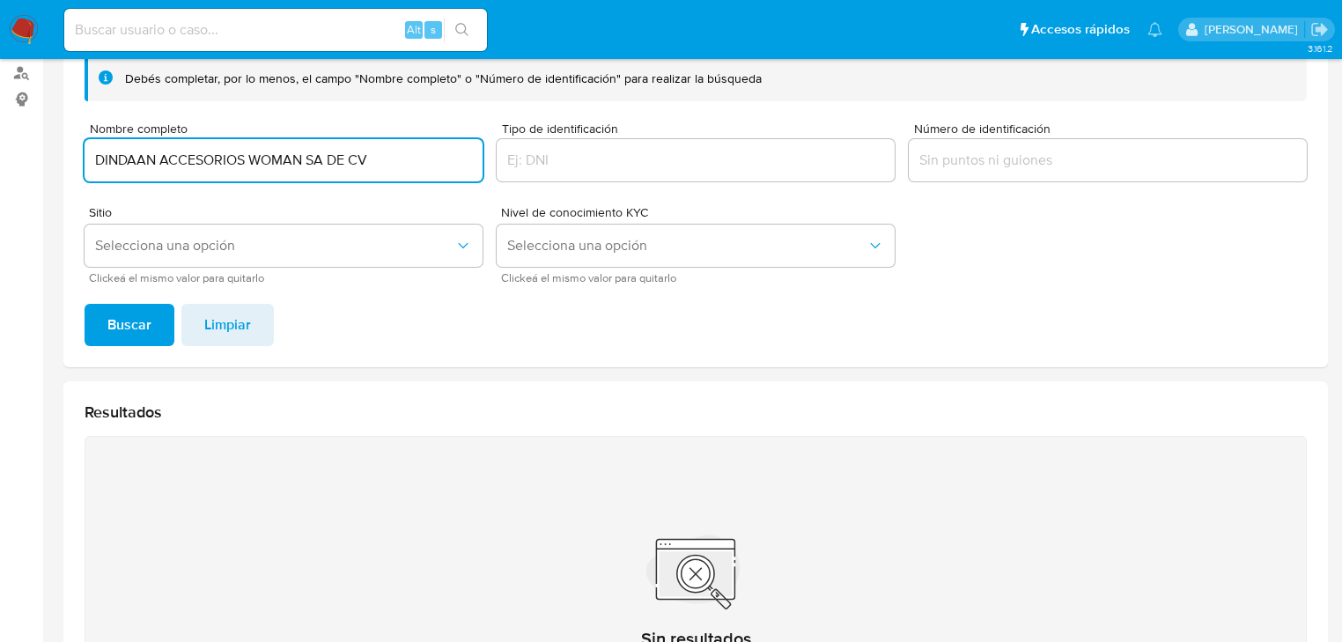
click at [151, 313] on button "Buscar" at bounding box center [130, 325] width 90 height 42
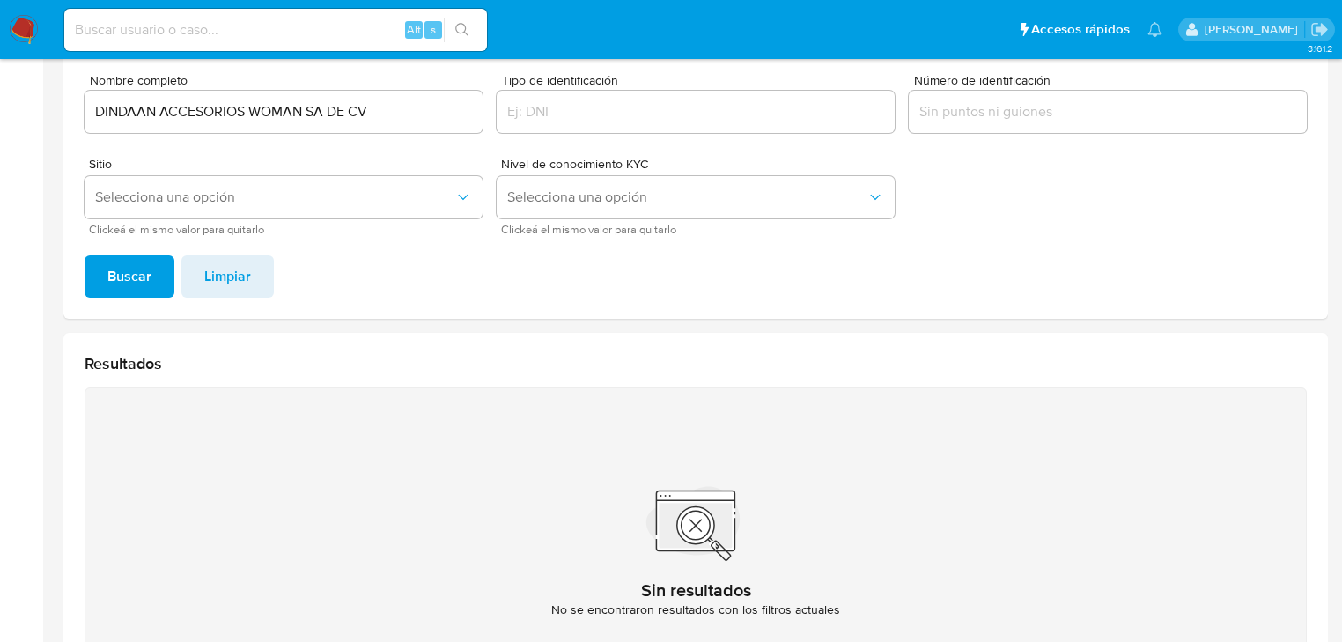
scroll to position [68, 0]
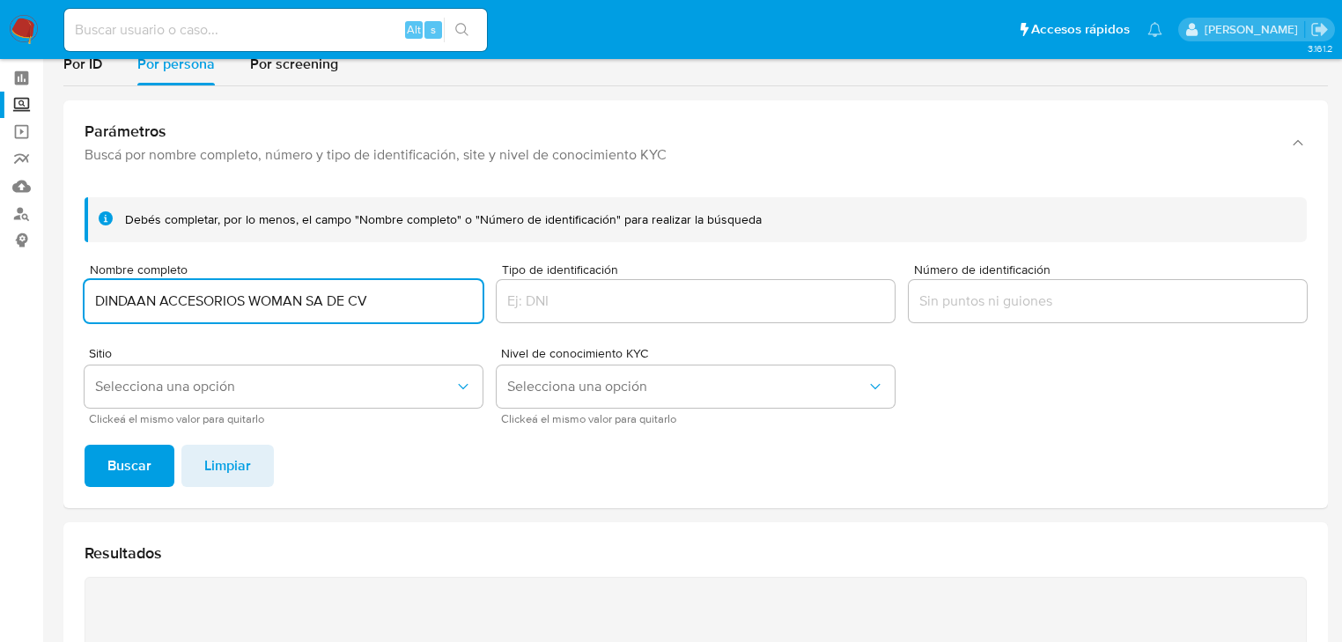
drag, startPoint x: 409, startPoint y: 311, endPoint x: 306, endPoint y: 292, distance: 105.5
click at [312, 294] on input "DINDAAN ACCESORIOS WOMAN SA DE CV" at bounding box center [284, 301] width 398 height 23
type input "DINDAAN ACCESORIOS WOMAN"
drag, startPoint x: 159, startPoint y: 442, endPoint x: 155, endPoint y: 453, distance: 11.4
click at [159, 443] on div "Debés completar, por lo menos, el campo "Nombre completo" o "Número de identifi…" at bounding box center [695, 345] width 1264 height 325
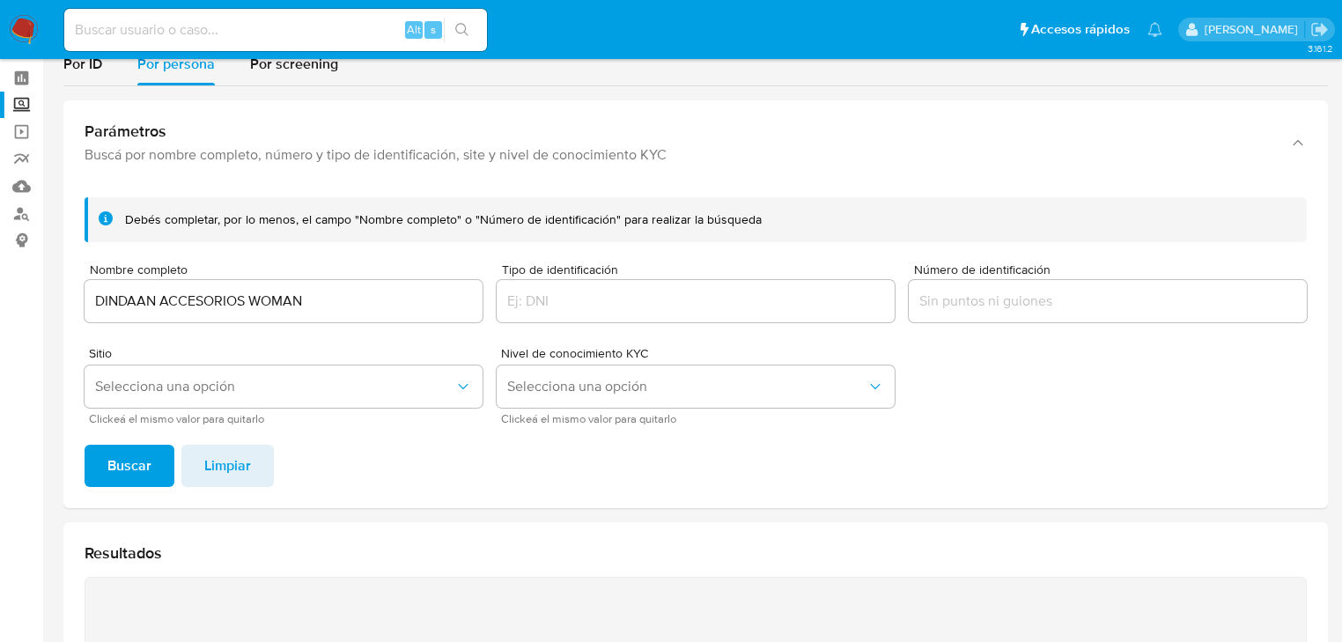
click at [151, 460] on button "Buscar" at bounding box center [130, 466] width 90 height 42
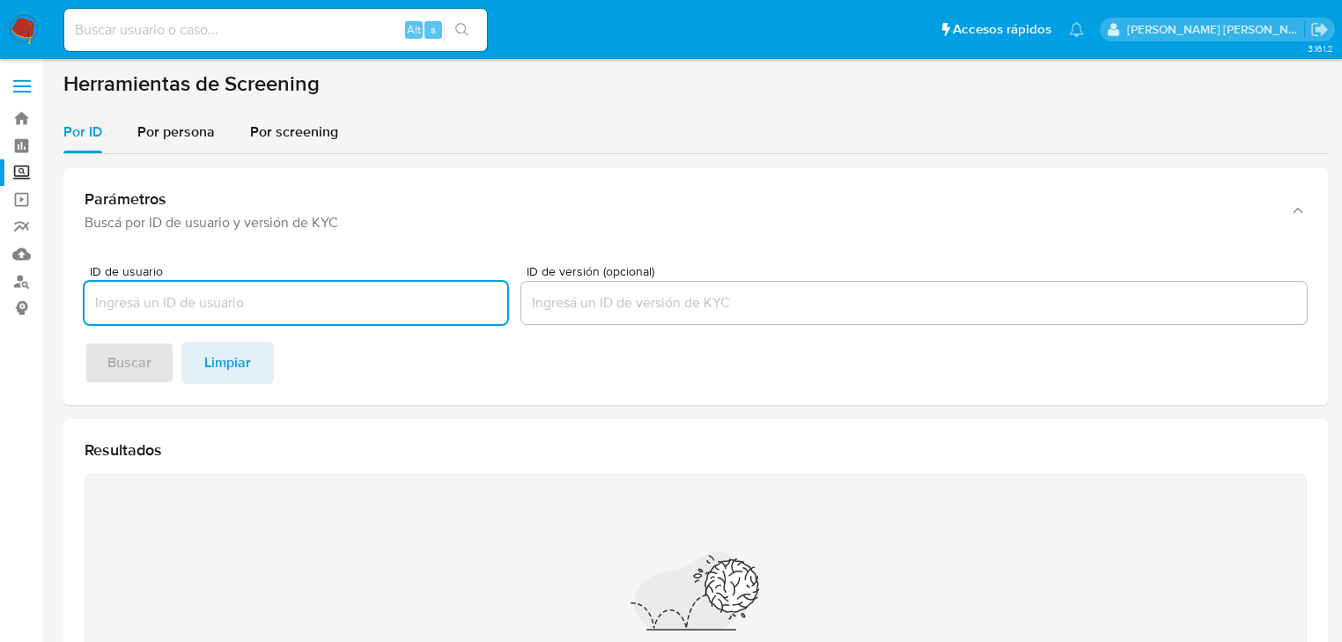
click at [185, 42] on div "Alt s" at bounding box center [275, 30] width 423 height 42
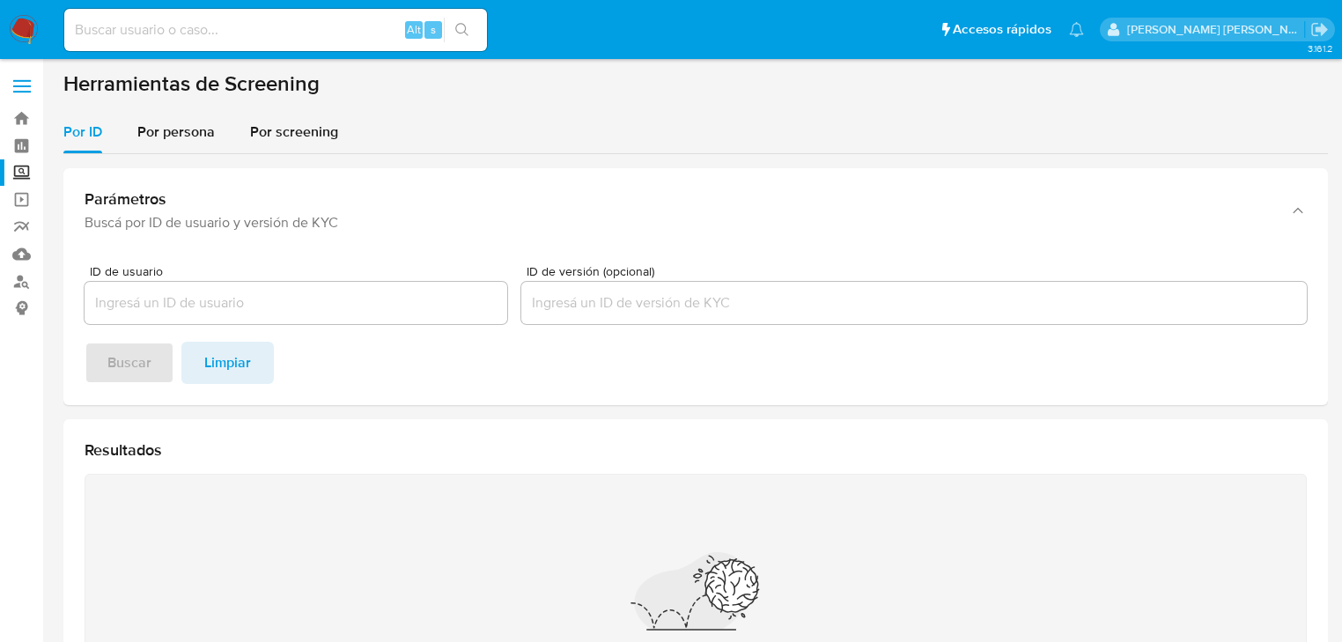
click at [192, 36] on input at bounding box center [275, 29] width 423 height 23
paste input "ZVYg77tORfo8zJk7NYxFU70W"
type input "ZVYg77tORfo8zJk7NYxFU70W"
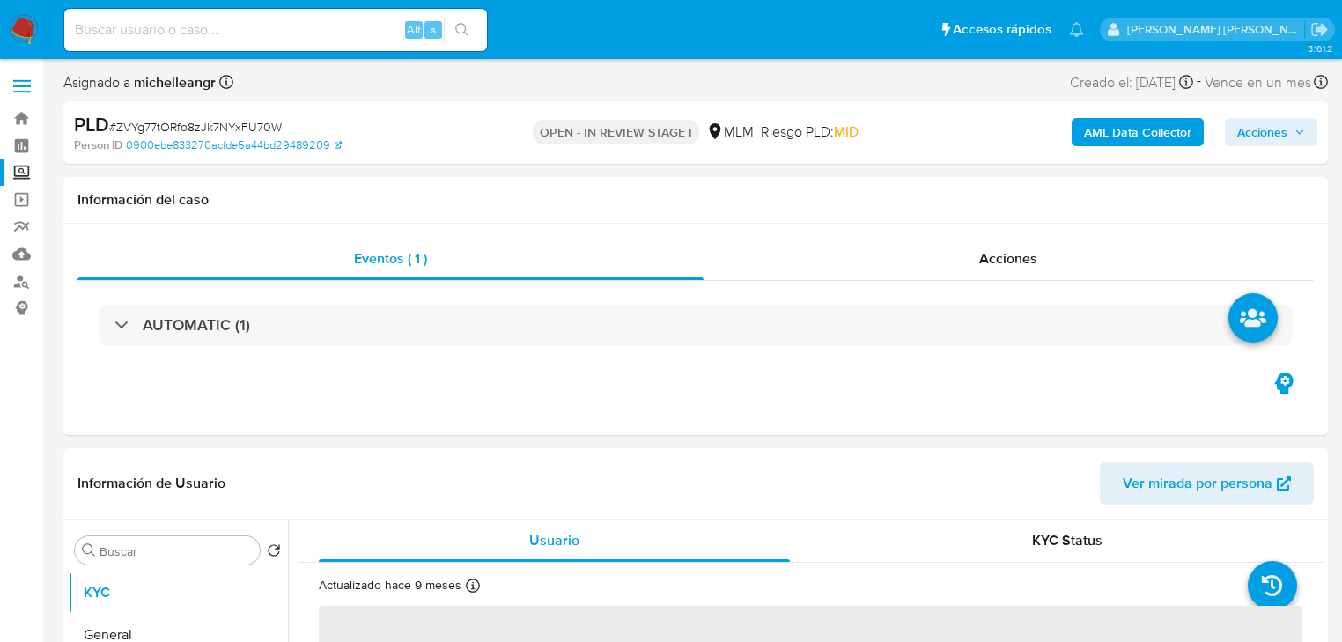
select select "10"
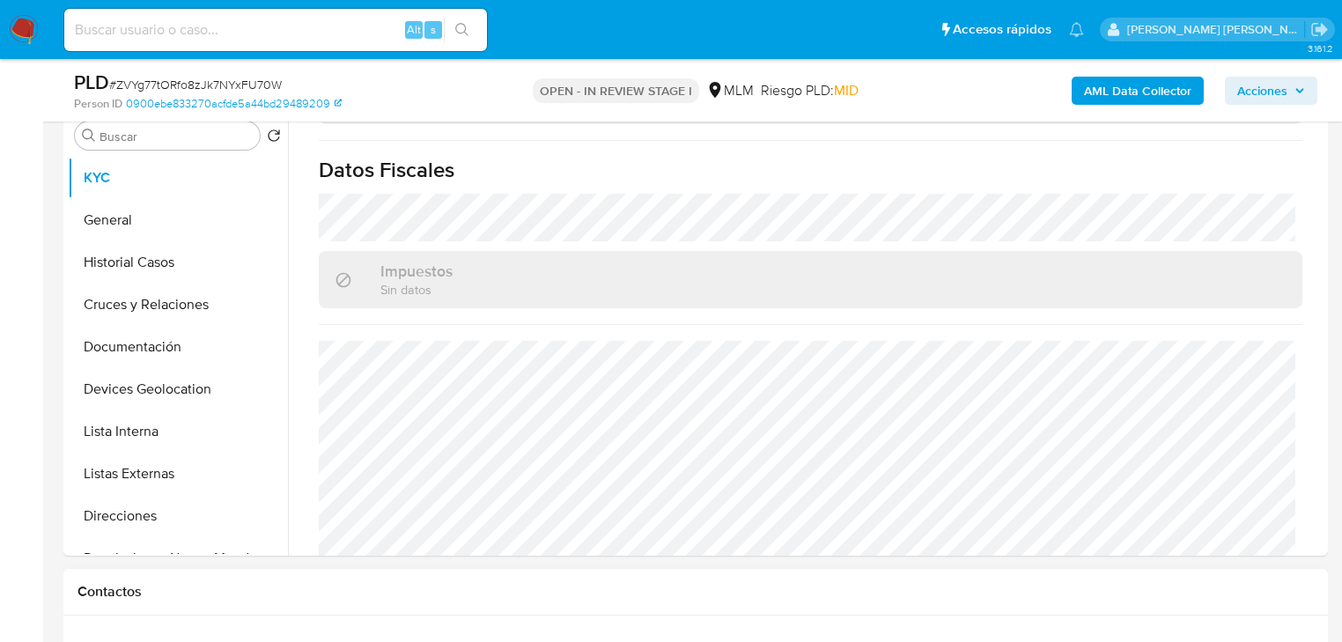
scroll to position [775, 0]
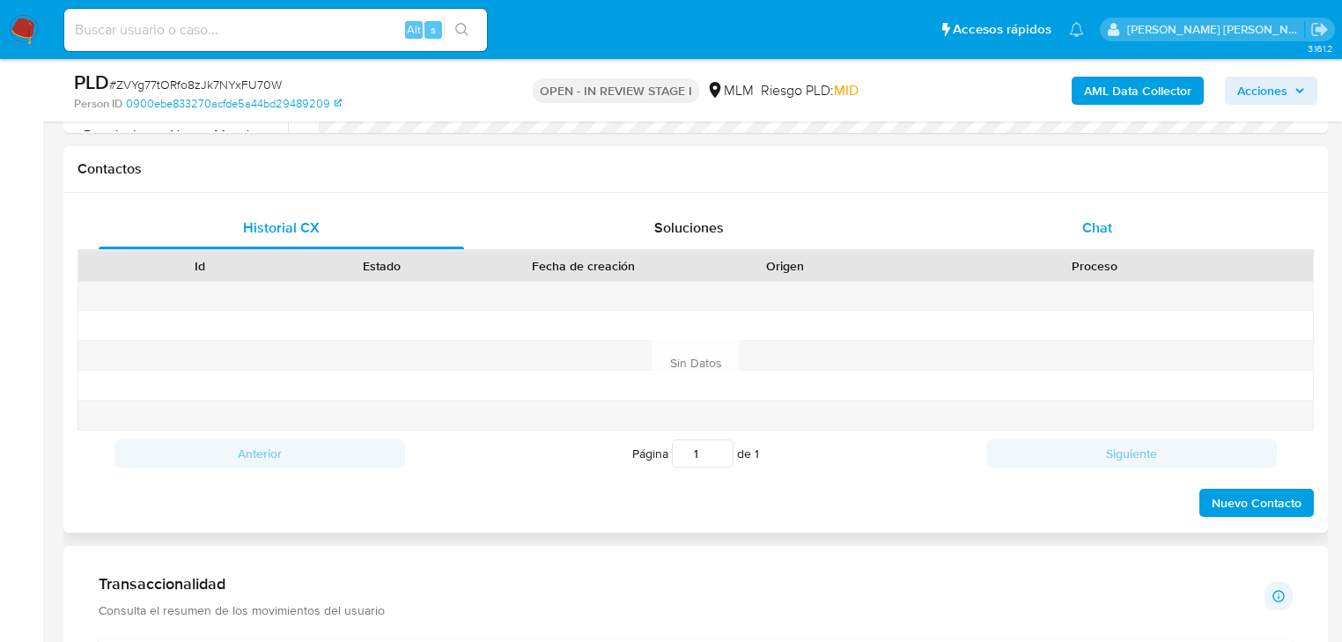
click at [1100, 215] on div "Chat" at bounding box center [1097, 228] width 365 height 42
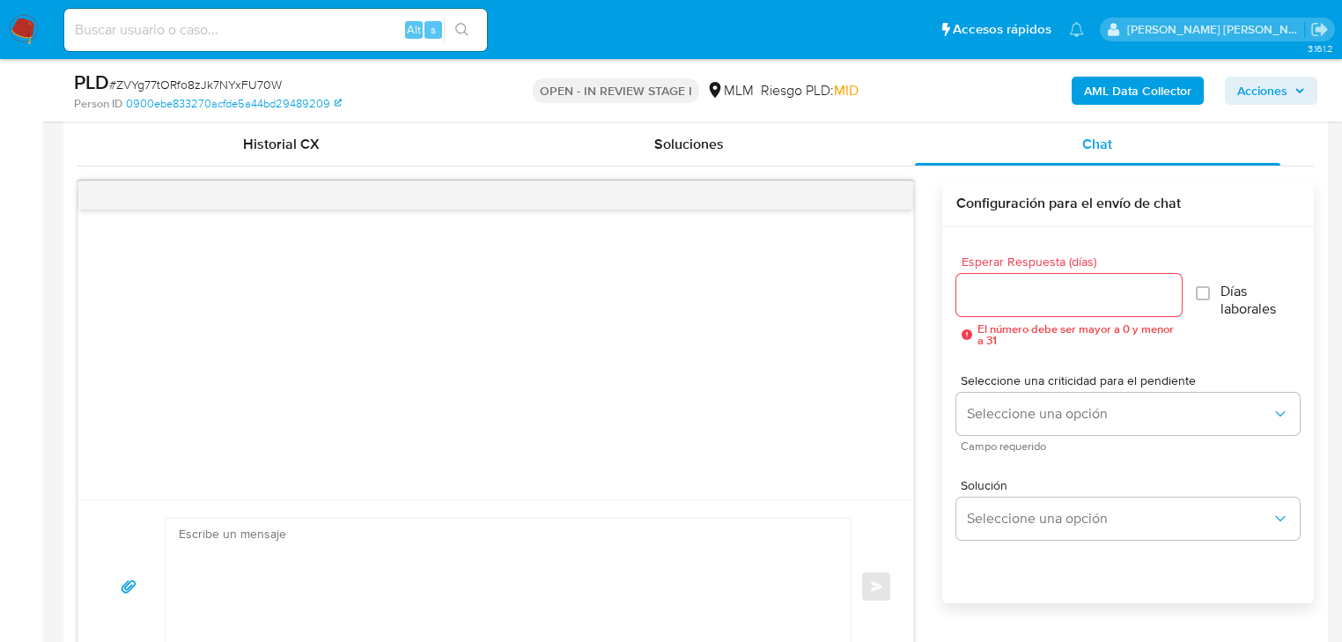
scroll to position [986, 0]
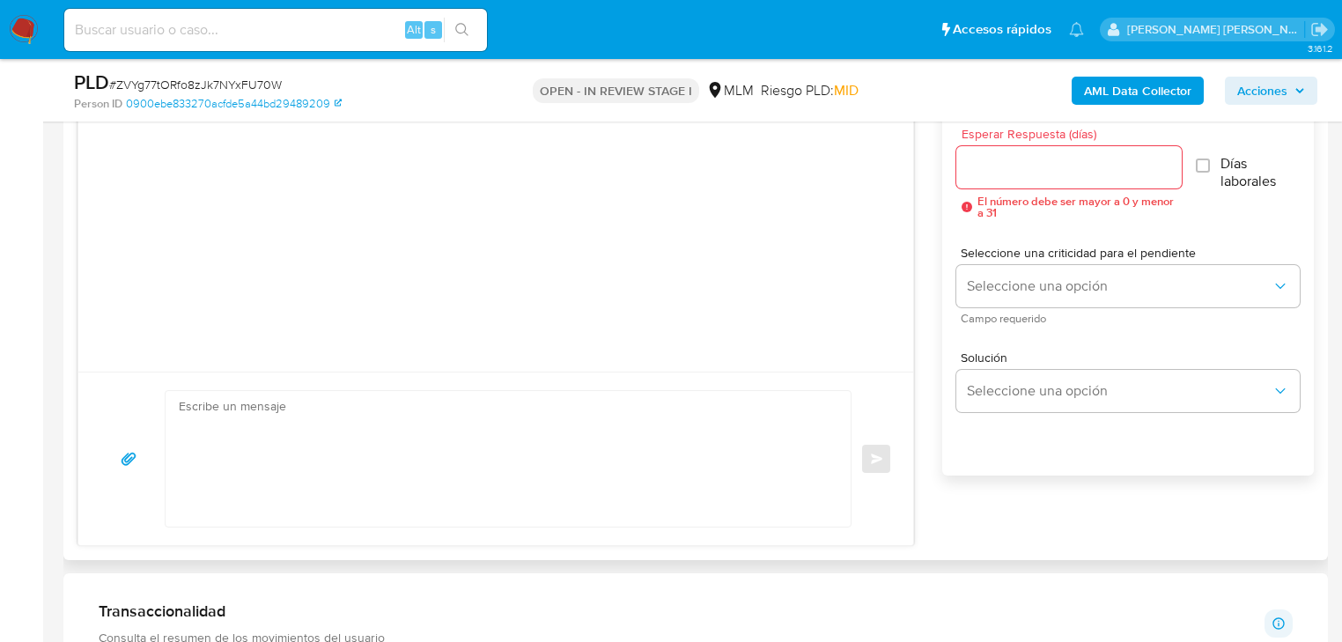
click at [228, 461] on textarea at bounding box center [504, 459] width 650 height 136
paste textarea "Loremips Dolor Sitamet, Co adipiscinge sed do ei temporincidi ut labore et do m…"
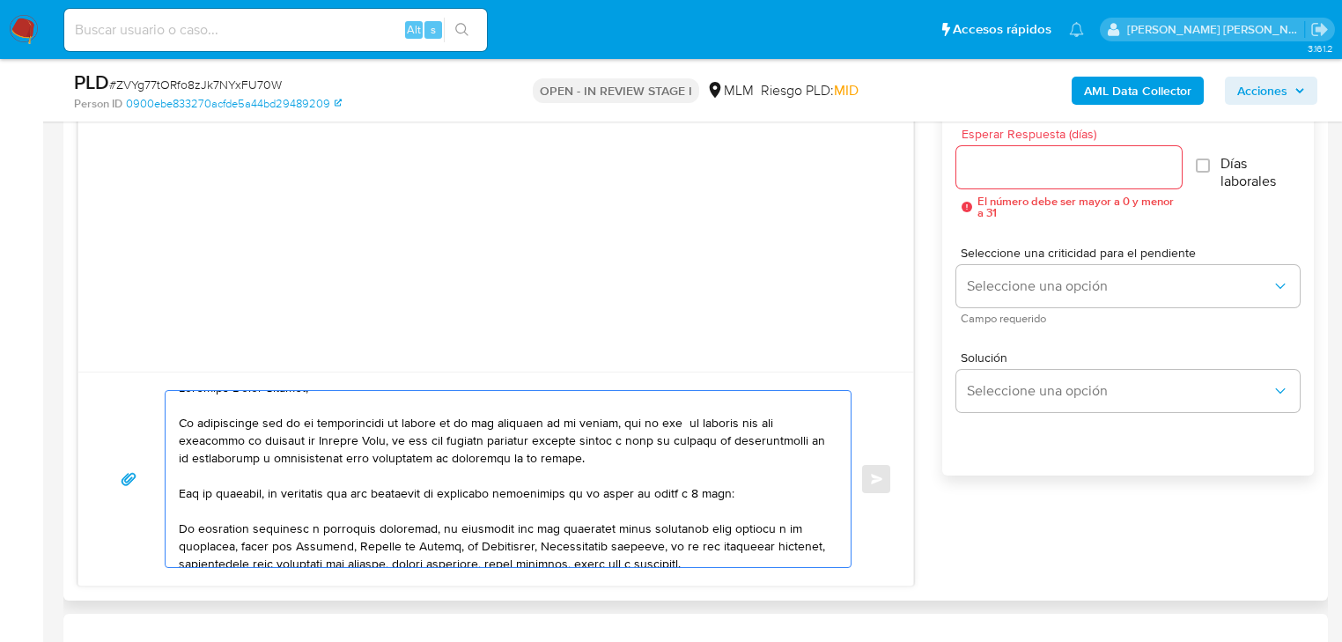
scroll to position [0, 0]
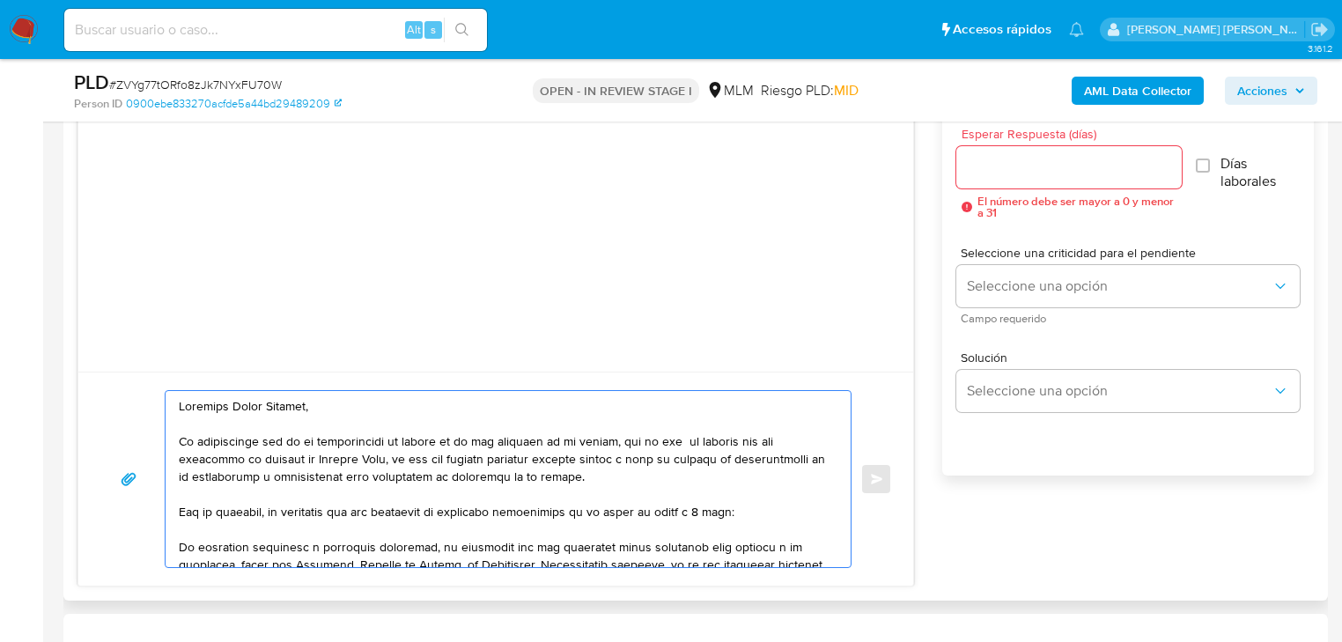
click at [180, 409] on textarea at bounding box center [504, 479] width 650 height 176
drag, startPoint x: 352, startPoint y: 401, endPoint x: 236, endPoint y: 403, distance: 116.2
click at [235, 405] on textarea at bounding box center [504, 479] width 650 height 176
click at [381, 410] on textarea at bounding box center [504, 479] width 650 height 176
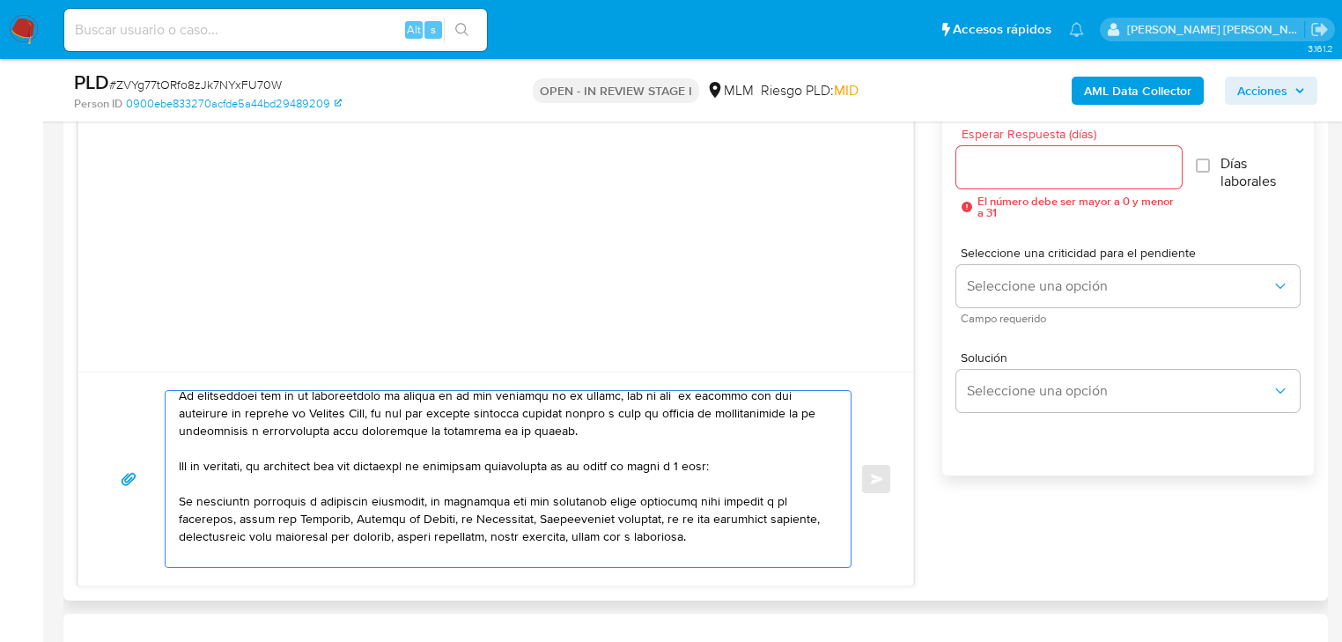
scroll to position [70, 0]
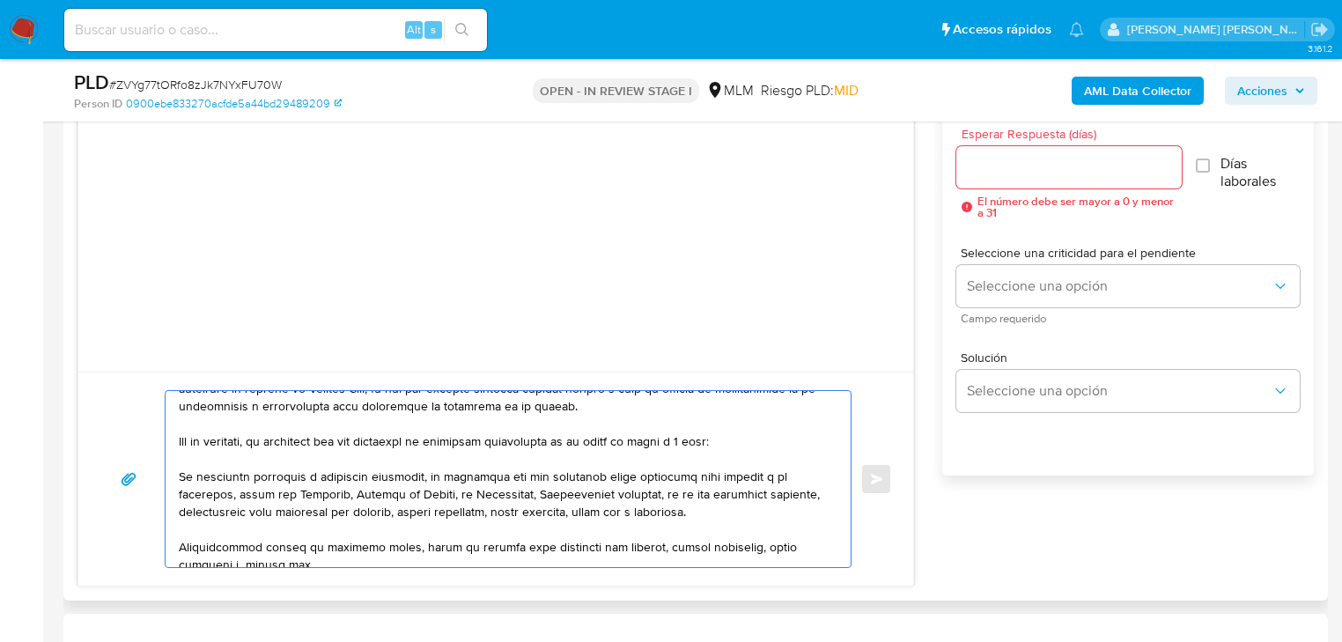
click at [179, 475] on textarea at bounding box center [504, 479] width 650 height 176
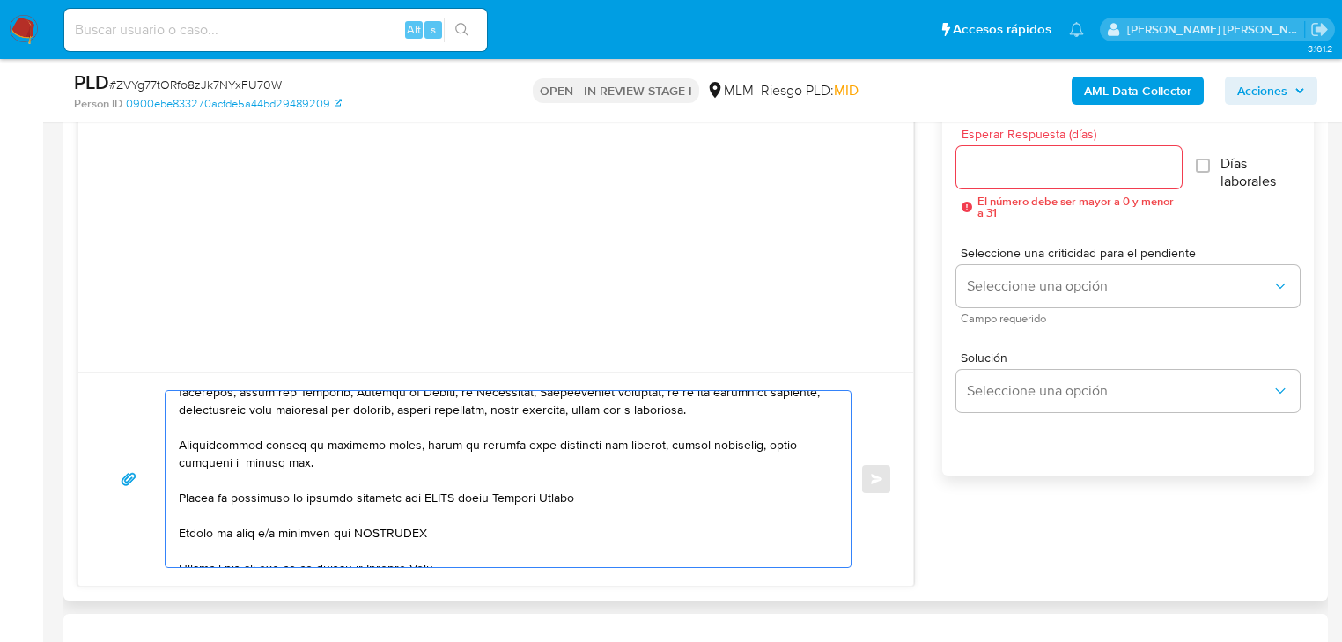
scroll to position [141, 0]
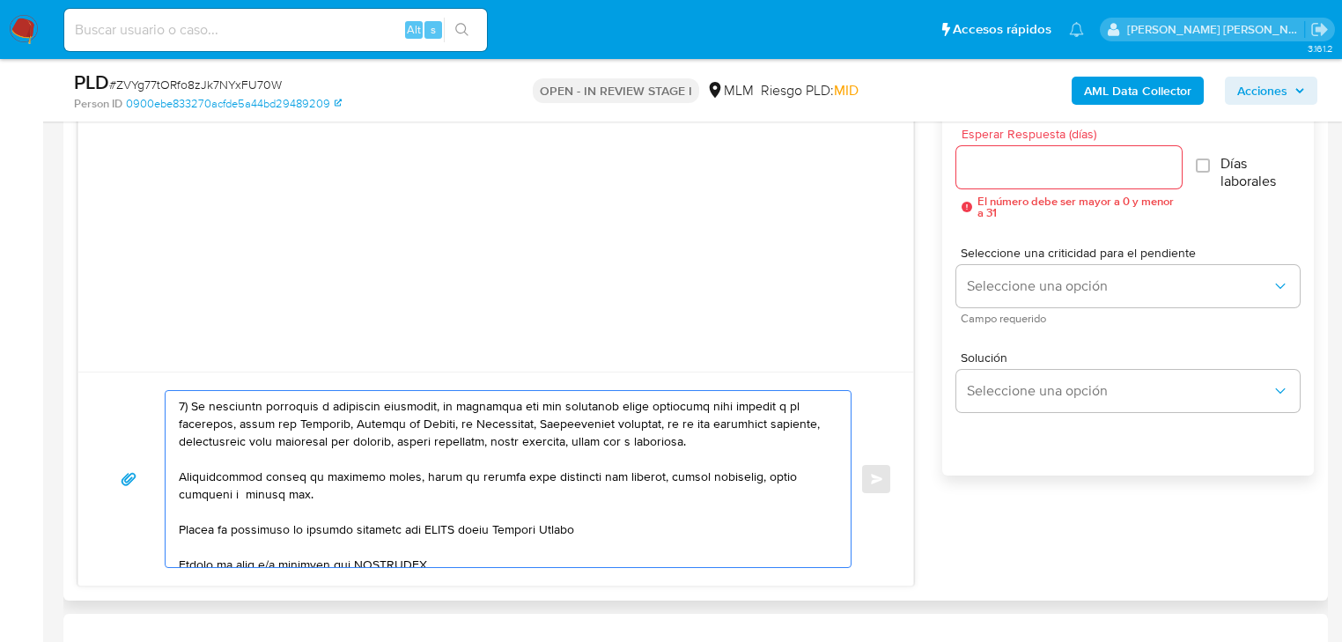
drag, startPoint x: 689, startPoint y: 424, endPoint x: 701, endPoint y: 434, distance: 16.2
click at [701, 434] on textarea at bounding box center [504, 479] width 650 height 176
click at [518, 442] on textarea at bounding box center [504, 479] width 650 height 176
click at [507, 425] on textarea at bounding box center [504, 479] width 650 height 176
drag, startPoint x: 333, startPoint y: 446, endPoint x: 468, endPoint y: 438, distance: 135.8
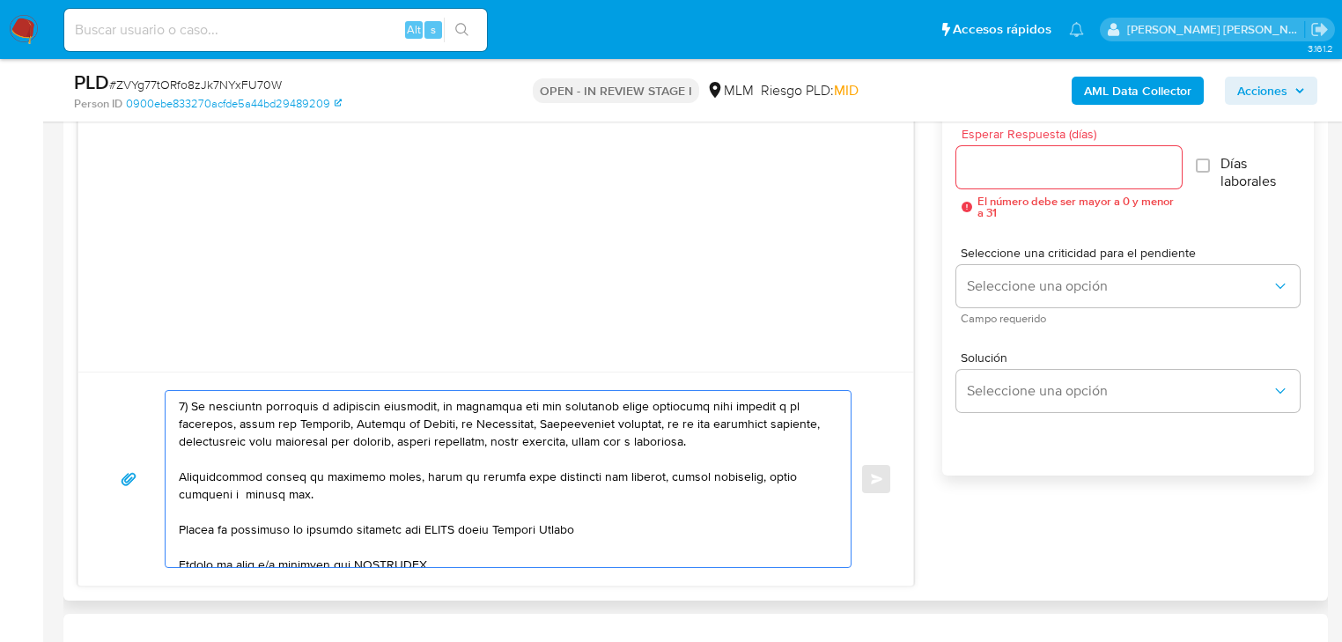
click at [468, 438] on textarea at bounding box center [504, 479] width 650 height 176
drag, startPoint x: 400, startPoint y: 466, endPoint x: 344, endPoint y: 462, distance: 55.6
click at [399, 466] on textarea at bounding box center [504, 479] width 650 height 176
drag, startPoint x: 242, startPoint y: 443, endPoint x: 666, endPoint y: 440, distance: 423.5
click at [661, 440] on textarea at bounding box center [504, 479] width 650 height 176
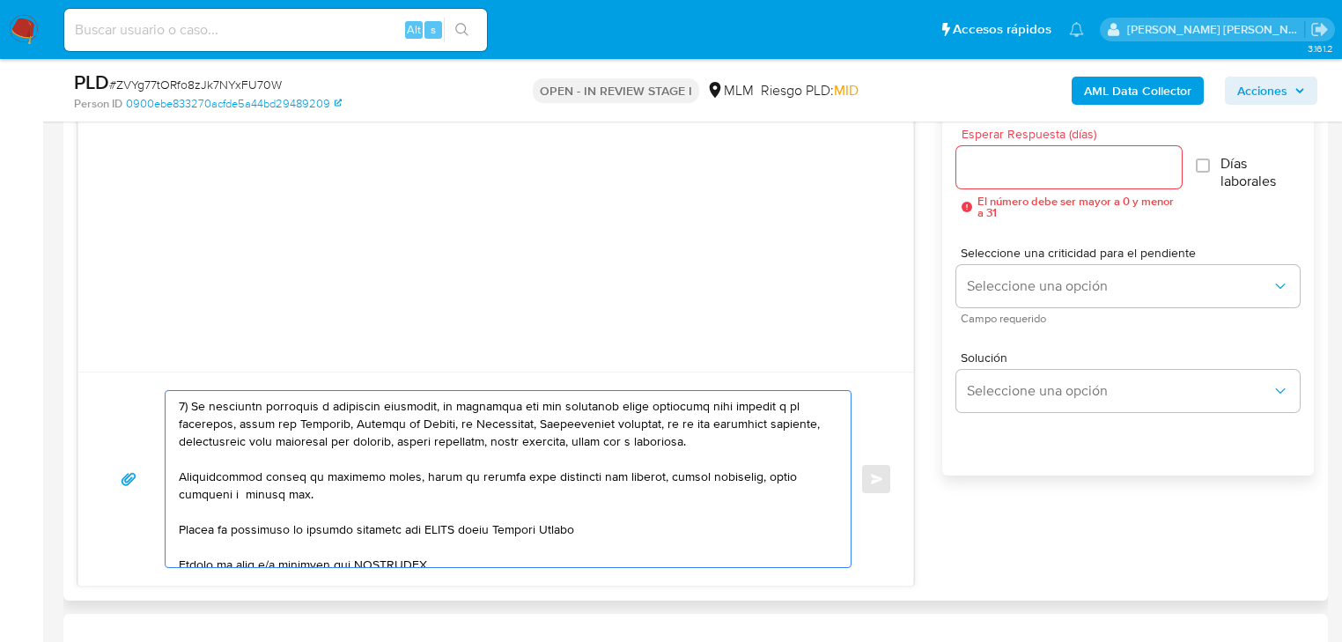
click at [680, 445] on textarea at bounding box center [504, 479] width 650 height 176
drag, startPoint x: 642, startPoint y: 451, endPoint x: 753, endPoint y: 453, distance: 111.0
click at [647, 451] on textarea at bounding box center [504, 479] width 650 height 176
click at [747, 453] on textarea at bounding box center [504, 479] width 650 height 176
drag, startPoint x: 269, startPoint y: 491, endPoint x: 175, endPoint y: 471, distance: 96.4
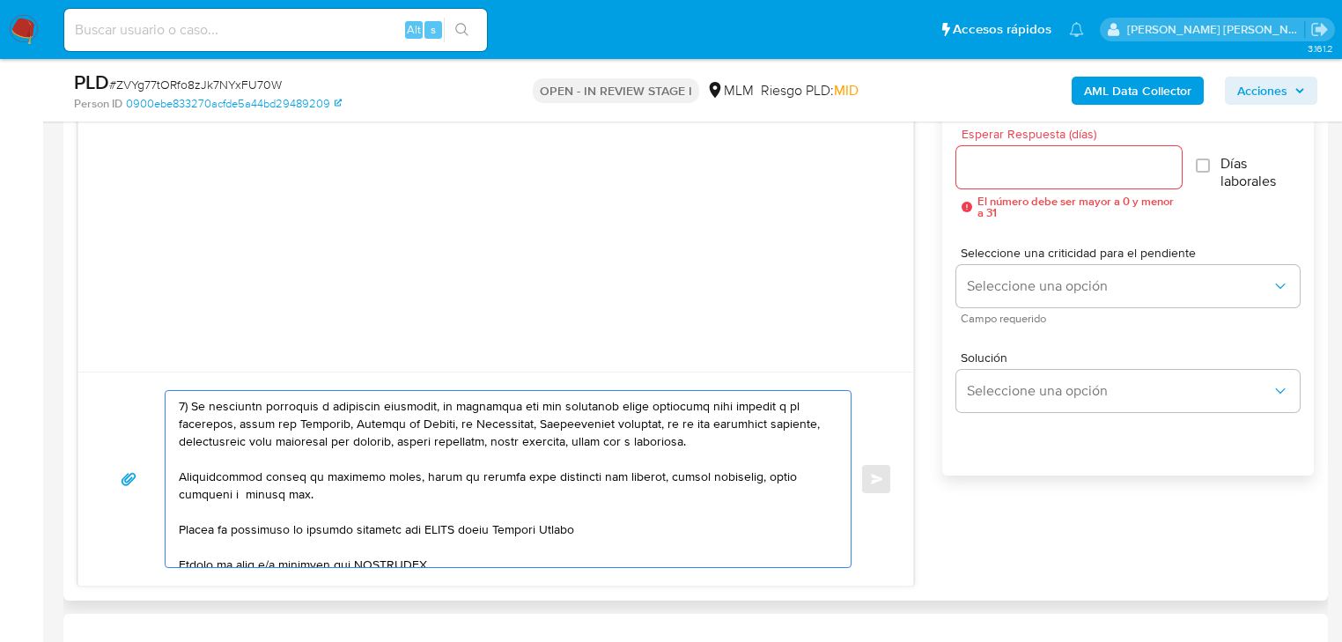
click at [176, 468] on div at bounding box center [504, 479] width 676 height 176
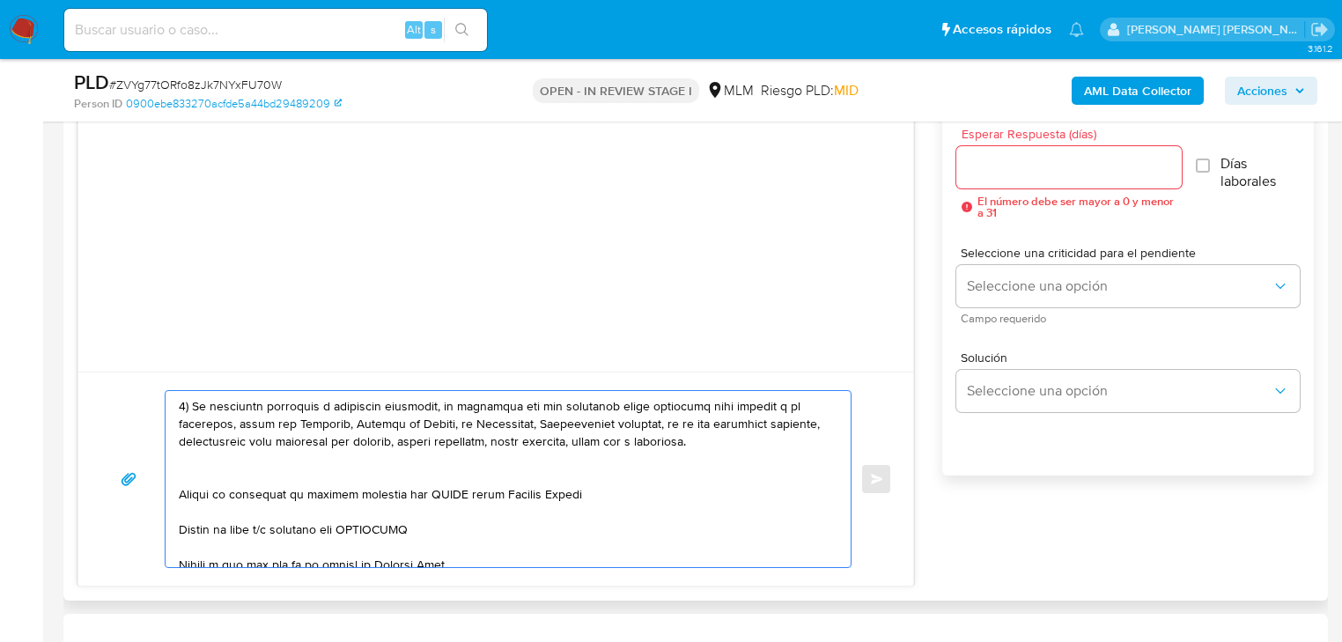
click at [190, 475] on textarea at bounding box center [504, 479] width 650 height 176
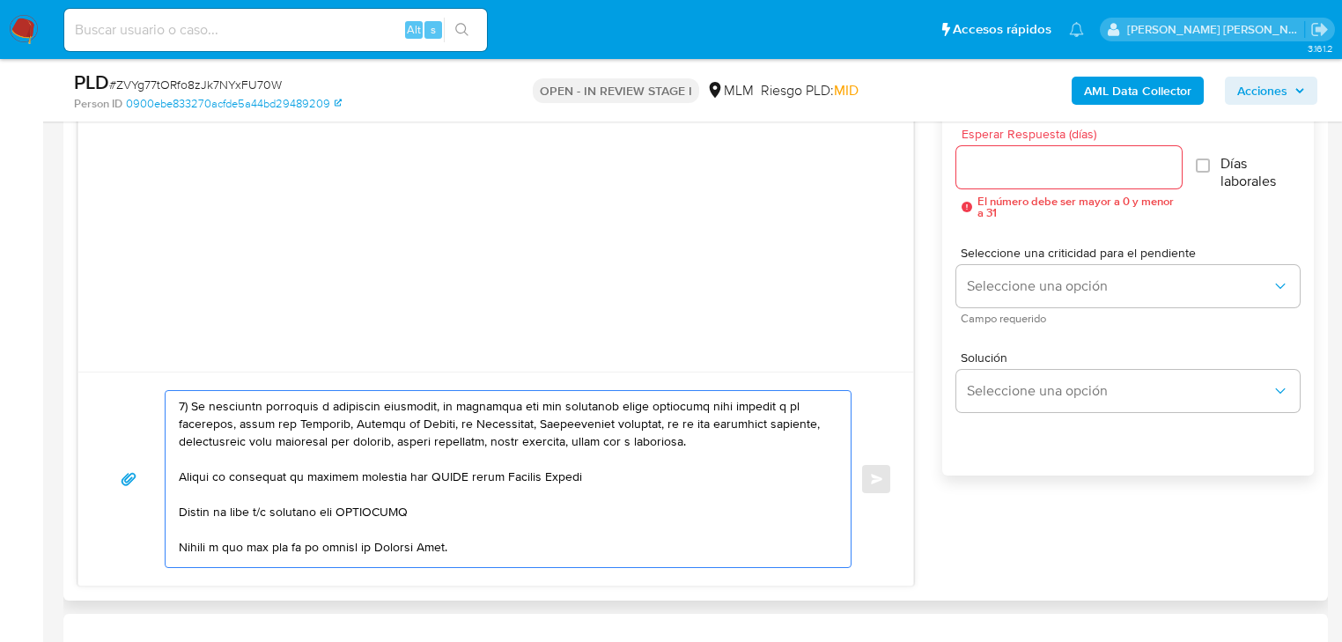
click at [179, 475] on textarea at bounding box center [504, 479] width 650 height 176
drag, startPoint x: 578, startPoint y: 480, endPoint x: 312, endPoint y: 478, distance: 265.9
click at [312, 478] on textarea at bounding box center [504, 479] width 650 height 176
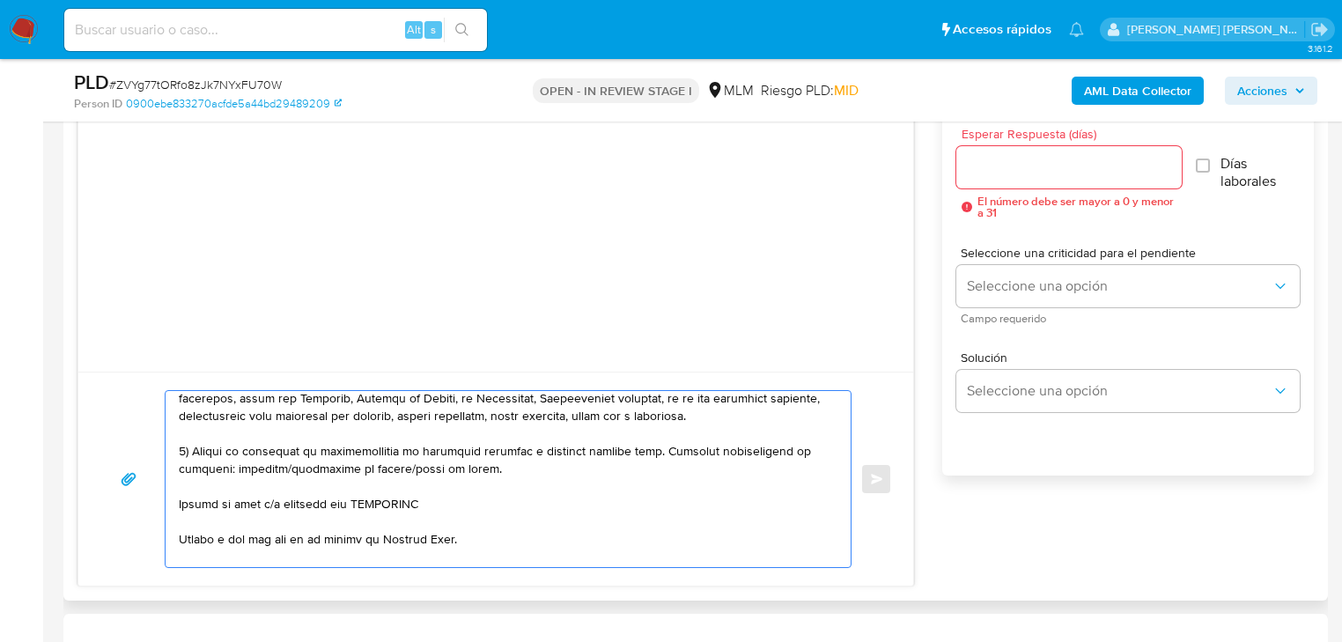
scroll to position [211, 0]
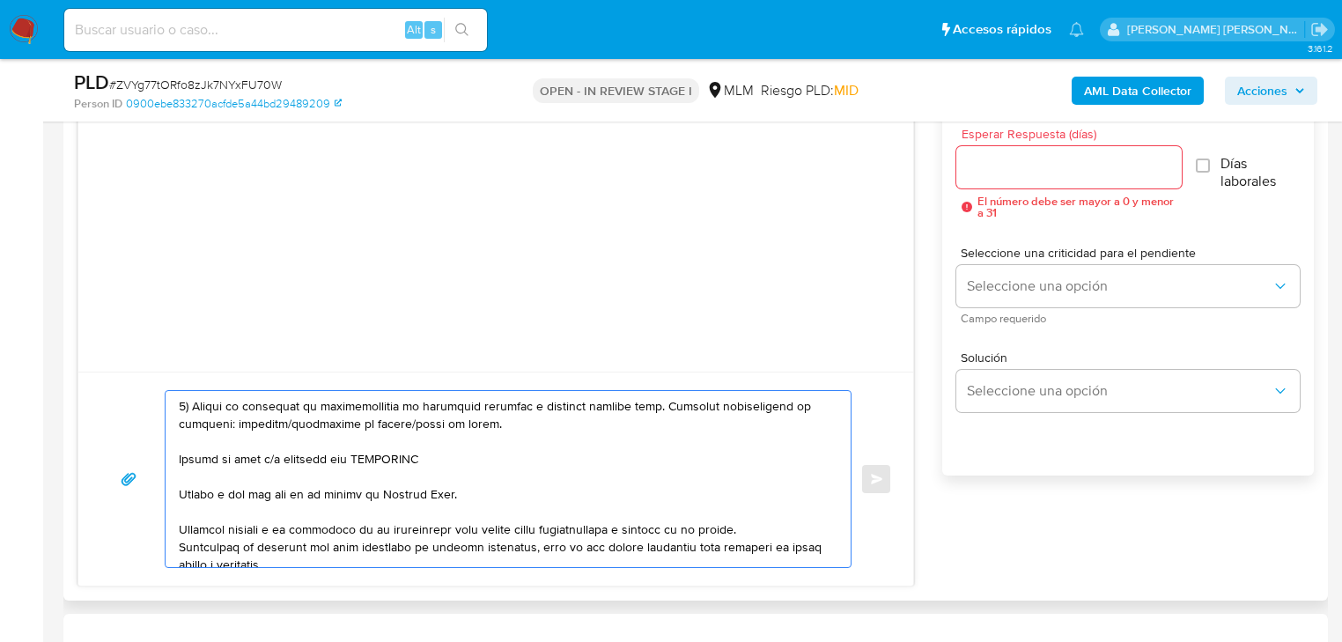
click at [175, 458] on div at bounding box center [504, 479] width 676 height 176
click at [180, 458] on textarea at bounding box center [504, 479] width 650 height 176
click at [428, 463] on textarea at bounding box center [504, 479] width 650 height 176
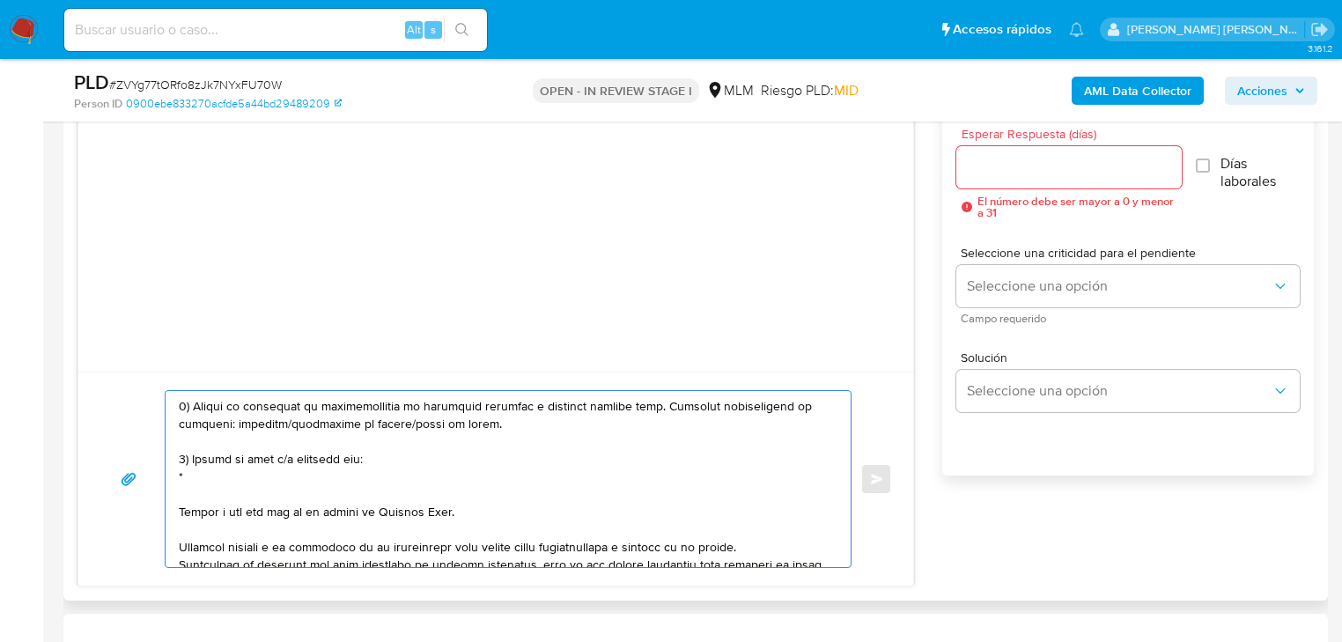
paste textarea "MACRO VENTAS DE ORIENTE SA DE CV"
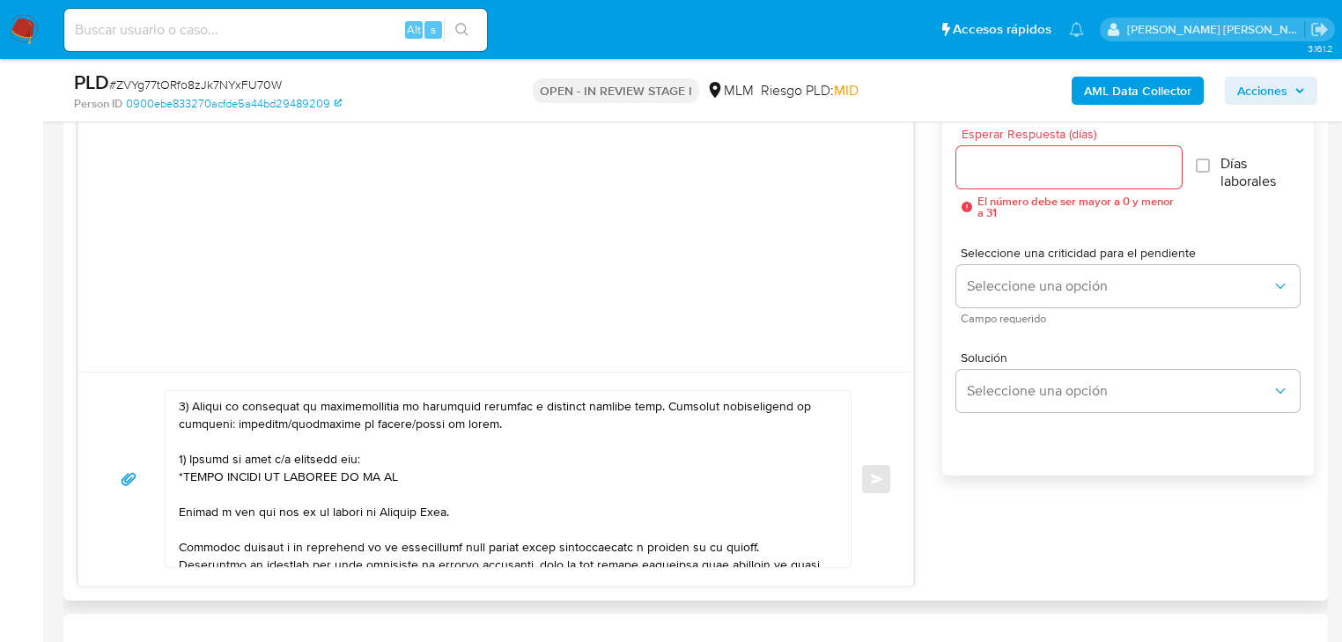
click at [306, 500] on textarea at bounding box center [504, 479] width 650 height 176
paste textarea "TEXINGROM GR SAS"
click at [321, 495] on textarea at bounding box center [504, 479] width 650 height 176
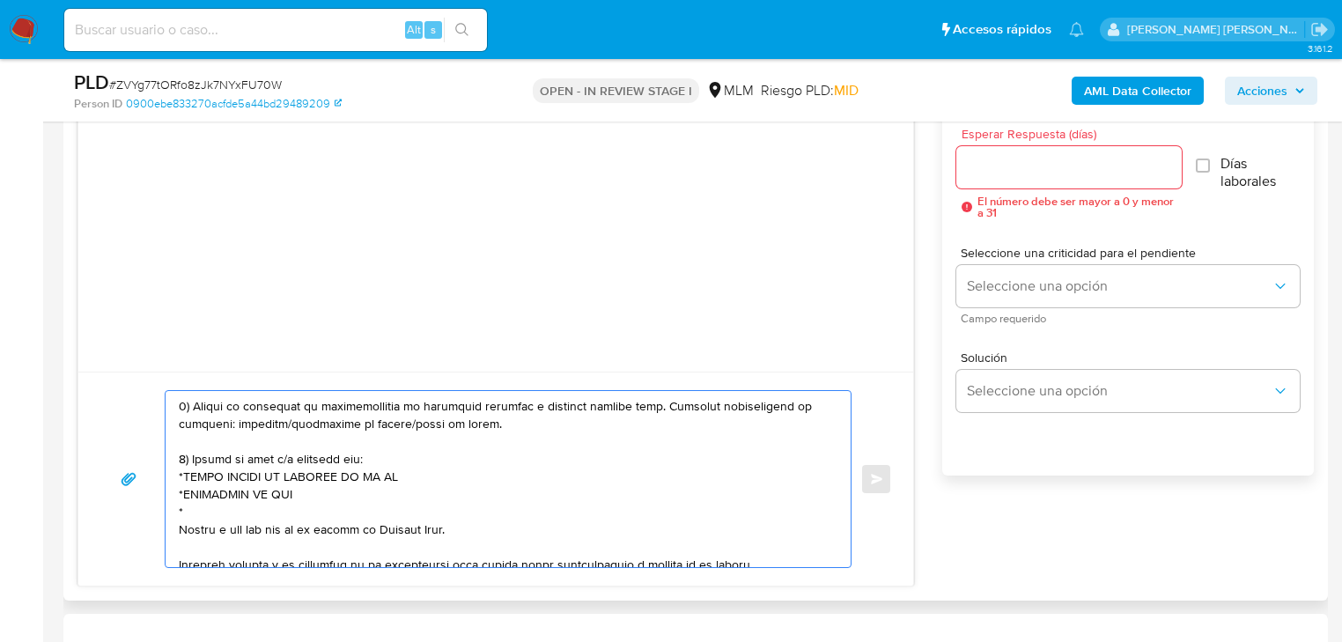
paste textarea "INOVIT SA DE CV"
click at [313, 510] on textarea at bounding box center [504, 479] width 650 height 176
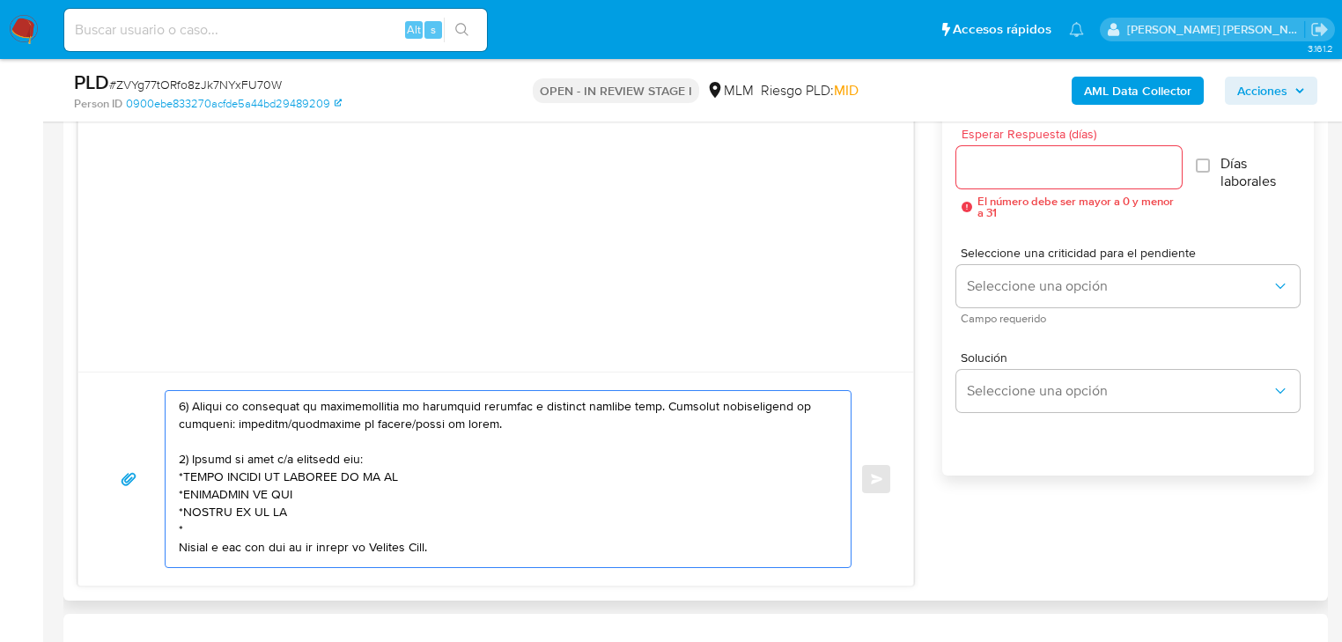
paste textarea "DINDAAN ACCESORIOS WOMAN SA DE CV"
paste textarea "[DEMOGRAPHIC_DATA][PERSON_NAME]"
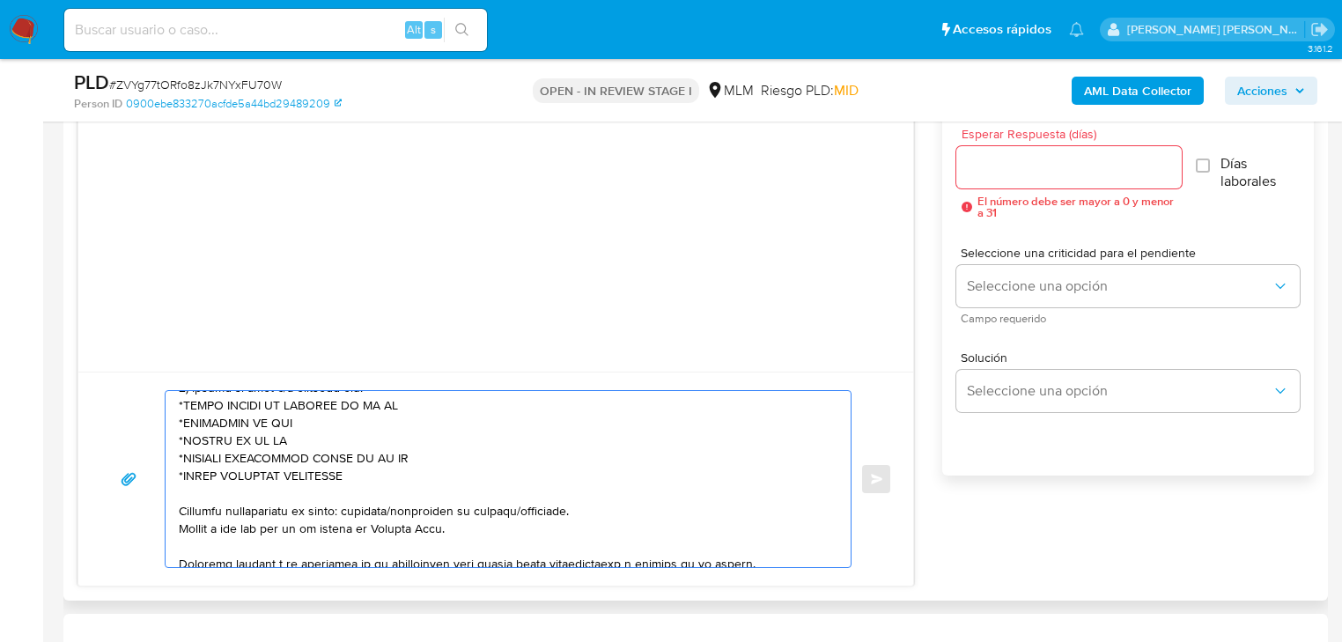
scroll to position [306, 0]
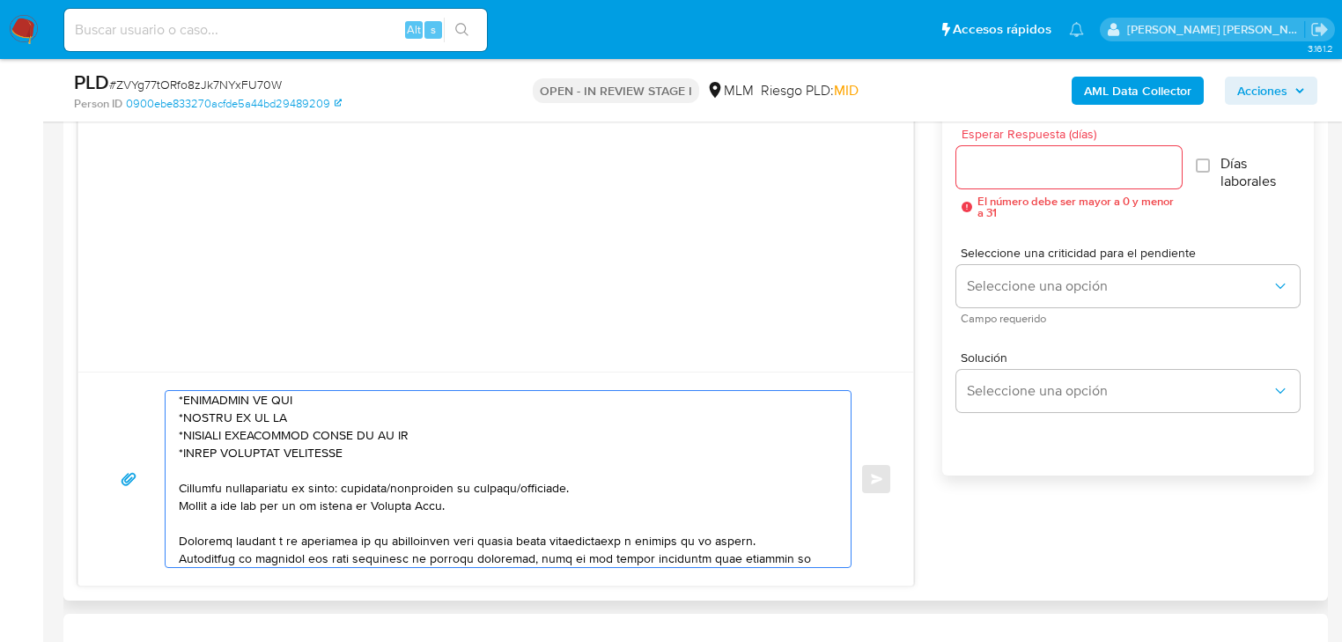
drag, startPoint x: 446, startPoint y: 510, endPoint x: 149, endPoint y: 502, distance: 297.7
click at [149, 502] on div "Enviar" at bounding box center [495, 479] width 792 height 178
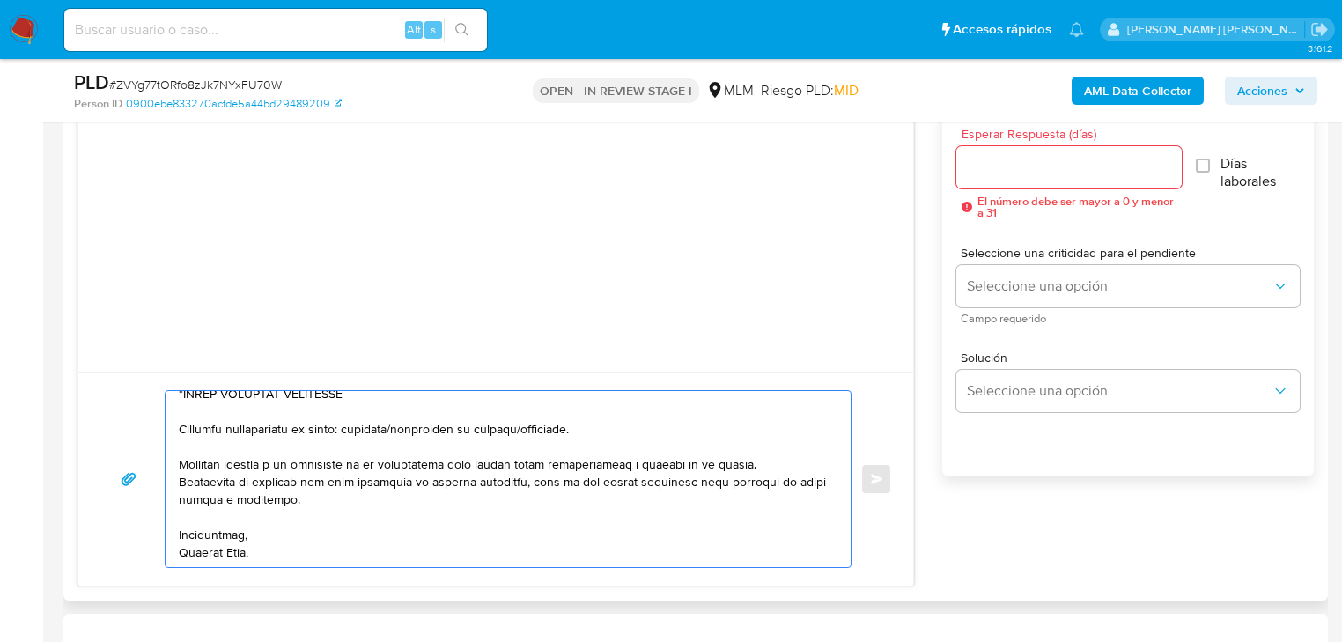
click at [187, 549] on textarea at bounding box center [504, 479] width 650 height 176
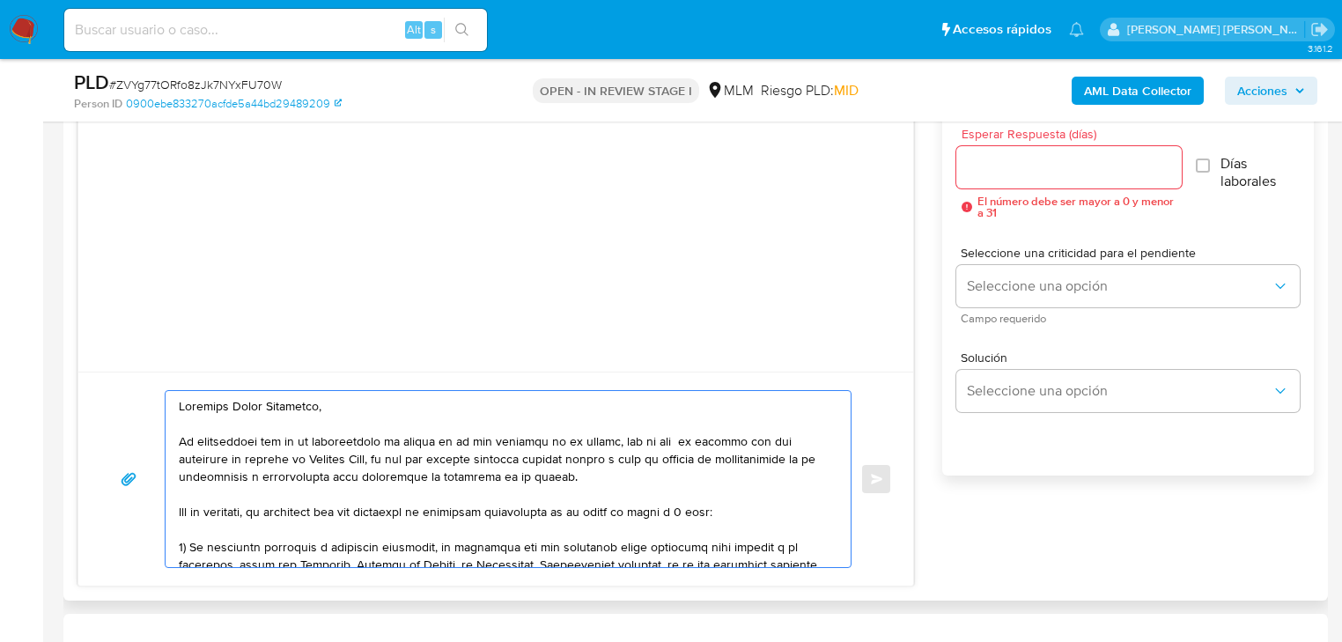
scroll to position [704, 0]
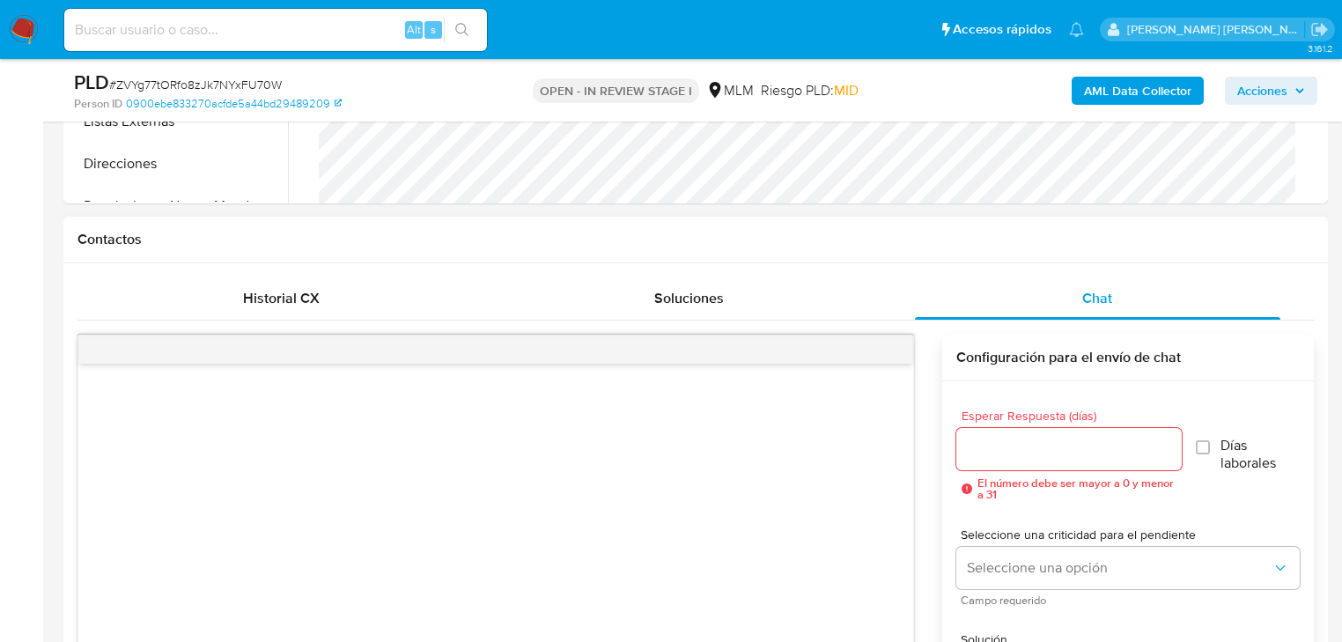
type textarea "Loremips Dolor Sitametco, Ad elitseddoei tem in ut laboreetdolo ma aliqua en ad…"
click at [1007, 452] on input "Esperar Respuesta (días)" at bounding box center [1068, 449] width 225 height 23
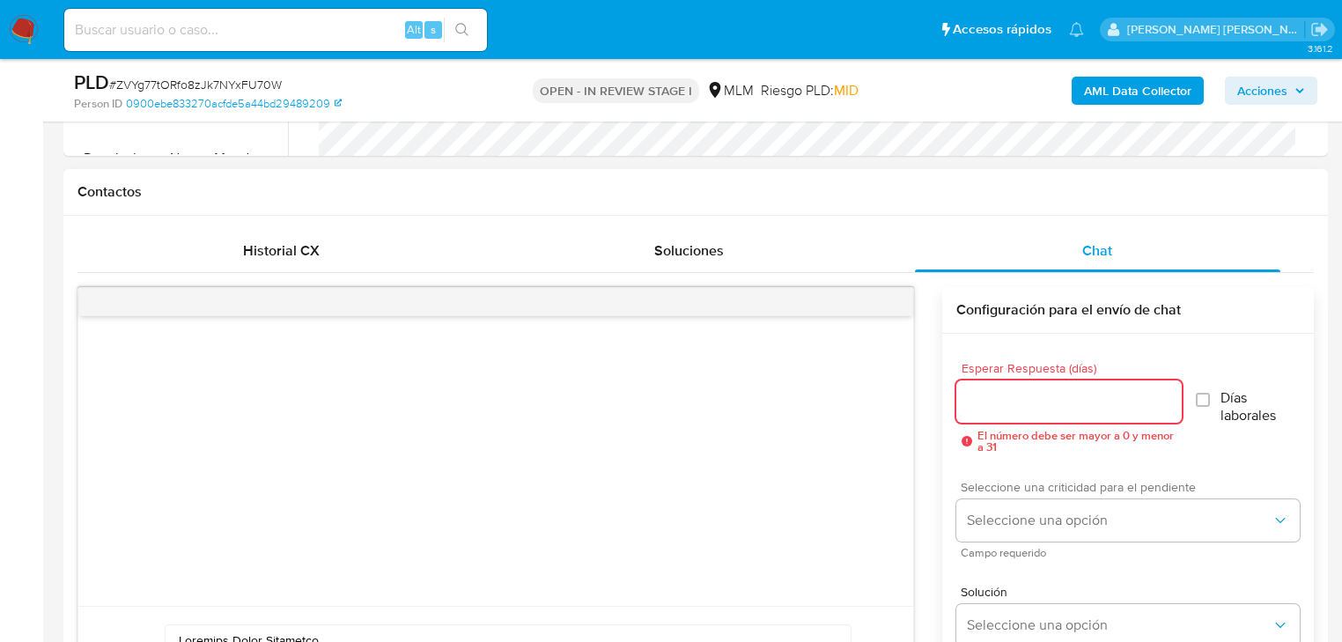
scroll to position [775, 0]
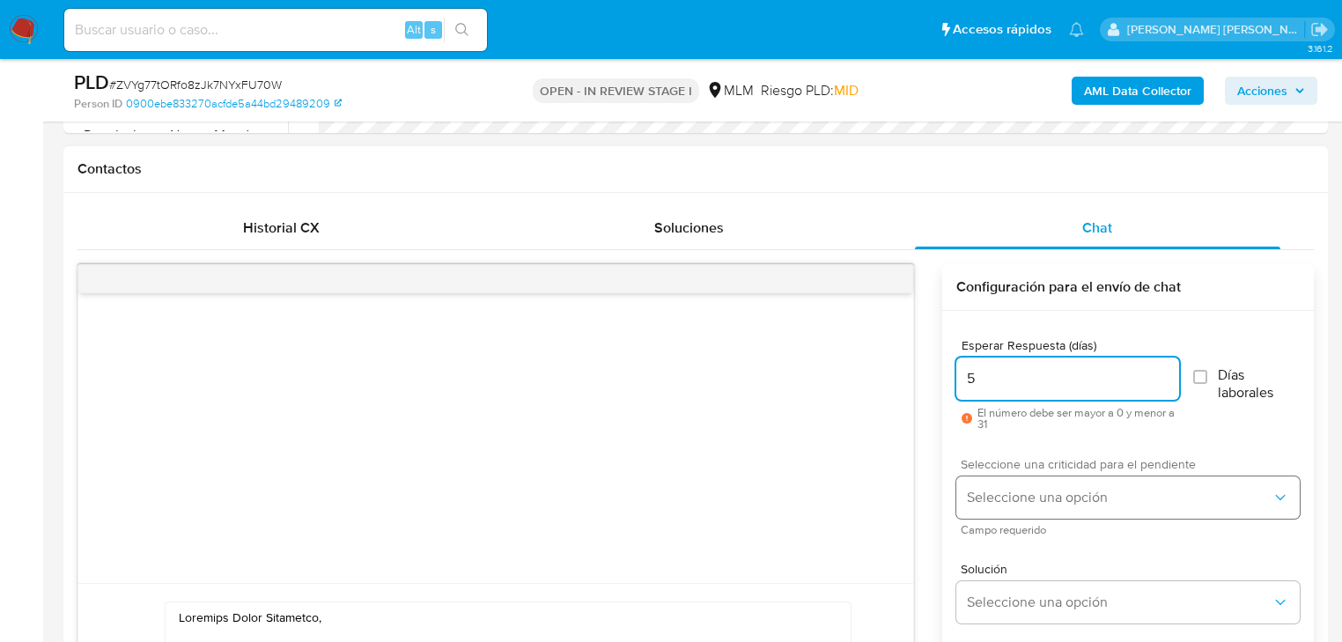
type input "5"
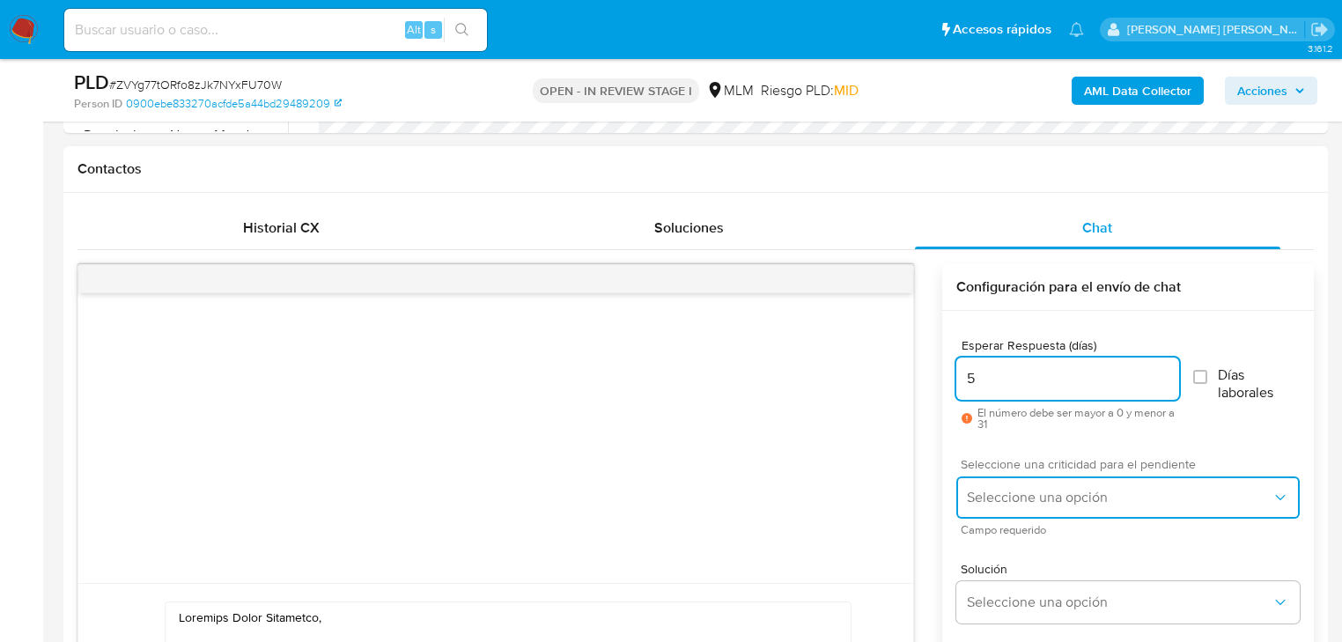
click at [990, 490] on span "Seleccione una opción" at bounding box center [1119, 498] width 305 height 18
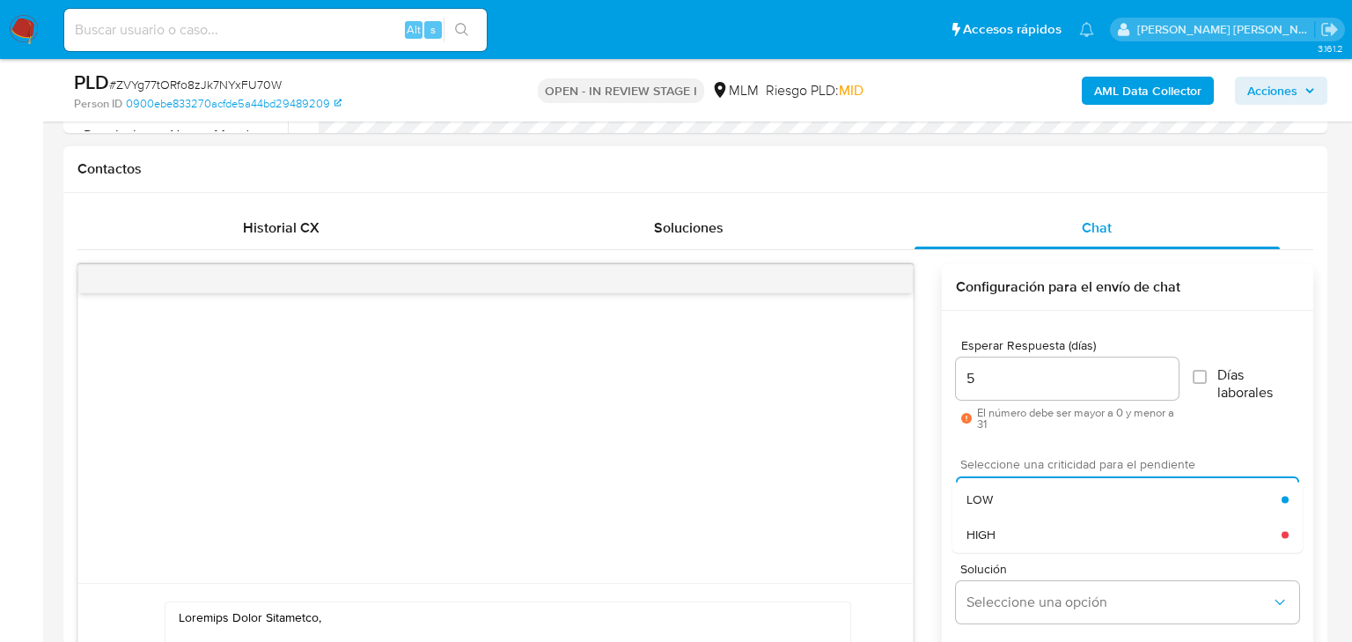
click at [1010, 528] on div "HIGH" at bounding box center [1124, 534] width 315 height 35
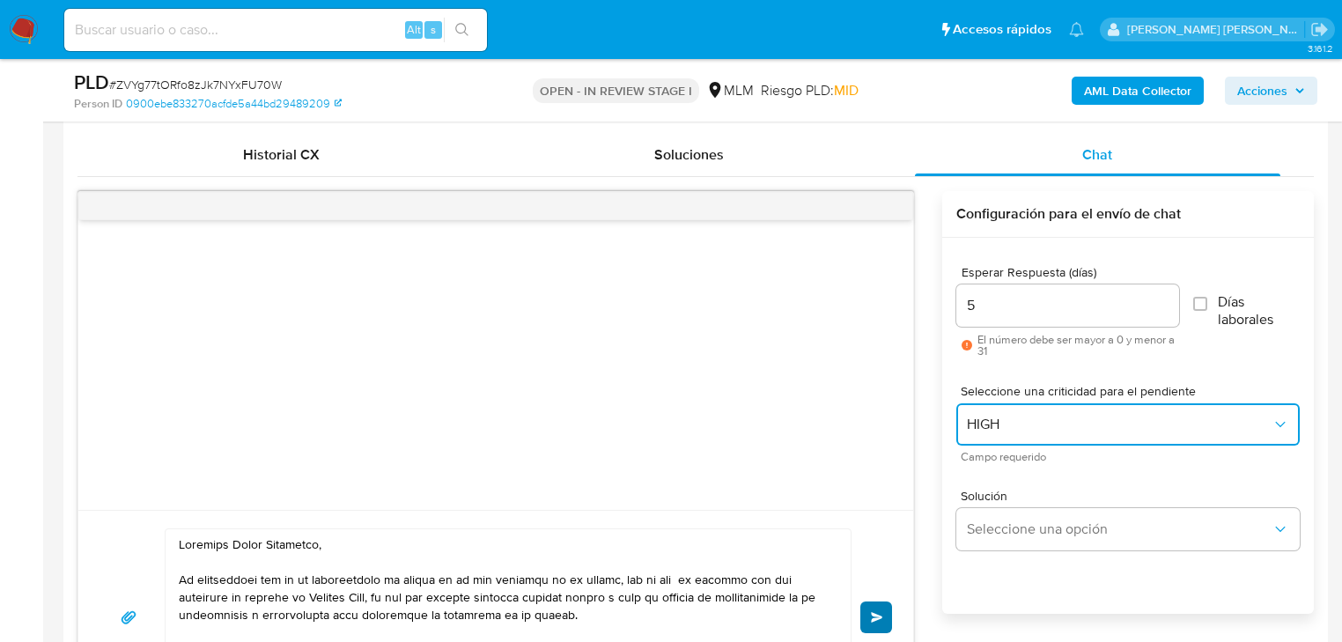
scroll to position [916, 0]
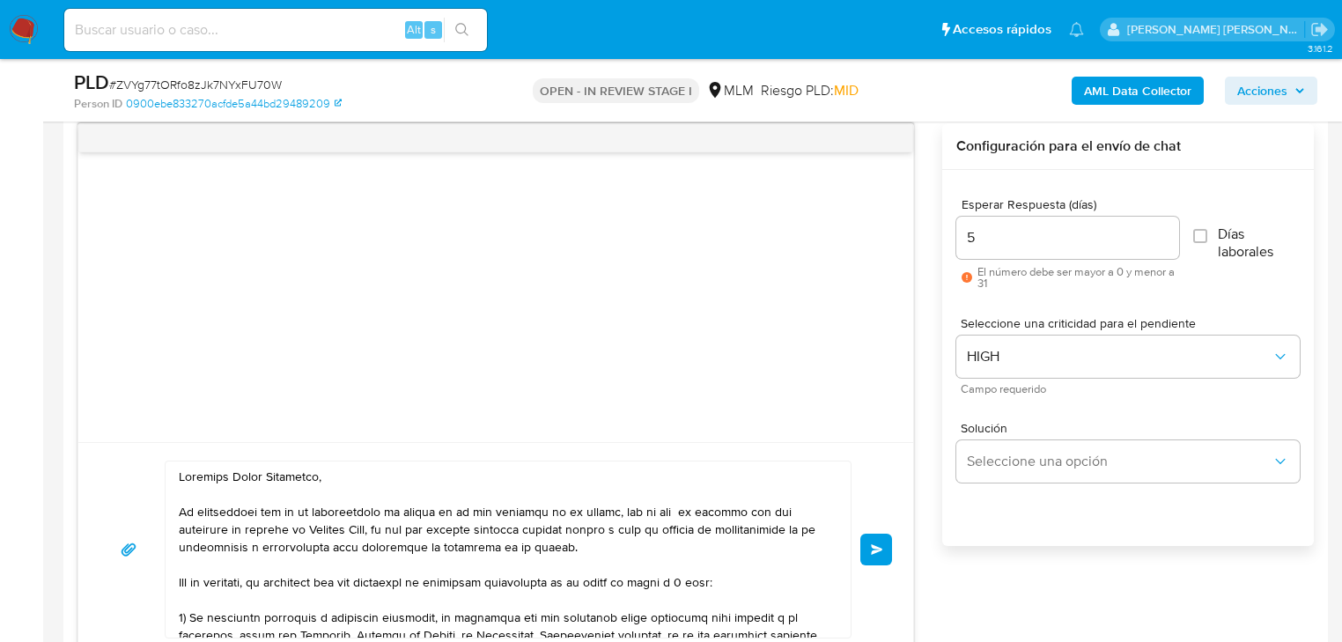
click at [874, 540] on button "Enviar" at bounding box center [876, 550] width 32 height 32
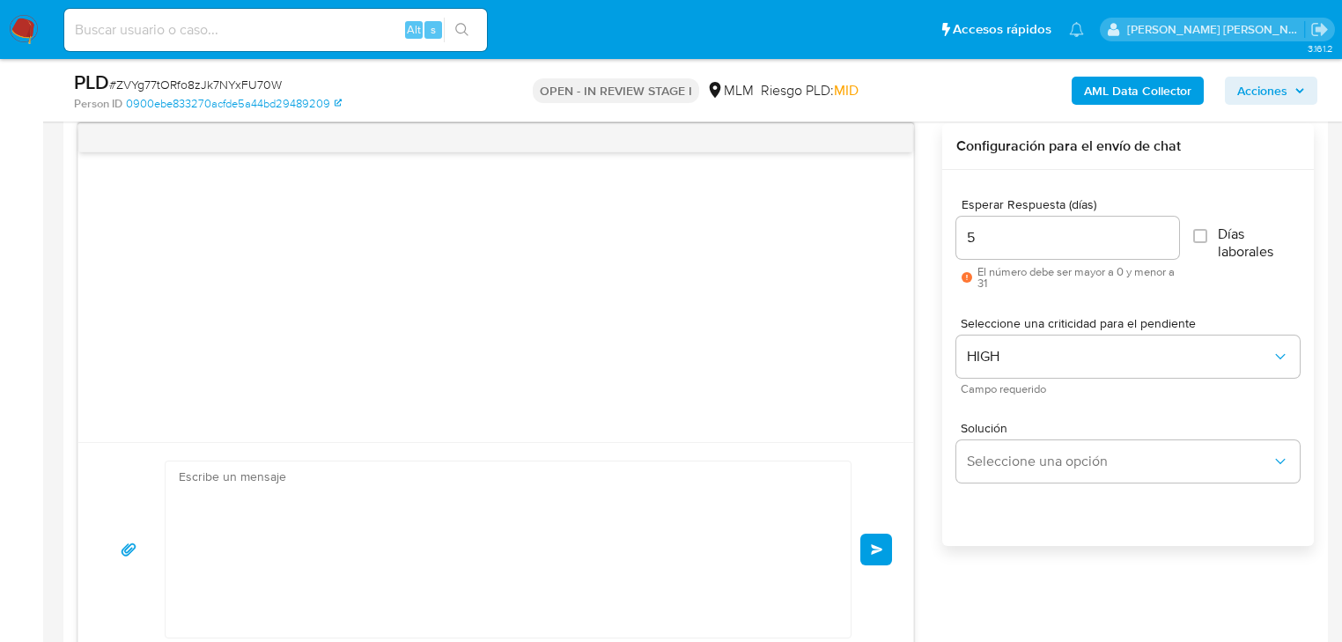
scroll to position [437, 0]
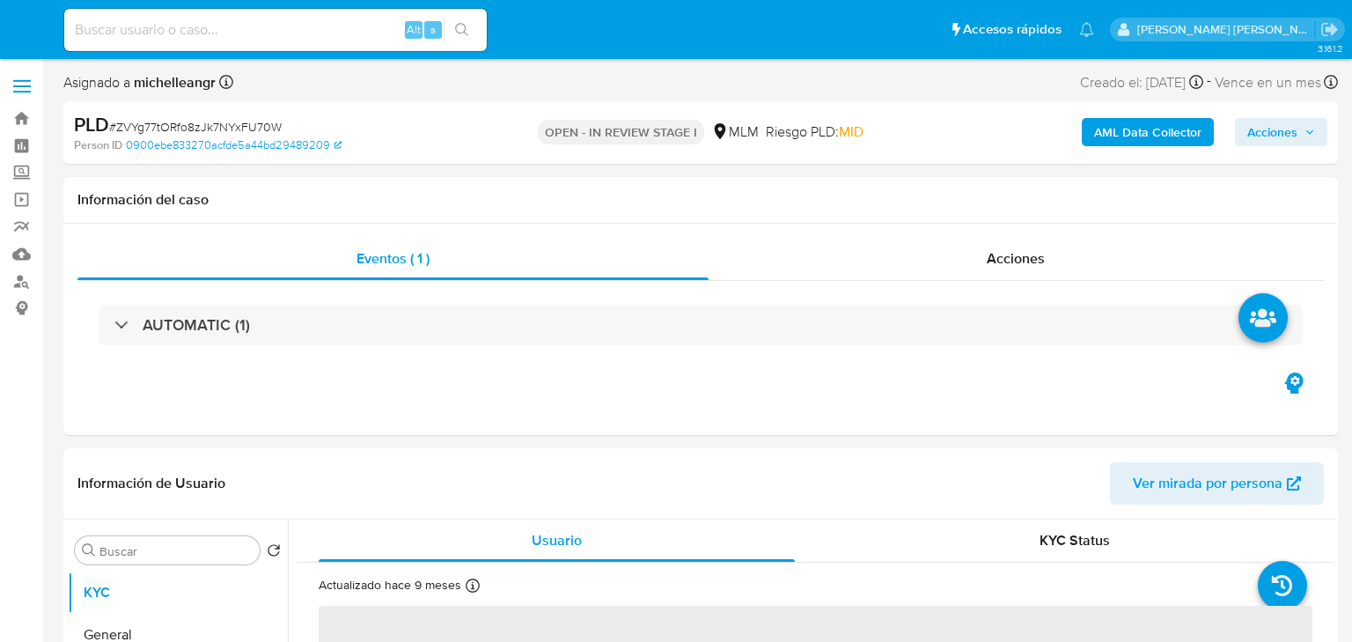
select select "10"
